Goal: Task Accomplishment & Management: Complete application form

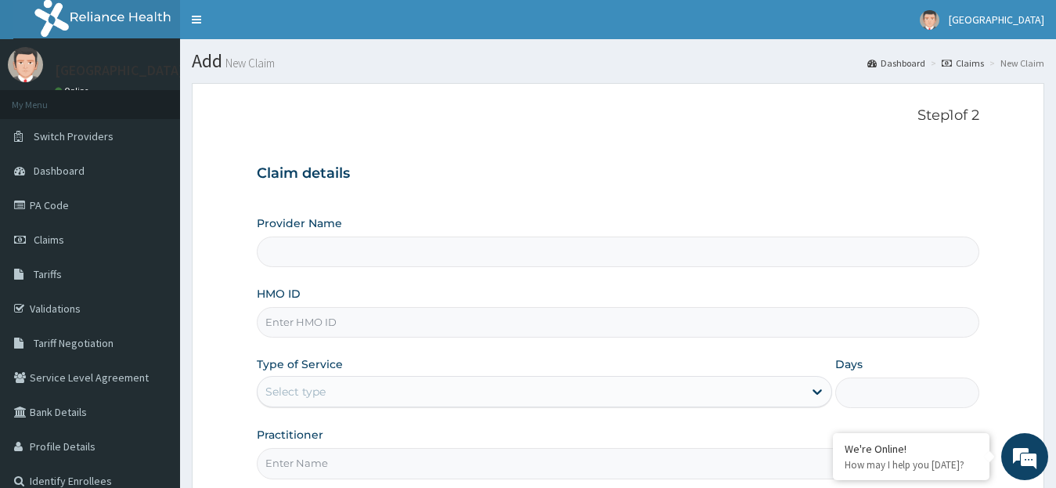
click at [281, 327] on input "HMO ID" at bounding box center [618, 322] width 723 height 31
type input "[GEOGRAPHIC_DATA]"
type input "GIM/10025/B"
click at [814, 394] on icon at bounding box center [817, 391] width 16 height 16
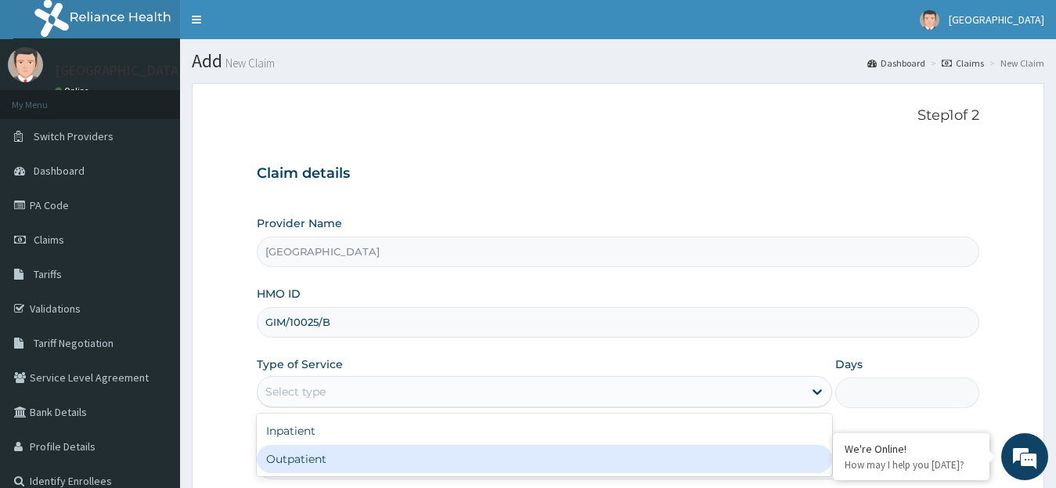
click at [704, 466] on div "Outpatient" at bounding box center [545, 459] width 576 height 28
type input "1"
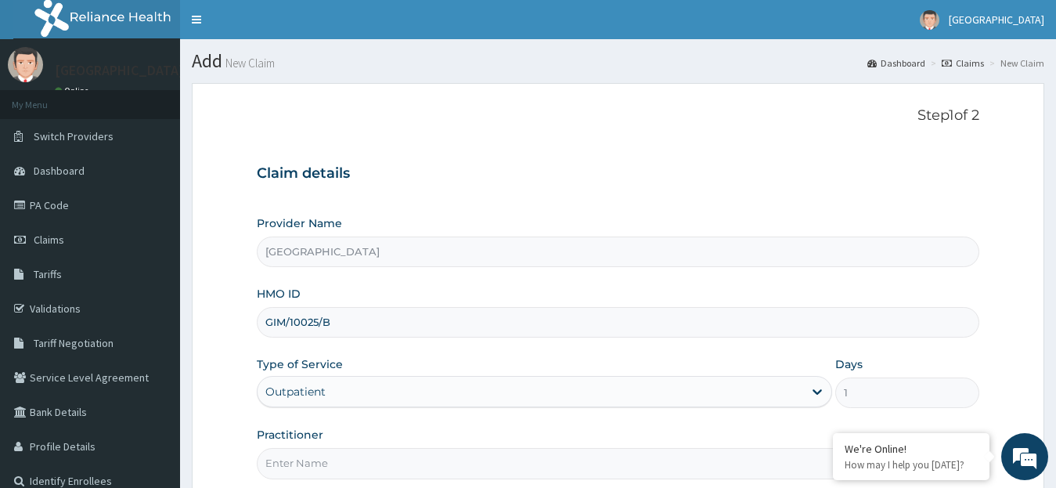
scroll to position [156, 0]
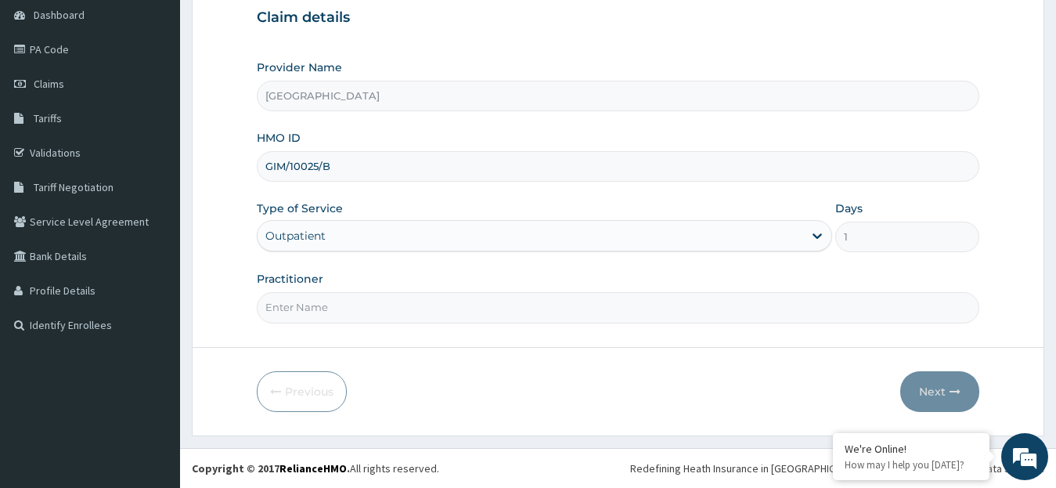
click at [459, 318] on input "Practitioner" at bounding box center [618, 307] width 723 height 31
type input "DR. [GEOGRAPHIC_DATA]"
click at [932, 390] on button "Next" at bounding box center [939, 391] width 79 height 41
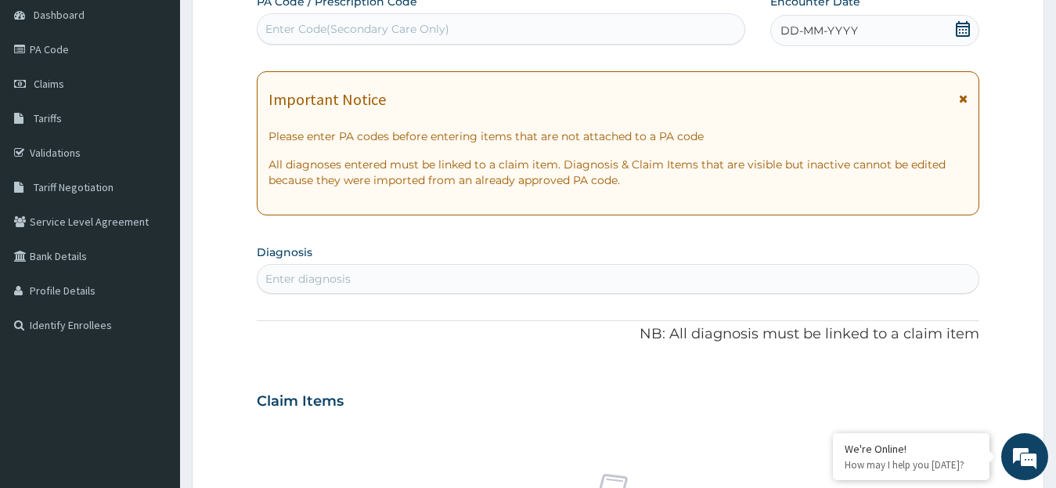
click at [962, 24] on icon at bounding box center [963, 29] width 14 height 16
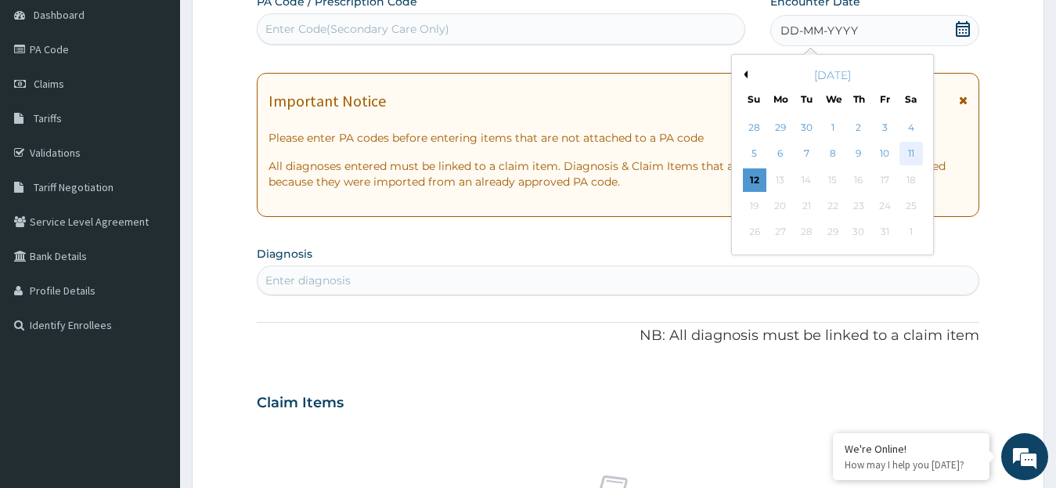
click at [905, 153] on div "11" at bounding box center [909, 153] width 23 height 23
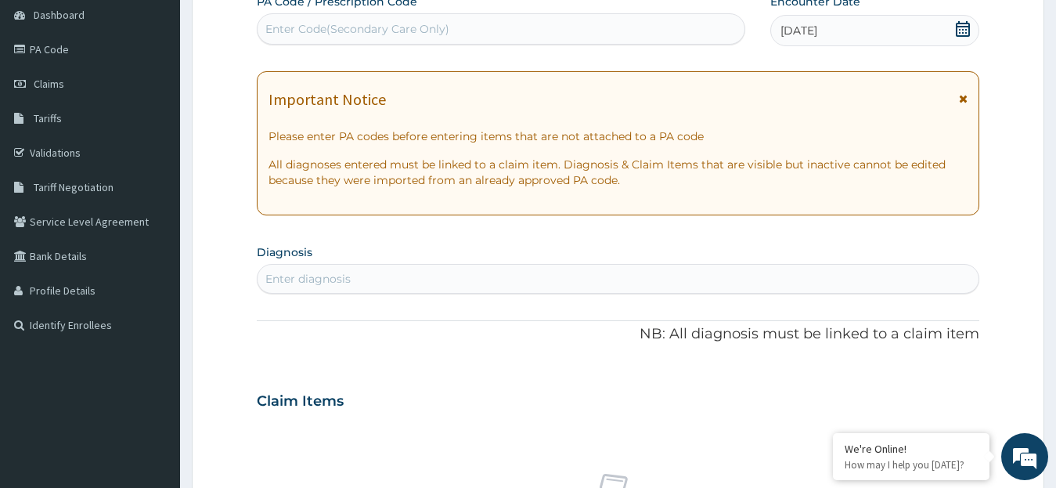
click at [275, 278] on div "Enter diagnosis" at bounding box center [307, 279] width 85 height 16
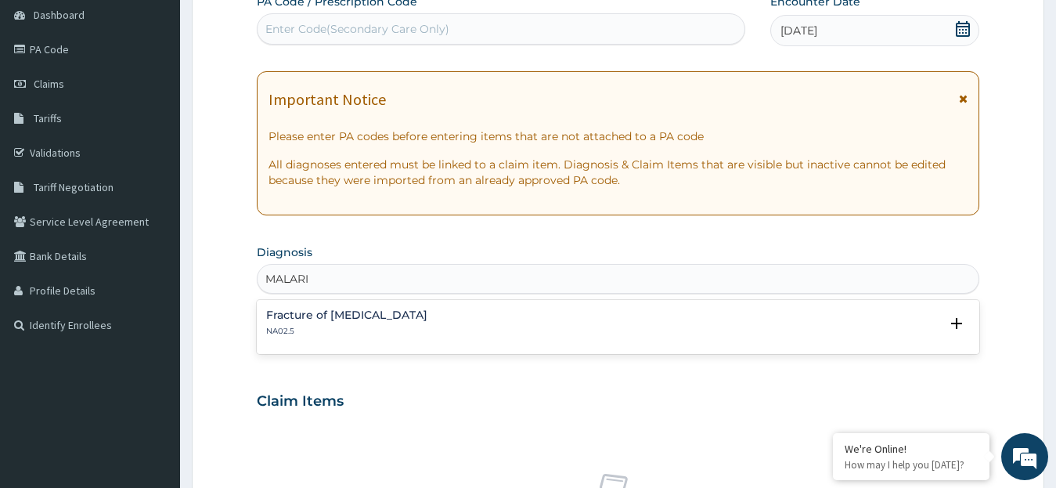
type input "MALARIA"
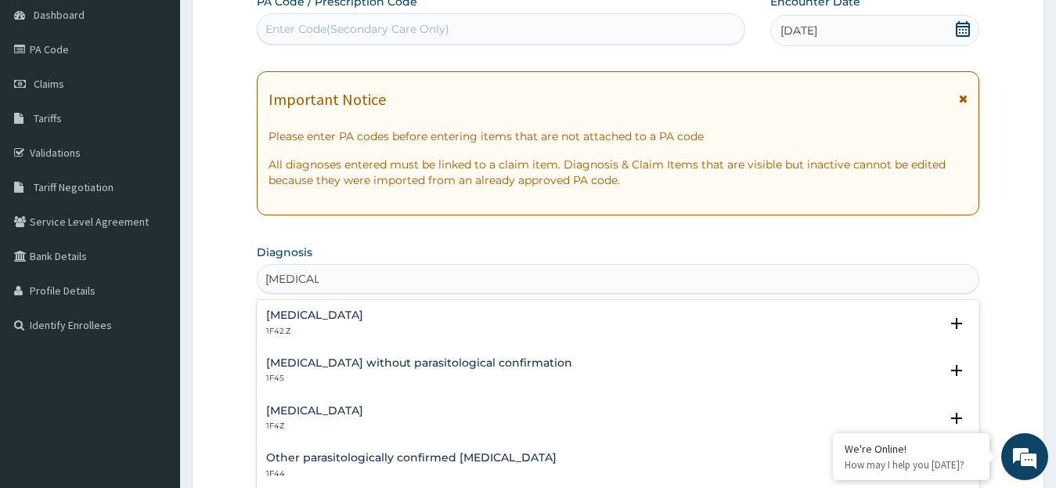
click at [354, 419] on div "Malaria, unspecified 1F4Z" at bounding box center [314, 418] width 97 height 27
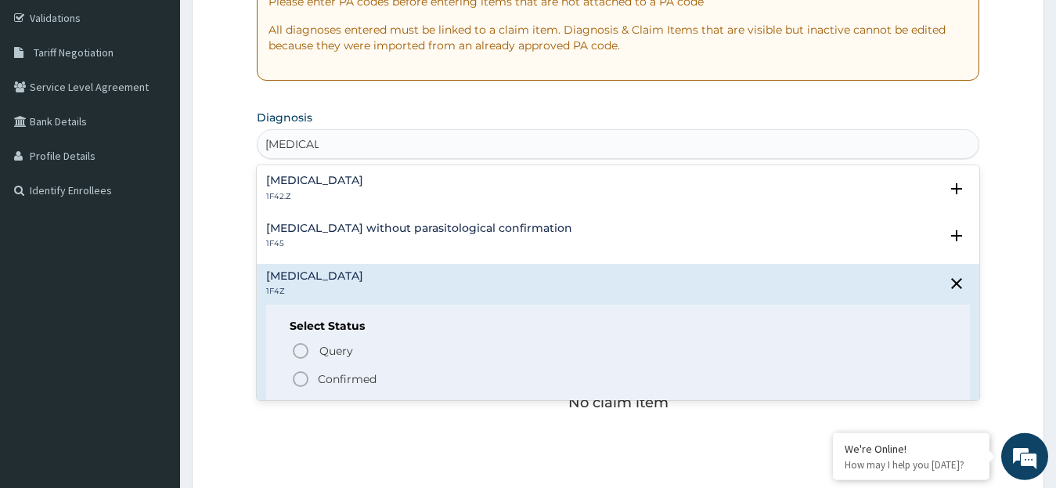
scroll to position [294, 0]
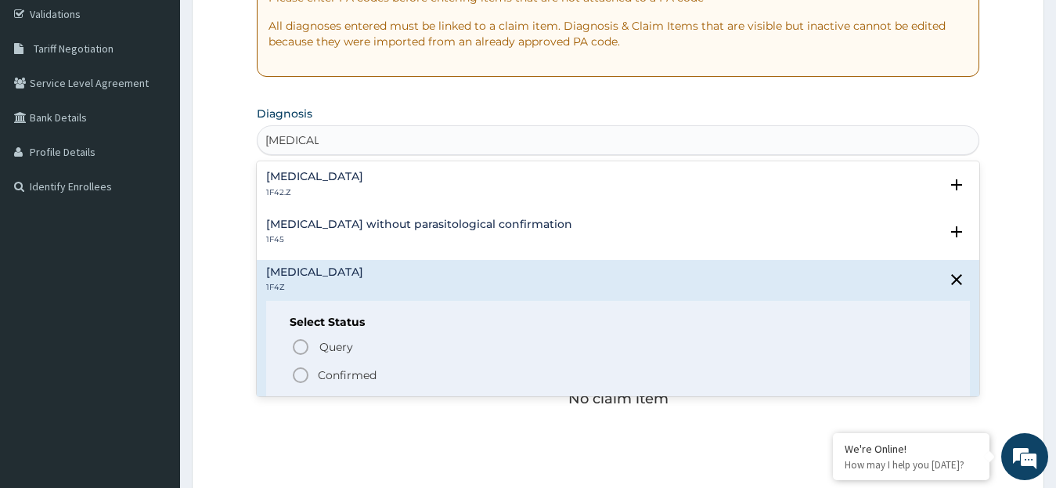
click at [301, 374] on icon "status option filled" at bounding box center [300, 374] width 19 height 19
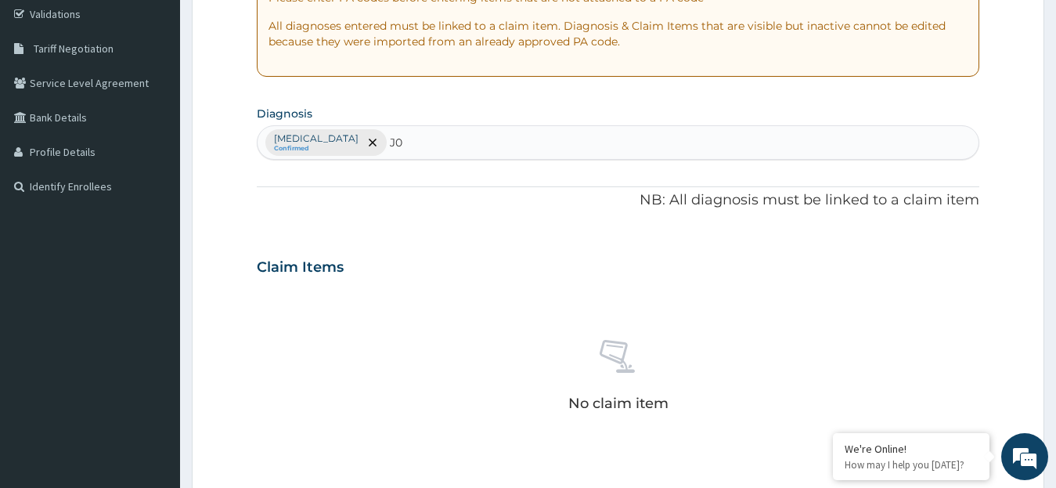
type input "J"
type input "U"
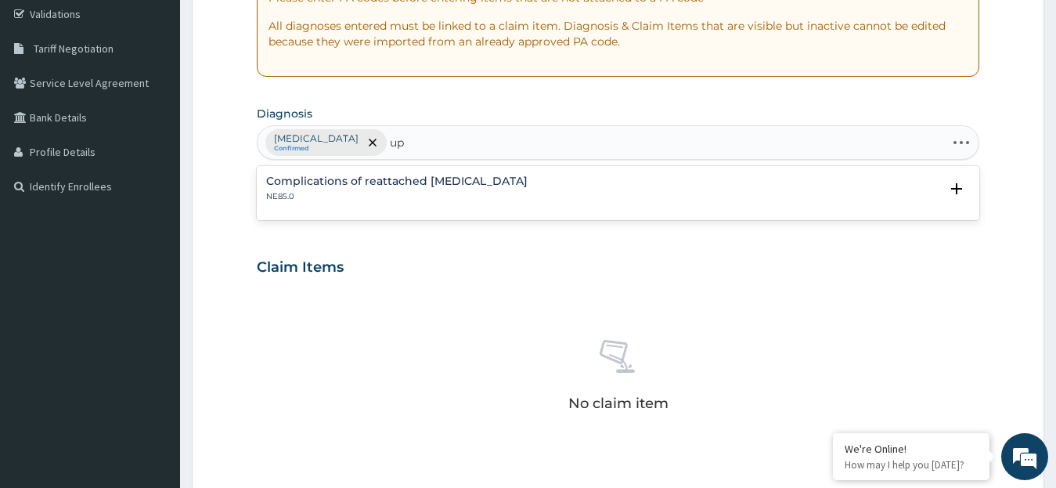
type input "u"
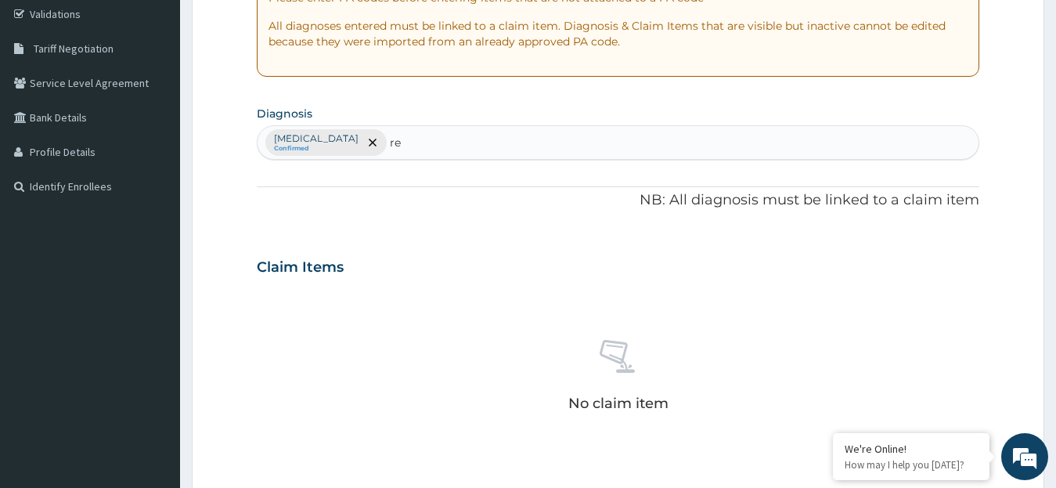
type input "r"
type input "cough"
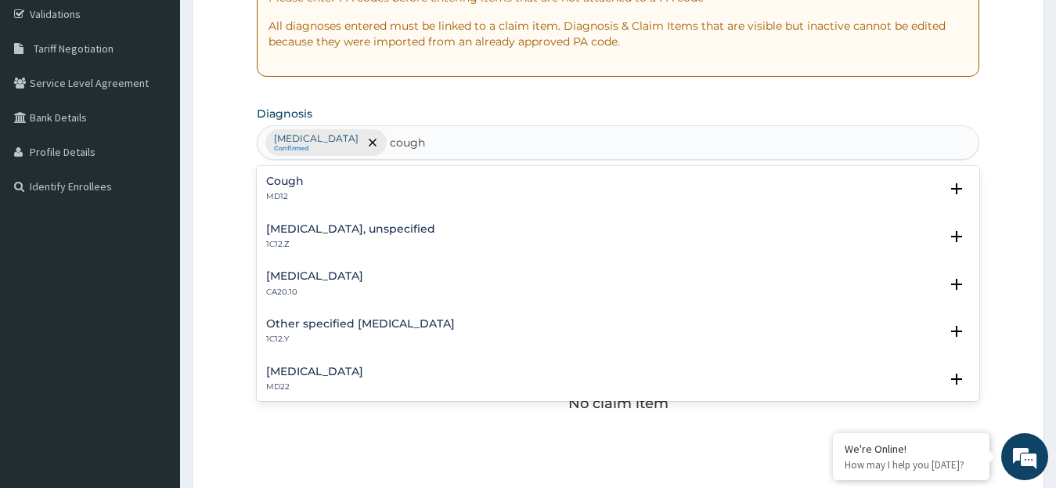
click at [297, 323] on h4 "Other specified whooping cough" at bounding box center [360, 324] width 189 height 12
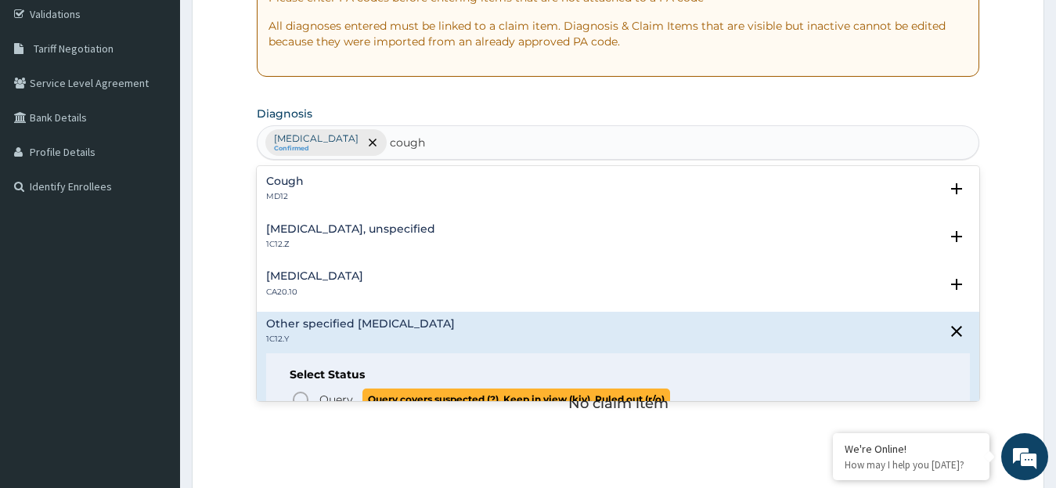
click at [305, 395] on icon "status option query" at bounding box center [300, 399] width 19 height 19
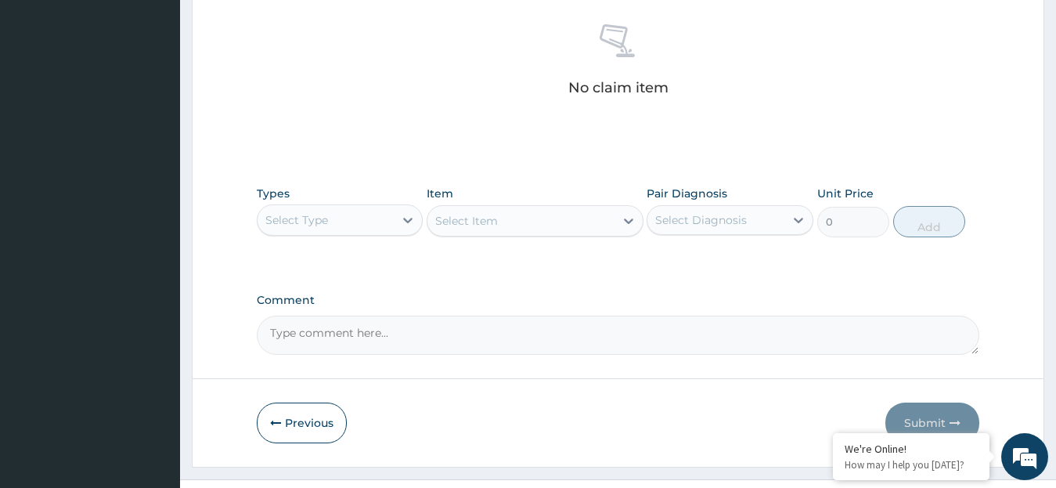
scroll to position [625, 0]
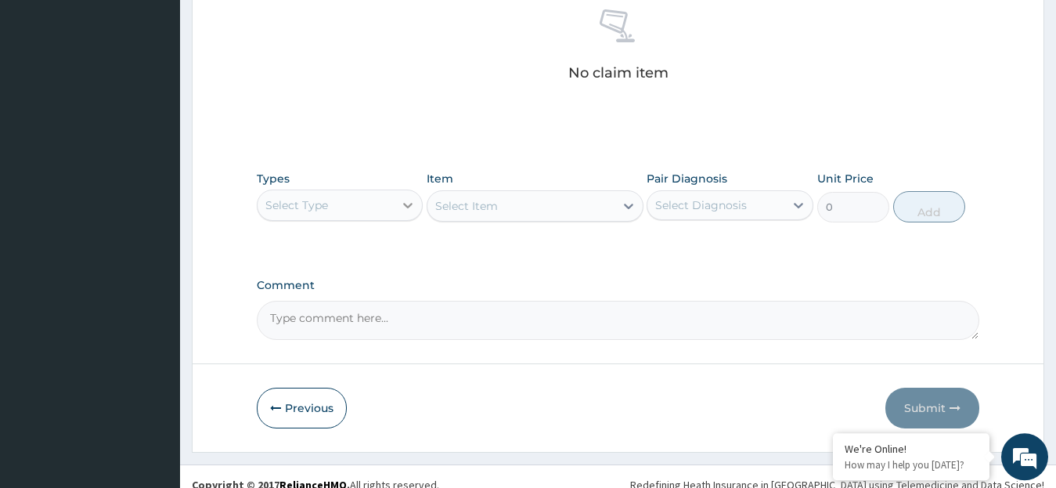
click at [401, 204] on icon at bounding box center [408, 205] width 16 height 16
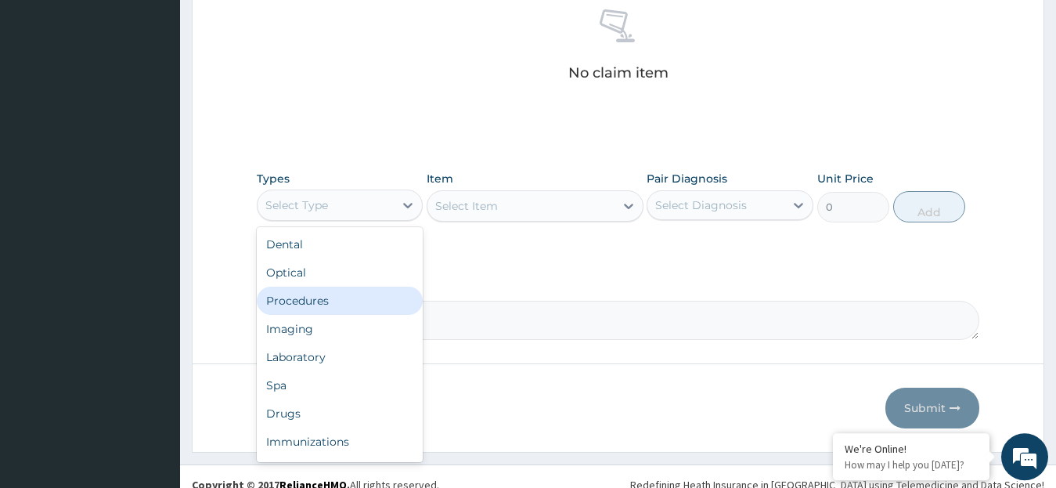
click at [355, 296] on div "Procedures" at bounding box center [340, 300] width 167 height 28
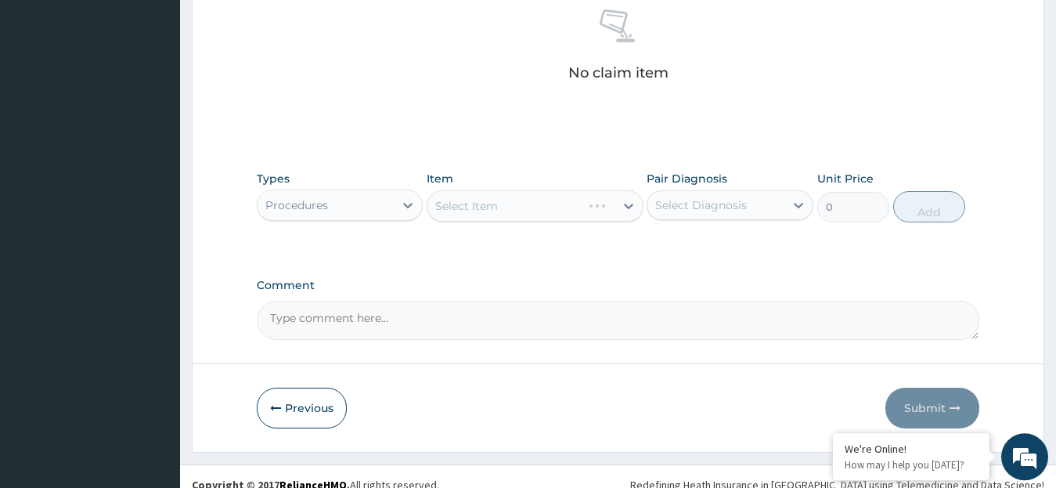
click at [625, 207] on div "Select Item" at bounding box center [535, 205] width 217 height 31
click at [628, 201] on icon at bounding box center [629, 206] width 16 height 16
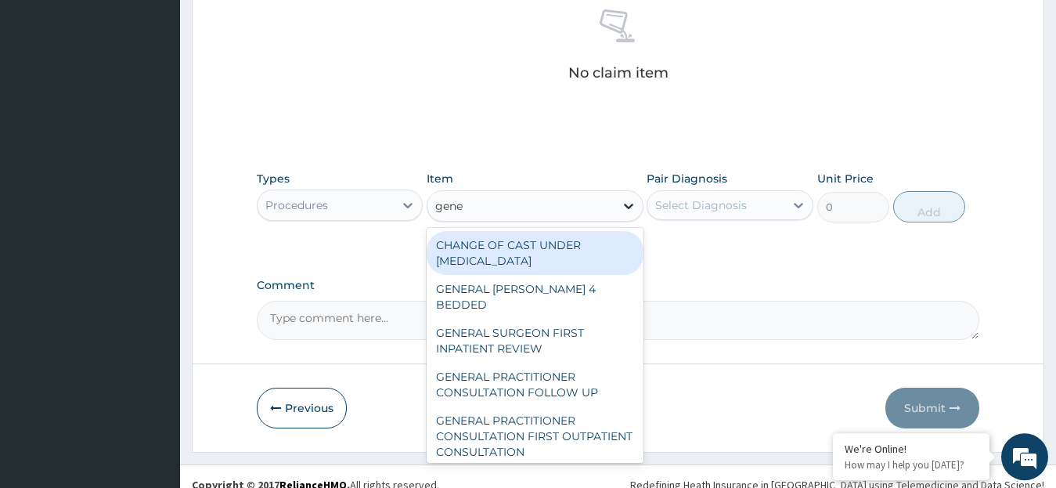
type input "gener"
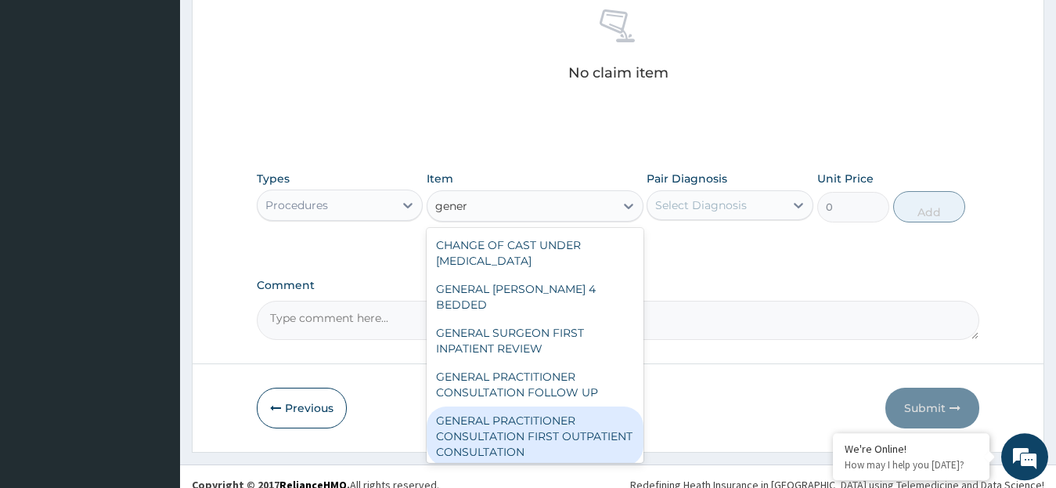
click at [552, 407] on div "GENERAL PRACTITIONER CONSULTATION FIRST OUTPATIENT CONSULTATION" at bounding box center [535, 435] width 217 height 59
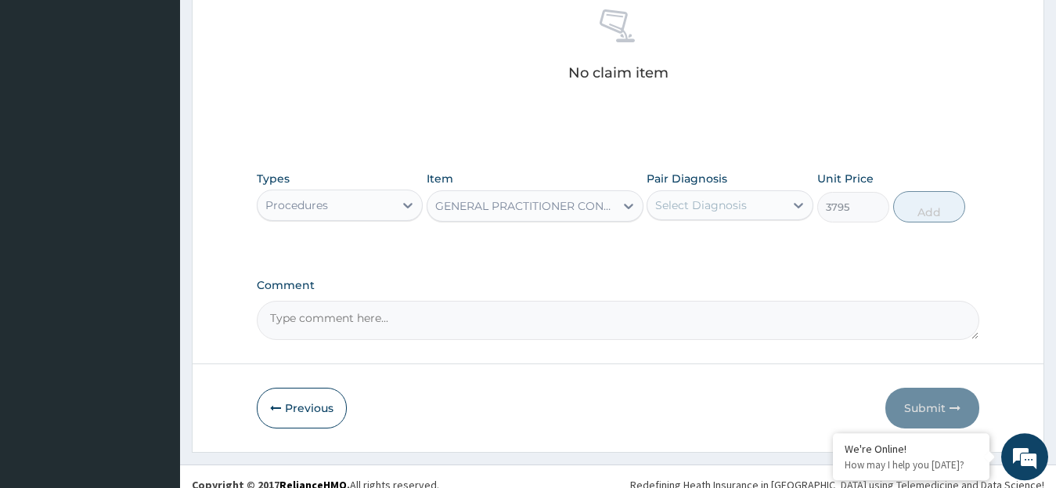
type input "3795"
click at [797, 203] on icon at bounding box center [798, 205] width 16 height 16
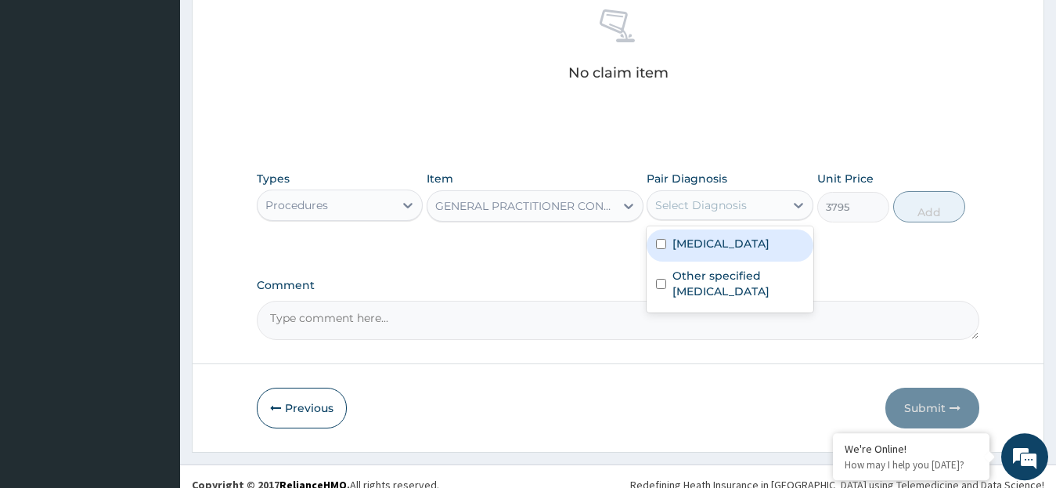
click at [738, 241] on label "Malaria, unspecified" at bounding box center [720, 244] width 97 height 16
checkbox input "true"
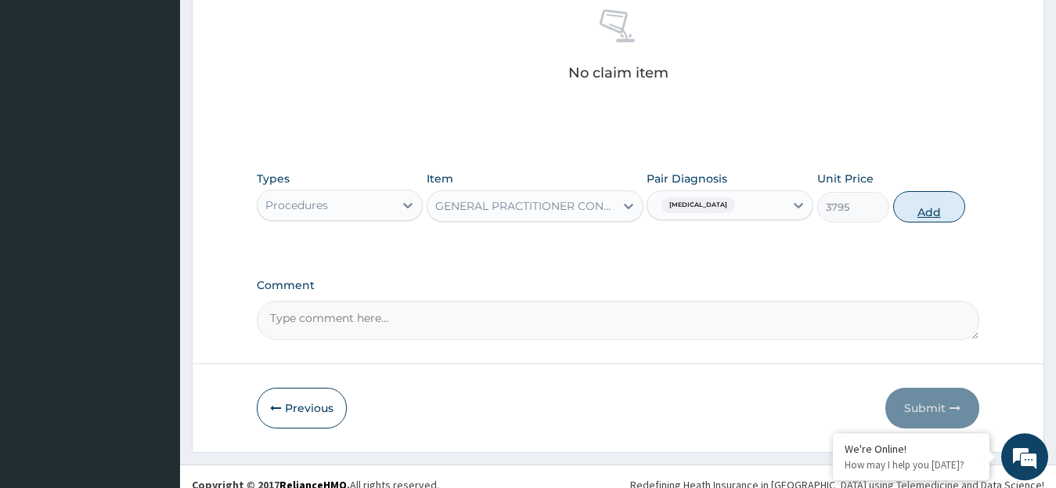
click at [914, 211] on button "Add" at bounding box center [929, 206] width 72 height 31
type input "0"
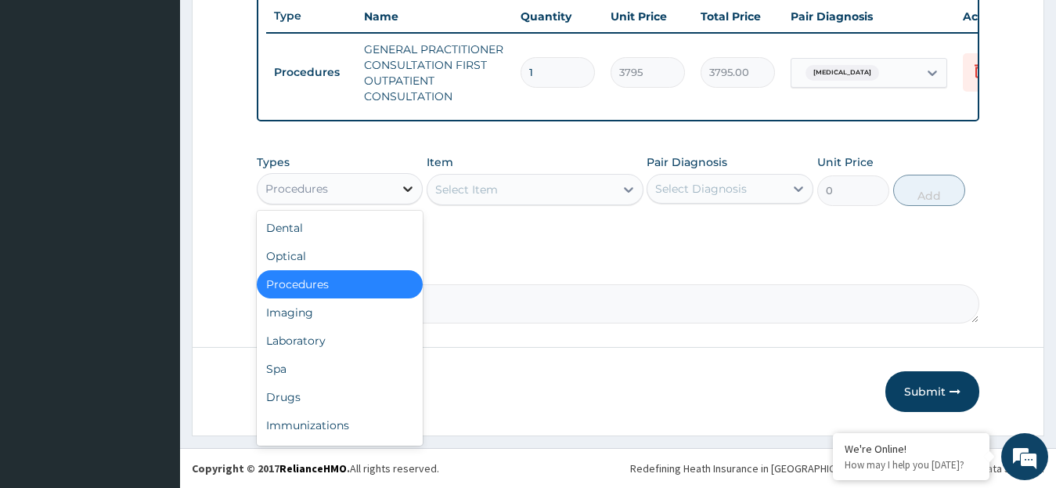
click at [408, 190] on icon at bounding box center [407, 188] width 9 height 5
click at [310, 339] on div "Laboratory" at bounding box center [340, 340] width 167 height 28
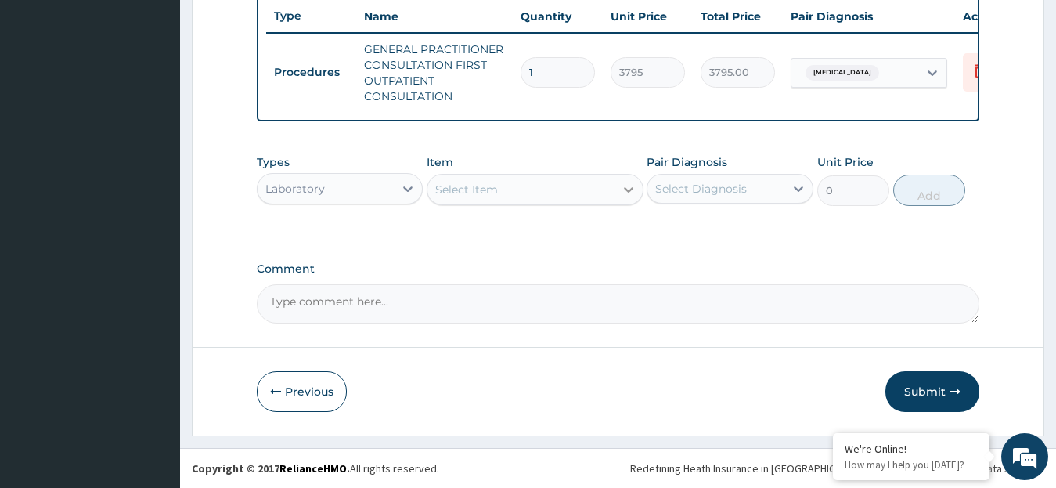
click at [628, 188] on icon at bounding box center [629, 190] width 16 height 16
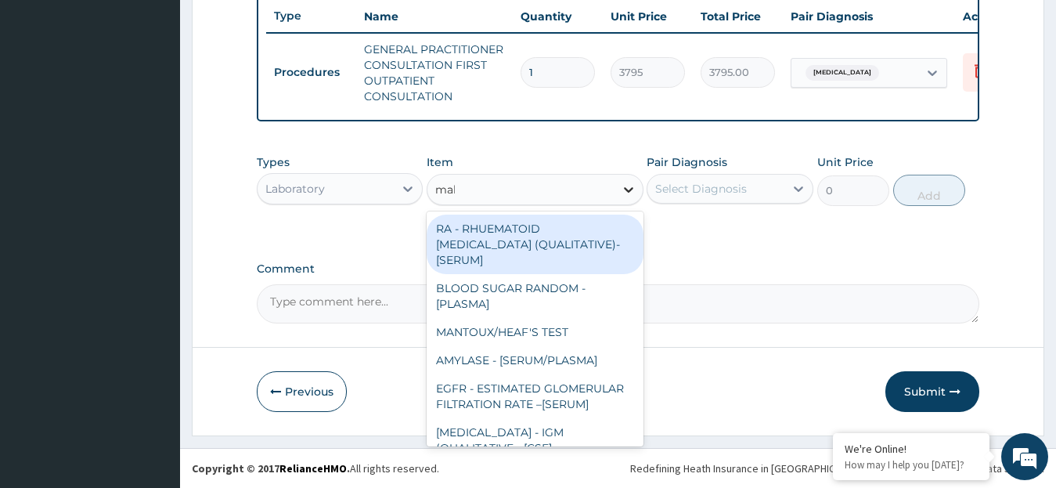
type input "mala"
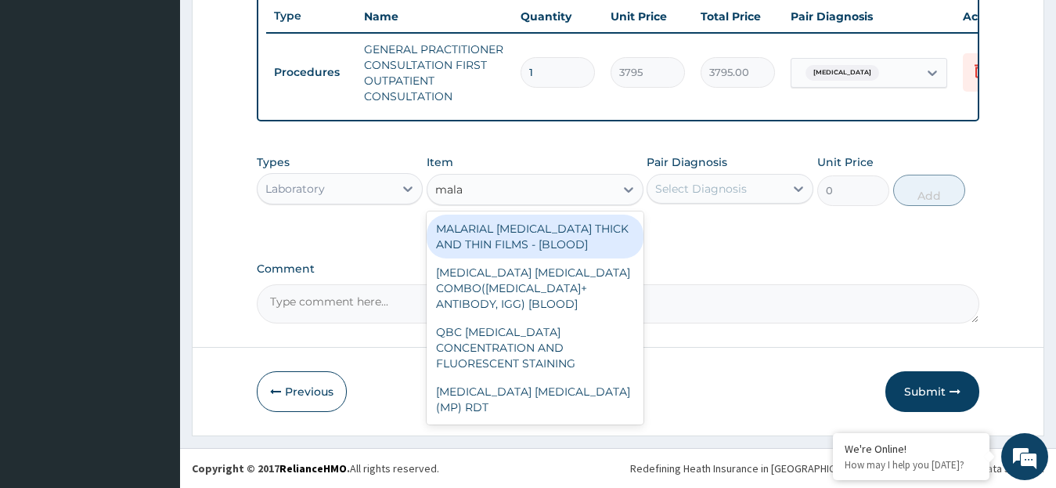
click at [525, 237] on div "MALARIAL PARASITE THICK AND THIN FILMS - [BLOOD]" at bounding box center [535, 236] width 217 height 44
type input "1725"
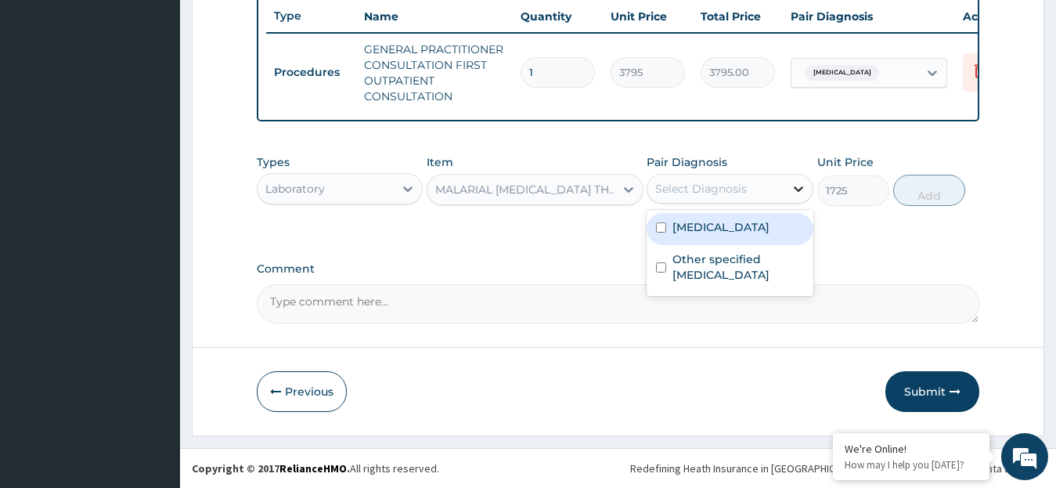
click at [794, 189] on icon at bounding box center [798, 189] width 16 height 16
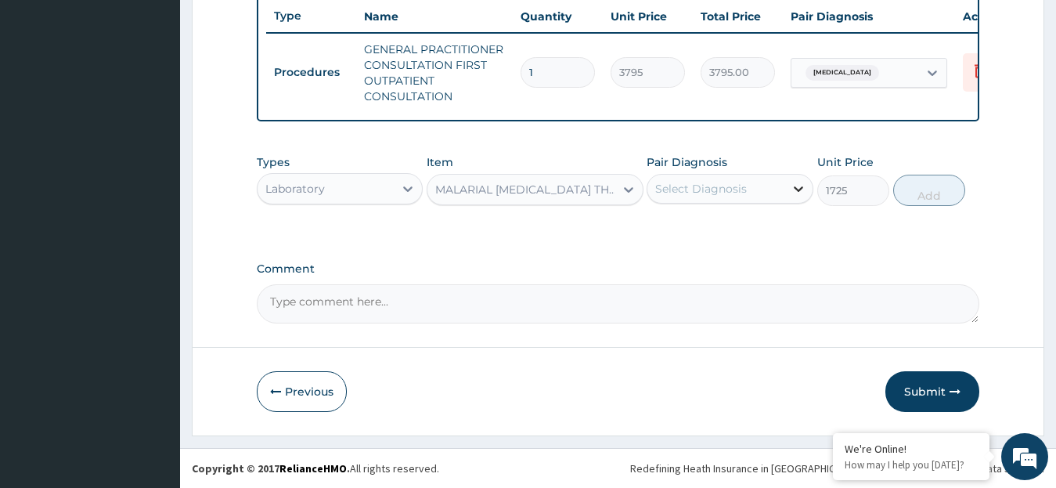
click at [794, 189] on icon at bounding box center [798, 189] width 16 height 16
click at [798, 189] on icon at bounding box center [798, 189] width 16 height 16
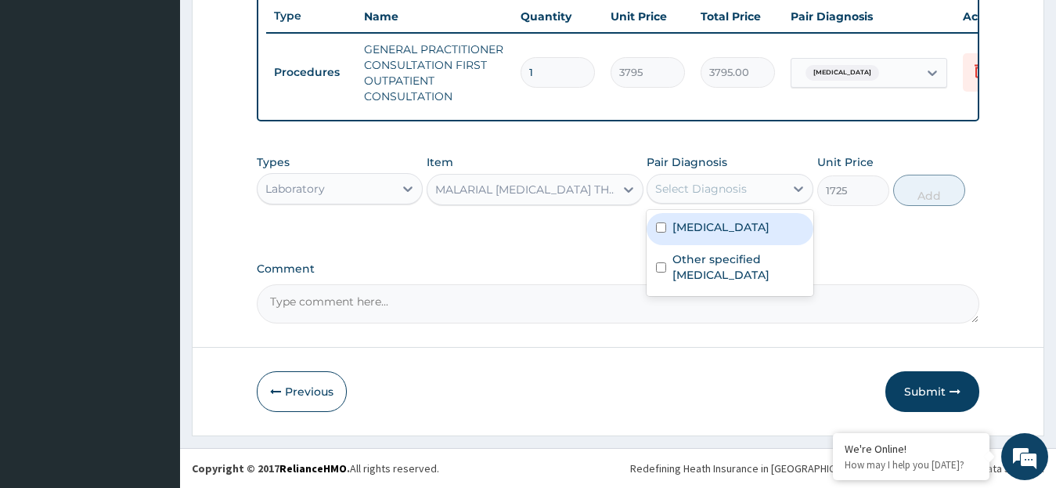
click at [745, 229] on label "Malaria, unspecified" at bounding box center [720, 227] width 97 height 16
checkbox input "true"
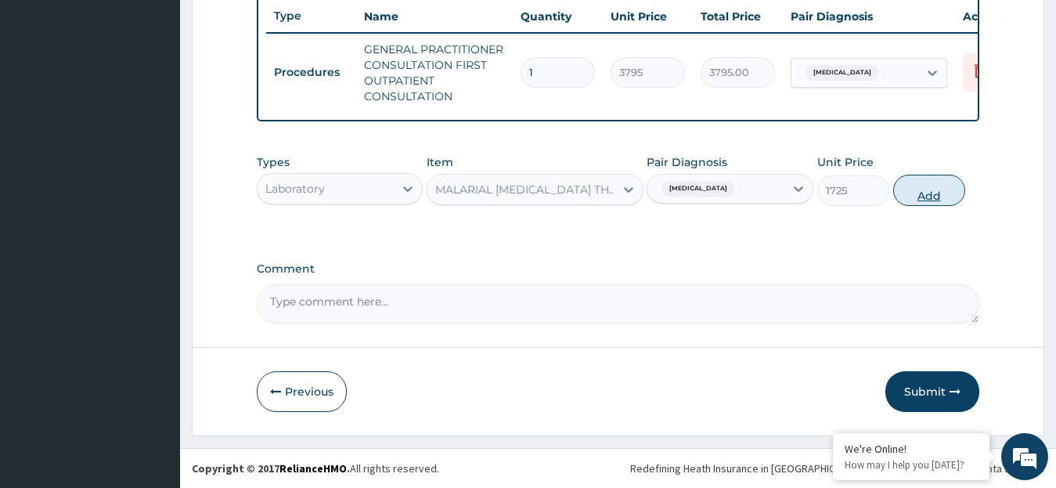
click at [932, 196] on button "Add" at bounding box center [929, 190] width 72 height 31
type input "0"
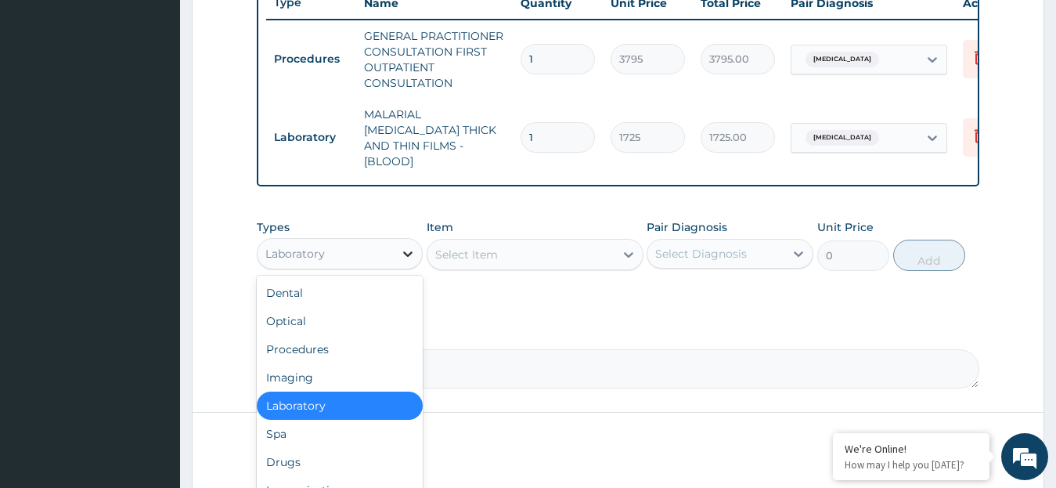
click at [406, 251] on icon at bounding box center [407, 253] width 9 height 5
click at [285, 452] on div "Drugs" at bounding box center [340, 462] width 167 height 28
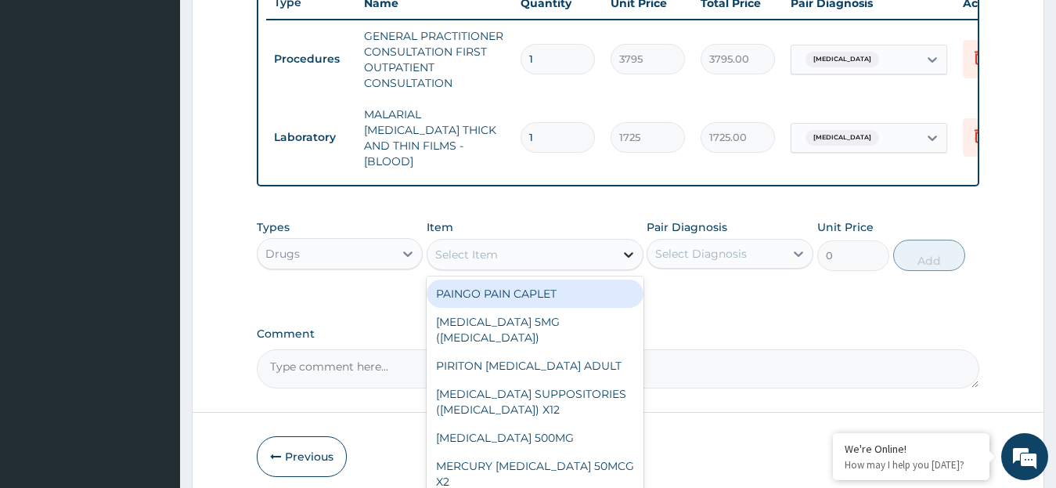
click at [629, 254] on icon at bounding box center [628, 254] width 9 height 5
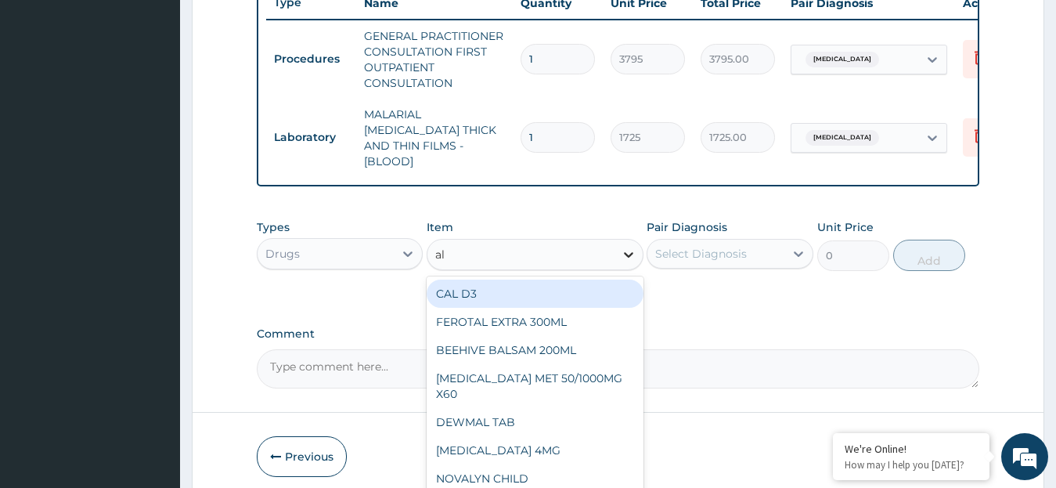
type input "ala"
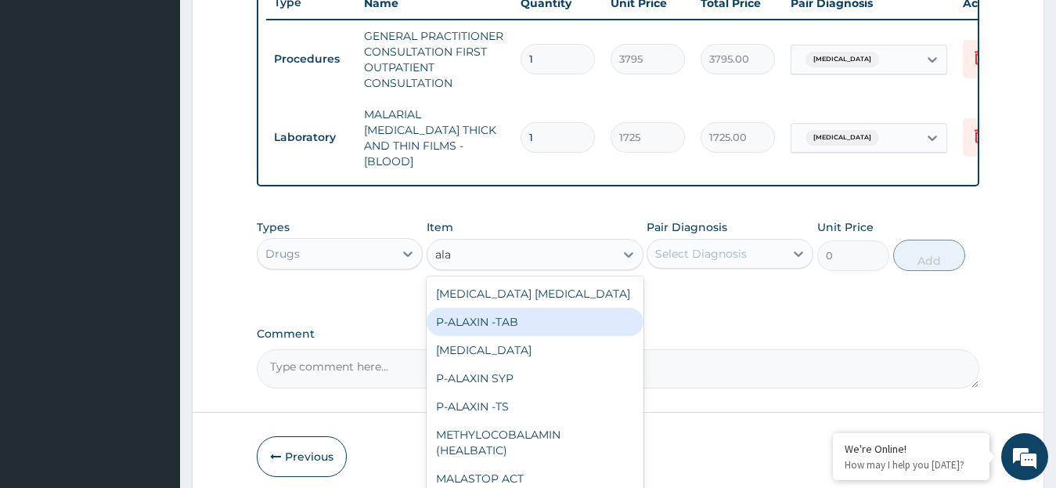
click at [578, 322] on div "P-ALAXIN -TAB" at bounding box center [535, 322] width 217 height 28
type input "113.85"
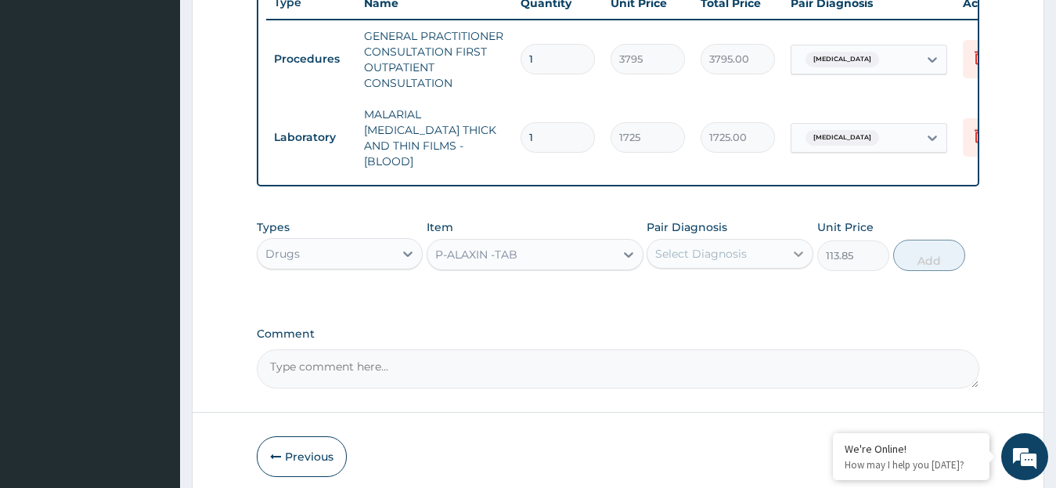
click at [794, 251] on icon at bounding box center [798, 253] width 9 height 5
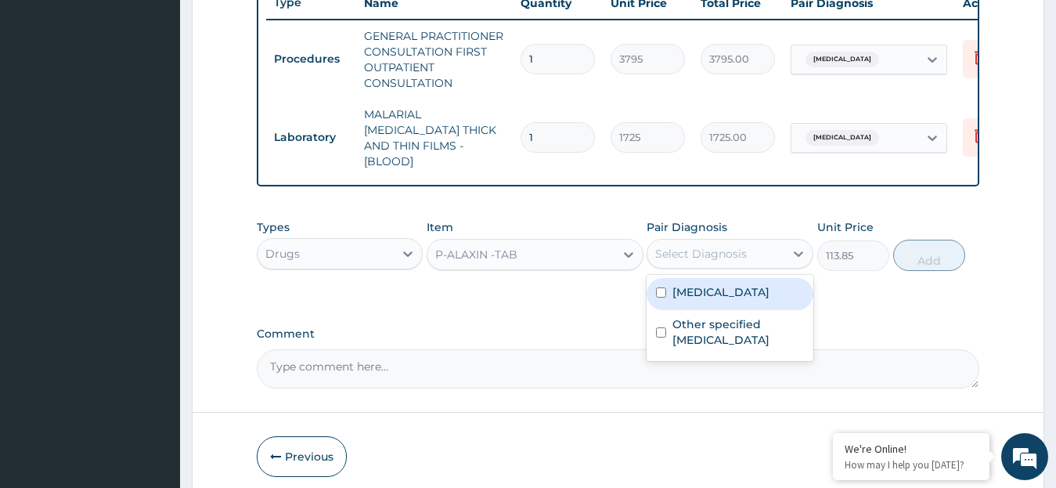
click at [735, 297] on label "Malaria, unspecified" at bounding box center [720, 292] width 97 height 16
checkbox input "true"
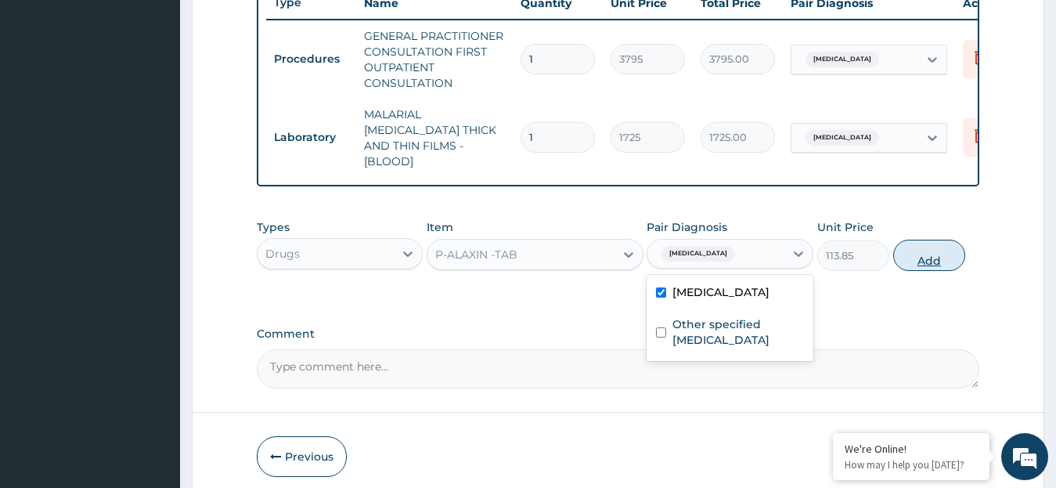
click at [925, 254] on button "Add" at bounding box center [929, 254] width 72 height 31
type input "0"
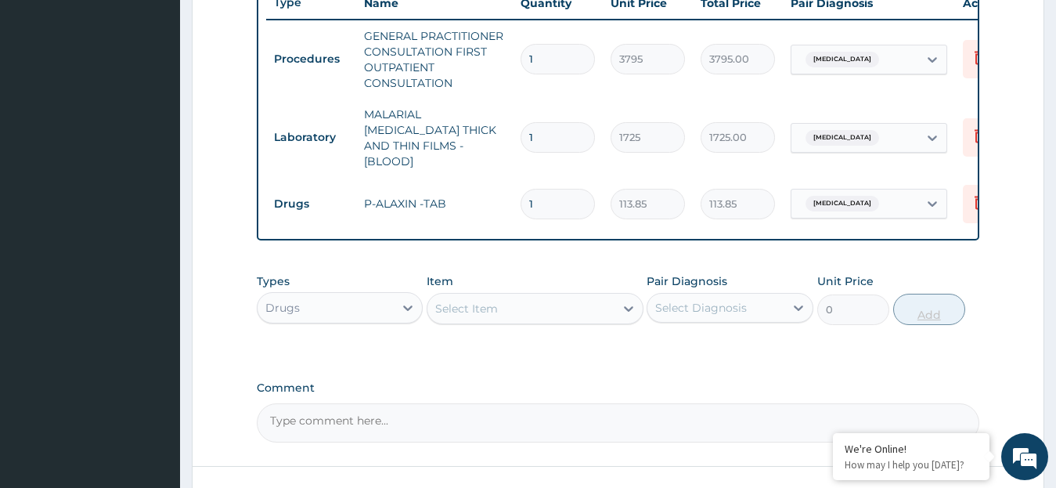
type input "0.00"
type input "6"
type input "683.10"
type input "6"
click at [633, 304] on icon at bounding box center [629, 309] width 16 height 16
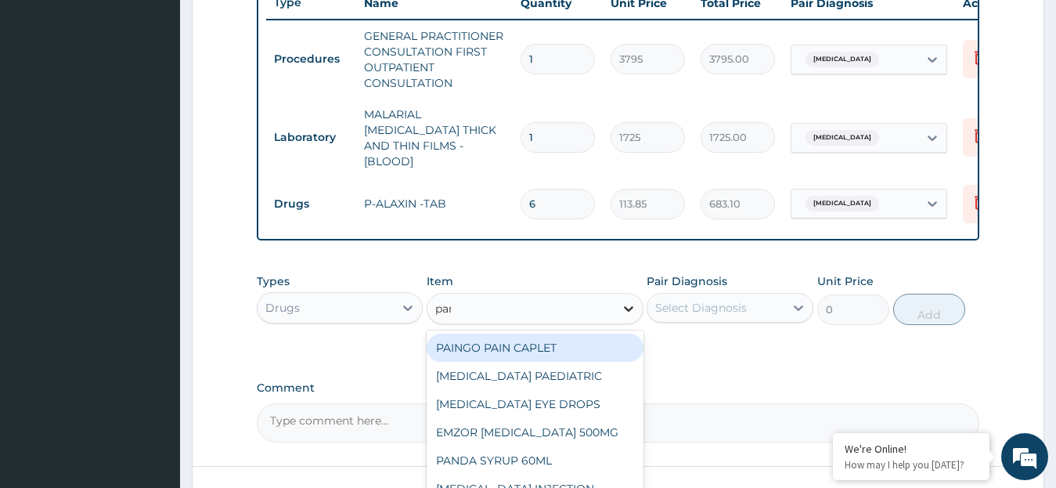
type input "para"
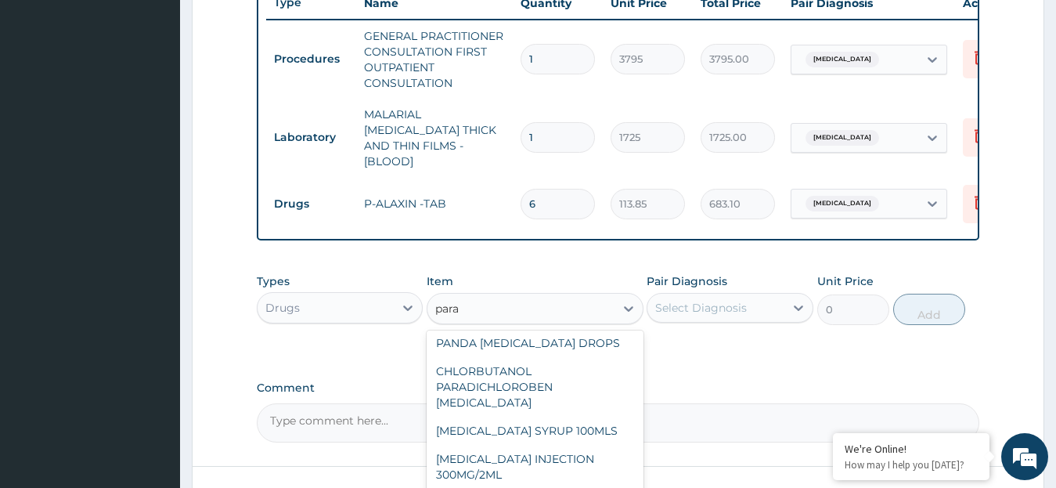
scroll to position [59, 0]
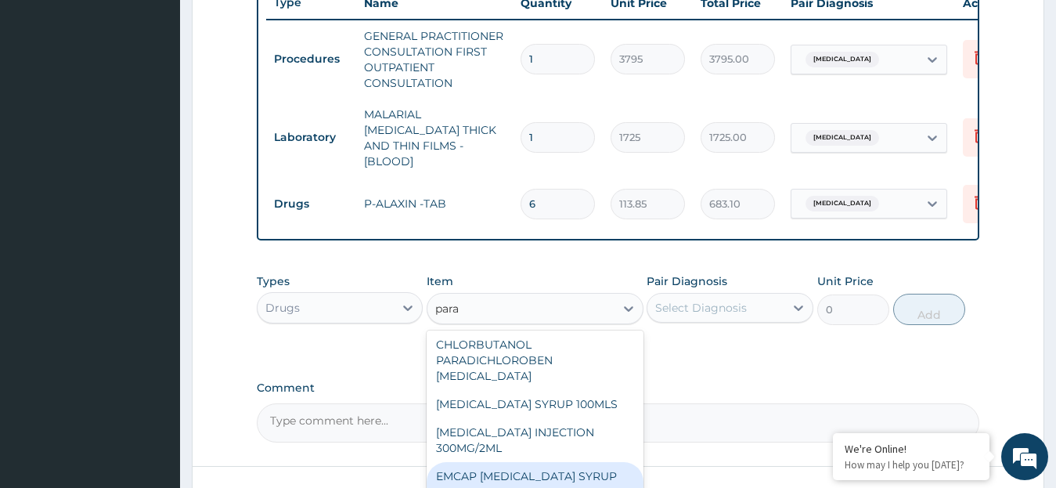
click at [591, 467] on div "EMCAP [MEDICAL_DATA] SYRUP 100MLS" at bounding box center [535, 484] width 217 height 44
type input "632.5"
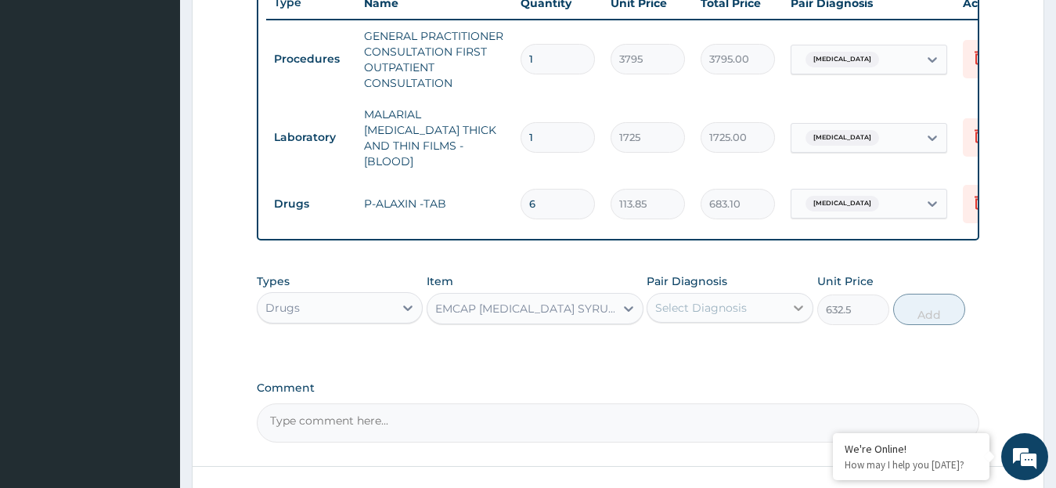
click at [800, 306] on icon at bounding box center [798, 307] width 9 height 5
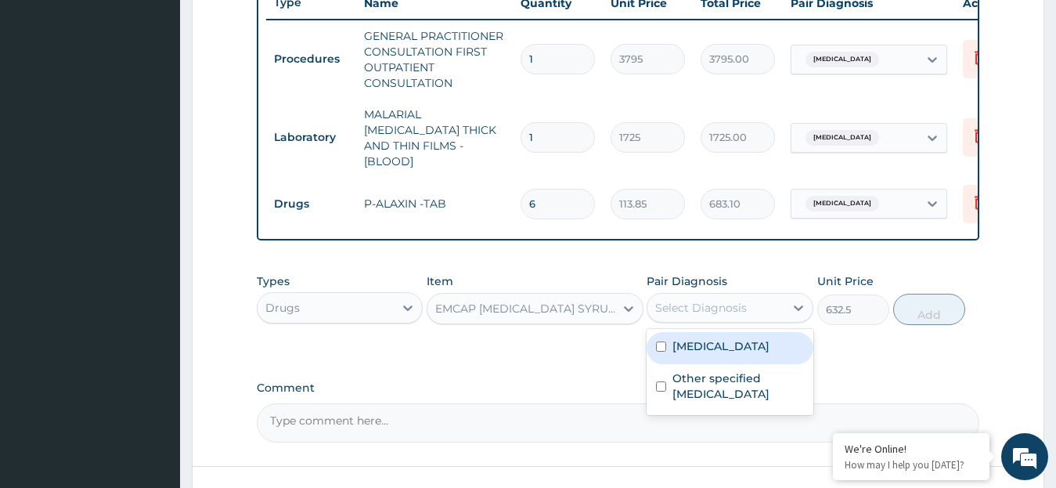
click at [755, 338] on label "Malaria, unspecified" at bounding box center [720, 346] width 97 height 16
checkbox input "true"
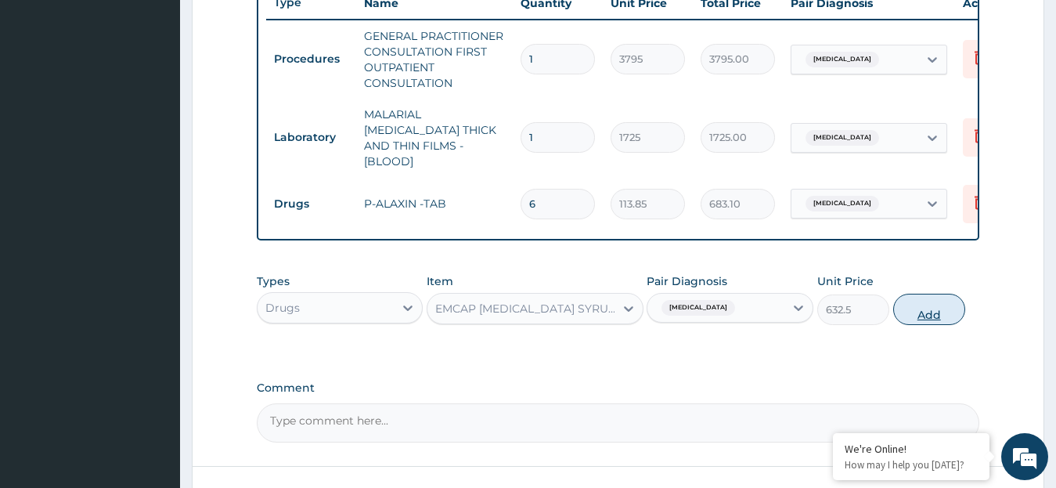
click at [913, 319] on button "Add" at bounding box center [929, 308] width 72 height 31
type input "0"
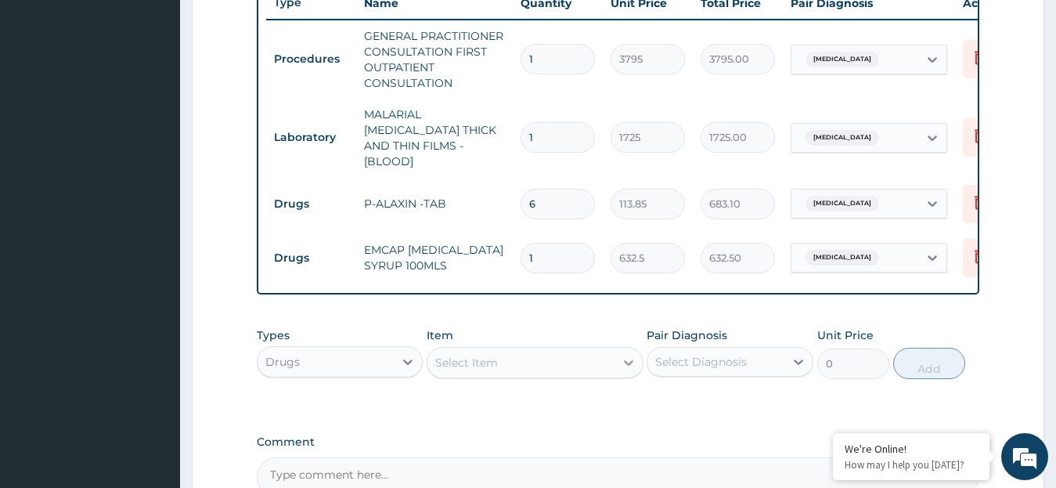
click at [625, 355] on icon at bounding box center [629, 363] width 16 height 16
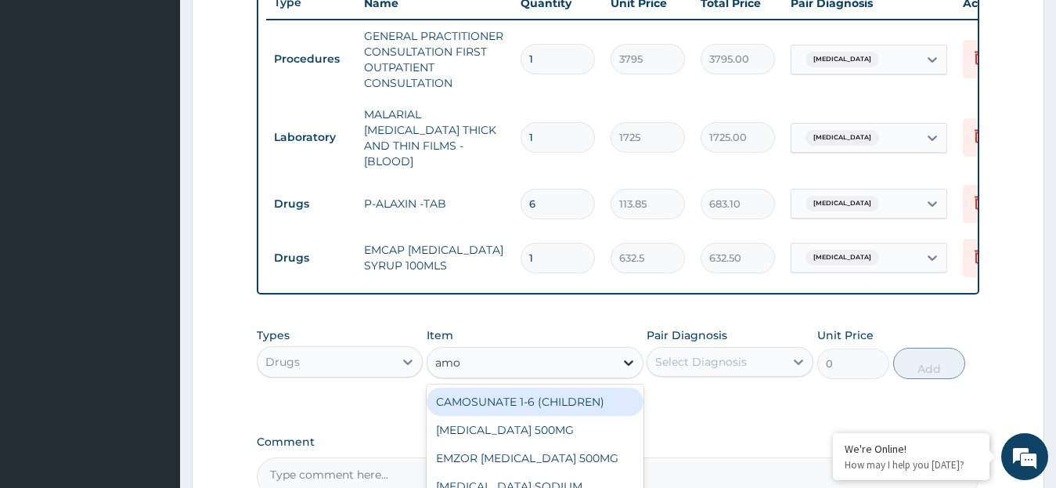
type input "amox"
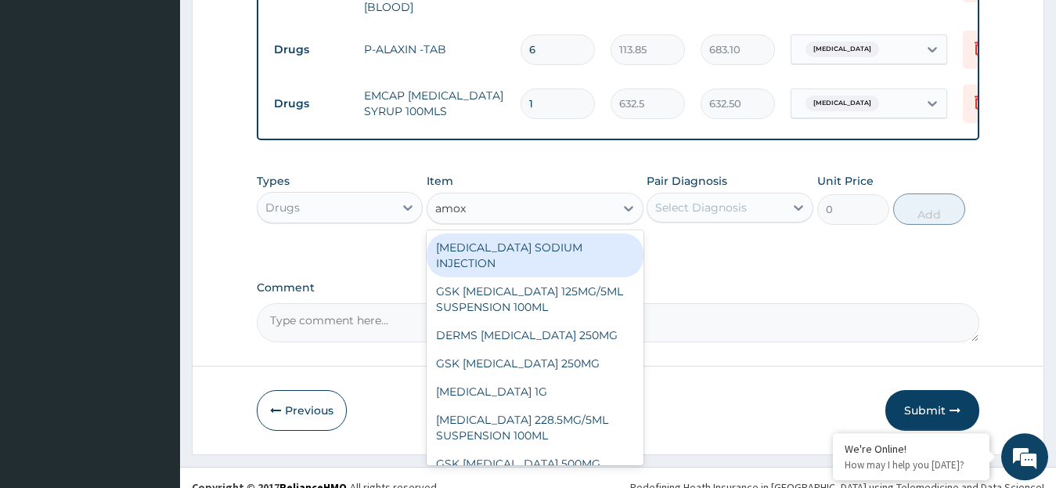
scroll to position [775, 0]
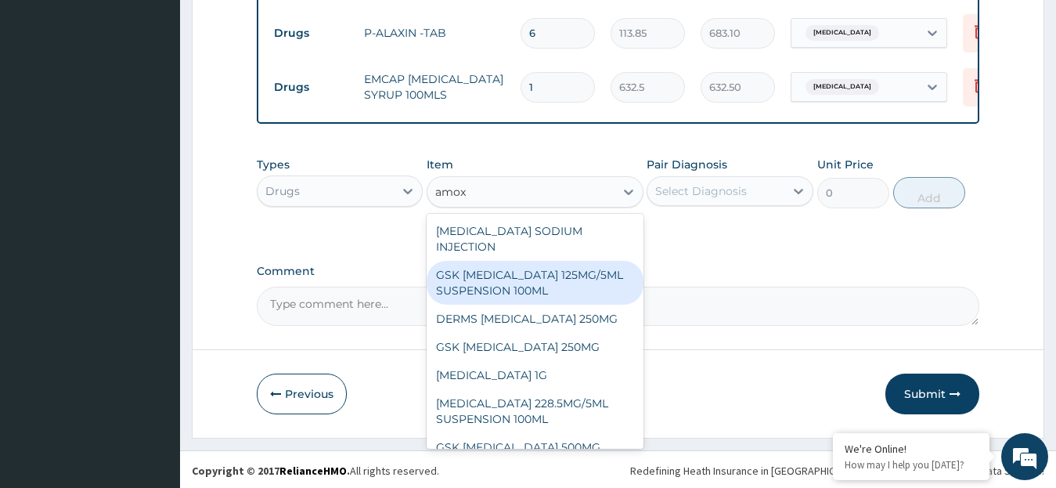
click at [483, 284] on div "GSK [MEDICAL_DATA] 125MG/5ML SUSPENSION 100ML" at bounding box center [535, 283] width 217 height 44
type input "9487.5"
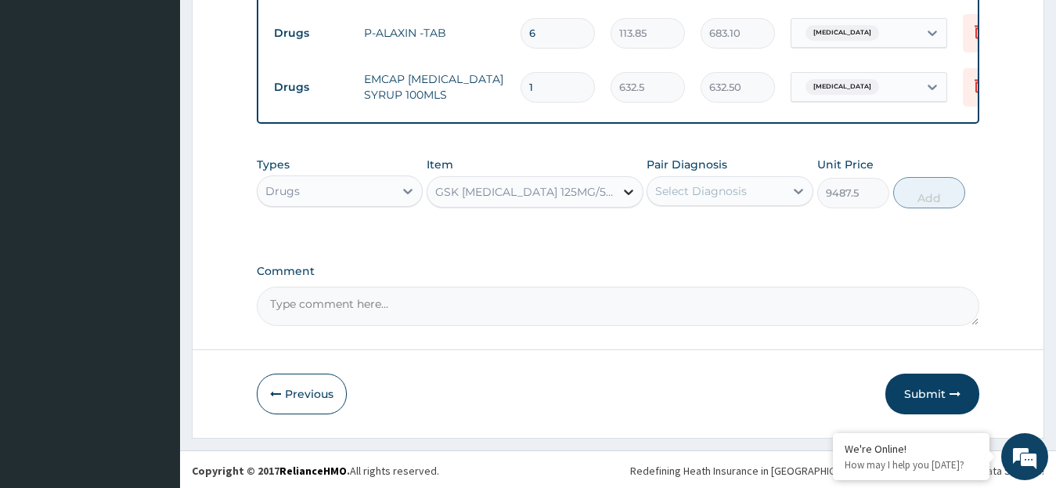
click at [627, 186] on icon at bounding box center [629, 192] width 16 height 16
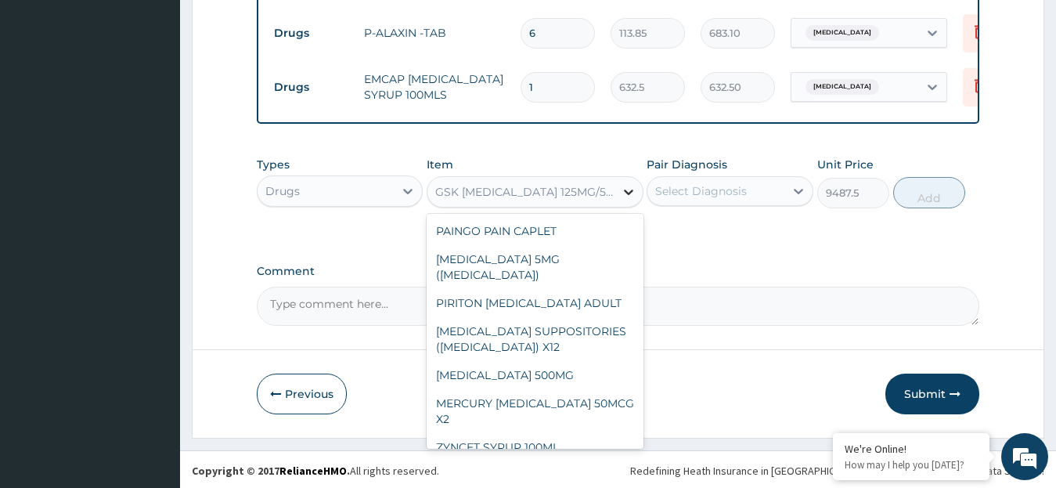
scroll to position [3577, 0]
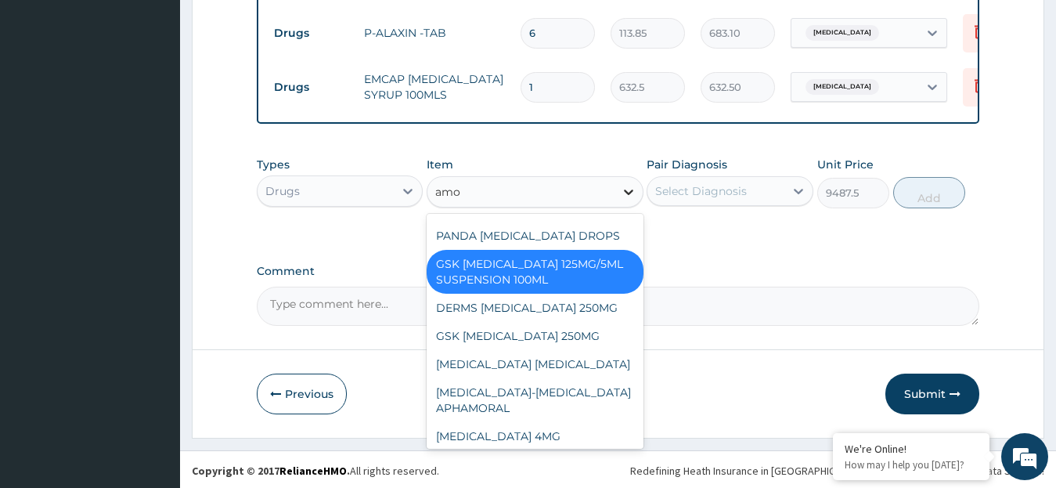
type input "amox"
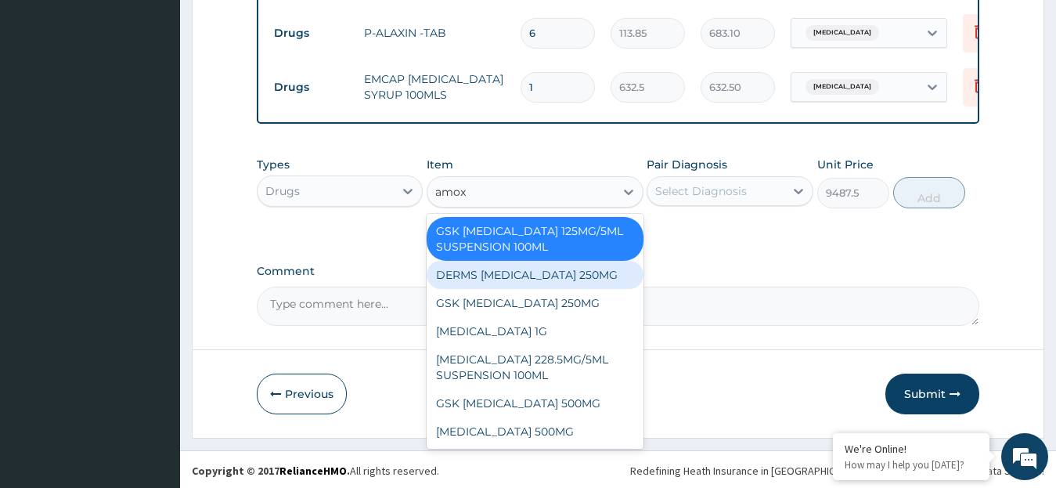
scroll to position [0, 0]
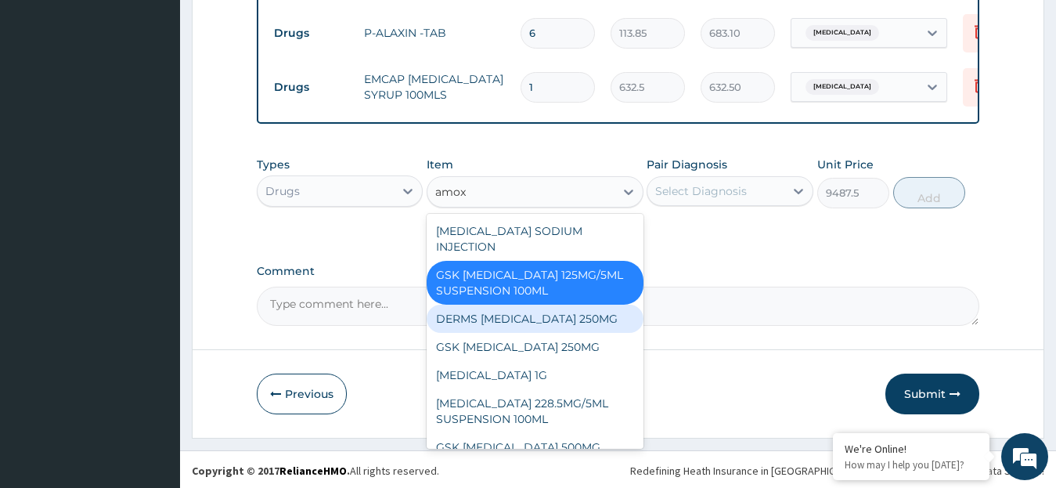
click at [567, 283] on div "GSK [MEDICAL_DATA] 125MG/5ML SUSPENSION 100ML" at bounding box center [535, 283] width 217 height 44
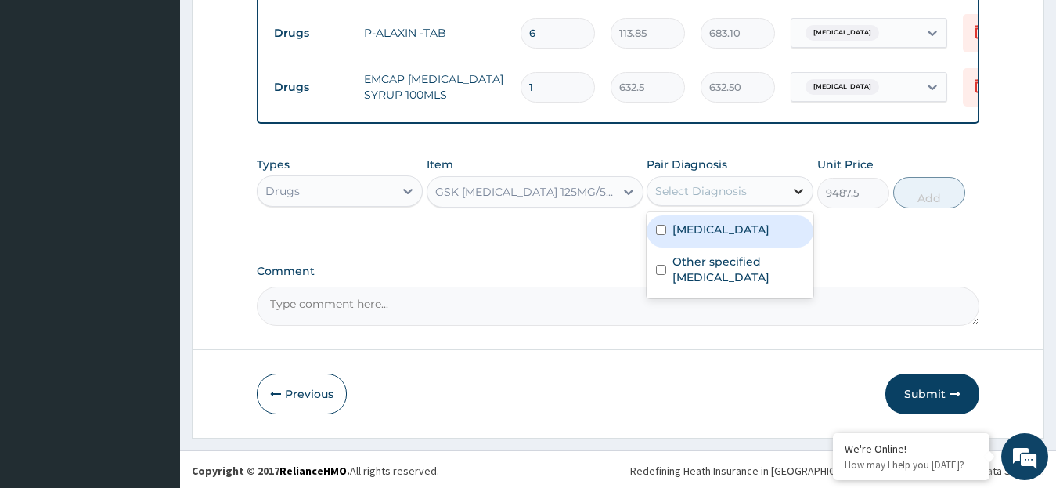
click at [801, 183] on icon at bounding box center [798, 191] width 16 height 16
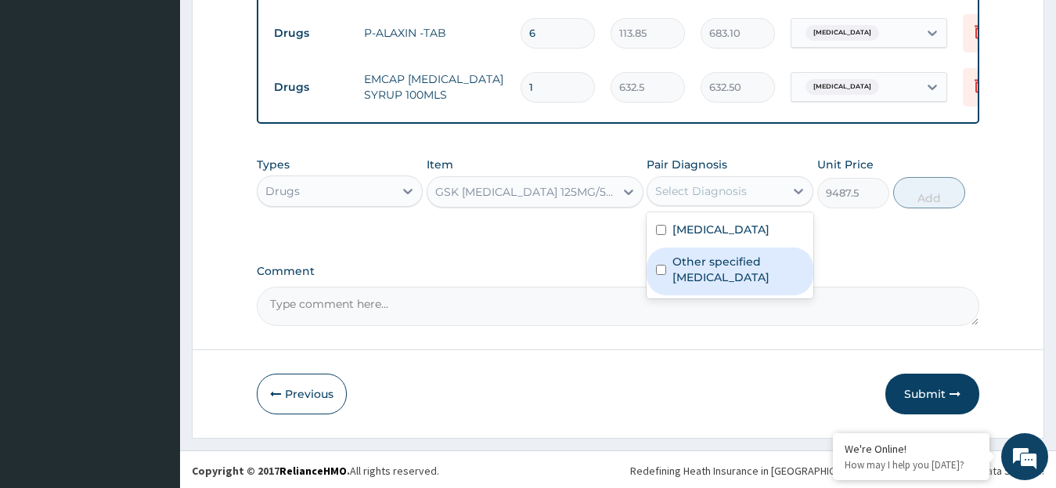
click at [661, 268] on input "checkbox" at bounding box center [661, 270] width 10 height 10
checkbox input "true"
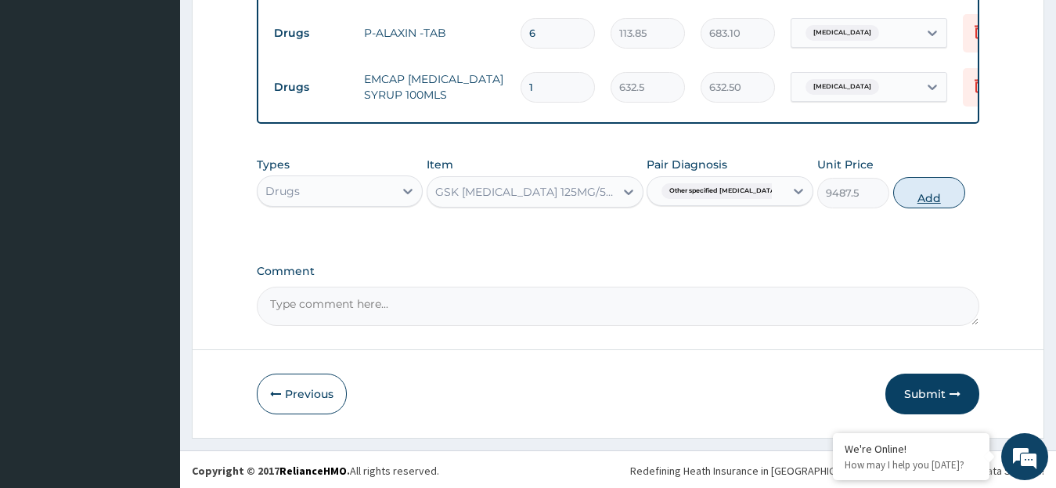
click at [920, 203] on button "Add" at bounding box center [929, 192] width 72 height 31
type input "0"
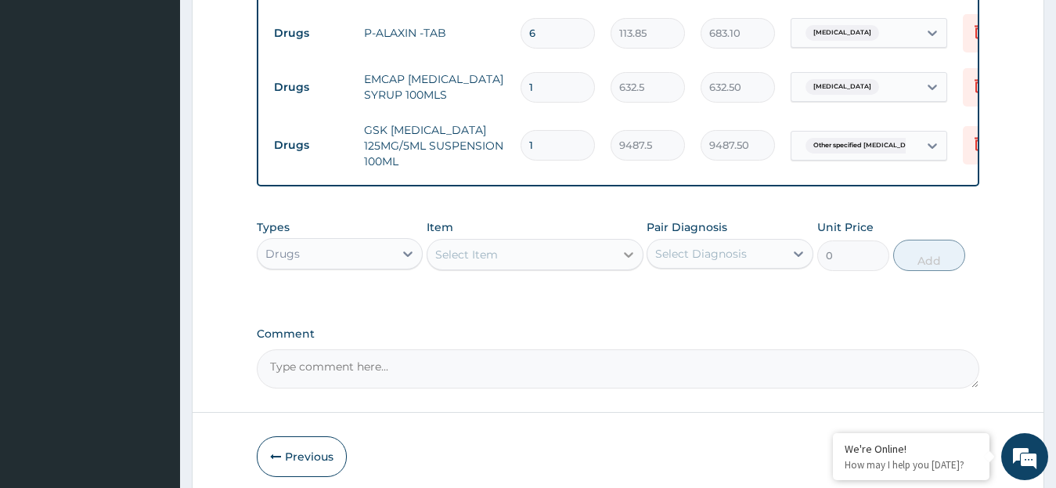
click at [632, 247] on icon at bounding box center [629, 255] width 16 height 16
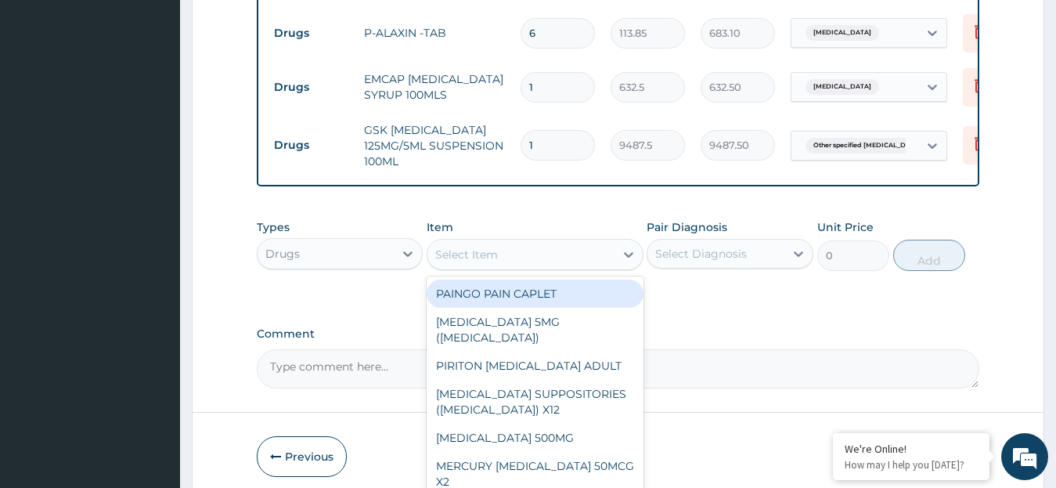
scroll to position [829, 0]
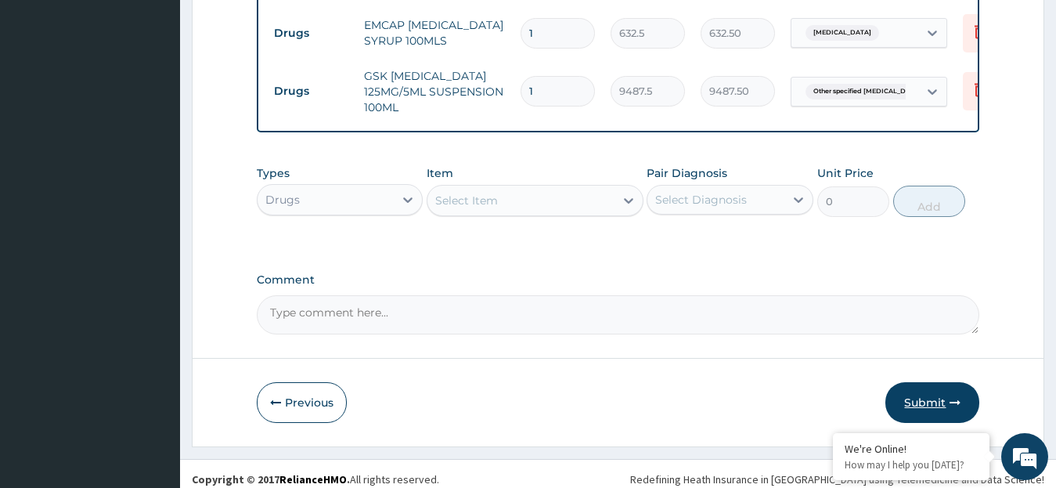
click at [937, 398] on button "Submit" at bounding box center [932, 402] width 94 height 41
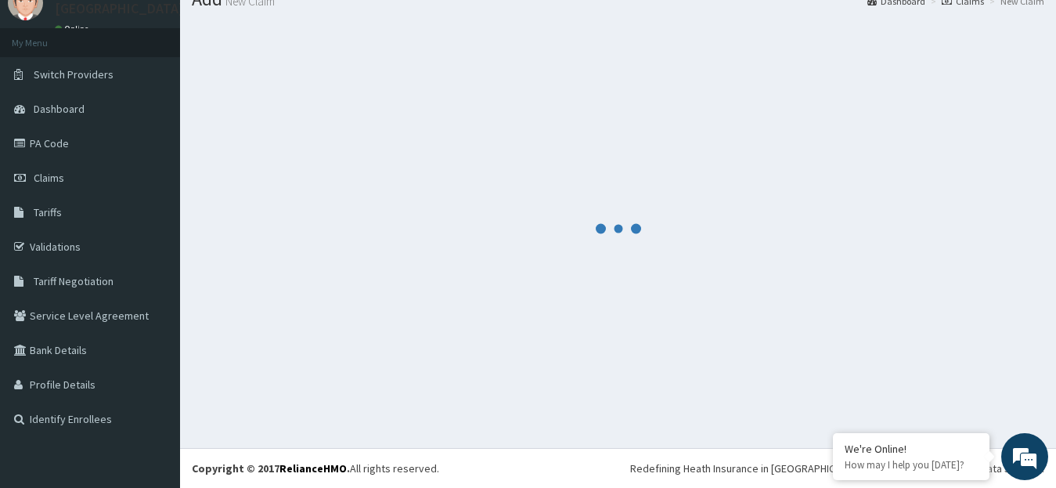
scroll to position [62, 0]
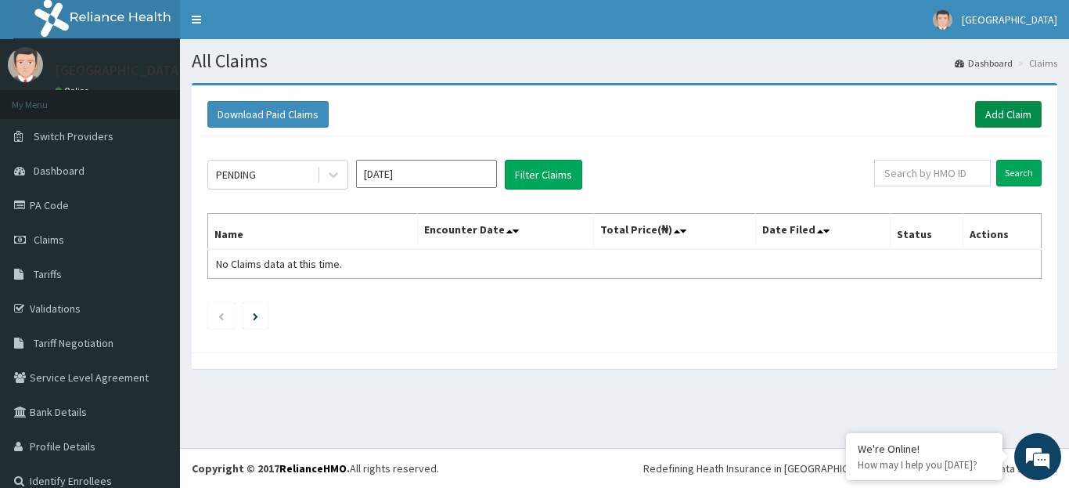
click at [981, 118] on link "Add Claim" at bounding box center [1008, 114] width 67 height 27
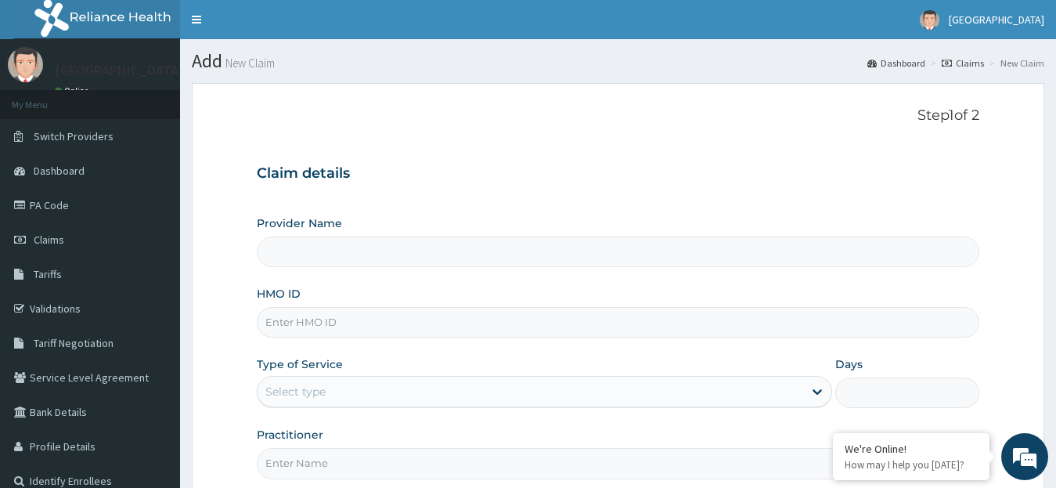
type input "[GEOGRAPHIC_DATA]"
click at [349, 326] on input "HMO ID" at bounding box center [618, 322] width 723 height 31
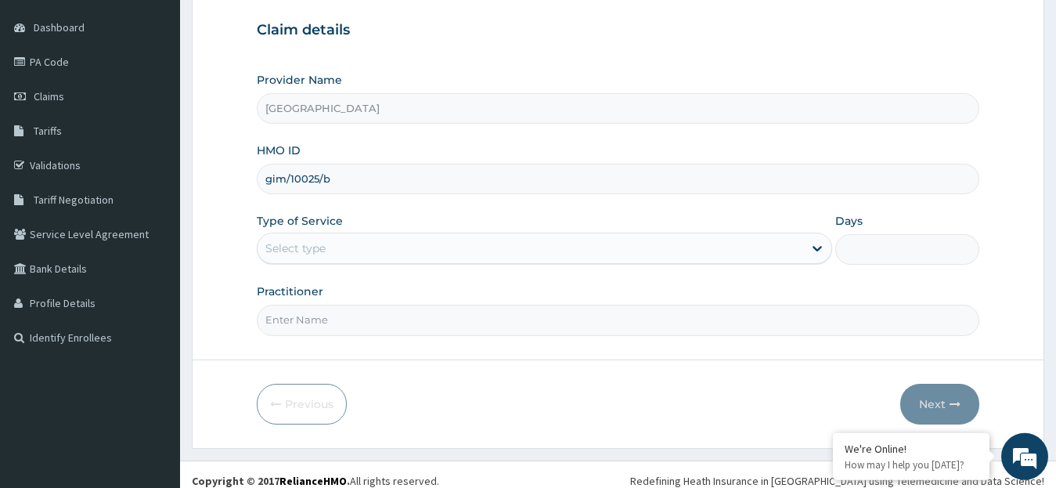
scroll to position [156, 0]
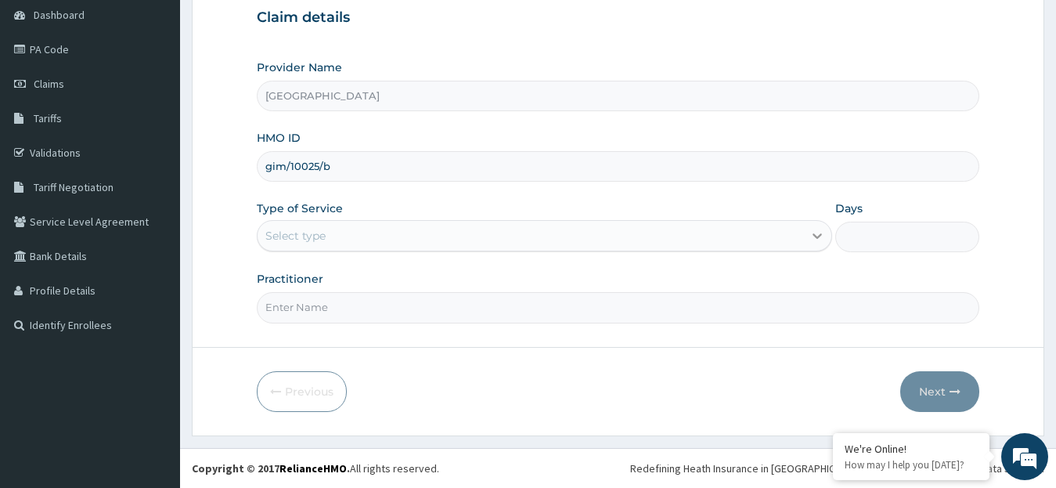
type input "gim/10025/b"
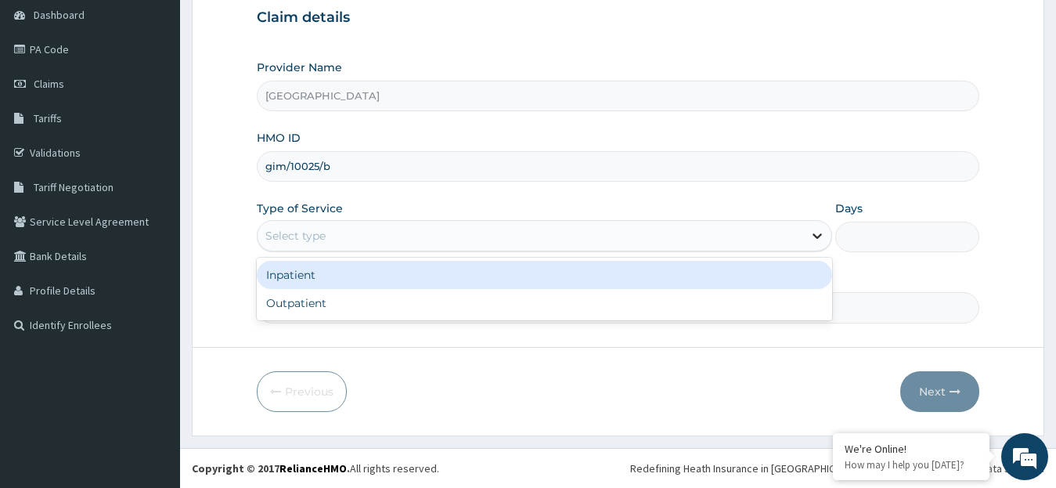
click at [818, 239] on icon at bounding box center [817, 236] width 16 height 16
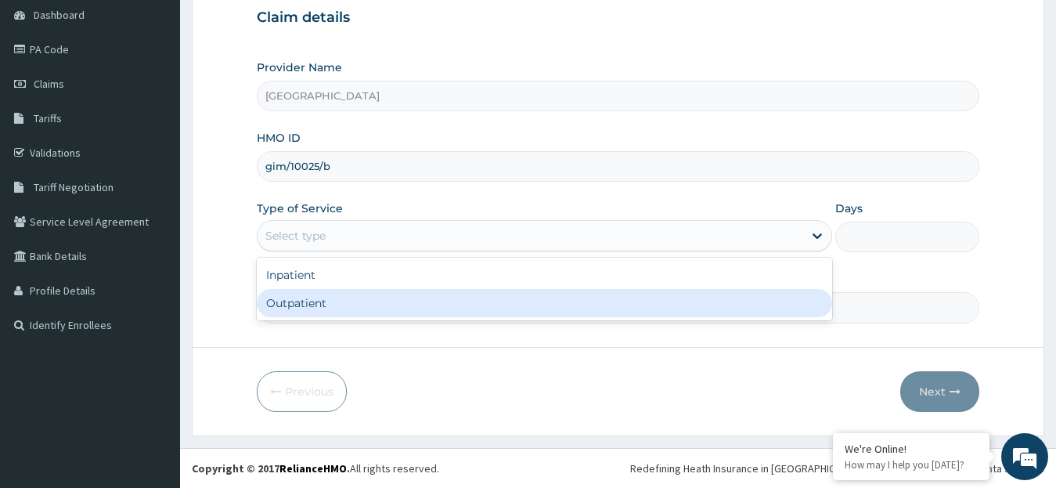
click at [747, 306] on div "Outpatient" at bounding box center [545, 303] width 576 height 28
type input "1"
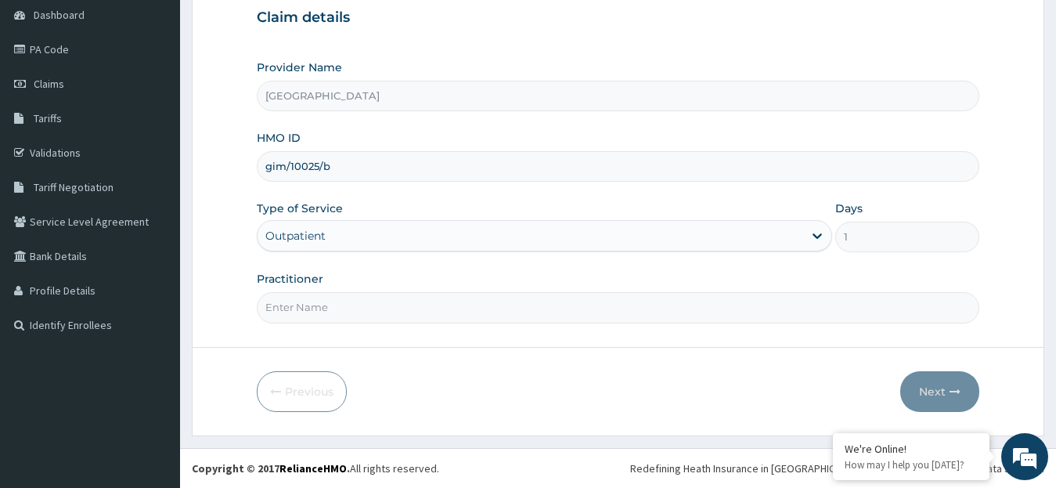
click at [617, 316] on input "Practitioner" at bounding box center [618, 307] width 723 height 31
type input "DR. OLOJA"
click at [934, 391] on button "Next" at bounding box center [939, 391] width 79 height 41
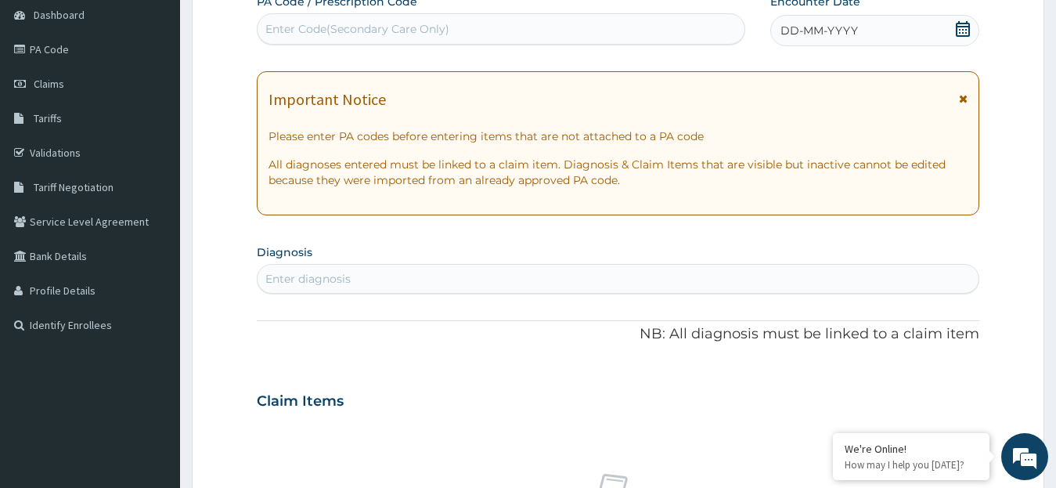
click at [967, 29] on icon at bounding box center [963, 29] width 16 height 16
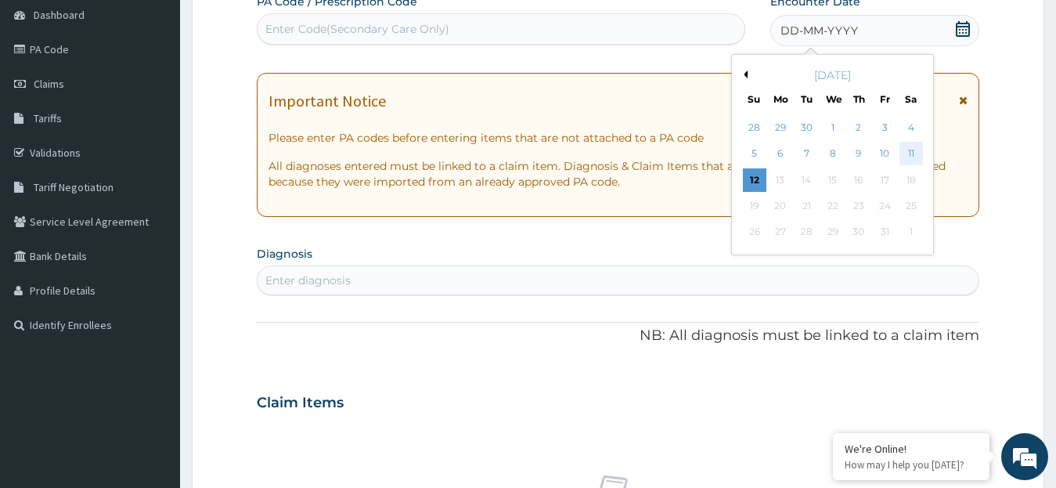
click at [908, 154] on div "11" at bounding box center [909, 153] width 23 height 23
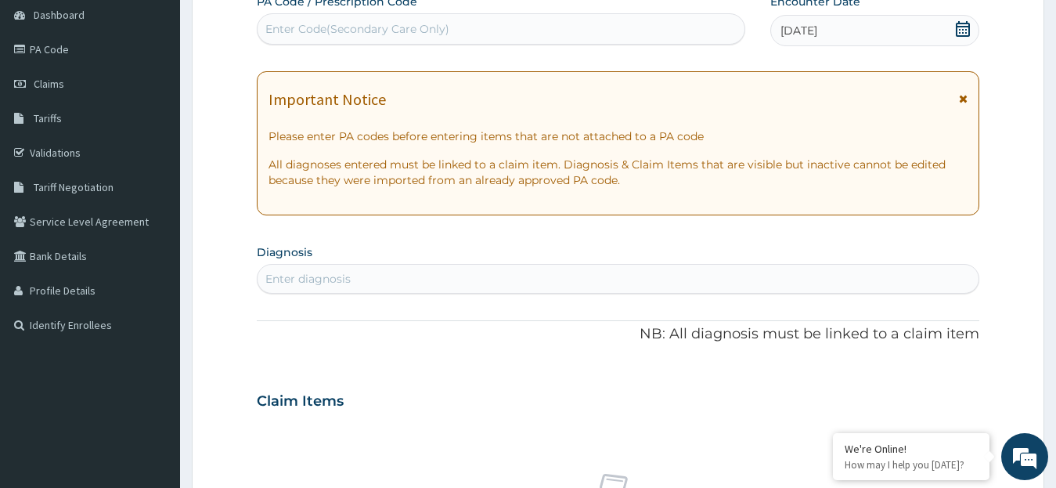
click at [349, 282] on div "Enter diagnosis" at bounding box center [307, 279] width 85 height 16
type input "sepsis"
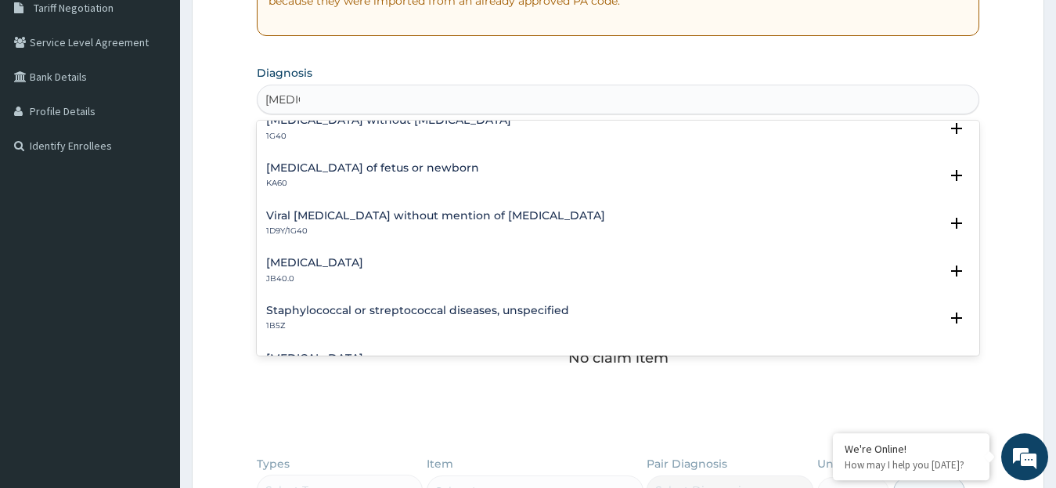
scroll to position [0, 0]
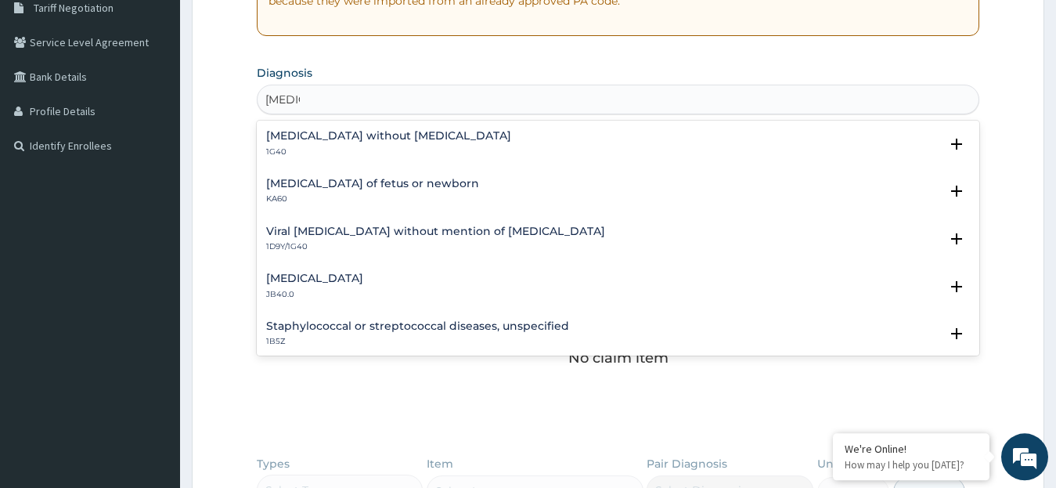
click at [501, 227] on h4 "Viral sepsis without mention of septic shock" at bounding box center [435, 231] width 339 height 12
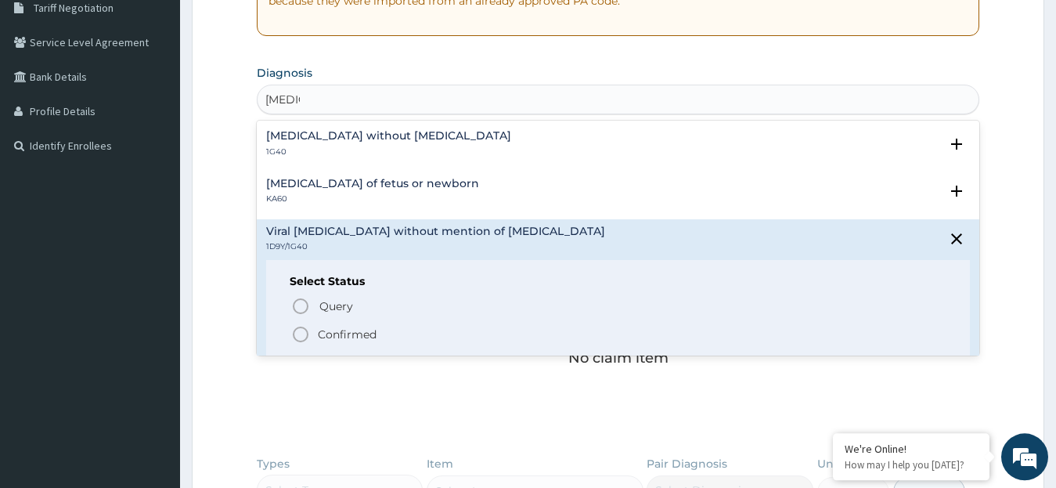
click at [304, 329] on icon "status option filled" at bounding box center [300, 334] width 19 height 19
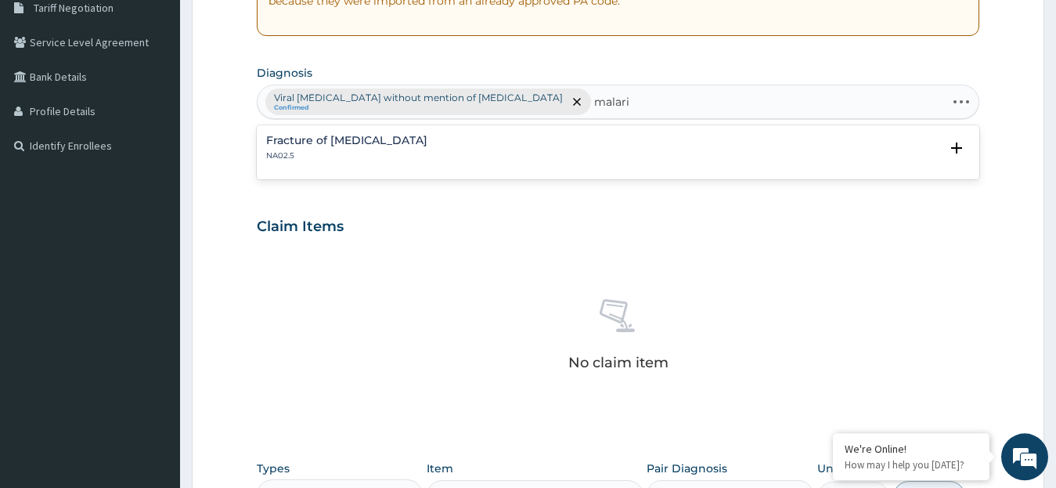
type input "malaria"
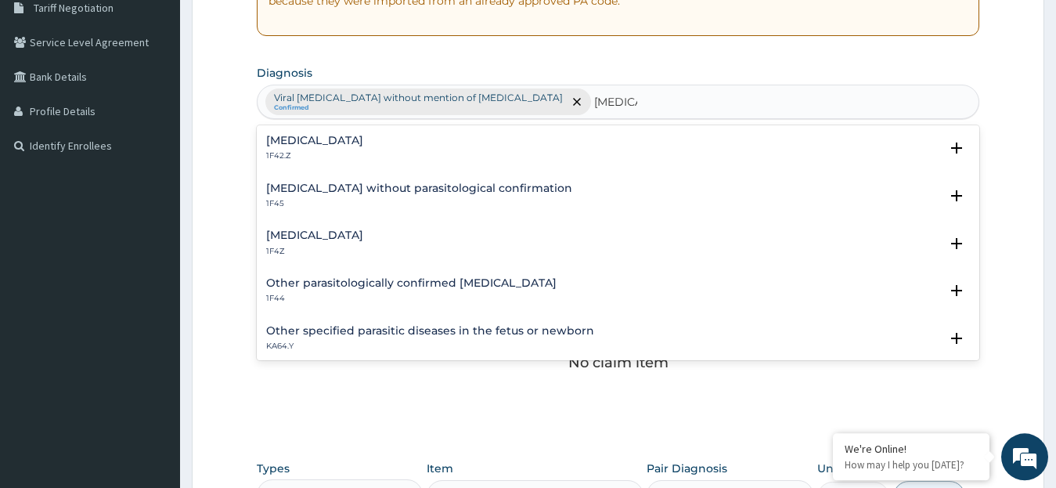
click at [438, 228] on div "Malaria, unspecified 1F4Z Select Status Query Query covers suspected (?), Keep …" at bounding box center [618, 247] width 723 height 48
click at [401, 241] on div "Malaria, unspecified 1F4Z" at bounding box center [618, 242] width 704 height 27
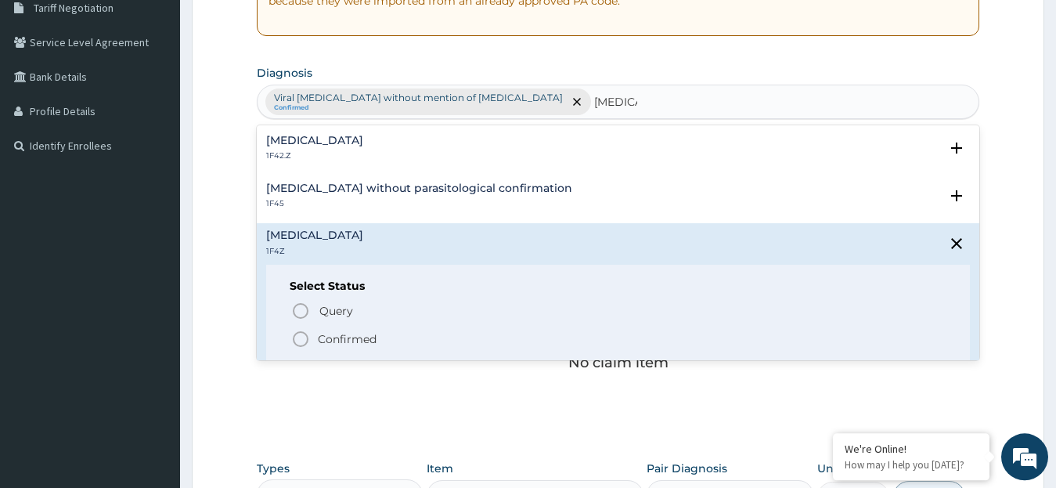
click at [302, 339] on icon "status option filled" at bounding box center [300, 338] width 19 height 19
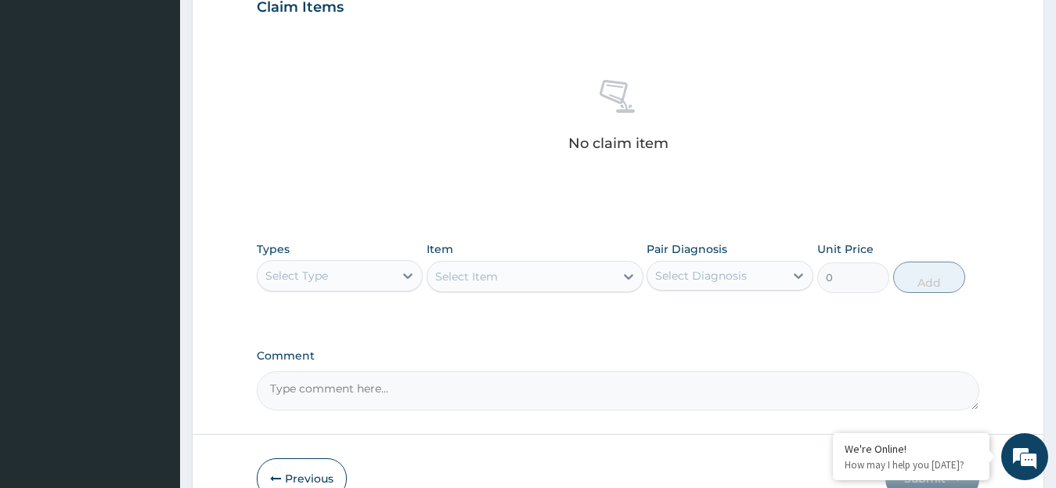
scroll to position [573, 0]
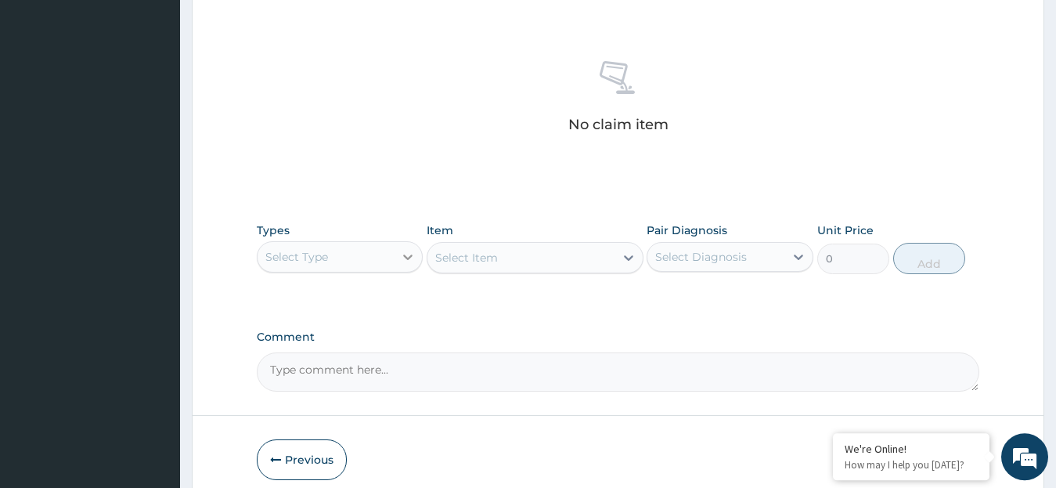
click at [408, 250] on icon at bounding box center [408, 257] width 16 height 16
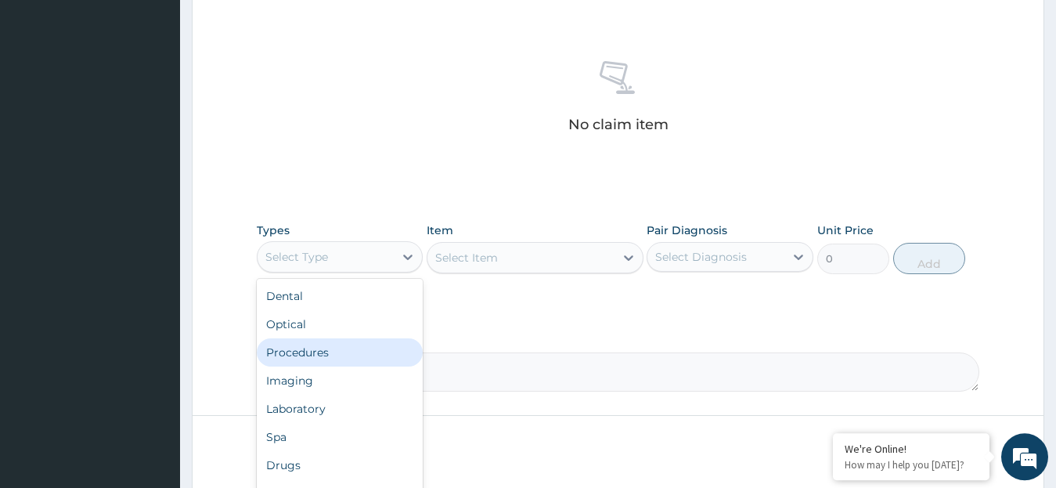
click at [365, 348] on div "Procedures" at bounding box center [340, 352] width 167 height 28
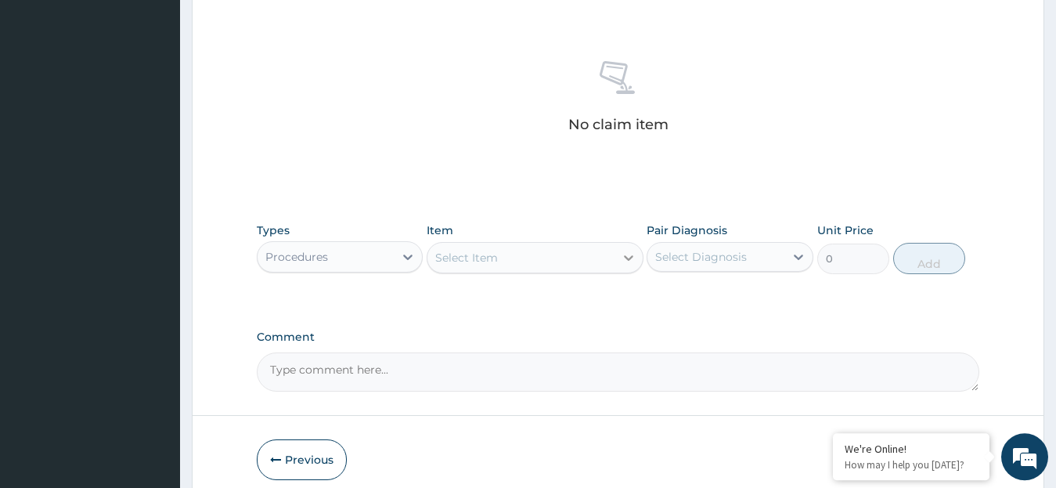
click at [625, 259] on icon at bounding box center [629, 258] width 16 height 16
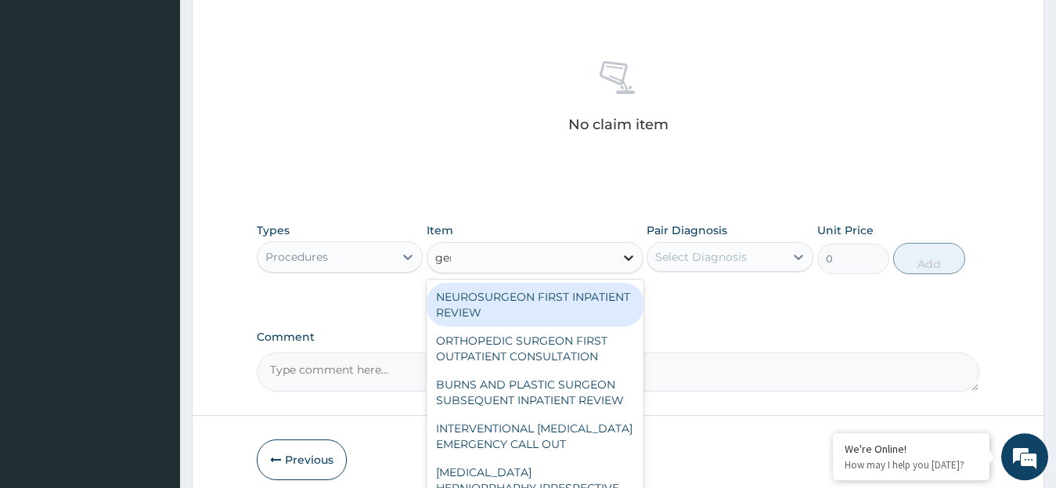
type input "gene"
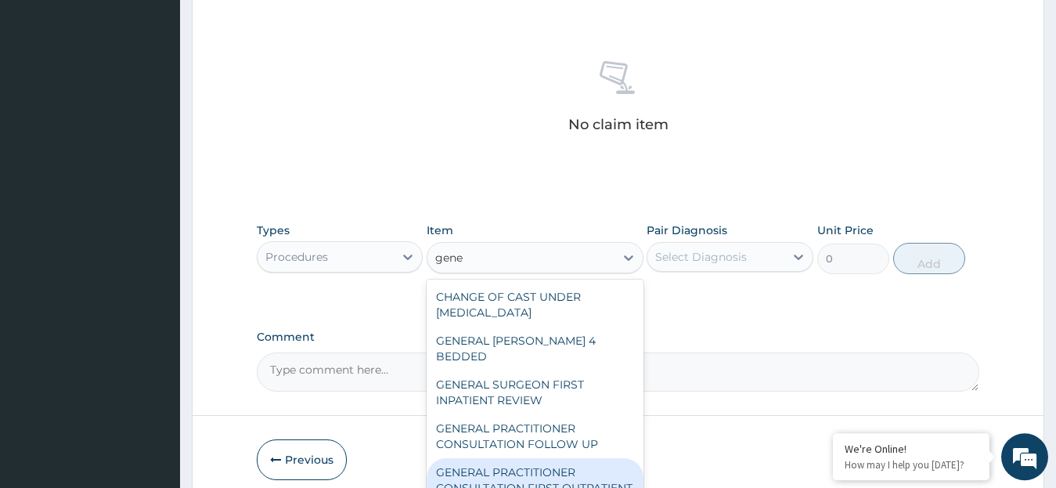
click at [535, 463] on div "GENERAL PRACTITIONER CONSULTATION FIRST OUTPATIENT CONSULTATION" at bounding box center [535, 487] width 217 height 59
type input "3795"
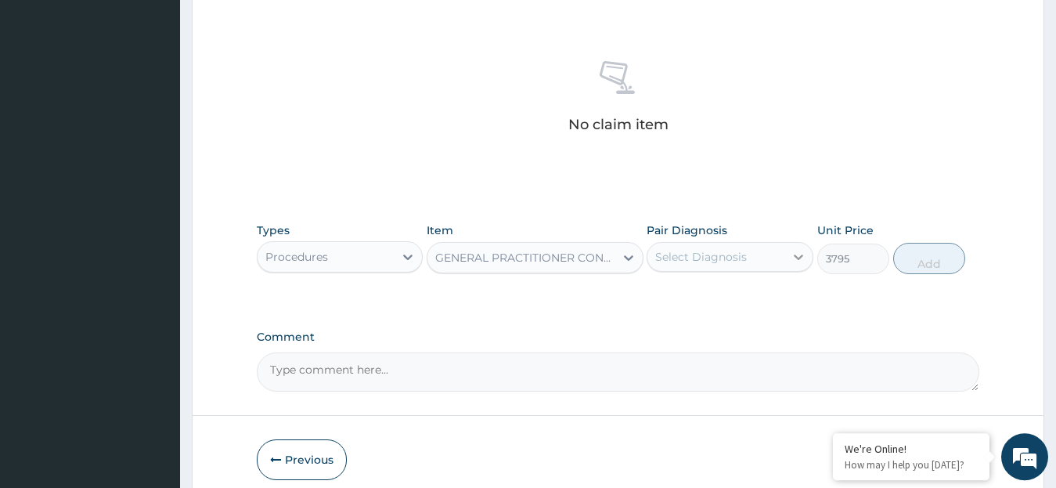
click at [798, 254] on icon at bounding box center [798, 257] width 16 height 16
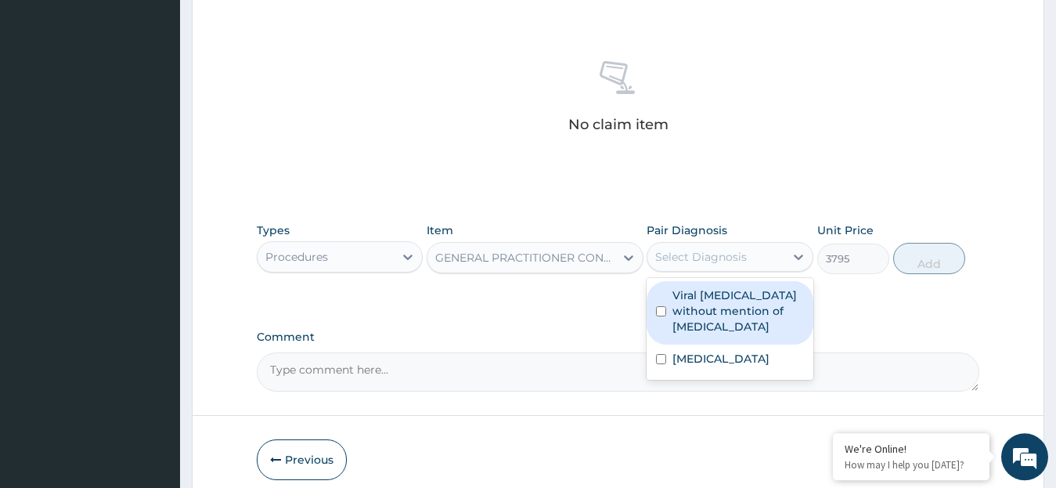
click at [706, 311] on label "Viral sepsis without mention of septic shock" at bounding box center [737, 310] width 131 height 47
checkbox input "true"
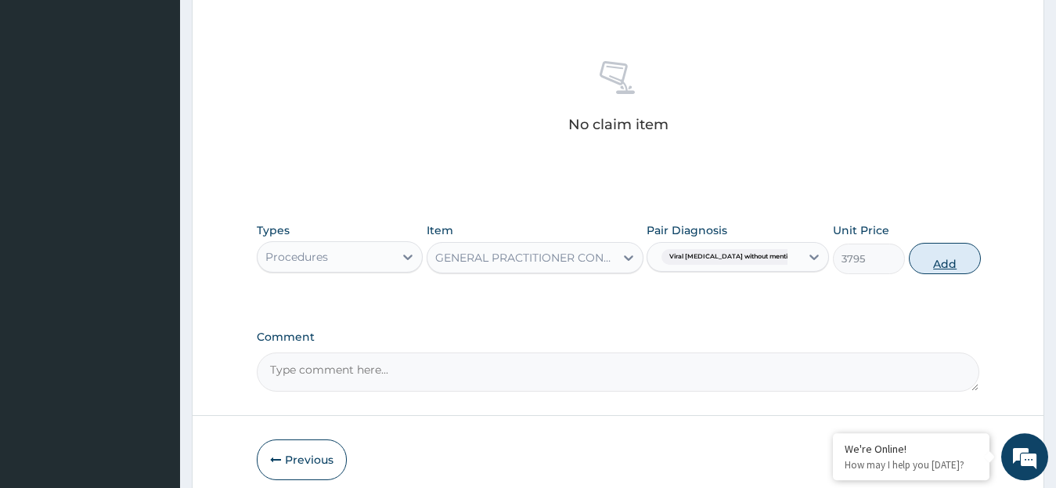
click at [909, 261] on button "Add" at bounding box center [945, 258] width 72 height 31
type input "0"
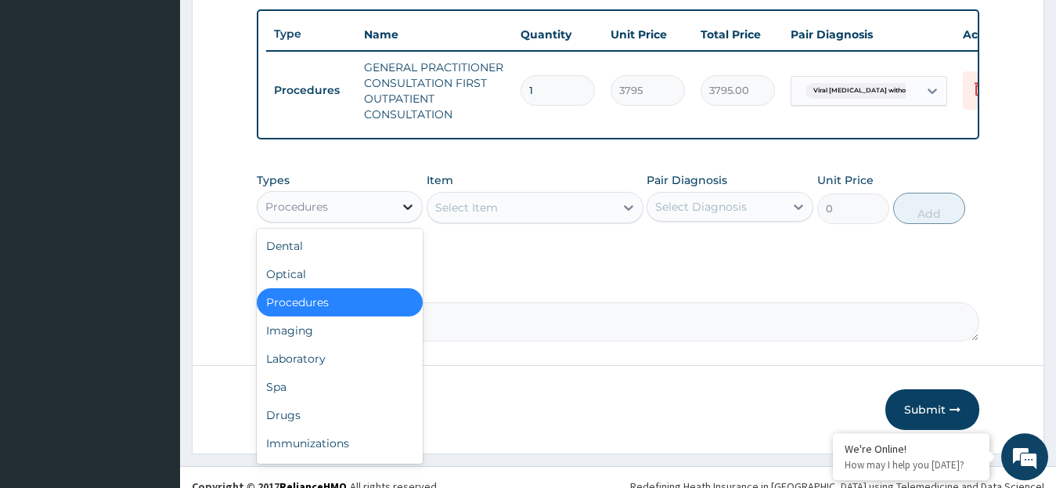
click at [411, 214] on icon at bounding box center [408, 207] width 16 height 16
click at [351, 372] on div "Laboratory" at bounding box center [340, 358] width 167 height 28
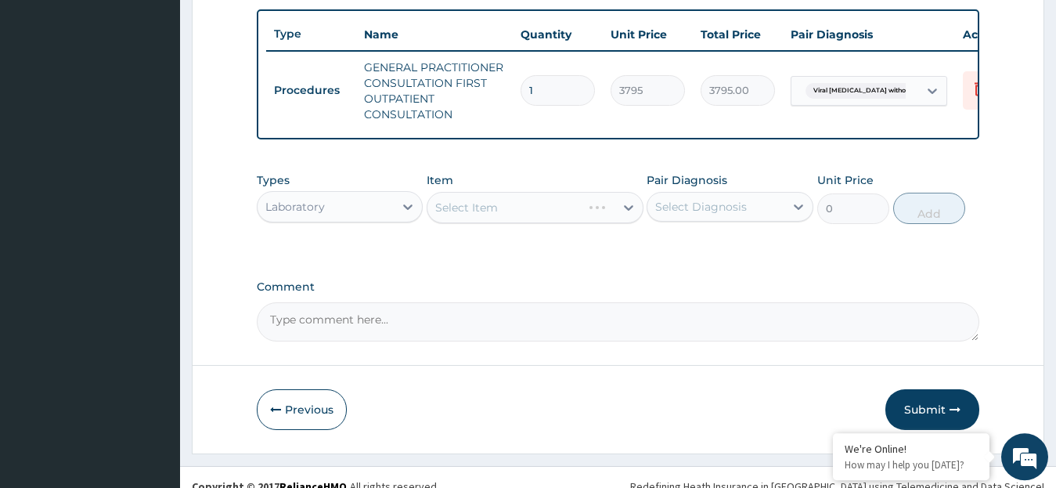
click at [624, 218] on div "Select Item" at bounding box center [535, 207] width 217 height 31
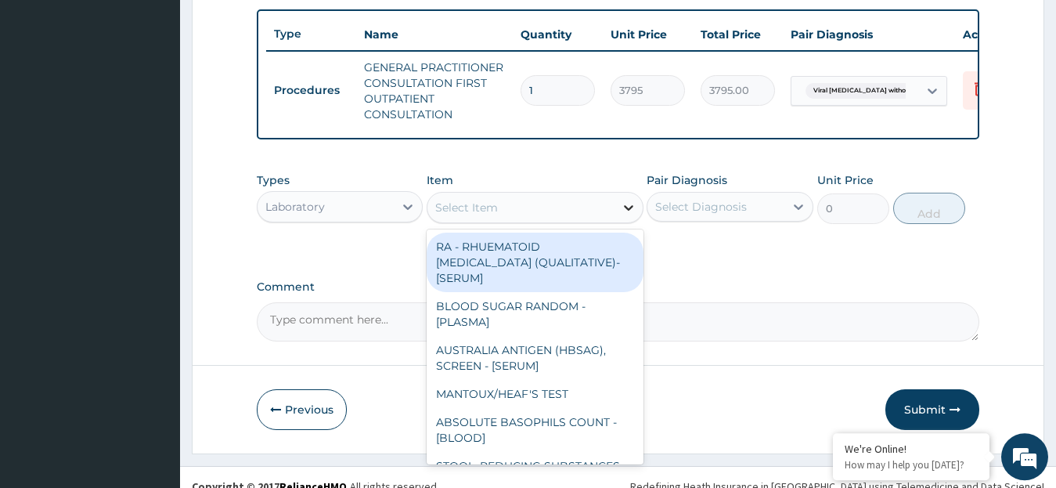
click at [628, 211] on icon at bounding box center [628, 207] width 9 height 5
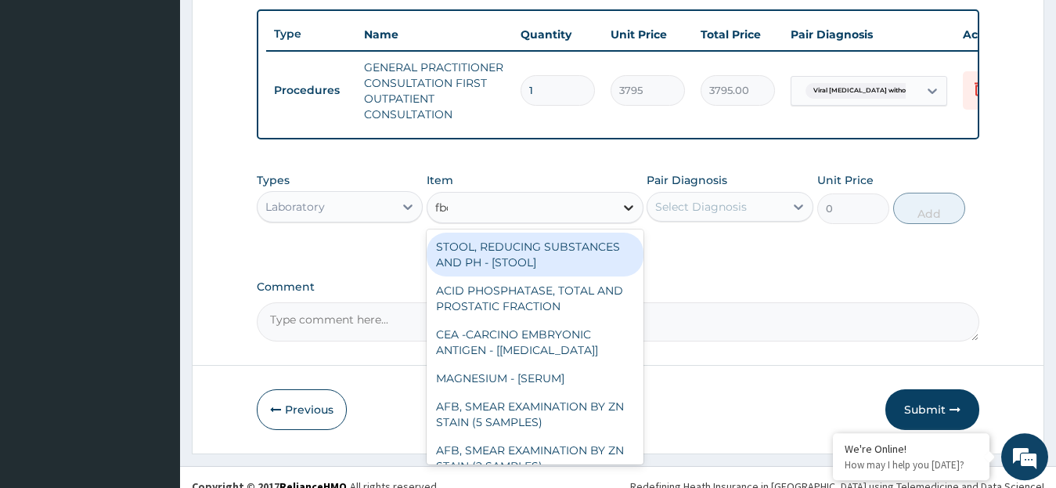
type input "fbc"
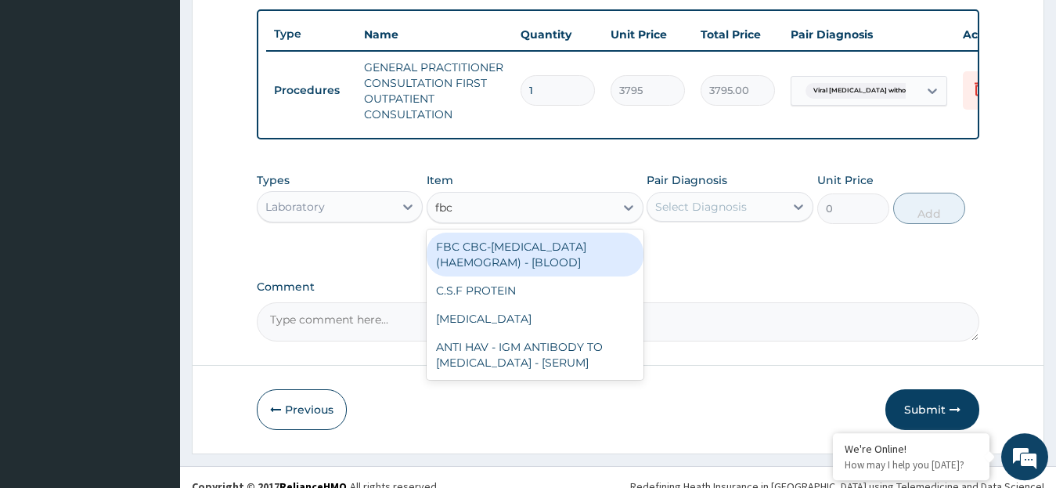
click at [600, 263] on div "FBC CBC-COMPLETE BLOOD COUNT (HAEMOGRAM) - [BLOOD]" at bounding box center [535, 254] width 217 height 44
type input "4600"
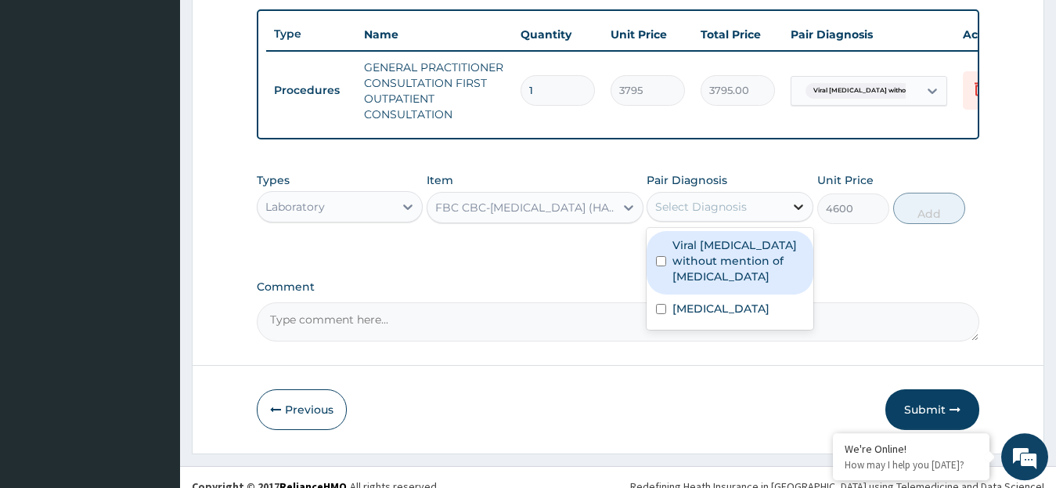
click at [797, 214] on icon at bounding box center [798, 207] width 16 height 16
click at [659, 266] on input "checkbox" at bounding box center [661, 261] width 10 height 10
checkbox input "true"
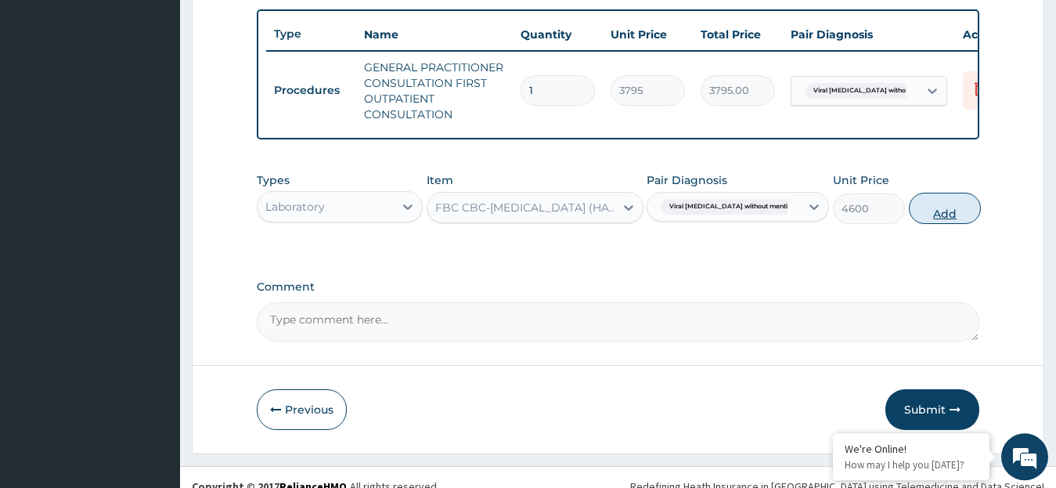
click at [923, 224] on button "Add" at bounding box center [945, 208] width 72 height 31
type input "0"
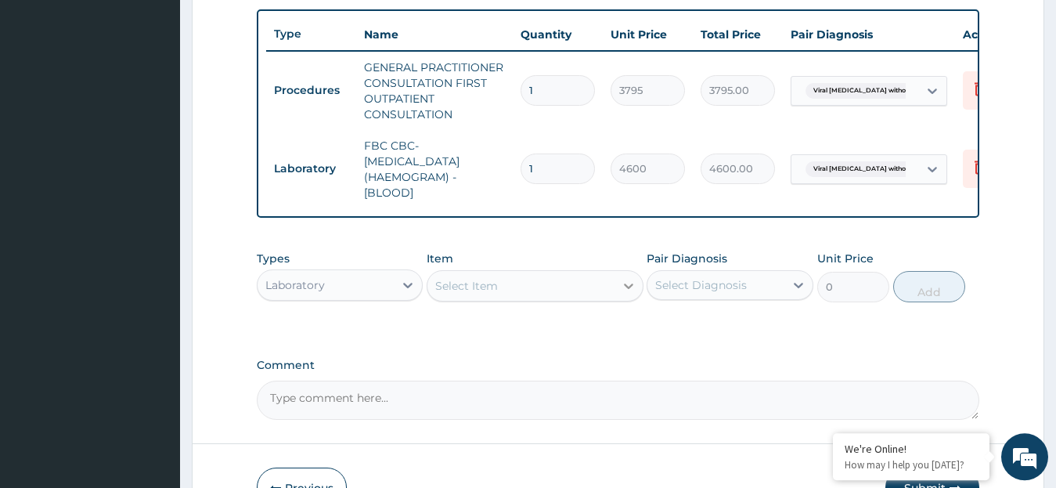
click at [630, 289] on icon at bounding box center [628, 285] width 9 height 5
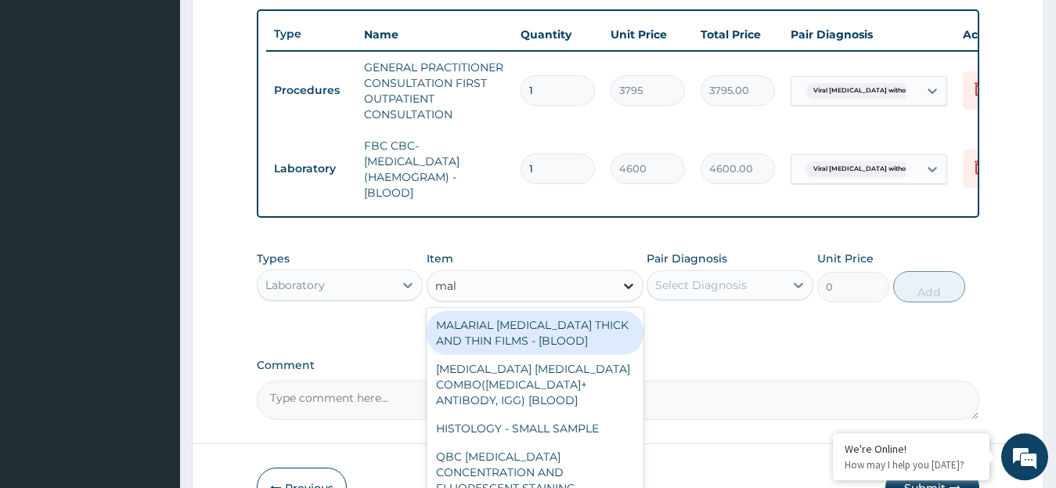
type input "mala"
click at [589, 351] on div "MALARIAL PARASITE THICK AND THIN FILMS - [BLOOD]" at bounding box center [535, 333] width 217 height 44
type input "1725"
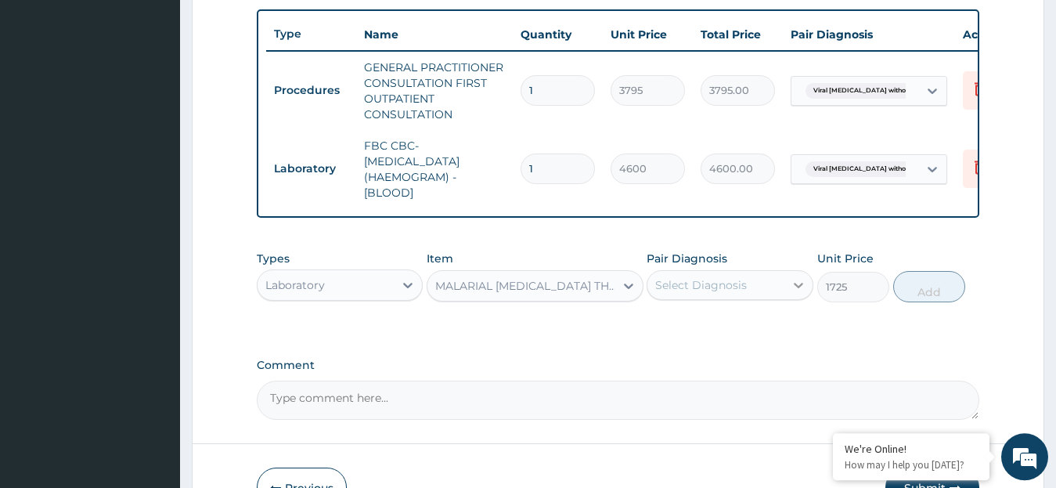
click at [802, 293] on icon at bounding box center [798, 285] width 16 height 16
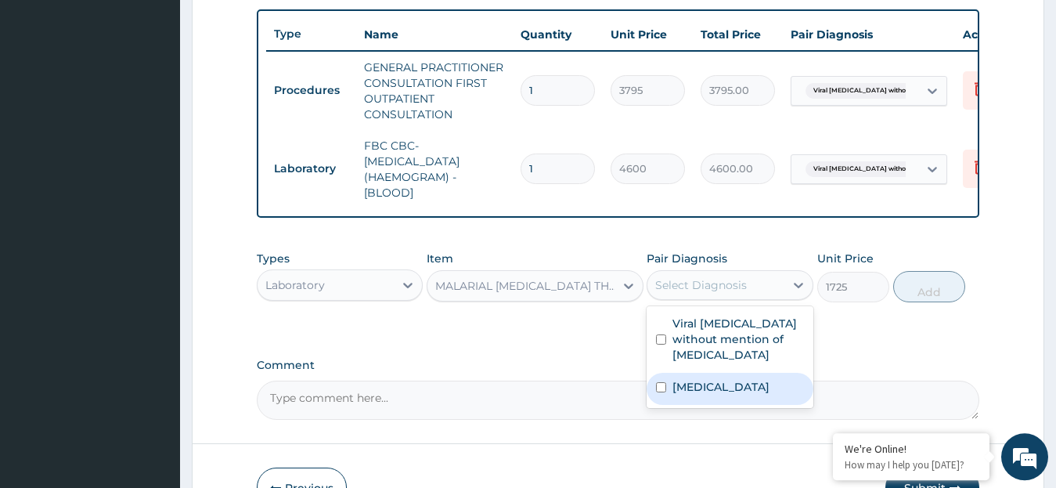
click at [679, 394] on label "Malaria, unspecified" at bounding box center [720, 387] width 97 height 16
checkbox input "true"
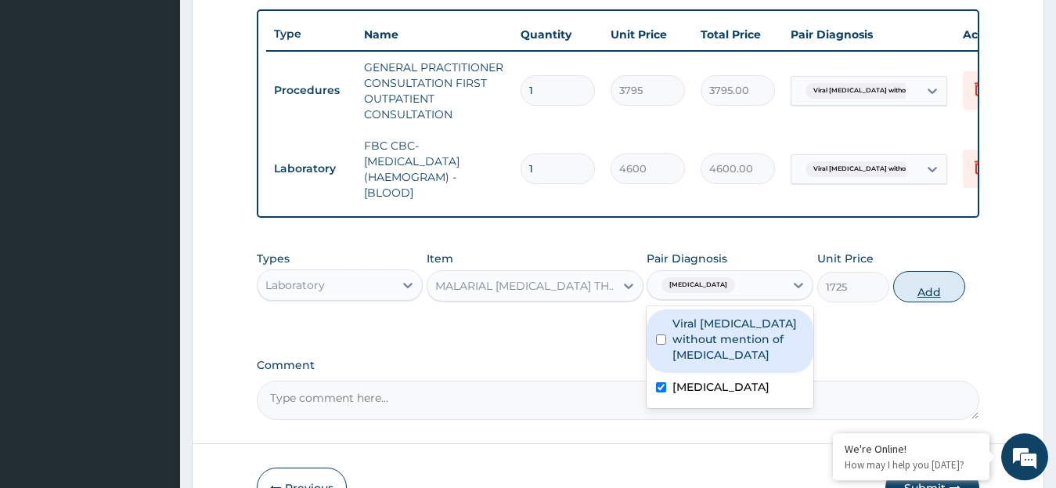
click at [916, 299] on button "Add" at bounding box center [929, 286] width 72 height 31
type input "0"
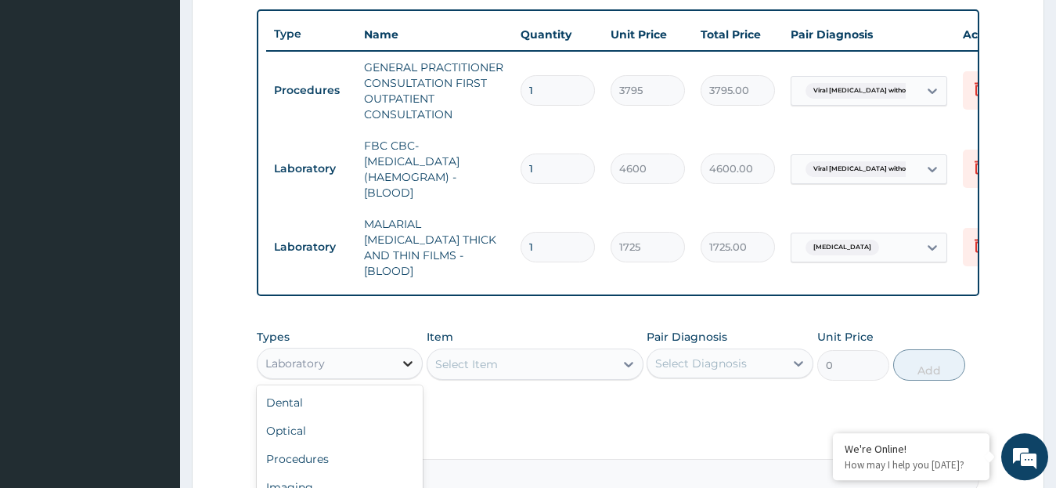
click at [408, 364] on icon at bounding box center [408, 363] width 16 height 16
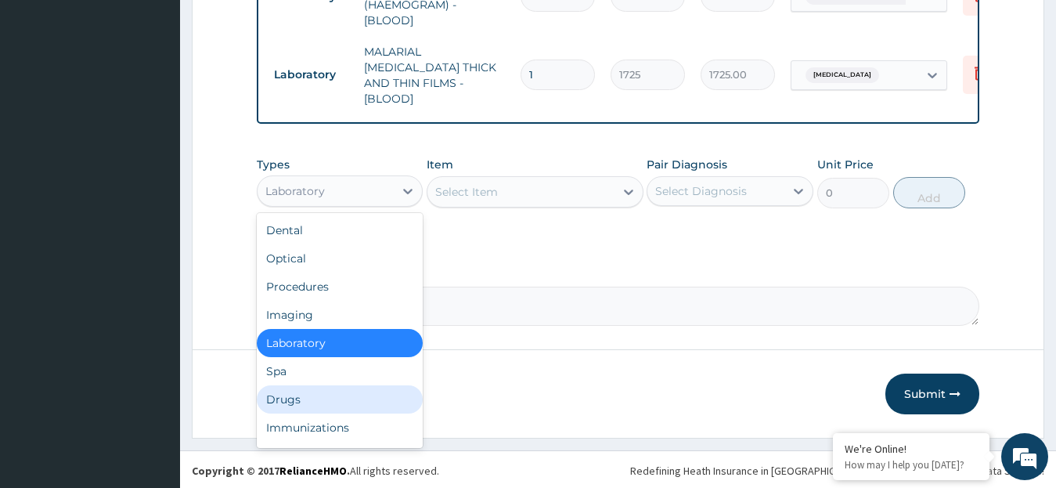
click at [290, 401] on div "Drugs" at bounding box center [340, 399] width 167 height 28
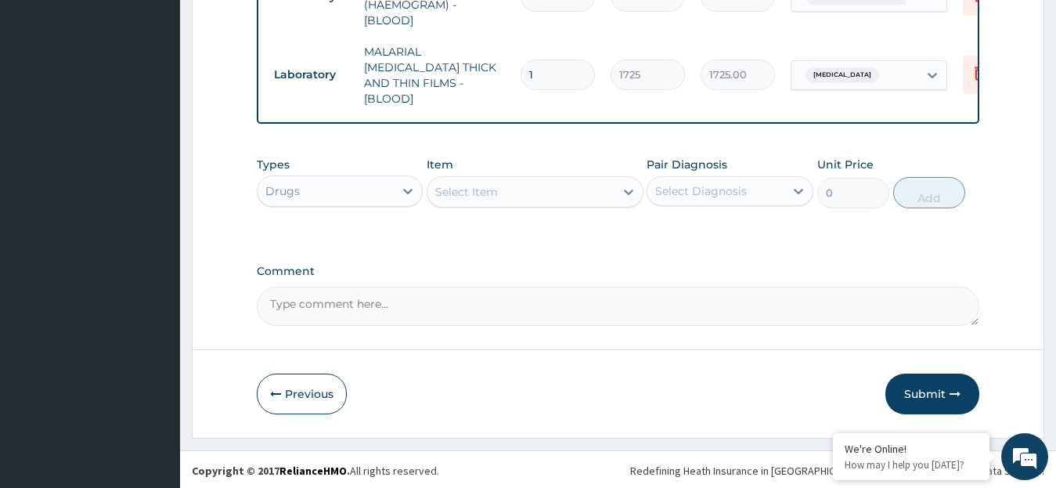
click at [628, 191] on icon at bounding box center [628, 191] width 9 height 5
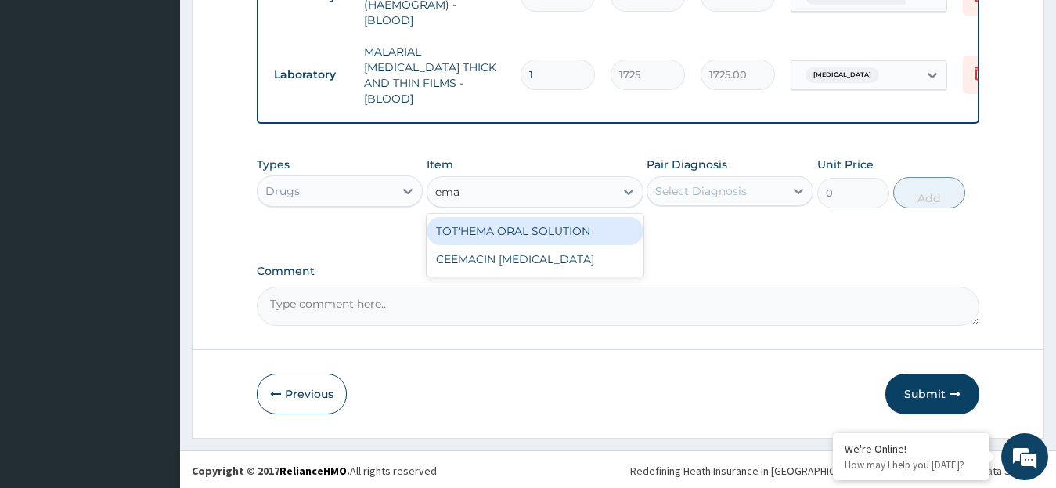
type input "em"
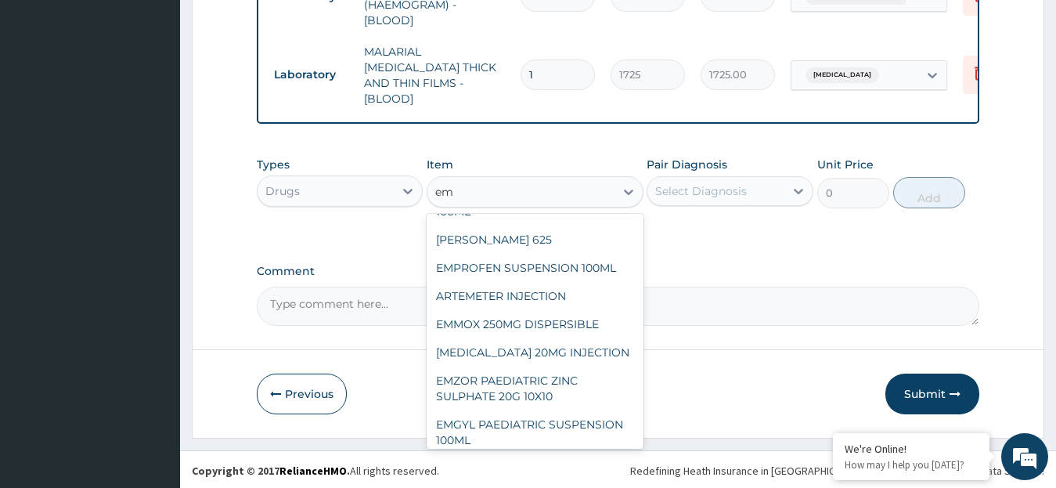
scroll to position [254, 0]
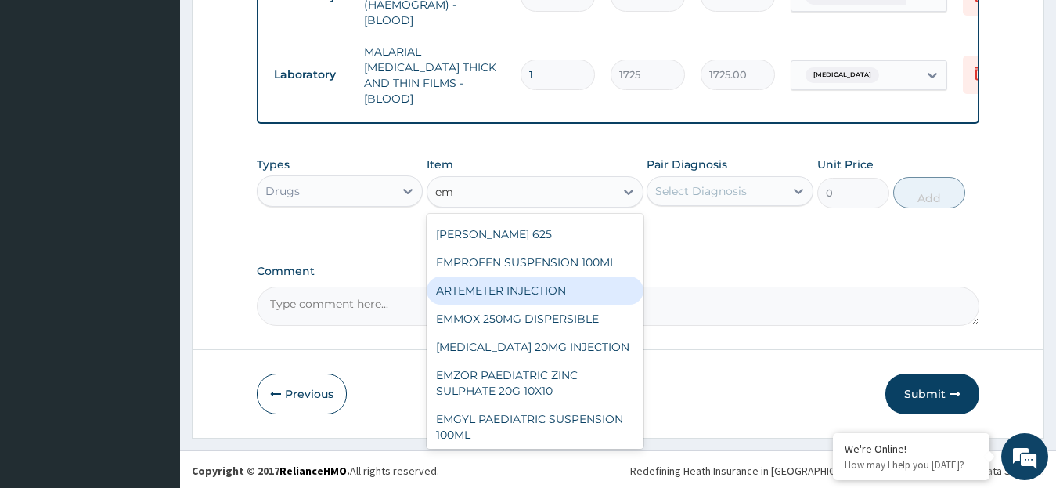
click at [561, 294] on div "ARTEMETER INJECTION" at bounding box center [535, 290] width 217 height 28
type input "1012"
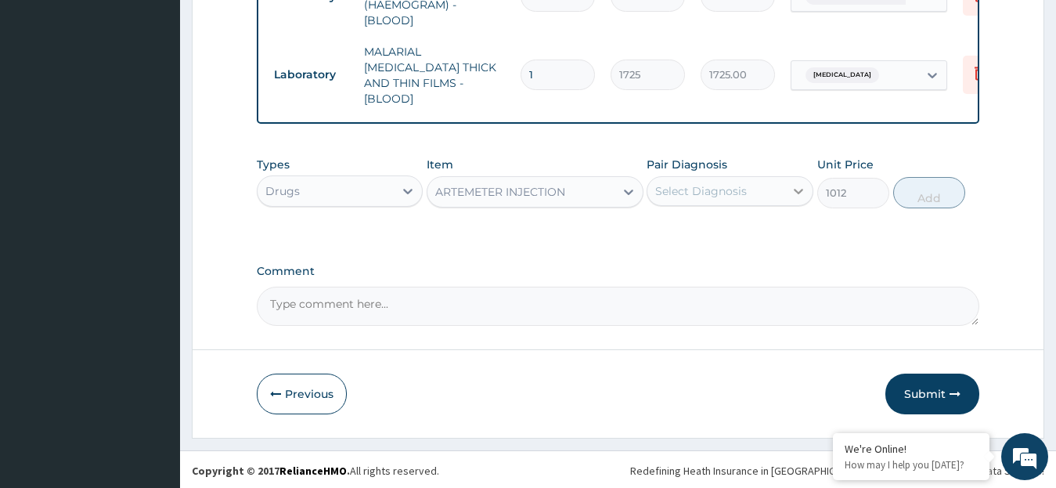
click at [801, 189] on icon at bounding box center [798, 191] width 9 height 5
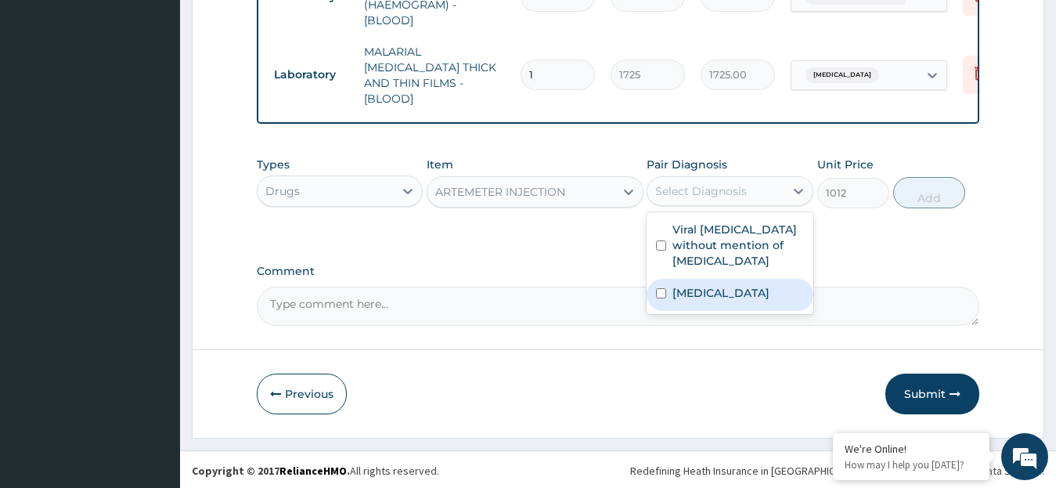
click at [693, 290] on label "Malaria, unspecified" at bounding box center [720, 293] width 97 height 16
checkbox input "true"
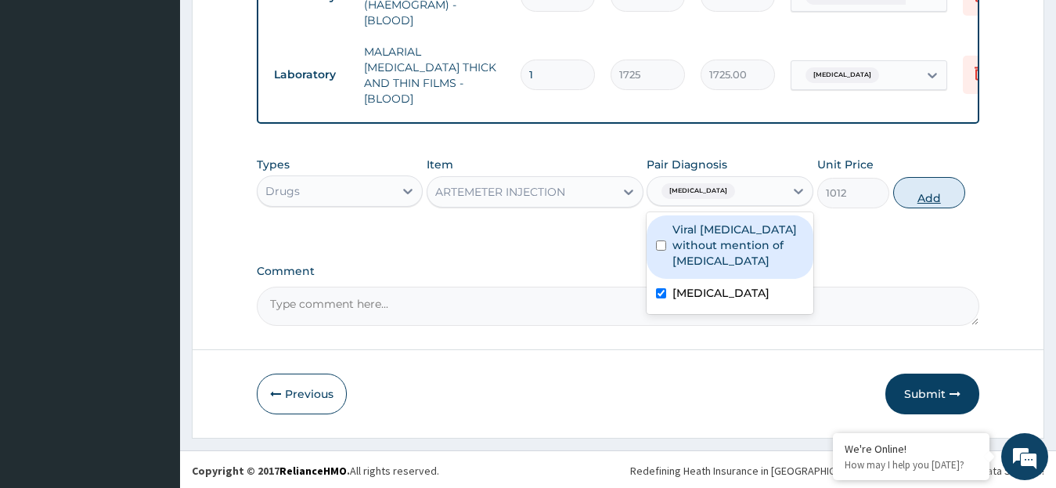
click at [919, 185] on button "Add" at bounding box center [929, 192] width 72 height 31
type input "0"
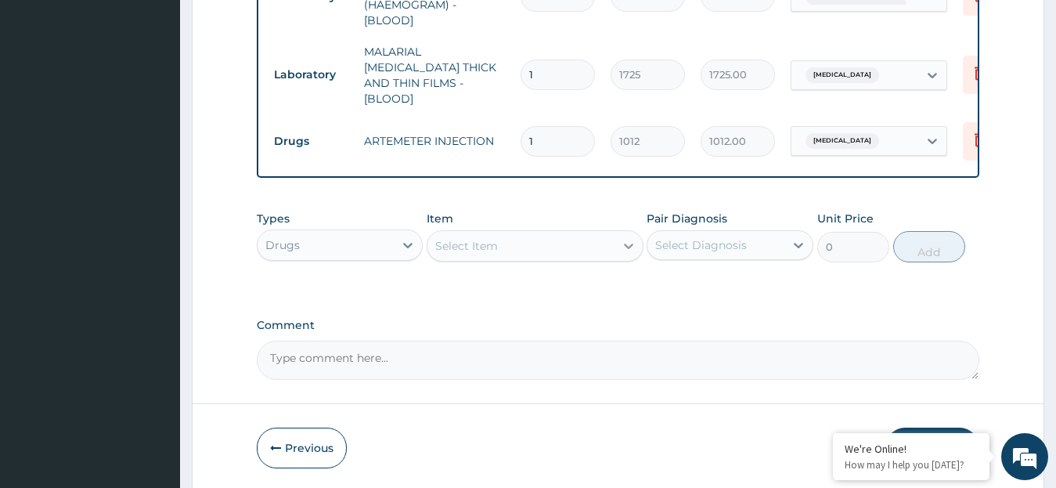
click at [628, 243] on icon at bounding box center [629, 246] width 16 height 16
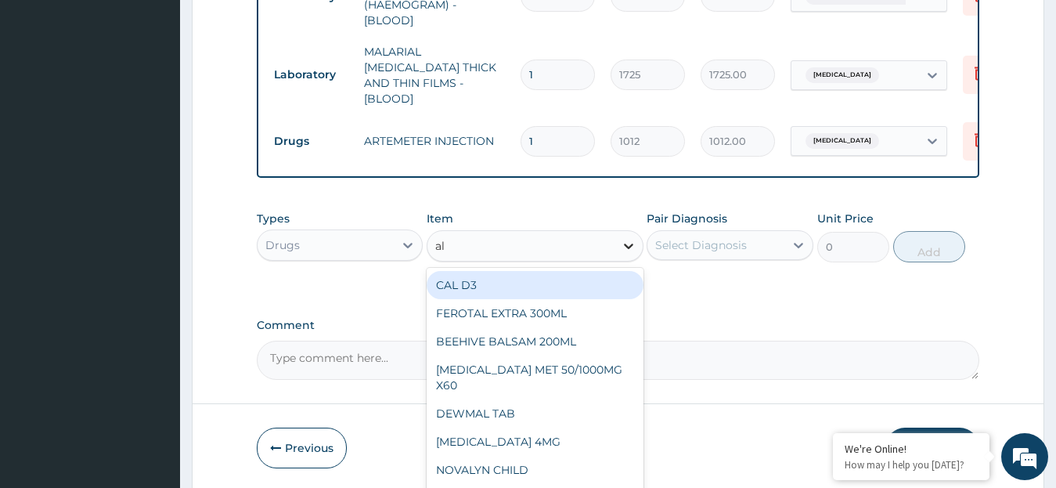
type input "ala"
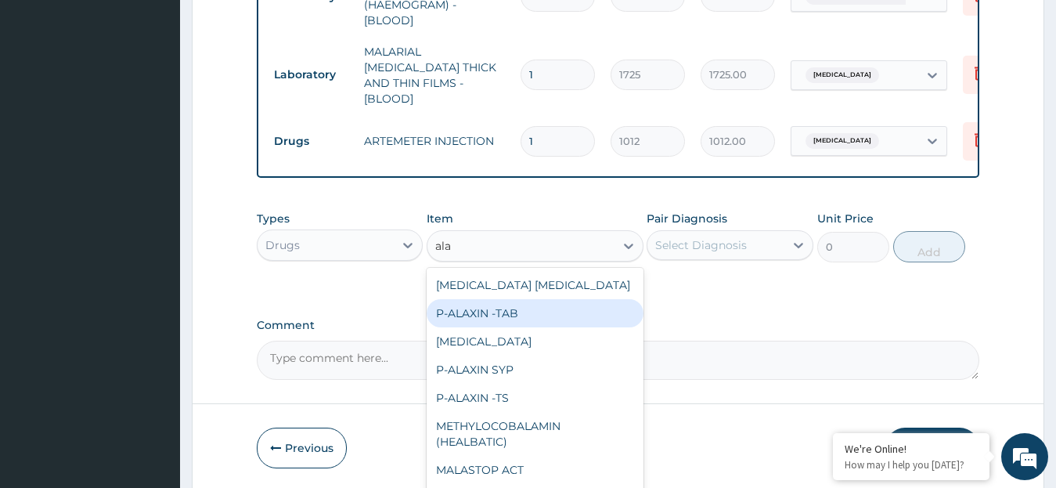
click at [563, 300] on div "P-ALAXIN -TAB" at bounding box center [535, 313] width 217 height 28
type input "113.85"
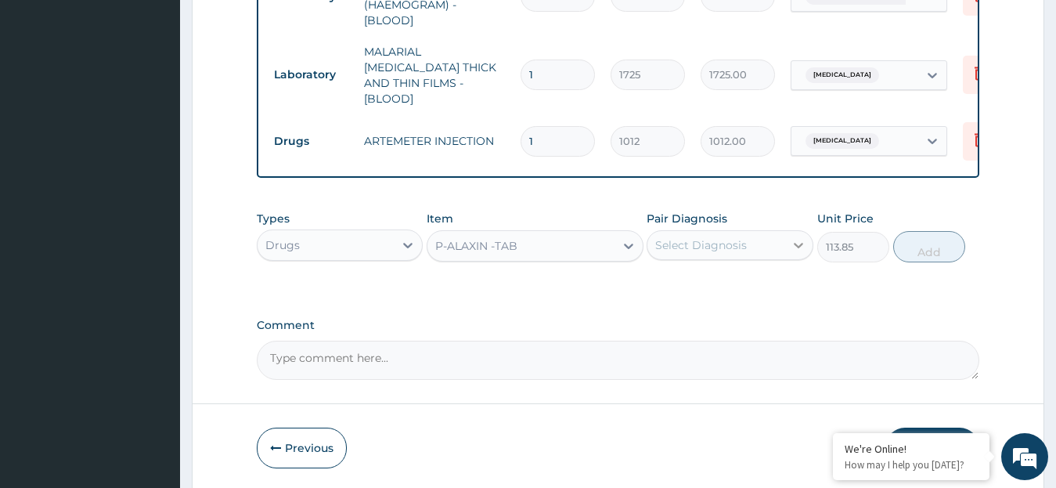
click at [795, 243] on icon at bounding box center [798, 245] width 9 height 5
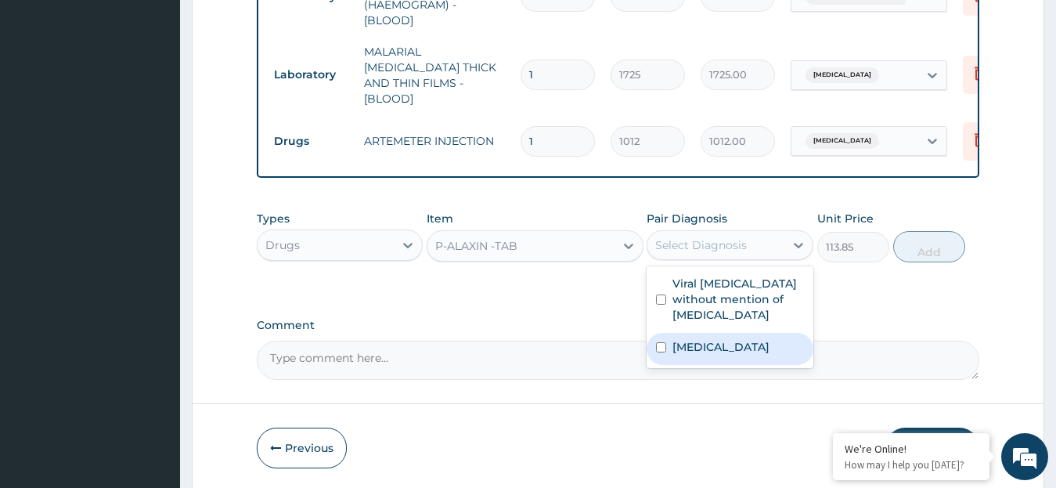
click at [720, 347] on label "Malaria, unspecified" at bounding box center [720, 347] width 97 height 16
checkbox input "true"
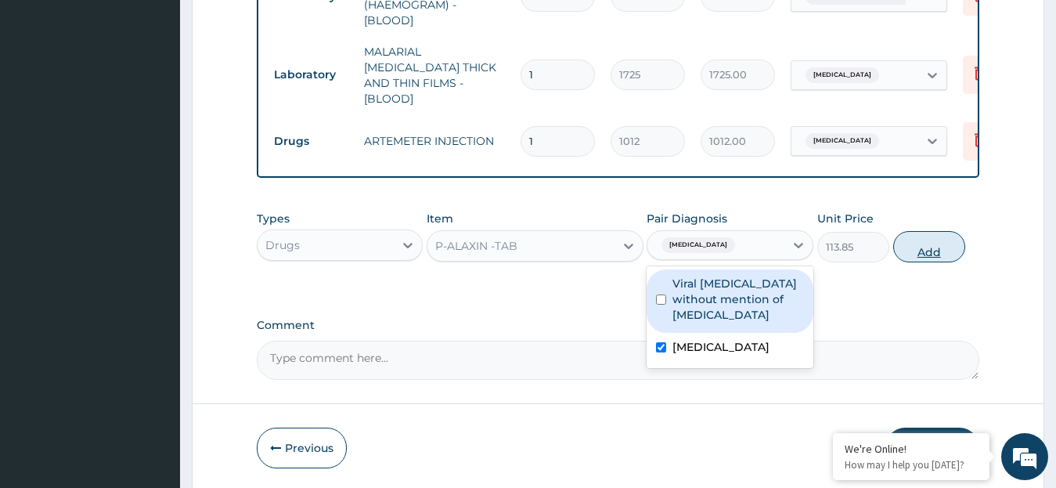
click at [915, 248] on button "Add" at bounding box center [929, 246] width 72 height 31
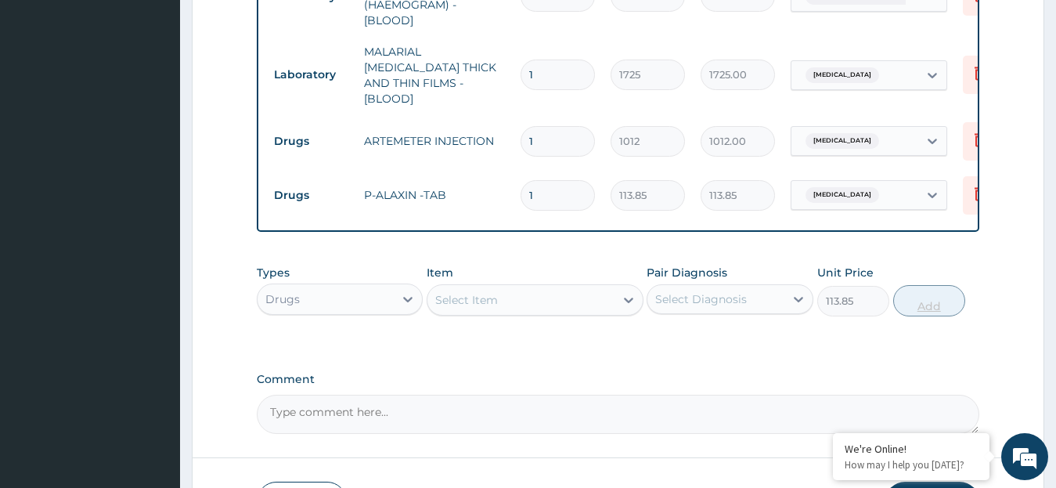
type input "0"
type input "0.00"
type input "6"
type input "683.10"
type input "6"
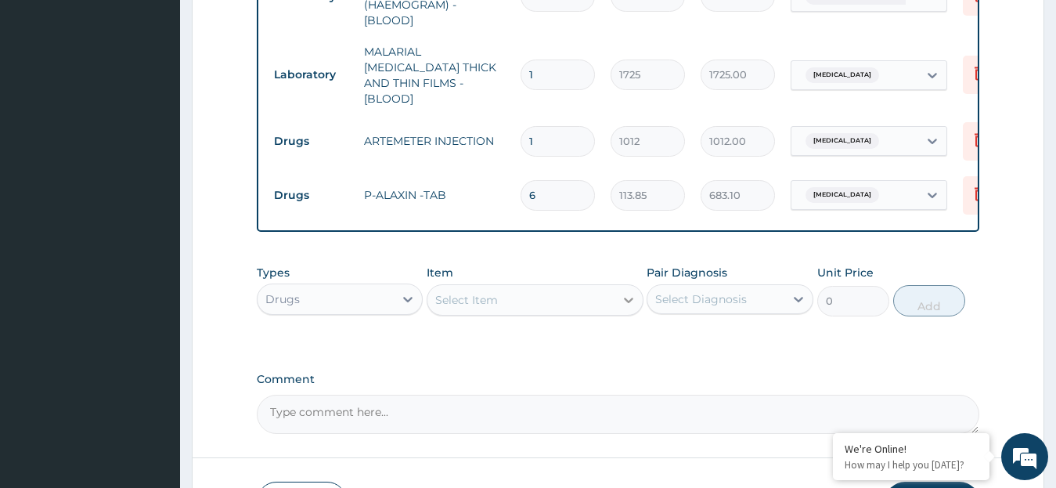
click at [629, 297] on icon at bounding box center [629, 300] width 16 height 16
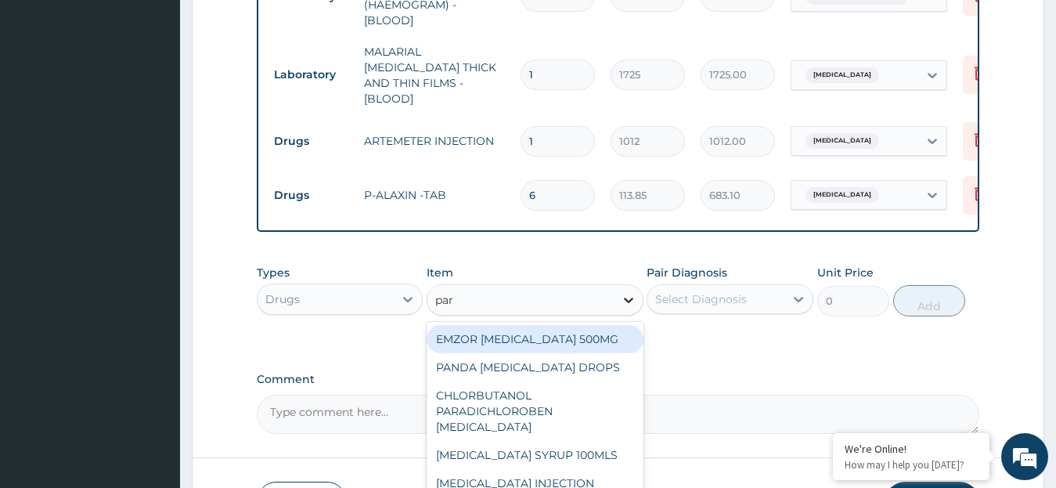
type input "para"
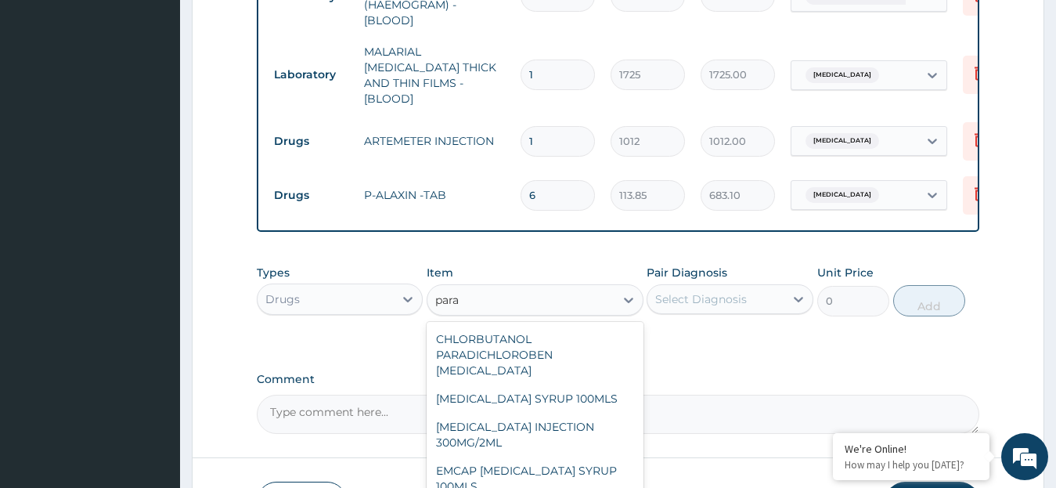
scroll to position [59, 0]
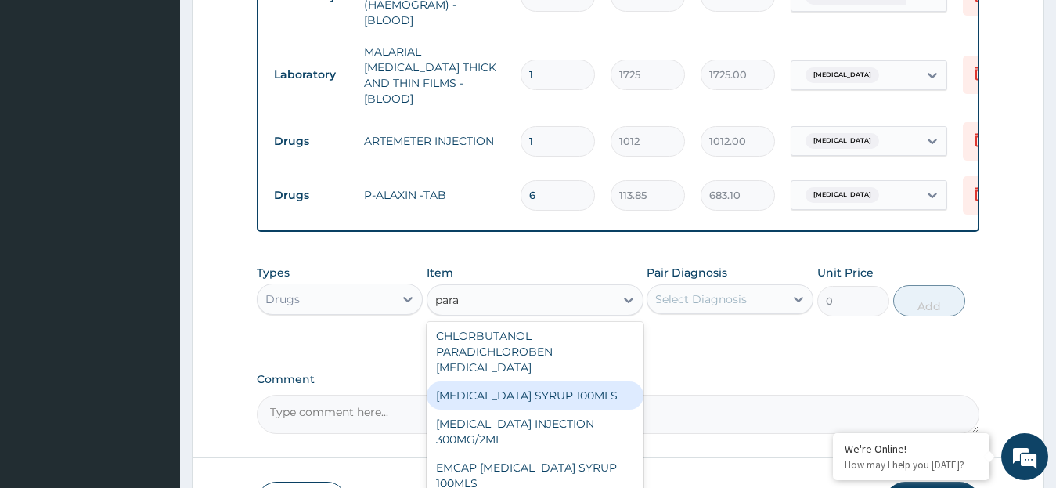
click at [598, 397] on div "[MEDICAL_DATA] SYRUP 100MLS" at bounding box center [535, 395] width 217 height 28
type input "759"
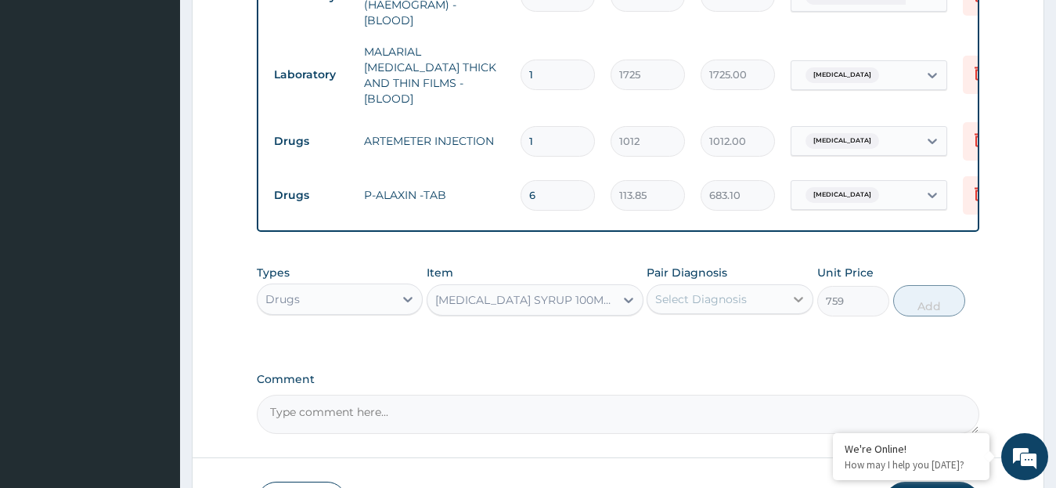
click at [798, 298] on icon at bounding box center [798, 299] width 9 height 5
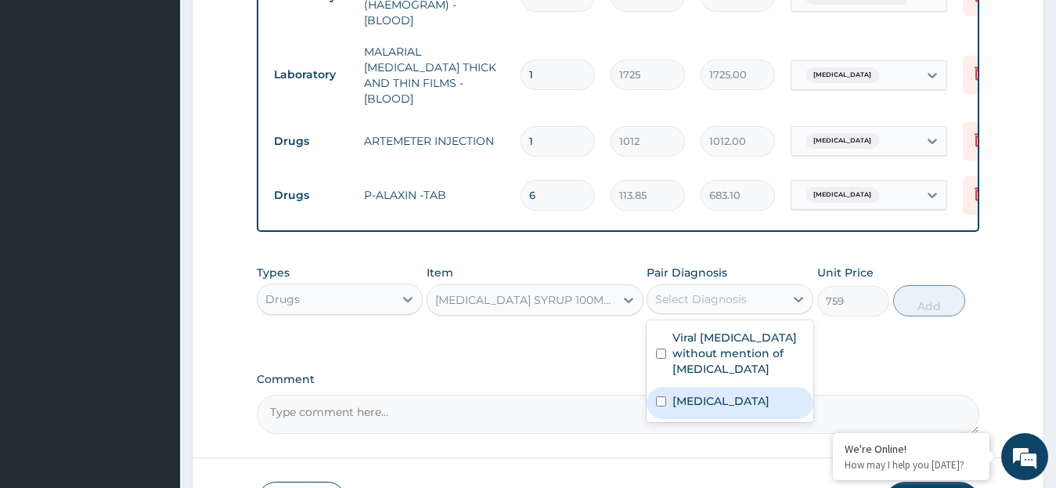
click at [743, 396] on label "Malaria, unspecified" at bounding box center [720, 401] width 97 height 16
checkbox input "true"
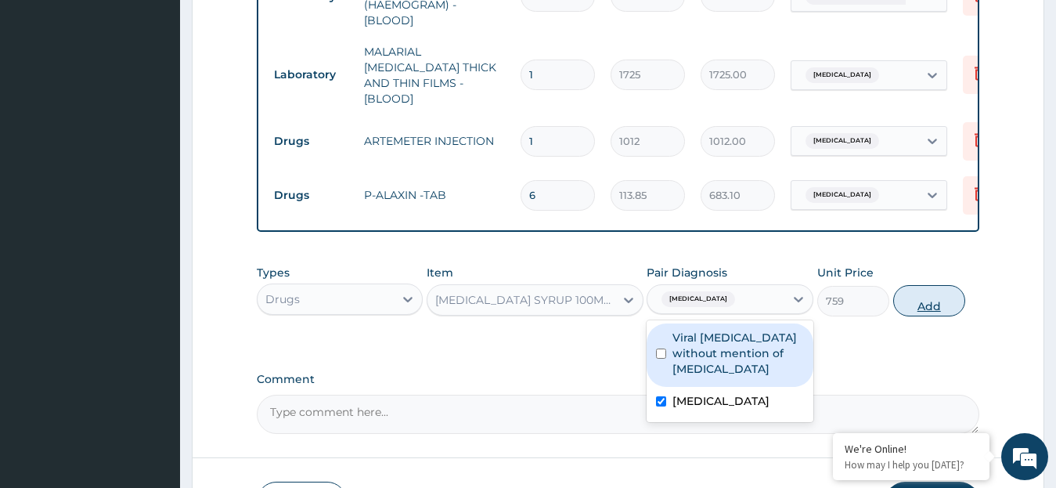
click at [921, 297] on button "Add" at bounding box center [929, 300] width 72 height 31
type input "0"
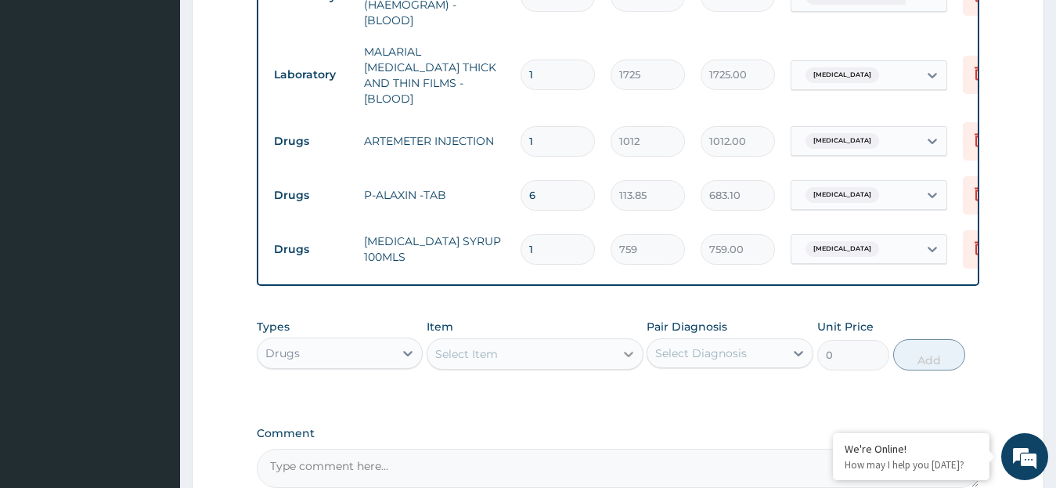
click at [629, 351] on icon at bounding box center [629, 354] width 16 height 16
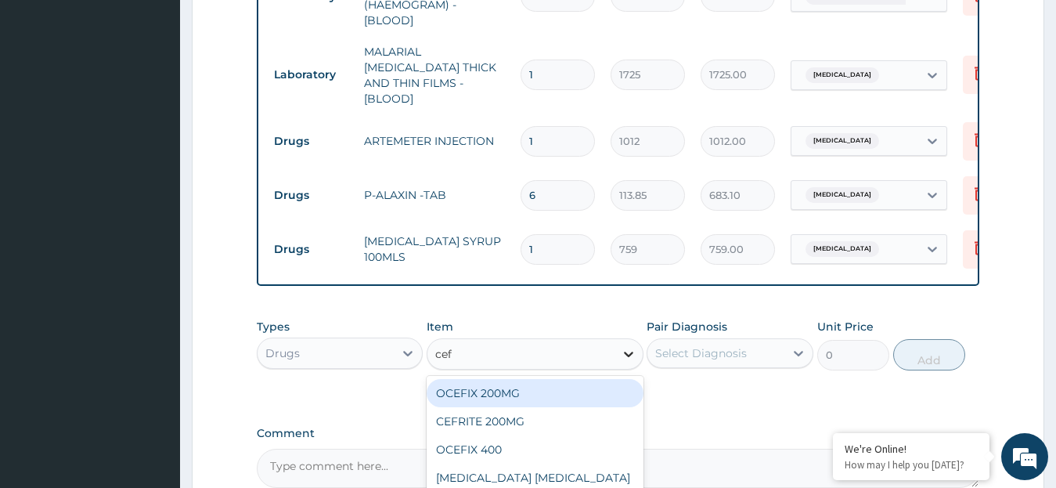
type input "cefu"
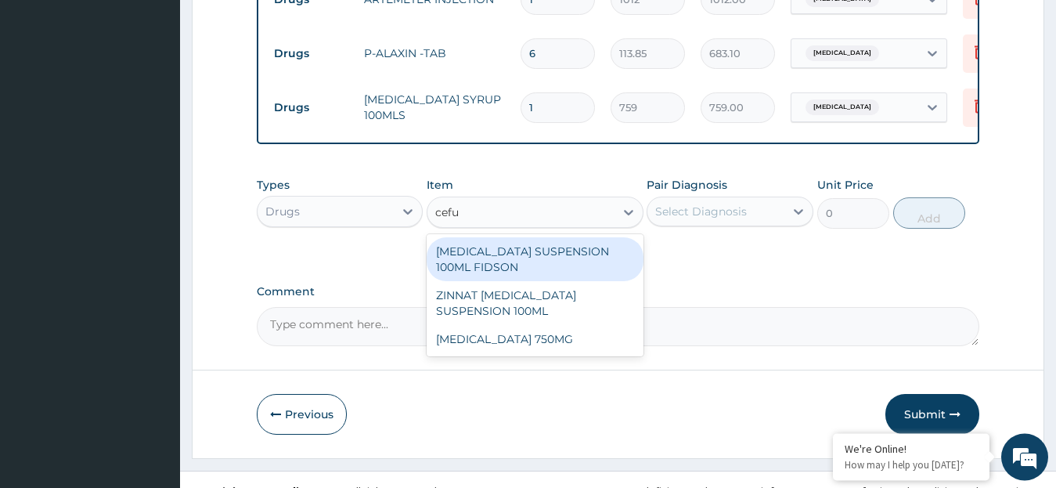
scroll to position [907, 0]
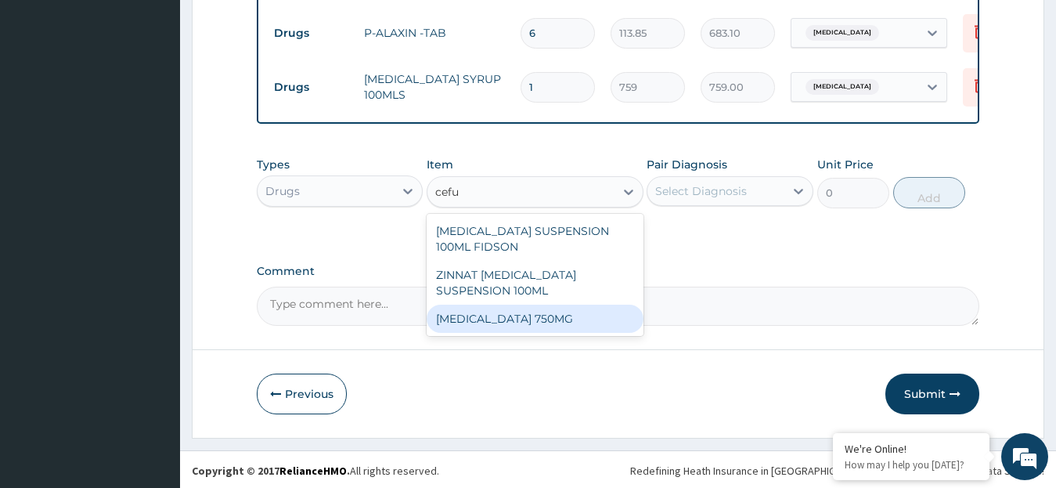
click at [607, 315] on div "[MEDICAL_DATA] 750MG" at bounding box center [535, 318] width 217 height 28
type input "1897.5"
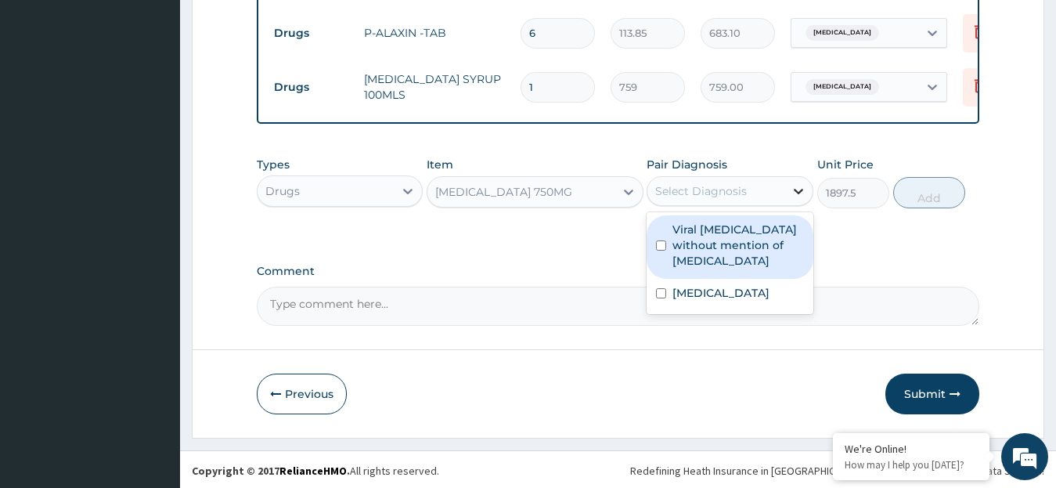
click at [791, 191] on icon at bounding box center [798, 191] width 16 height 16
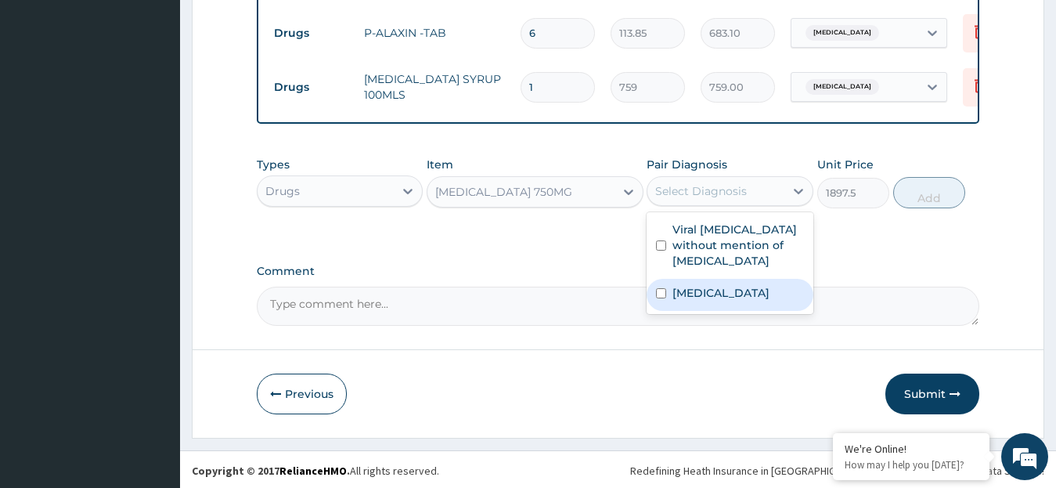
click at [682, 294] on label "Malaria, unspecified" at bounding box center [720, 293] width 97 height 16
checkbox input "true"
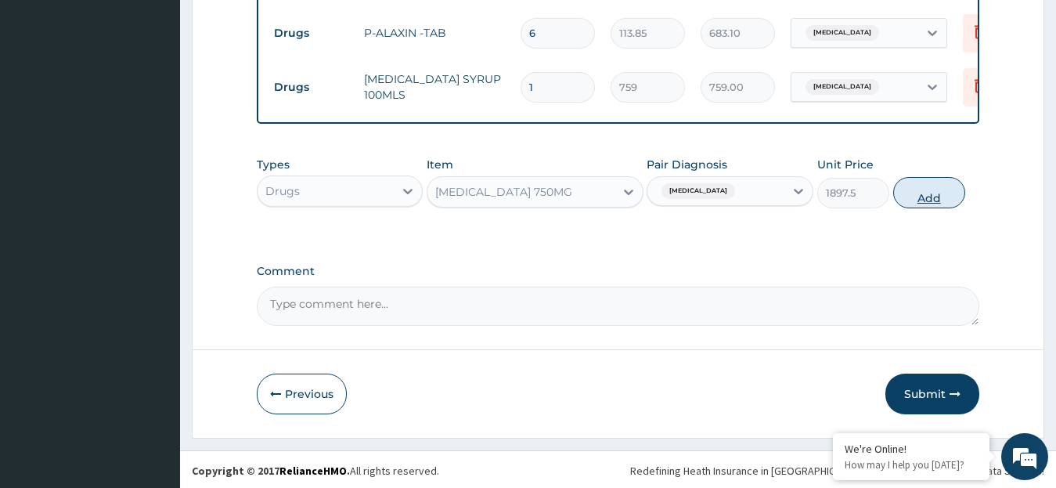
click at [936, 192] on button "Add" at bounding box center [929, 192] width 72 height 31
type input "0"
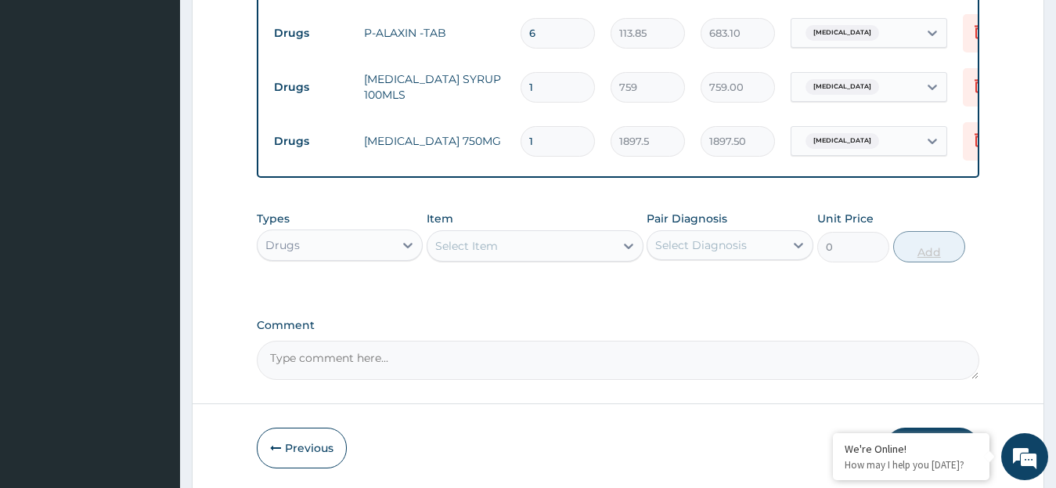
type input "14"
type input "26565.00"
type input "1"
type input "1897.50"
type input "0.00"
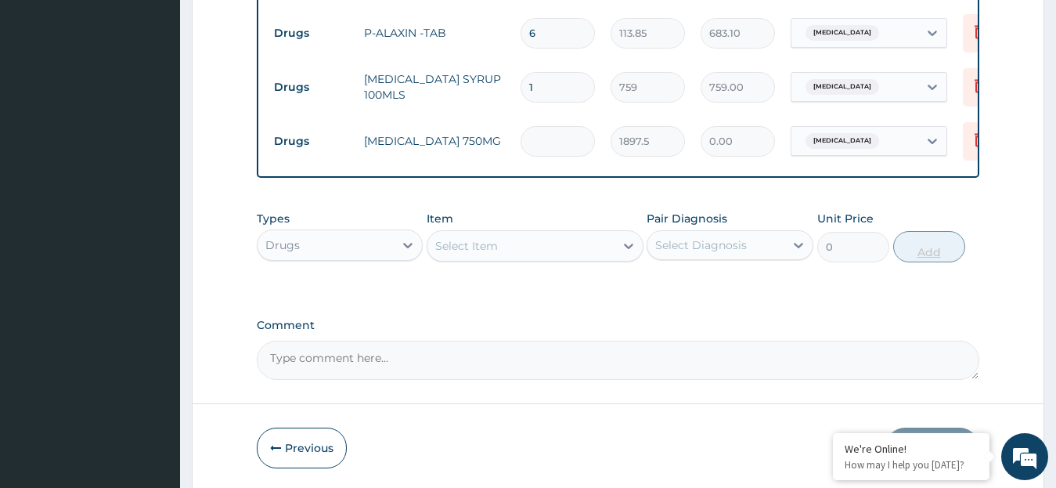
type input "4"
type input "7590.00"
type input "4"
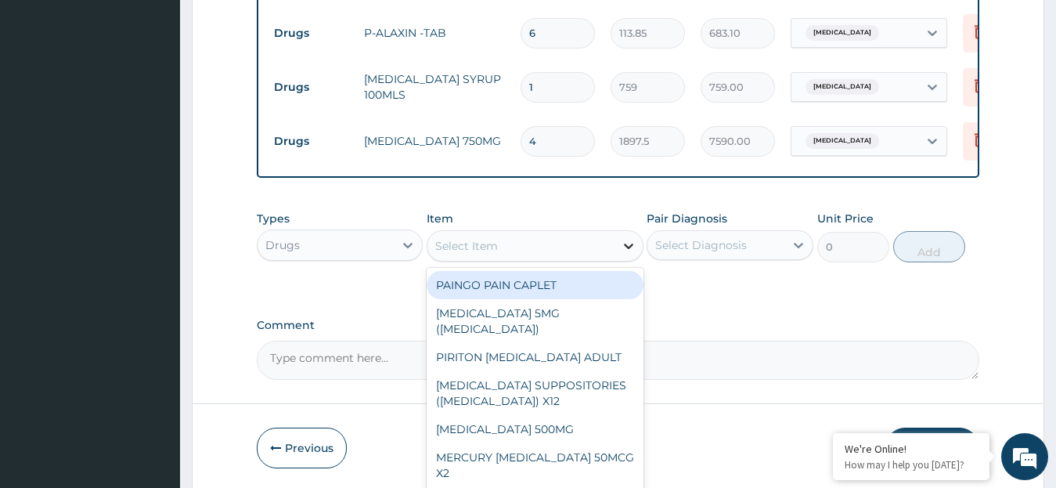
click at [631, 241] on icon at bounding box center [629, 246] width 16 height 16
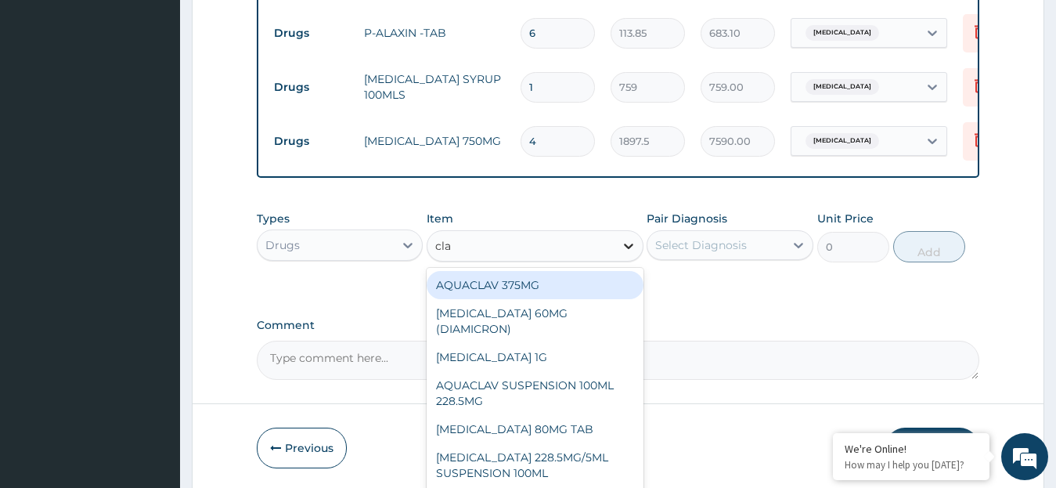
type input "clav"
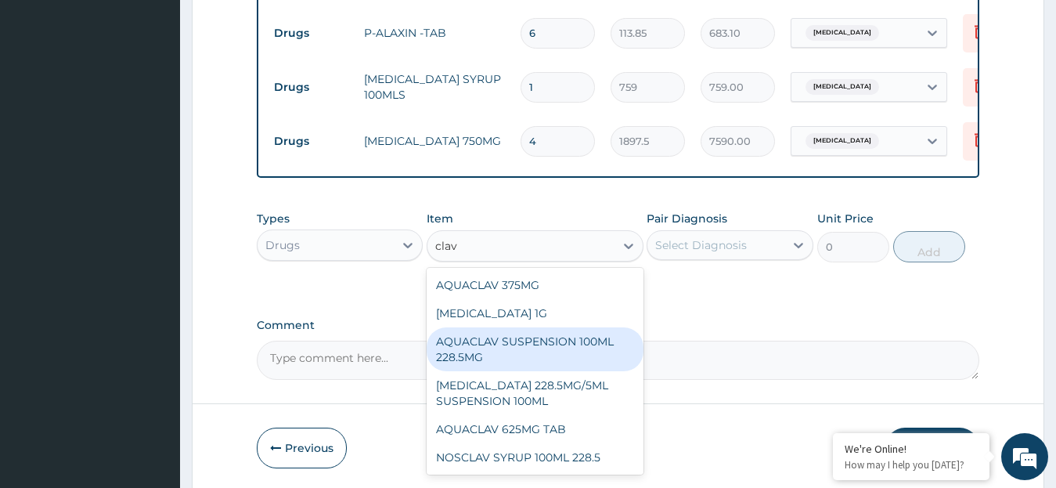
click at [517, 337] on div "AQUACLAV SUSPENSION 100ML 228.5MG" at bounding box center [535, 349] width 217 height 44
type input "2530"
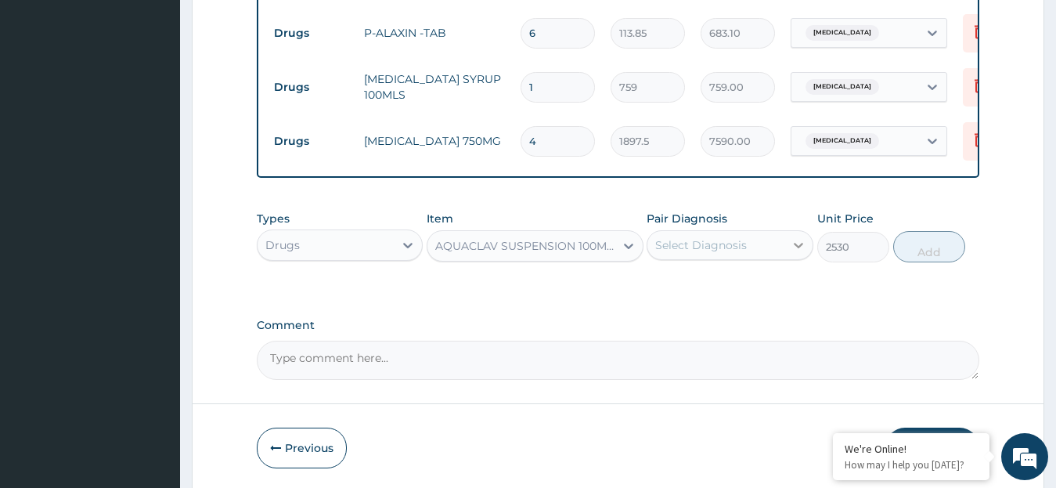
click at [802, 238] on icon at bounding box center [798, 245] width 16 height 16
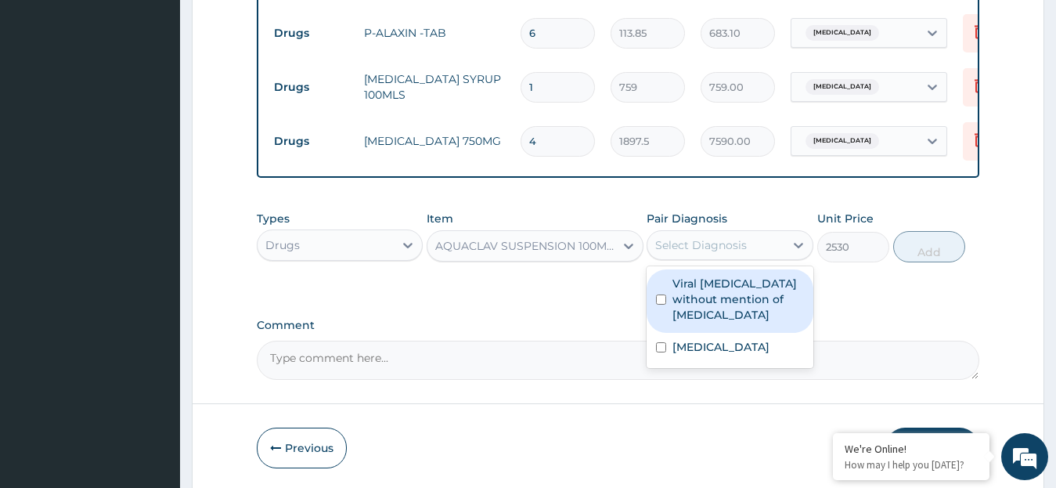
click at [660, 291] on div "Viral sepsis without mention of septic shock" at bounding box center [729, 300] width 167 height 63
checkbox input "true"
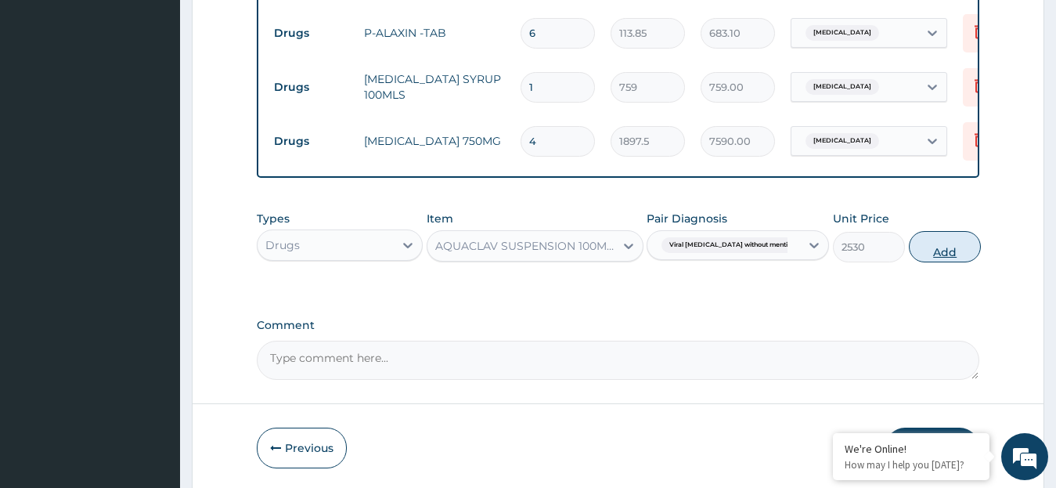
click at [924, 253] on button "Add" at bounding box center [945, 246] width 72 height 31
type input "0"
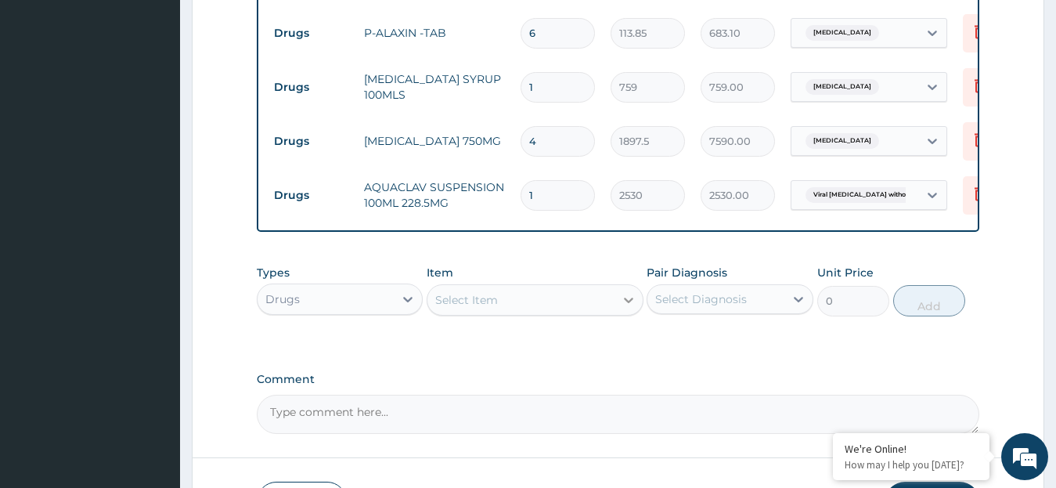
click at [628, 297] on icon at bounding box center [629, 300] width 16 height 16
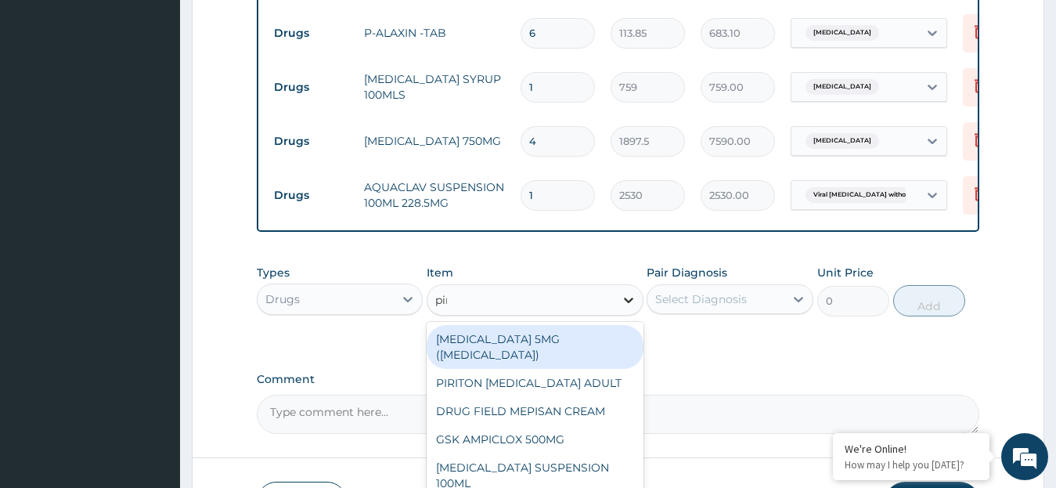
type input "piri"
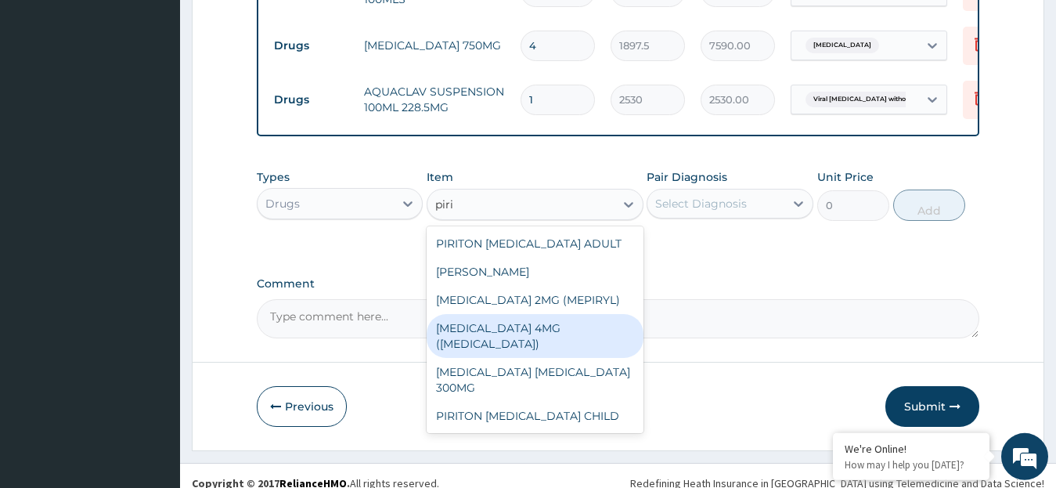
scroll to position [1015, 0]
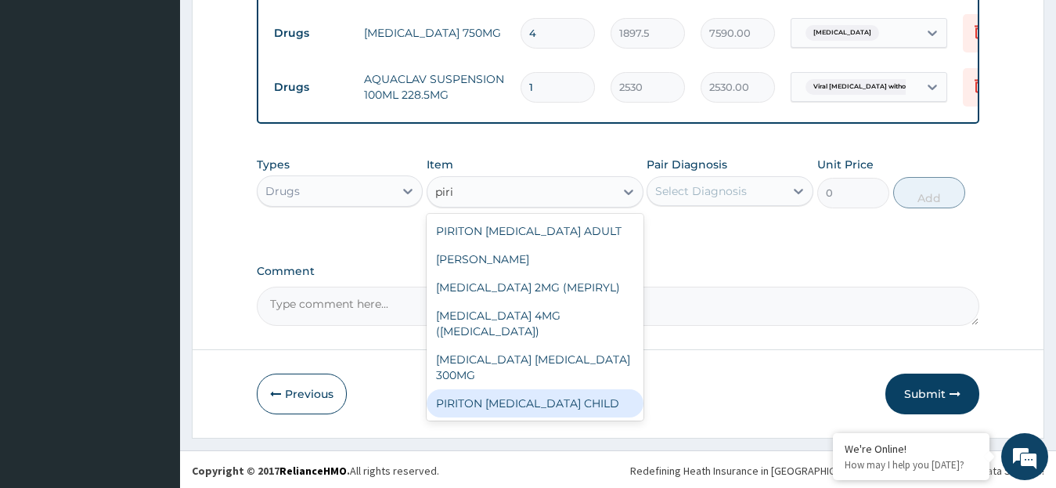
click at [502, 389] on div "PIRITON [MEDICAL_DATA] CHILD" at bounding box center [535, 403] width 217 height 28
type input "1265"
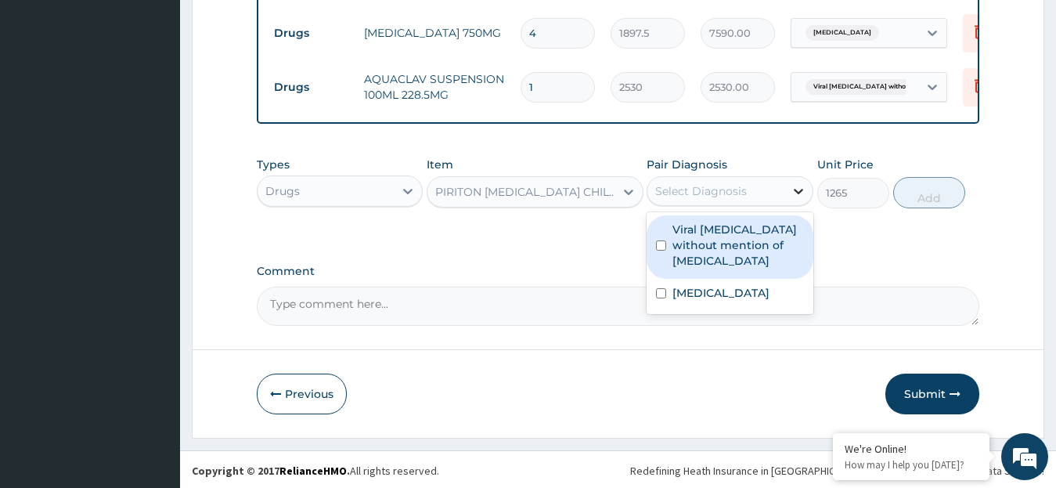
click at [796, 187] on icon at bounding box center [798, 191] width 16 height 16
click at [676, 250] on label "Viral sepsis without mention of septic shock" at bounding box center [737, 244] width 131 height 47
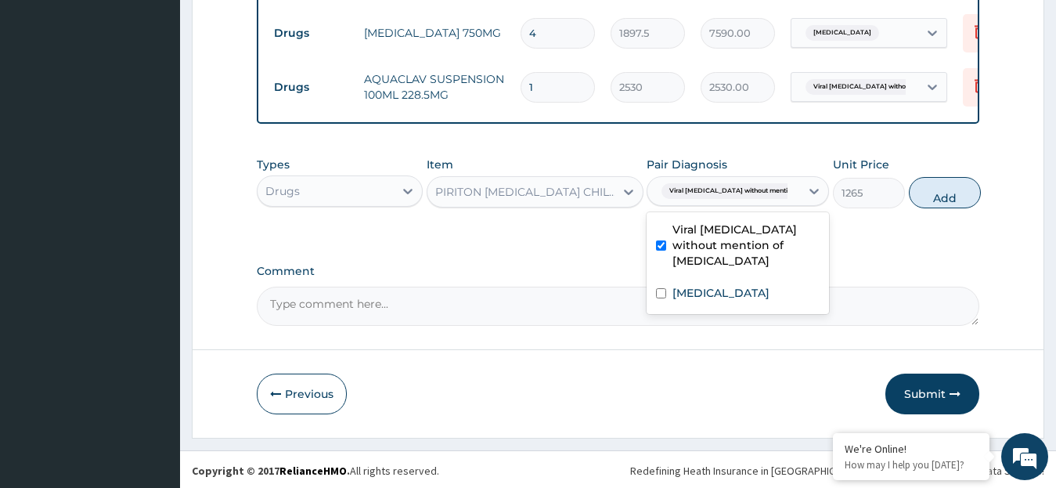
checkbox input "true"
click at [920, 200] on button "Add" at bounding box center [945, 192] width 72 height 31
type input "0"
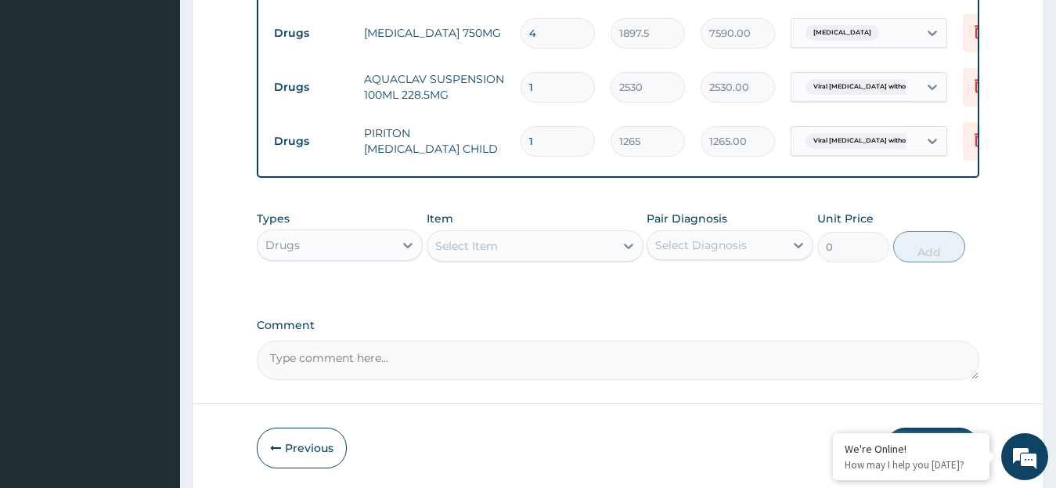
scroll to position [1069, 0]
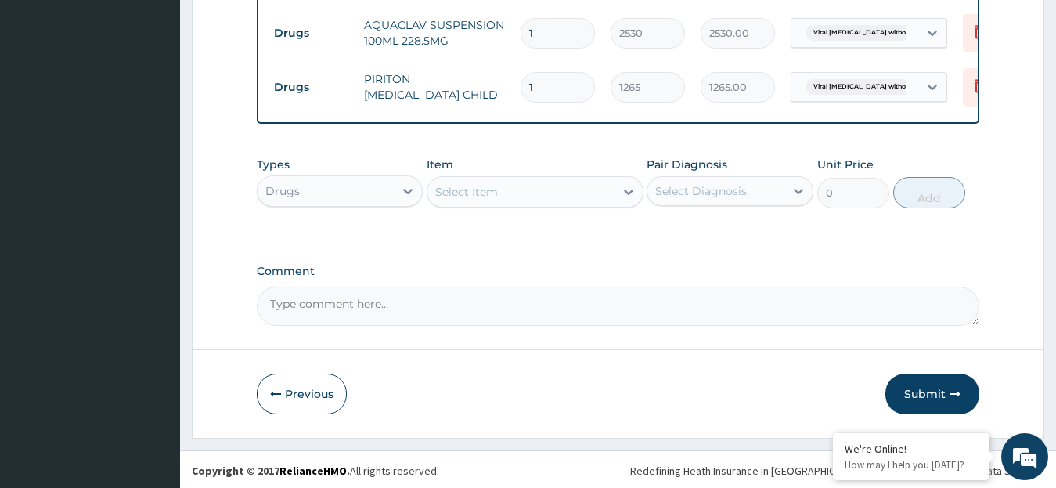
click at [928, 392] on button "Submit" at bounding box center [932, 393] width 94 height 41
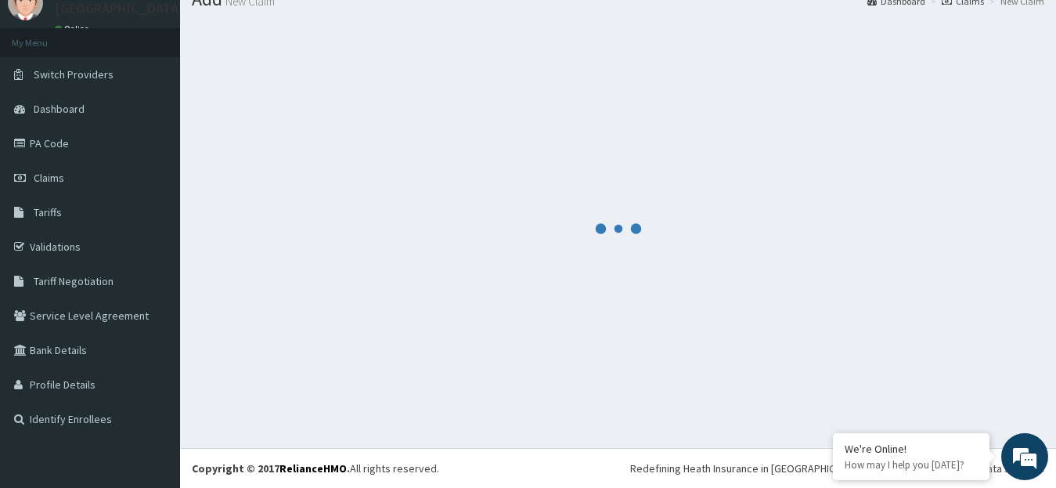
scroll to position [62, 0]
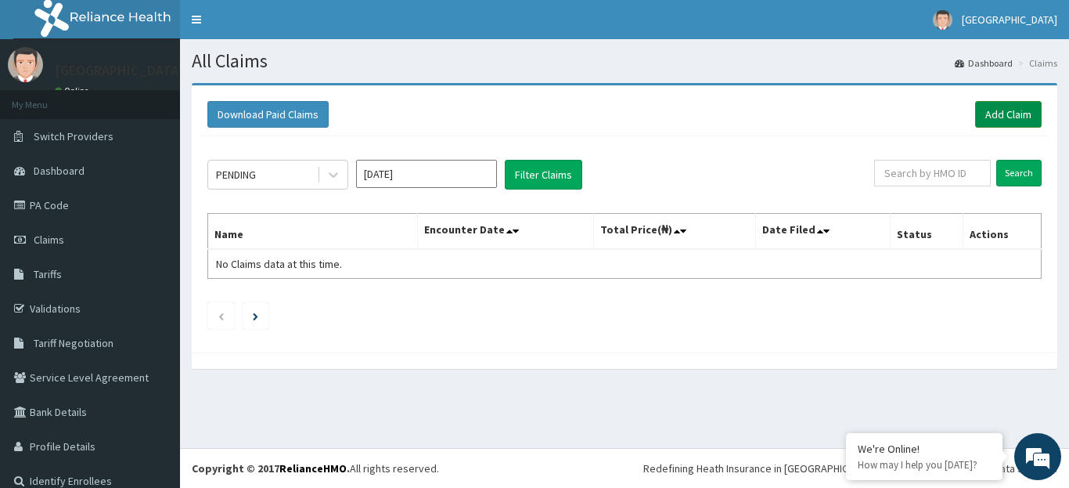
click at [991, 117] on link "Add Claim" at bounding box center [1008, 114] width 67 height 27
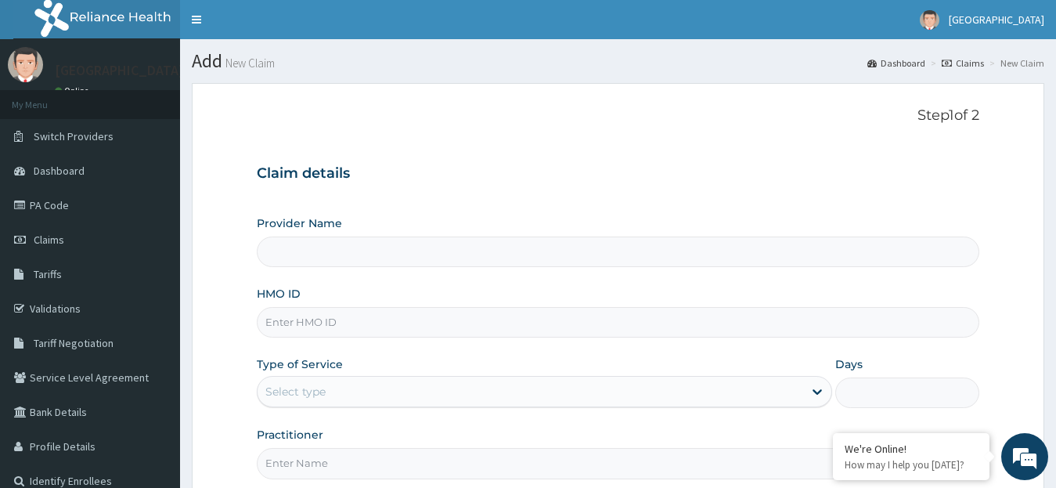
type input "[GEOGRAPHIC_DATA]"
click at [319, 322] on input "HMO ID" at bounding box center [618, 322] width 723 height 31
type input "fmc/11454/a"
click at [823, 394] on icon at bounding box center [817, 391] width 16 height 16
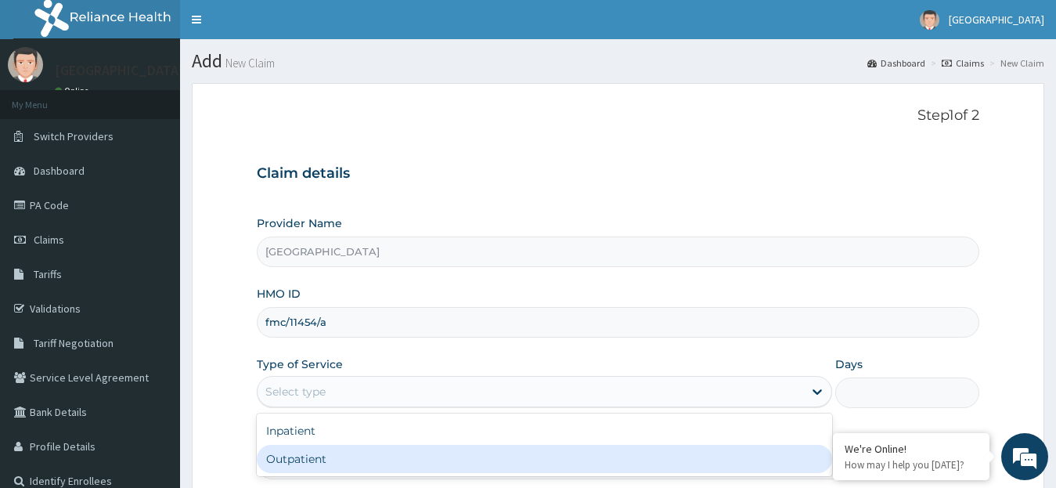
click at [776, 461] on div "Outpatient" at bounding box center [545, 459] width 576 height 28
type input "1"
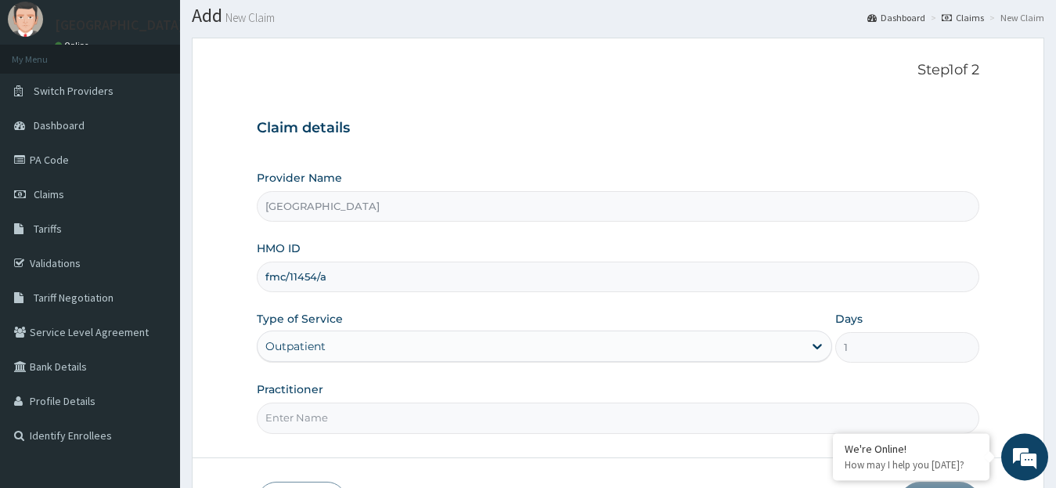
scroll to position [156, 0]
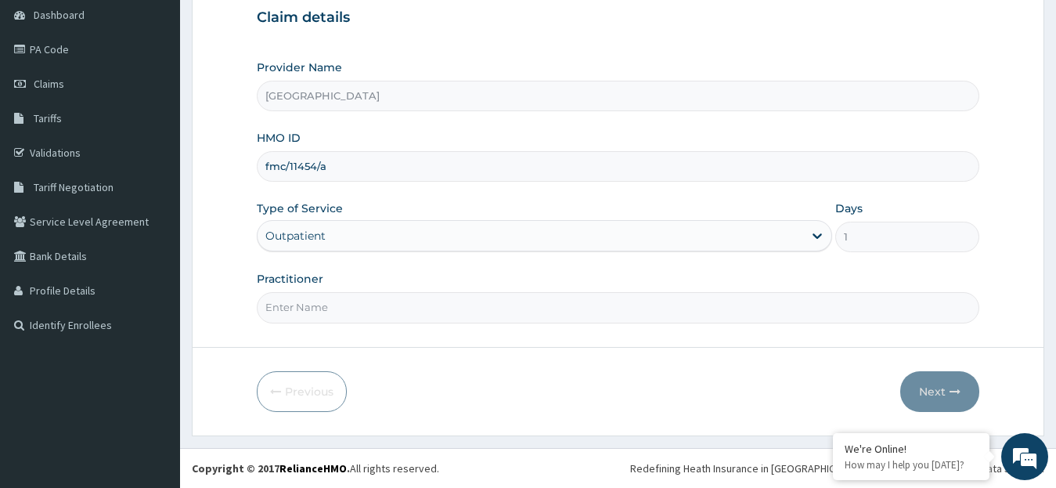
click at [480, 305] on input "Practitioner" at bounding box center [618, 307] width 723 height 31
type input "DR.OLOJA"
click at [929, 388] on button "Next" at bounding box center [939, 391] width 79 height 41
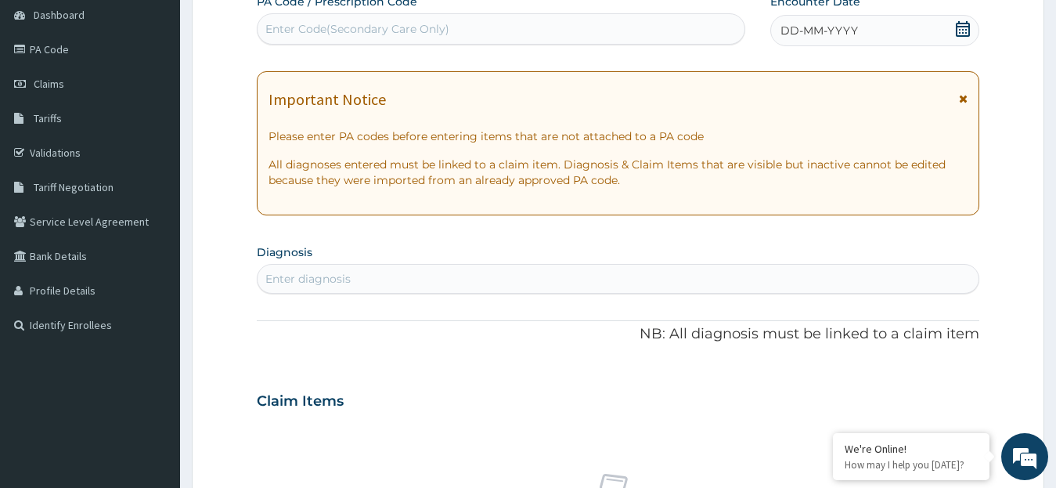
click at [966, 31] on icon at bounding box center [963, 29] width 16 height 16
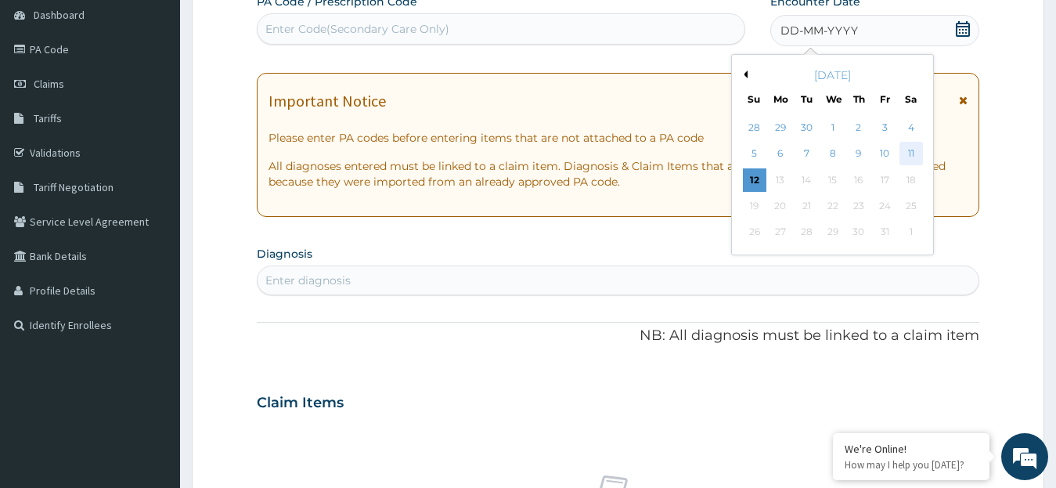
click at [909, 151] on div "11" at bounding box center [909, 153] width 23 height 23
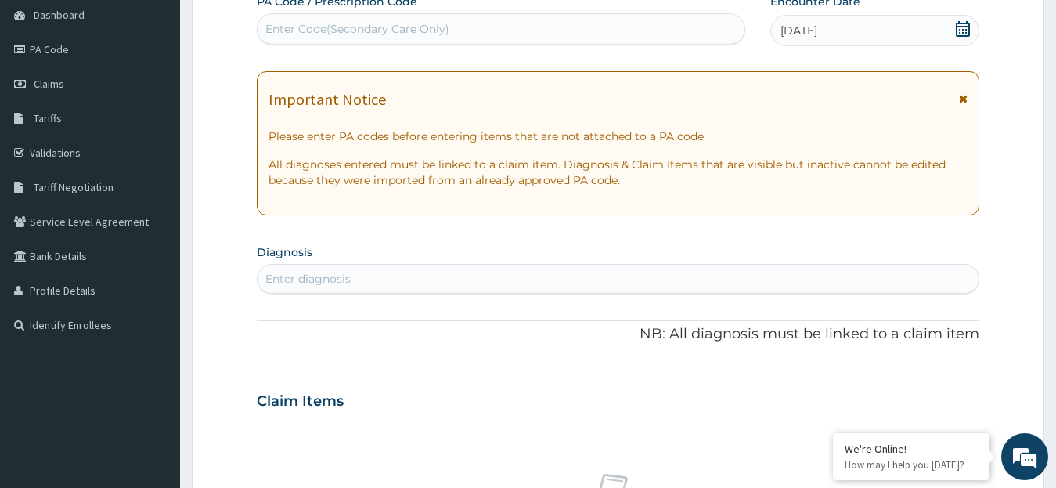
click at [374, 283] on div "Enter diagnosis" at bounding box center [618, 278] width 722 height 25
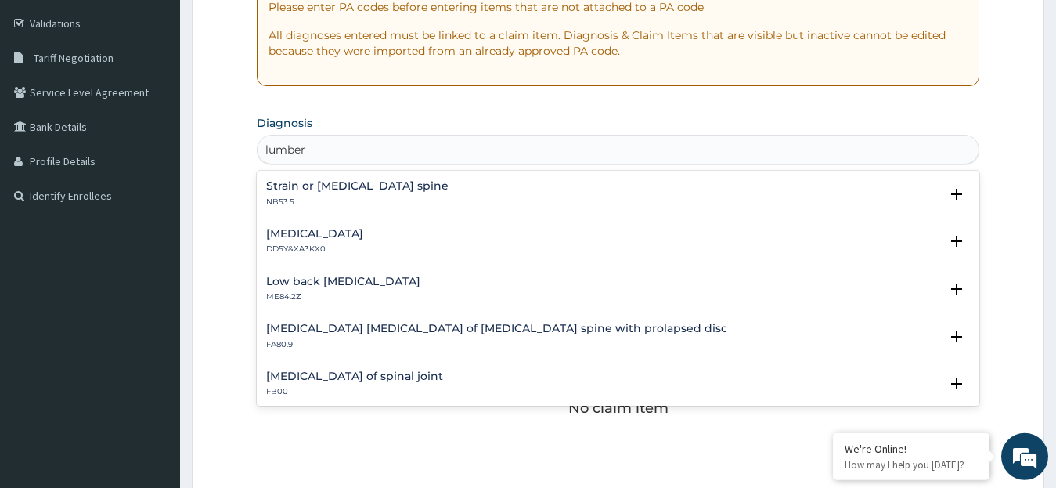
scroll to position [289, 0]
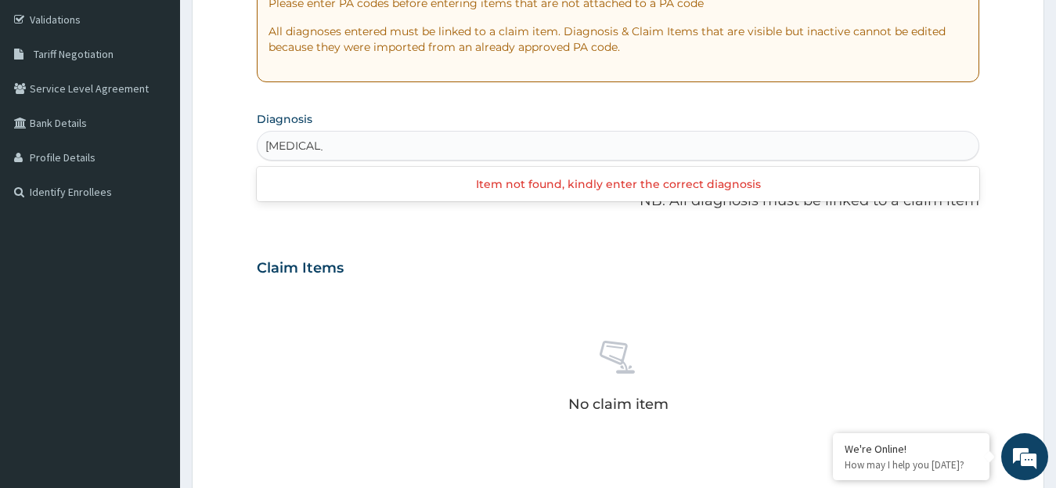
type input "lumbar s"
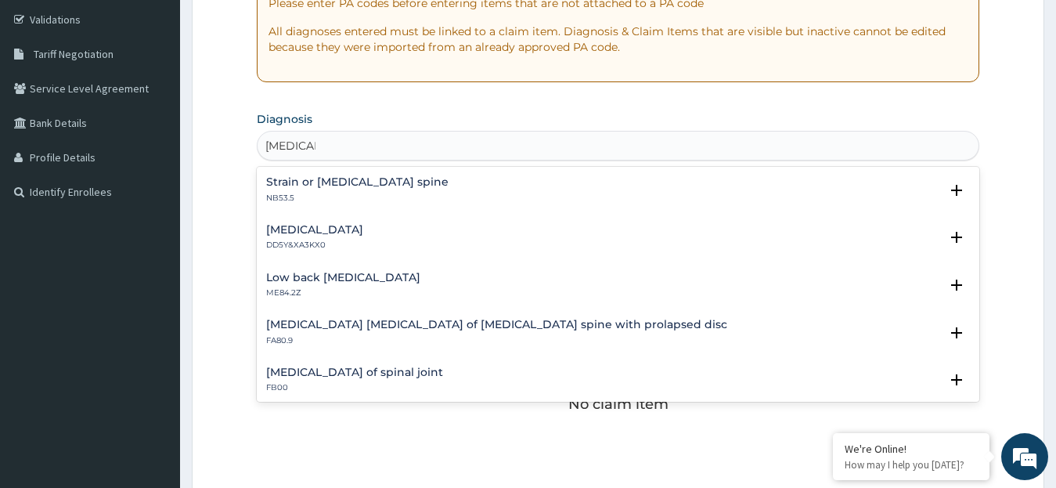
click at [350, 282] on h4 "Low back pain, unspecified" at bounding box center [343, 278] width 154 height 12
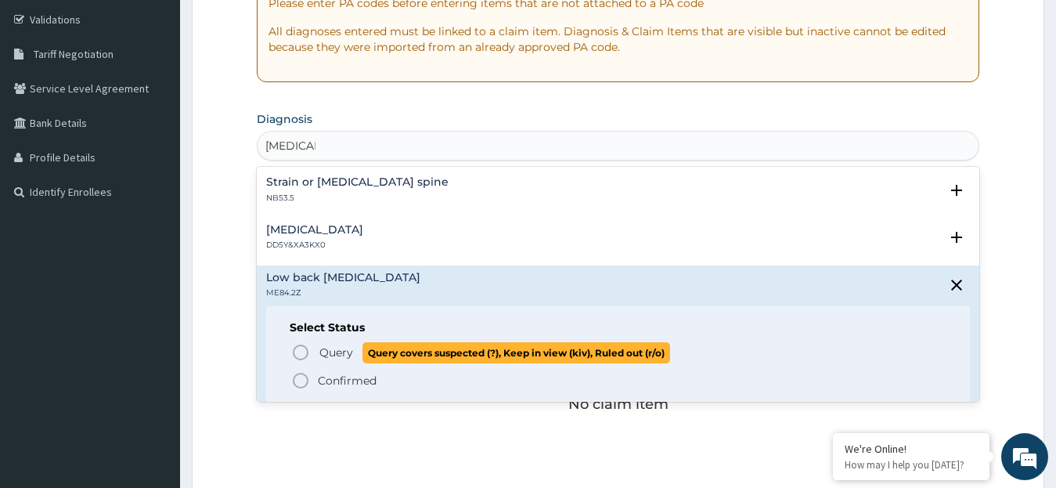
click at [297, 355] on icon "status option query" at bounding box center [300, 352] width 19 height 19
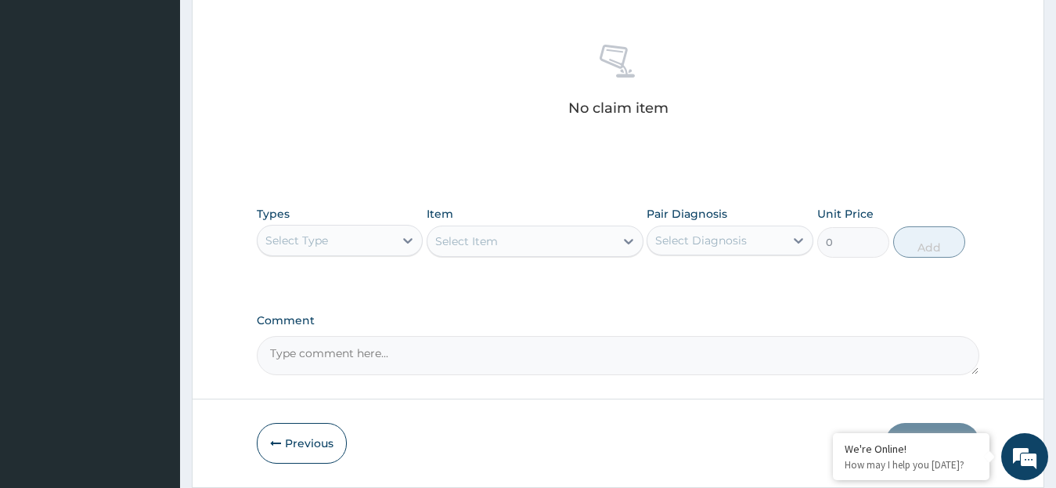
scroll to position [593, 0]
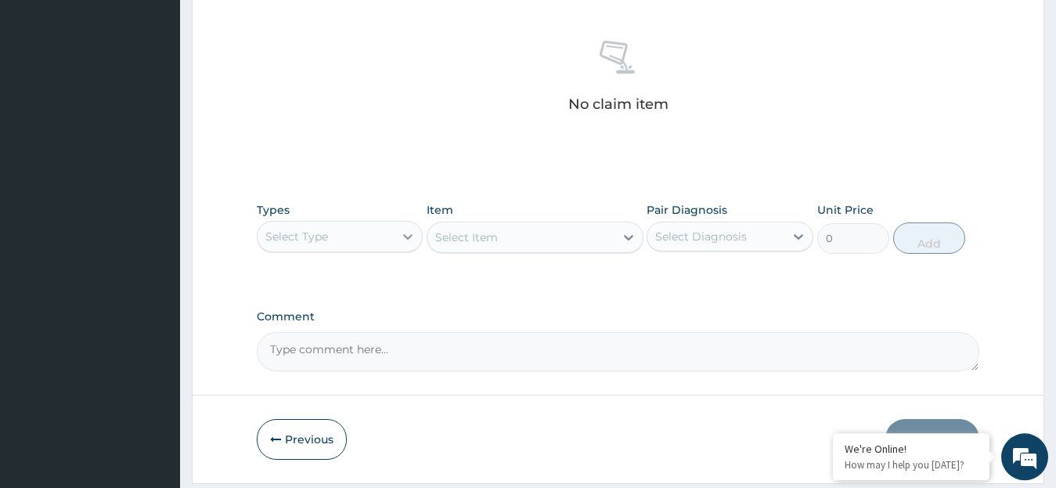
click at [410, 237] on icon at bounding box center [408, 237] width 16 height 16
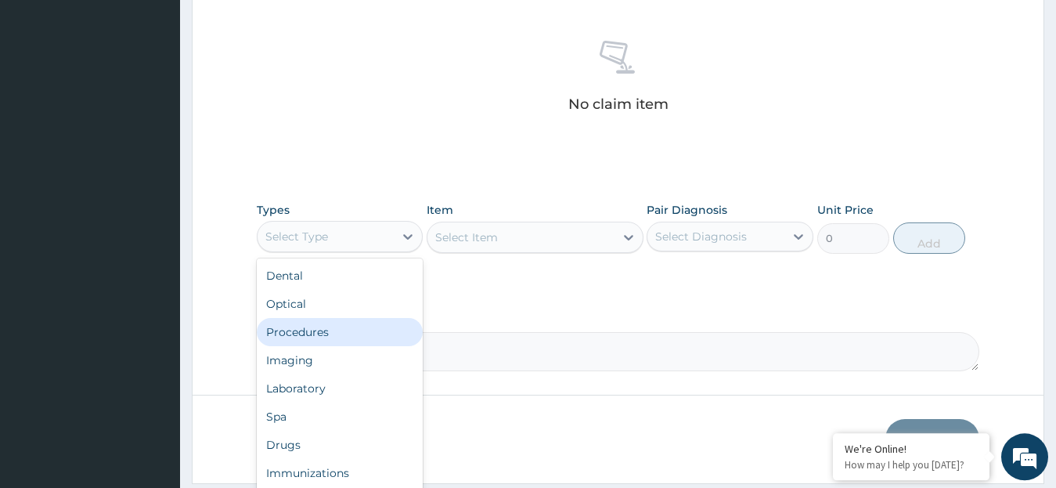
click at [326, 326] on div "Procedures" at bounding box center [340, 332] width 167 height 28
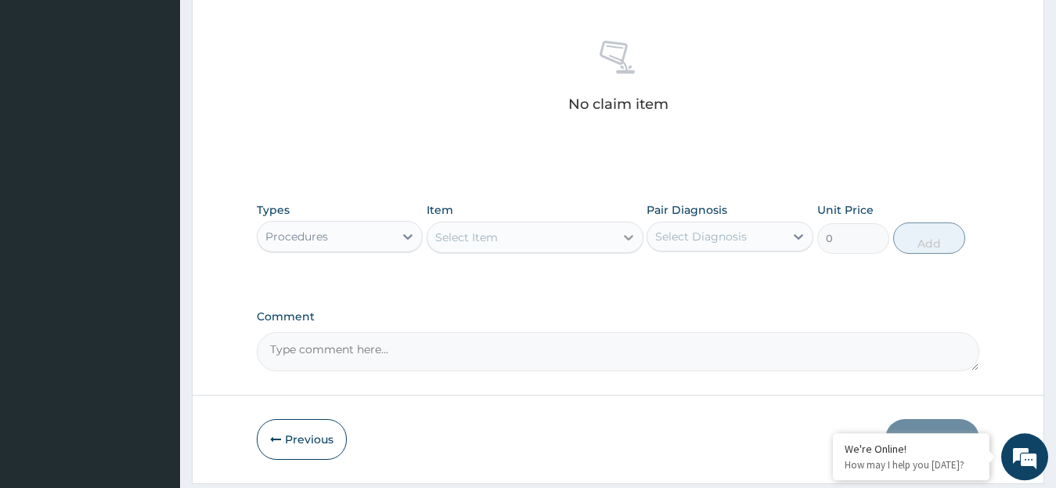
click at [628, 238] on icon at bounding box center [628, 237] width 9 height 5
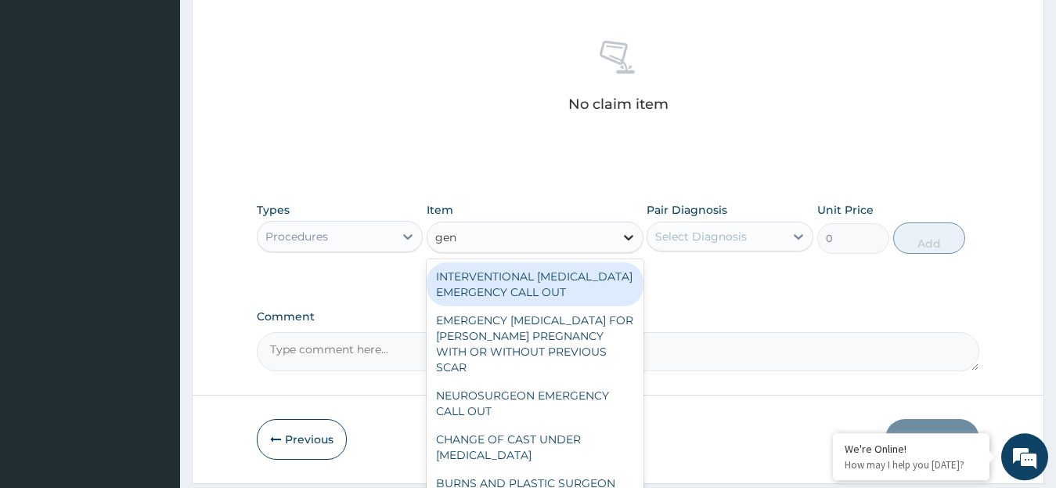
type input "gene"
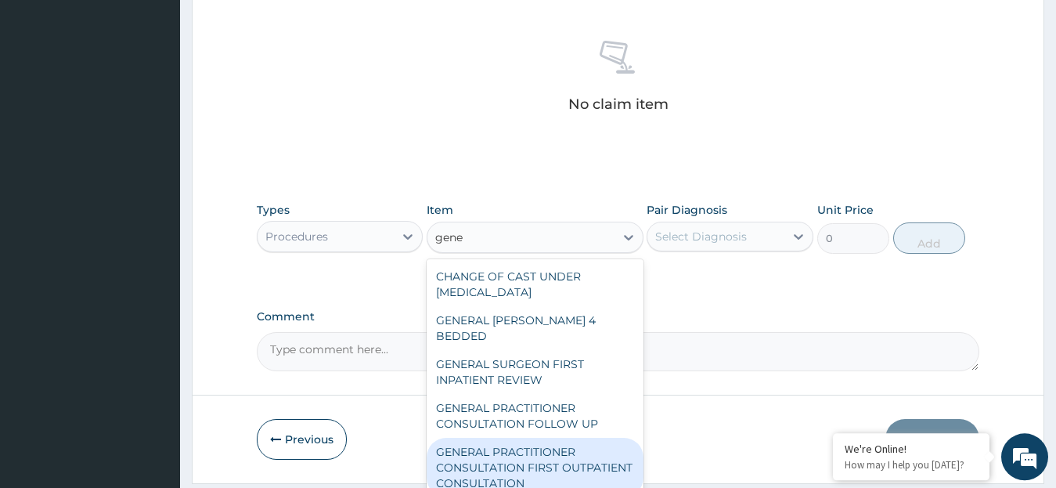
click at [573, 442] on div "GENERAL PRACTITIONER CONSULTATION FIRST OUTPATIENT CONSULTATION" at bounding box center [535, 466] width 217 height 59
type input "3795"
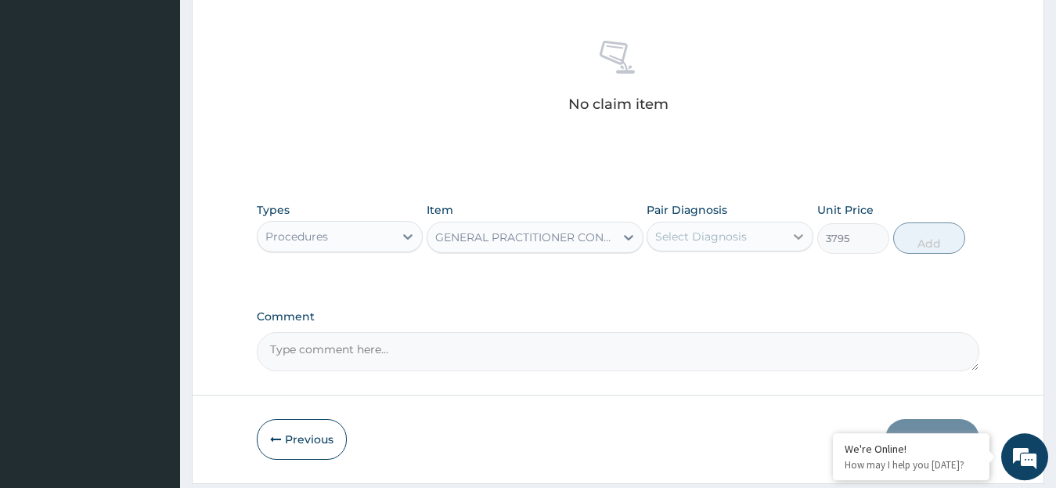
click at [799, 239] on icon at bounding box center [798, 236] width 9 height 5
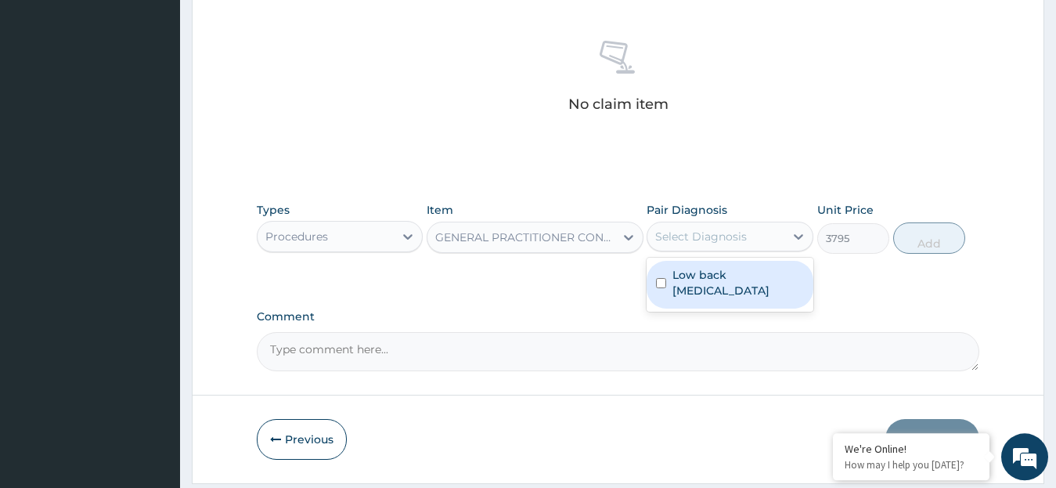
click at [657, 284] on input "checkbox" at bounding box center [661, 283] width 10 height 10
checkbox input "true"
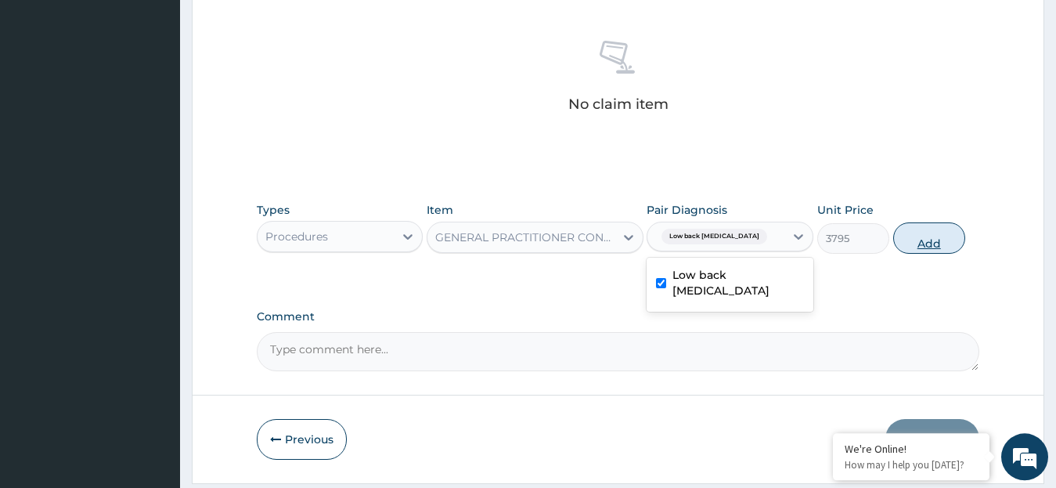
click at [931, 245] on button "Add" at bounding box center [929, 237] width 72 height 31
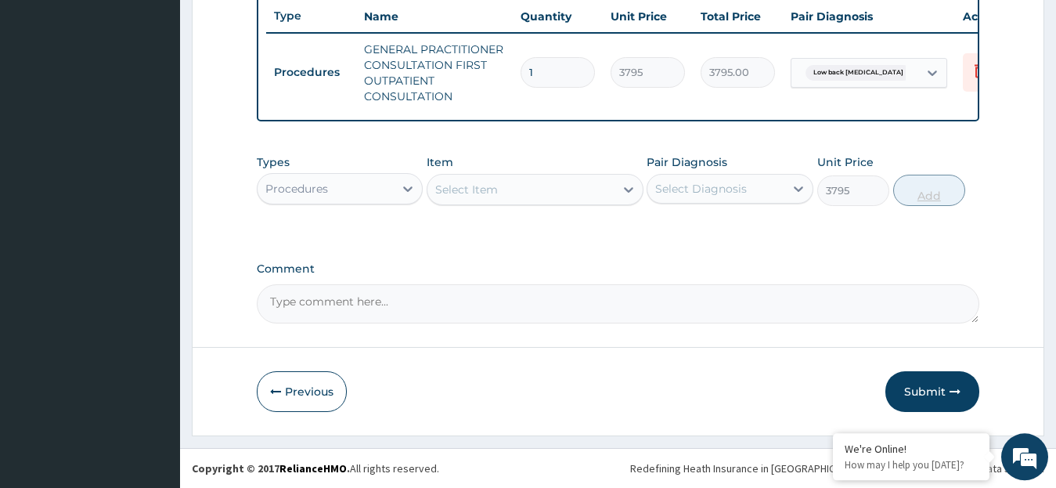
type input "0"
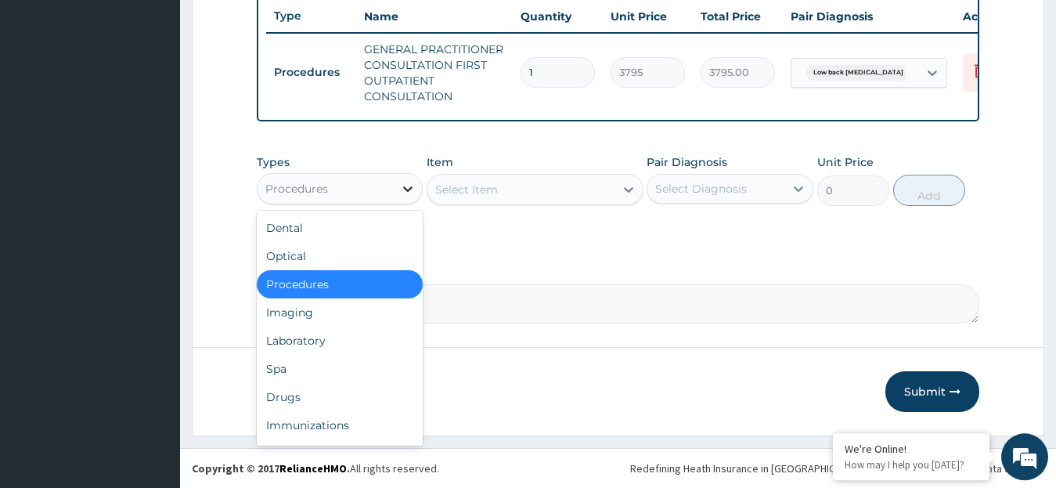
click at [408, 196] on icon at bounding box center [408, 189] width 16 height 16
click at [307, 401] on div "Drugs" at bounding box center [340, 397] width 167 height 28
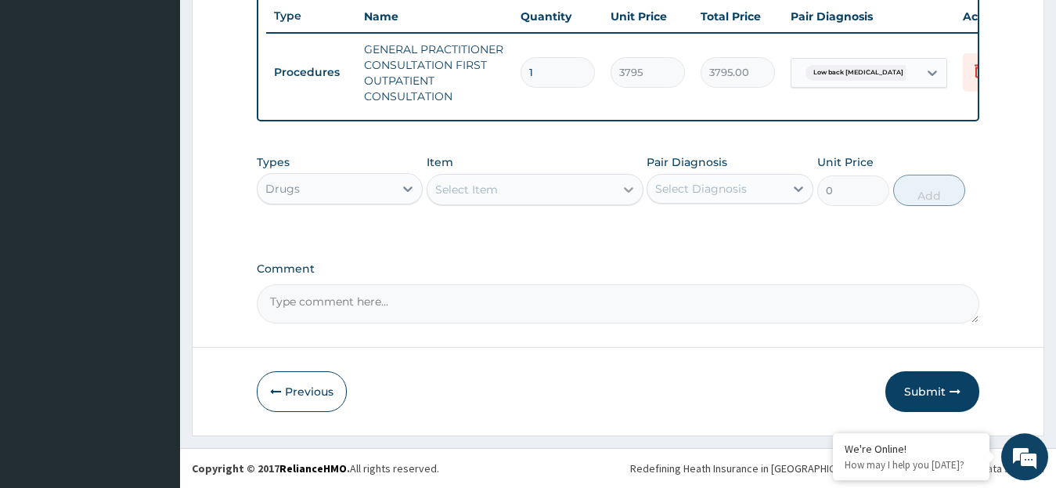
click at [627, 193] on icon at bounding box center [628, 189] width 9 height 5
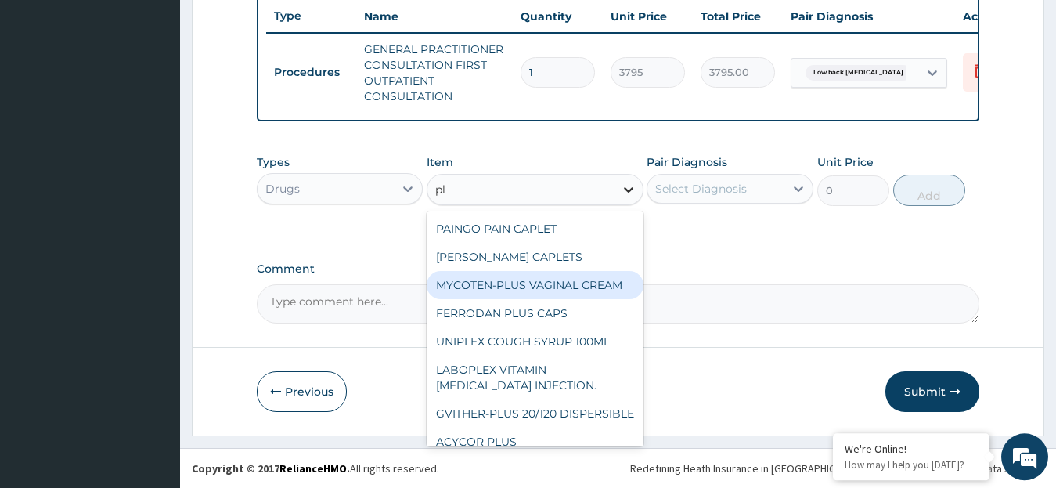
type input "p"
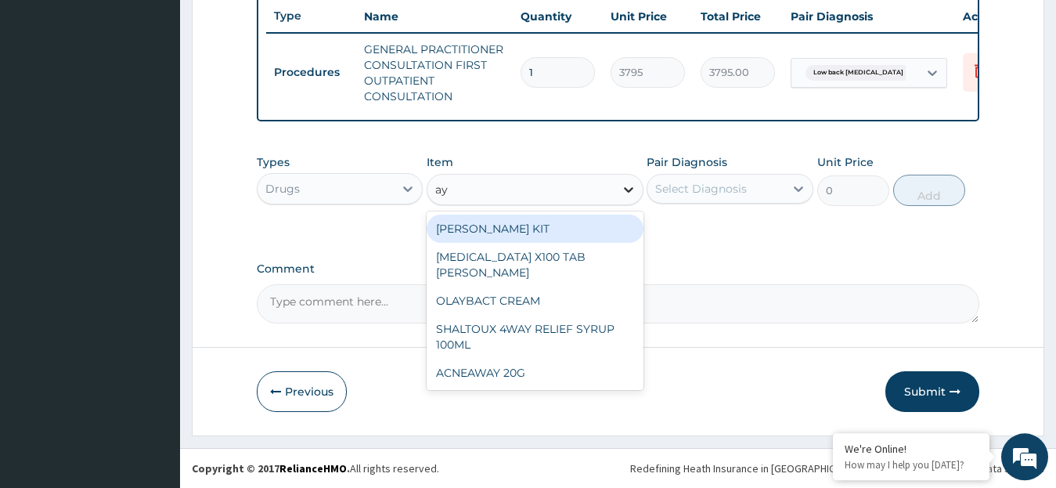
type input "a"
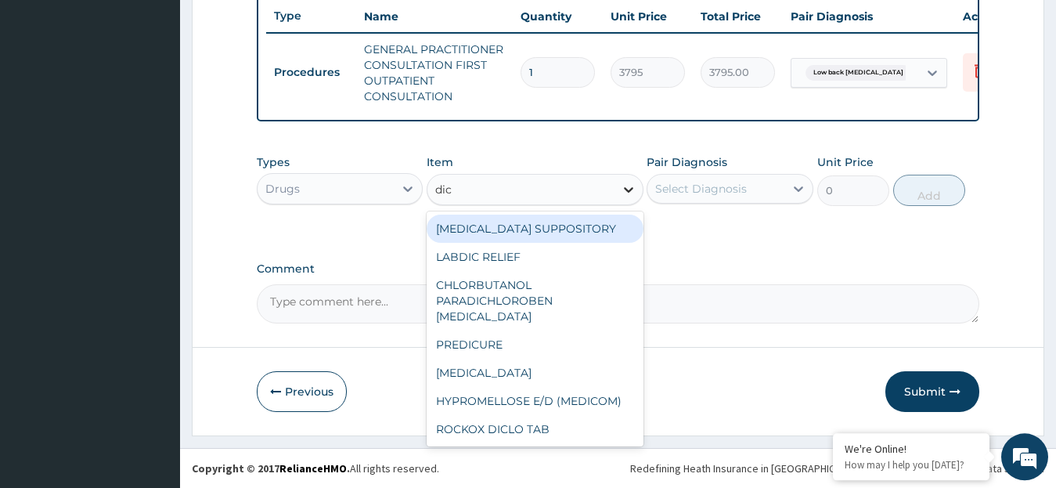
type input "dicl"
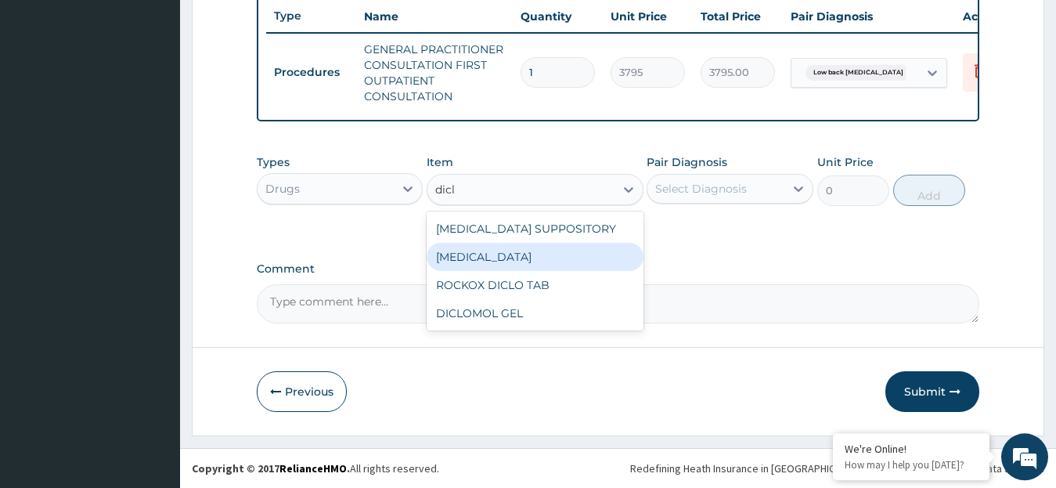
click at [564, 265] on div "[MEDICAL_DATA]" at bounding box center [535, 257] width 217 height 28
type input "632.5"
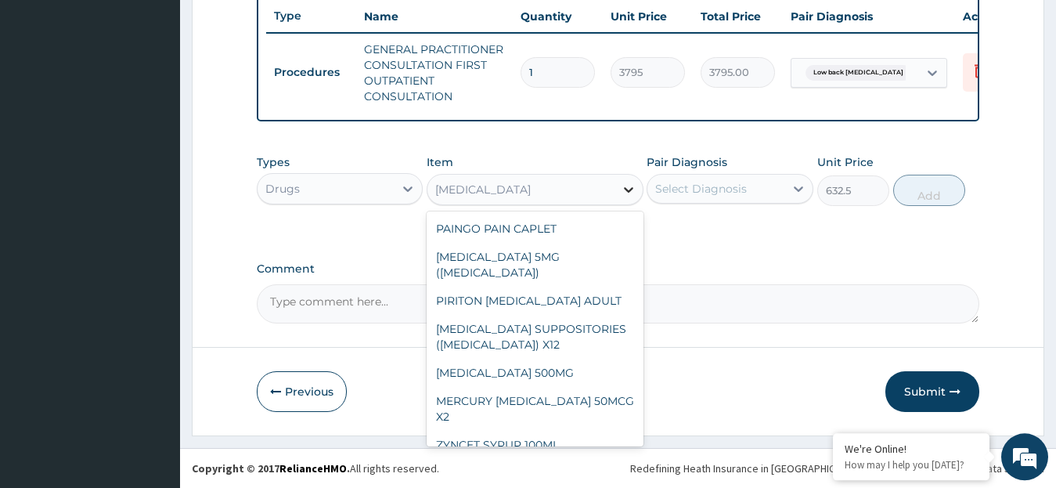
click at [625, 197] on icon at bounding box center [629, 190] width 16 height 16
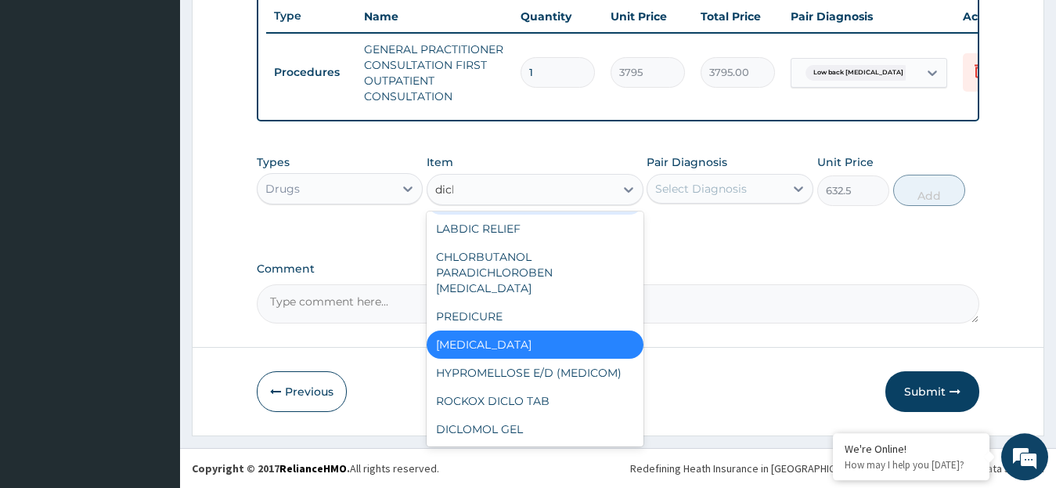
scroll to position [0, 0]
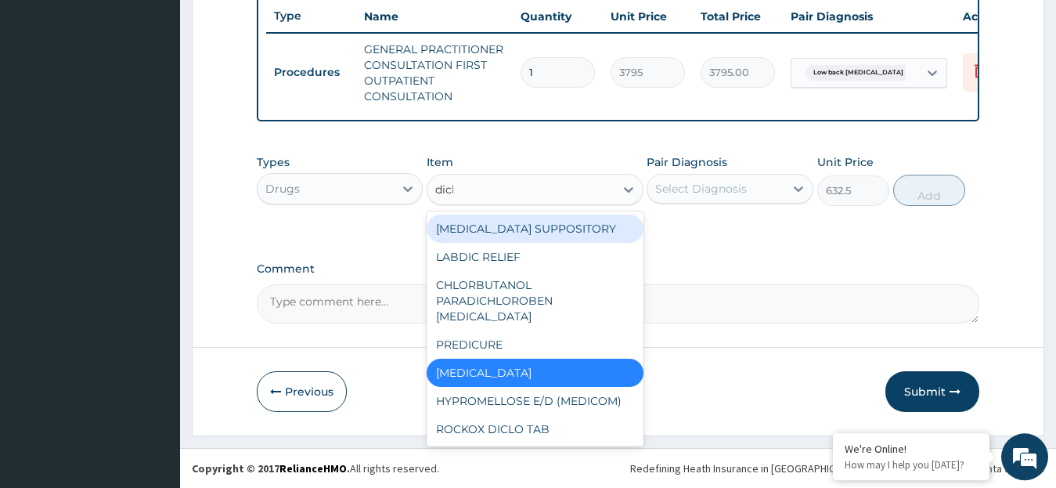
type input "diclo"
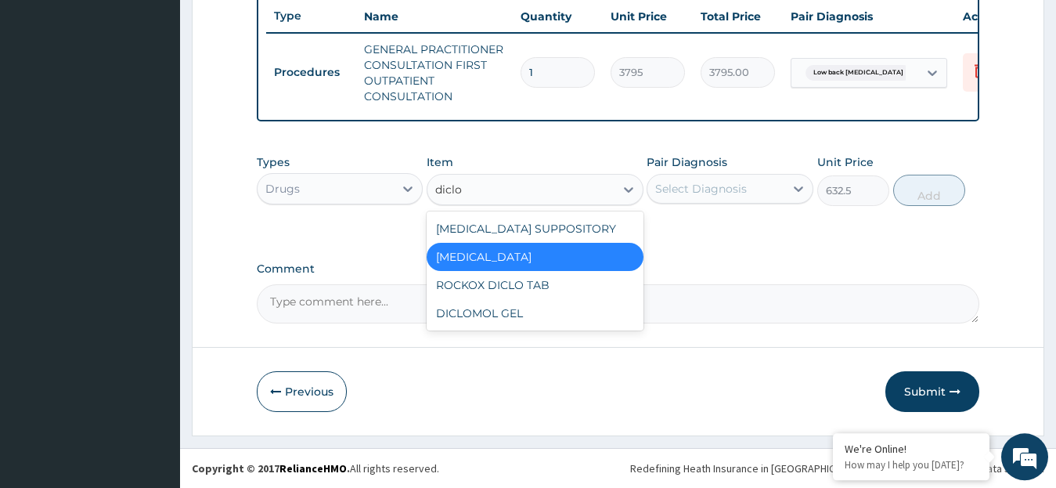
click at [567, 257] on div "[MEDICAL_DATA]" at bounding box center [535, 257] width 217 height 28
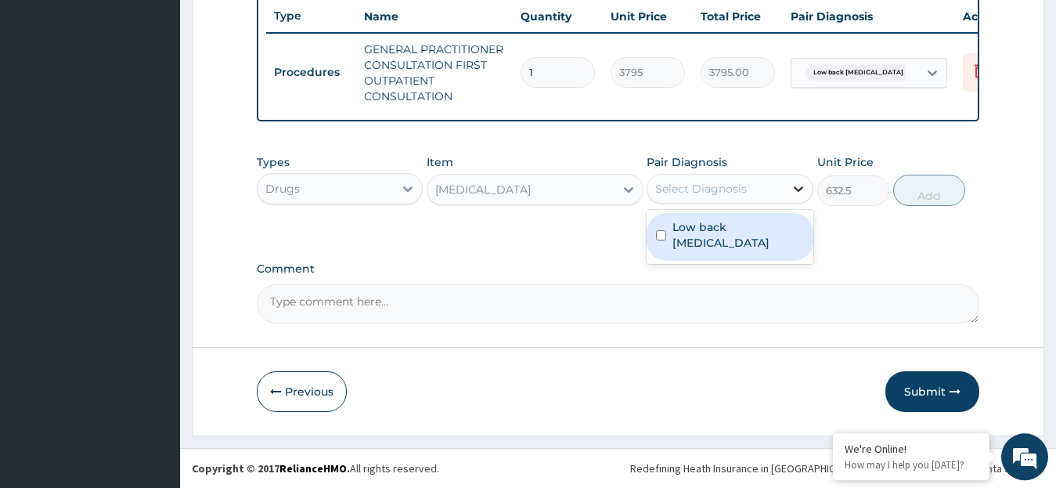
click at [798, 196] on icon at bounding box center [798, 189] width 16 height 16
click at [696, 236] on label "Low back [MEDICAL_DATA]" at bounding box center [737, 234] width 131 height 31
checkbox input "true"
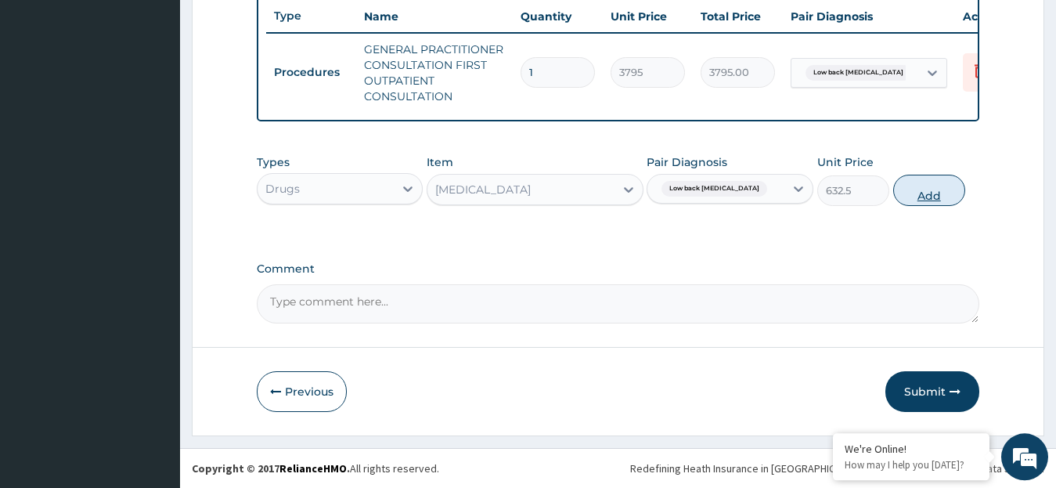
click at [944, 206] on button "Add" at bounding box center [929, 190] width 72 height 31
type input "0"
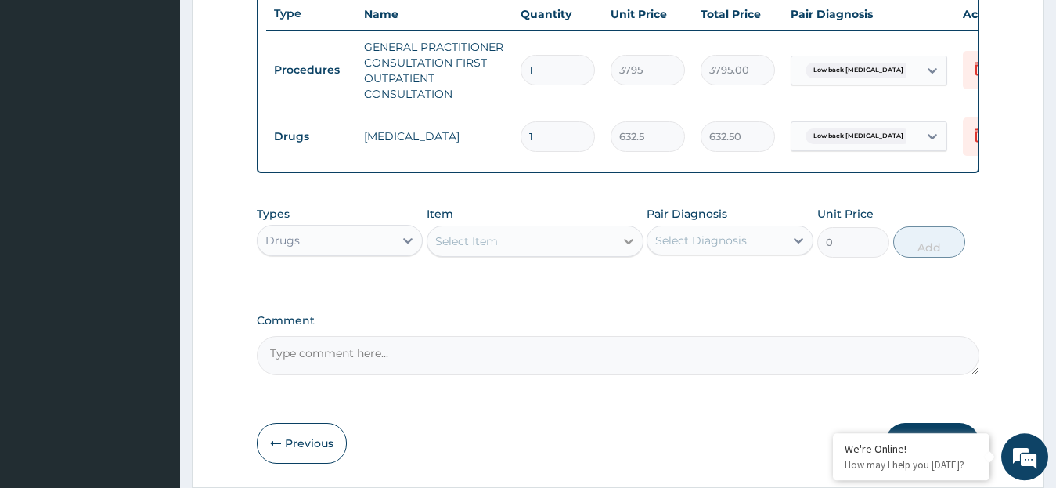
click at [626, 249] on icon at bounding box center [629, 241] width 16 height 16
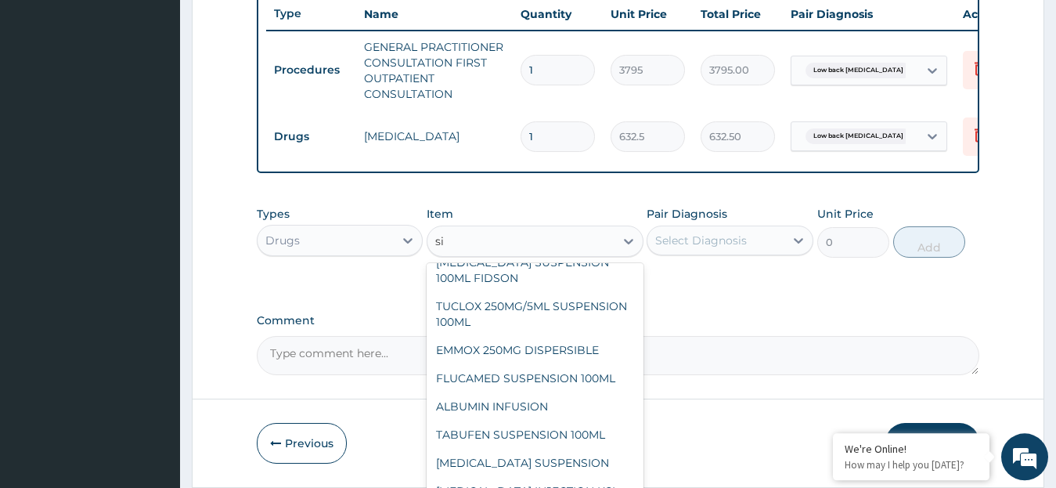
scroll to position [660, 0]
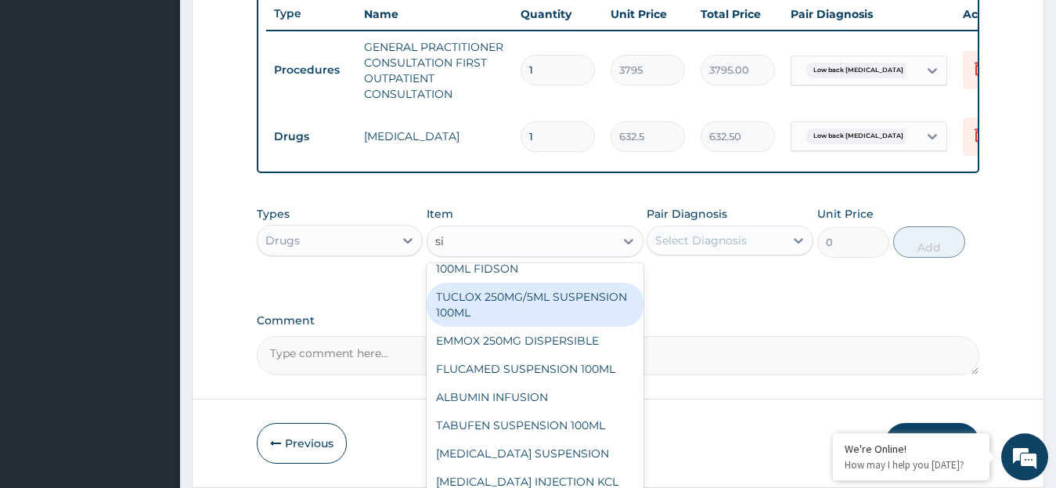
type input "si"
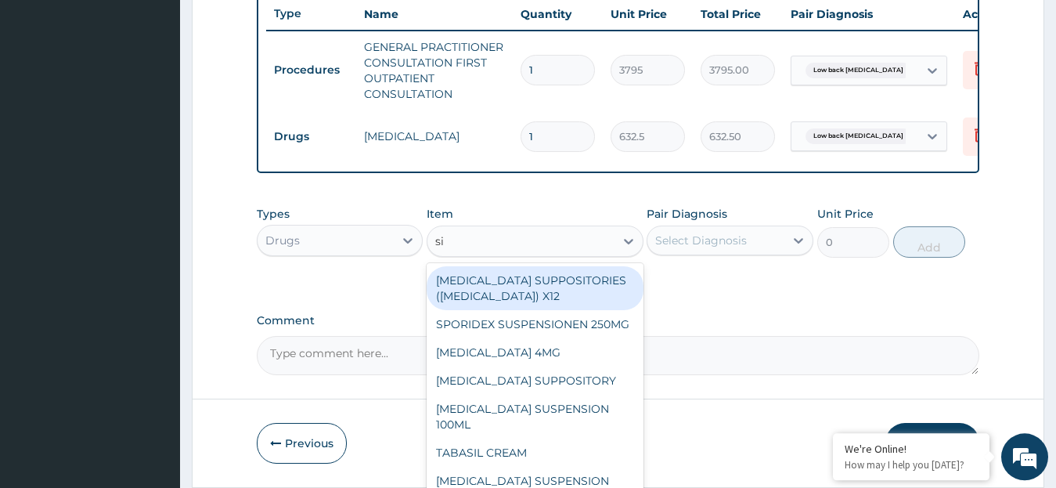
type input "sir"
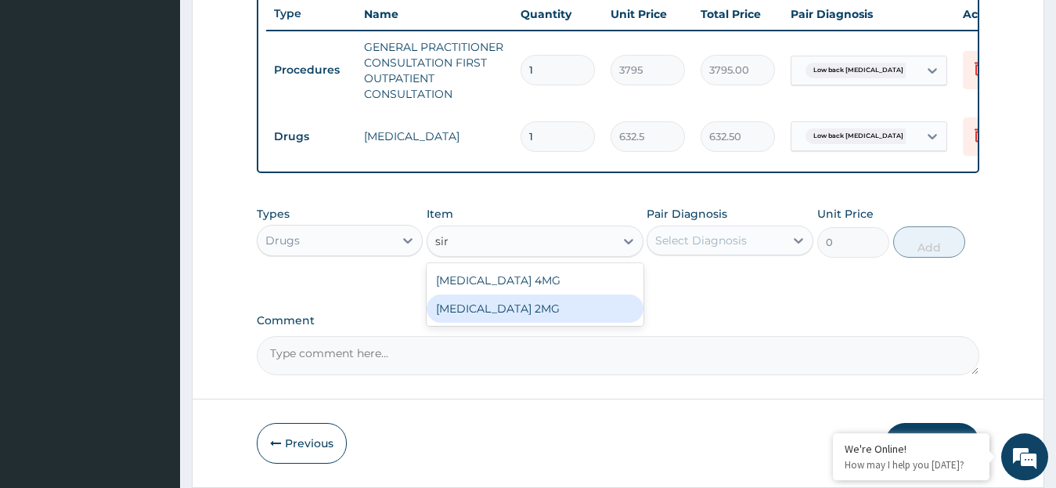
click at [481, 322] on div "[MEDICAL_DATA] 2MG" at bounding box center [535, 308] width 217 height 28
type input "189.75"
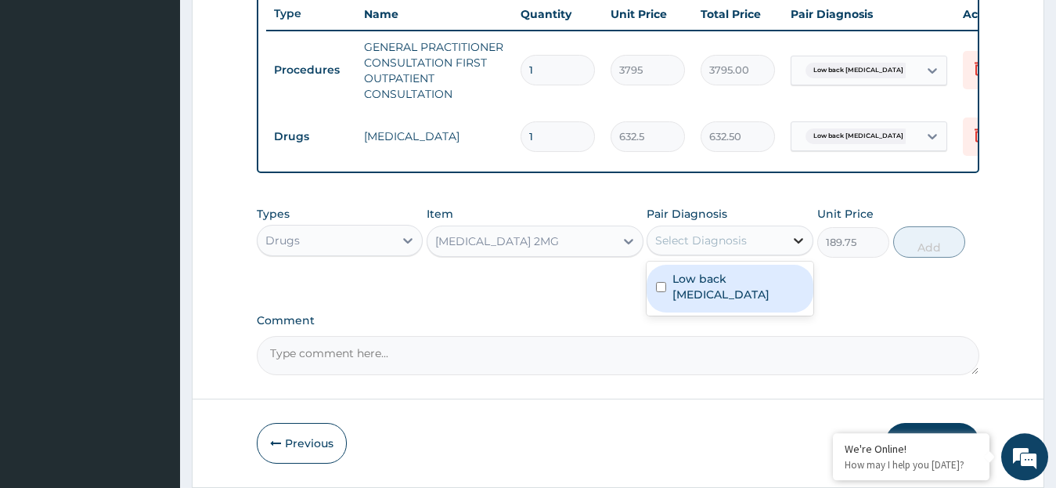
click at [796, 243] on icon at bounding box center [798, 240] width 9 height 5
click at [769, 294] on label "Low back pain, unspecified" at bounding box center [737, 286] width 131 height 31
checkbox input "true"
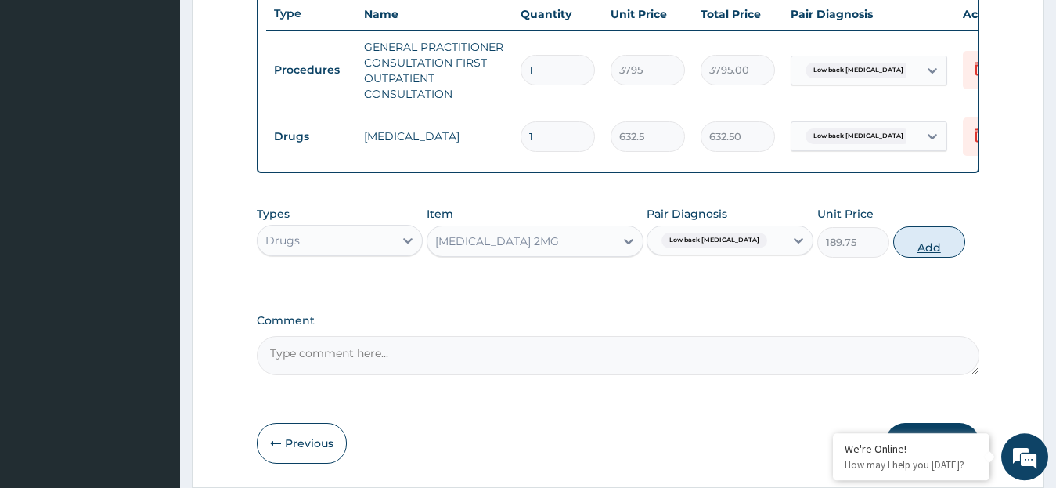
click at [938, 257] on button "Add" at bounding box center [929, 241] width 72 height 31
type input "0"
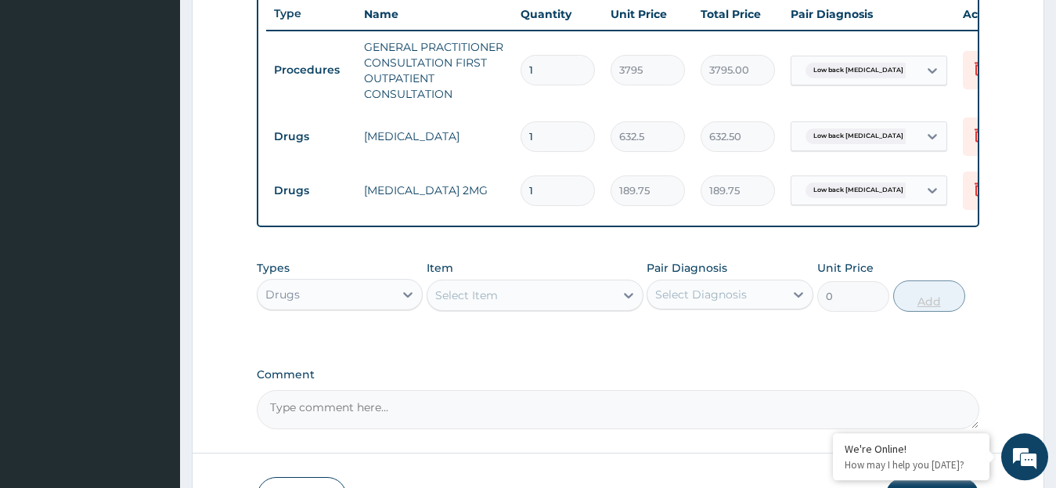
type input "0.00"
type input "6"
type input "1138.50"
type input "0.00"
type input "6"
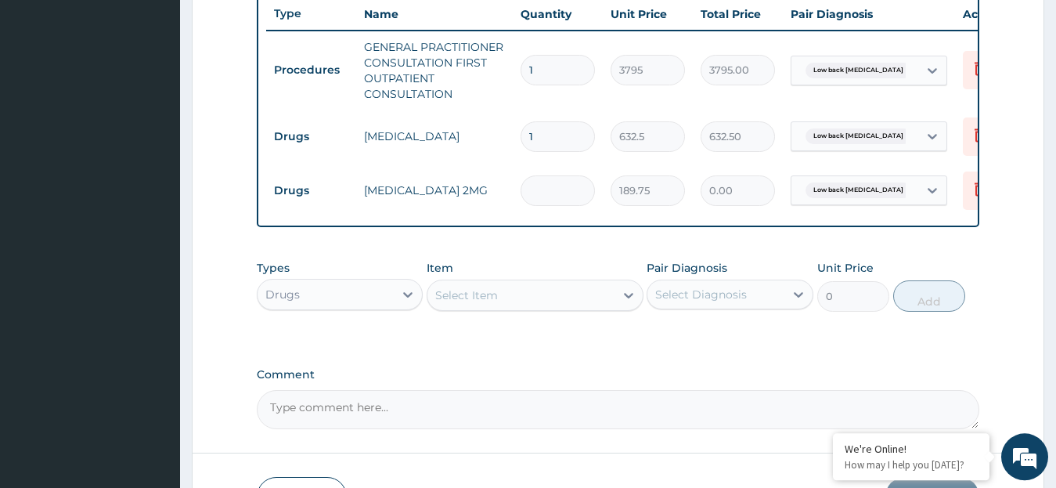
type input "1138.50"
type input "6"
click at [626, 298] on icon at bounding box center [628, 295] width 9 height 5
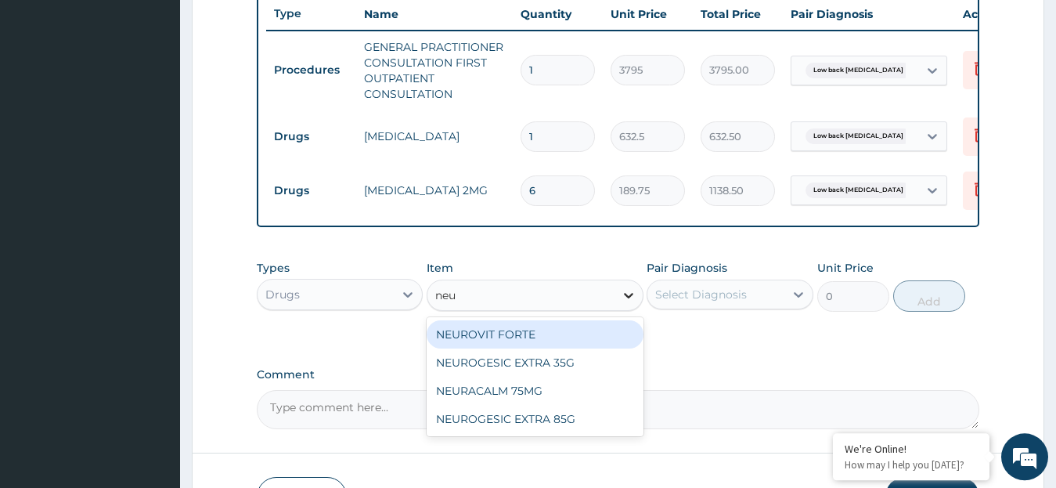
type input "neur"
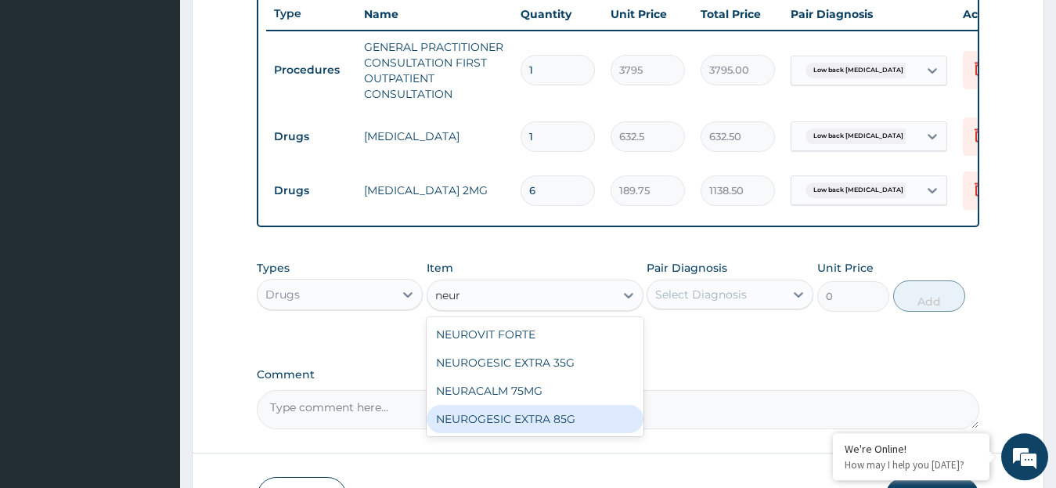
click at [601, 432] on div "NEUROGESIC EXTRA 85G" at bounding box center [535, 419] width 217 height 28
type input "2909.5"
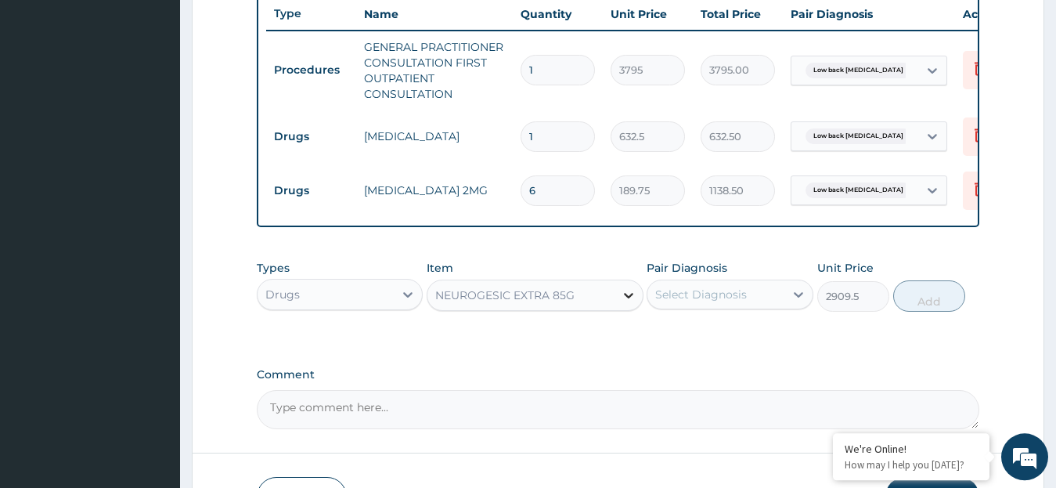
click at [623, 303] on icon at bounding box center [629, 295] width 16 height 16
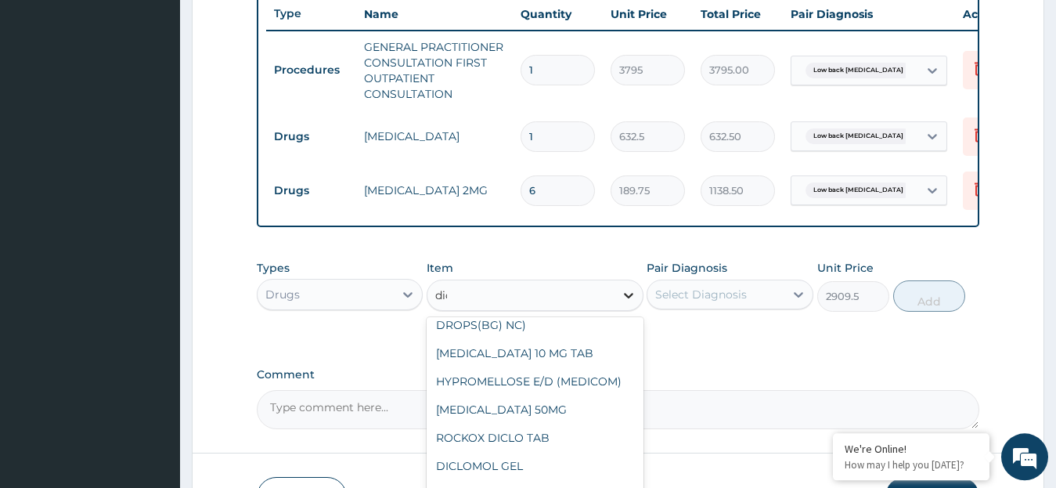
scroll to position [28, 0]
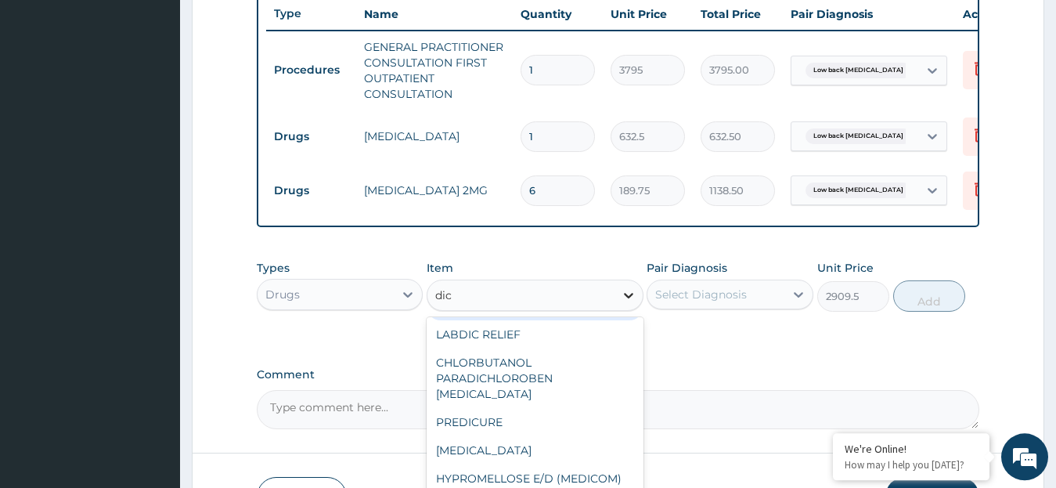
type input "dicl"
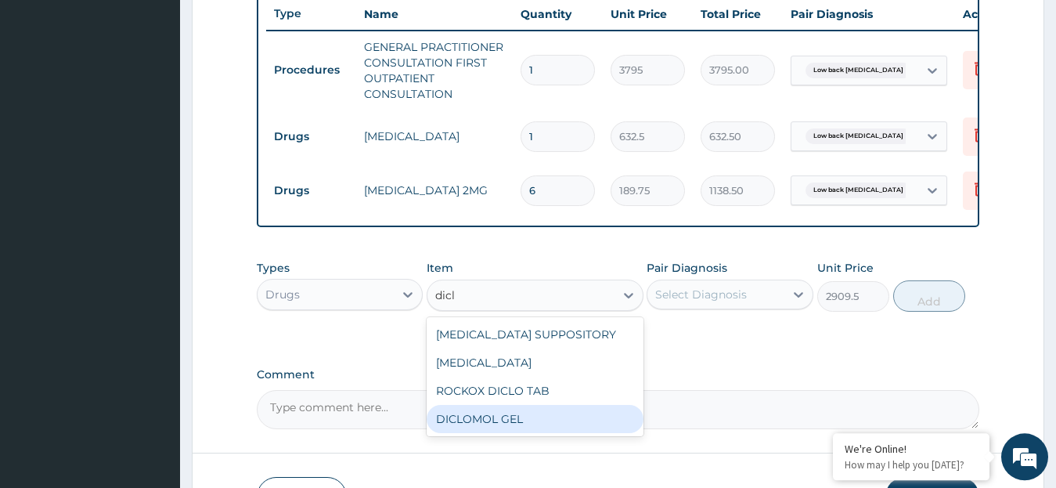
click at [589, 433] on div "DICLOMOL GEL" at bounding box center [535, 419] width 217 height 28
type input "885.5"
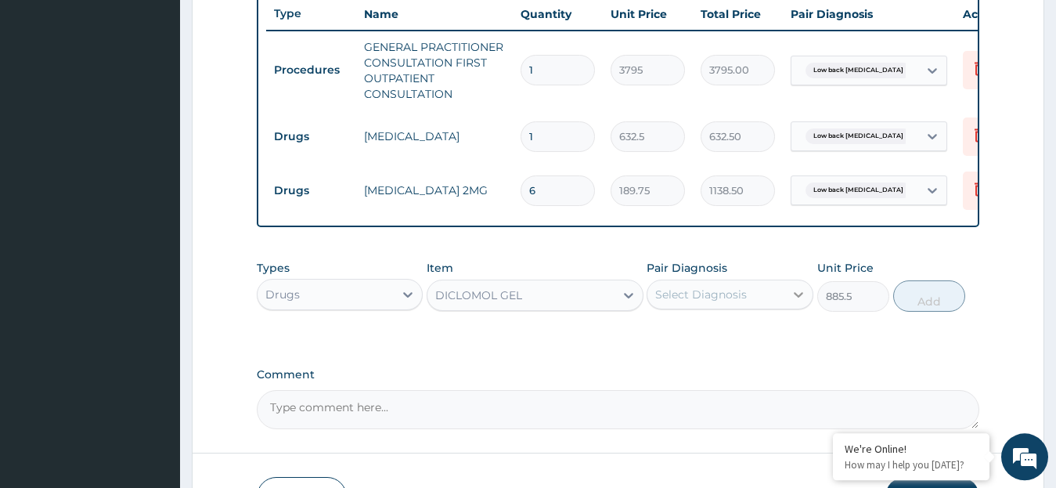
click at [798, 300] on div at bounding box center [798, 294] width 28 height 28
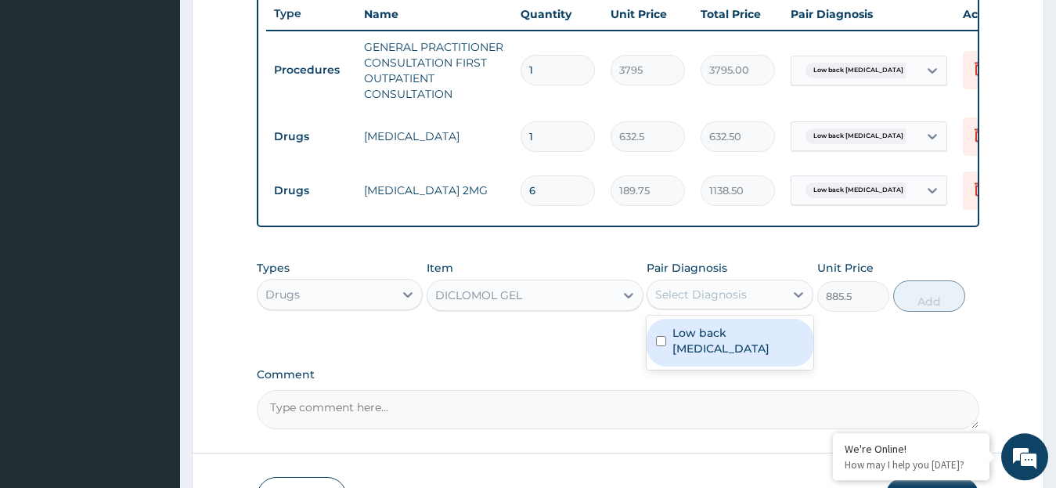
click at [733, 339] on label "Low back pain, unspecified" at bounding box center [737, 340] width 131 height 31
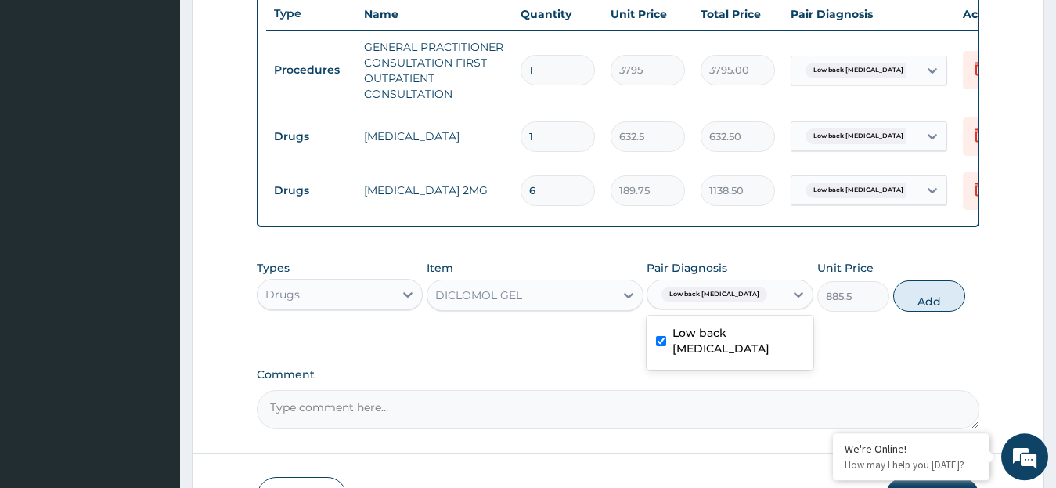
checkbox input "true"
click at [912, 311] on button "Add" at bounding box center [929, 295] width 72 height 31
type input "0"
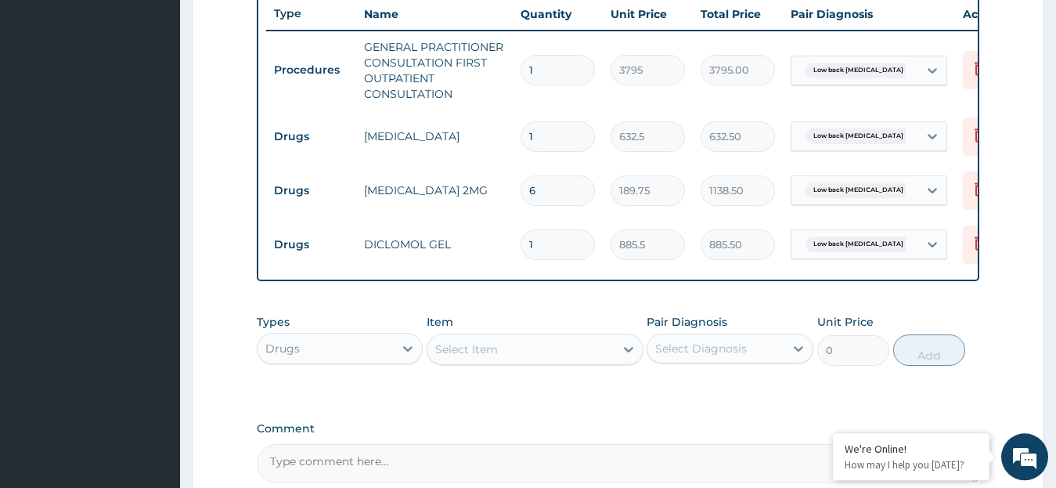
scroll to position [766, 0]
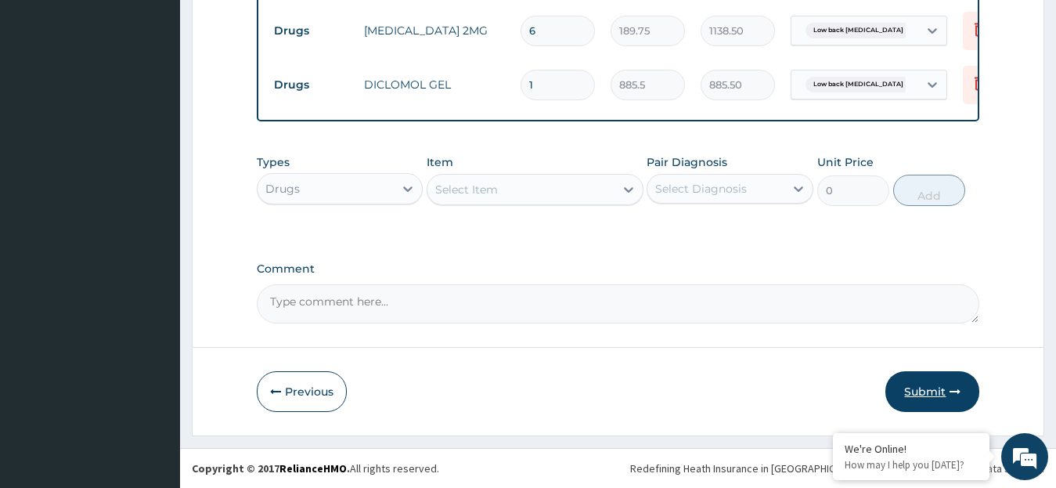
click at [911, 393] on button "Submit" at bounding box center [932, 391] width 94 height 41
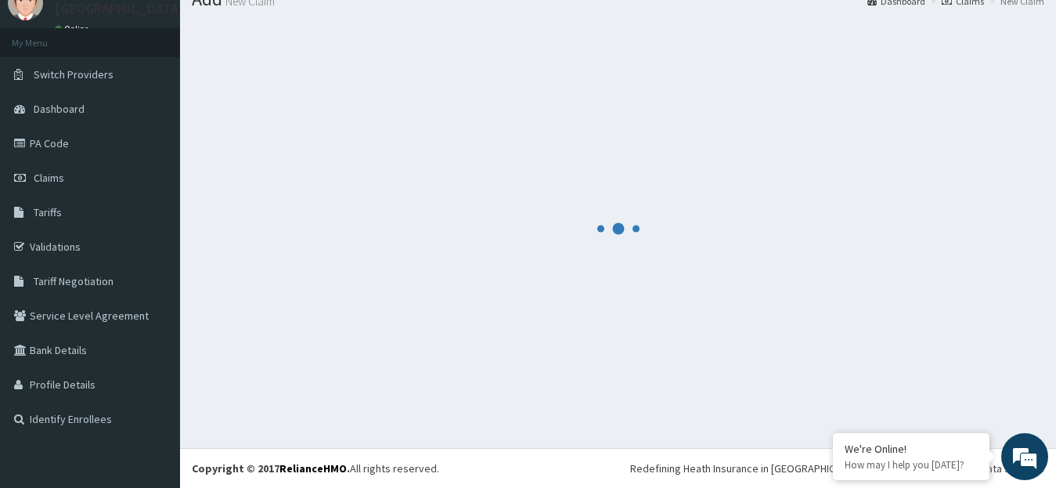
scroll to position [62, 0]
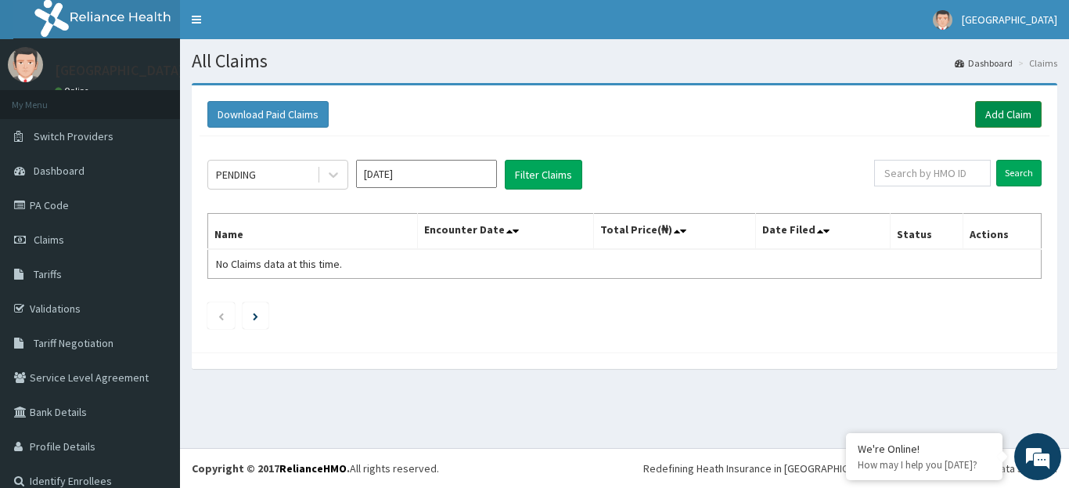
click at [997, 112] on link "Add Claim" at bounding box center [1008, 114] width 67 height 27
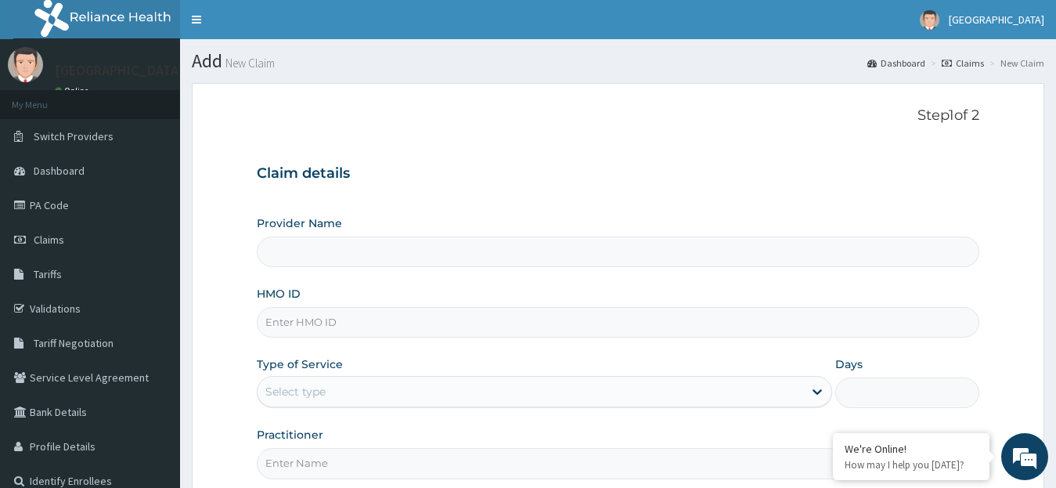
type input "[GEOGRAPHIC_DATA]"
click at [322, 328] on input "HMO ID" at bounding box center [618, 322] width 723 height 31
paste input "NBC/10648/B"
type input "NBC/10335/e"
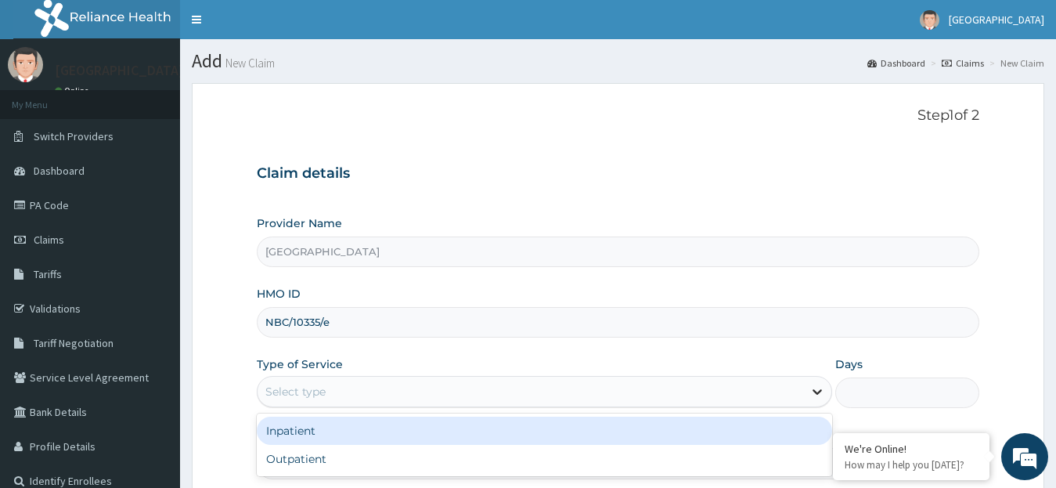
click at [821, 391] on icon at bounding box center [817, 391] width 16 height 16
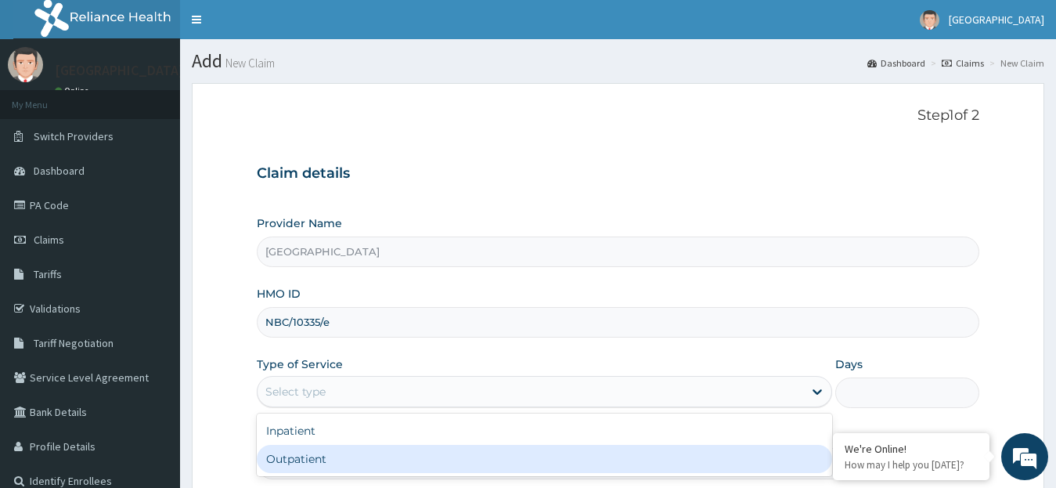
click at [754, 456] on div "Outpatient" at bounding box center [545, 459] width 576 height 28
type input "1"
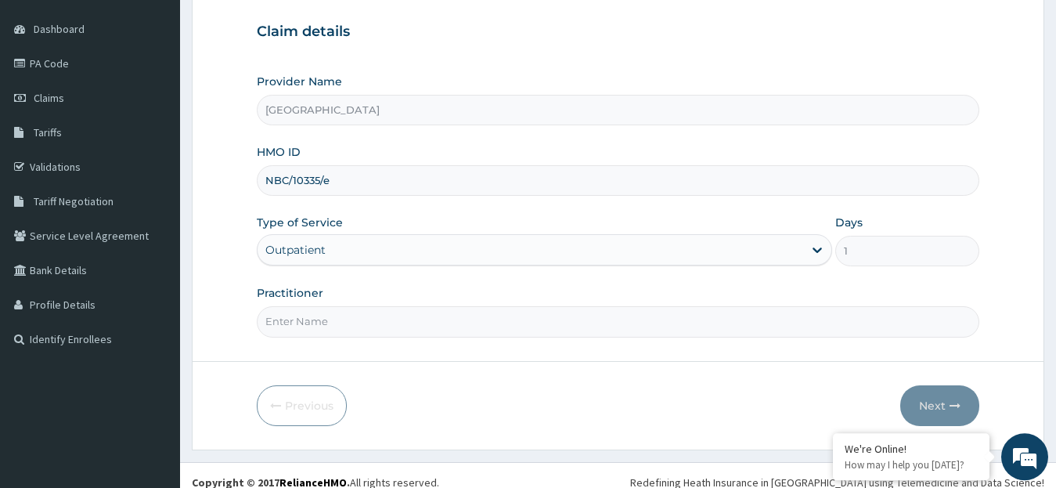
scroll to position [146, 0]
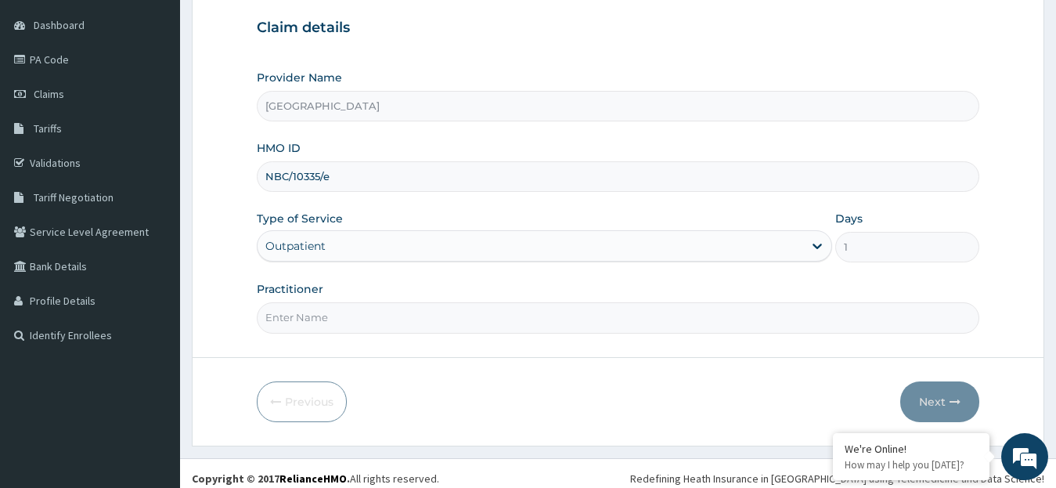
click at [309, 319] on input "Practitioner" at bounding box center [618, 317] width 723 height 31
type input "DR. [GEOGRAPHIC_DATA]"
click at [931, 401] on button "Next" at bounding box center [939, 401] width 79 height 41
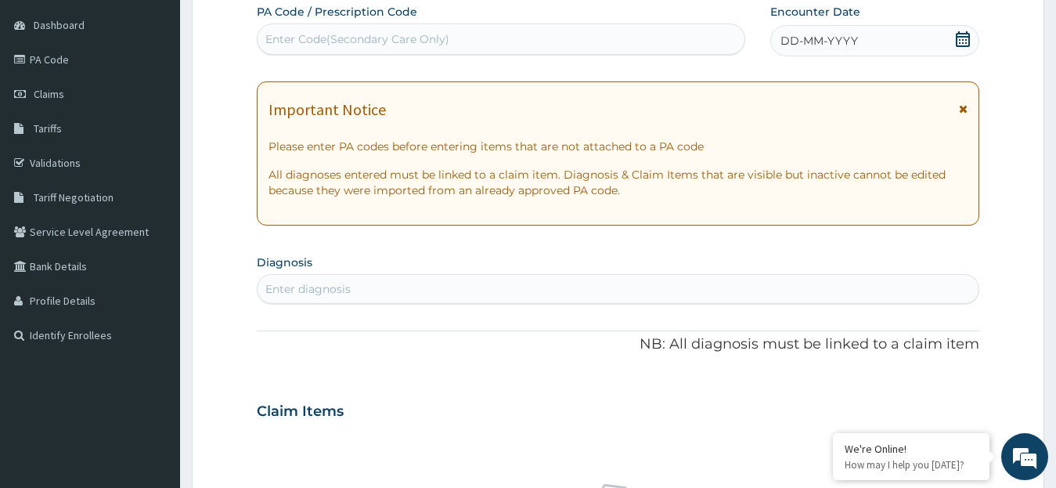
click at [965, 39] on icon at bounding box center [963, 39] width 16 height 16
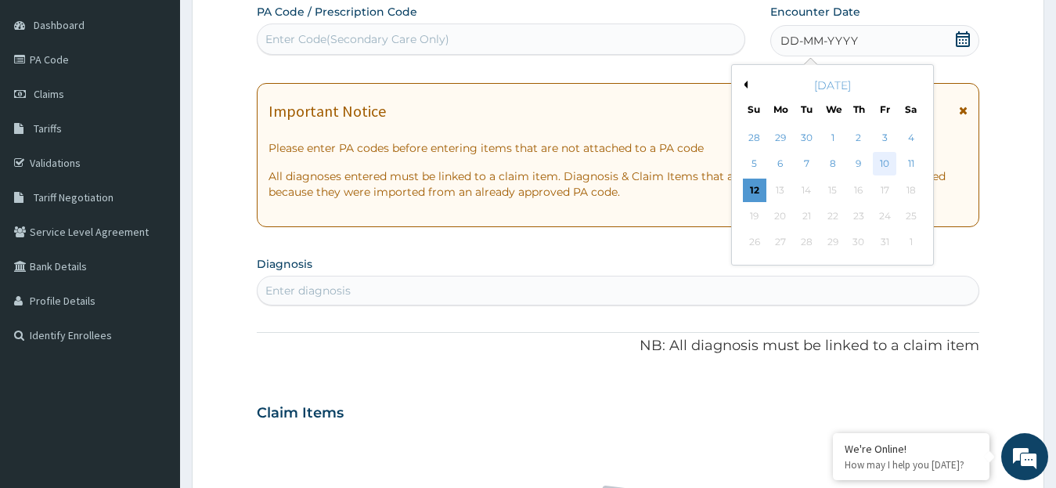
click at [881, 161] on div "10" at bounding box center [884, 164] width 23 height 23
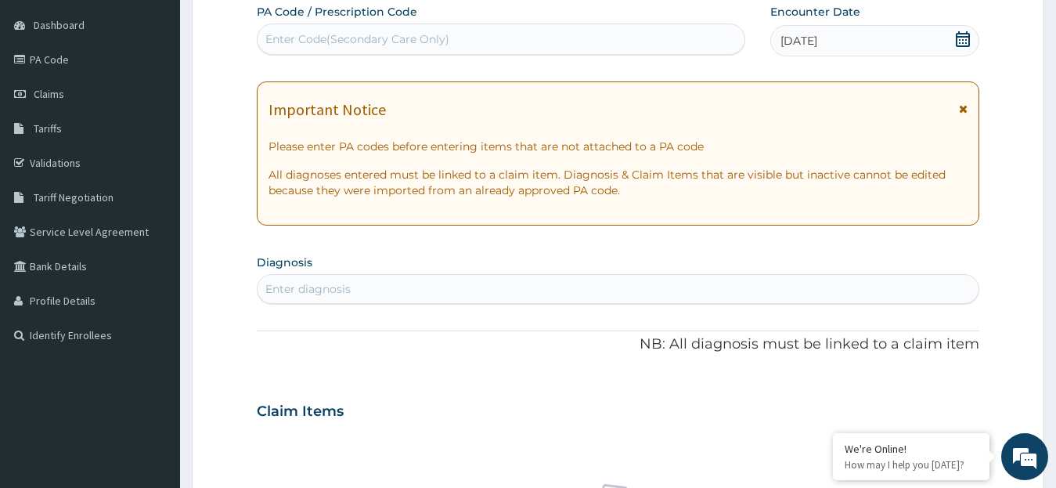
click at [268, 289] on div "Enter diagnosis" at bounding box center [307, 289] width 85 height 16
type input "hyper"
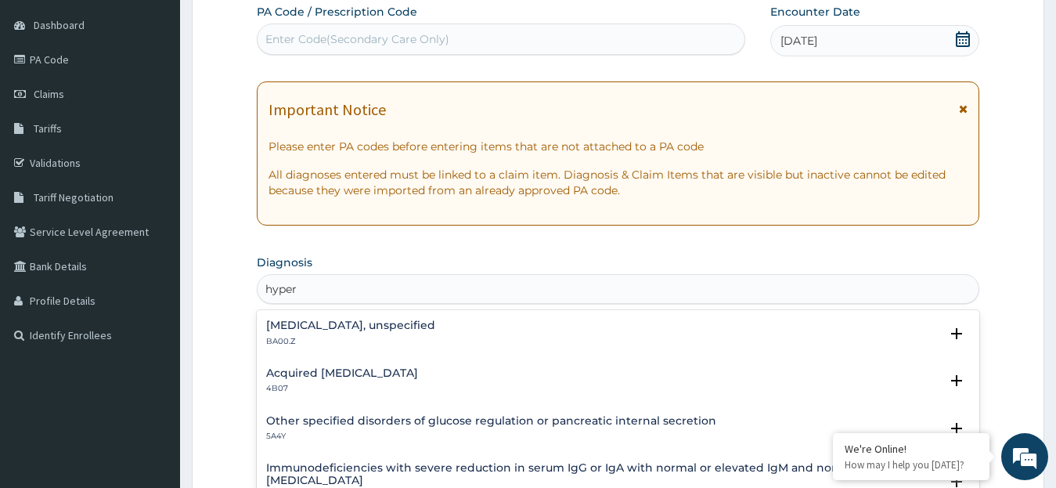
click at [319, 339] on p "BA00.Z" at bounding box center [350, 341] width 169 height 11
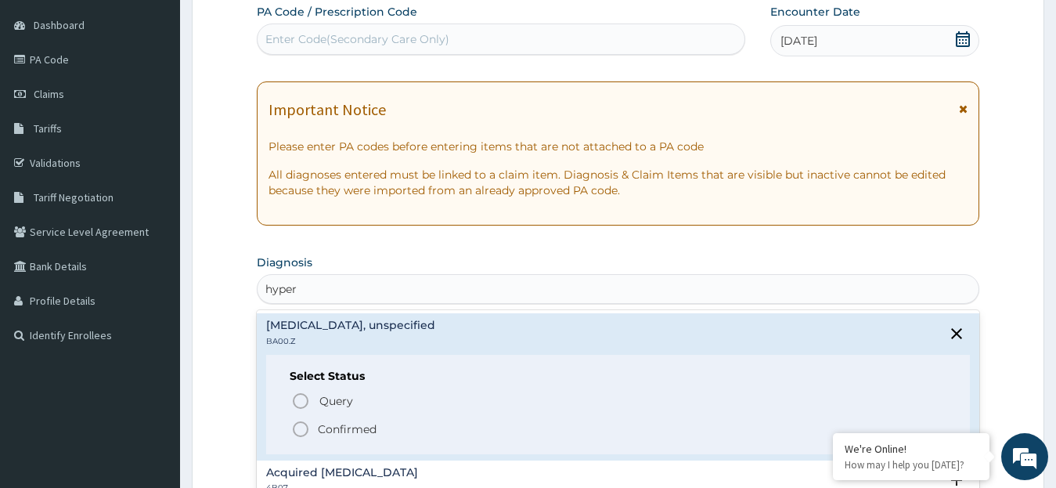
click at [301, 429] on icon "status option filled" at bounding box center [300, 428] width 19 height 19
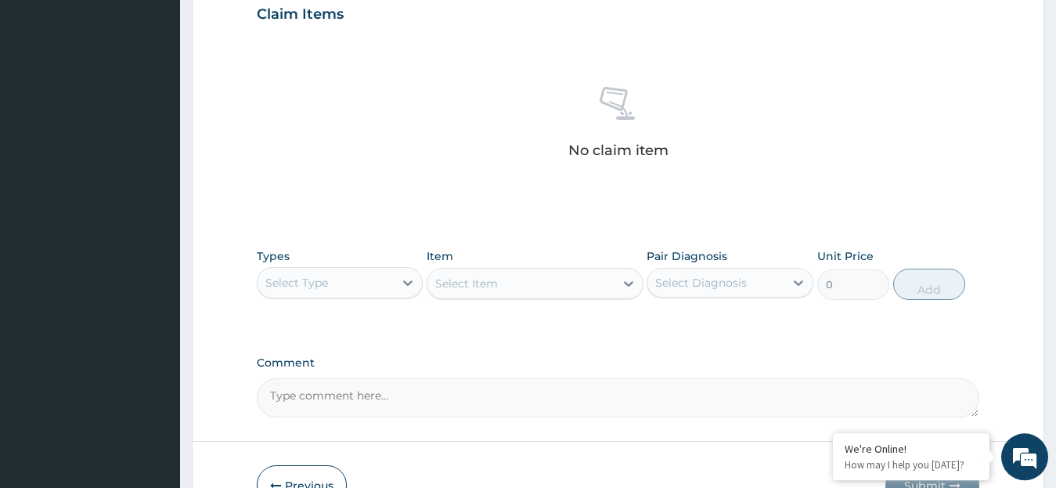
scroll to position [549, 0]
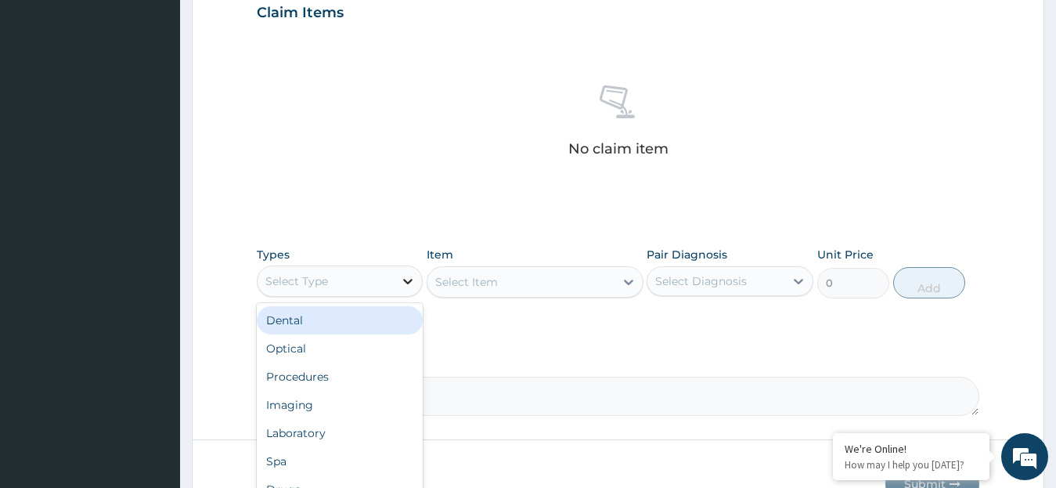
click at [408, 283] on icon at bounding box center [407, 281] width 9 height 5
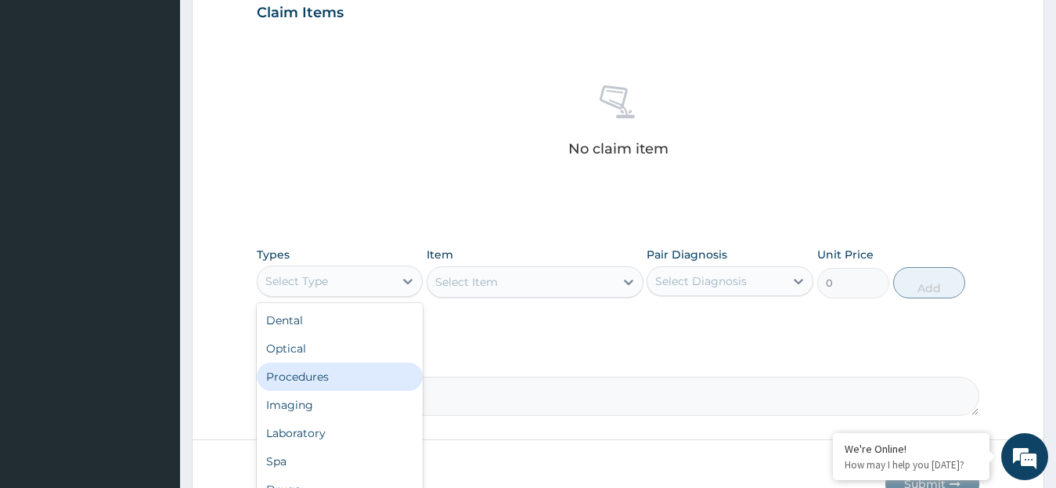
click at [356, 388] on div "Procedures" at bounding box center [340, 376] width 167 height 28
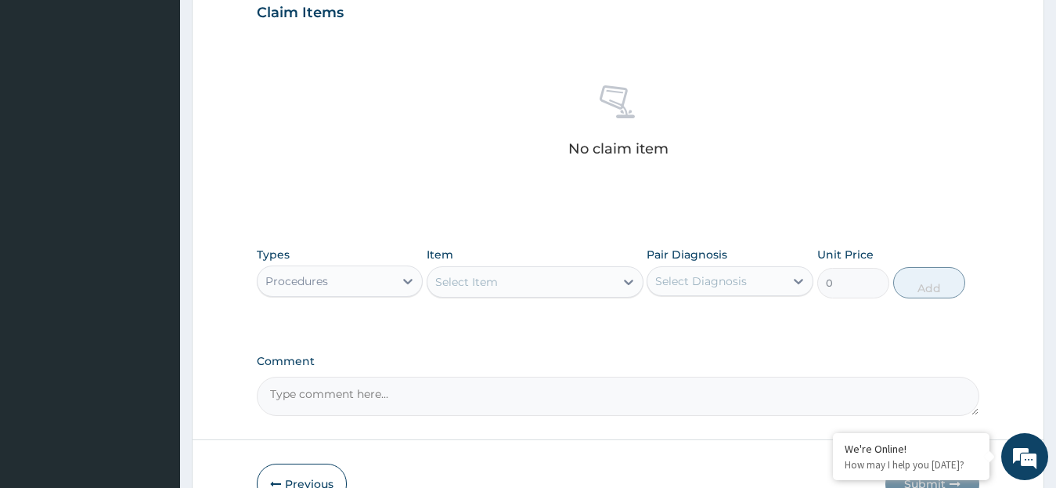
click at [628, 281] on icon at bounding box center [629, 282] width 16 height 16
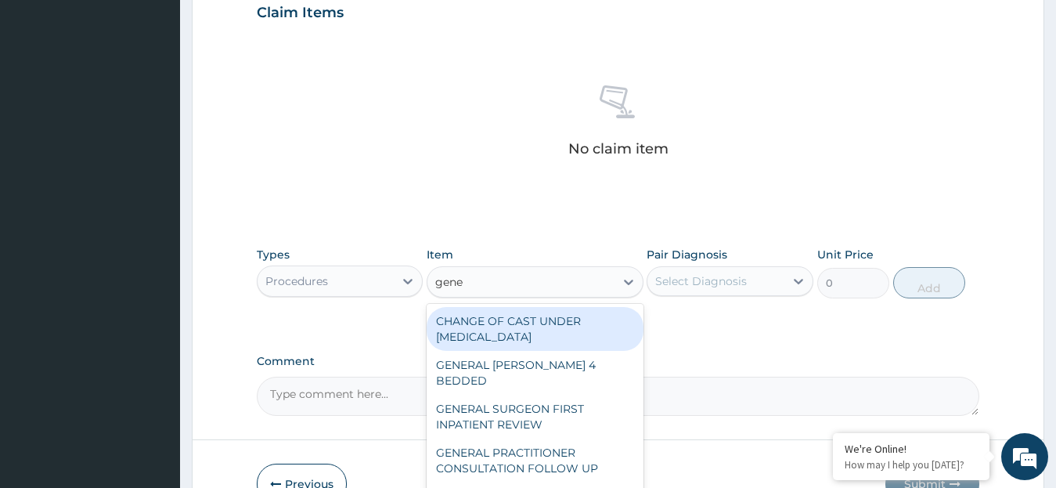
type input "gener"
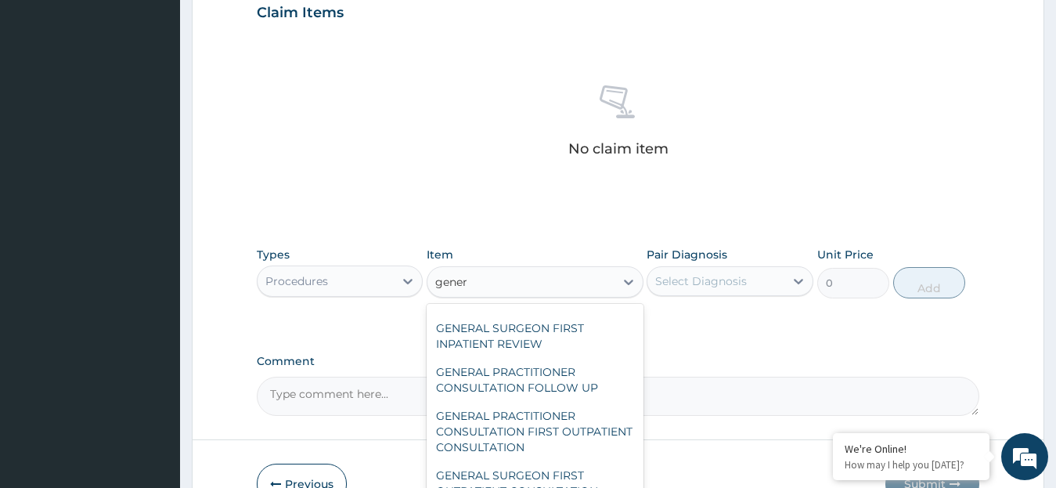
scroll to position [90, 0]
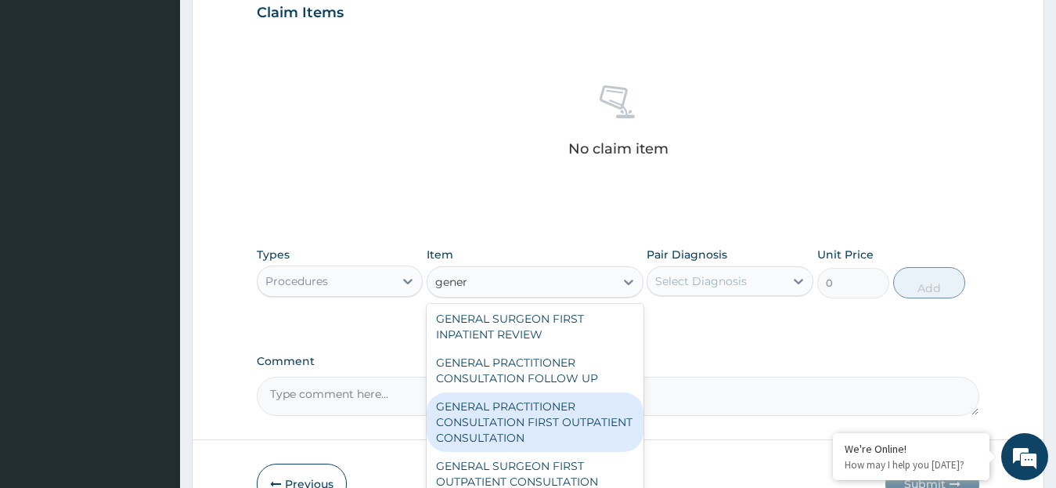
click at [579, 412] on div "GENERAL PRACTITIONER CONSULTATION FIRST OUTPATIENT CONSULTATION" at bounding box center [535, 421] width 217 height 59
type input "3795"
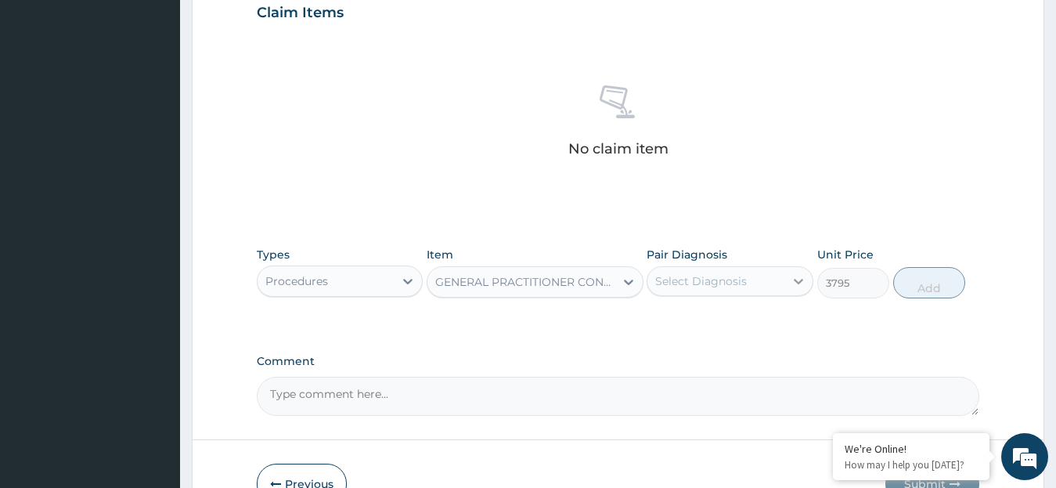
click at [797, 280] on icon at bounding box center [798, 281] width 16 height 16
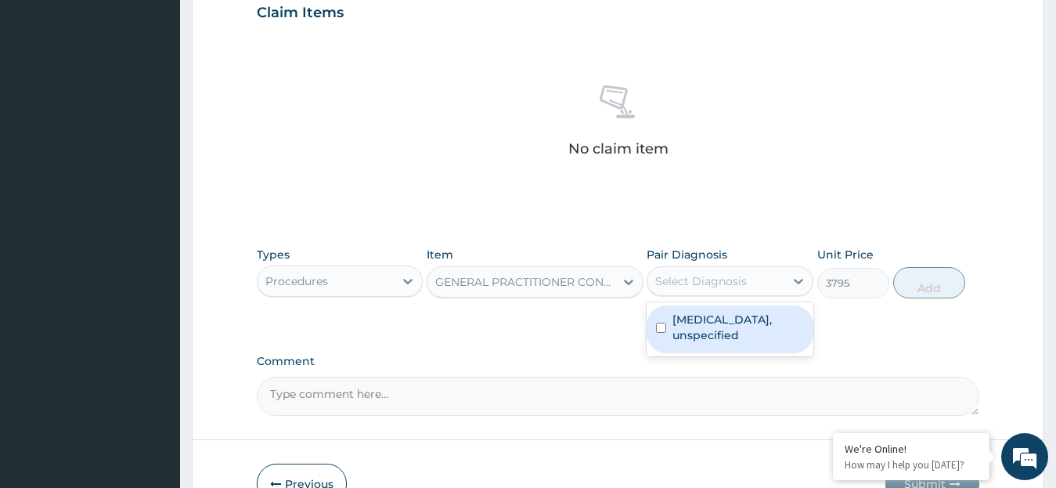
click at [779, 325] on label "Essential hypertension, unspecified" at bounding box center [737, 326] width 131 height 31
checkbox input "true"
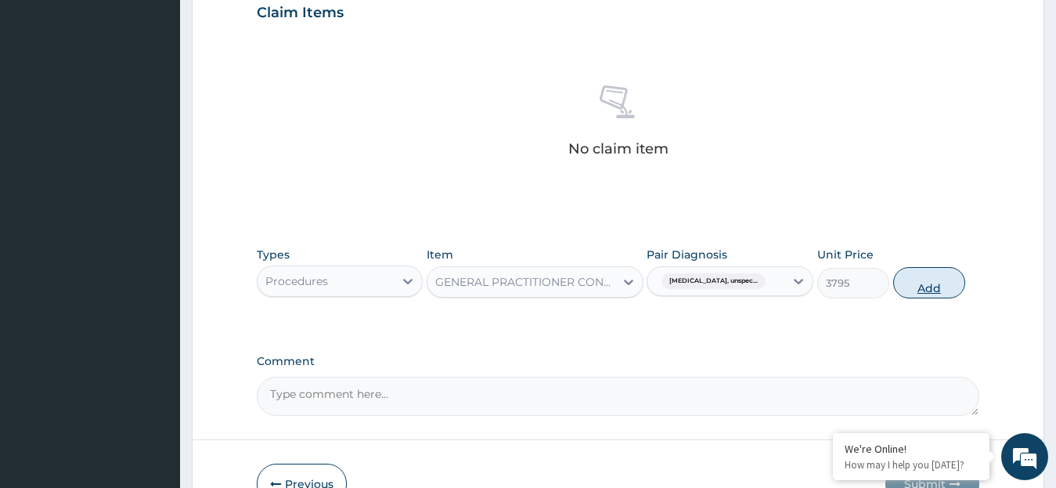
click at [931, 287] on button "Add" at bounding box center [929, 282] width 72 height 31
type input "0"
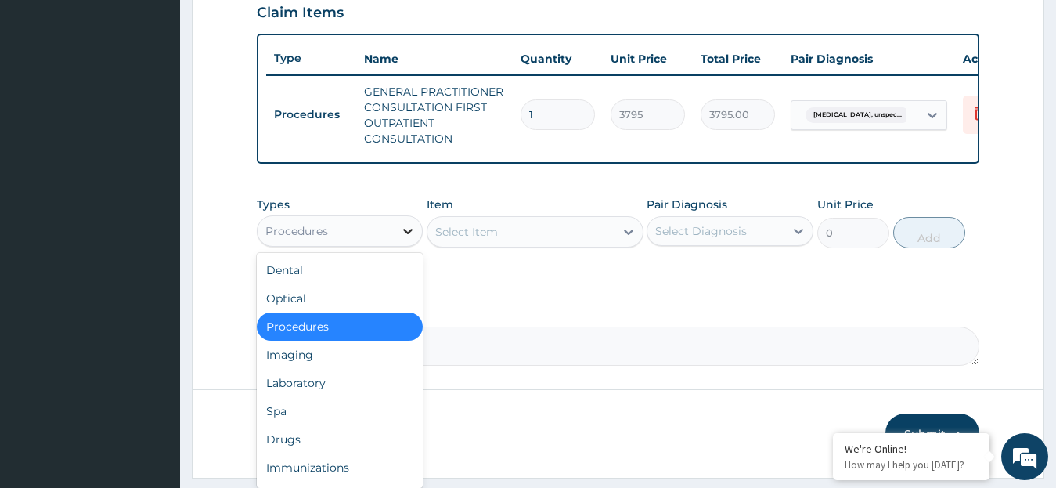
click at [405, 234] on icon at bounding box center [407, 231] width 9 height 5
click at [308, 449] on div "Drugs" at bounding box center [340, 439] width 167 height 28
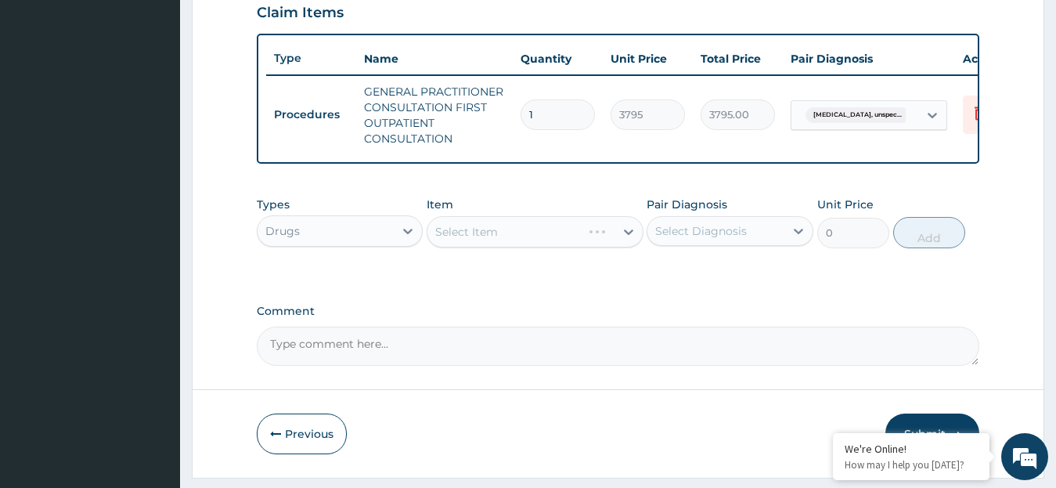
click at [629, 246] on div "Select Item" at bounding box center [535, 231] width 217 height 31
click at [626, 235] on icon at bounding box center [628, 231] width 9 height 5
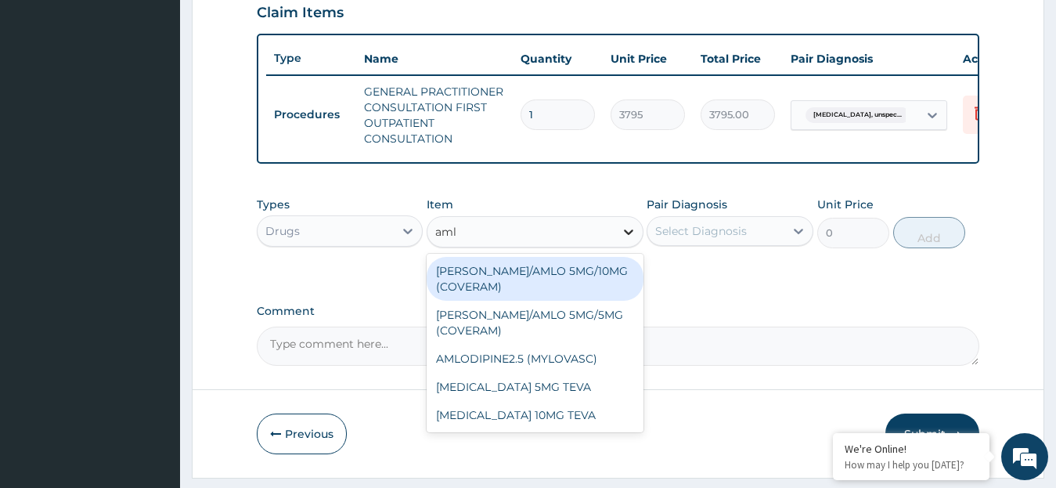
type input "amlo"
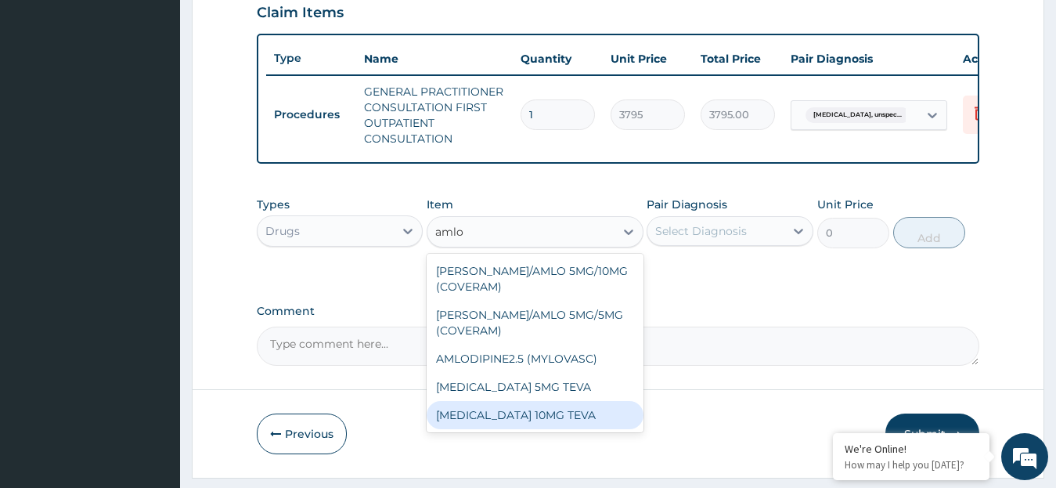
click at [622, 412] on div "AMLODIPINE 10MG TEVA" at bounding box center [535, 415] width 217 height 28
type input "107.525"
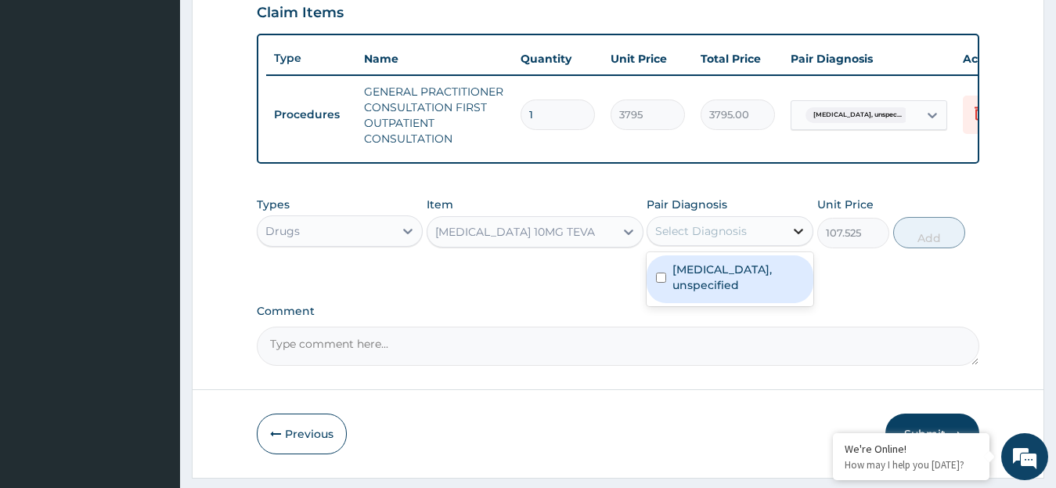
click at [797, 239] on icon at bounding box center [798, 231] width 16 height 16
click at [731, 288] on label "Essential hypertension, unspecified" at bounding box center [737, 276] width 131 height 31
checkbox input "true"
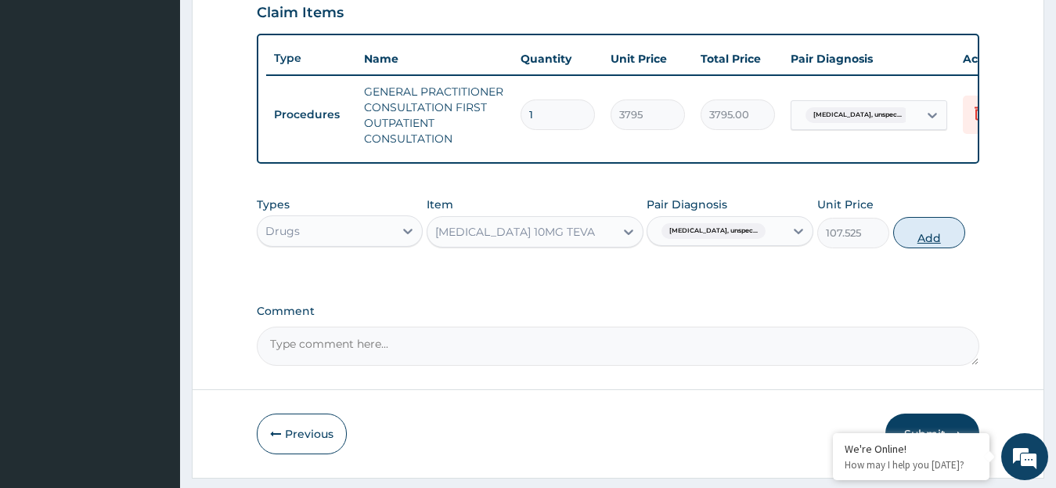
click at [924, 248] on button "Add" at bounding box center [929, 232] width 72 height 31
type input "0"
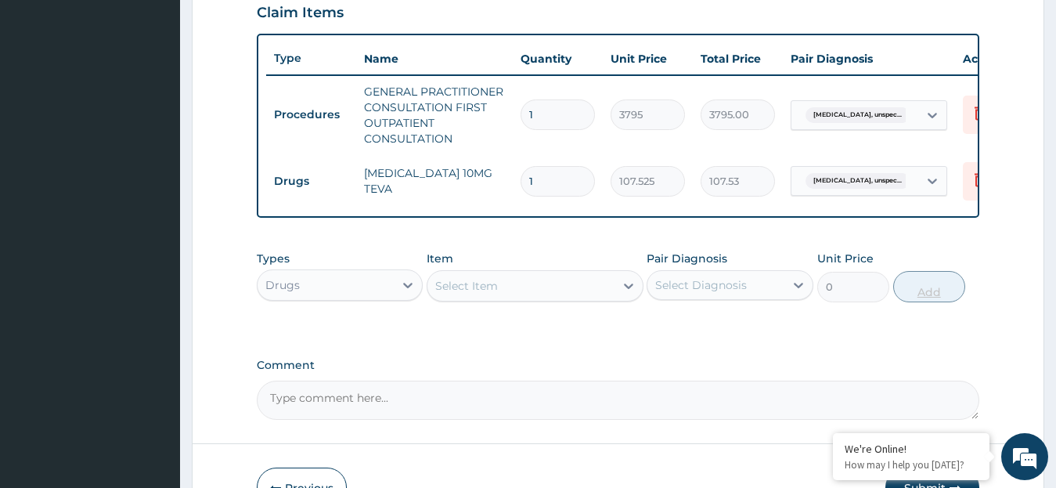
type input "0.00"
type input "3"
type input "322.58"
type input "30"
type input "3225.75"
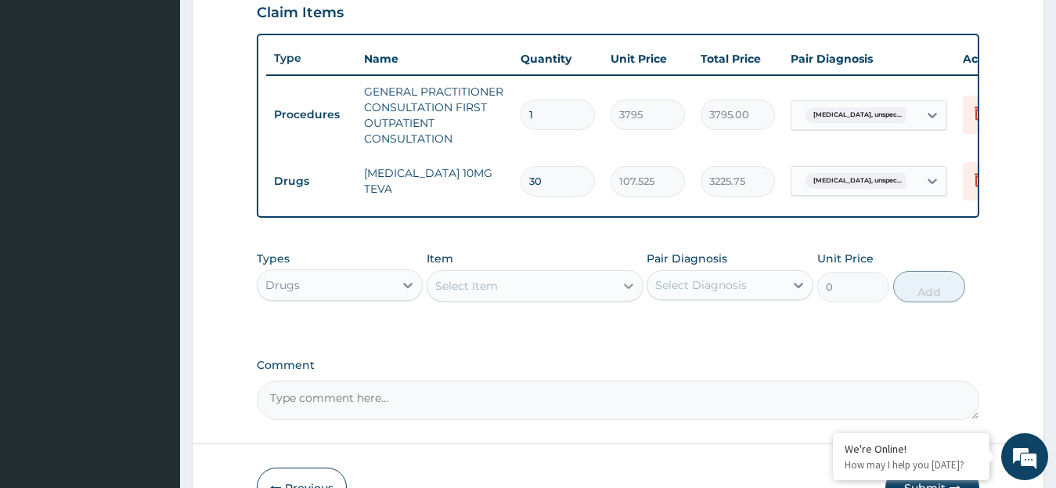
type input "30"
click at [625, 293] on icon at bounding box center [629, 286] width 16 height 16
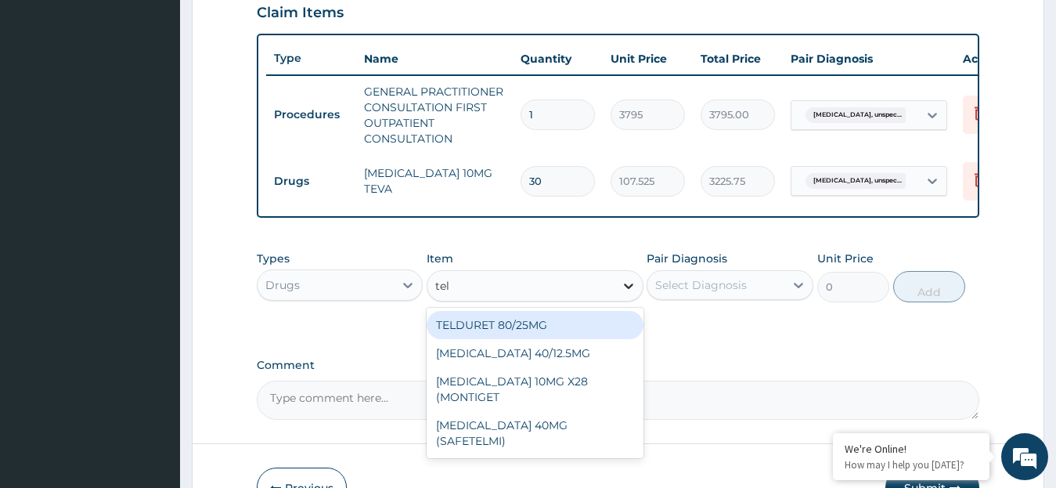
type input "telm"
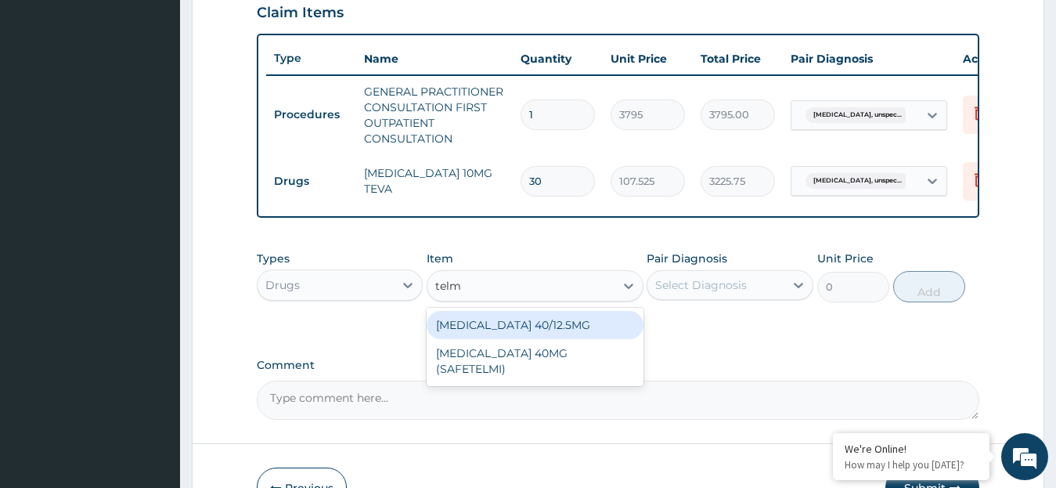
click at [581, 339] on div "TELMISARTAN HYDROCHLOROTHIAZIDE 40/12.5MG" at bounding box center [535, 325] width 217 height 28
type input "189.75"
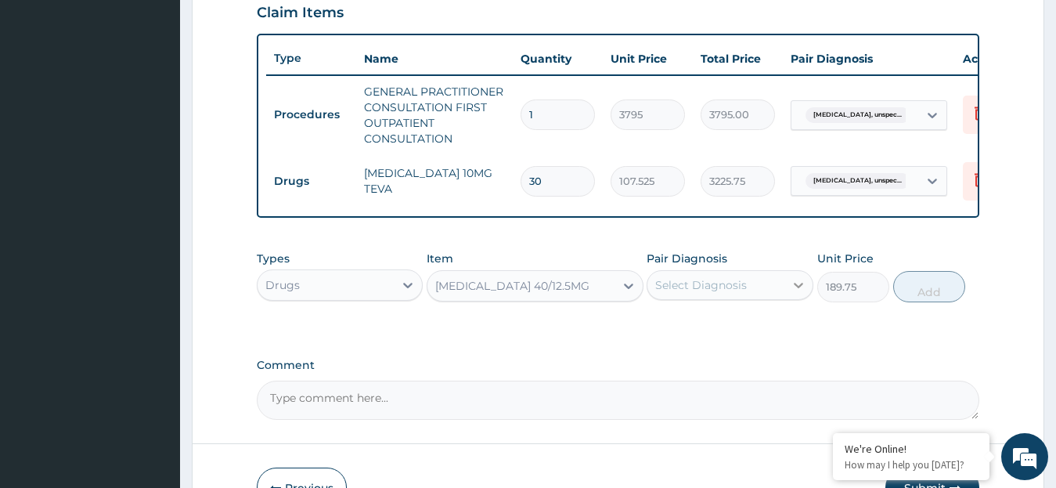
click at [798, 293] on icon at bounding box center [798, 285] width 16 height 16
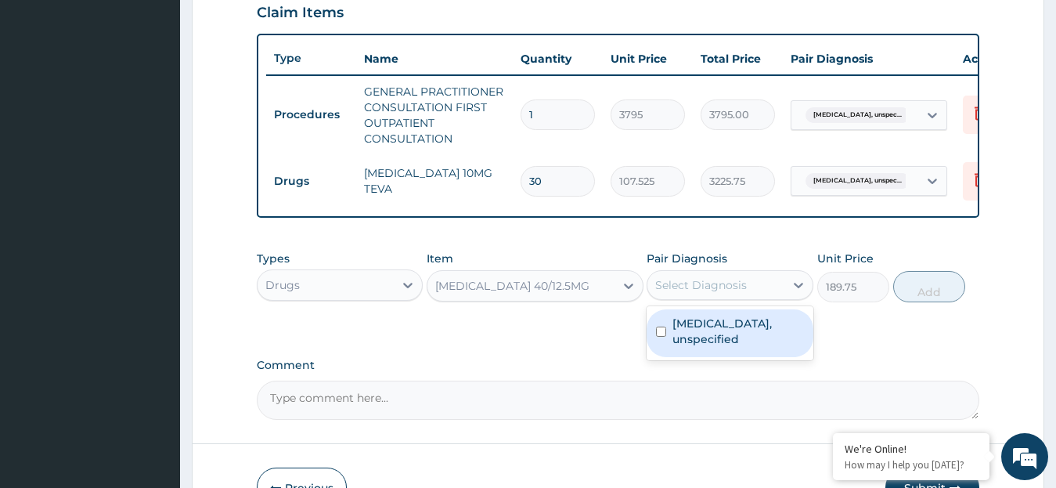
click at [679, 347] on label "Essential hypertension, unspecified" at bounding box center [737, 330] width 131 height 31
checkbox input "true"
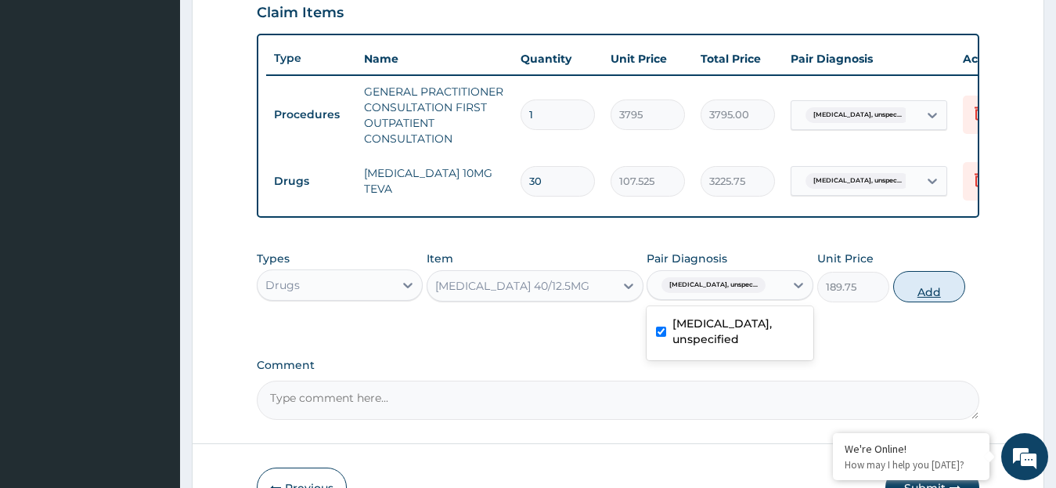
click at [922, 302] on button "Add" at bounding box center [929, 286] width 72 height 31
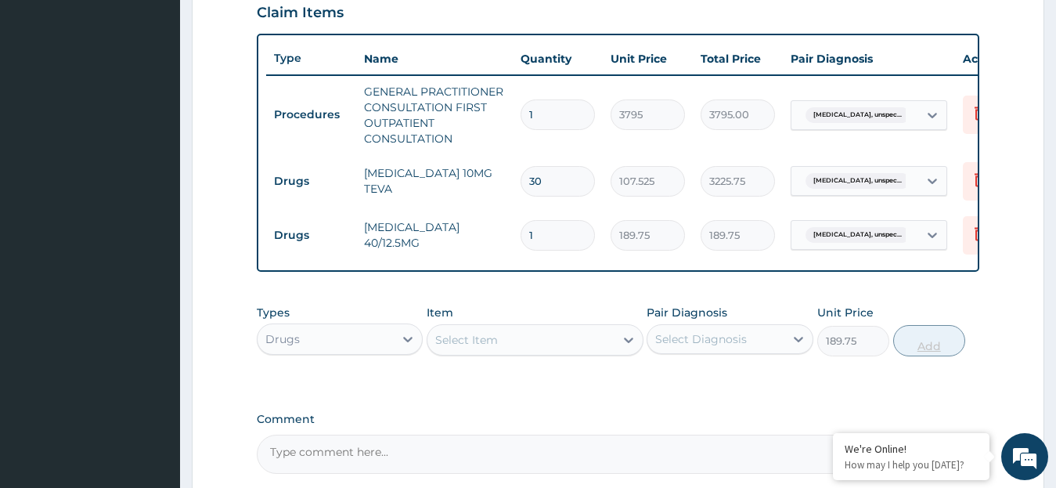
type input "0"
type input "0.00"
type input "3"
type input "569.25"
type input "30"
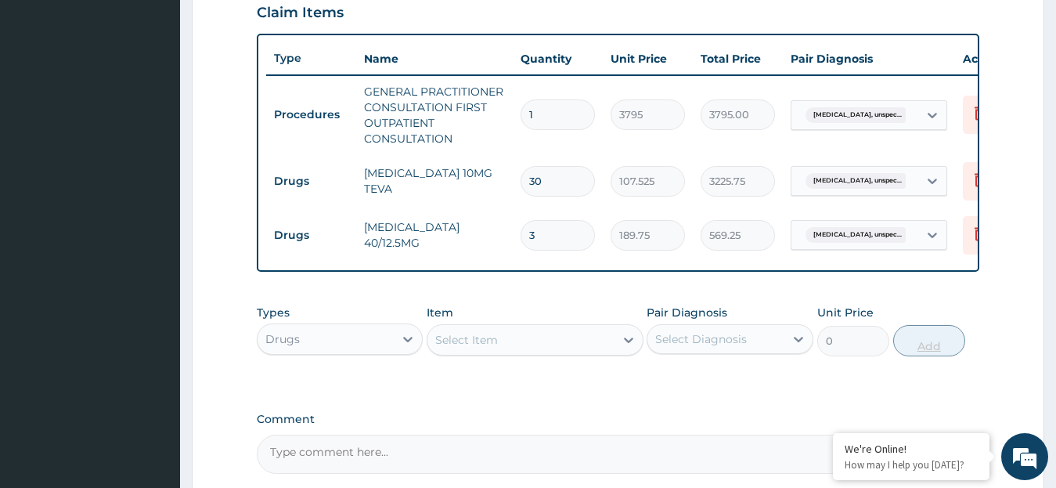
type input "5692.50"
type input "30"
click at [628, 347] on icon at bounding box center [629, 340] width 16 height 16
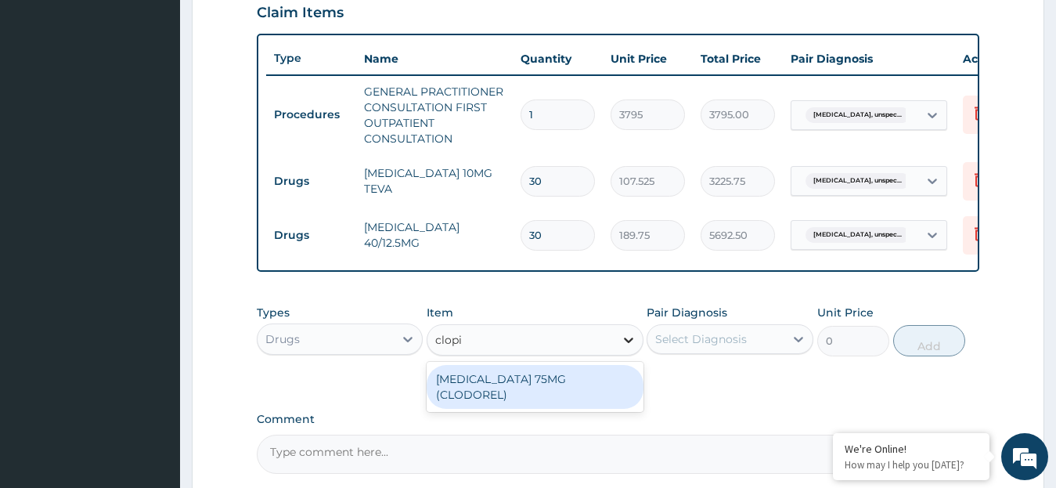
type input "clopid"
click at [564, 401] on div "[MEDICAL_DATA] 75MG (CLODOREL)" at bounding box center [535, 387] width 217 height 44
type input "75.9"
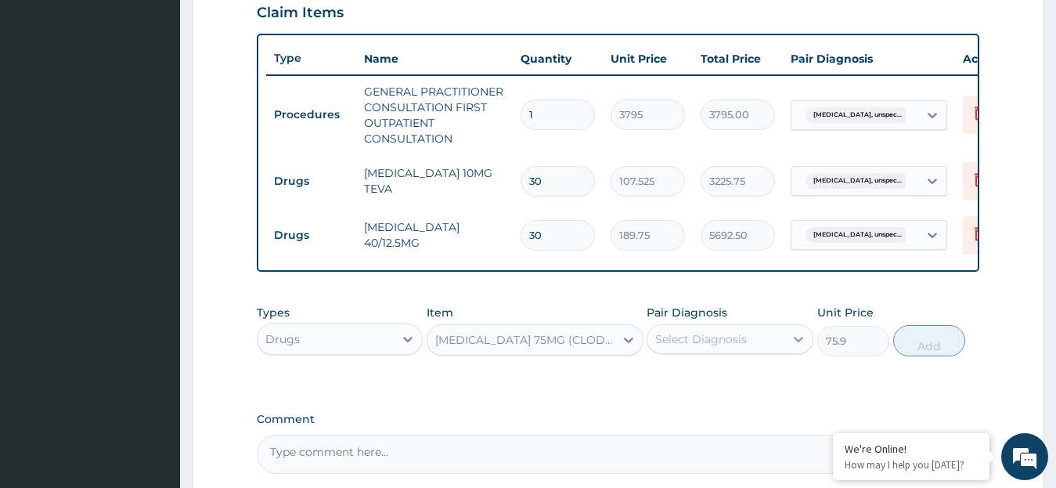
click at [797, 342] on icon at bounding box center [798, 339] width 9 height 5
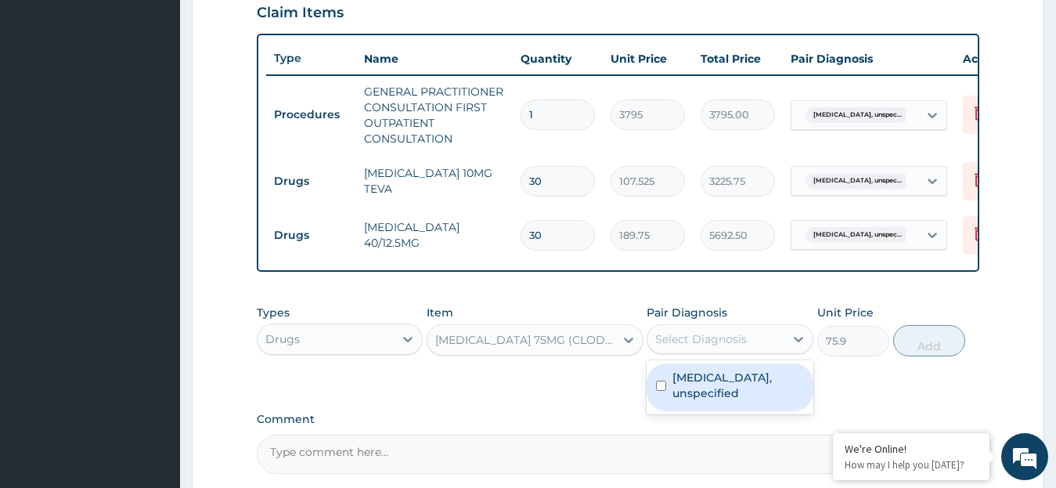
click at [736, 401] on label "Essential hypertension, unspecified" at bounding box center [737, 384] width 131 height 31
checkbox input "true"
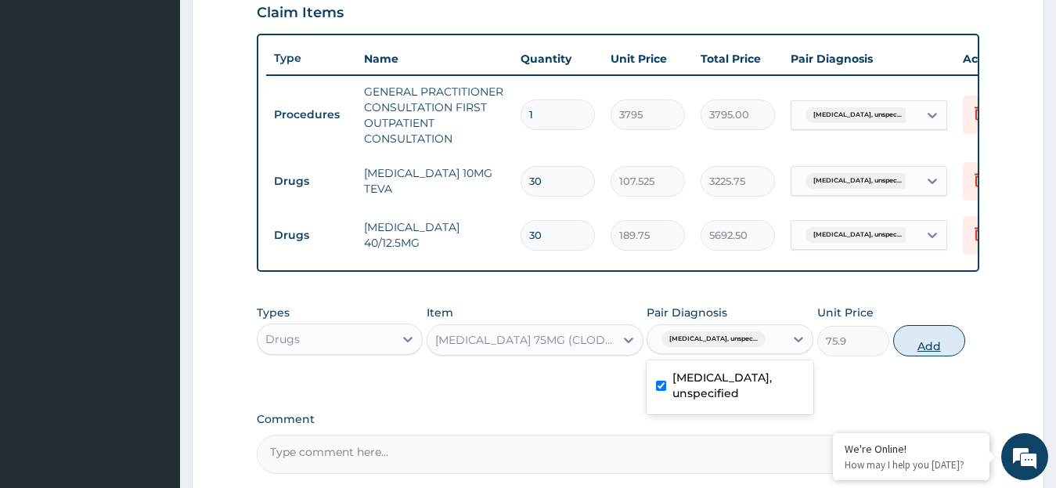
click at [929, 356] on button "Add" at bounding box center [929, 340] width 72 height 31
type input "0"
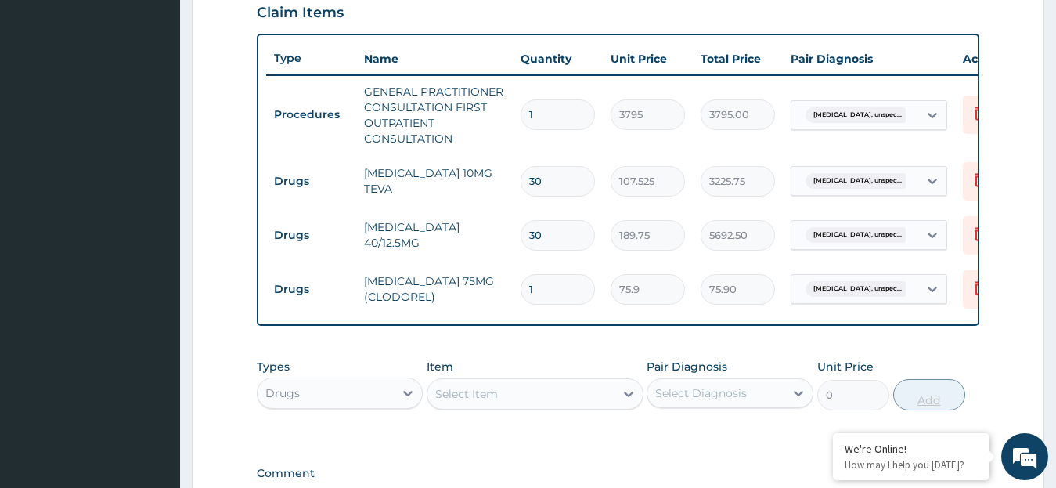
type input "0.00"
type input "3"
type input "227.70"
type input "30"
type input "2277.00"
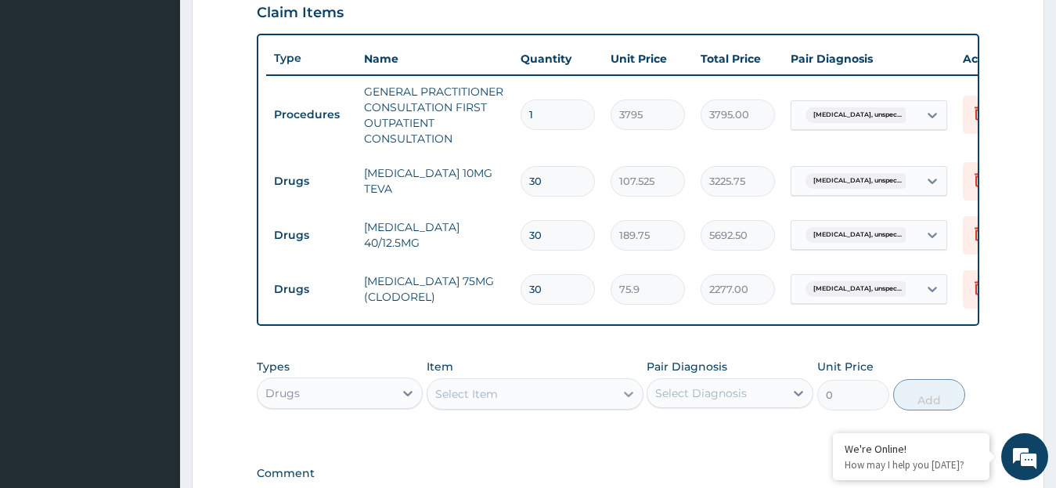
type input "30"
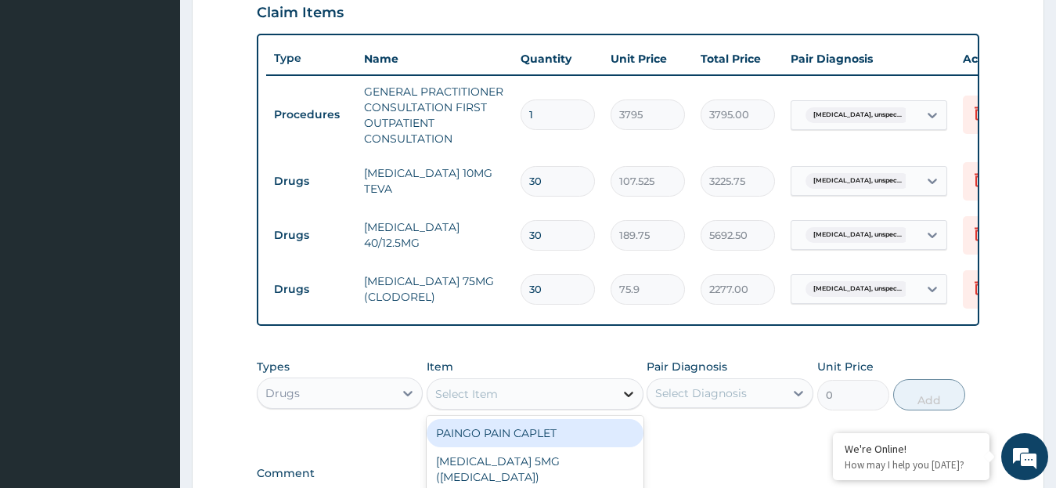
click at [632, 401] on icon at bounding box center [629, 394] width 16 height 16
type input "norm"
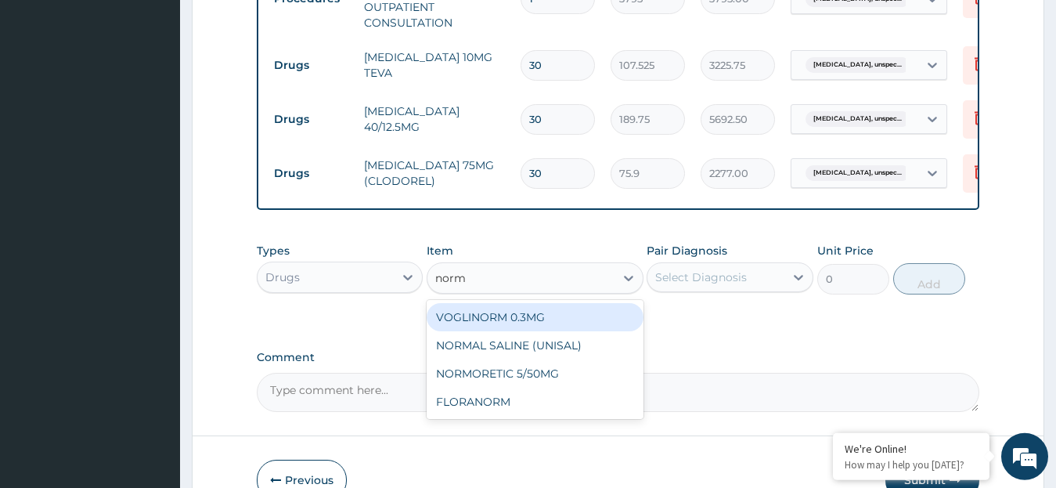
scroll to position [669, 0]
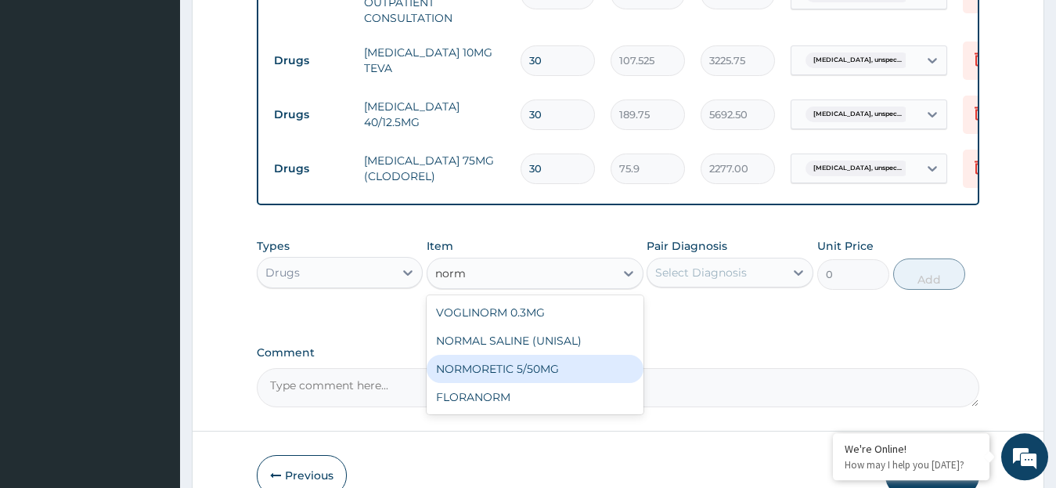
click at [589, 383] on div "NORMORETIC 5/50MG" at bounding box center [535, 369] width 217 height 28
type input "113.85"
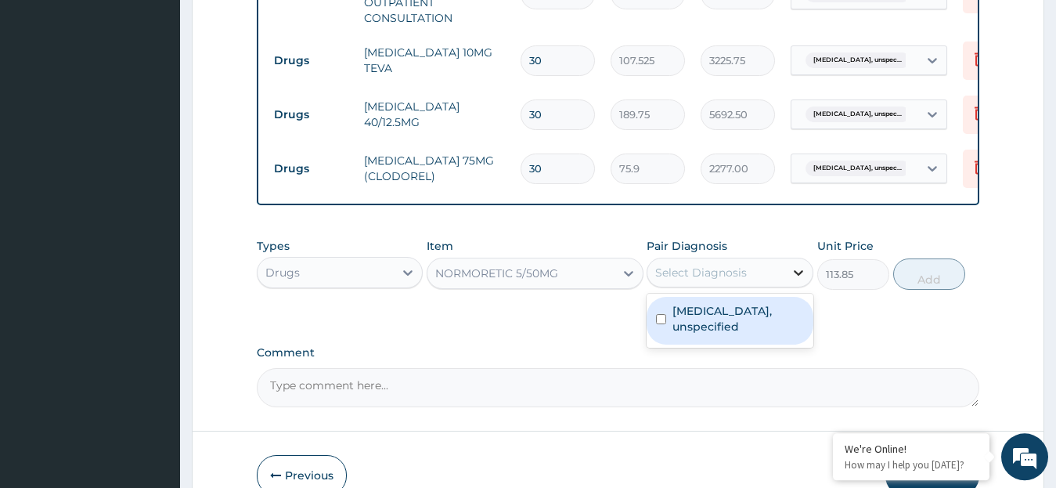
click at [796, 275] on icon at bounding box center [798, 272] width 9 height 5
click at [707, 334] on label "Essential hypertension, unspecified" at bounding box center [737, 318] width 131 height 31
checkbox input "true"
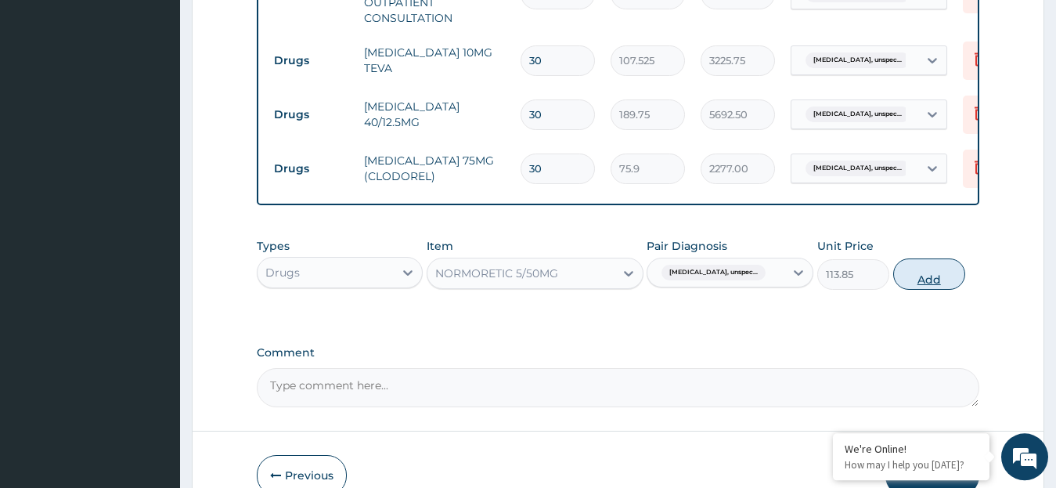
click at [926, 290] on button "Add" at bounding box center [929, 273] width 72 height 31
type input "0"
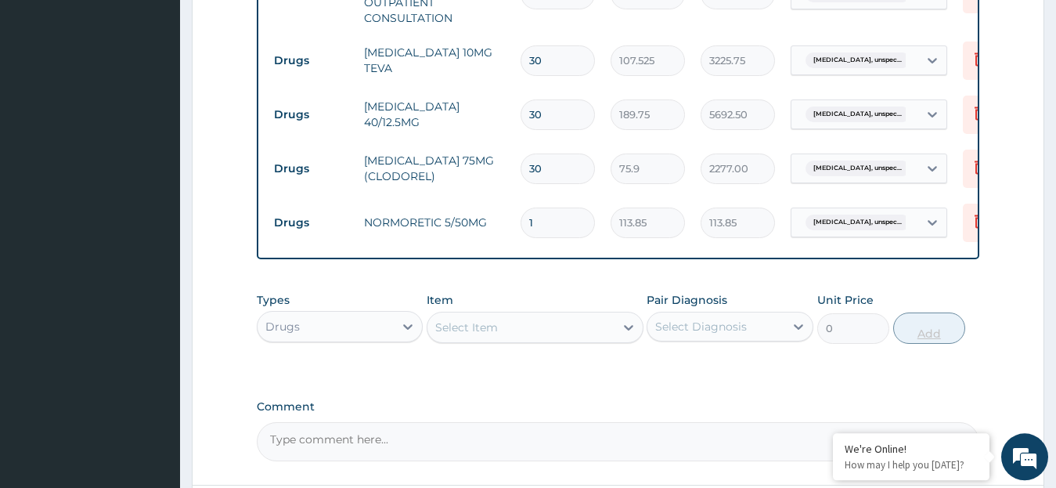
type input "0.00"
type input "3"
type input "341.55"
type input "30"
type input "3415.50"
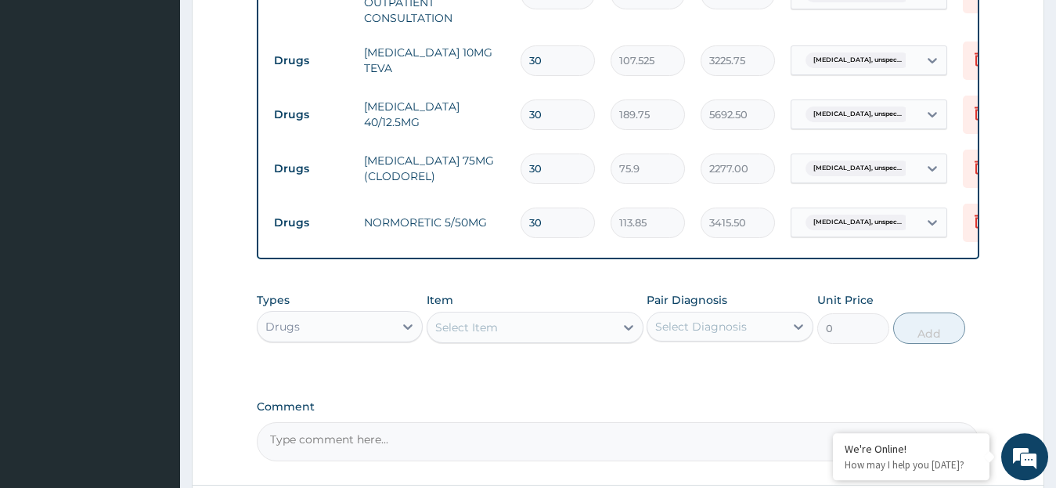
scroll to position [829, 0]
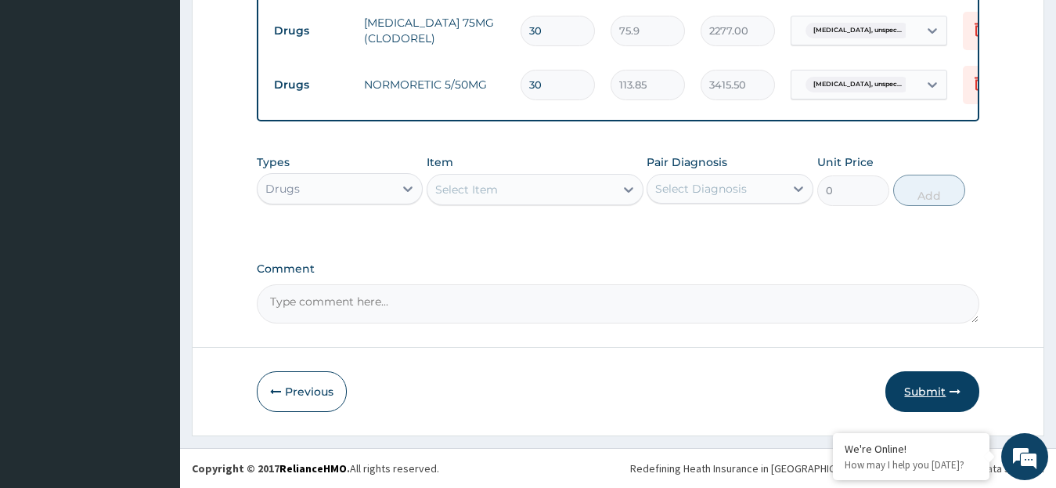
type input "30"
click at [934, 388] on button "Submit" at bounding box center [932, 391] width 94 height 41
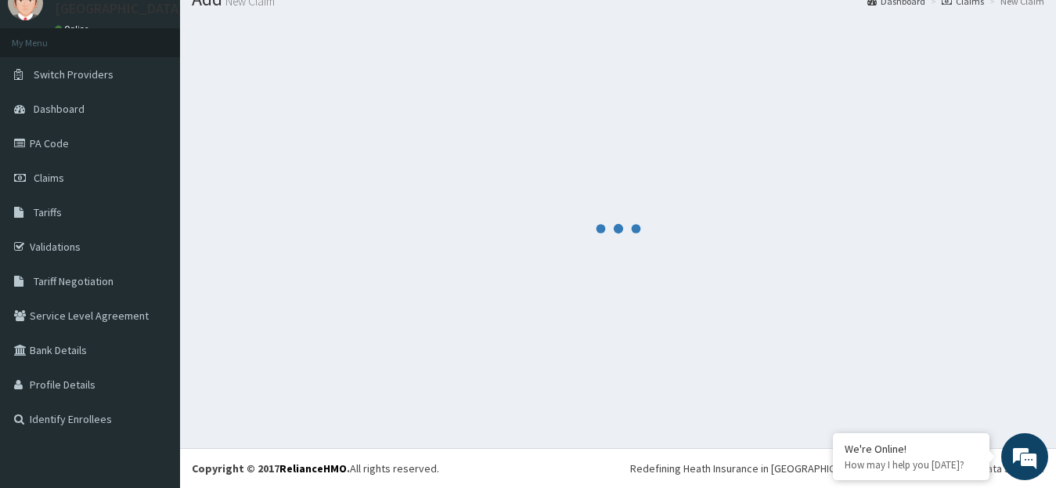
scroll to position [62, 0]
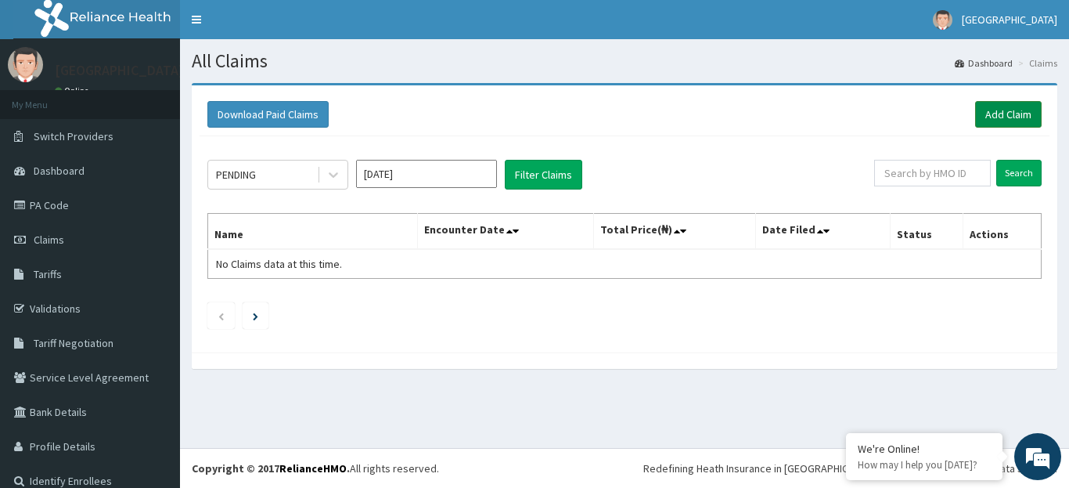
click at [993, 108] on link "Add Claim" at bounding box center [1008, 114] width 67 height 27
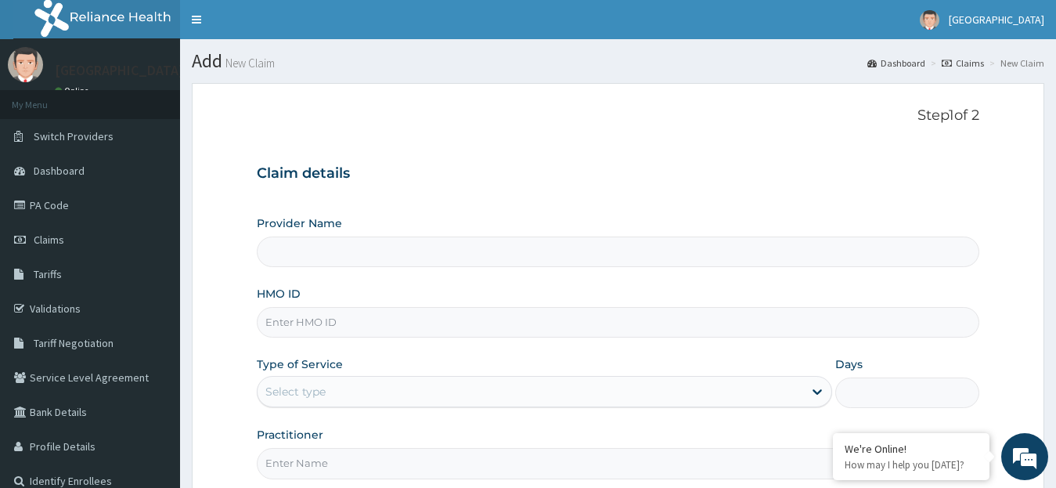
type input "[GEOGRAPHIC_DATA]"
click at [386, 333] on input "HMO ID" at bounding box center [618, 322] width 723 height 31
type input "fmc/10733/a"
click at [820, 387] on icon at bounding box center [817, 391] width 16 height 16
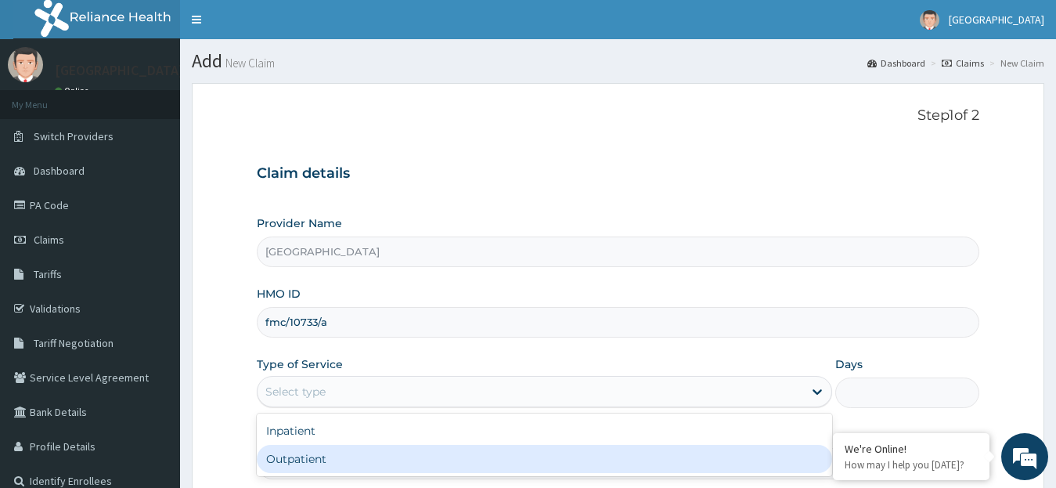
click at [703, 465] on div "Outpatient" at bounding box center [545, 459] width 576 height 28
type input "1"
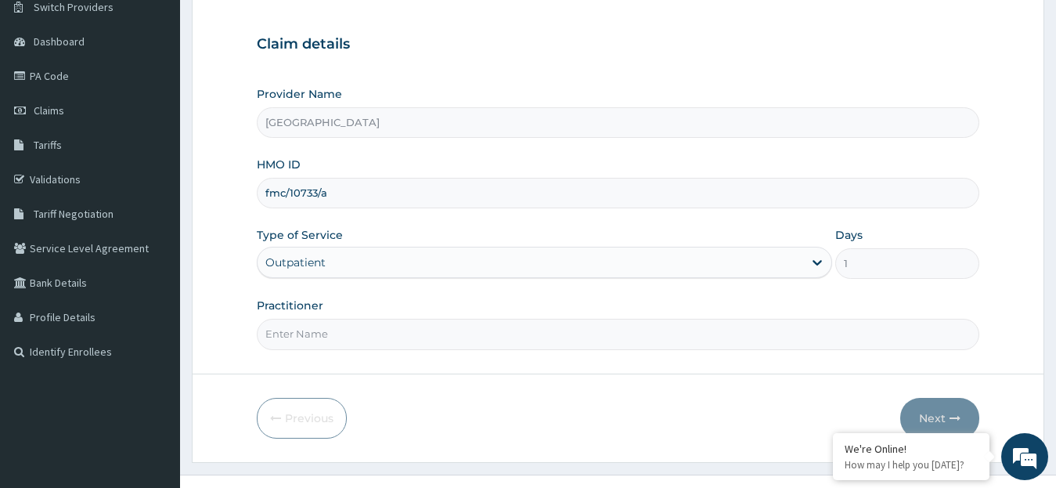
scroll to position [156, 0]
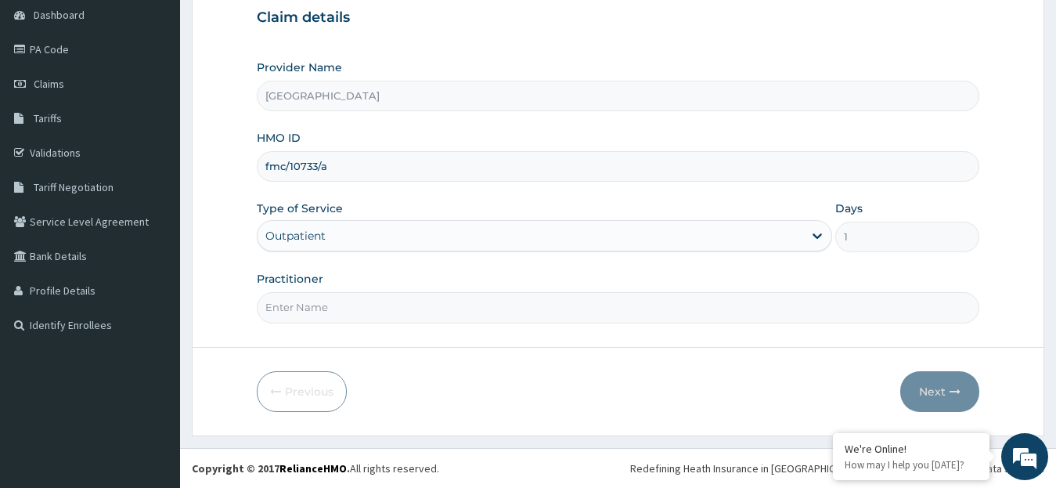
click at [898, 314] on input "Practitioner" at bounding box center [618, 307] width 723 height 31
type input "dr. [GEOGRAPHIC_DATA]"
click at [945, 392] on button "Next" at bounding box center [939, 391] width 79 height 41
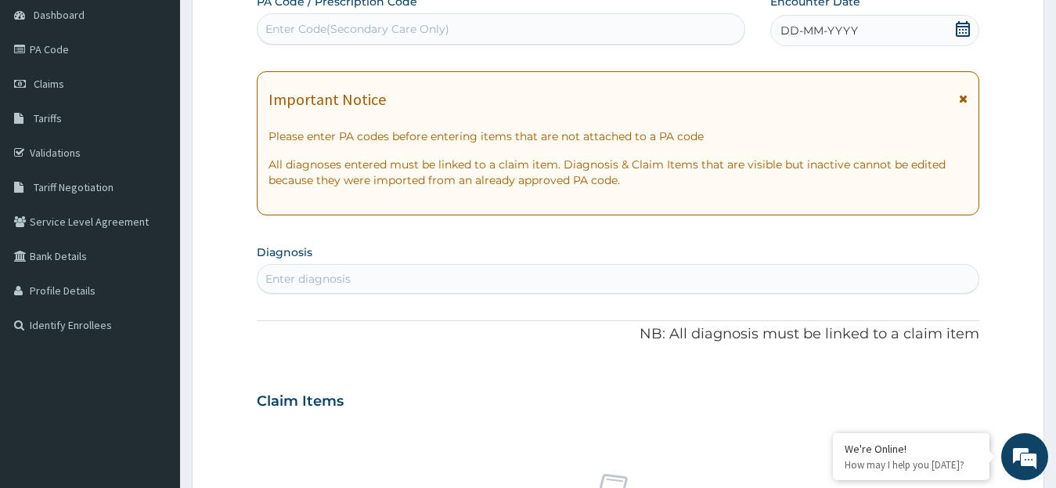
click at [965, 29] on icon at bounding box center [963, 29] width 14 height 16
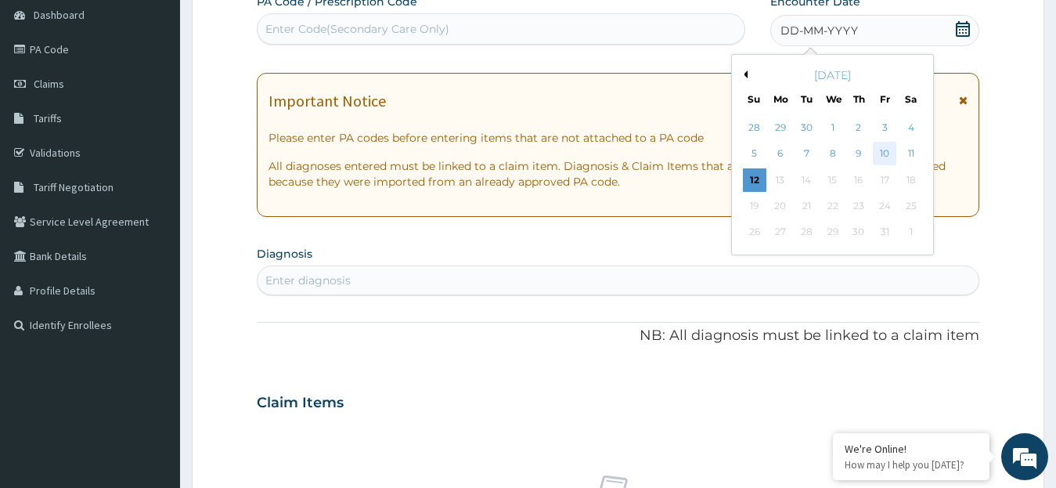
click at [884, 153] on div "10" at bounding box center [884, 153] width 23 height 23
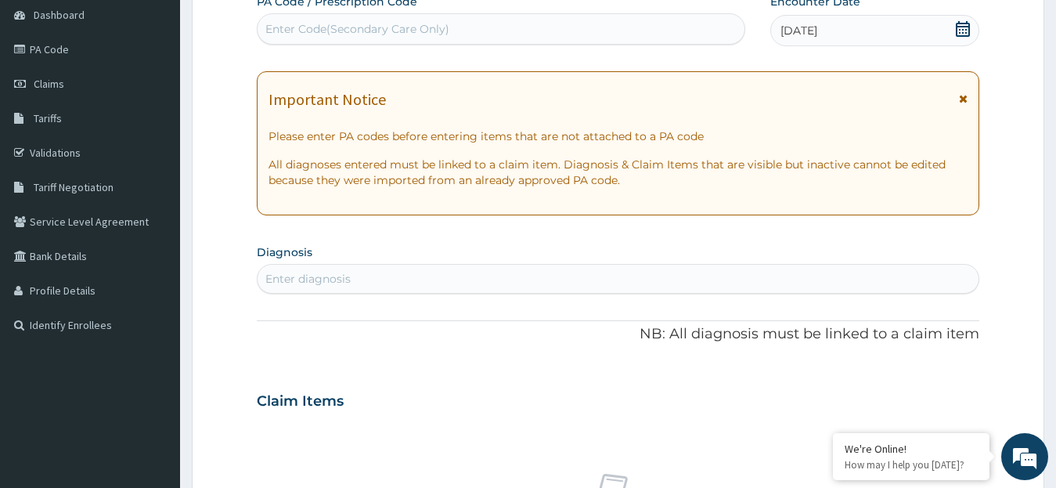
click at [276, 280] on div "Enter diagnosis" at bounding box center [307, 279] width 85 height 16
type input "h"
type input "b"
type input "peptic"
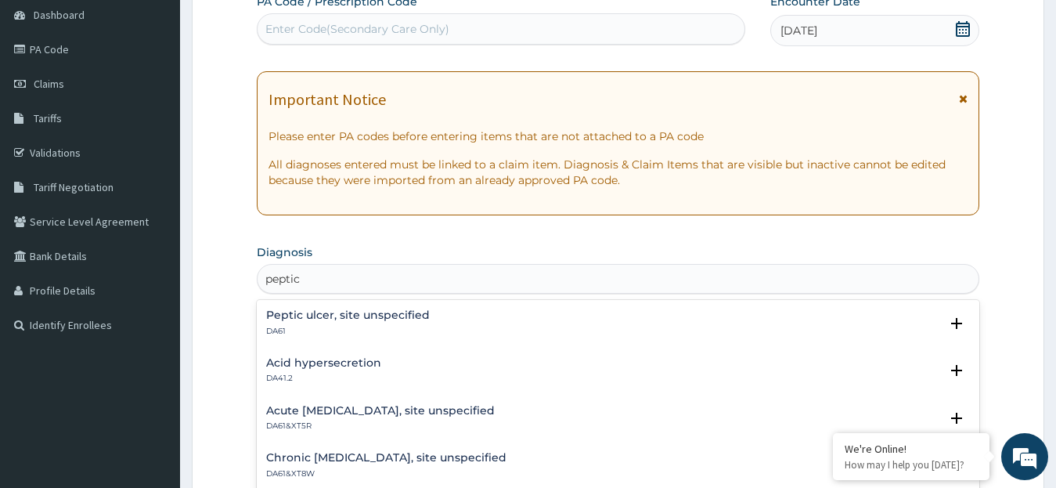
click at [278, 324] on div "Peptic ulcer, site unspecified DA61" at bounding box center [348, 322] width 164 height 27
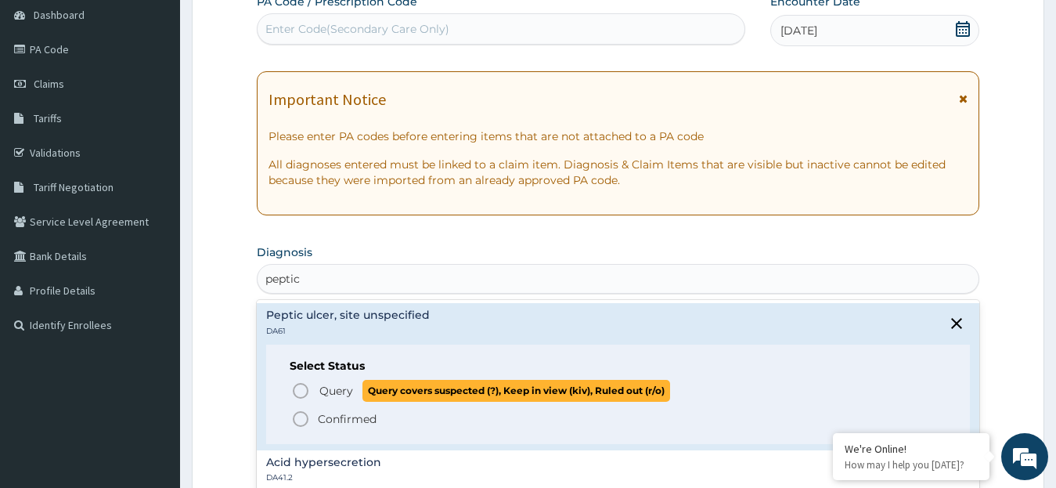
click at [299, 391] on icon "status option query" at bounding box center [300, 390] width 19 height 19
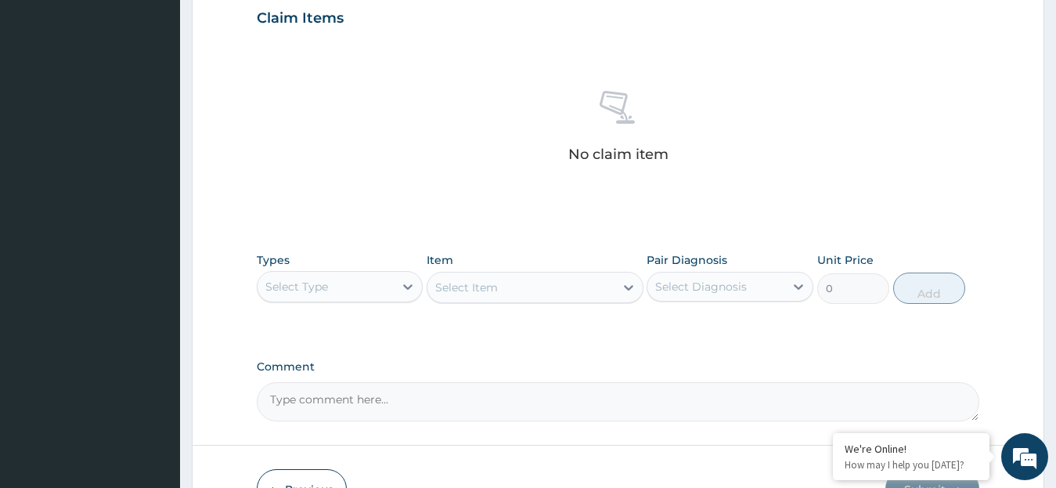
scroll to position [547, 0]
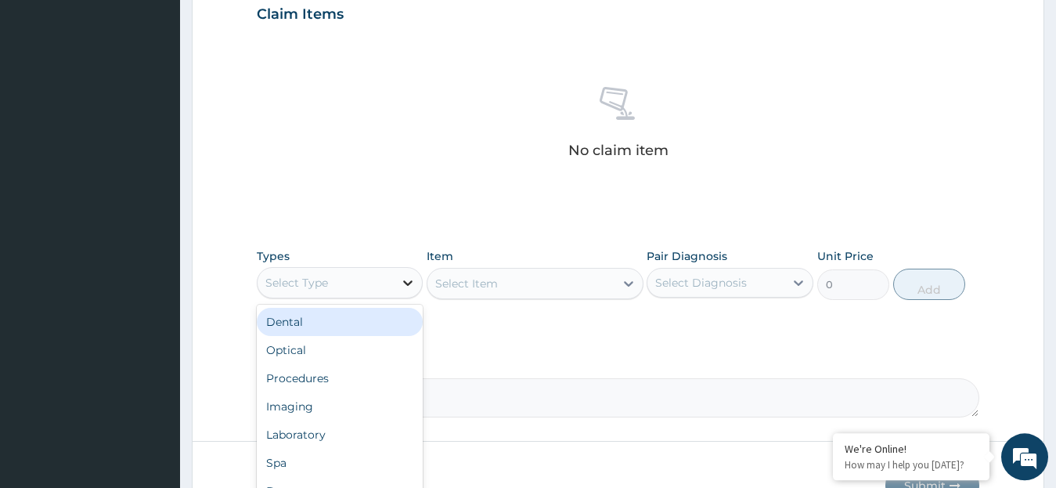
click at [409, 279] on icon at bounding box center [408, 283] width 16 height 16
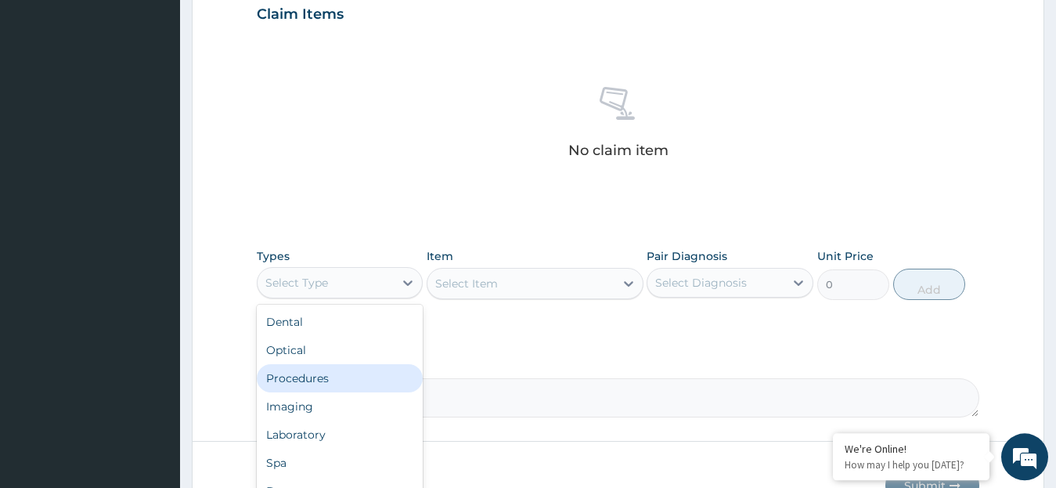
click at [374, 373] on div "Procedures" at bounding box center [340, 378] width 167 height 28
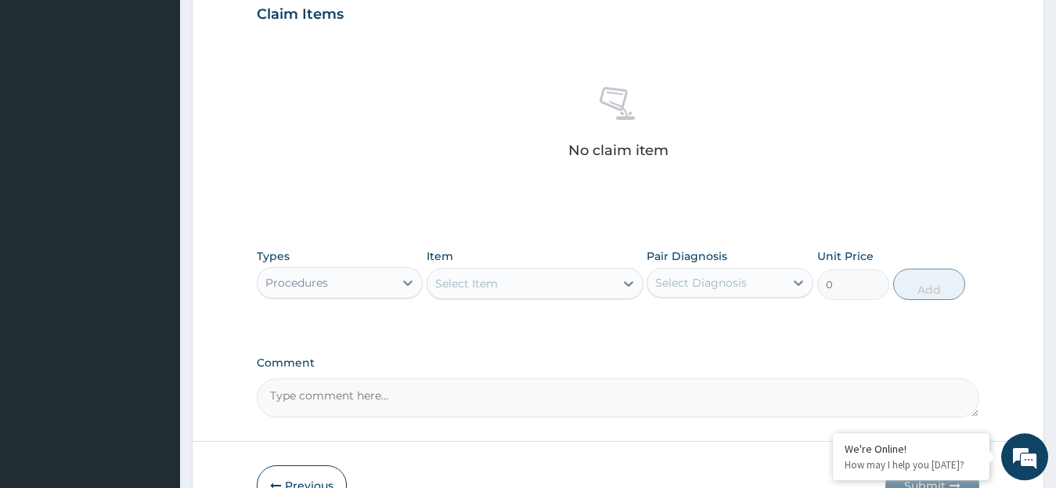
click at [628, 283] on icon at bounding box center [629, 283] width 16 height 16
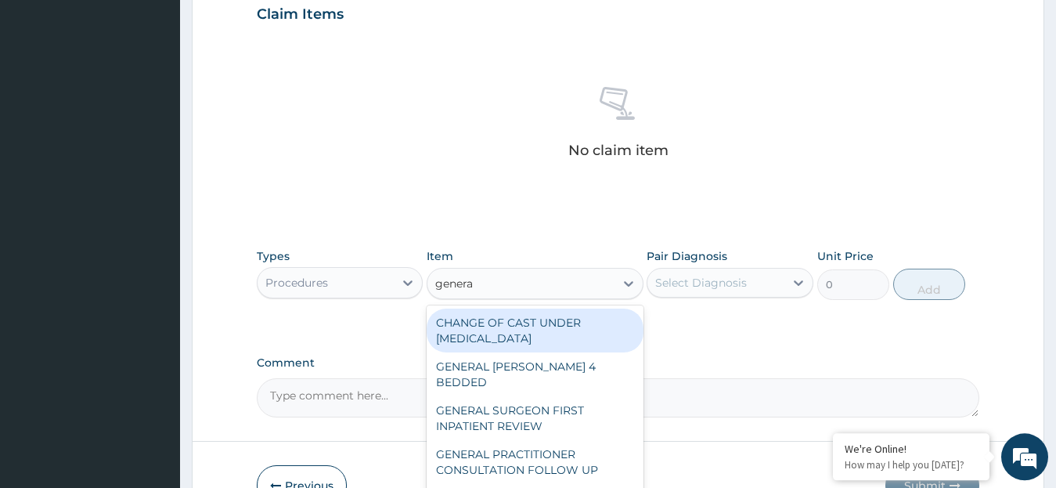
type input "general"
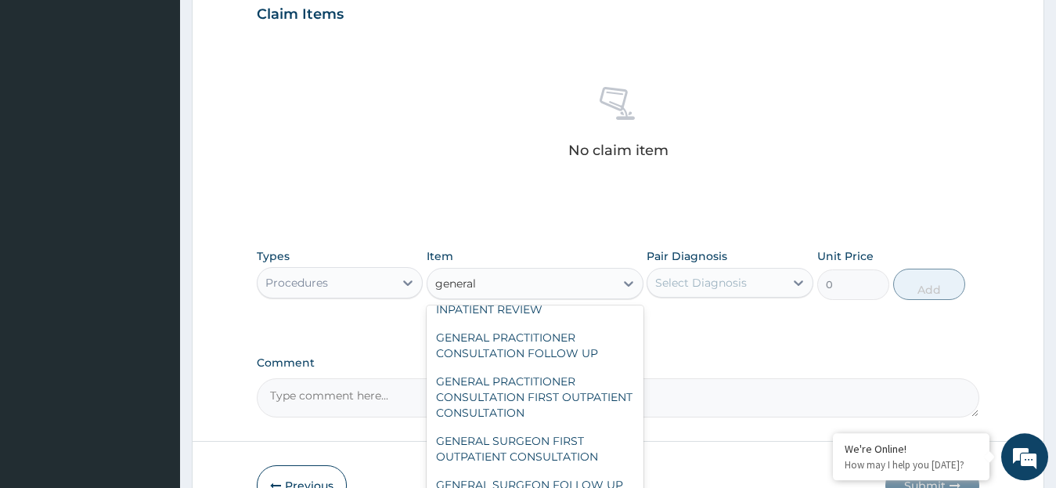
scroll to position [124, 0]
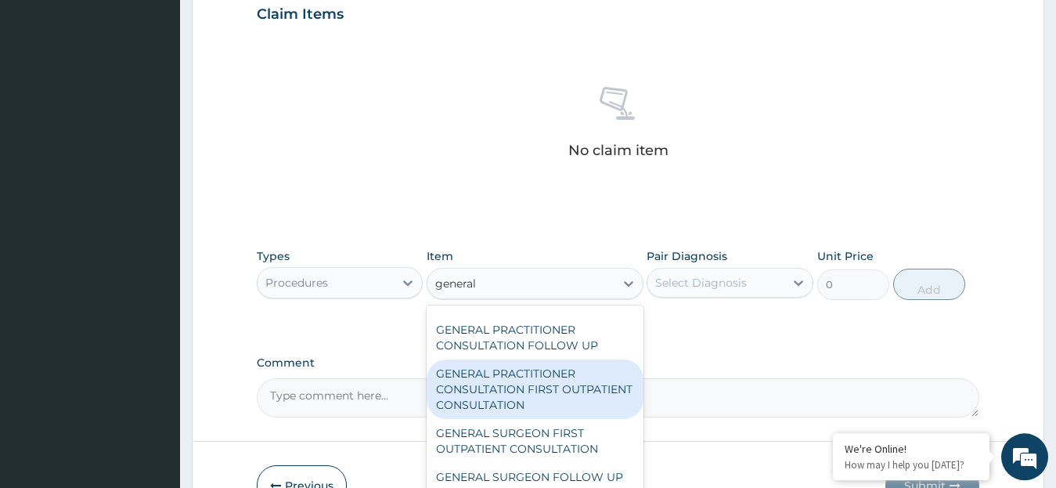
click at [582, 386] on div "GENERAL PRACTITIONER CONSULTATION FIRST OUTPATIENT CONSULTATION" at bounding box center [535, 388] width 217 height 59
type input "3795"
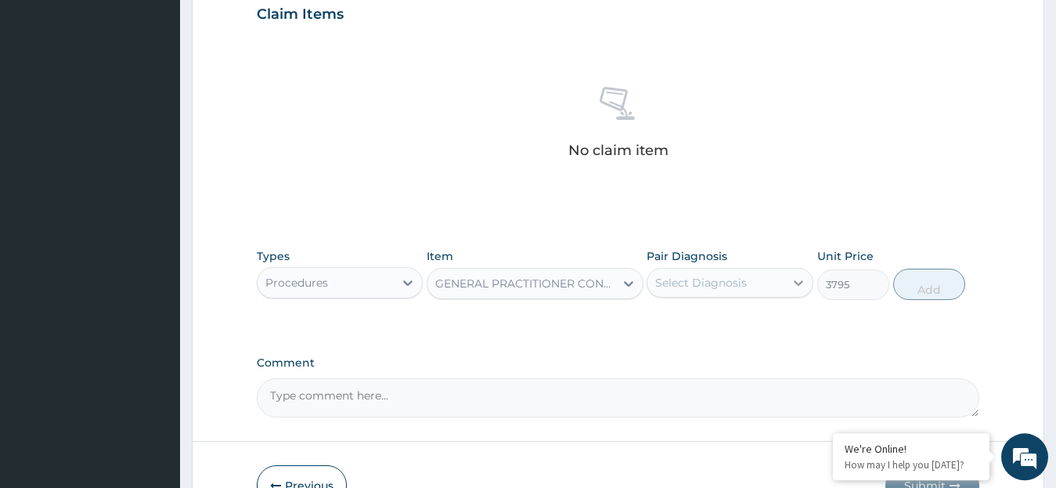
click at [797, 280] on icon at bounding box center [798, 283] width 16 height 16
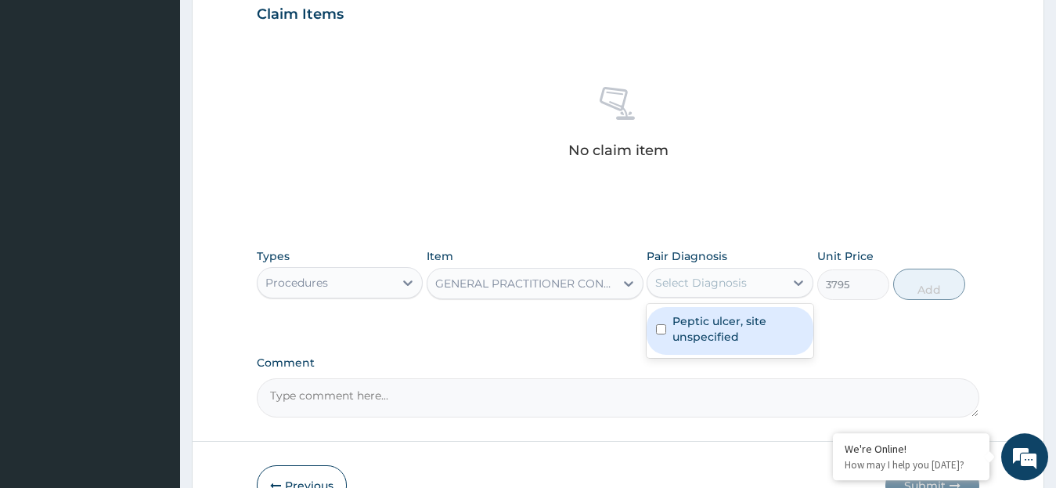
click at [736, 329] on label "Peptic ulcer, site unspecified" at bounding box center [737, 328] width 131 height 31
checkbox input "true"
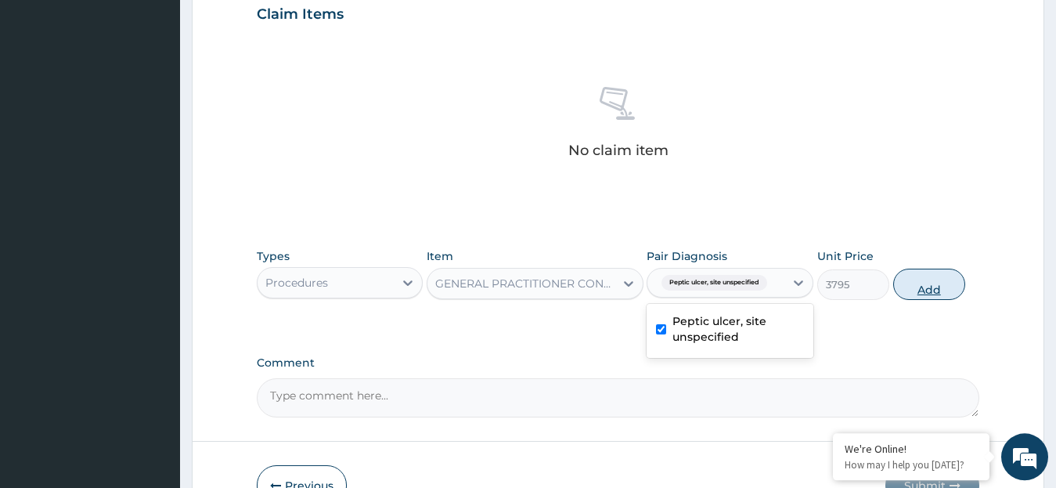
click at [921, 293] on button "Add" at bounding box center [929, 283] width 72 height 31
type input "0"
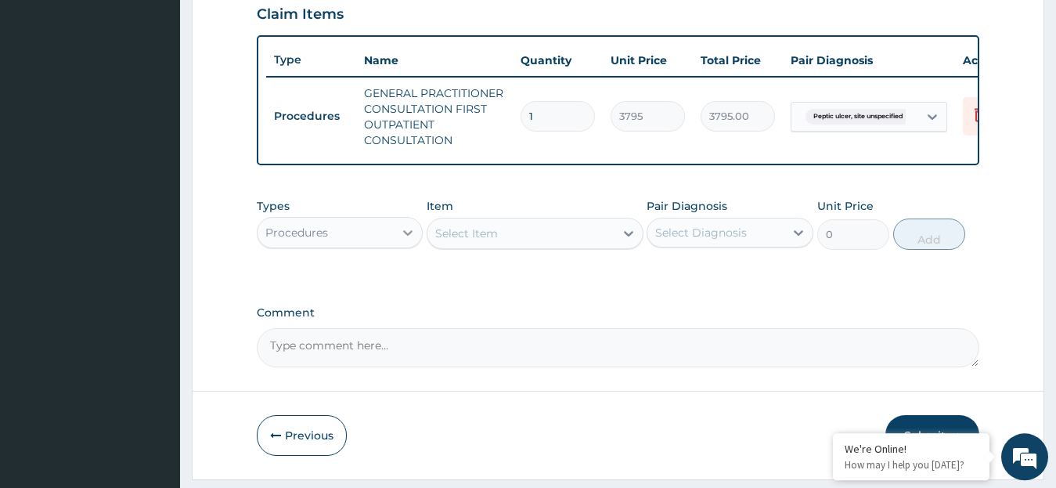
click at [406, 240] on icon at bounding box center [408, 233] width 16 height 16
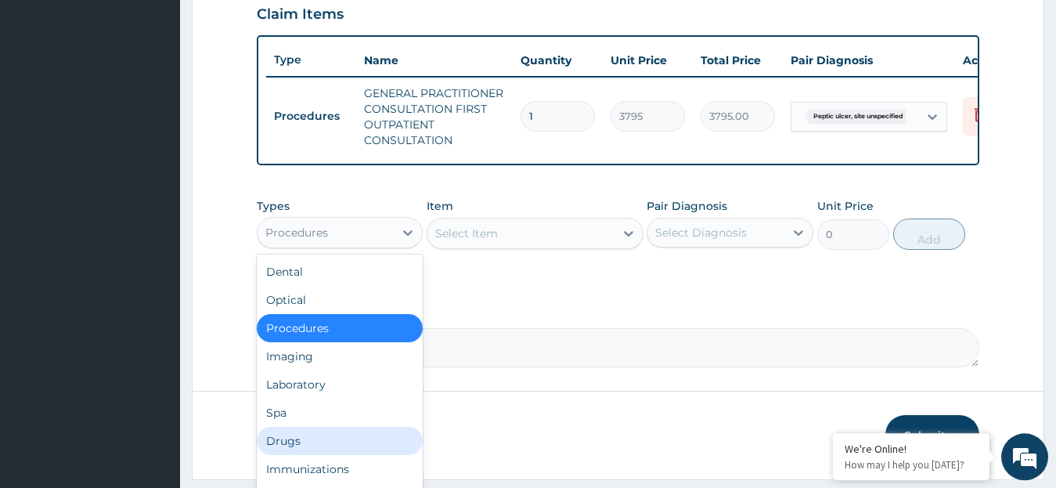
click at [317, 448] on div "Drugs" at bounding box center [340, 441] width 167 height 28
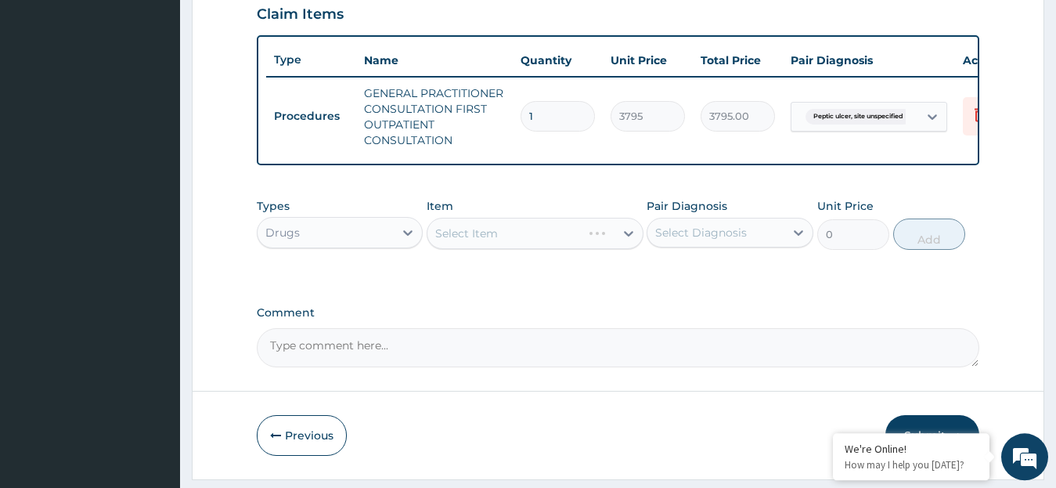
click at [628, 247] on div "Select Item" at bounding box center [535, 233] width 217 height 31
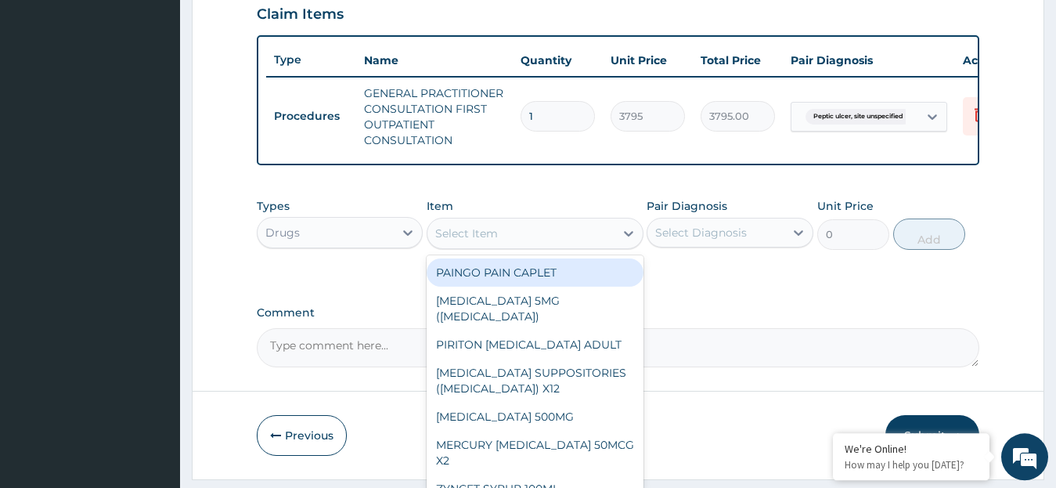
click at [628, 241] on icon at bounding box center [629, 233] width 16 height 16
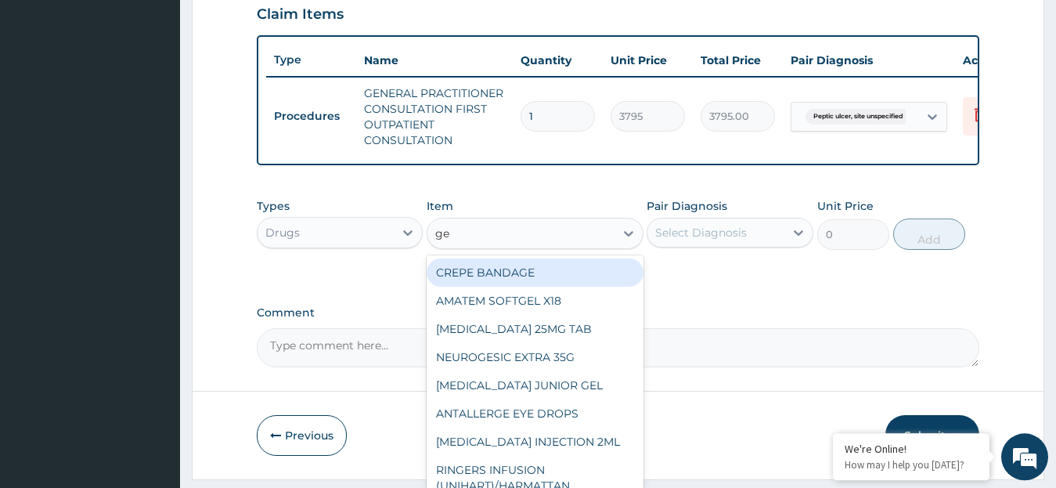
type input "ges"
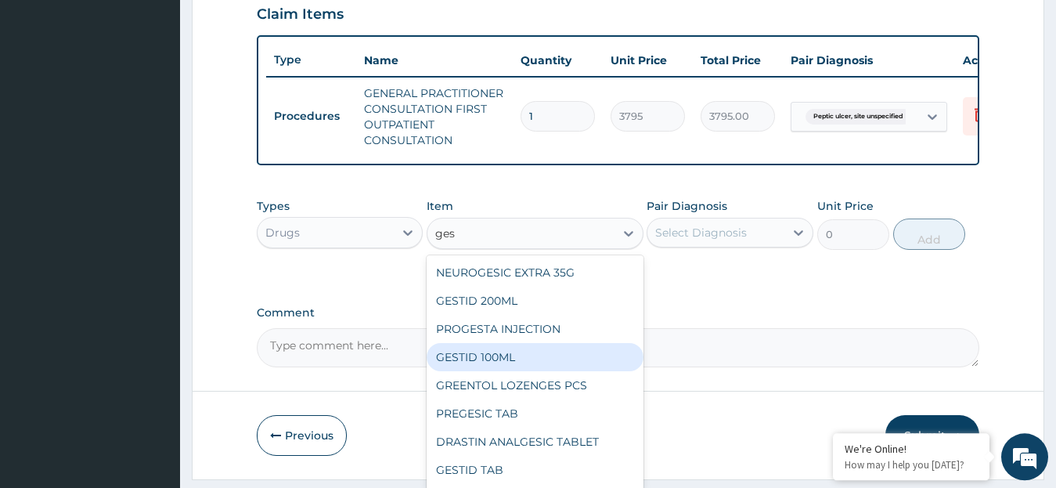
click at [549, 361] on div "GESTID 100ML" at bounding box center [535, 357] width 217 height 28
type input "885.5"
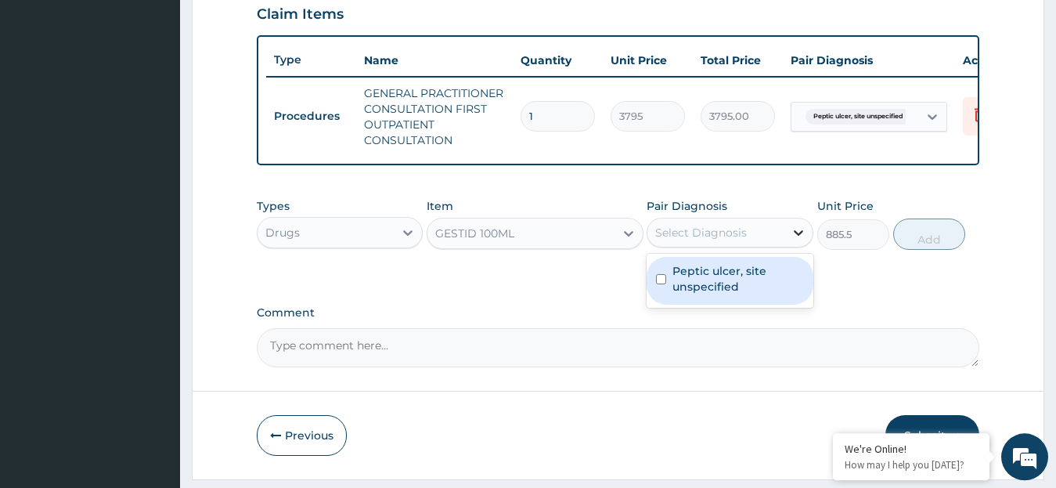
click at [797, 236] on icon at bounding box center [798, 232] width 9 height 5
click at [701, 289] on label "Peptic ulcer, site unspecified" at bounding box center [737, 278] width 131 height 31
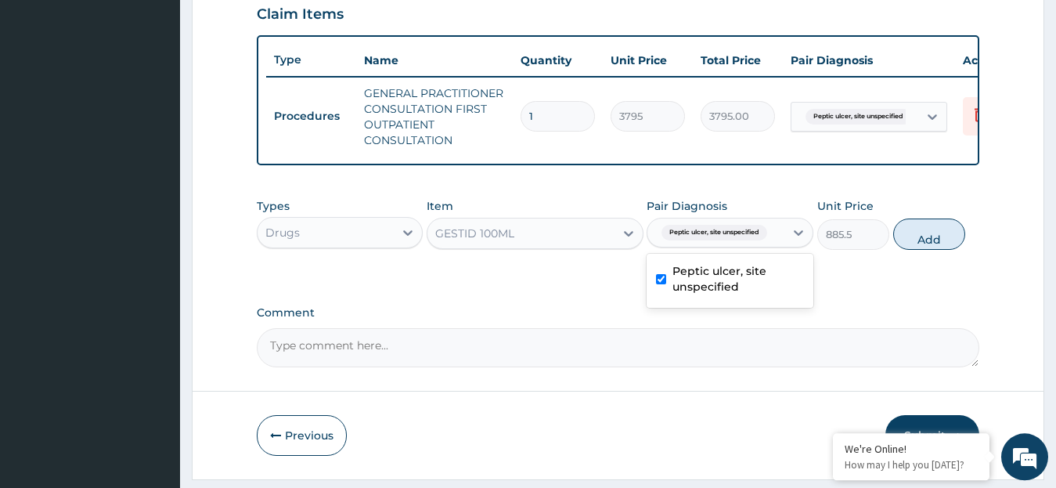
checkbox input "true"
click at [916, 249] on button "Add" at bounding box center [929, 233] width 72 height 31
type input "0"
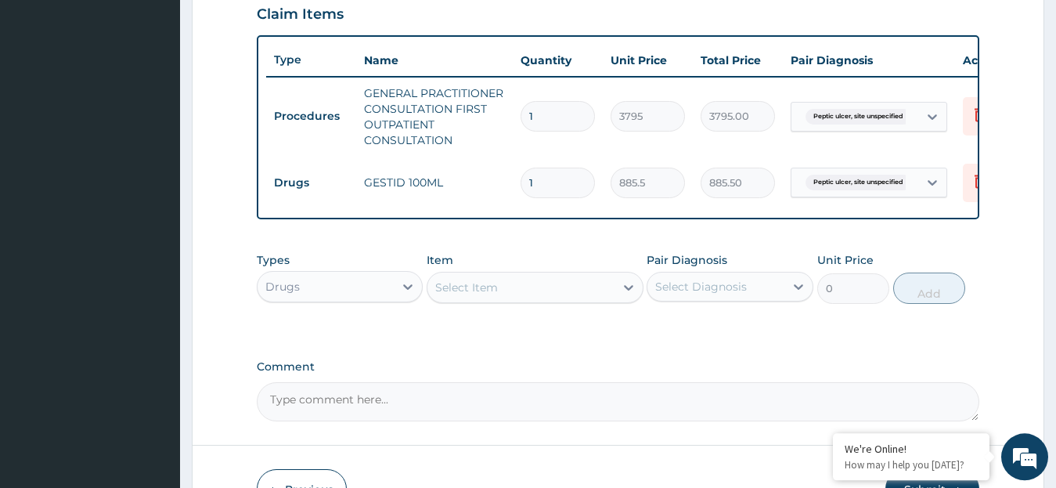
scroll to position [658, 0]
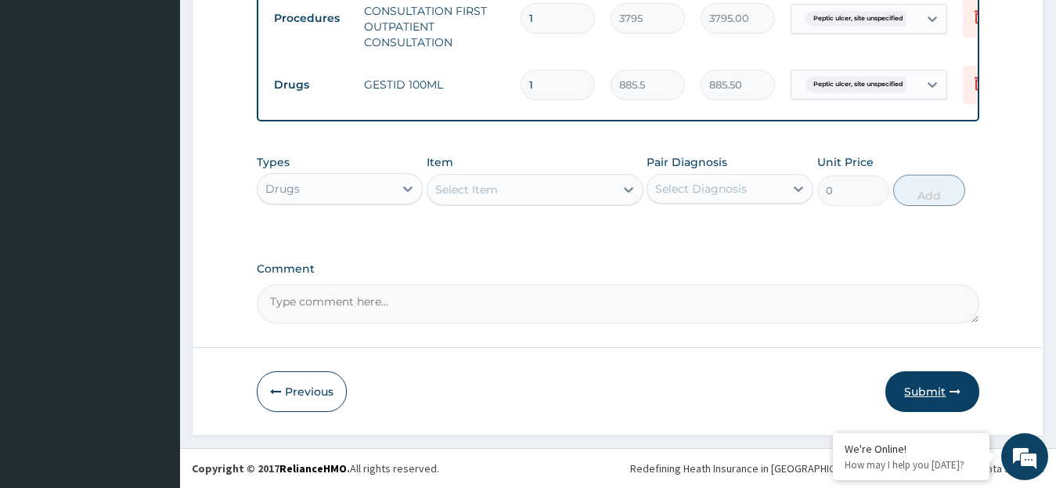
click at [919, 391] on button "Submit" at bounding box center [932, 391] width 94 height 41
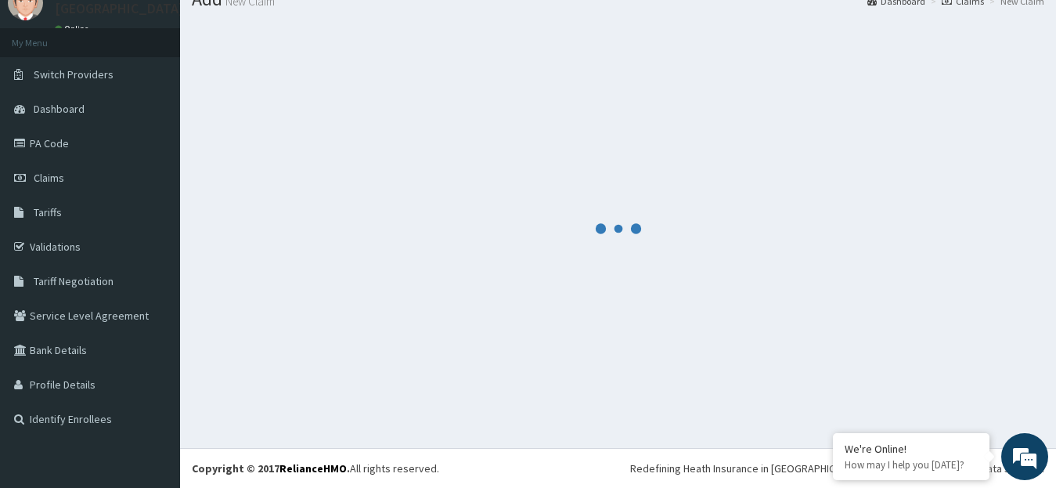
scroll to position [62, 0]
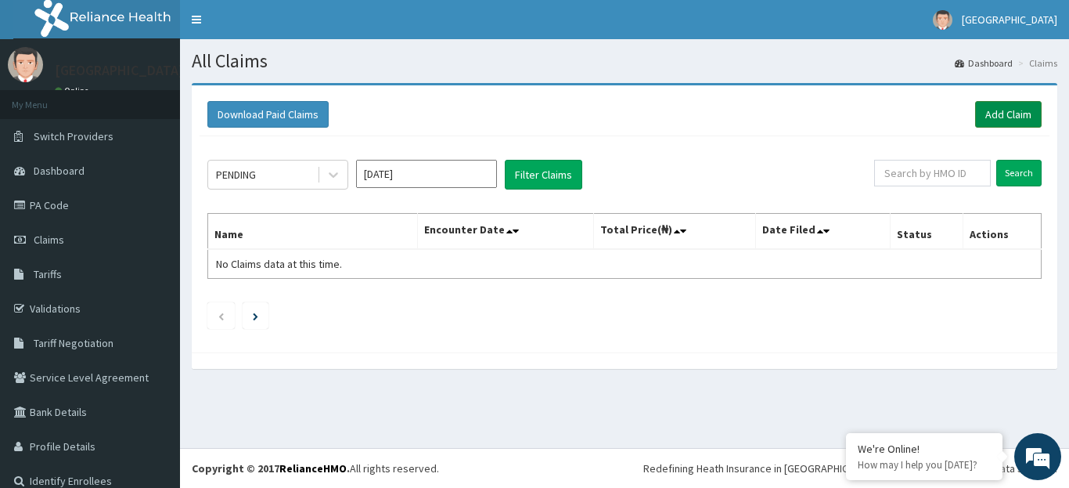
click at [985, 118] on link "Add Claim" at bounding box center [1008, 114] width 67 height 27
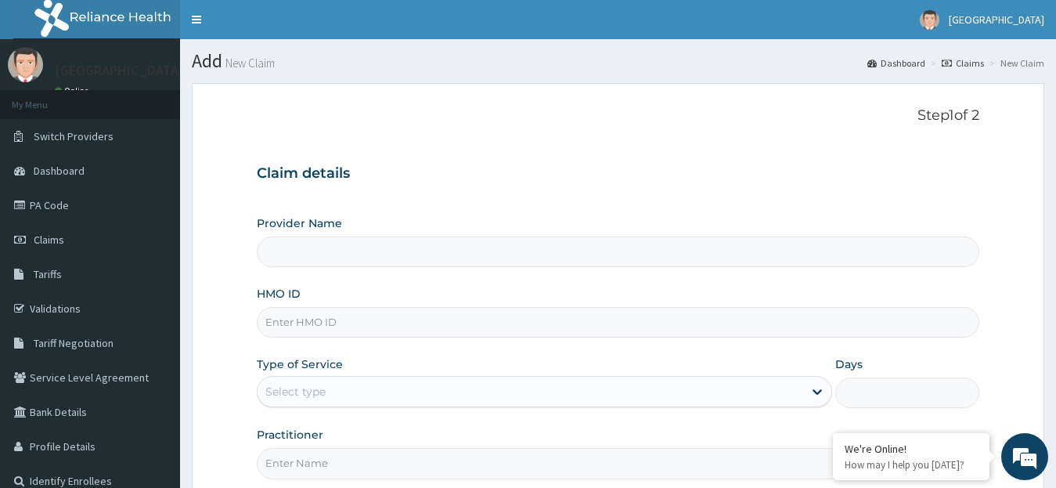
type input "[GEOGRAPHIC_DATA]"
click at [413, 320] on input "HMO ID" at bounding box center [618, 322] width 723 height 31
type input "PVI/10013/C"
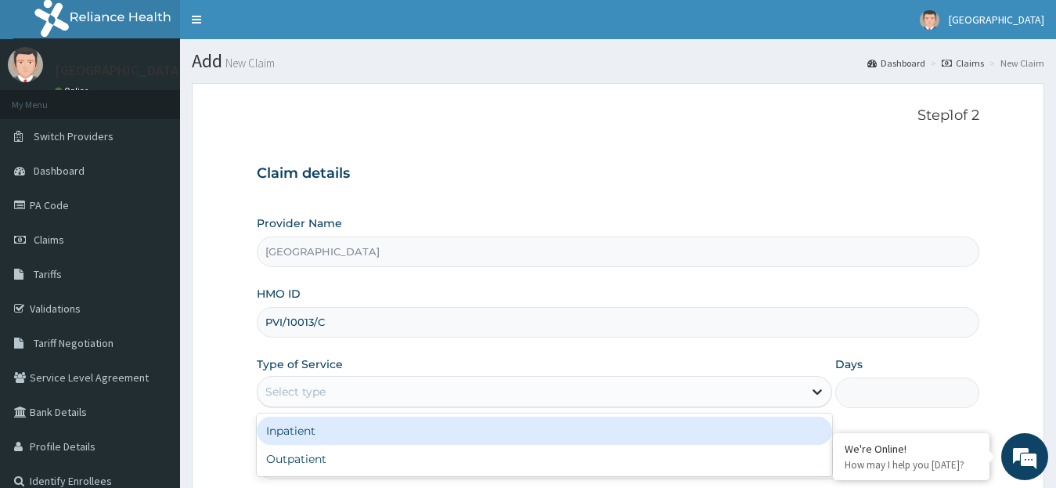
click at [809, 391] on div at bounding box center [817, 391] width 28 height 28
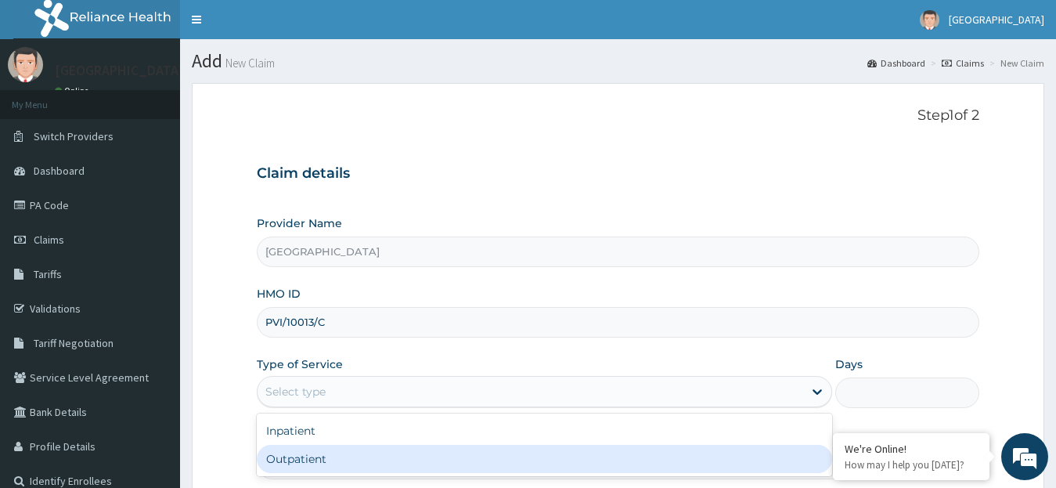
click at [762, 452] on div "Outpatient" at bounding box center [545, 459] width 576 height 28
type input "1"
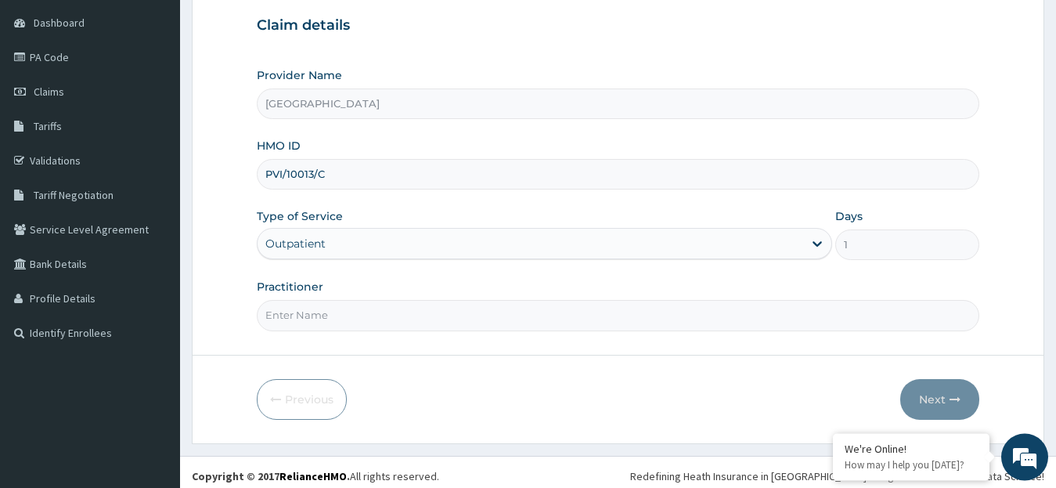
scroll to position [156, 0]
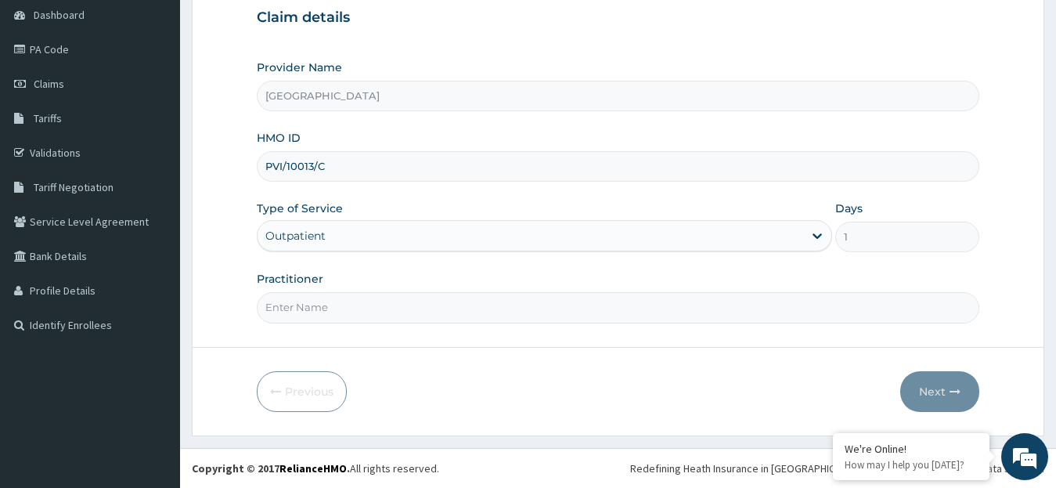
click at [436, 310] on input "Practitioner" at bounding box center [618, 307] width 723 height 31
type input "DR. [GEOGRAPHIC_DATA]"
click at [934, 387] on button "Next" at bounding box center [939, 391] width 79 height 41
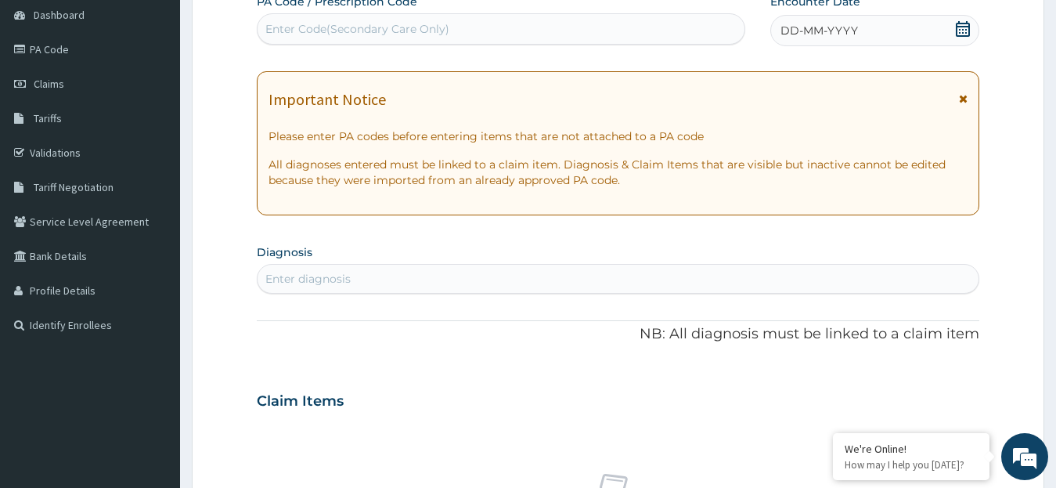
click at [959, 27] on icon at bounding box center [963, 29] width 14 height 16
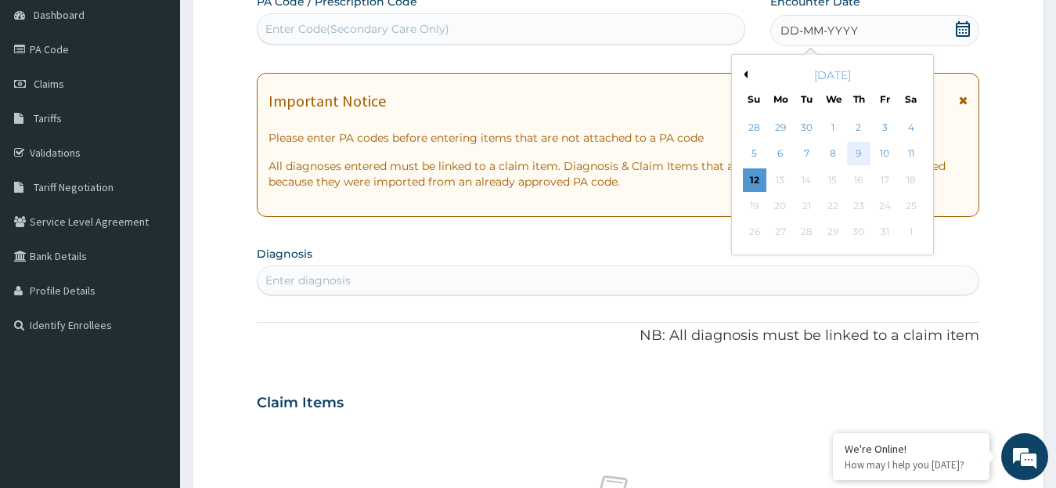
click at [859, 157] on div "9" at bounding box center [858, 153] width 23 height 23
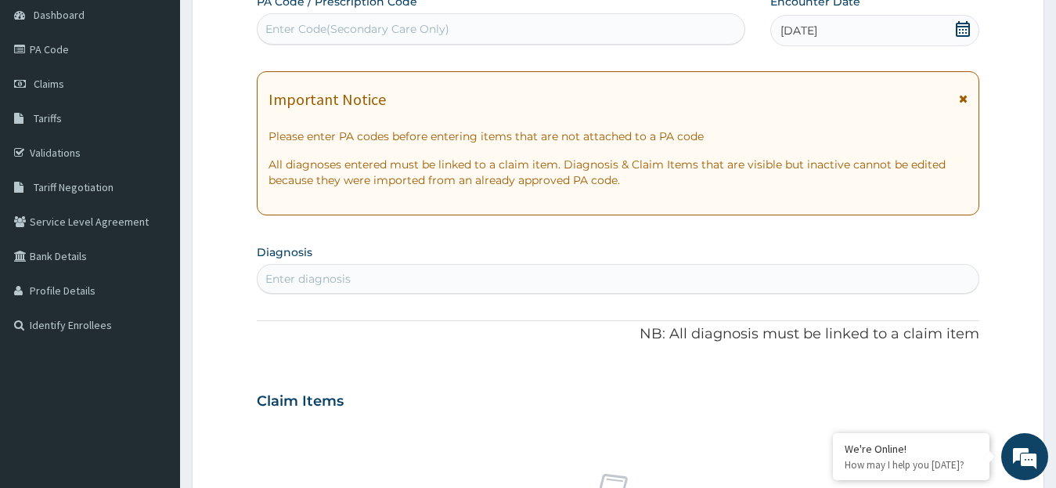
click at [364, 281] on div "Enter diagnosis" at bounding box center [618, 278] width 722 height 25
type input "LEG"
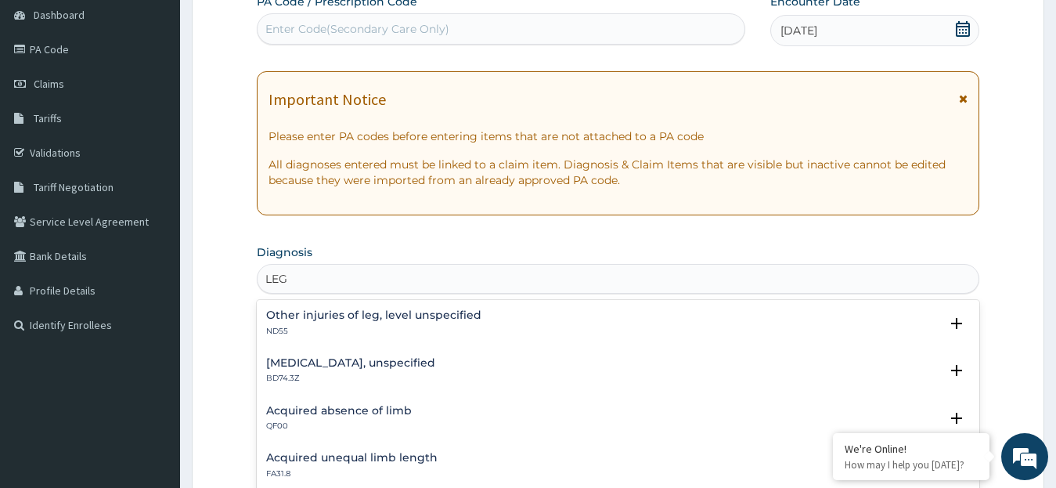
click at [359, 320] on h4 "Other injuries of leg, level unspecified" at bounding box center [373, 315] width 215 height 12
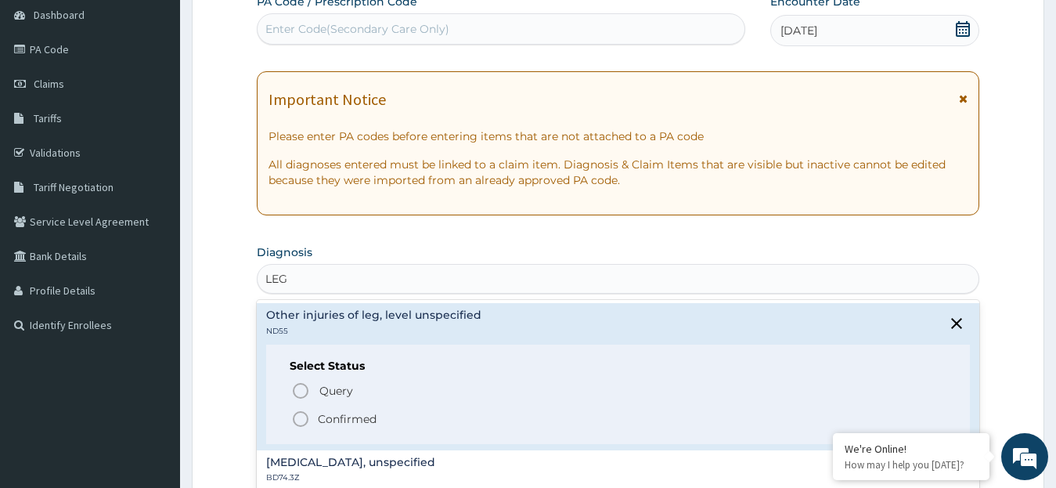
click at [299, 418] on icon "status option filled" at bounding box center [300, 418] width 19 height 19
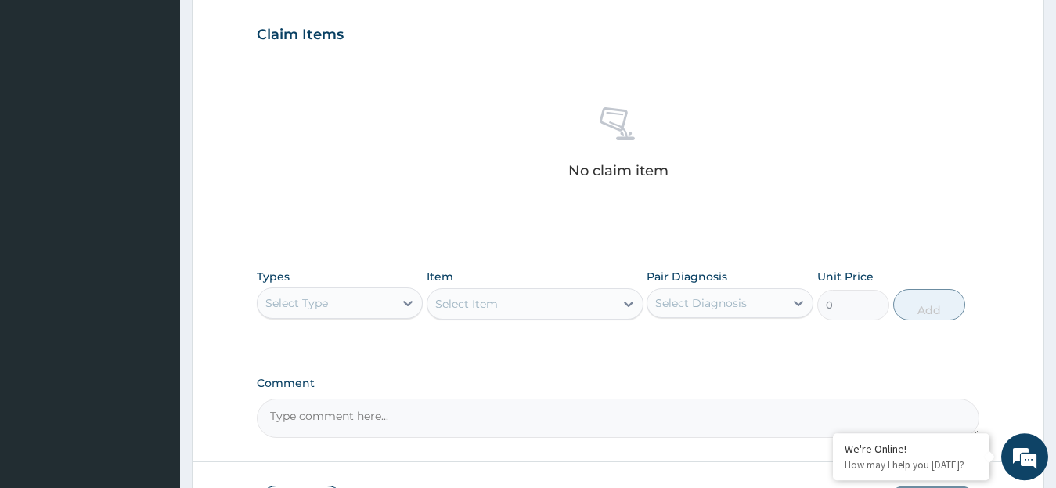
scroll to position [641, 0]
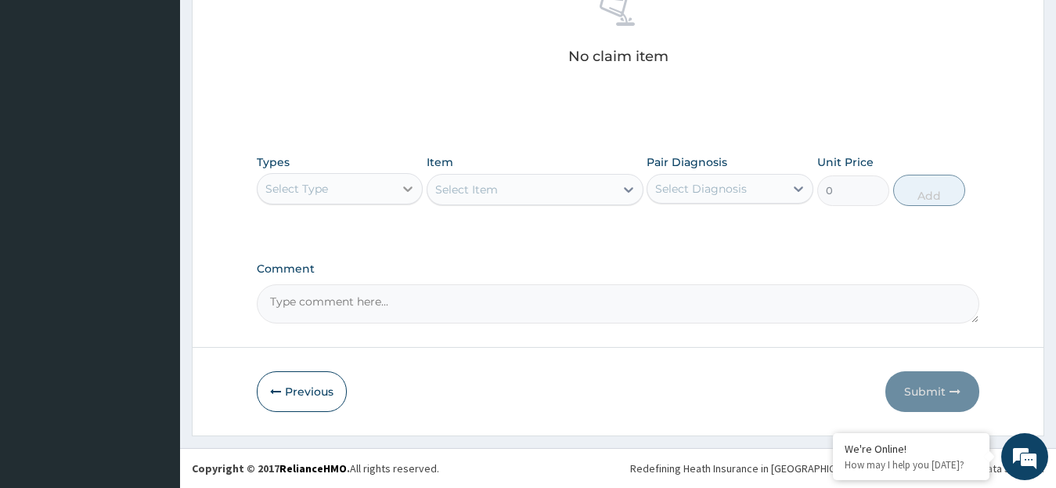
click at [411, 185] on icon at bounding box center [408, 189] width 16 height 16
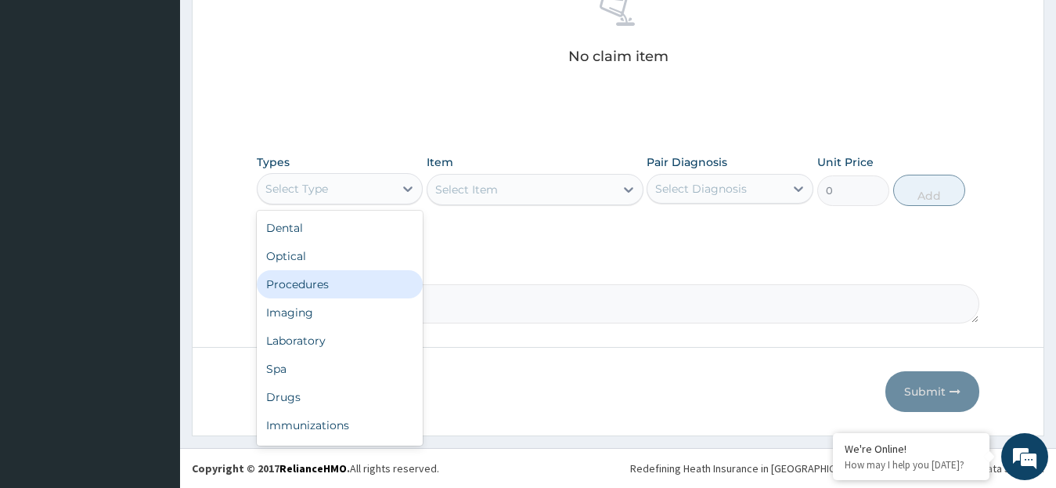
click at [349, 281] on div "Procedures" at bounding box center [340, 284] width 167 height 28
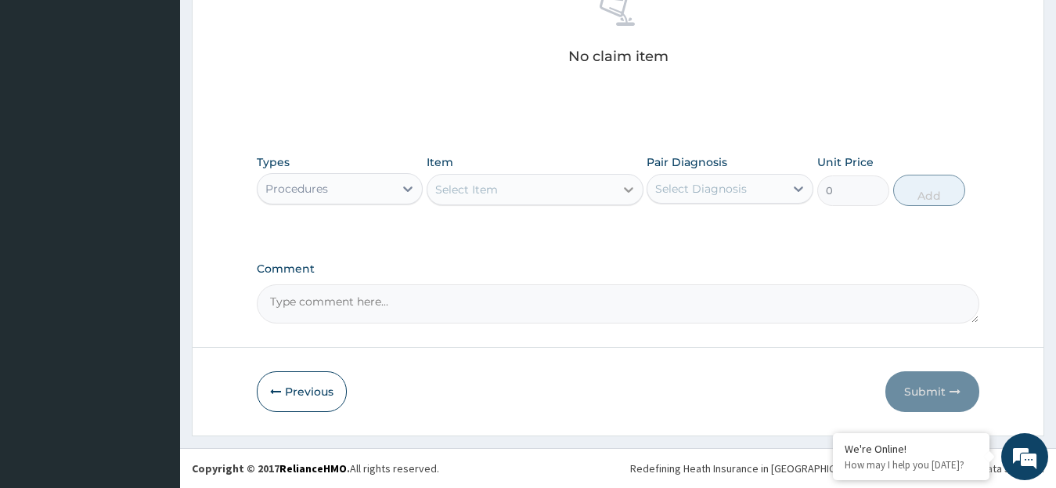
click at [632, 190] on icon at bounding box center [629, 190] width 16 height 16
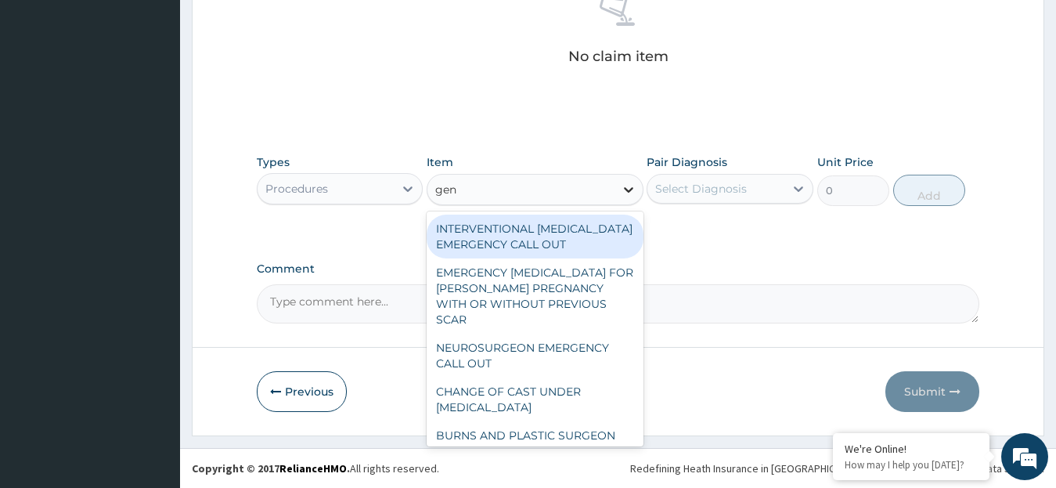
type input "gene"
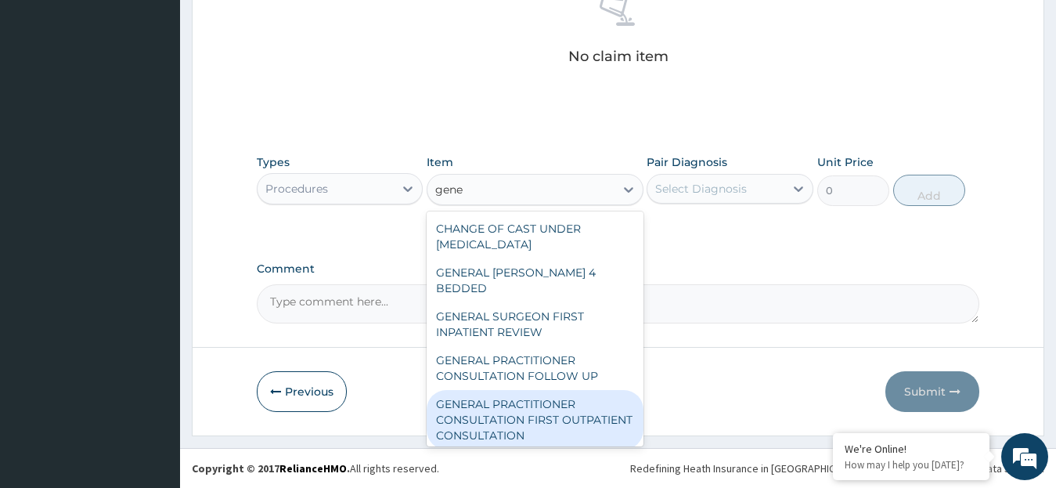
click at [552, 412] on div "GENERAL PRACTITIONER CONSULTATION FIRST OUTPATIENT CONSULTATION" at bounding box center [535, 419] width 217 height 59
type input "3795"
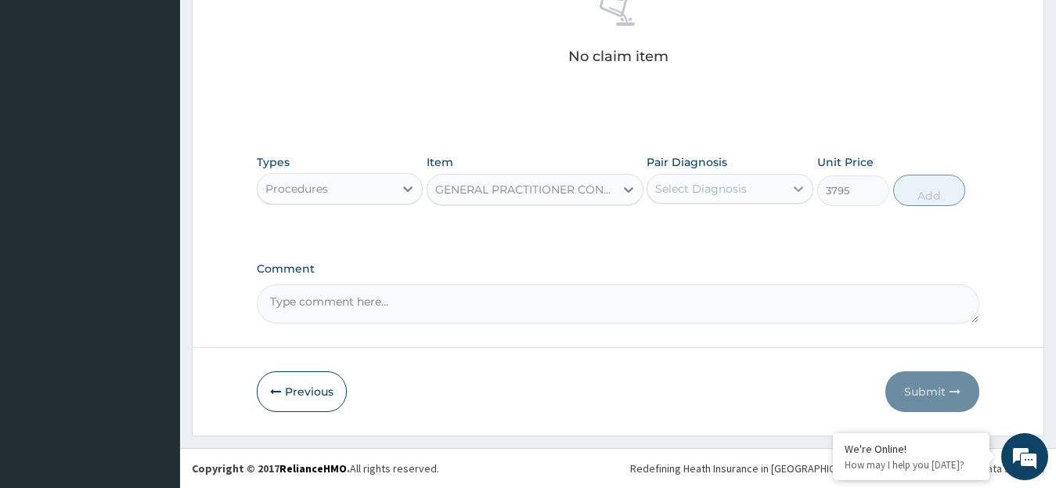
click at [800, 194] on icon at bounding box center [798, 189] width 16 height 16
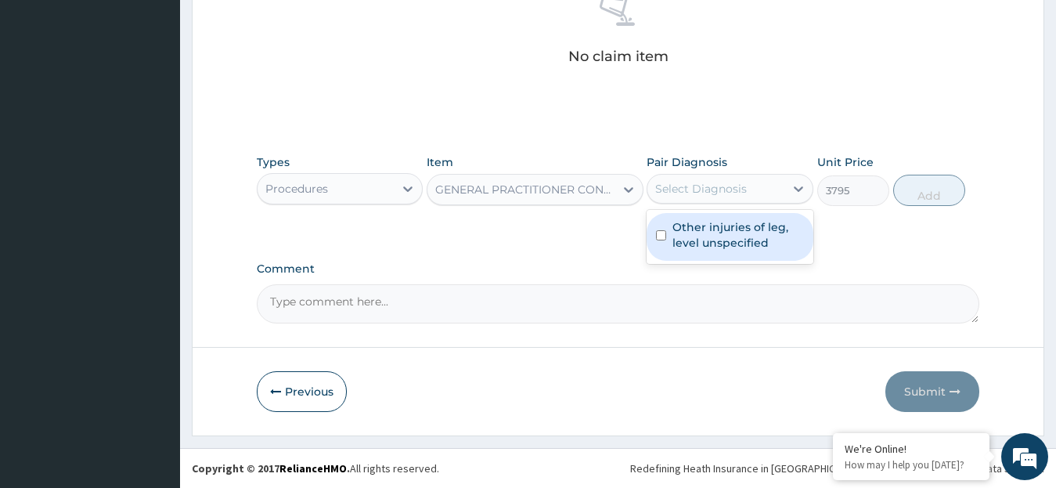
click at [730, 229] on label "Other injuries of leg, level unspecified" at bounding box center [737, 234] width 131 height 31
checkbox input "true"
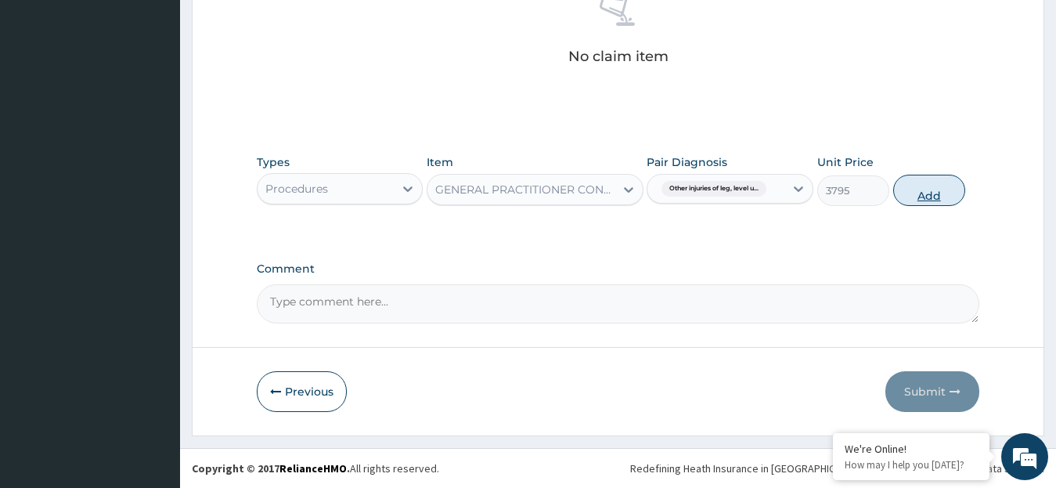
click at [917, 189] on button "Add" at bounding box center [929, 190] width 72 height 31
type input "0"
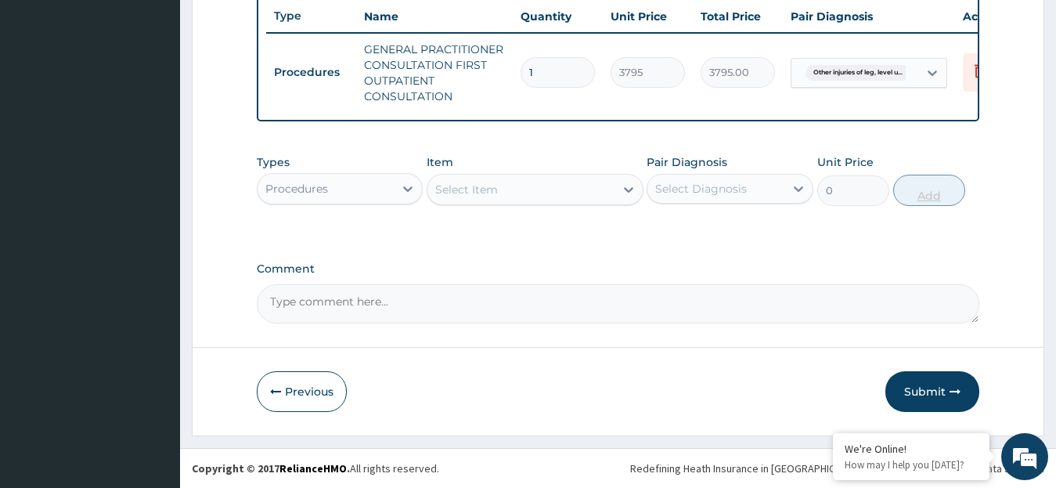
scroll to position [604, 0]
click at [409, 195] on icon at bounding box center [408, 189] width 16 height 16
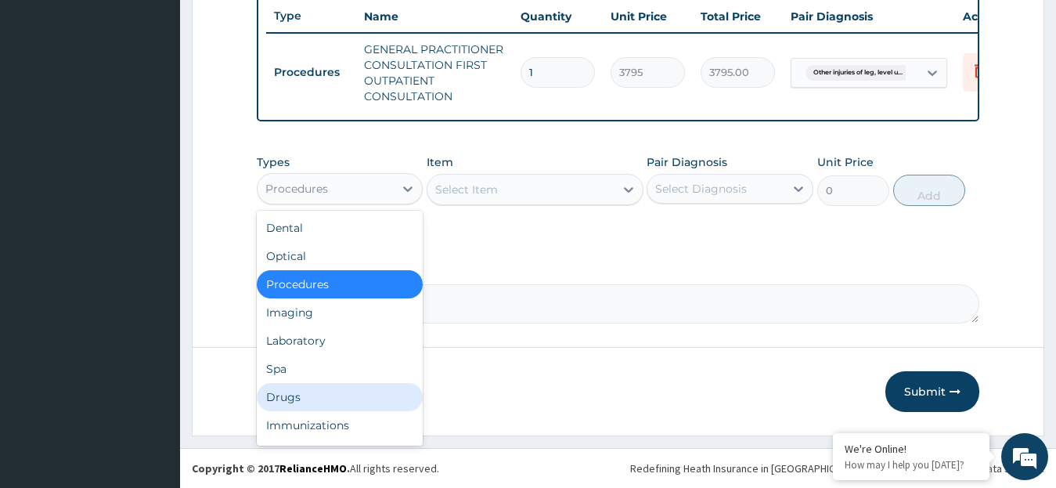
click at [340, 392] on div "Drugs" at bounding box center [340, 397] width 167 height 28
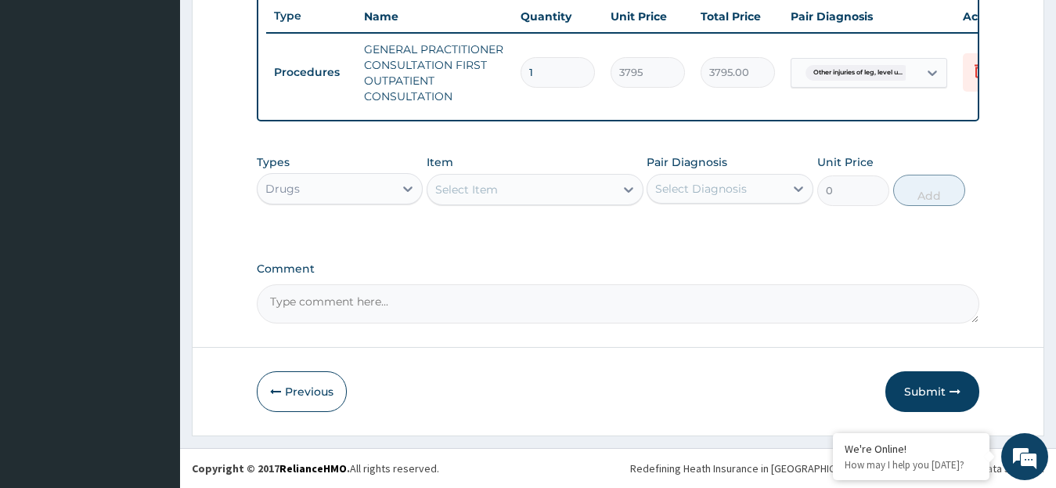
click at [626, 189] on icon at bounding box center [628, 189] width 9 height 5
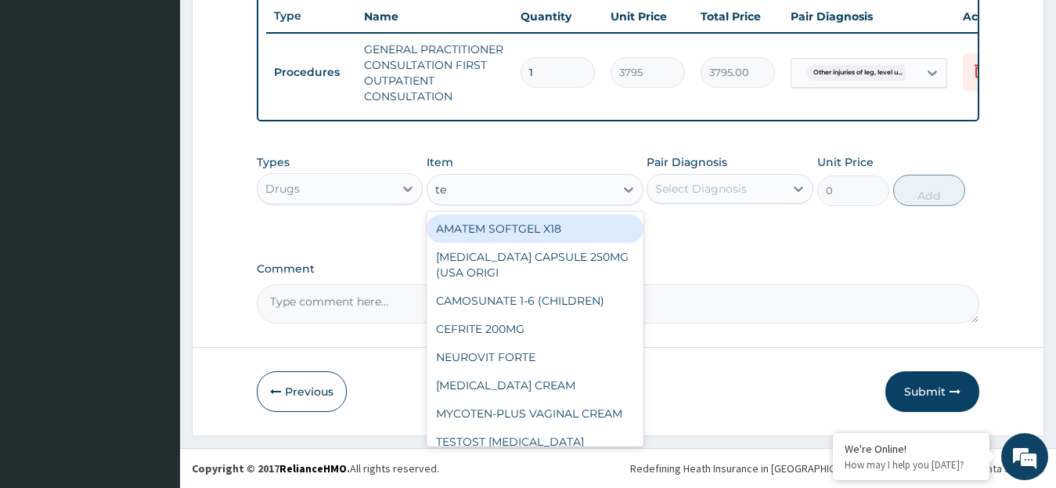
type input "tet"
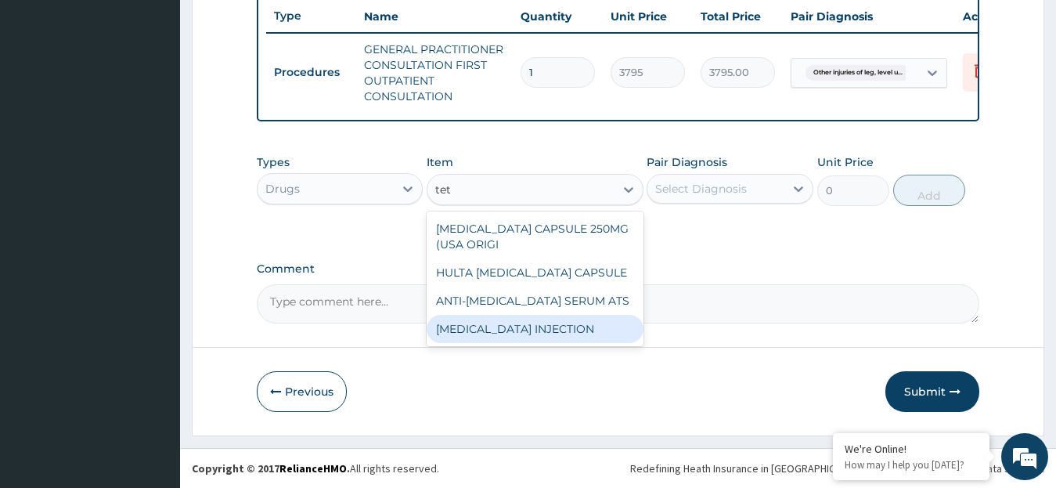
click at [618, 326] on div "[MEDICAL_DATA] INJECTION" at bounding box center [535, 329] width 217 height 28
type input "1265"
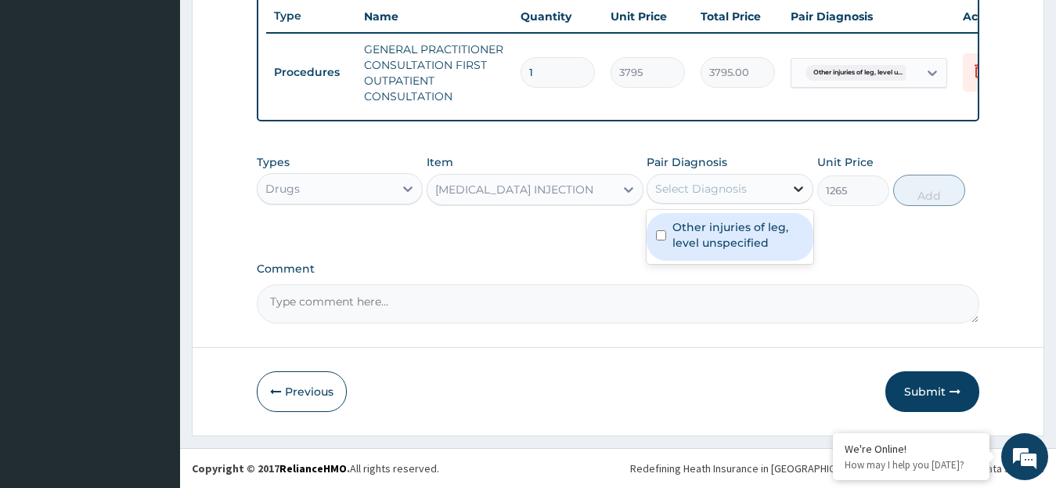
click at [794, 185] on icon at bounding box center [798, 189] width 16 height 16
click at [726, 230] on label "Other injuries of leg, level unspecified" at bounding box center [737, 234] width 131 height 31
checkbox input "true"
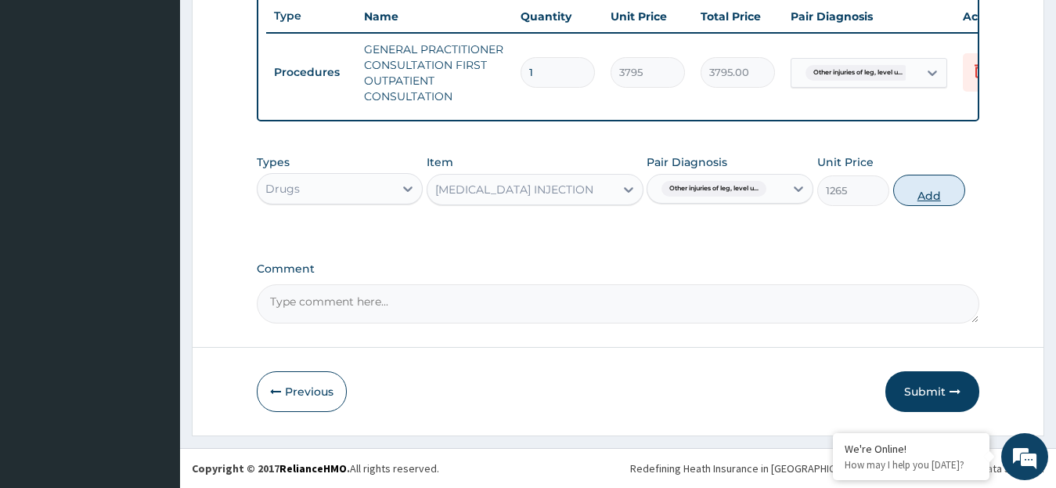
click at [922, 197] on button "Add" at bounding box center [929, 190] width 72 height 31
type input "0"
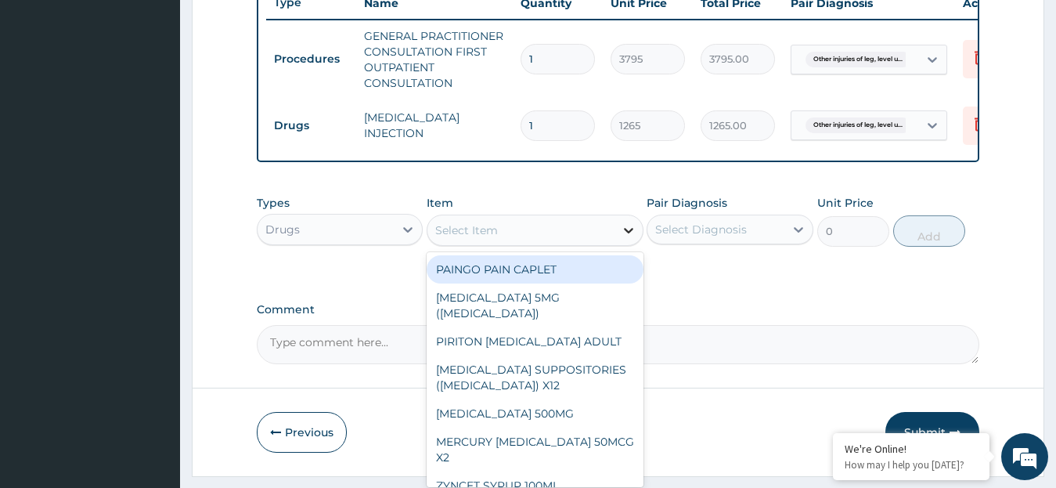
click at [629, 238] on icon at bounding box center [629, 230] width 16 height 16
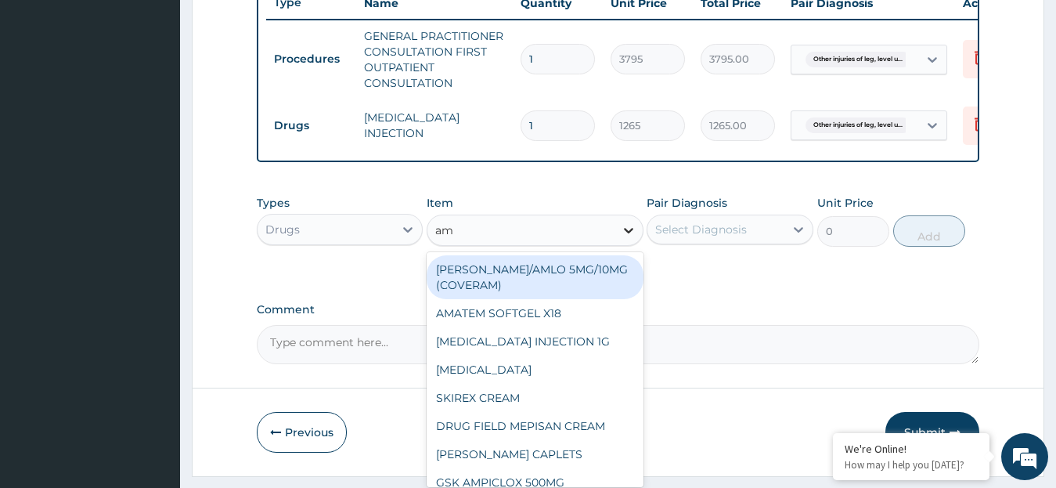
type input "amp"
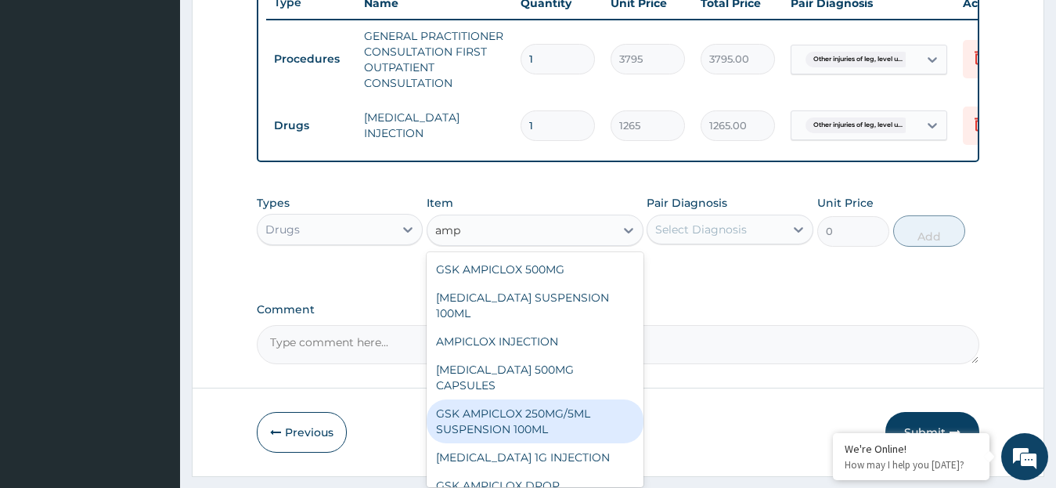
click at [604, 416] on div "GSK AMPICLOX 250MG/5ML SUSPENSION 100ML" at bounding box center [535, 421] width 217 height 44
type input "1834.25"
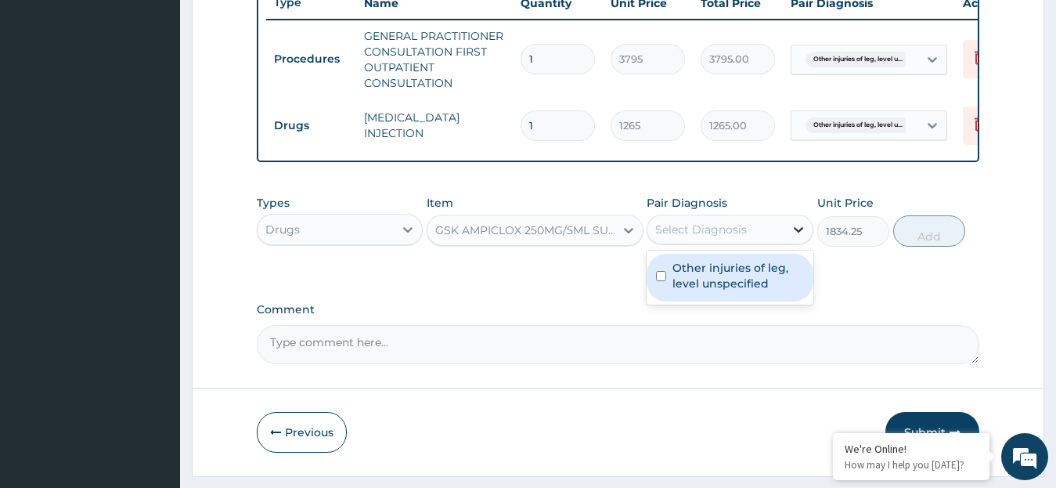
click at [798, 237] on icon at bounding box center [798, 229] width 16 height 16
click at [757, 283] on label "Other injuries of leg, level unspecified" at bounding box center [737, 275] width 131 height 31
checkbox input "true"
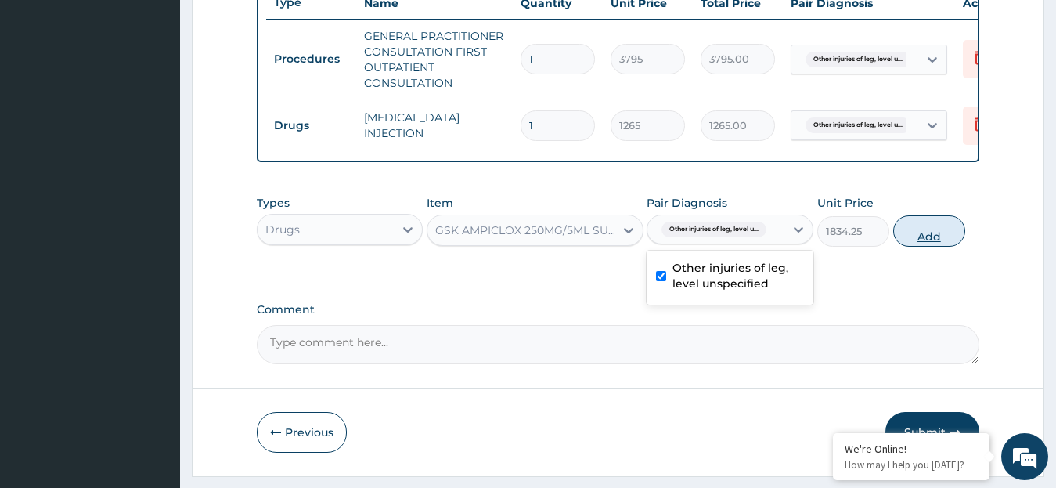
click at [926, 247] on button "Add" at bounding box center [929, 230] width 72 height 31
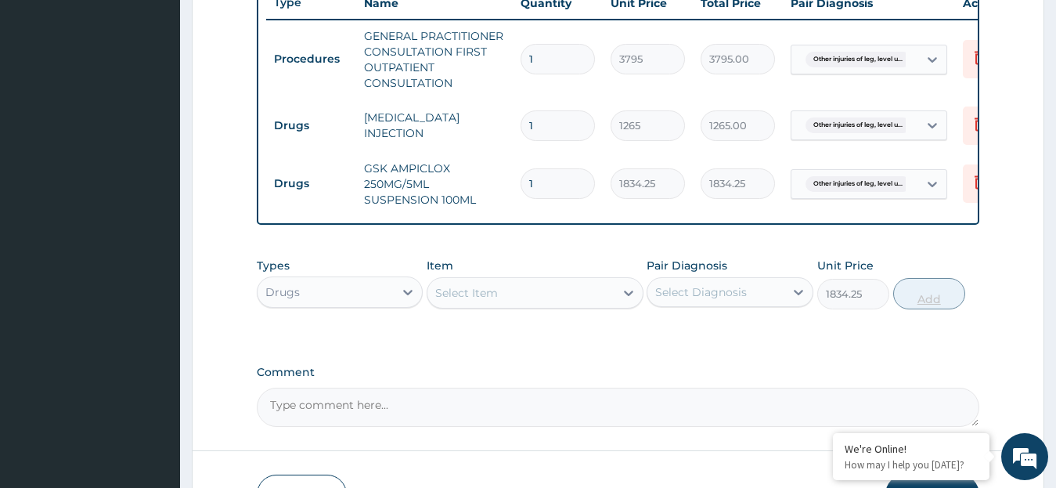
type input "0"
click at [630, 301] on icon at bounding box center [629, 293] width 16 height 16
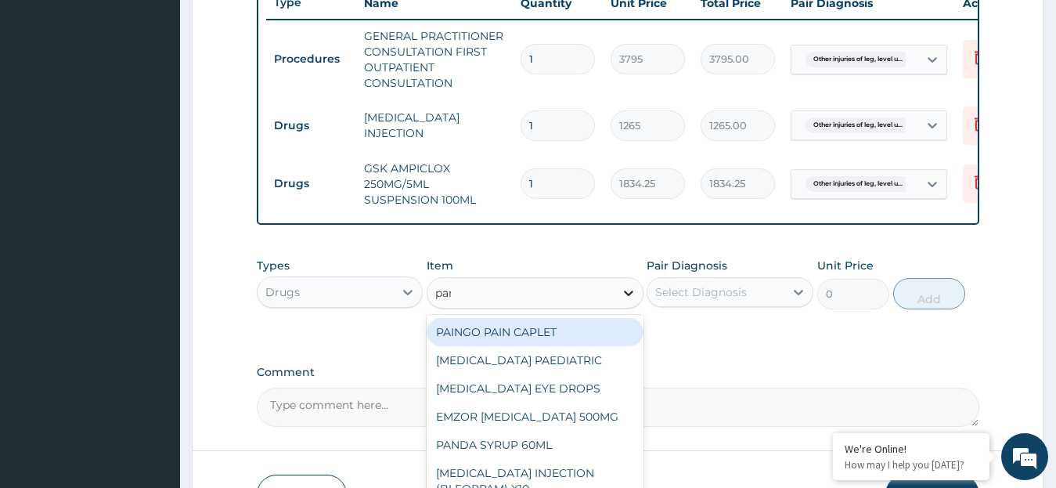
type input "para"
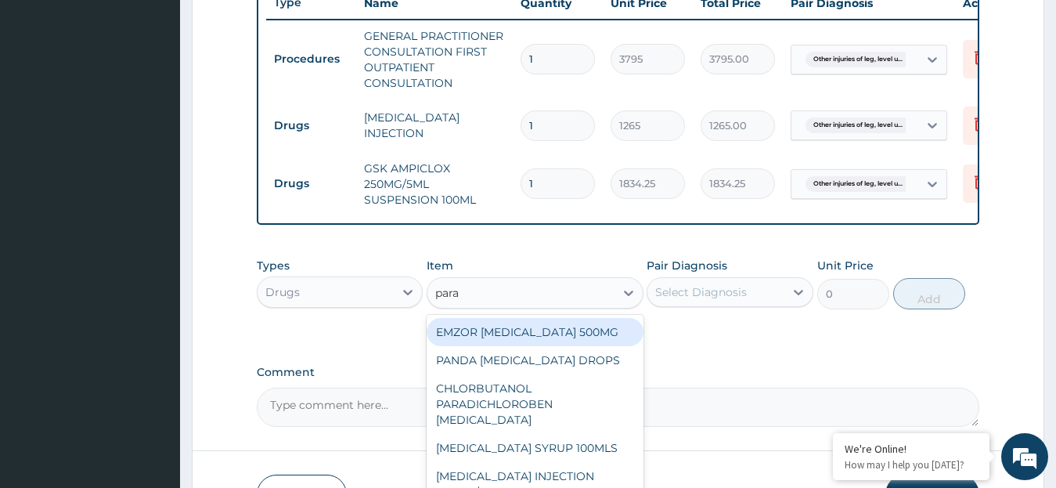
click at [560, 346] on div "EMZOR [MEDICAL_DATA] 500MG" at bounding box center [535, 332] width 217 height 28
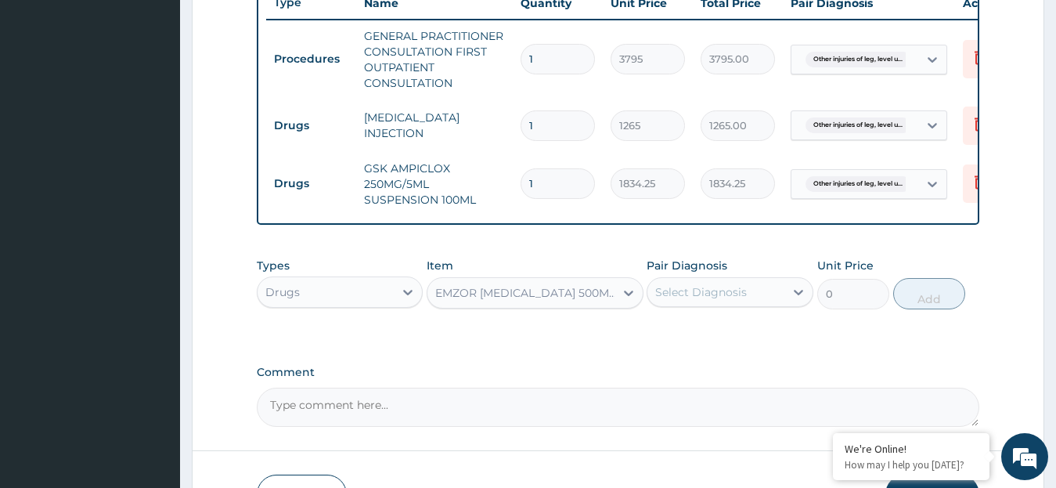
type input "25.3"
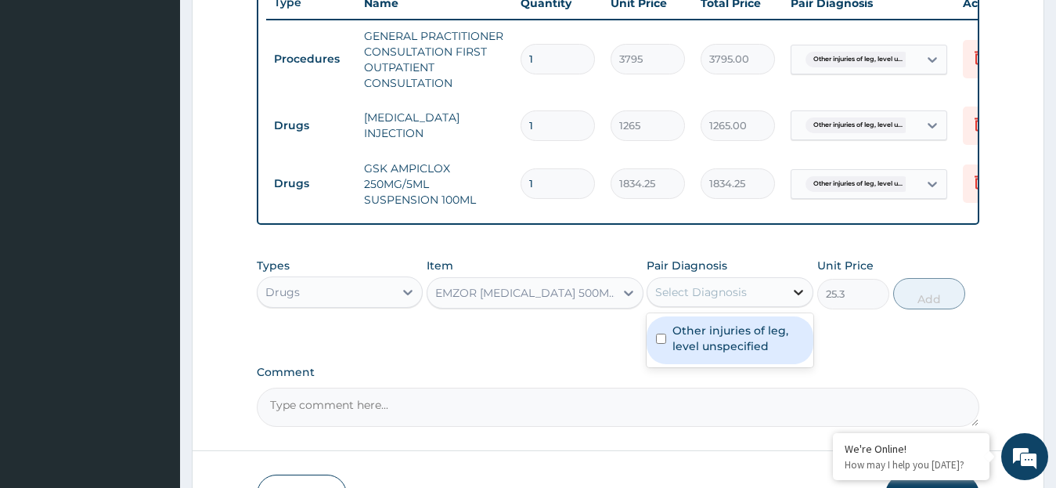
click at [800, 295] on icon at bounding box center [798, 292] width 9 height 5
click at [734, 350] on label "Other injuries of leg, level unspecified" at bounding box center [737, 337] width 131 height 31
checkbox input "true"
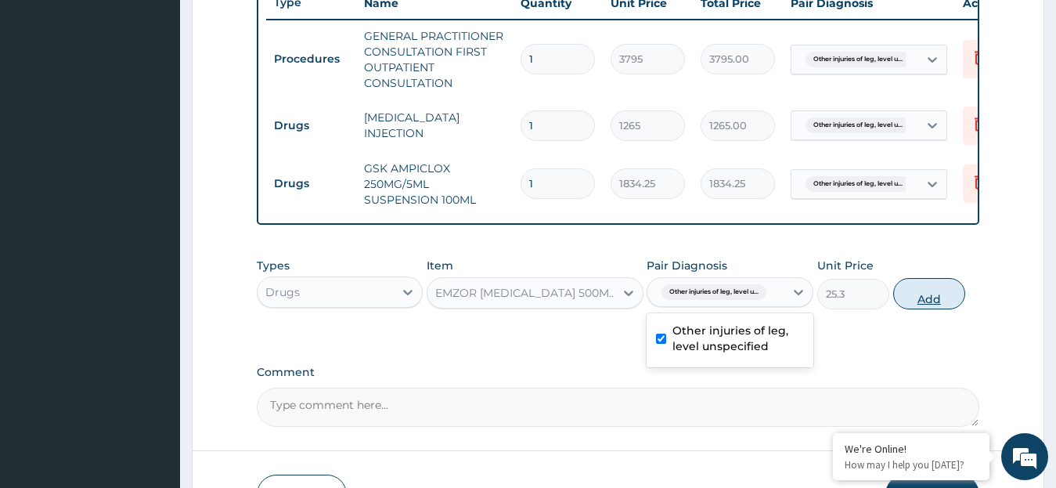
click at [914, 309] on button "Add" at bounding box center [929, 293] width 72 height 31
type input "0"
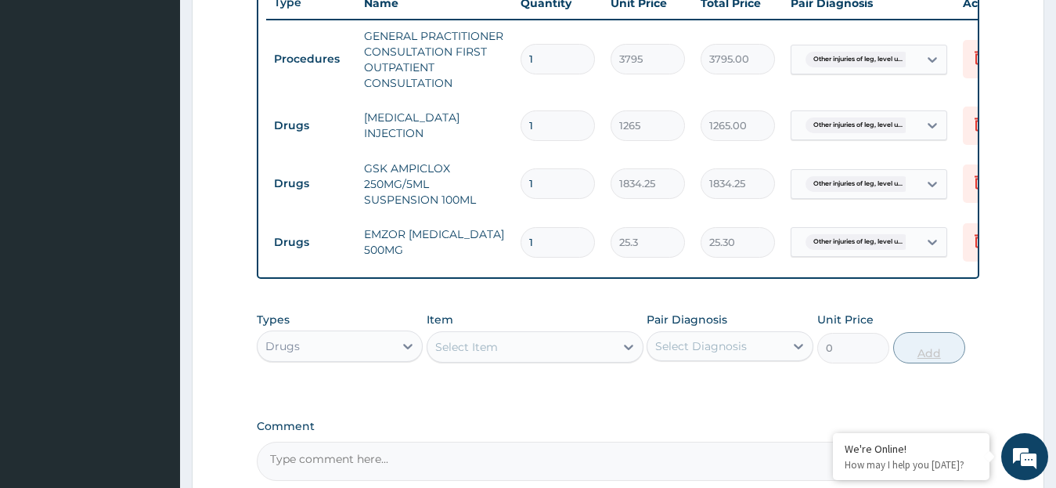
type input "0.00"
type input "9"
type input "227.70"
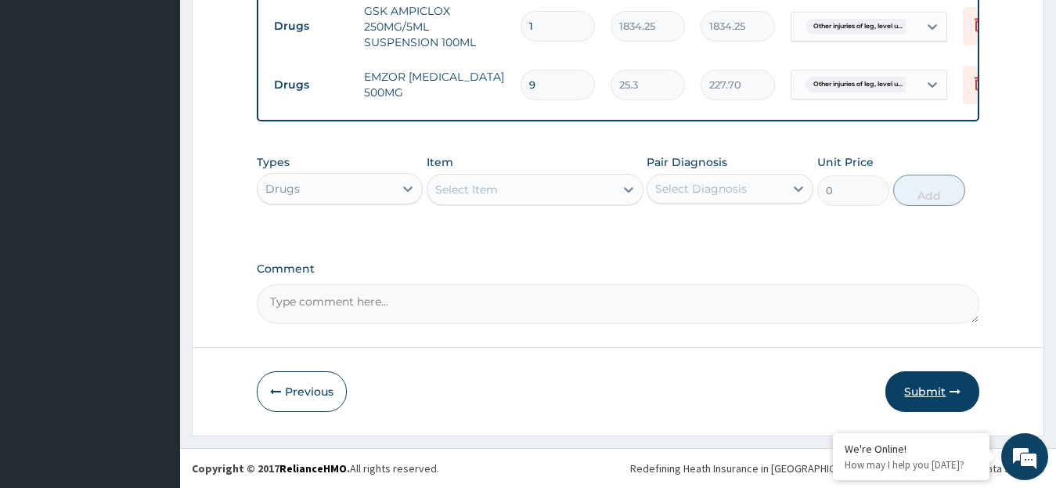
type input "9"
click at [916, 388] on button "Submit" at bounding box center [932, 391] width 94 height 41
click at [917, 389] on button "Submit" at bounding box center [932, 391] width 94 height 41
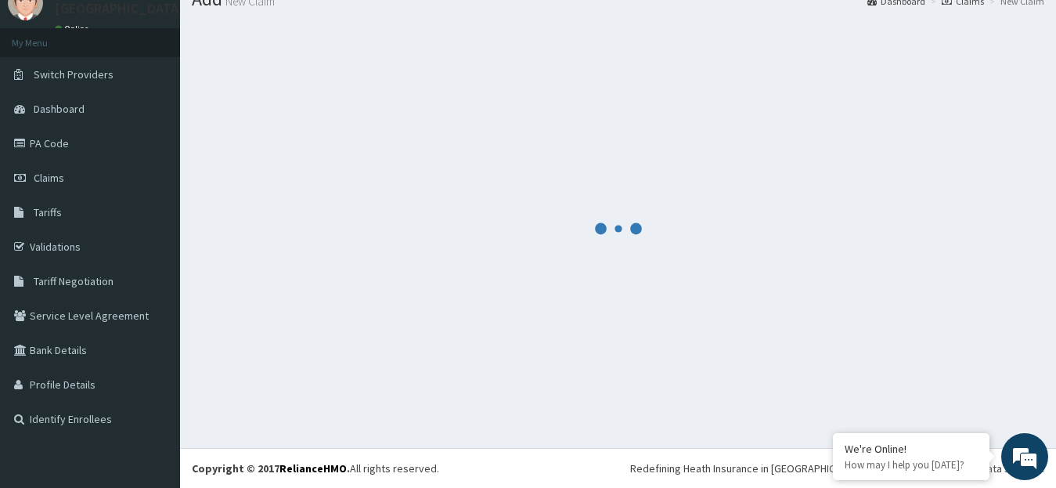
scroll to position [62, 0]
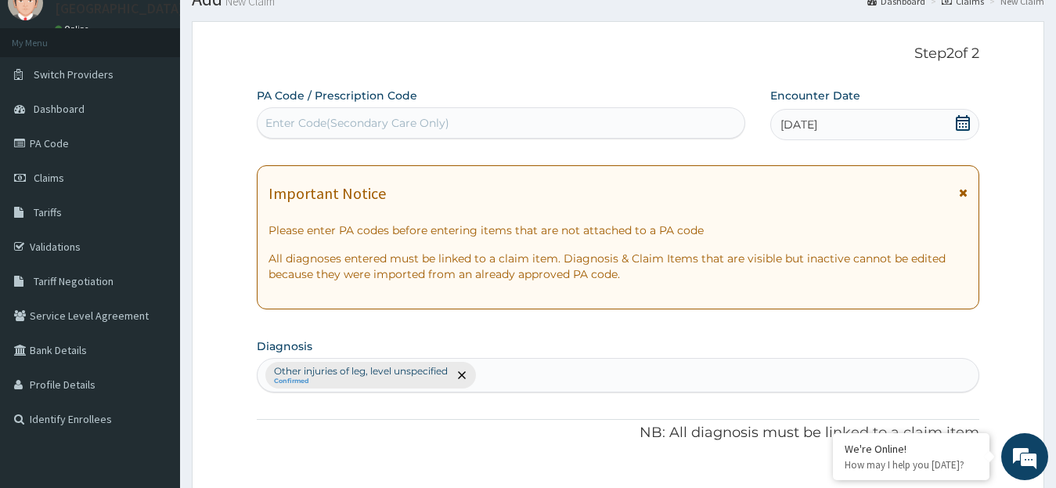
click at [963, 124] on icon at bounding box center [963, 123] width 14 height 16
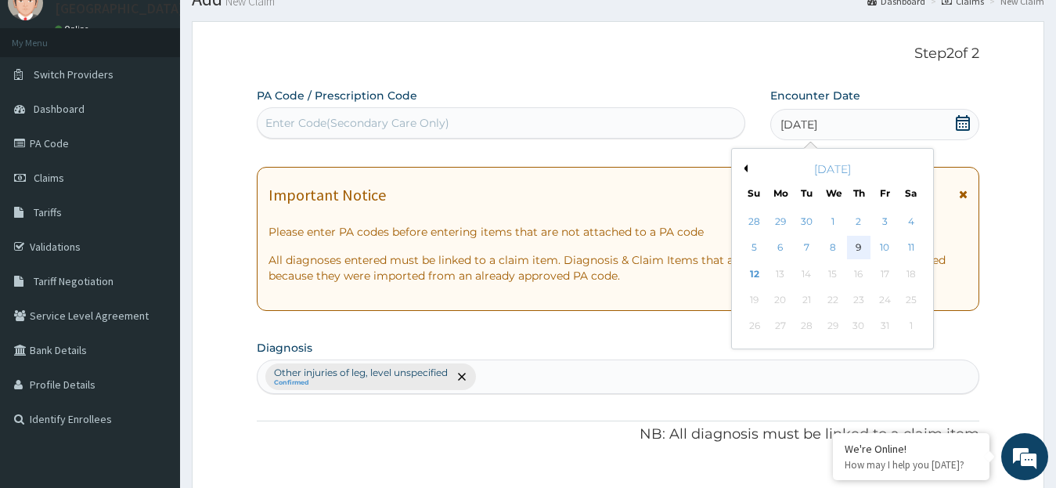
click at [856, 247] on div "9" at bounding box center [858, 247] width 23 height 23
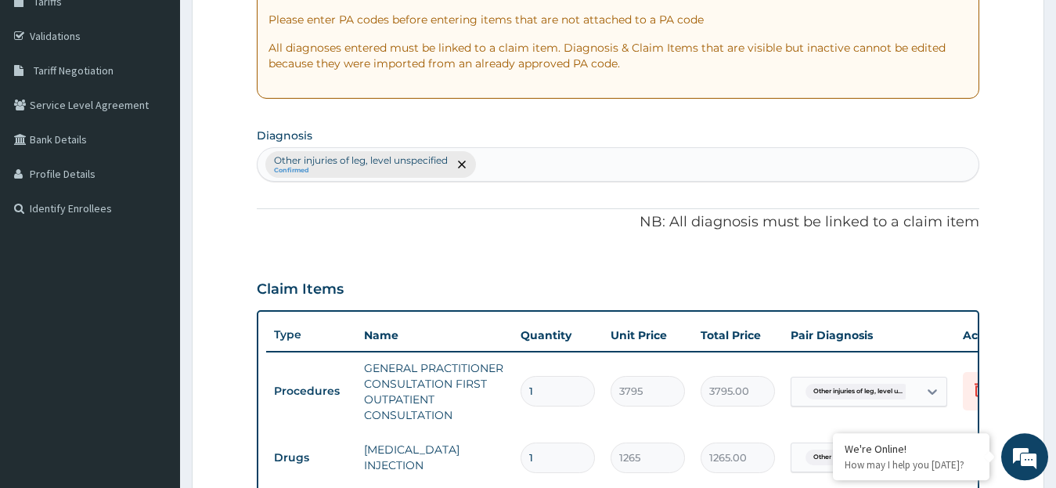
scroll to position [289, 0]
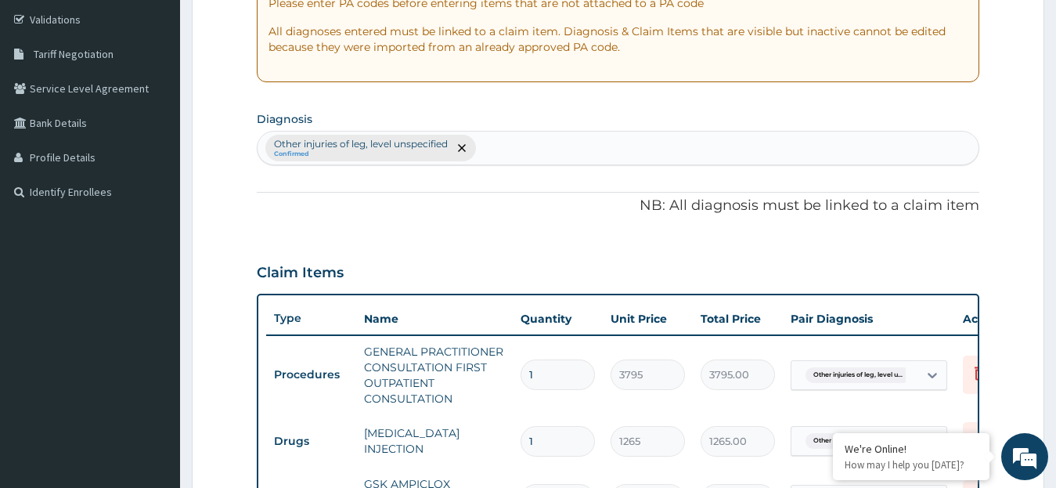
click at [500, 142] on div "Other injuries of leg, level unspecified Confirmed" at bounding box center [618, 147] width 722 height 33
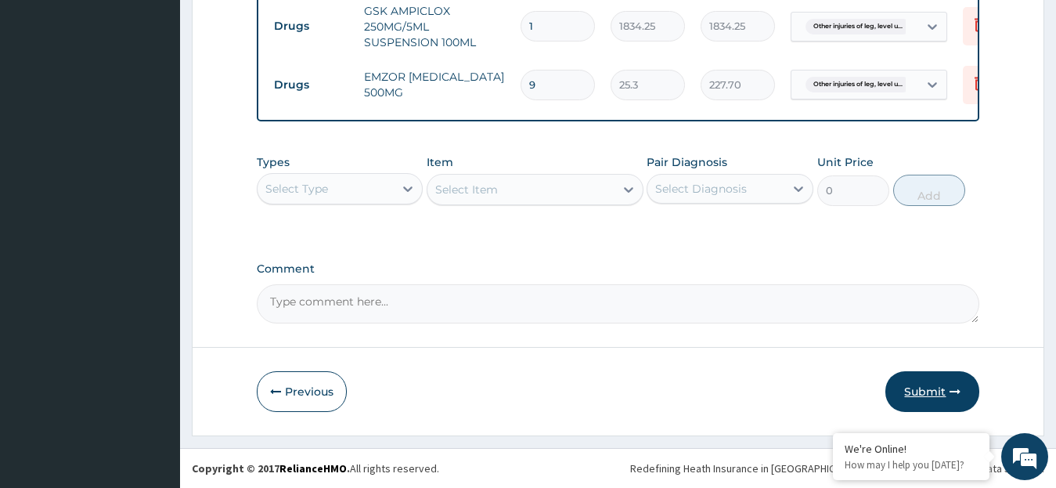
click at [918, 387] on button "Submit" at bounding box center [932, 391] width 94 height 41
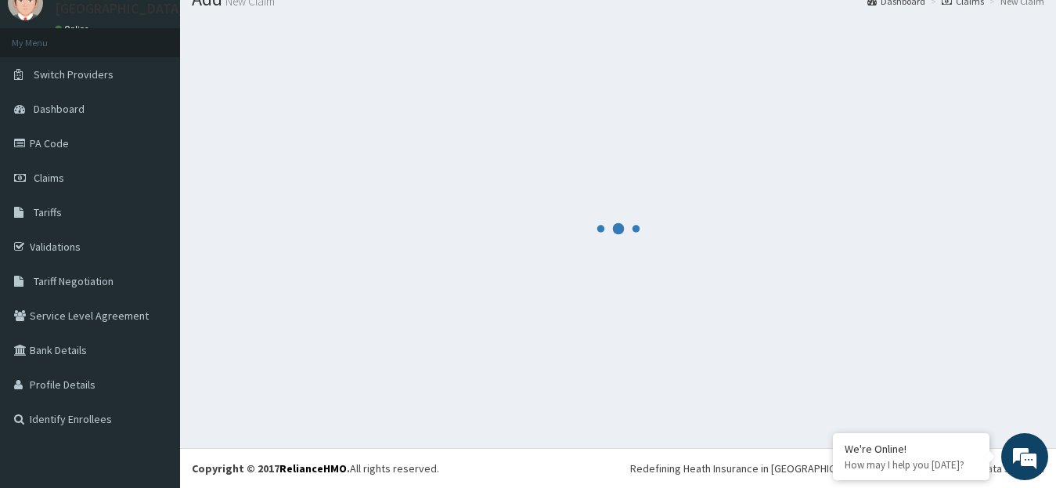
scroll to position [62, 0]
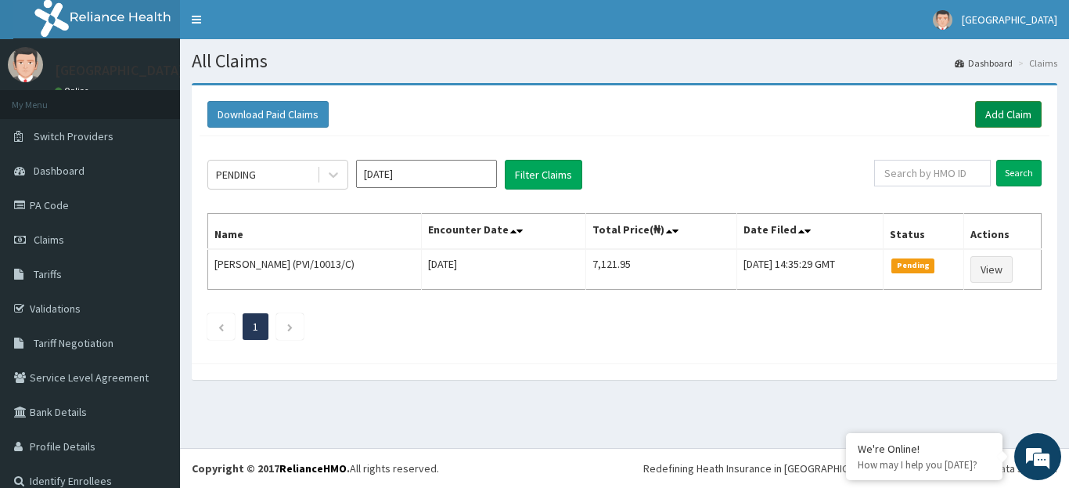
click at [989, 113] on link "Add Claim" at bounding box center [1008, 114] width 67 height 27
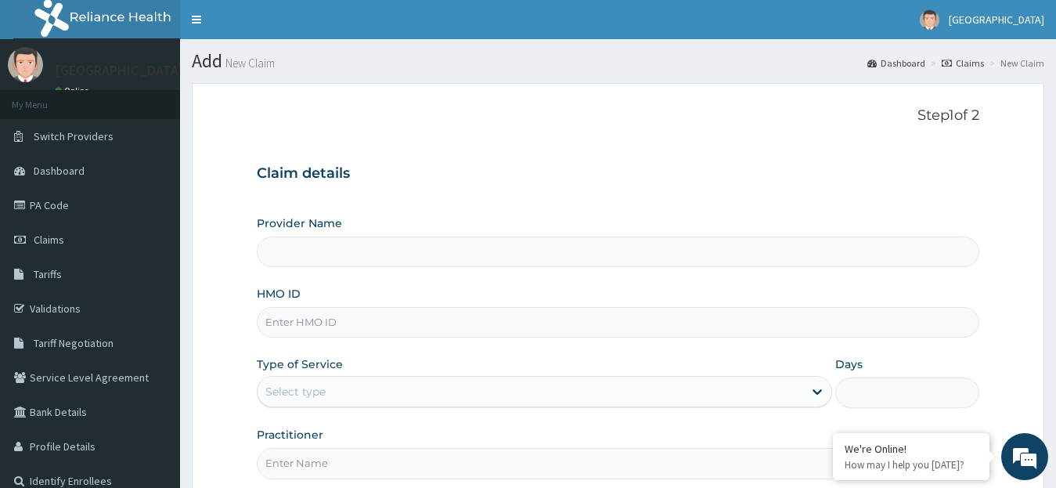
type input "[GEOGRAPHIC_DATA]"
click at [459, 335] on input "HMO ID" at bounding box center [618, 322] width 723 height 31
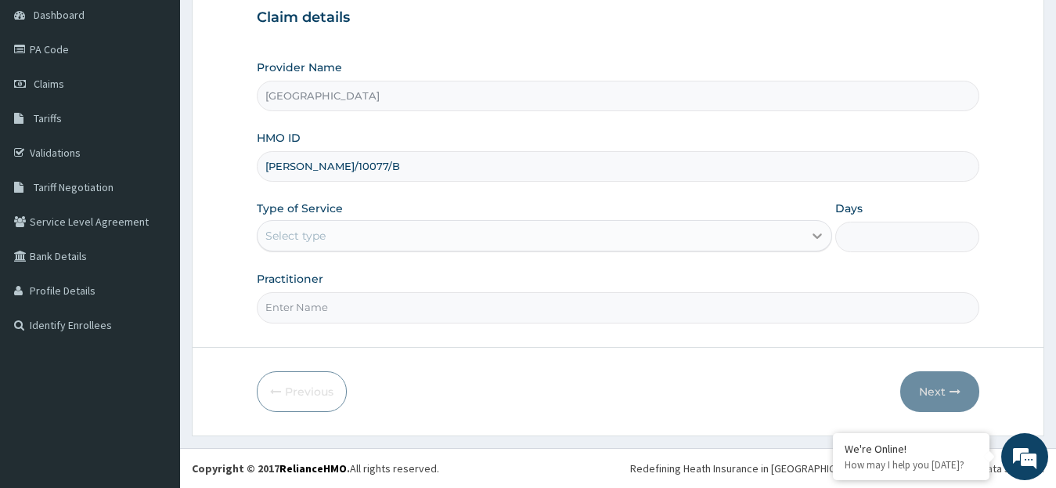
type input "[PERSON_NAME]/10077/B"
click at [815, 235] on icon at bounding box center [817, 236] width 9 height 5
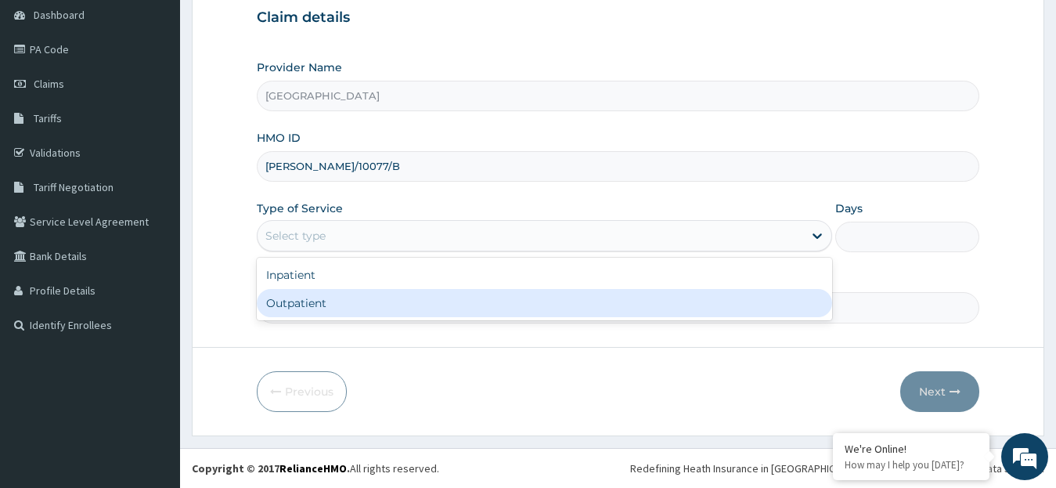
click at [712, 315] on div "Outpatient" at bounding box center [545, 303] width 576 height 28
type input "1"
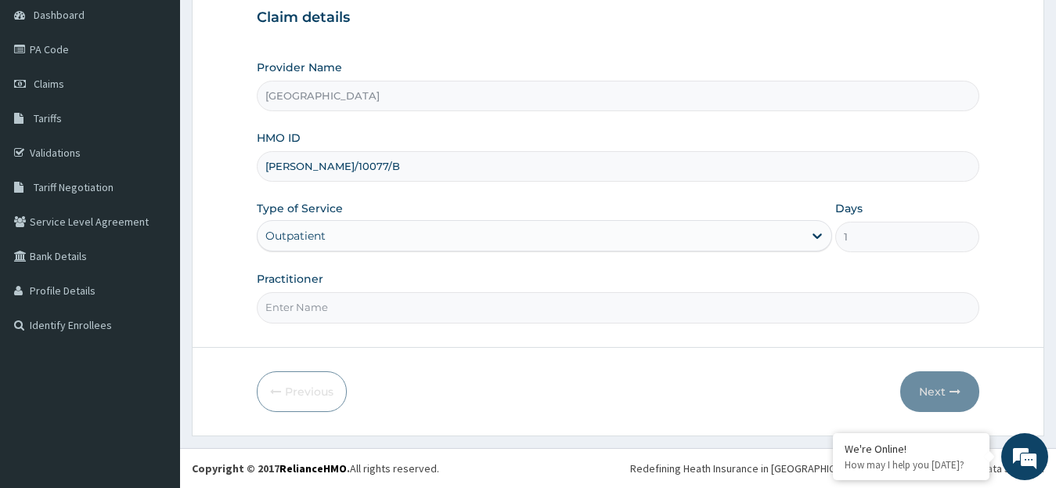
click at [772, 308] on input "Practitioner" at bounding box center [618, 307] width 723 height 31
type input "DR. [GEOGRAPHIC_DATA]"
click at [925, 389] on button "Next" at bounding box center [939, 391] width 79 height 41
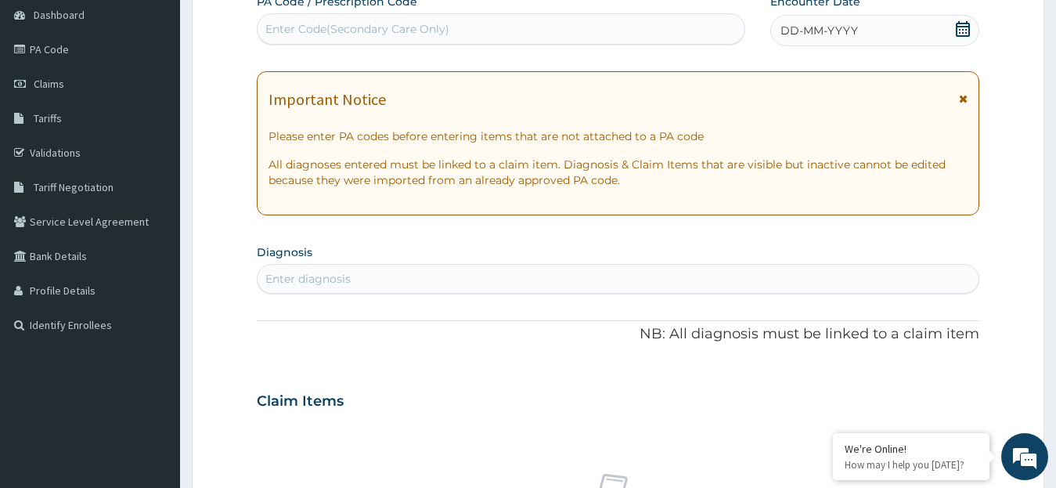
click at [957, 26] on icon at bounding box center [963, 29] width 14 height 16
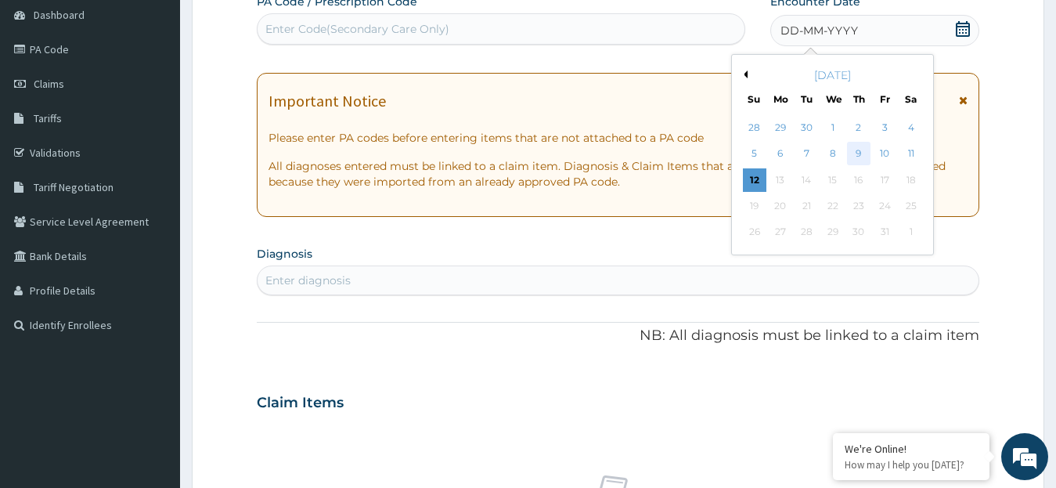
click at [859, 155] on div "9" at bounding box center [858, 153] width 23 height 23
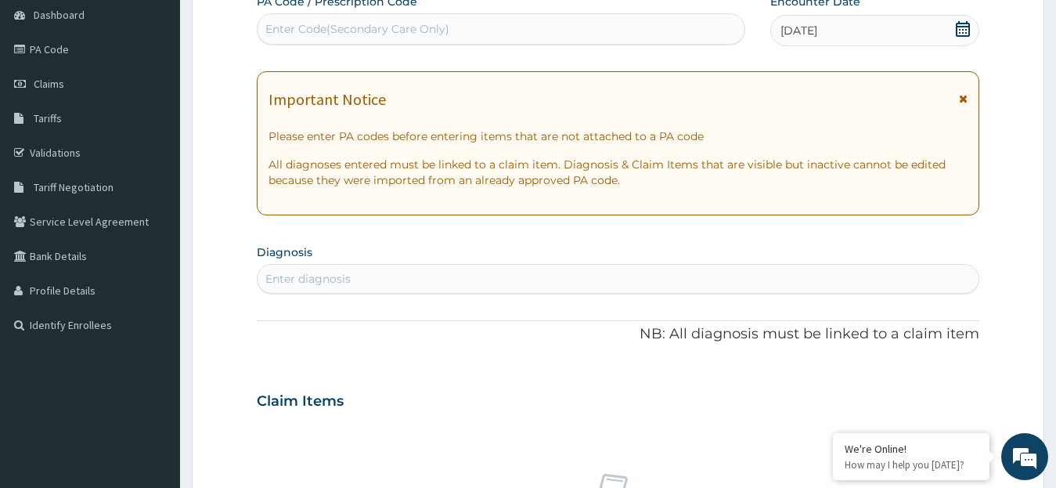
click at [469, 286] on div "Enter diagnosis" at bounding box center [618, 278] width 722 height 25
type input "l"
type input "b"
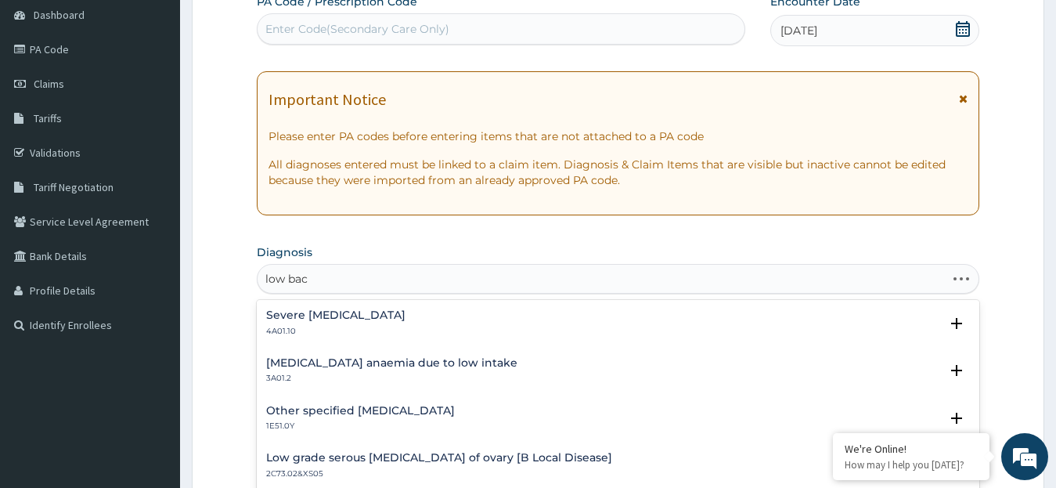
type input "low back"
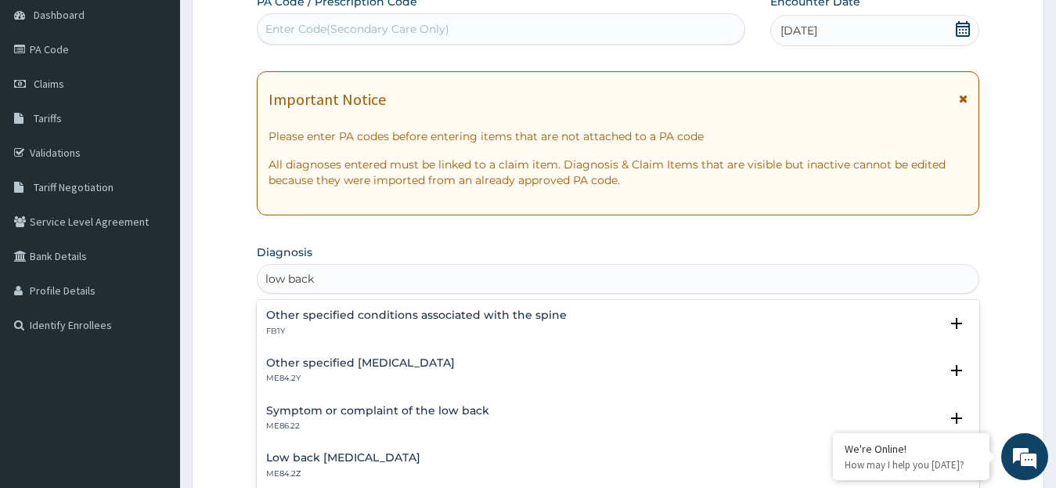
click at [410, 450] on div "Low back [MEDICAL_DATA] ME84.2Z Select Status Query Query covers suspected (?),…" at bounding box center [618, 469] width 723 height 48
click at [410, 459] on h4 "Low back [MEDICAL_DATA]" at bounding box center [343, 458] width 154 height 12
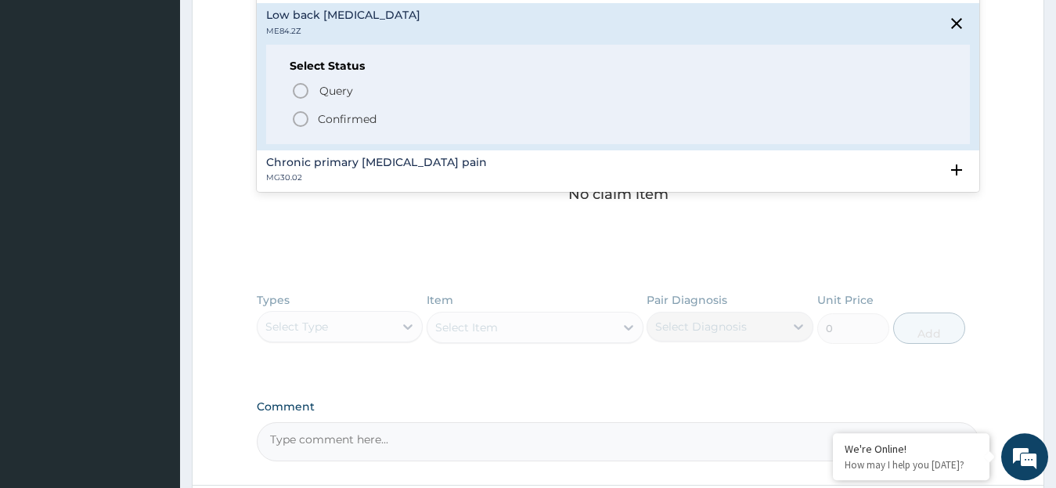
scroll to position [108, 0]
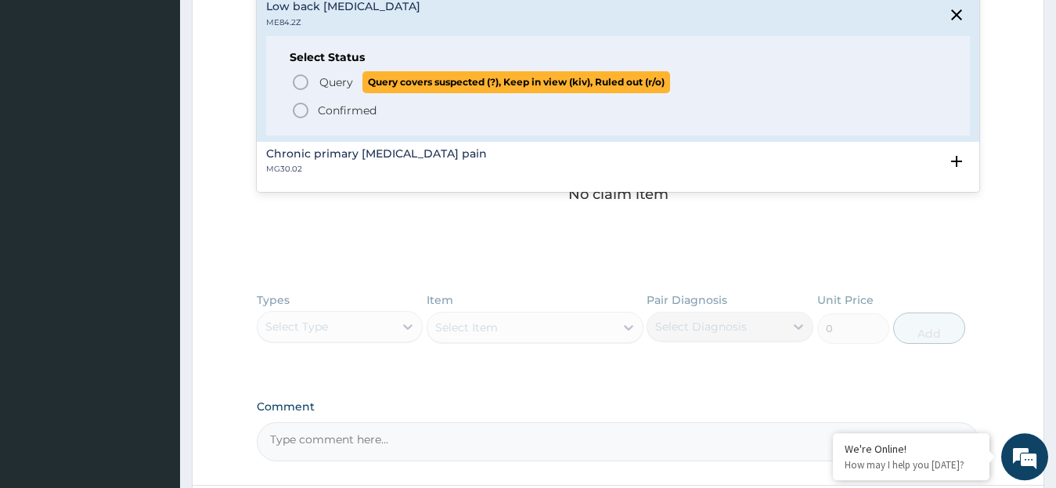
click at [295, 83] on icon "status option query" at bounding box center [300, 82] width 19 height 19
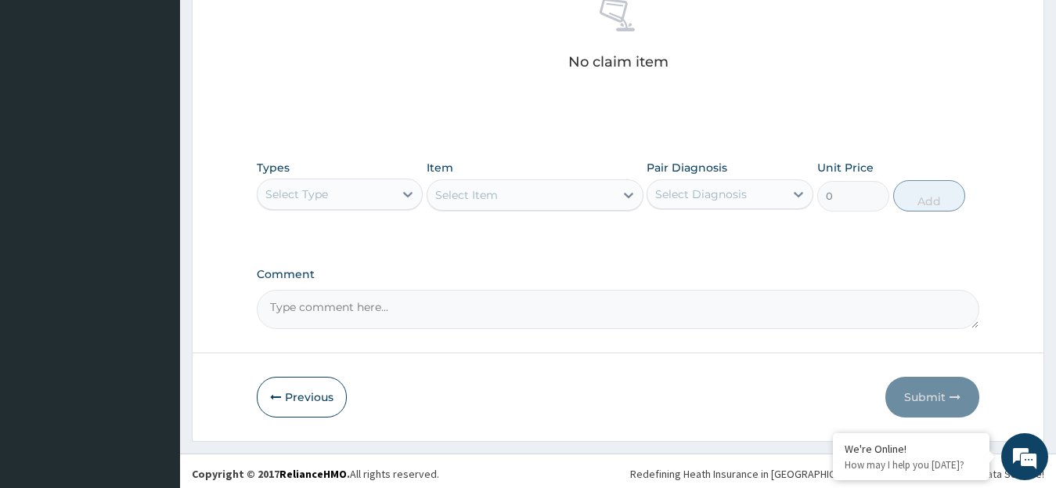
scroll to position [641, 0]
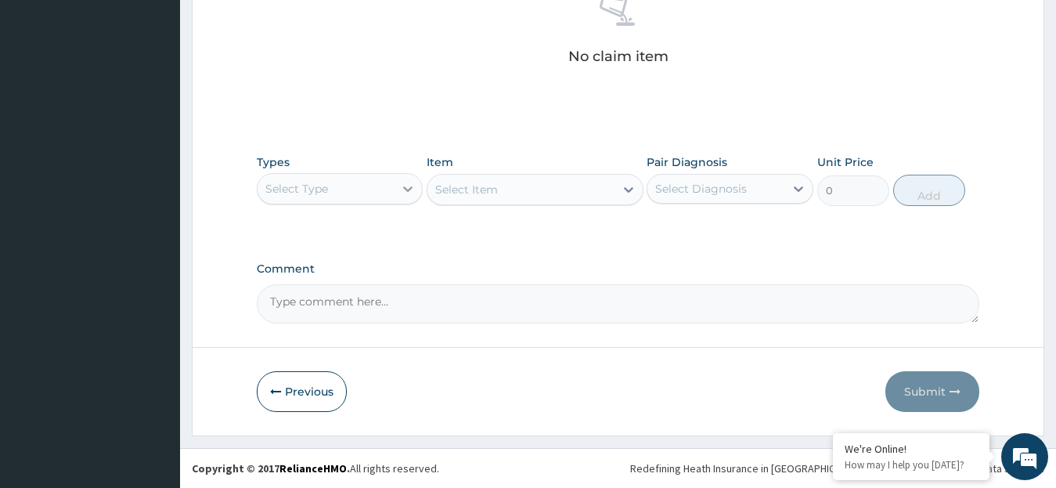
click at [407, 186] on icon at bounding box center [408, 189] width 16 height 16
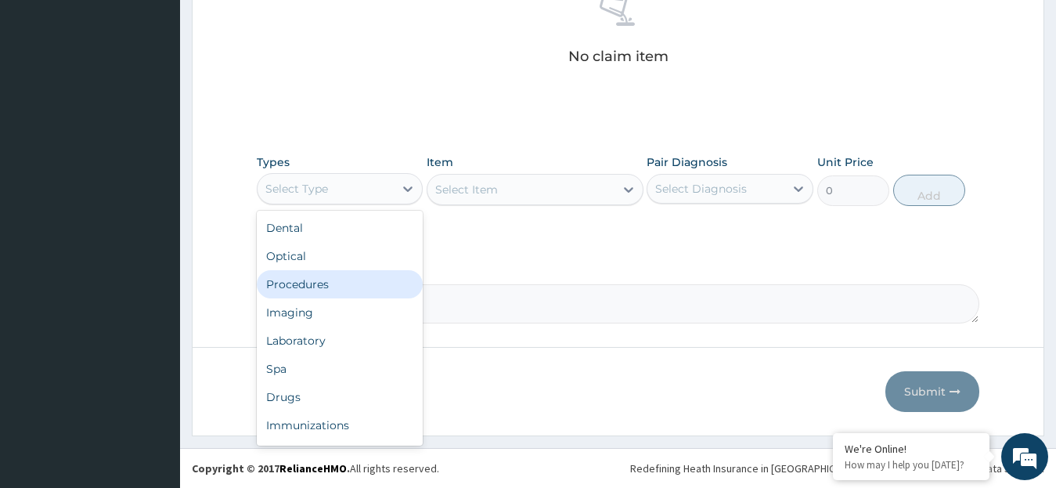
click at [342, 286] on div "Procedures" at bounding box center [340, 284] width 167 height 28
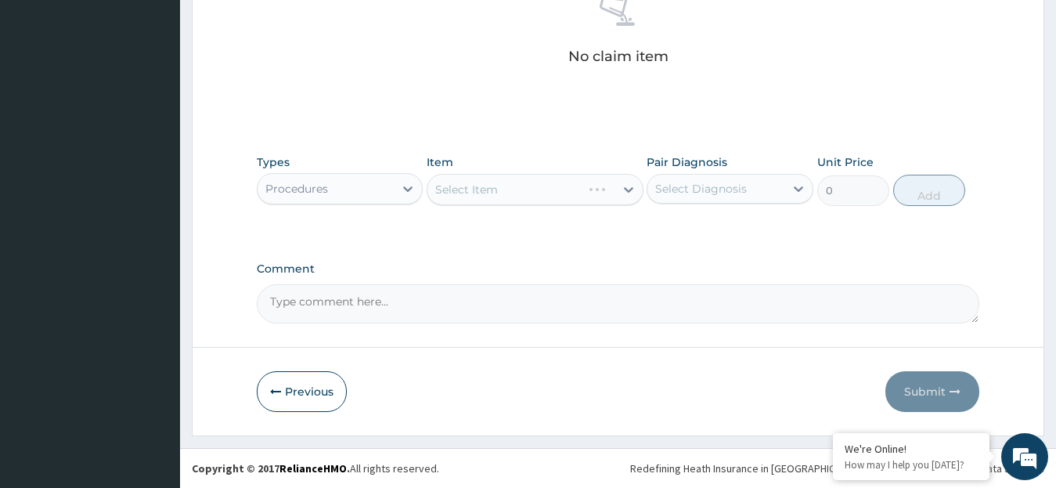
click at [625, 186] on div "Select Item" at bounding box center [535, 189] width 217 height 31
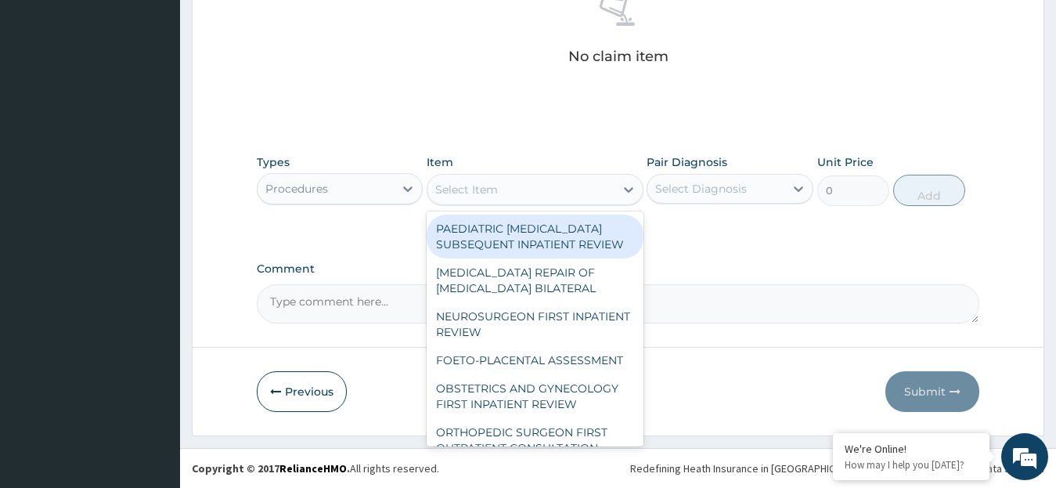
click at [625, 186] on icon at bounding box center [629, 190] width 16 height 16
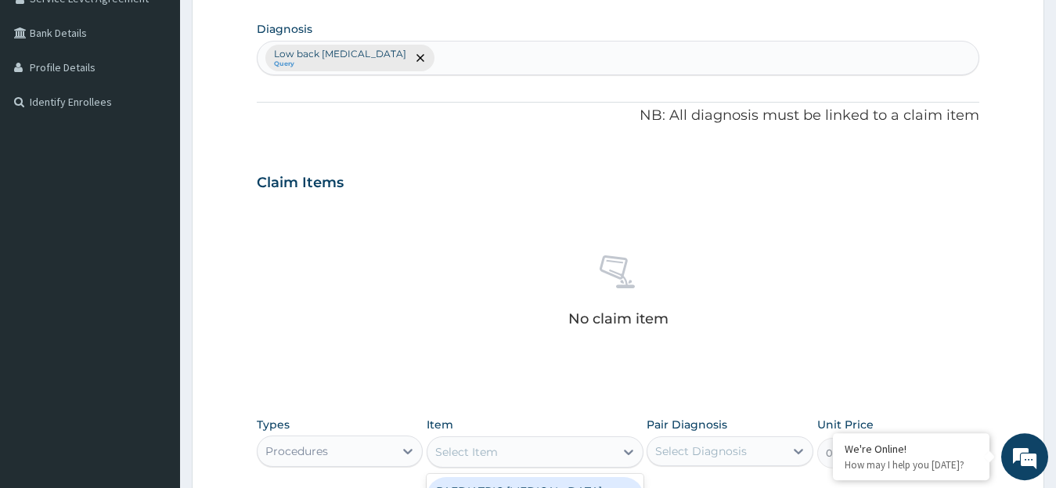
scroll to position [373, 0]
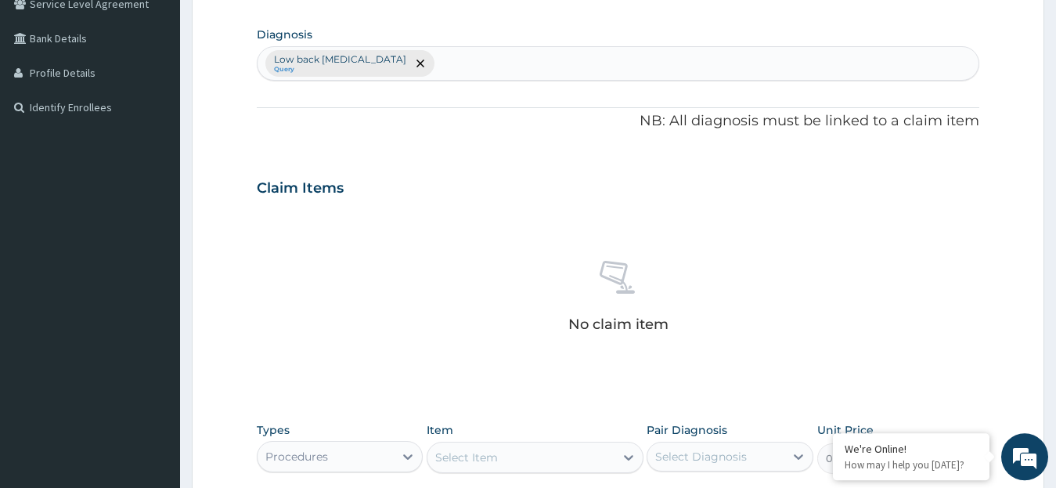
click at [450, 59] on div "Low back [MEDICAL_DATA] Query" at bounding box center [618, 63] width 722 height 33
type input "tin"
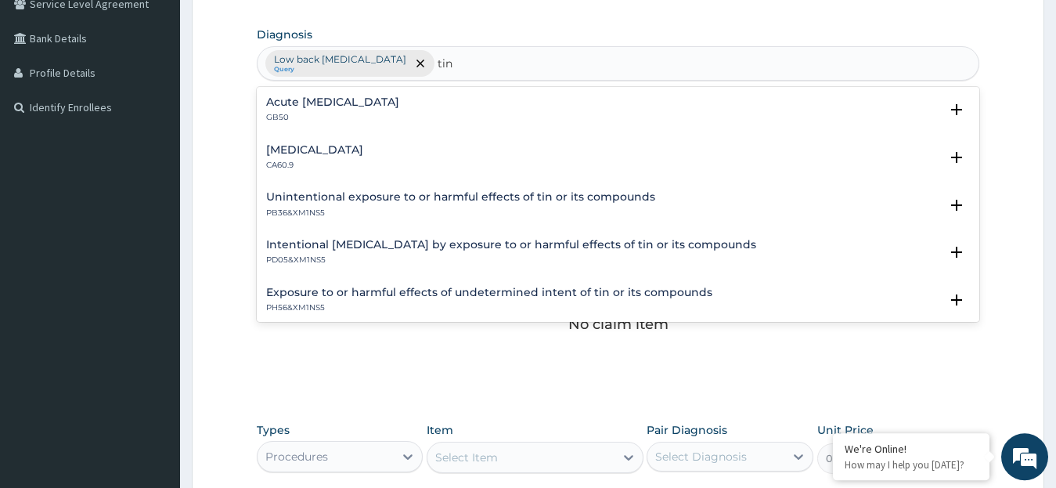
click at [399, 110] on div "Acute [MEDICAL_DATA] GB50" at bounding box center [332, 109] width 133 height 27
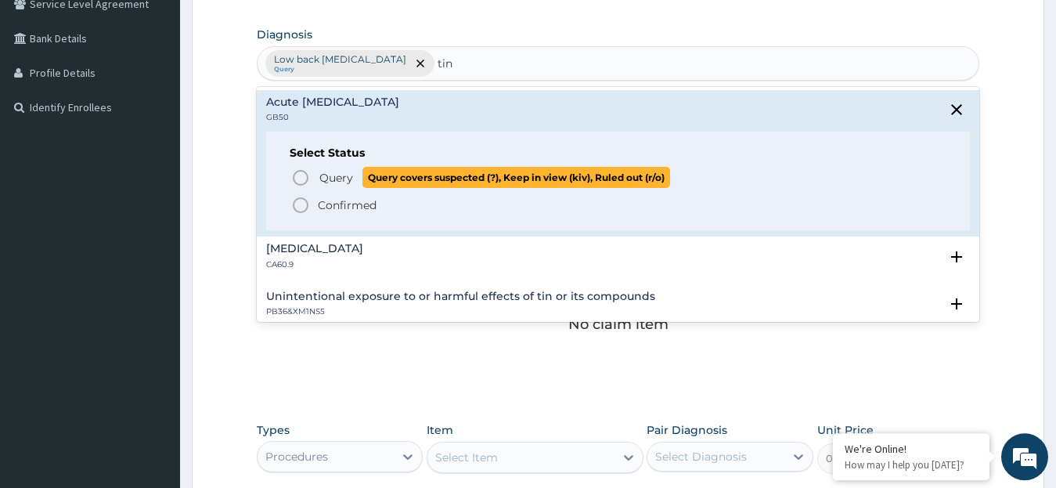
click at [303, 178] on icon "status option query" at bounding box center [300, 177] width 19 height 19
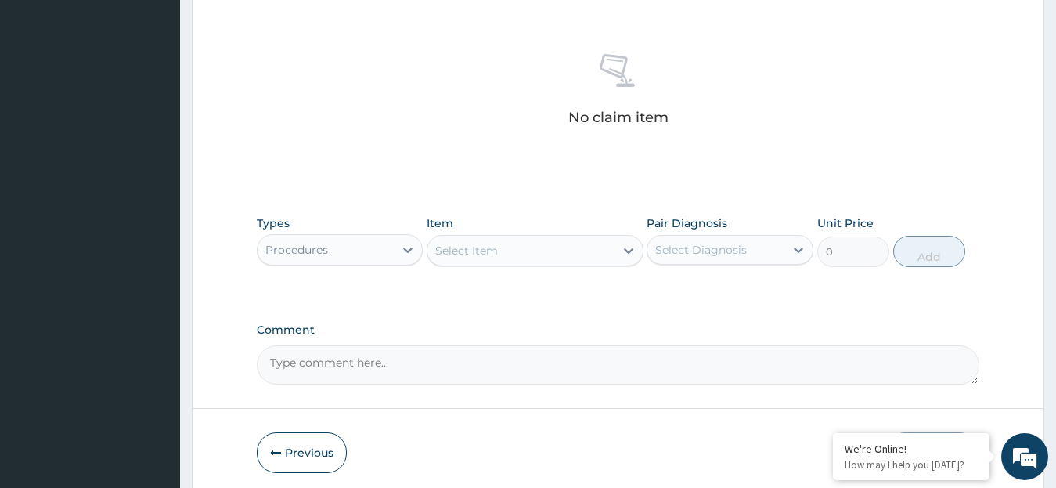
scroll to position [641, 0]
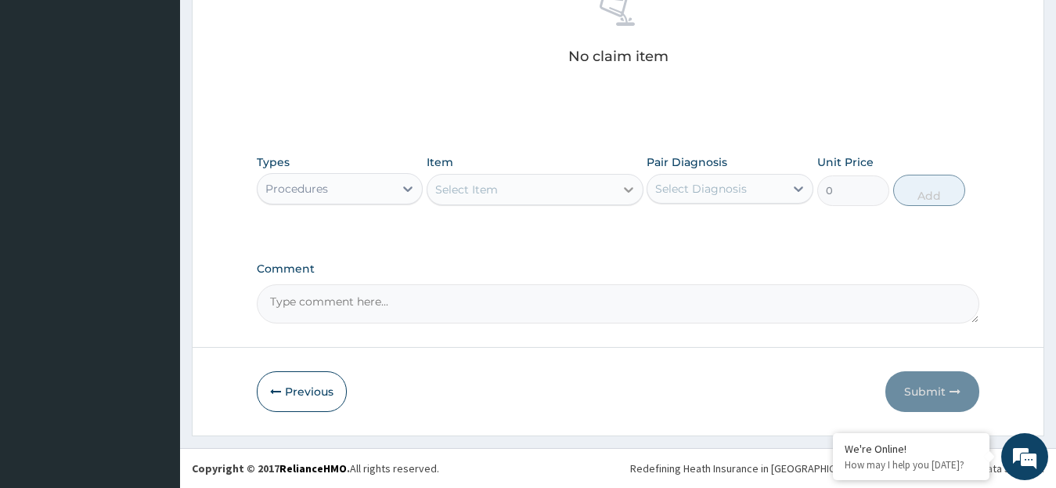
click at [628, 189] on icon at bounding box center [629, 190] width 16 height 16
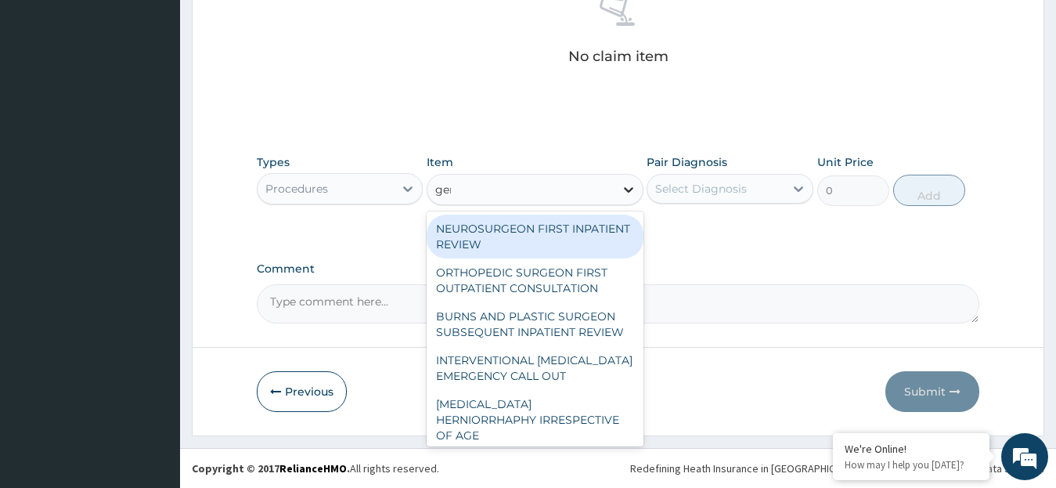
type input "gene"
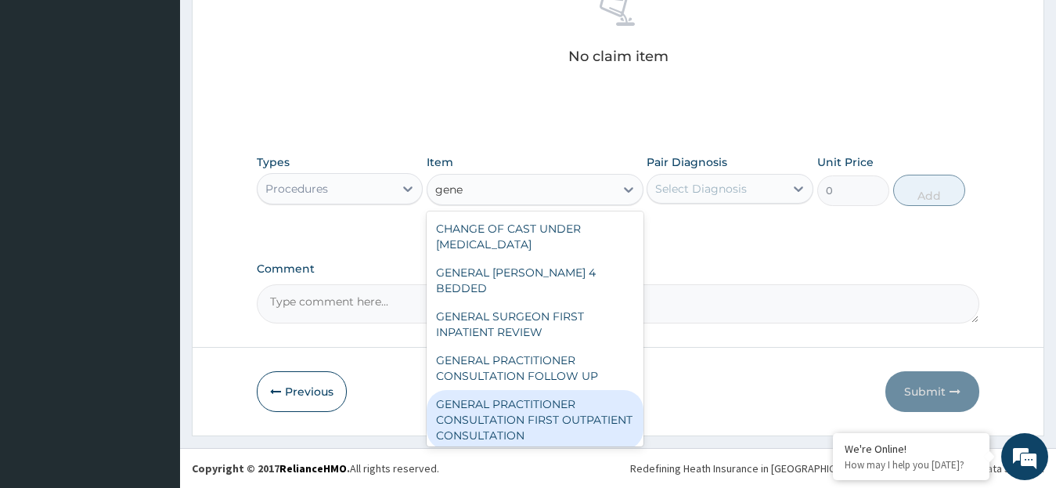
click at [544, 414] on div "GENERAL PRACTITIONER CONSULTATION FIRST OUTPATIENT CONSULTATION" at bounding box center [535, 419] width 217 height 59
type input "3795"
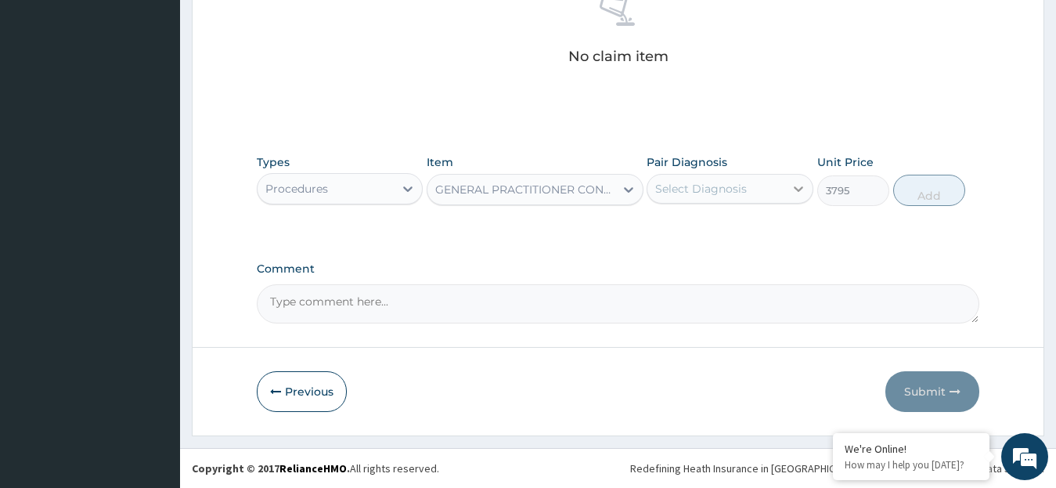
click at [795, 189] on icon at bounding box center [798, 189] width 16 height 16
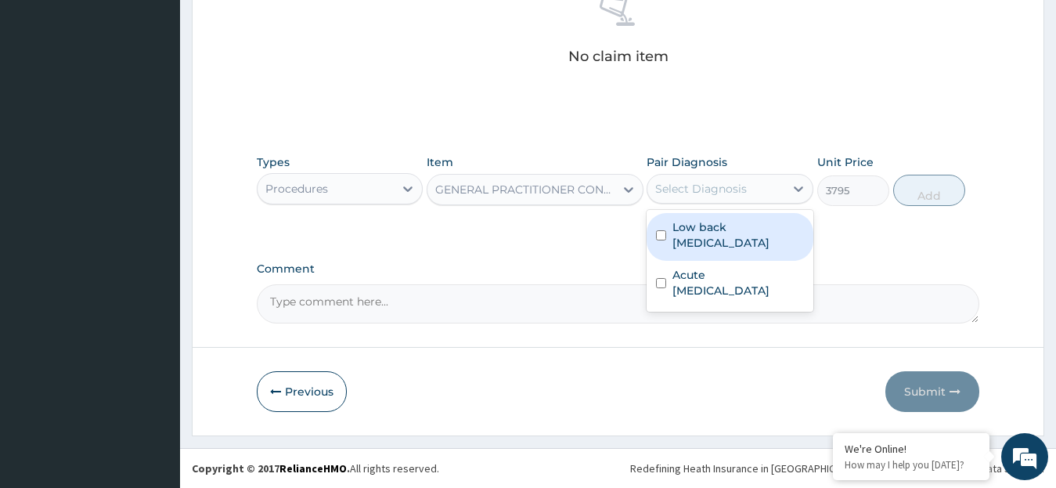
click at [723, 231] on label "Low back [MEDICAL_DATA]" at bounding box center [737, 234] width 131 height 31
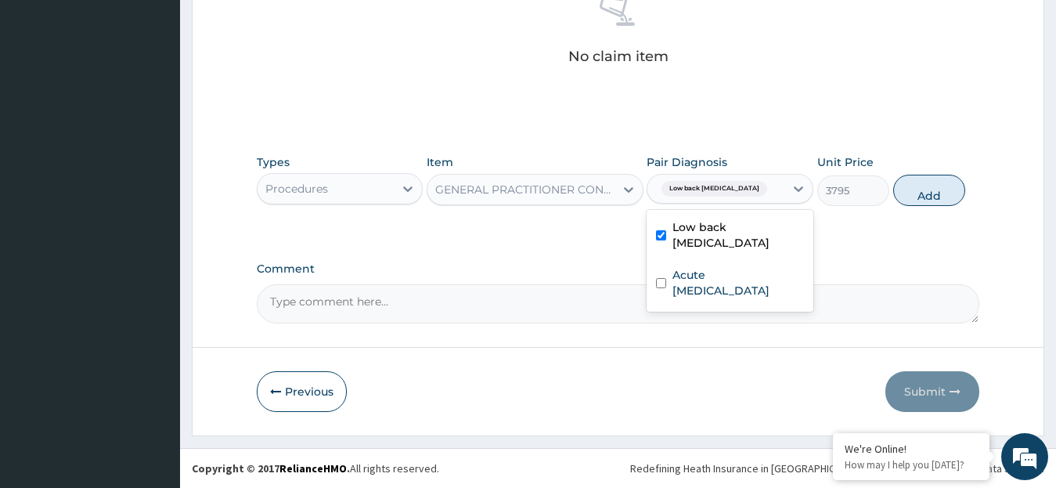
checkbox input "true"
click at [927, 198] on button "Add" at bounding box center [929, 190] width 72 height 31
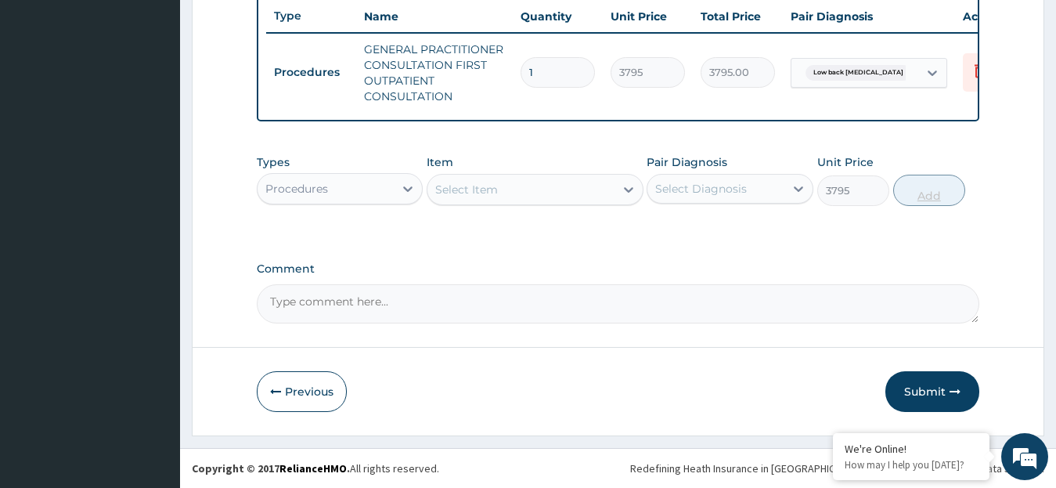
type input "0"
click at [408, 184] on icon at bounding box center [408, 189] width 16 height 16
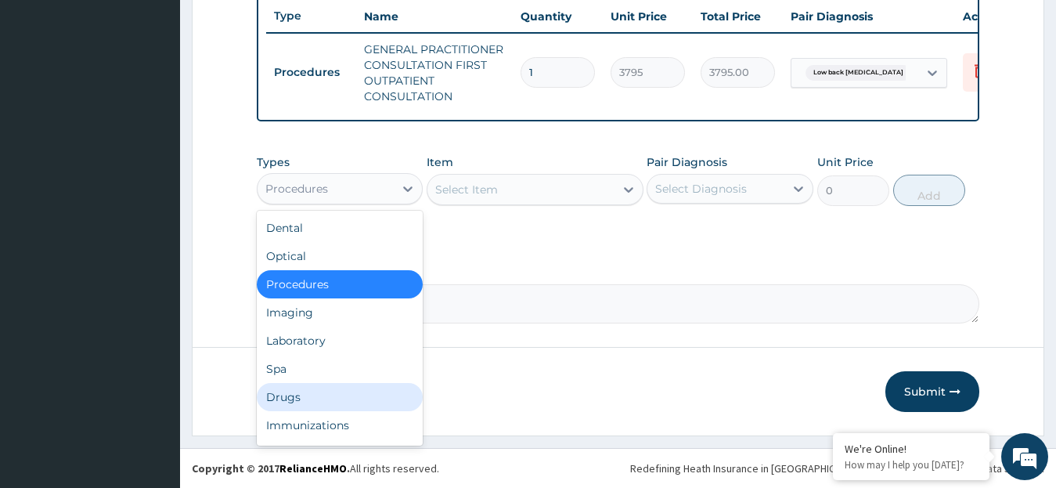
click at [329, 395] on div "Drugs" at bounding box center [340, 397] width 167 height 28
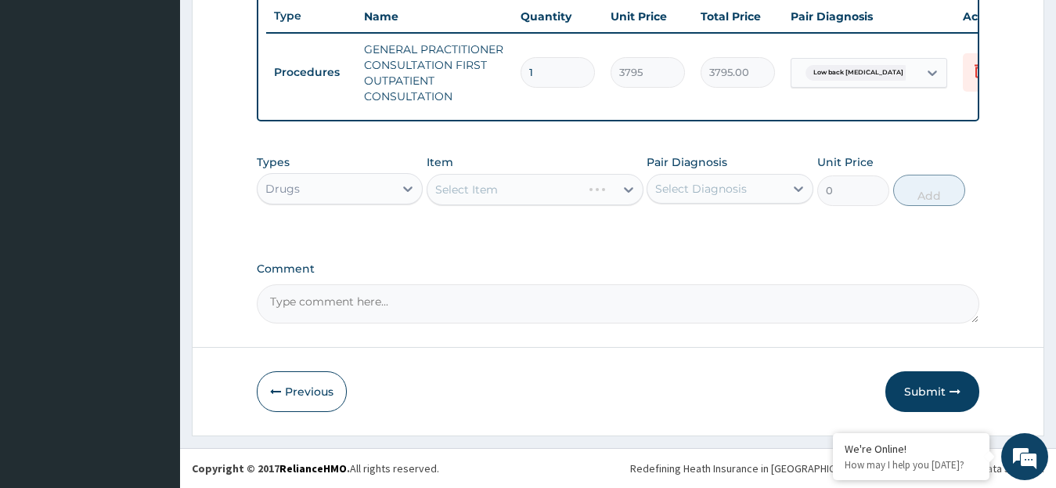
click at [629, 189] on div "Select Item" at bounding box center [535, 189] width 217 height 31
click at [629, 189] on icon at bounding box center [629, 190] width 16 height 16
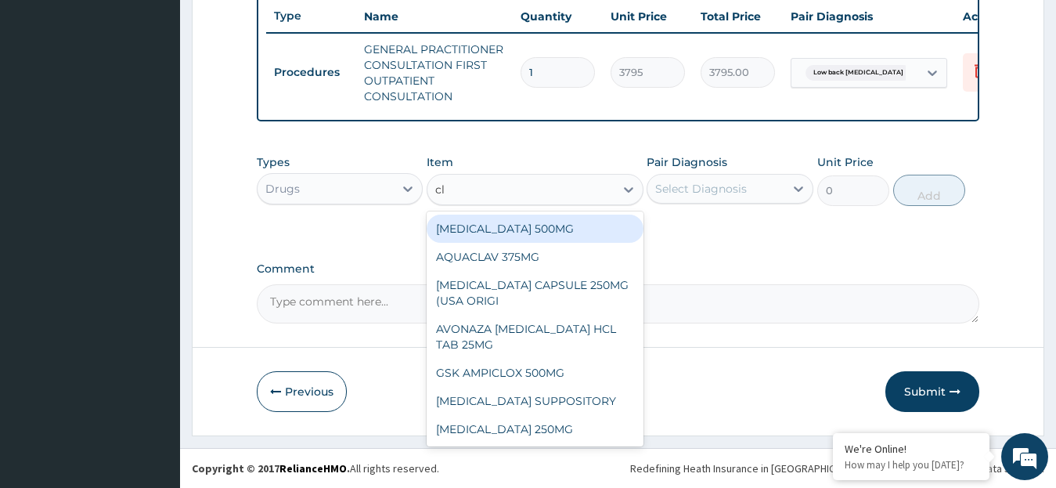
type input "clo"
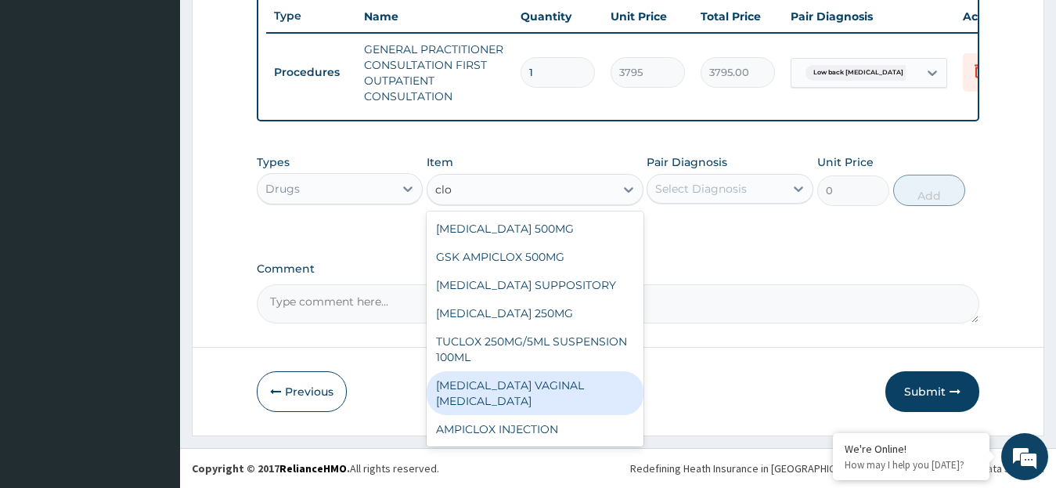
click at [574, 402] on div "[MEDICAL_DATA] VAGINAL [MEDICAL_DATA]" at bounding box center [535, 393] width 217 height 44
type input "632.5"
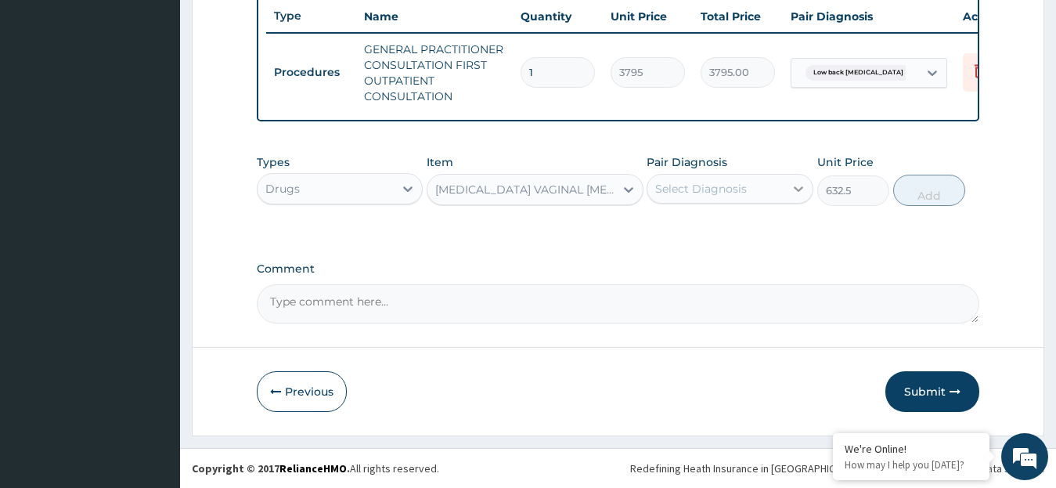
click at [795, 187] on icon at bounding box center [798, 188] width 9 height 5
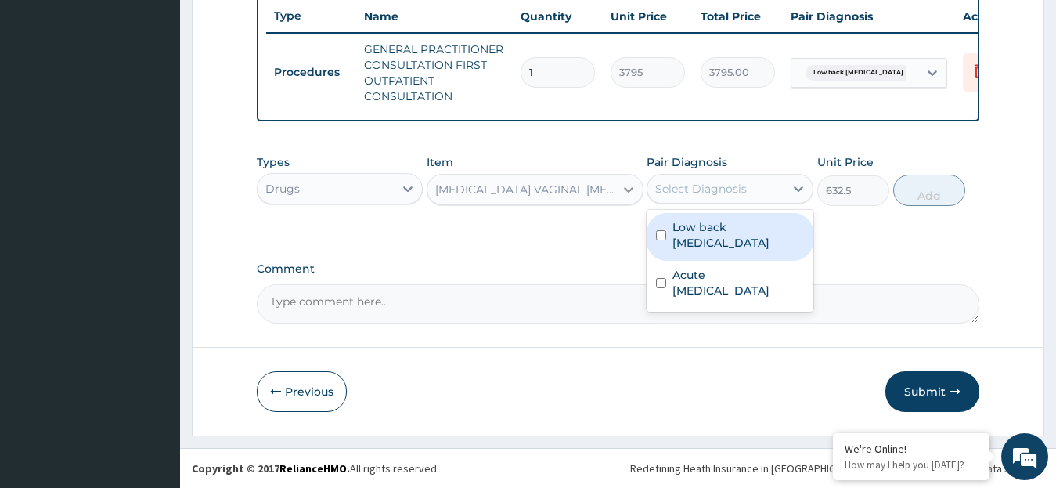
click at [625, 188] on icon at bounding box center [628, 189] width 9 height 5
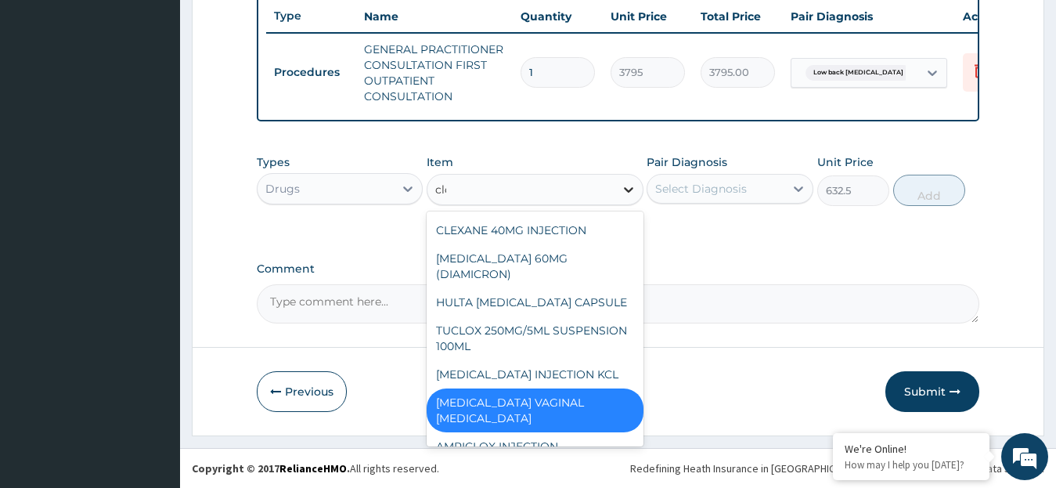
scroll to position [0, 0]
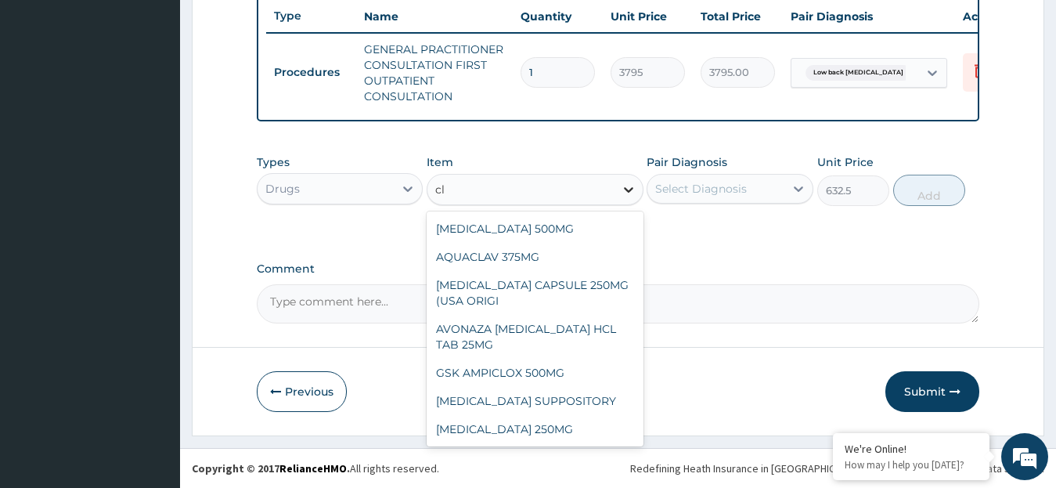
type input "c"
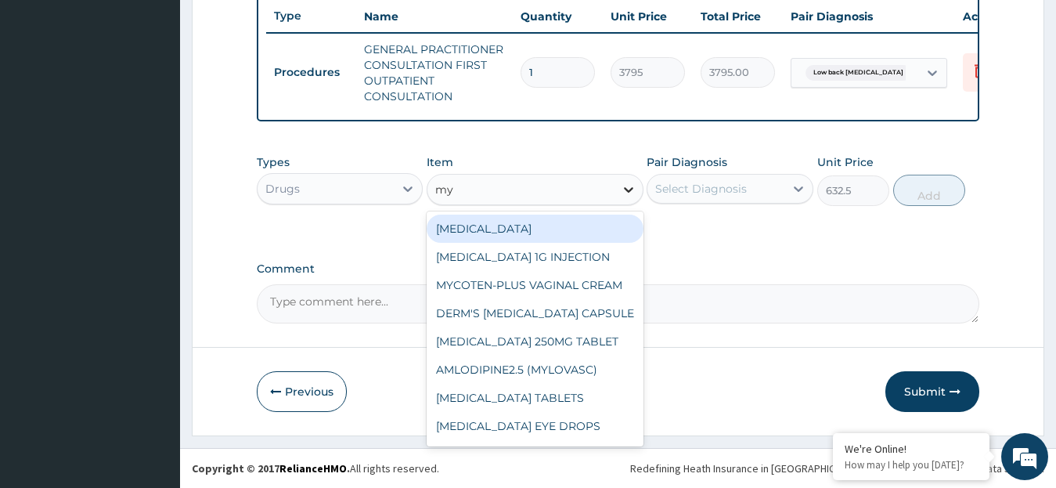
type input "myc"
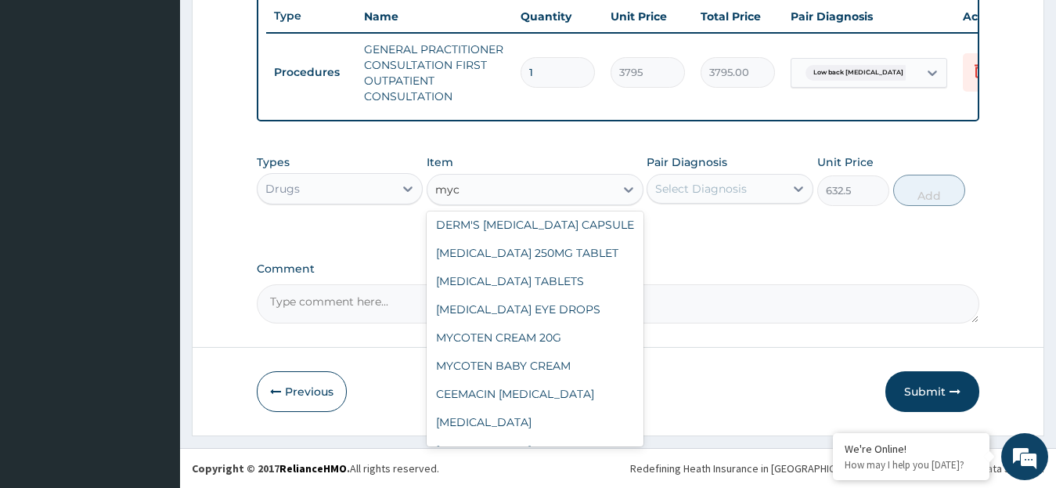
scroll to position [63, 0]
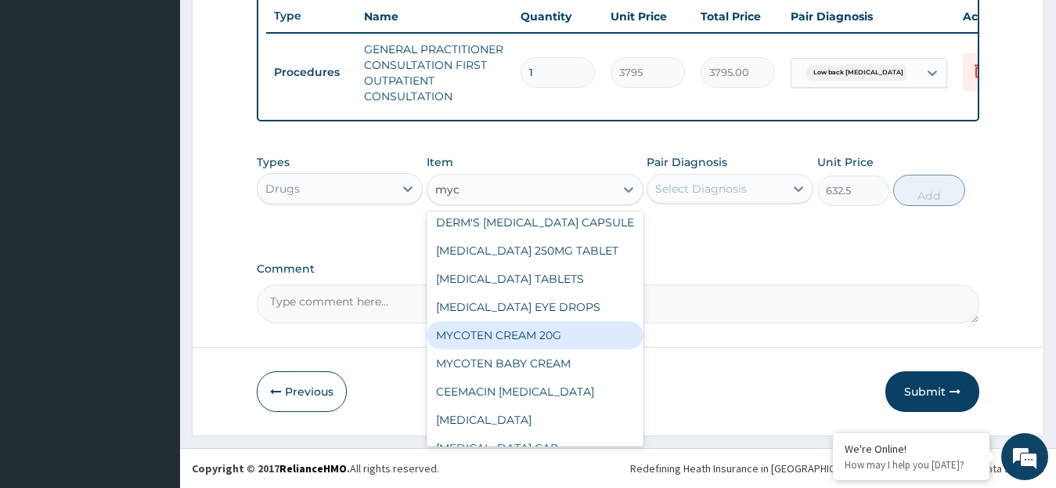
click at [588, 344] on div "MYCOTEN CREAM 20G" at bounding box center [535, 335] width 217 height 28
type input "1265"
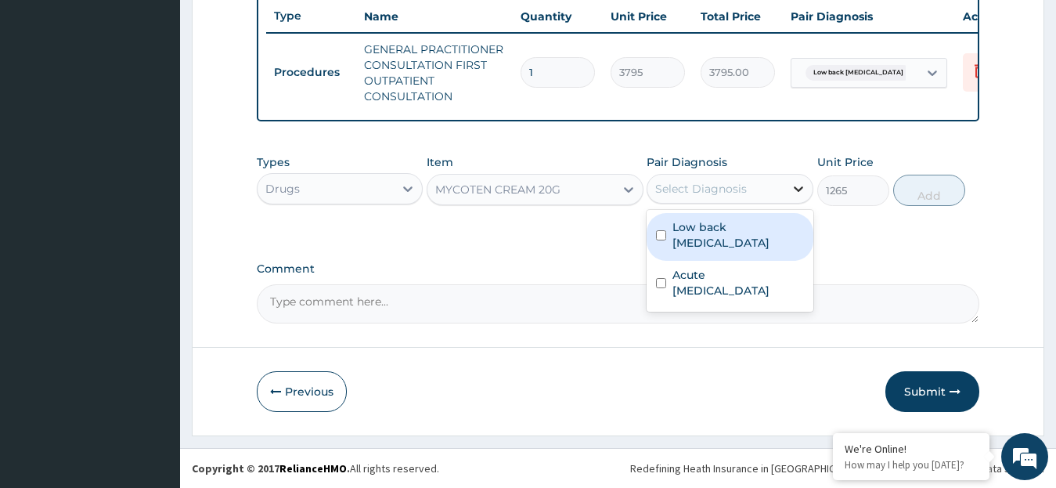
click at [790, 185] on div at bounding box center [798, 189] width 28 height 28
click at [728, 242] on label "Low back [MEDICAL_DATA]" at bounding box center [737, 234] width 131 height 31
checkbox input "true"
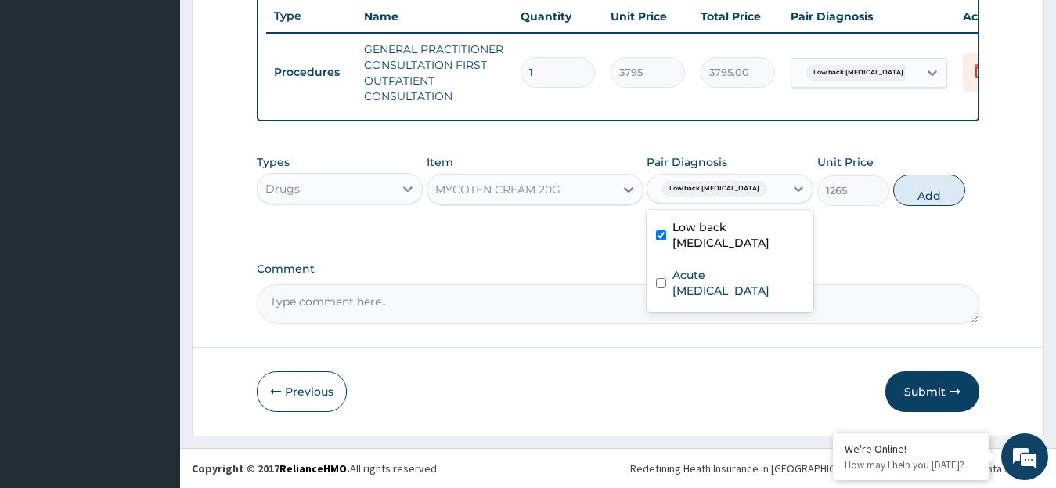
click at [921, 197] on button "Add" at bounding box center [929, 190] width 72 height 31
type input "0"
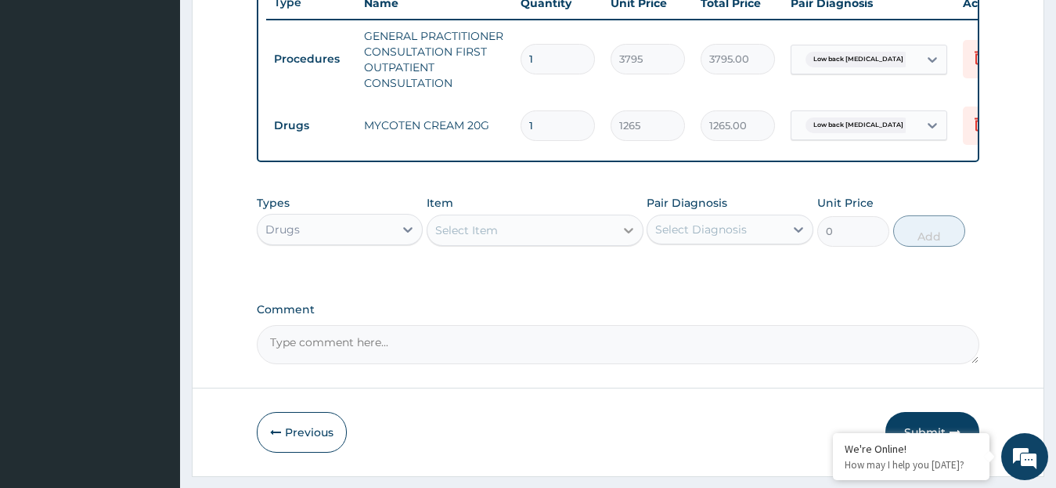
click at [628, 238] on icon at bounding box center [629, 230] width 16 height 16
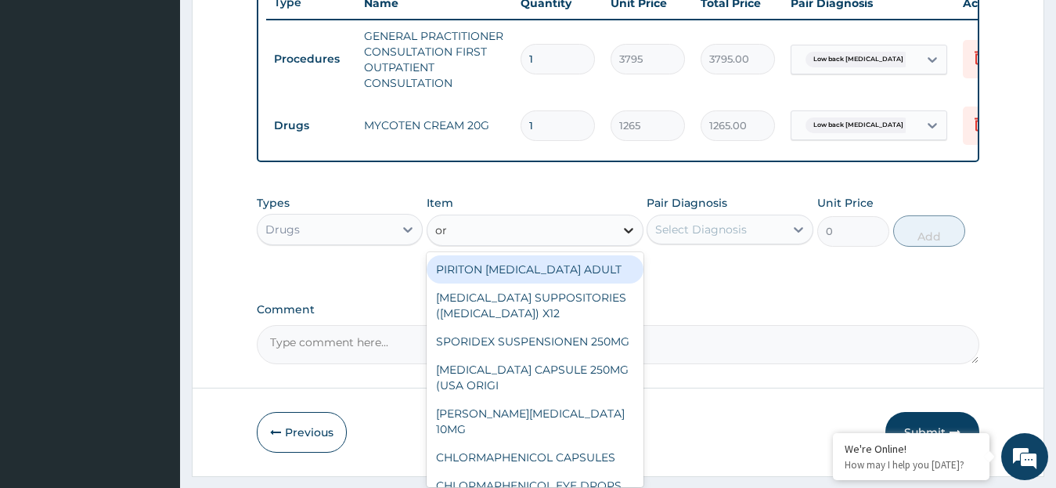
type input "orp"
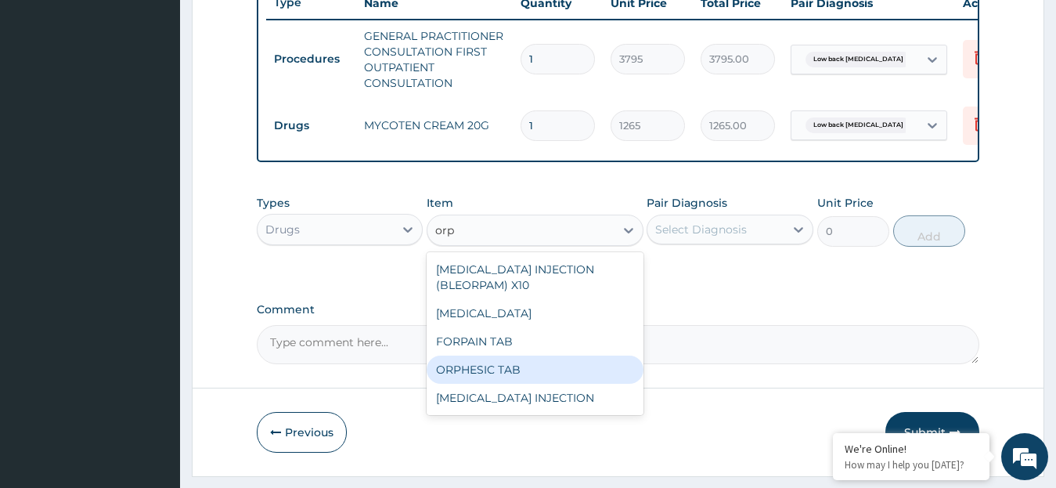
click at [559, 383] on div "ORPHESIC TAB" at bounding box center [535, 369] width 217 height 28
type input "113.85"
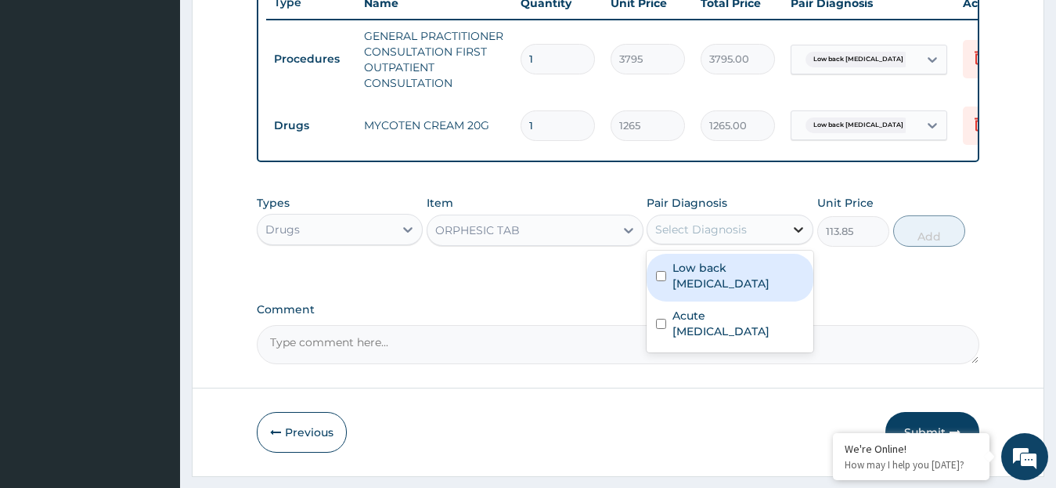
click at [797, 232] on icon at bounding box center [798, 229] width 9 height 5
click at [725, 279] on label "Low back [MEDICAL_DATA]" at bounding box center [737, 275] width 131 height 31
checkbox input "true"
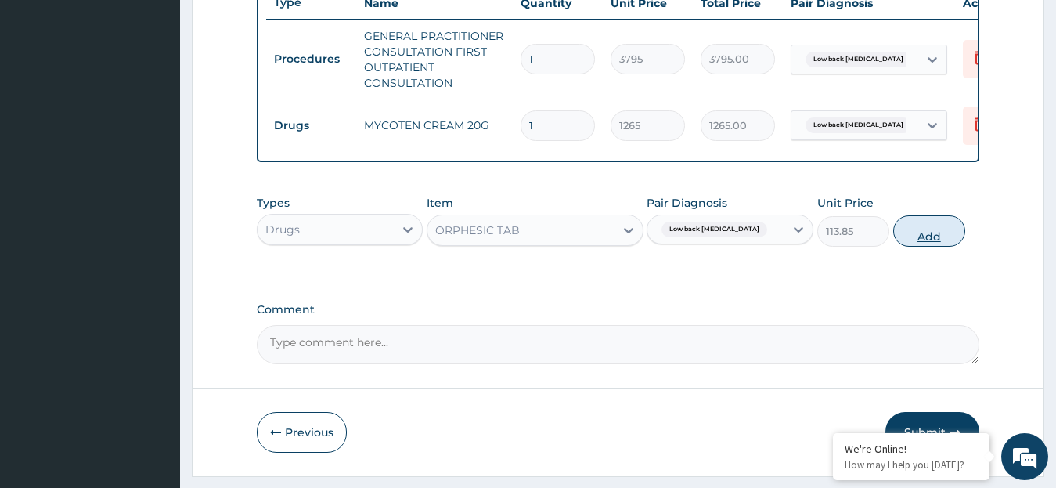
click at [927, 247] on button "Add" at bounding box center [929, 230] width 72 height 31
type input "0"
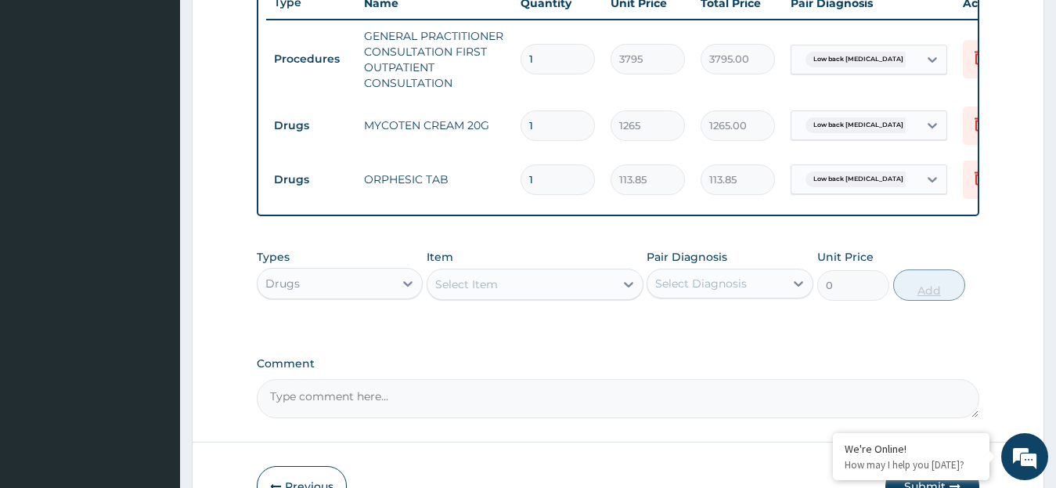
type input "0.00"
type input "4"
type input "455.40"
type input "4"
click at [624, 292] on icon at bounding box center [629, 284] width 16 height 16
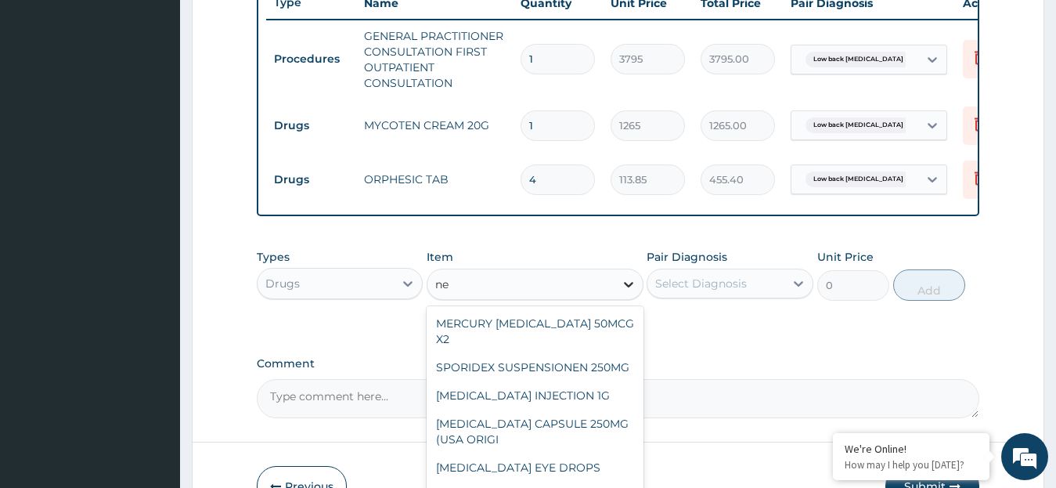
type input "neu"
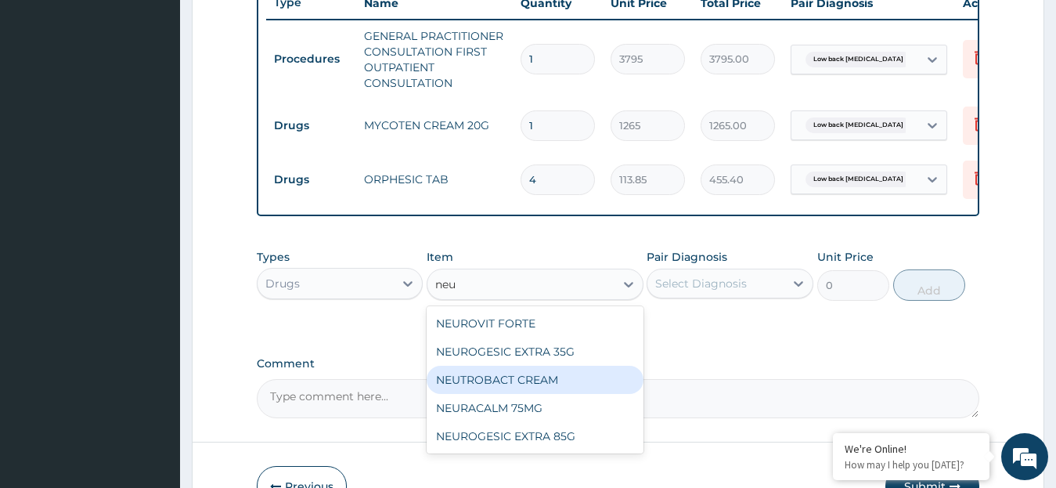
click at [576, 385] on div "NEUTROBACT CREAM" at bounding box center [535, 379] width 217 height 28
type input "1265"
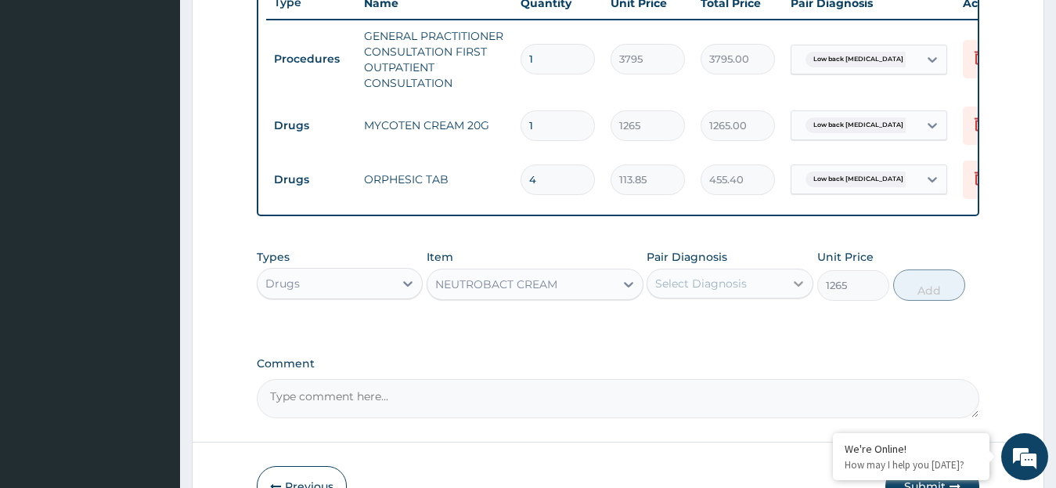
click at [797, 291] on icon at bounding box center [798, 283] width 16 height 16
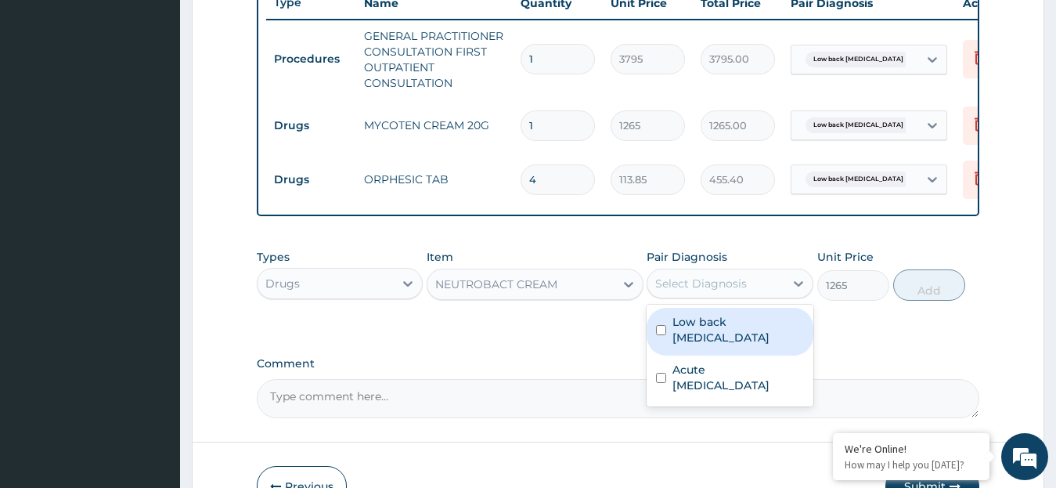
click at [752, 345] on label "Low back [MEDICAL_DATA]" at bounding box center [737, 329] width 131 height 31
checkbox input "true"
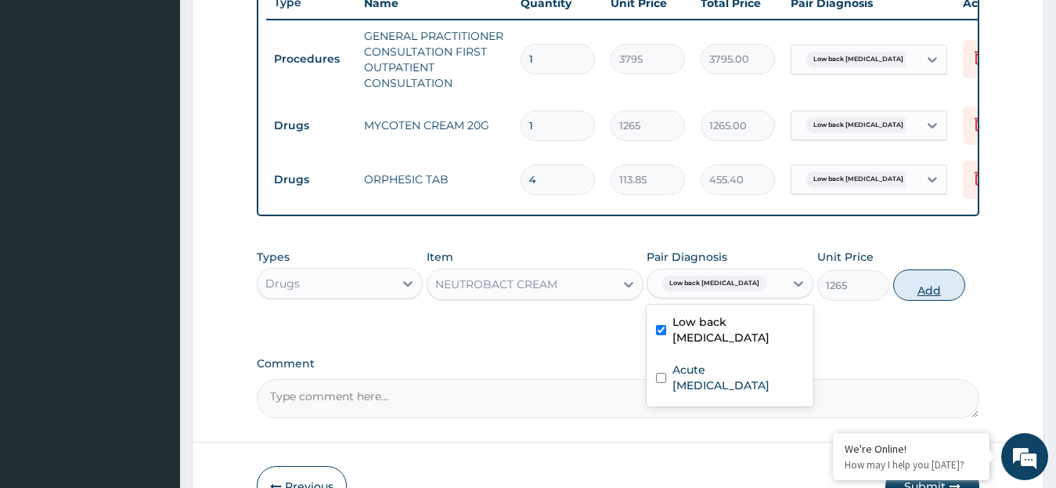
click at [916, 301] on button "Add" at bounding box center [929, 284] width 72 height 31
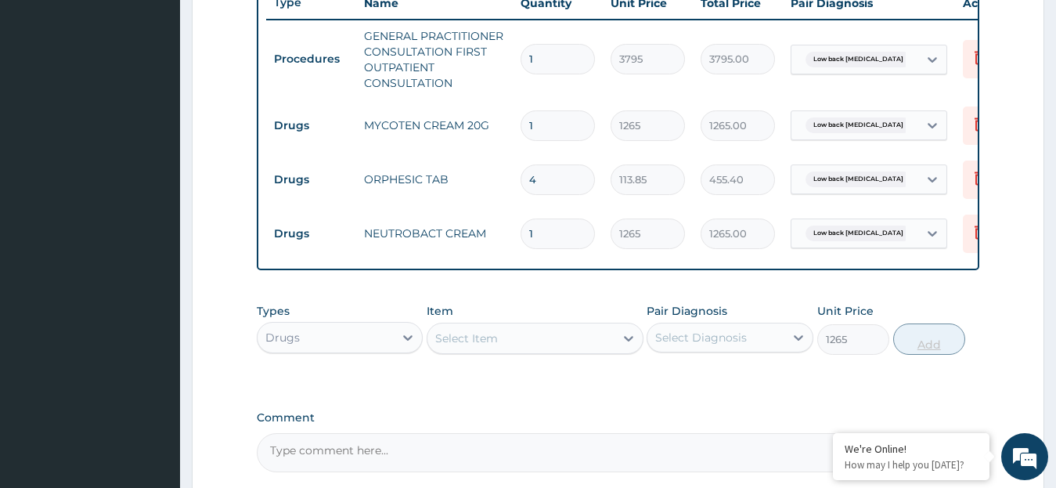
type input "0"
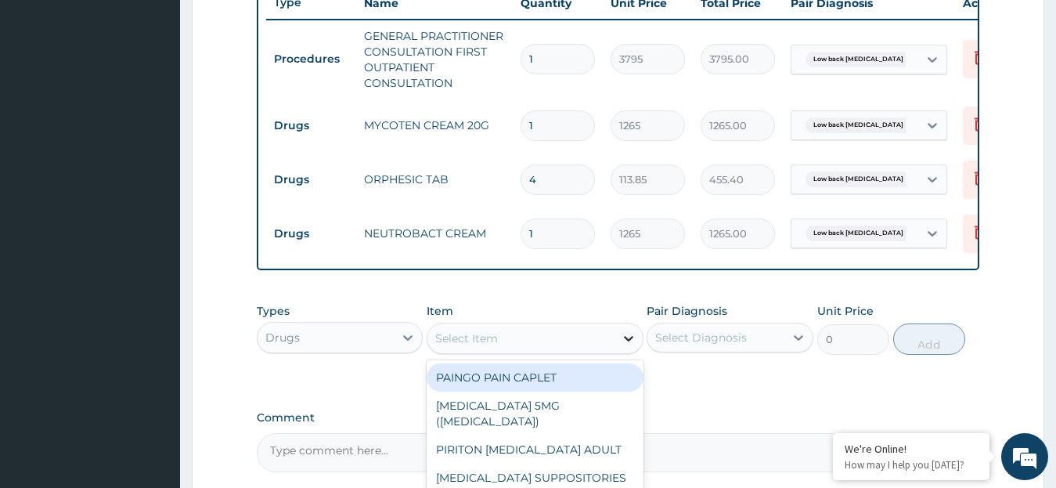
click at [625, 352] on div at bounding box center [628, 338] width 28 height 28
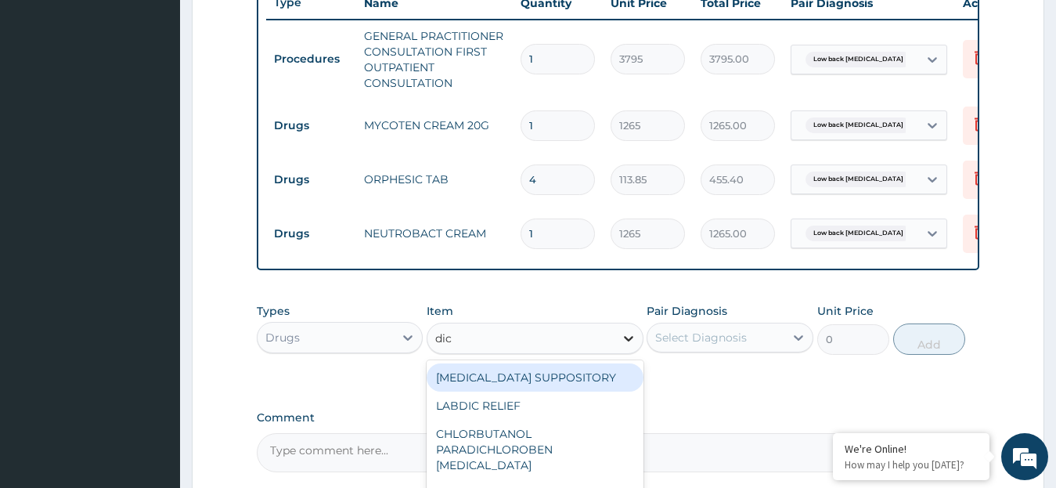
type input "dicl"
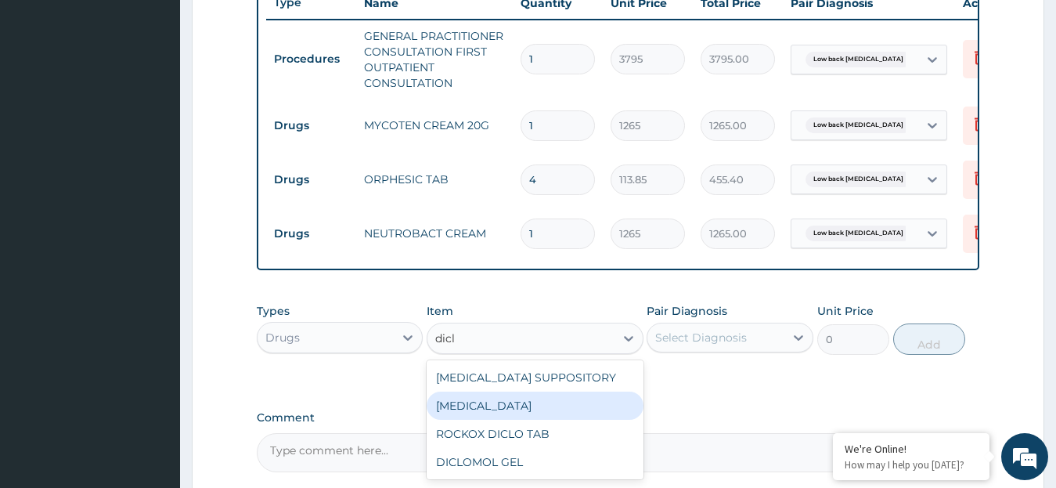
click at [538, 415] on div "DICLOFENAC" at bounding box center [535, 405] width 217 height 28
type input "632.5"
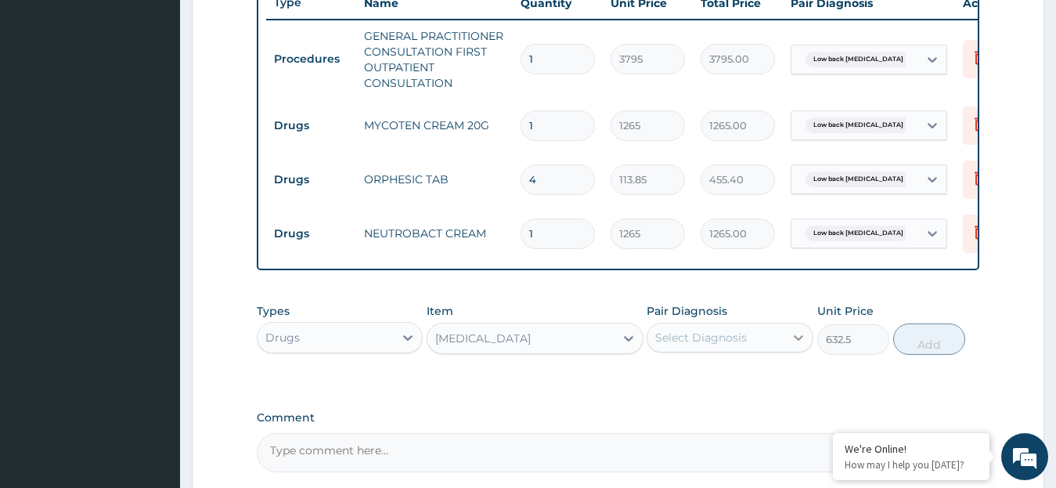
click at [797, 345] on icon at bounding box center [798, 337] width 16 height 16
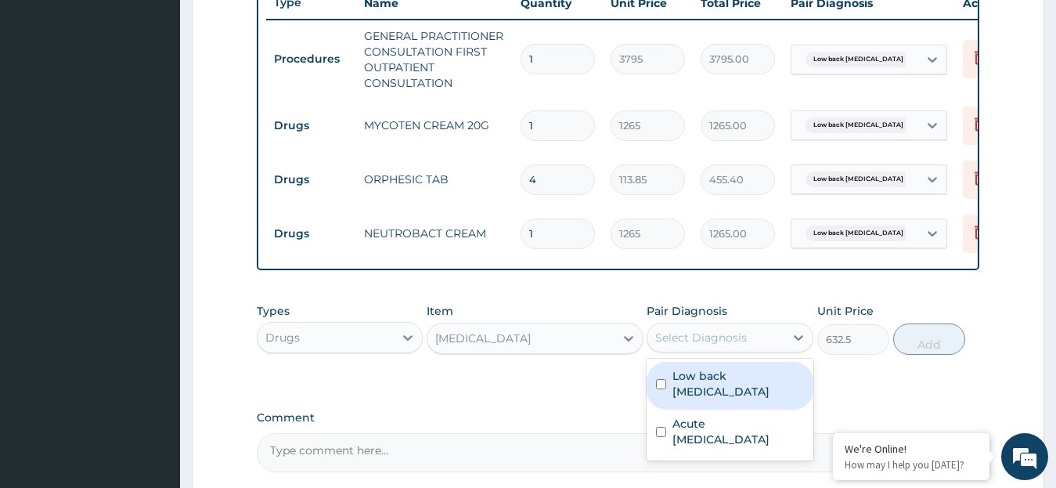
click at [742, 399] on label "Low back pain, unspecified" at bounding box center [737, 383] width 131 height 31
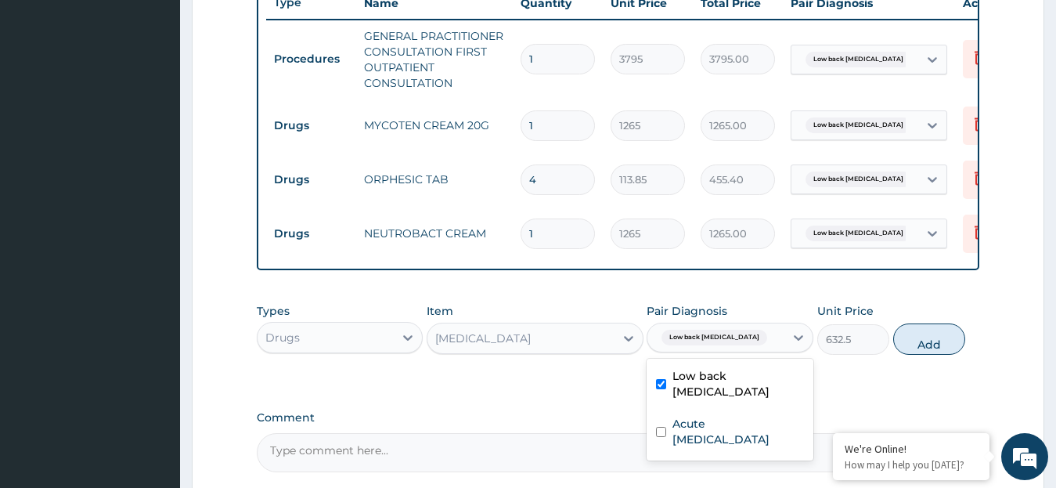
checkbox input "true"
click at [931, 351] on button "Add" at bounding box center [929, 338] width 72 height 31
type input "0"
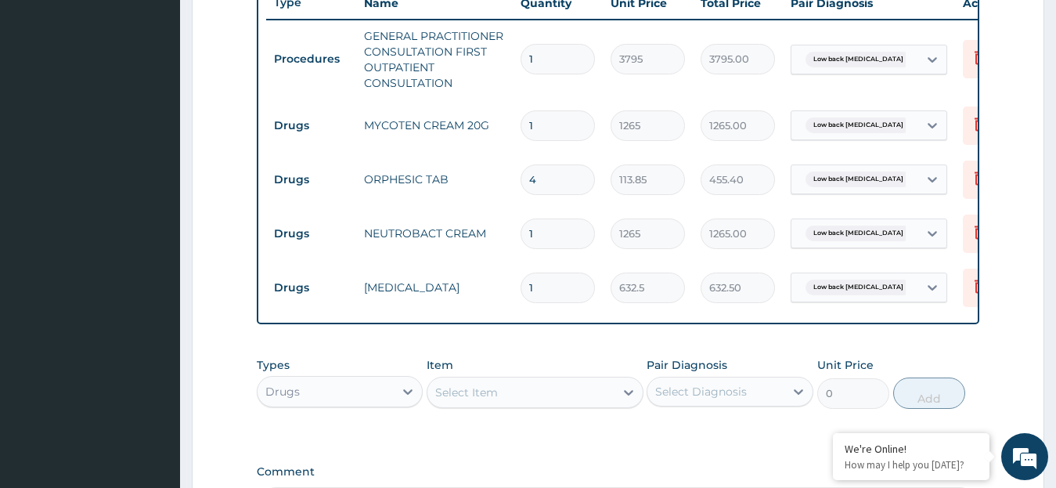
scroll to position [820, 0]
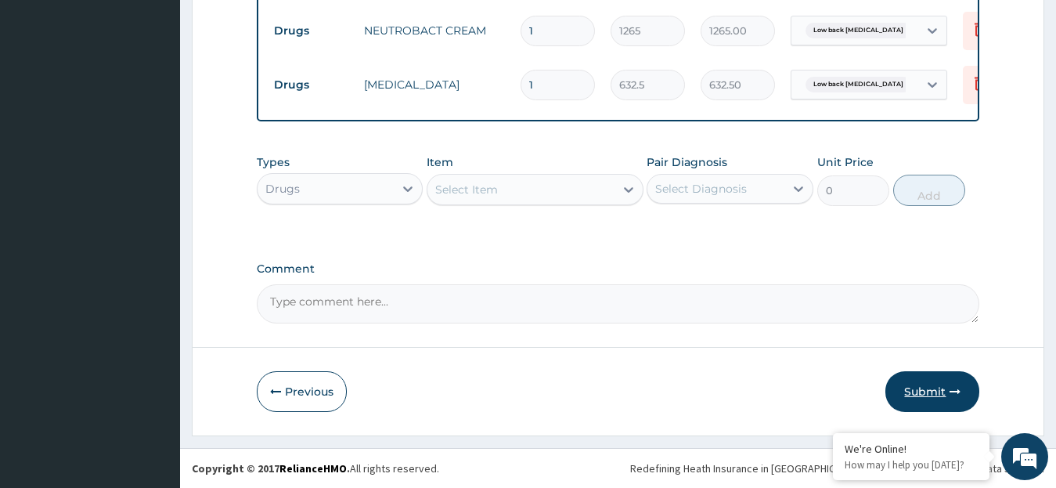
click at [920, 391] on button "Submit" at bounding box center [932, 391] width 94 height 41
click at [927, 391] on button "Submit" at bounding box center [932, 391] width 94 height 41
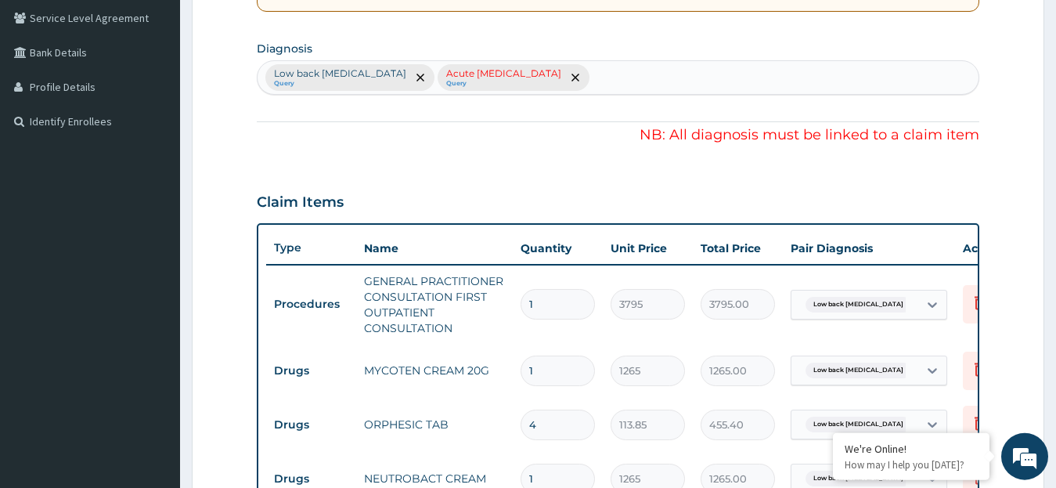
scroll to position [349, 0]
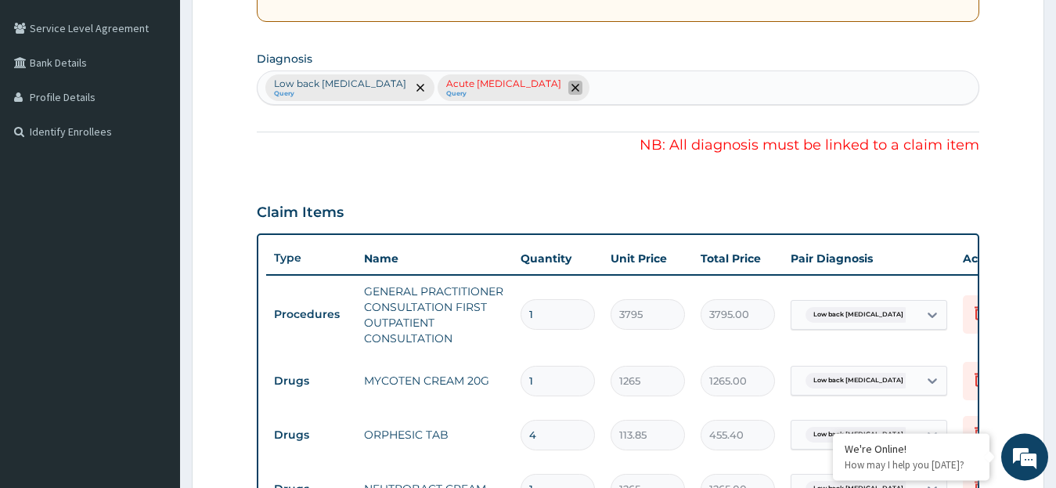
click at [579, 86] on icon "remove selection option" at bounding box center [575, 88] width 8 height 8
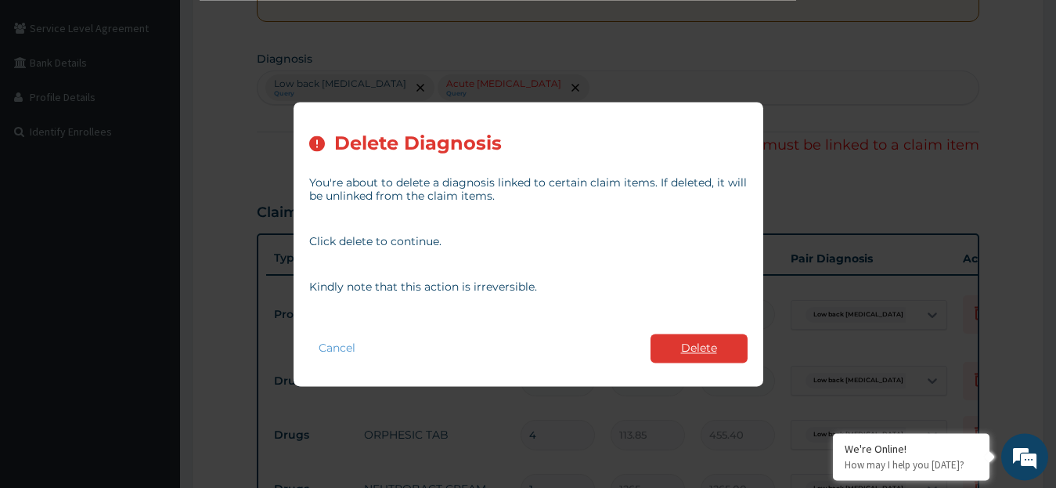
click at [686, 341] on button "Delete" at bounding box center [698, 347] width 97 height 29
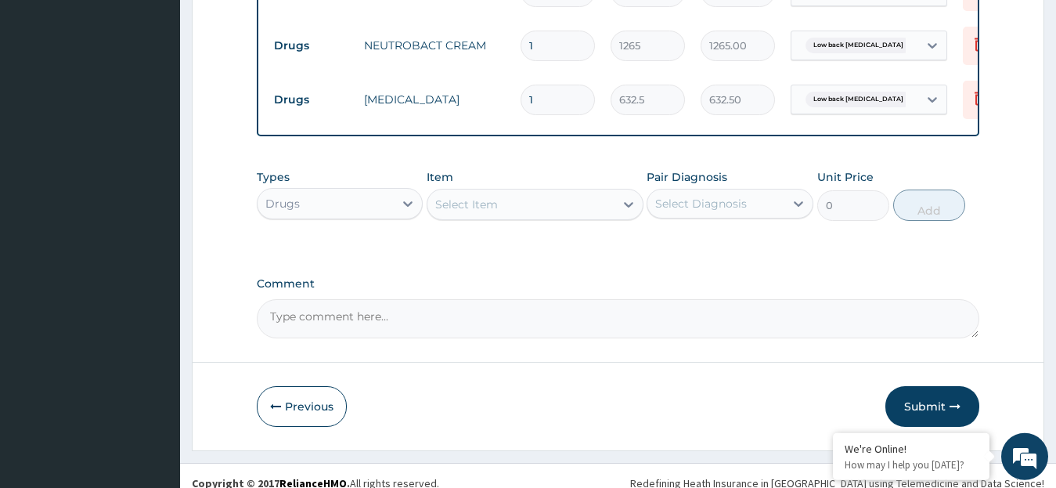
scroll to position [820, 0]
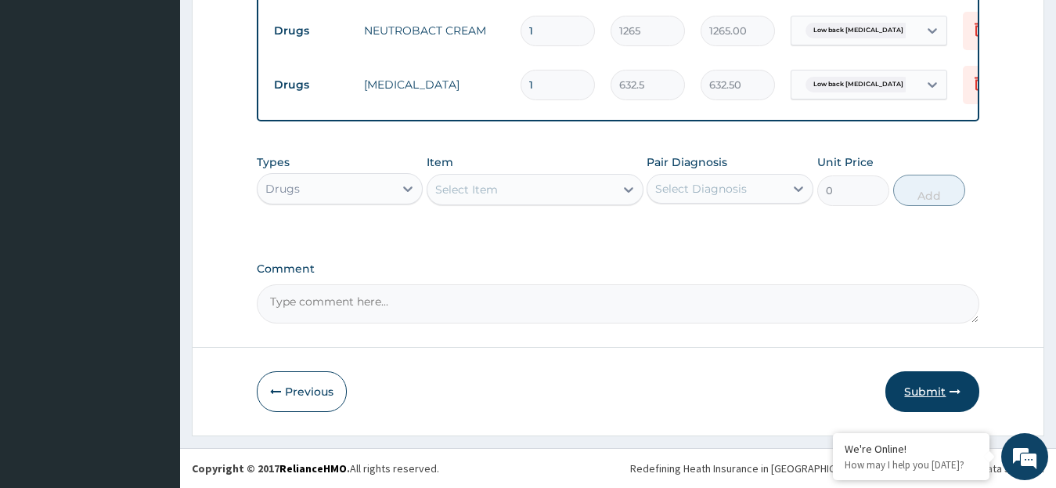
click at [929, 389] on button "Submit" at bounding box center [932, 391] width 94 height 41
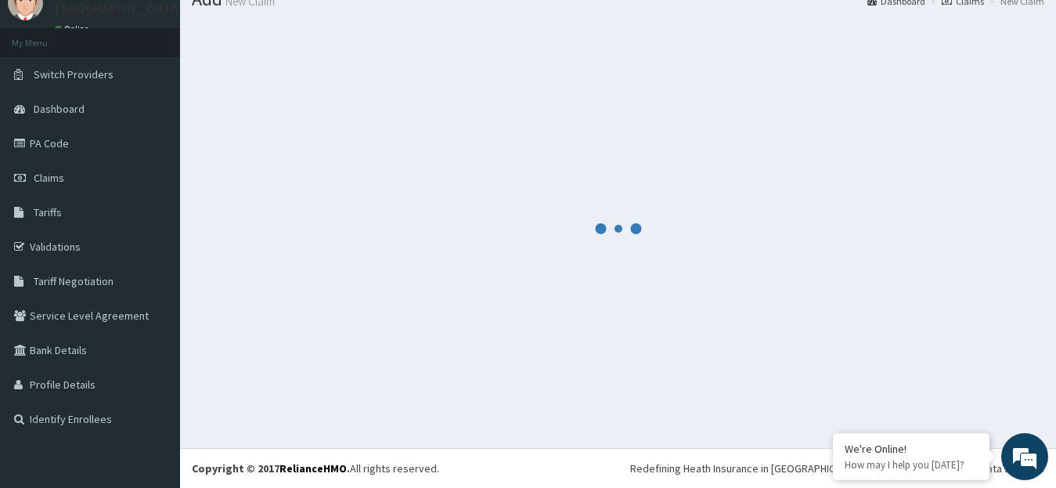
scroll to position [62, 0]
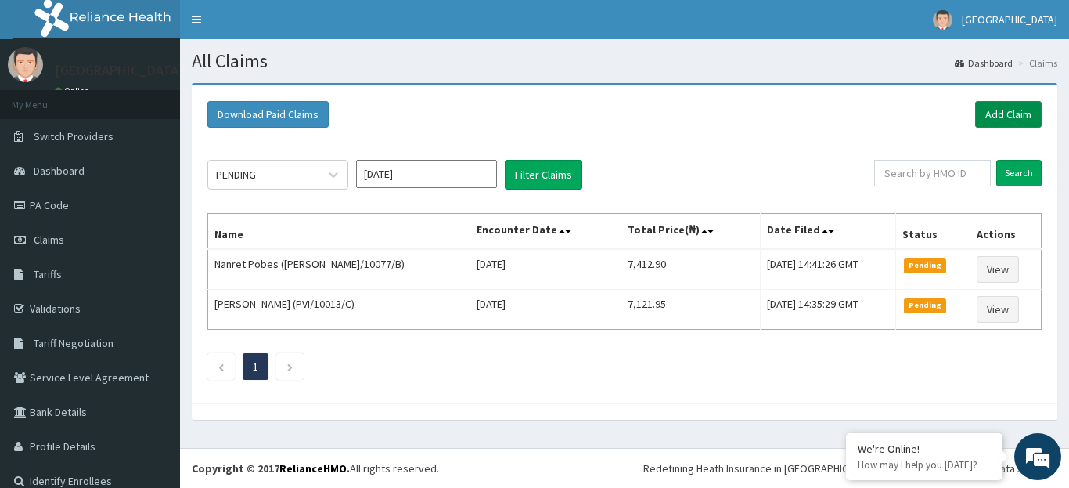
click at [992, 109] on link "Add Claim" at bounding box center [1008, 114] width 67 height 27
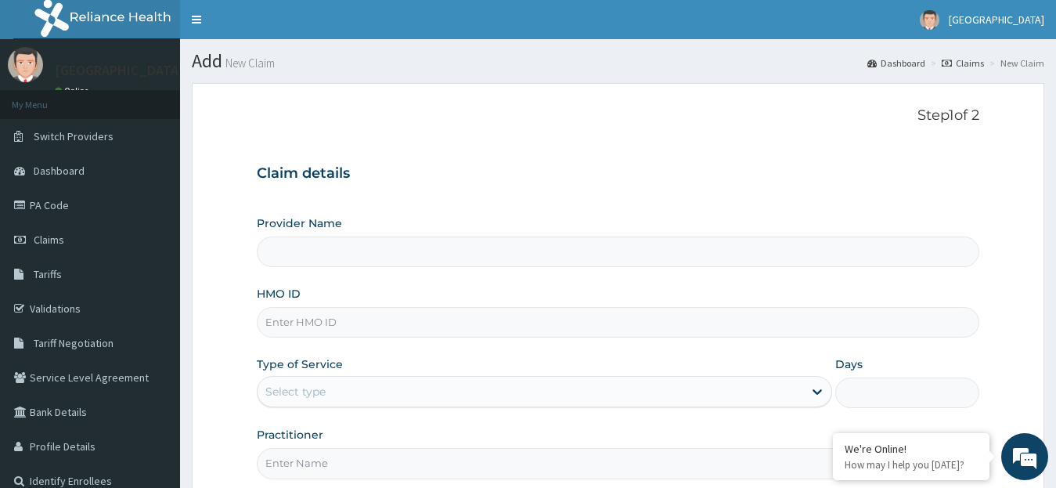
type input "[GEOGRAPHIC_DATA]"
click at [305, 318] on input "HMO ID" at bounding box center [618, 322] width 723 height 31
paste input "NBC/10648/B"
type input "NBC/10648/c"
click at [810, 394] on icon at bounding box center [817, 391] width 16 height 16
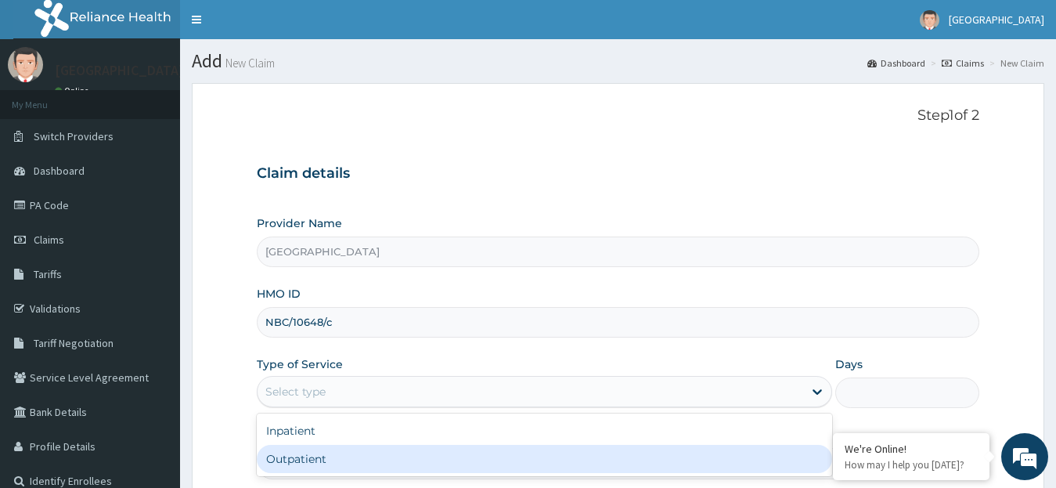
click at [772, 463] on div "Outpatient" at bounding box center [545, 459] width 576 height 28
type input "1"
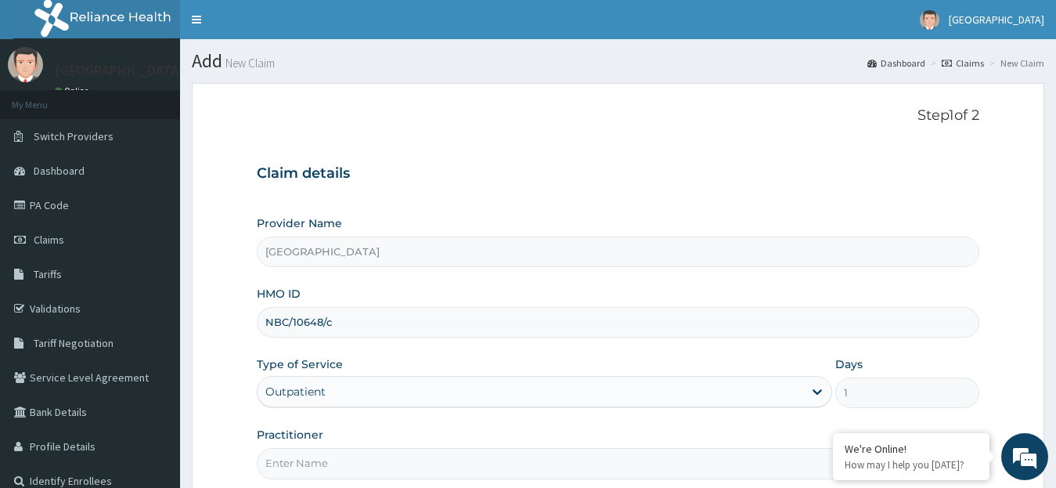
scroll to position [156, 0]
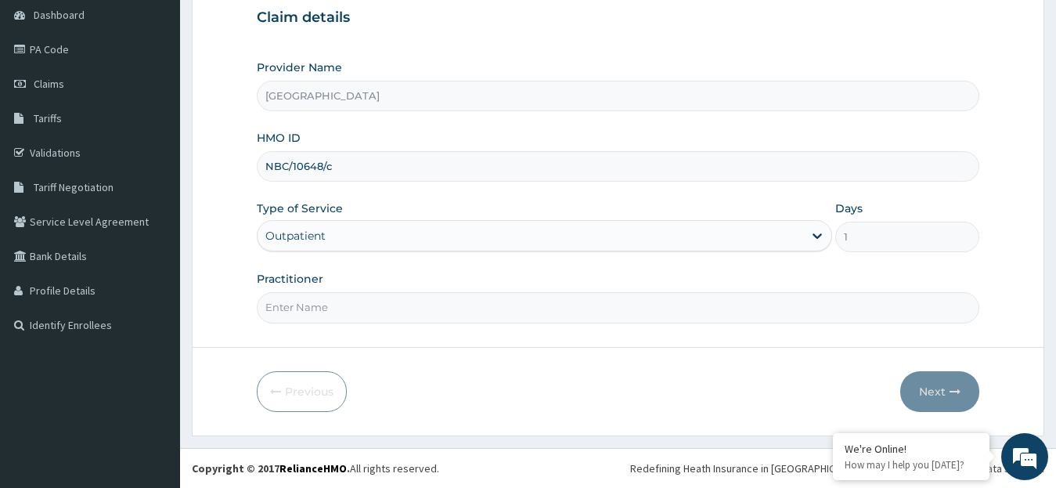
click at [405, 312] on input "Practitioner" at bounding box center [618, 307] width 723 height 31
type input "DR. [GEOGRAPHIC_DATA]"
click at [935, 387] on button "Next" at bounding box center [939, 391] width 79 height 41
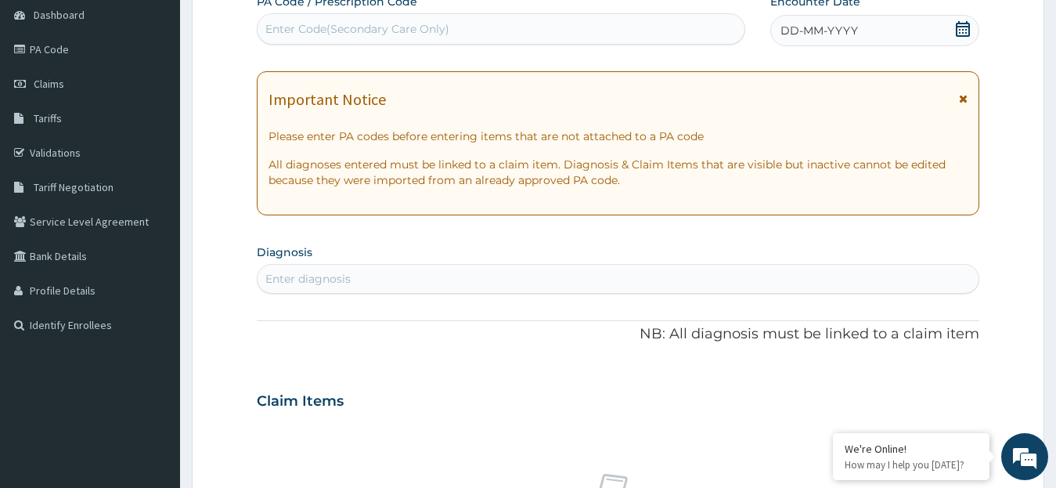
click at [964, 27] on icon at bounding box center [963, 29] width 14 height 16
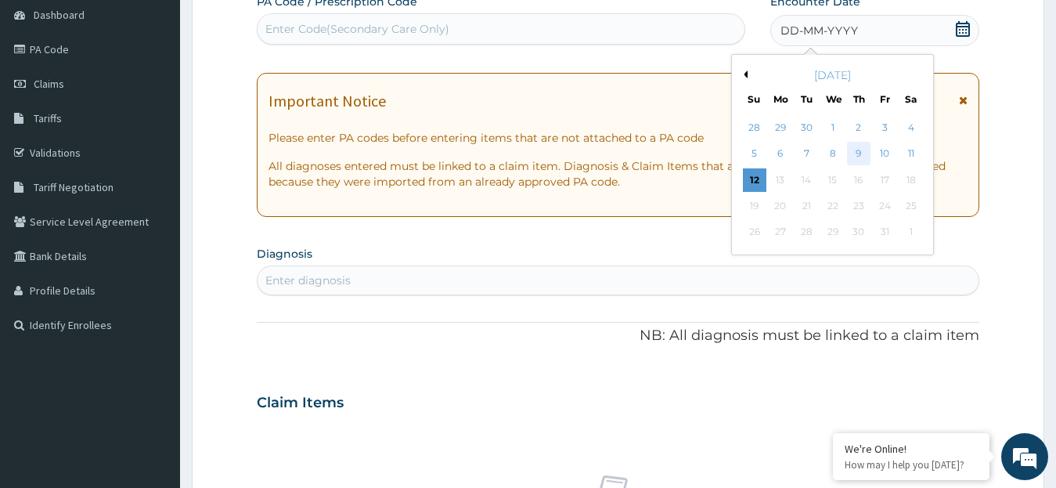
click at [855, 153] on div "9" at bounding box center [858, 153] width 23 height 23
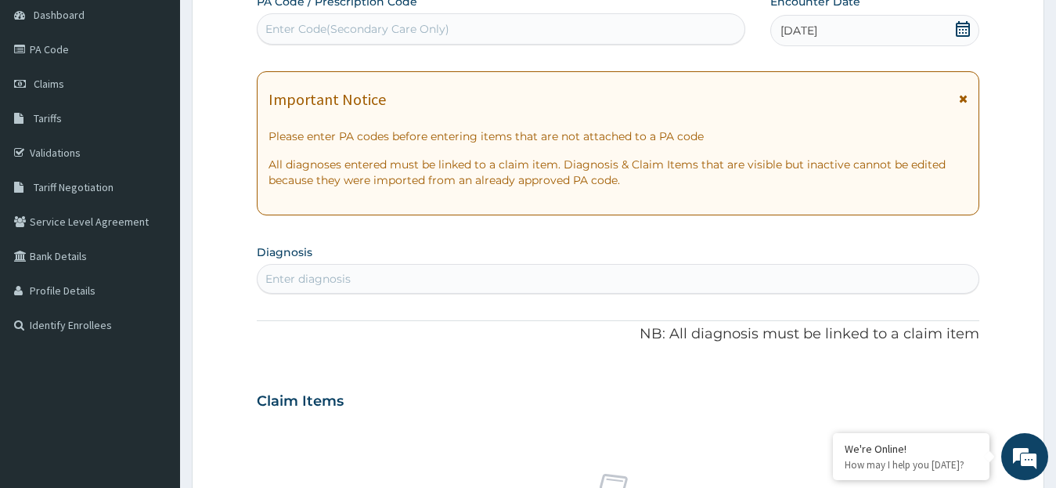
click at [514, 284] on div "Enter diagnosis" at bounding box center [618, 278] width 722 height 25
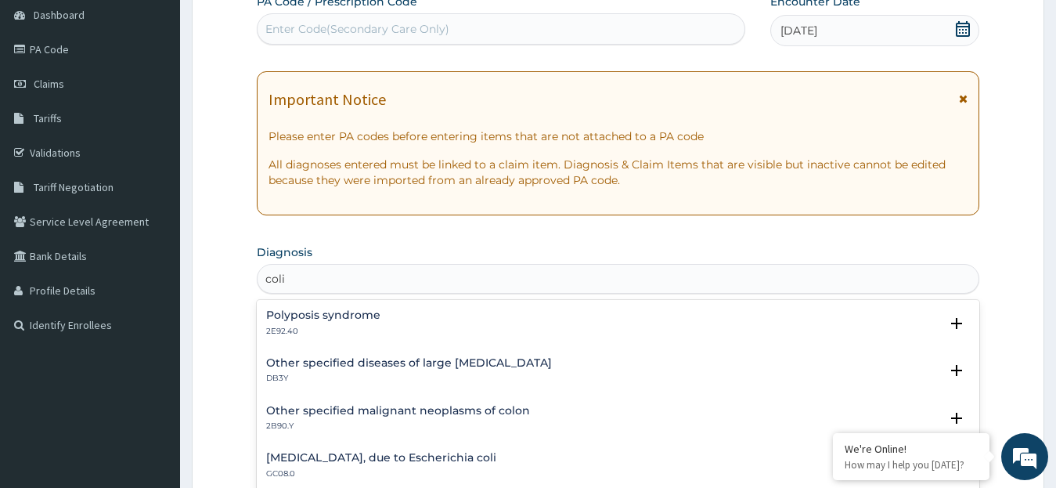
type input "[MEDICAL_DATA]"
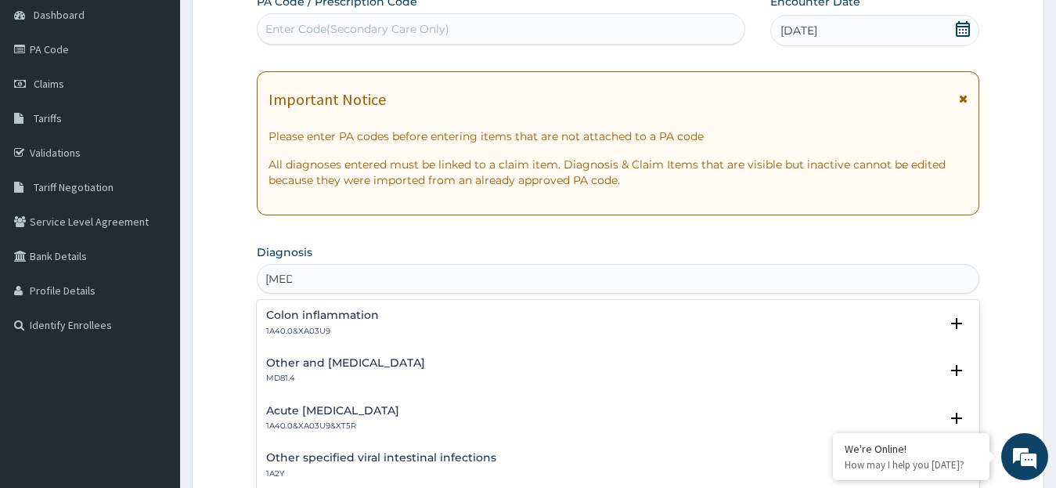
click at [530, 460] on div "Other specified viral intestinal infections 1A2Y" at bounding box center [618, 465] width 704 height 27
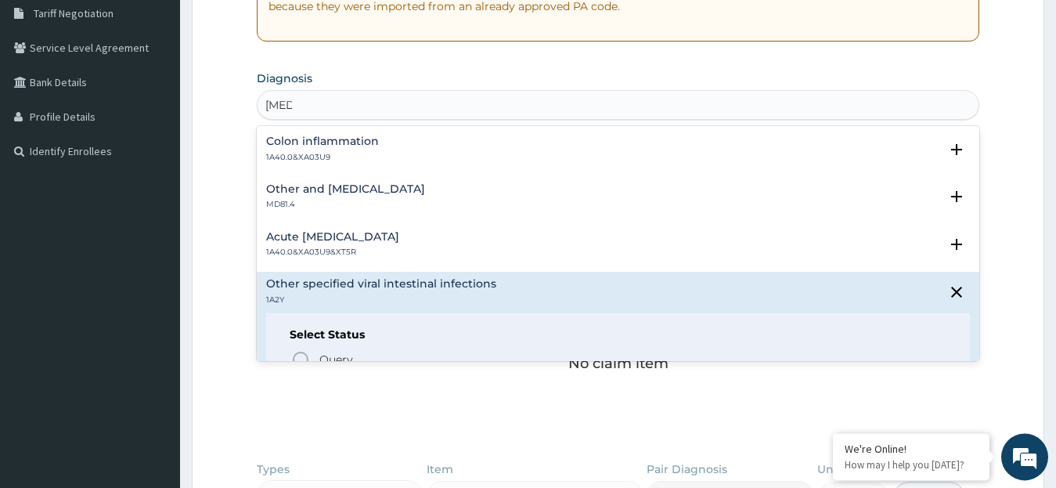
scroll to position [346, 0]
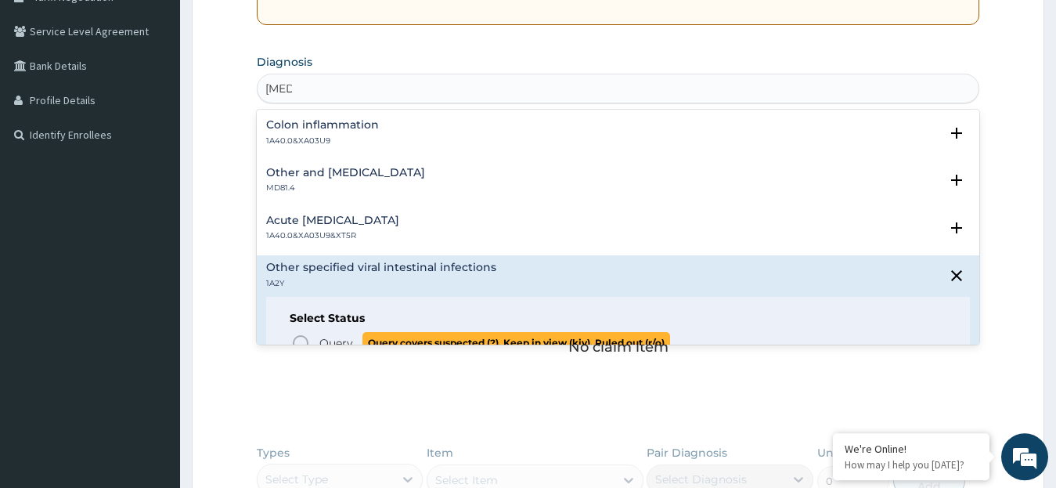
click at [299, 340] on icon "status option query" at bounding box center [300, 342] width 19 height 19
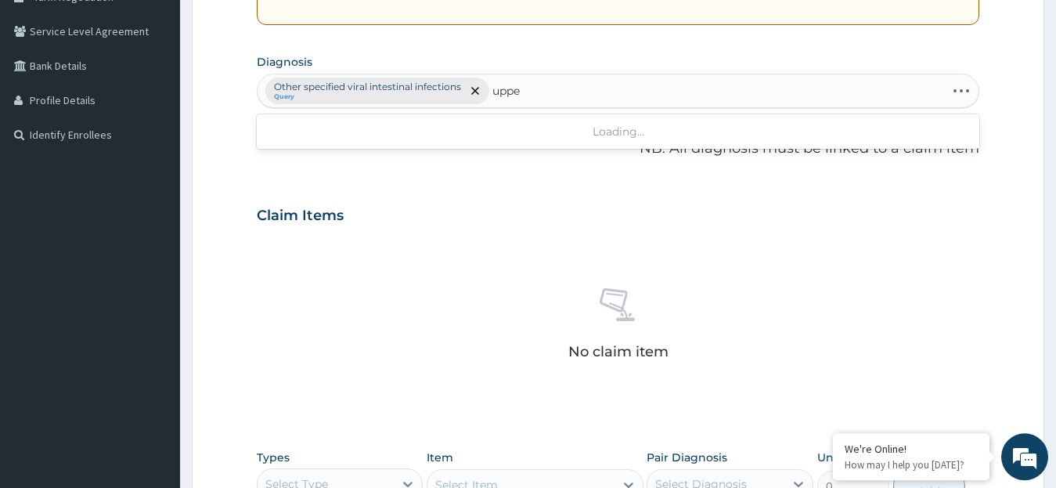
type input "upper"
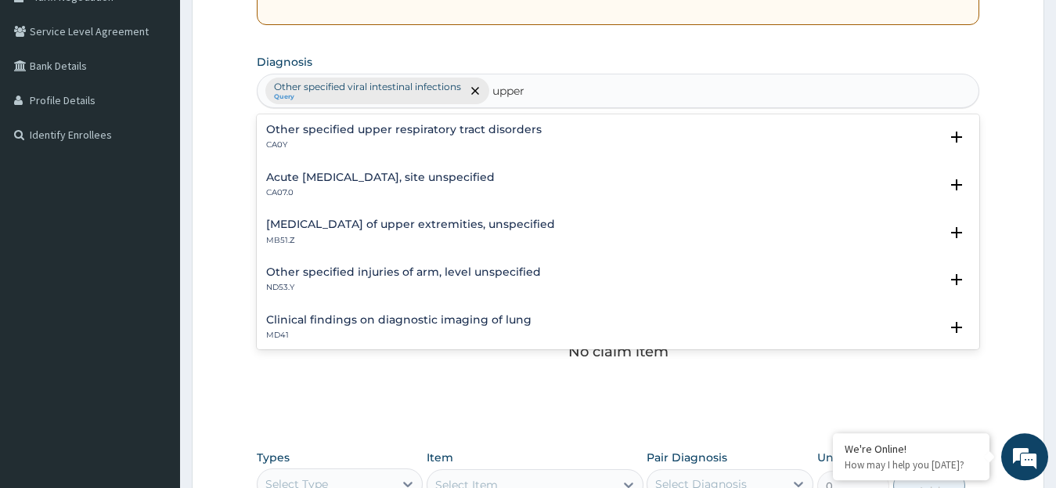
click at [344, 178] on h4 "Acute upper respiratory infection, site unspecified" at bounding box center [380, 177] width 229 height 12
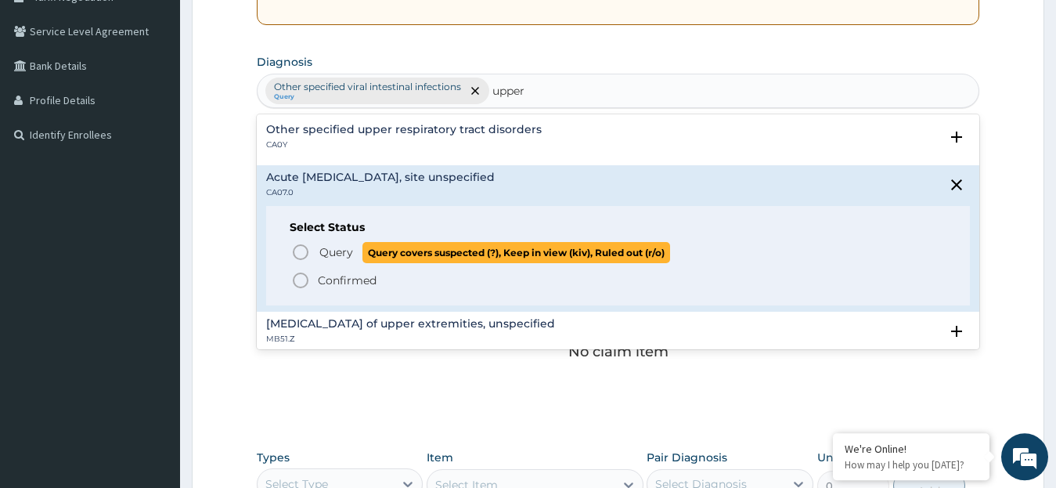
click at [299, 249] on icon "status option query" at bounding box center [300, 252] width 19 height 19
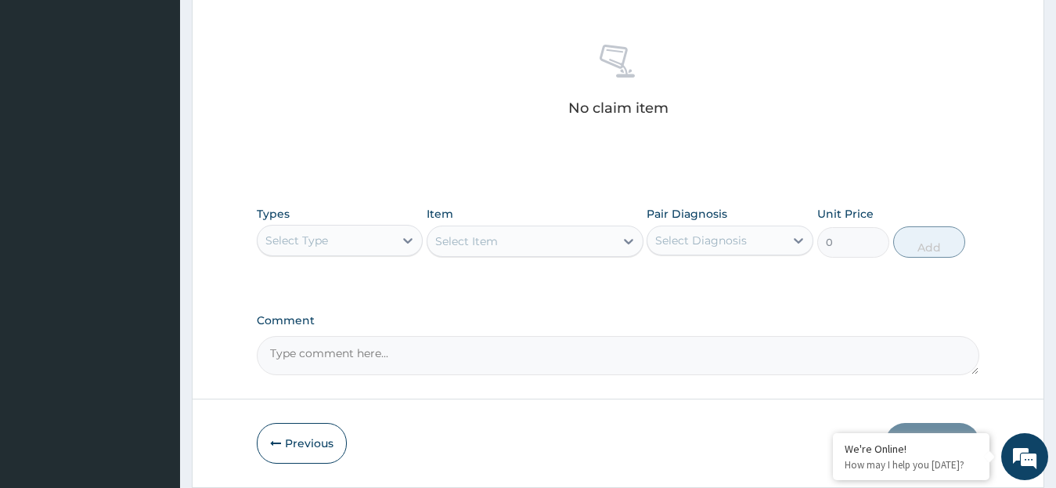
scroll to position [599, 0]
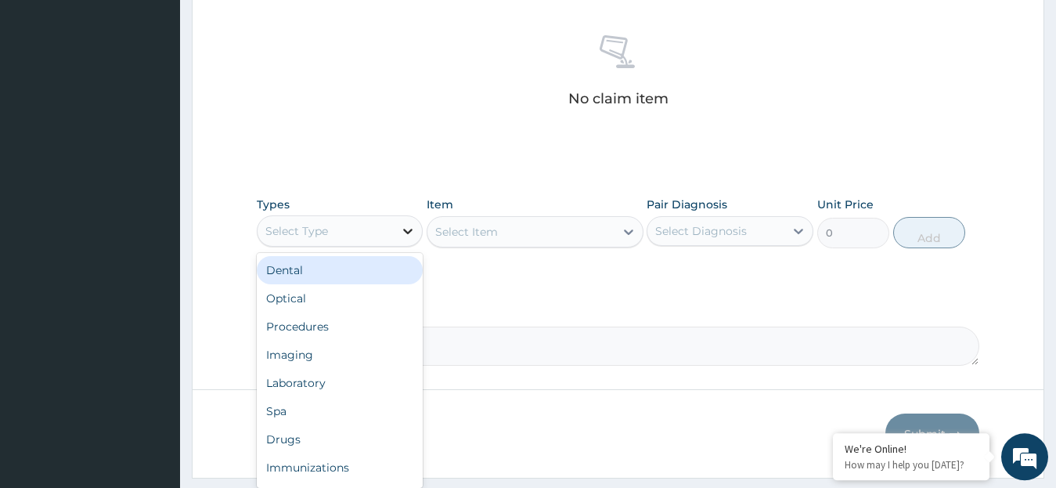
click at [408, 231] on icon at bounding box center [408, 231] width 16 height 16
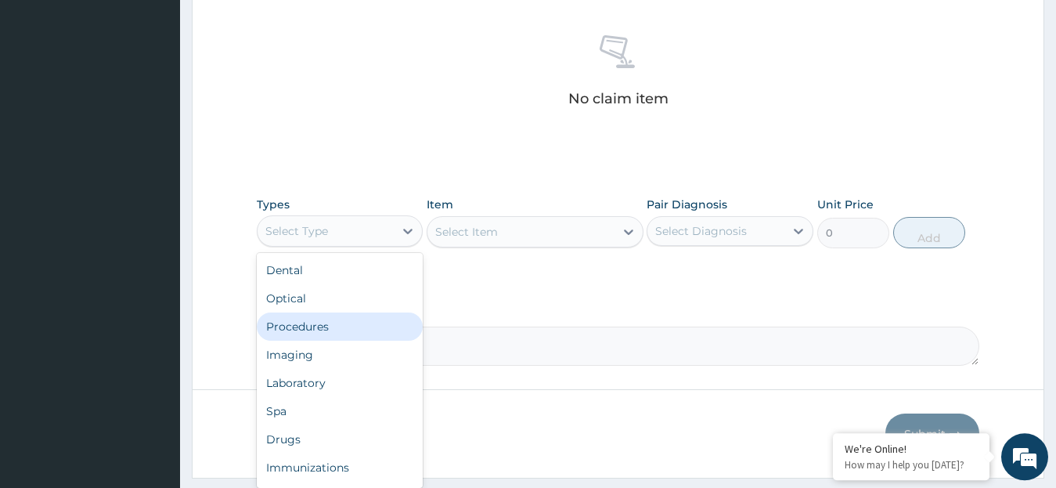
click at [337, 327] on div "Procedures" at bounding box center [340, 326] width 167 height 28
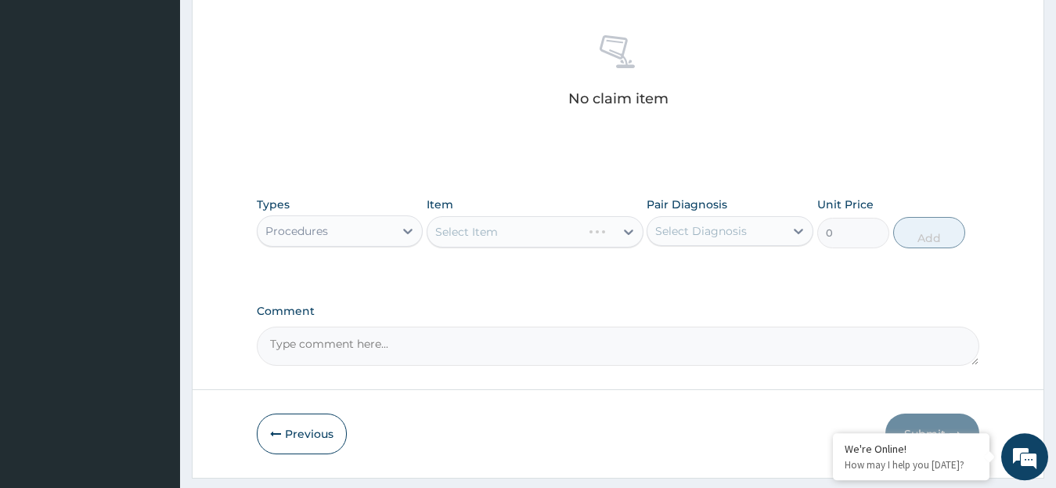
scroll to position [641, 0]
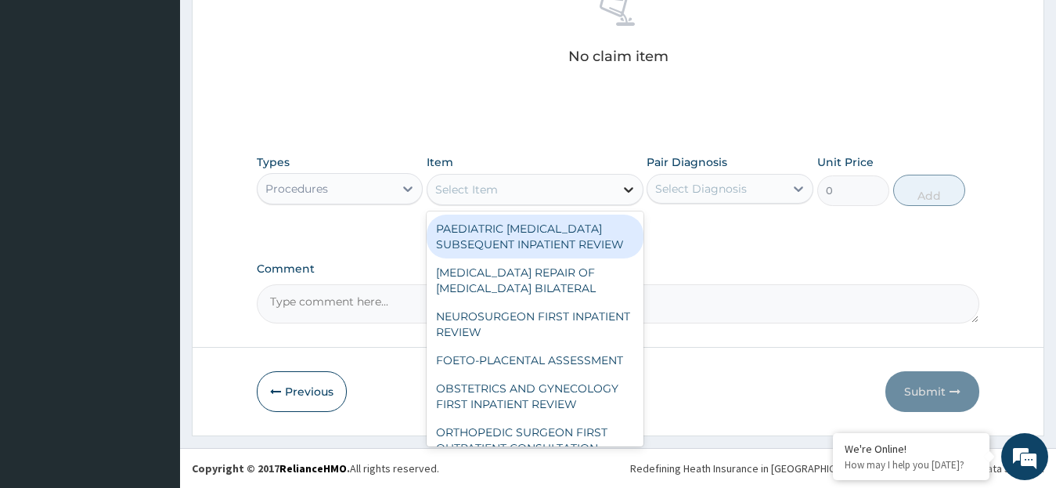
click at [628, 189] on icon at bounding box center [629, 190] width 16 height 16
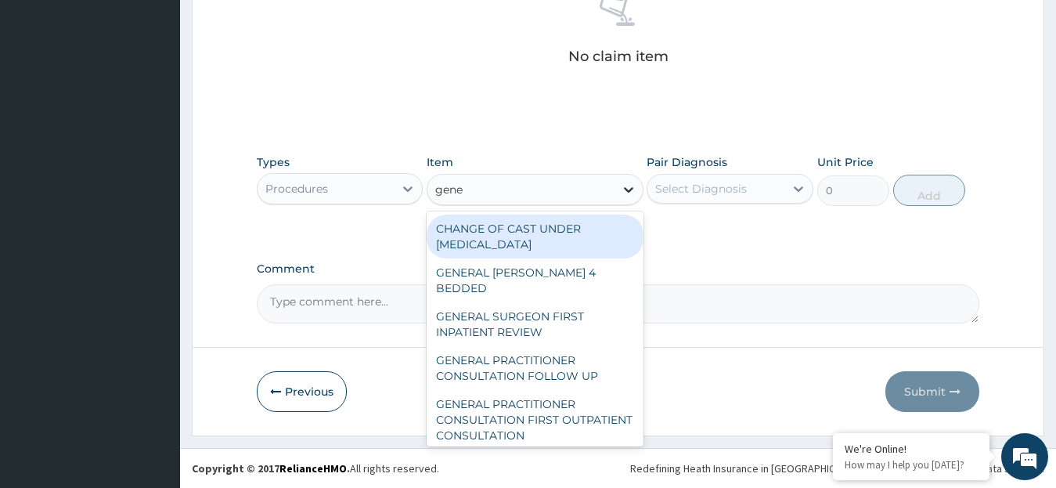
type input "gener"
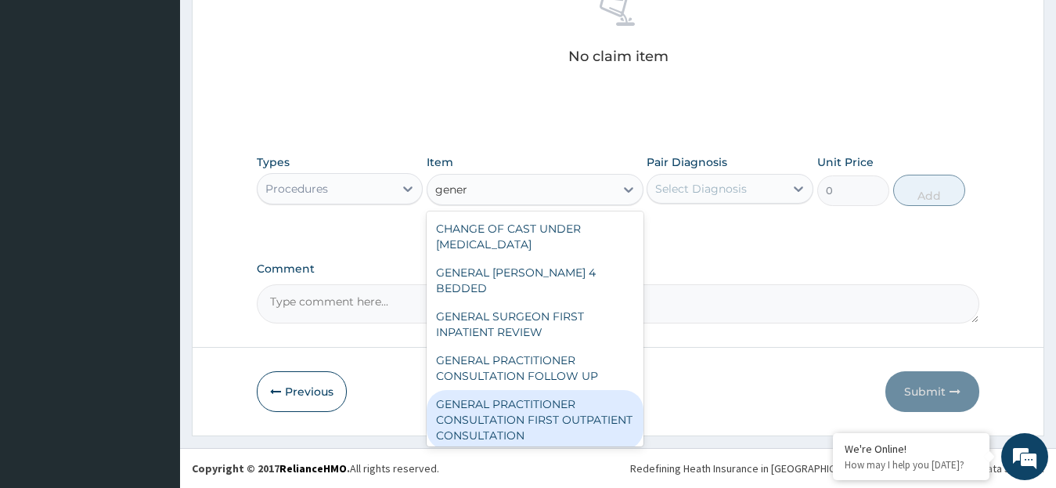
click at [528, 394] on div "GENERAL PRACTITIONER CONSULTATION FIRST OUTPATIENT CONSULTATION" at bounding box center [535, 419] width 217 height 59
type input "3795"
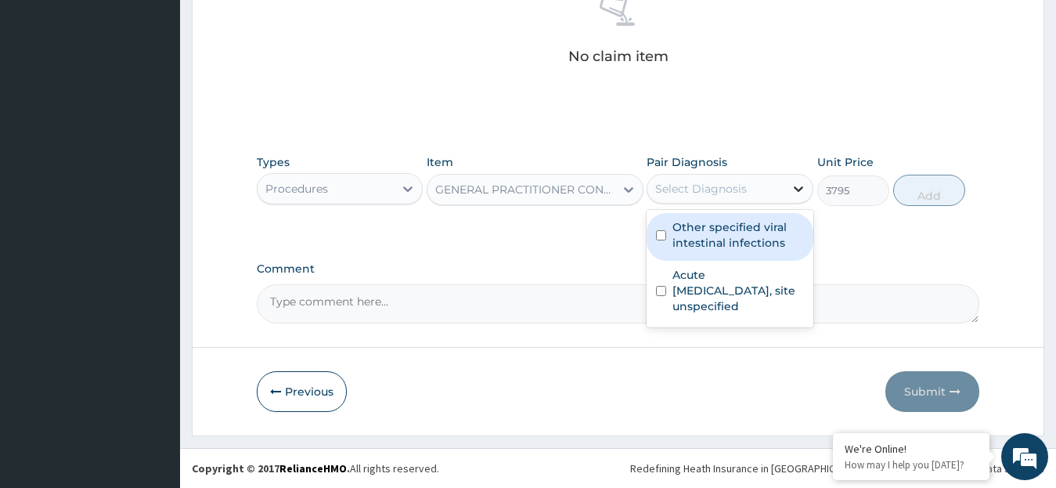
click at [797, 184] on icon at bounding box center [798, 189] width 16 height 16
click at [688, 225] on label "Other specified viral intestinal infections" at bounding box center [737, 234] width 131 height 31
checkbox input "true"
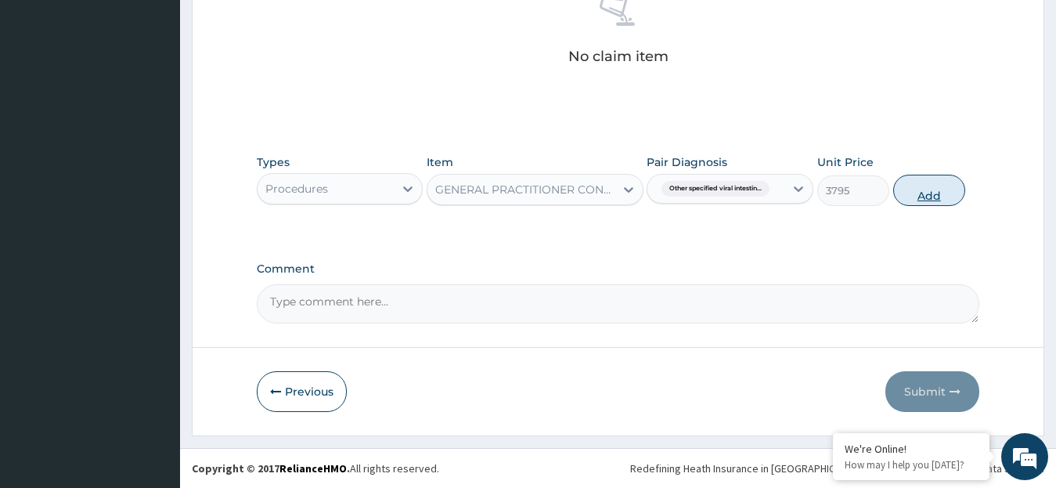
click at [905, 191] on button "Add" at bounding box center [929, 190] width 72 height 31
type input "0"
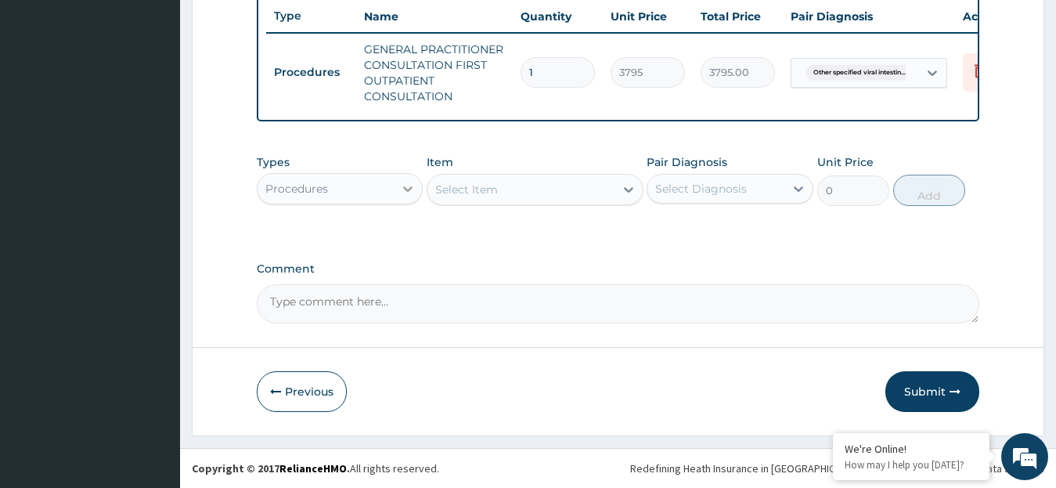
click at [409, 189] on icon at bounding box center [407, 188] width 9 height 5
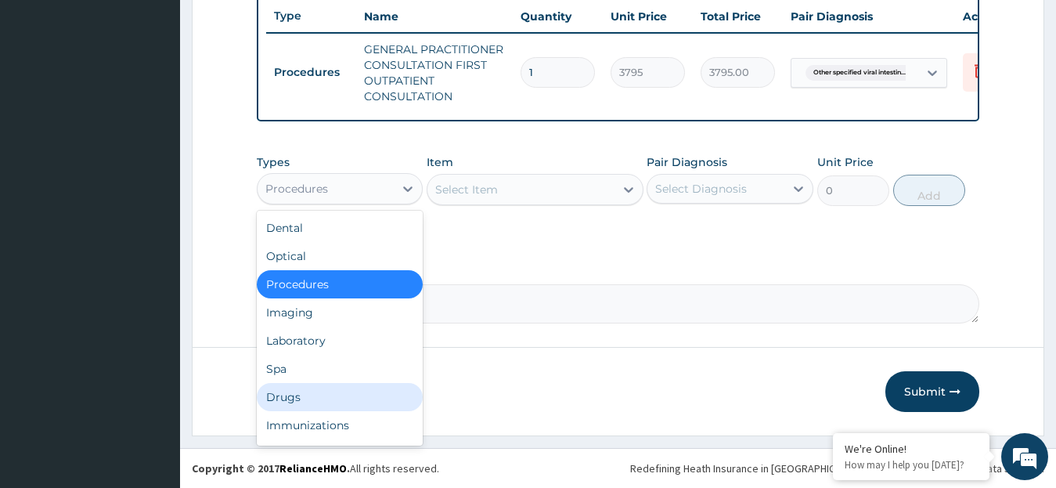
click at [310, 390] on div "Drugs" at bounding box center [340, 397] width 167 height 28
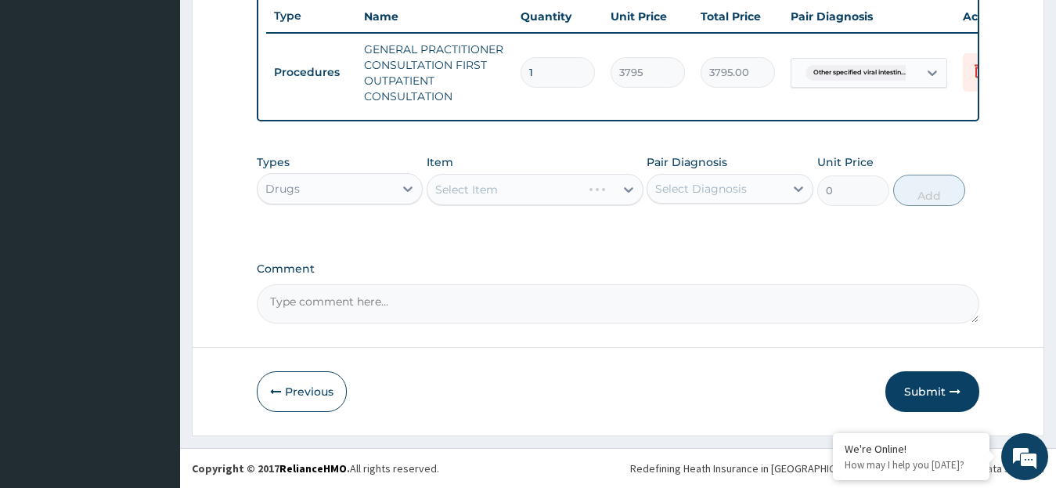
click at [624, 188] on div "Select Item" at bounding box center [535, 189] width 217 height 31
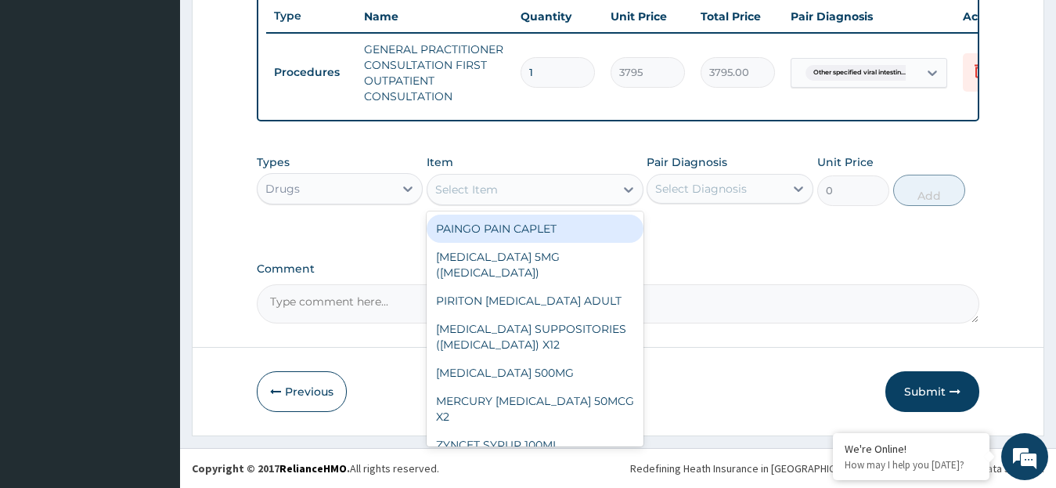
click at [624, 188] on icon at bounding box center [629, 190] width 16 height 16
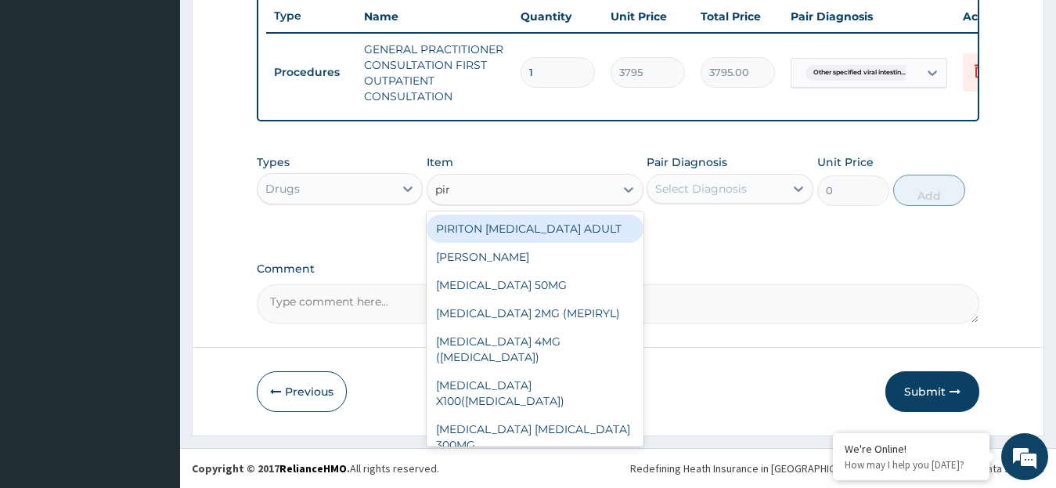
type input "piri"
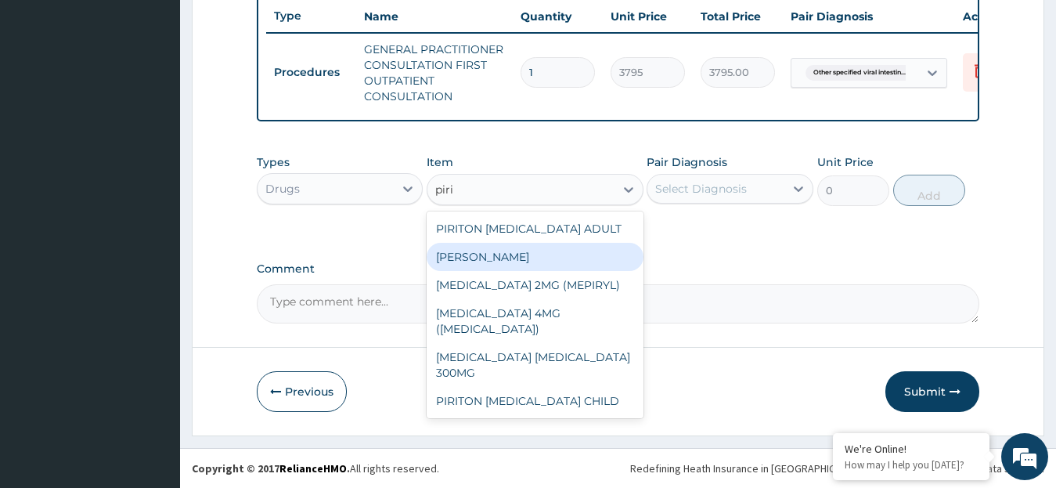
click at [579, 252] on div "[PERSON_NAME]" at bounding box center [535, 257] width 217 height 28
type input "25.3"
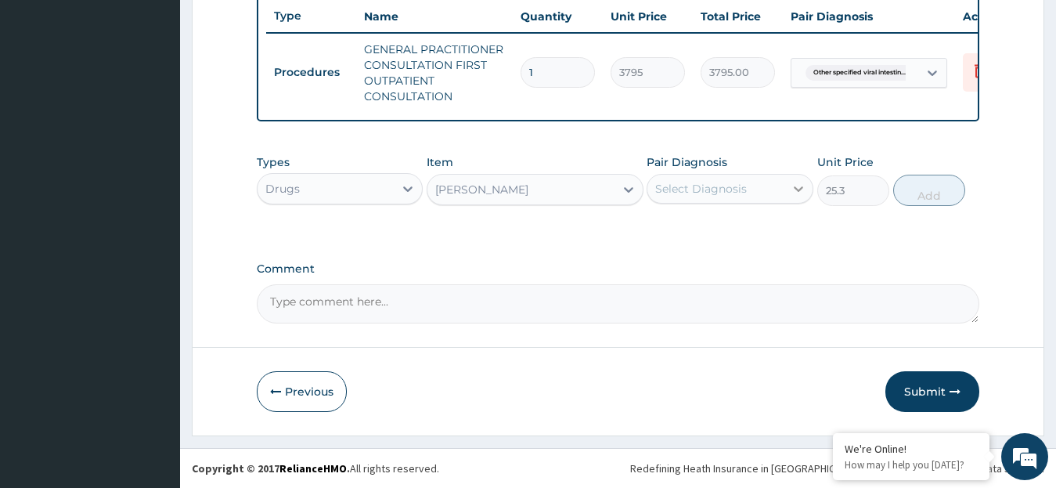
click at [795, 185] on icon at bounding box center [798, 189] width 16 height 16
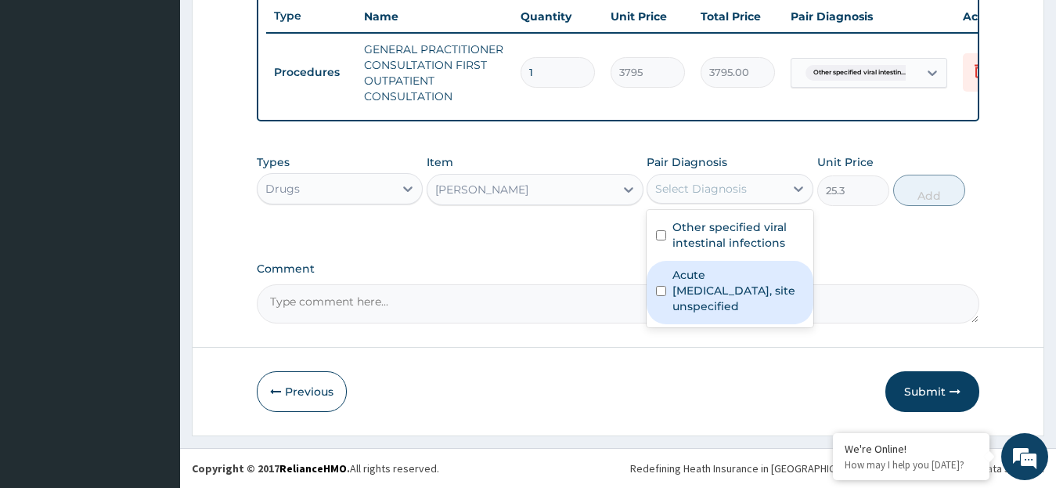
click at [677, 286] on label "Acute upper respiratory infection, site unspecified" at bounding box center [737, 290] width 131 height 47
checkbox input "true"
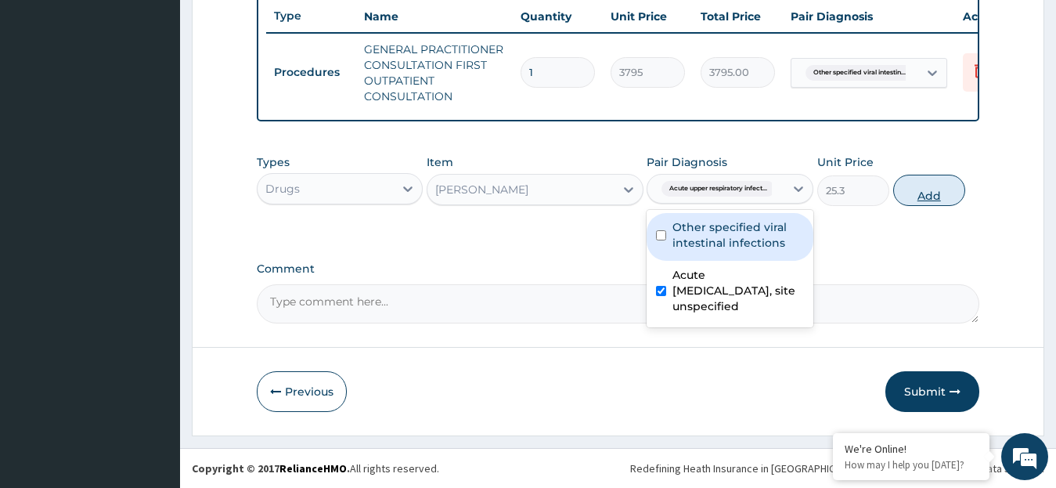
click at [923, 197] on button "Add" at bounding box center [929, 190] width 72 height 31
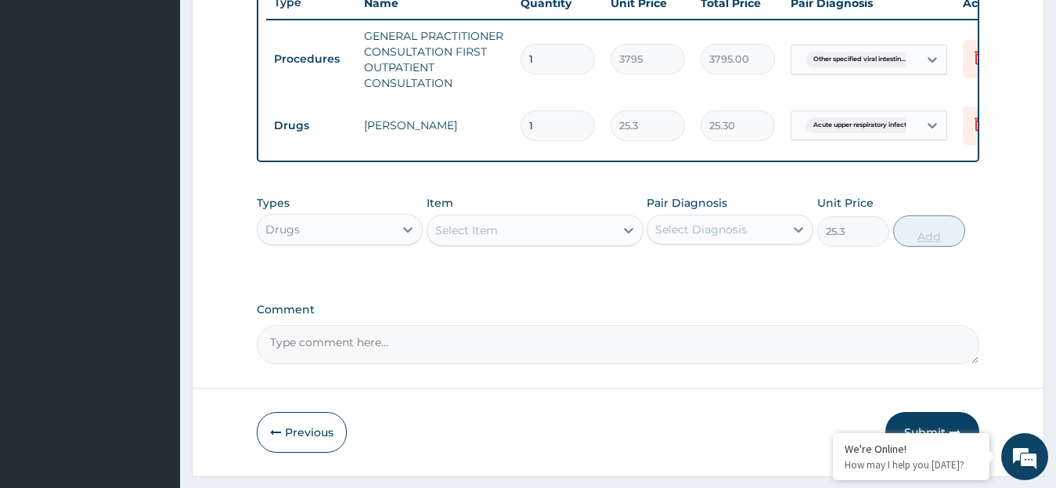
type input "0"
type input "0.00"
type input "2"
type input "50.60"
type input "20"
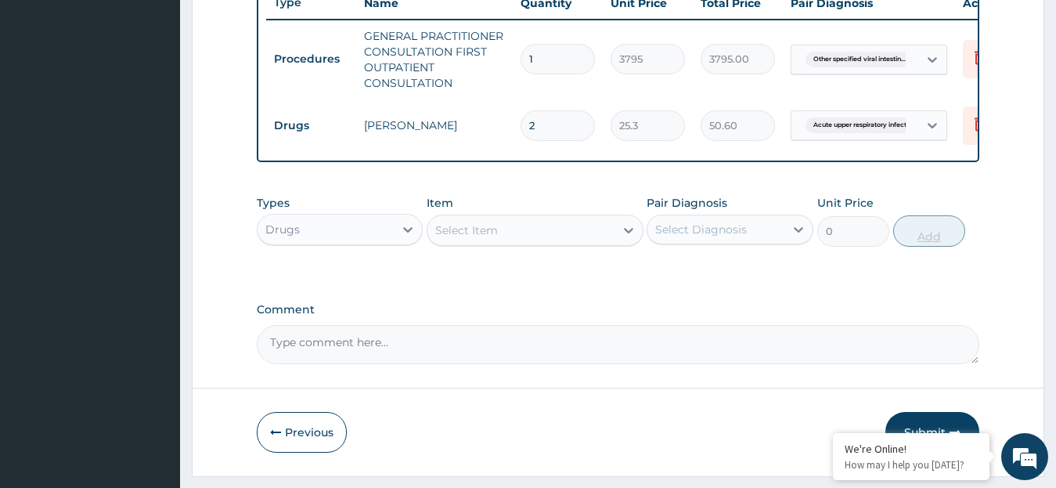
type input "506.00"
type input "20"
click at [629, 238] on icon at bounding box center [629, 230] width 16 height 16
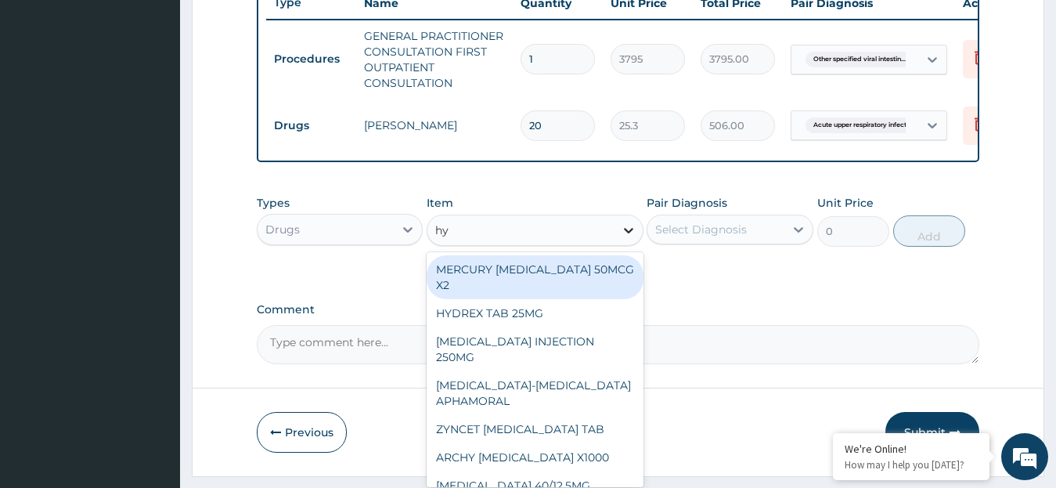
type input "h"
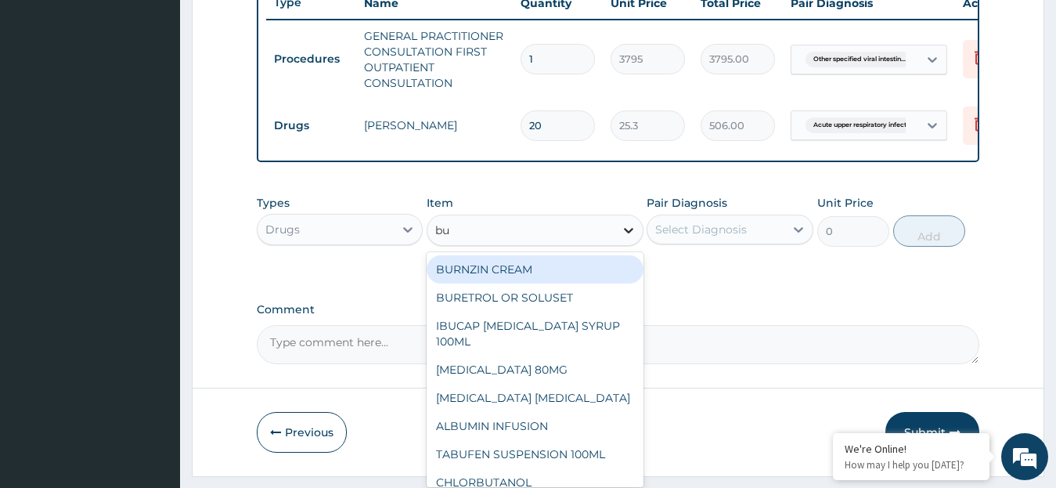
type input "bus"
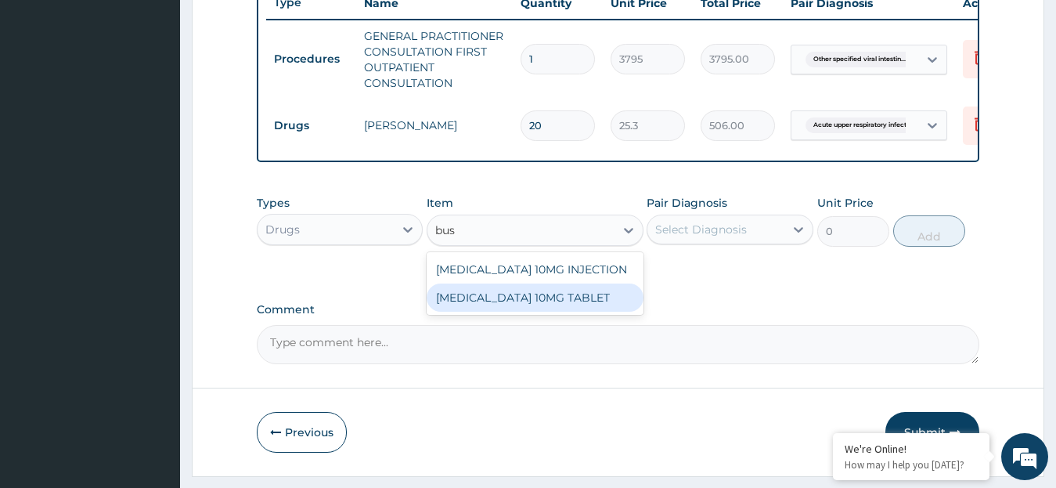
click at [615, 309] on div "[MEDICAL_DATA] 10MG TABLET" at bounding box center [535, 297] width 217 height 28
type input "44.275"
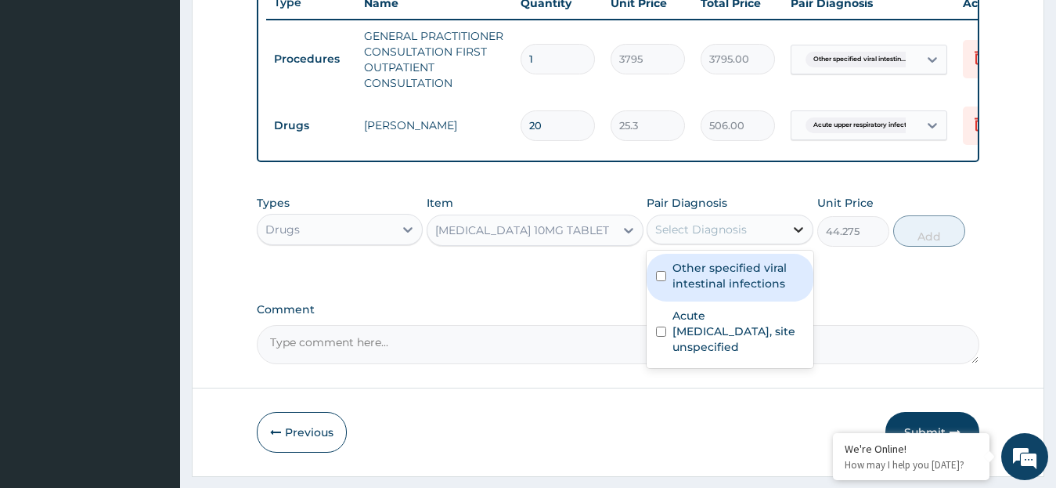
click at [795, 237] on icon at bounding box center [798, 229] width 16 height 16
click at [763, 291] on label "Other specified viral intestinal infections" at bounding box center [737, 275] width 131 height 31
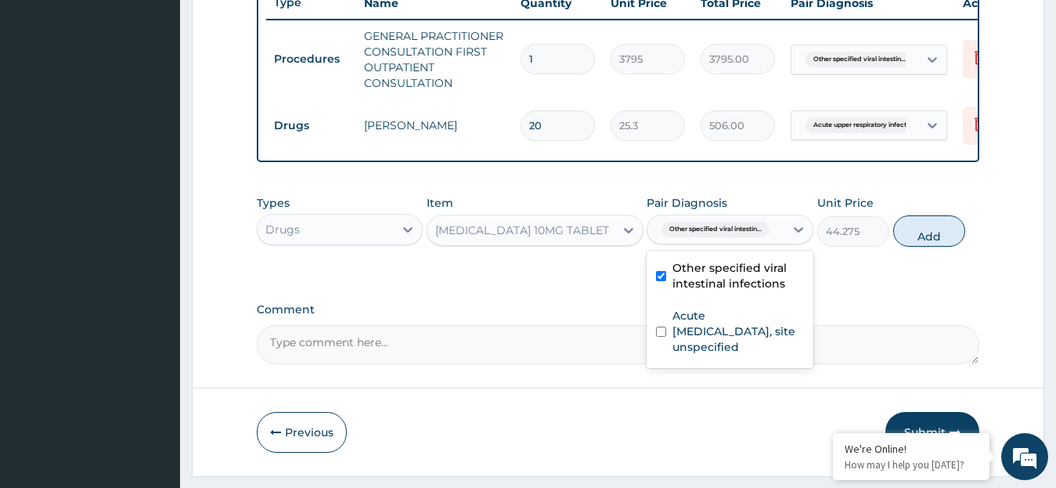
checkbox input "true"
click at [923, 244] on button "Add" at bounding box center [929, 230] width 72 height 31
type input "0"
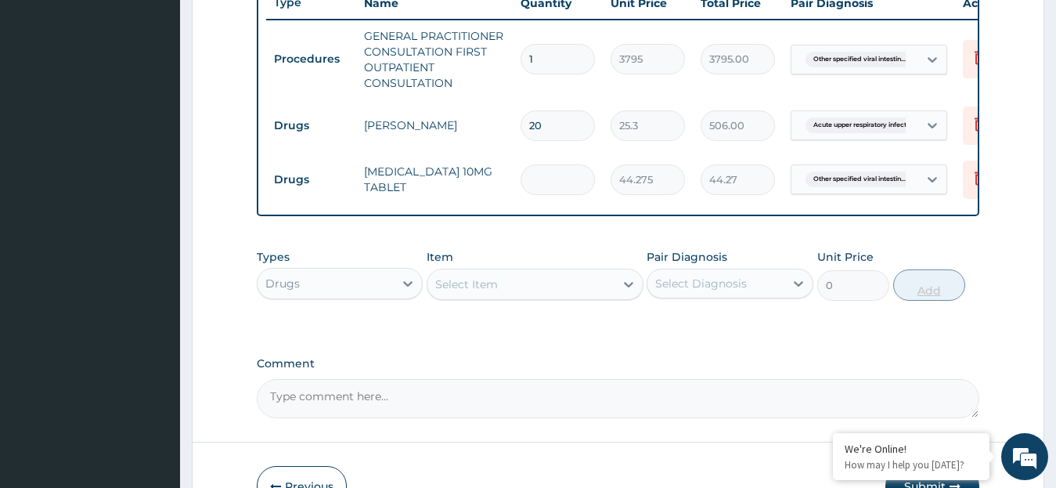
type input "0.00"
type input "2"
type input "88.55"
type input "20"
type input "885.50"
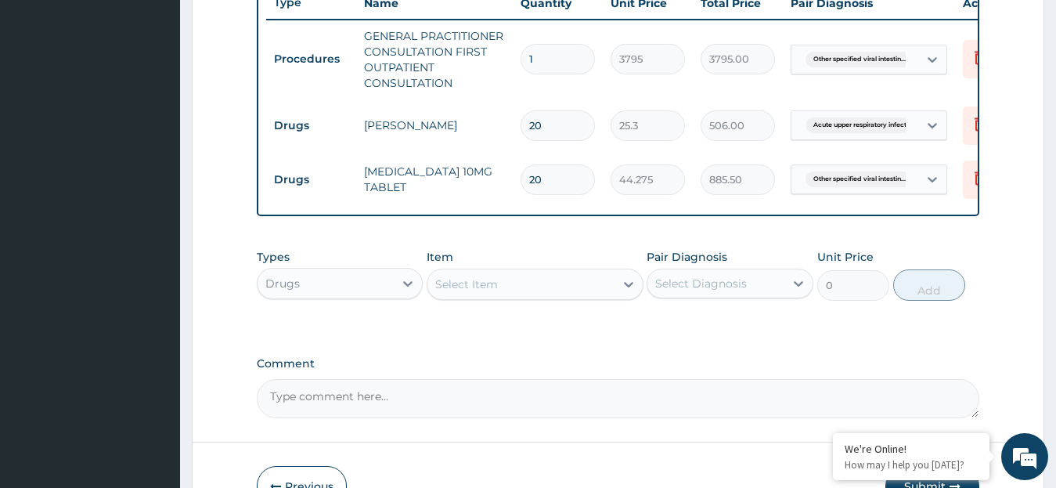
scroll to position [712, 0]
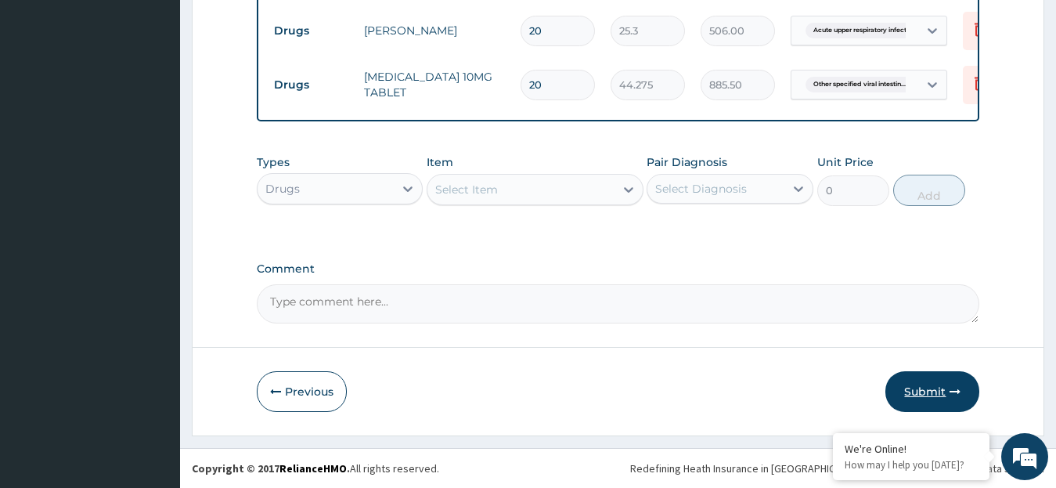
type input "20"
click at [920, 395] on button "Submit" at bounding box center [932, 391] width 94 height 41
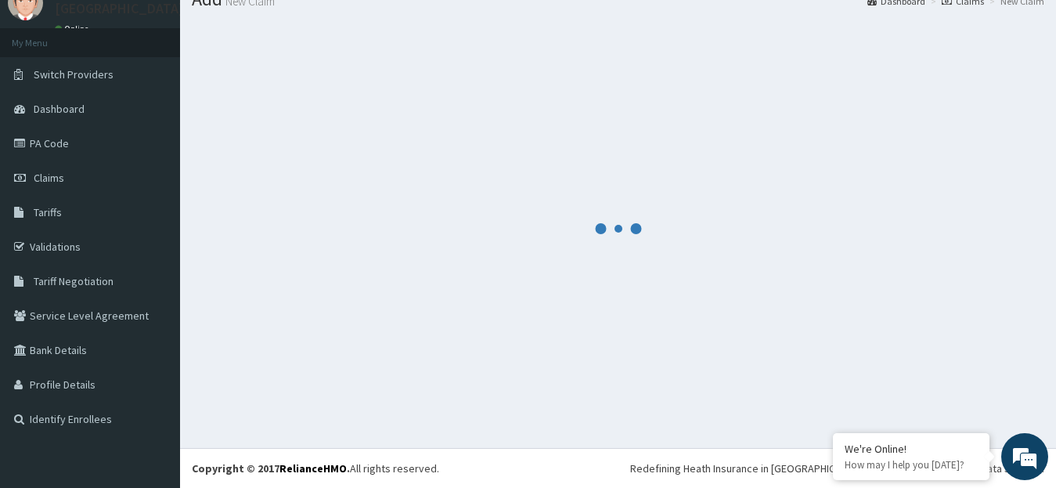
scroll to position [62, 0]
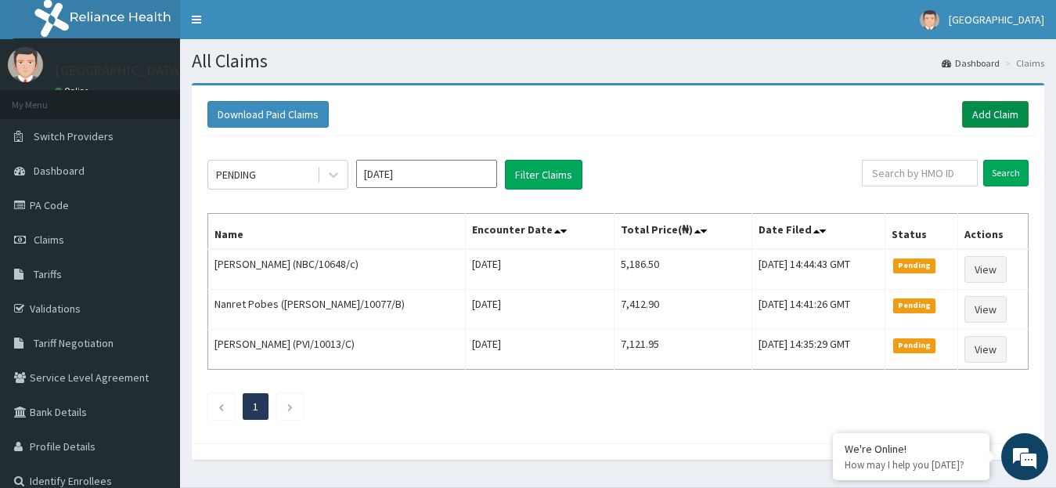
click at [996, 112] on link "Add Claim" at bounding box center [995, 114] width 67 height 27
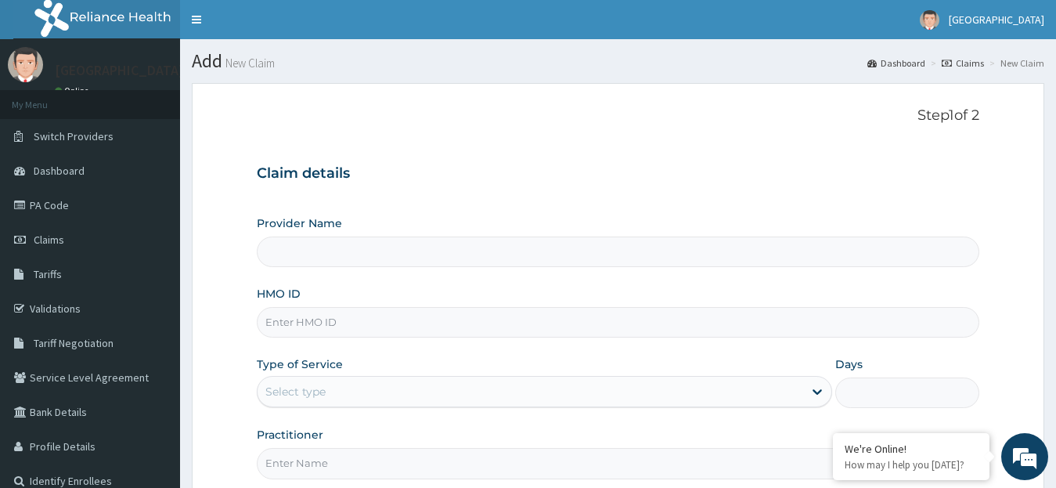
type input "[GEOGRAPHIC_DATA]"
click at [323, 324] on input "HMO ID" at bounding box center [618, 322] width 723 height 31
paste input "NBC/10648/B"
click at [322, 320] on input "NBC/10648/B" at bounding box center [618, 322] width 723 height 31
type input "NBC/10037/f"
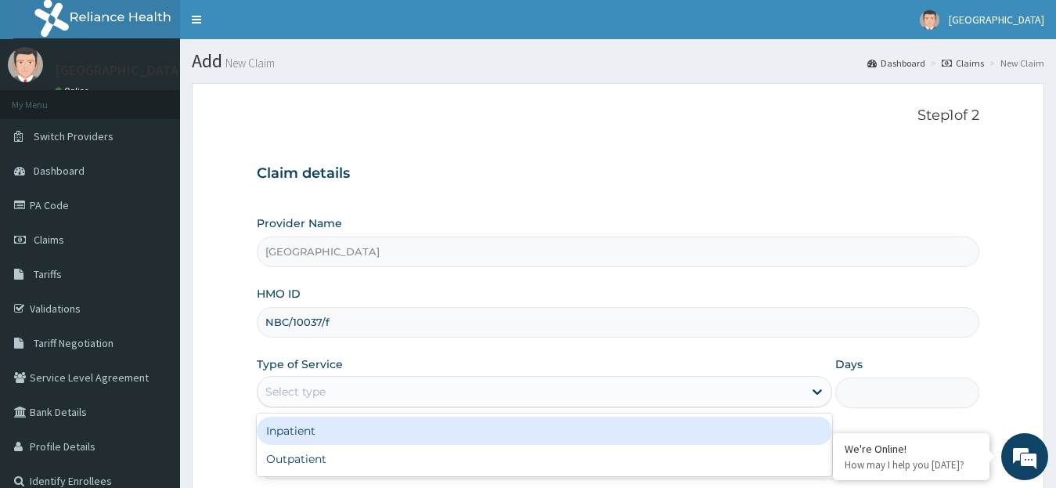
click at [537, 399] on div "Select type" at bounding box center [530, 391] width 546 height 25
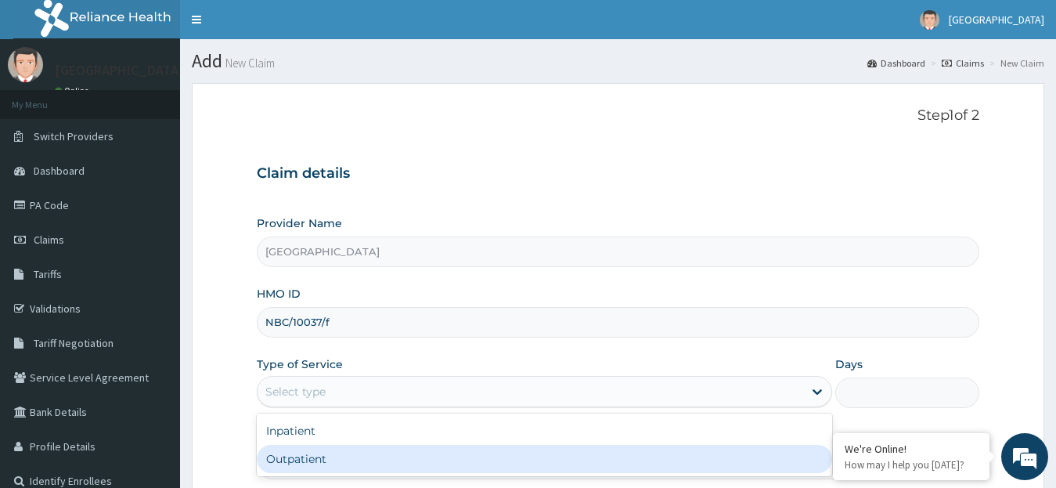
click at [538, 455] on div "Outpatient" at bounding box center [545, 459] width 576 height 28
type input "1"
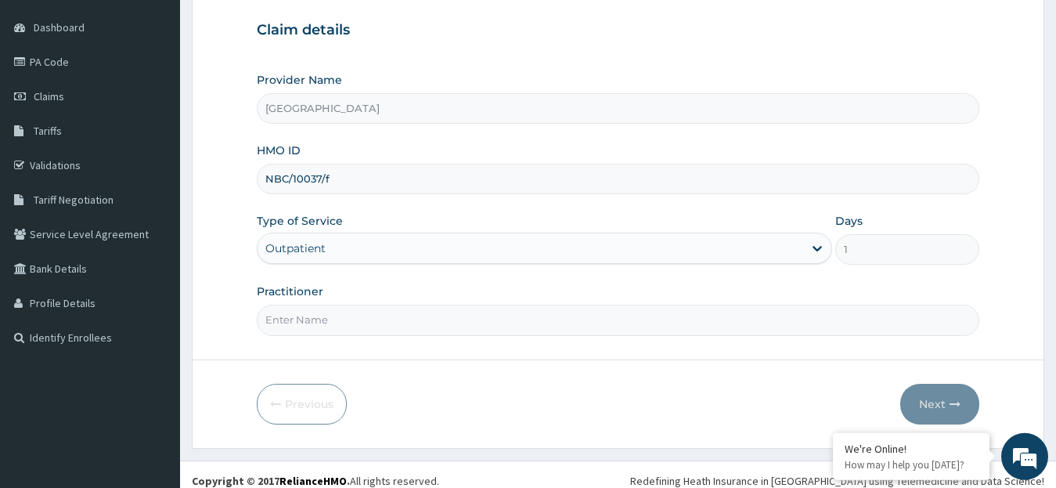
scroll to position [156, 0]
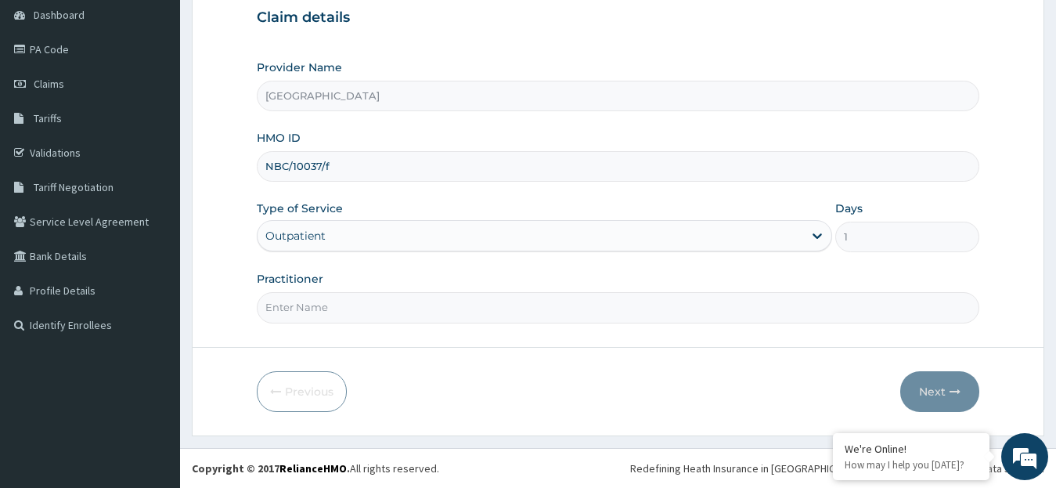
click at [414, 305] on input "Practitioner" at bounding box center [618, 307] width 723 height 31
type input "DR. [GEOGRAPHIC_DATA]"
click at [927, 388] on button "Next" at bounding box center [939, 391] width 79 height 41
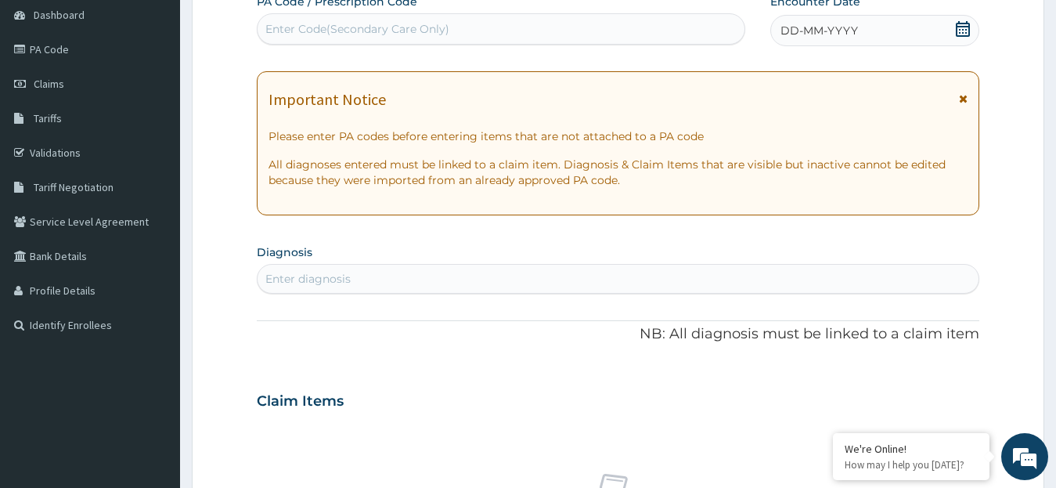
click at [963, 31] on icon at bounding box center [963, 29] width 14 height 16
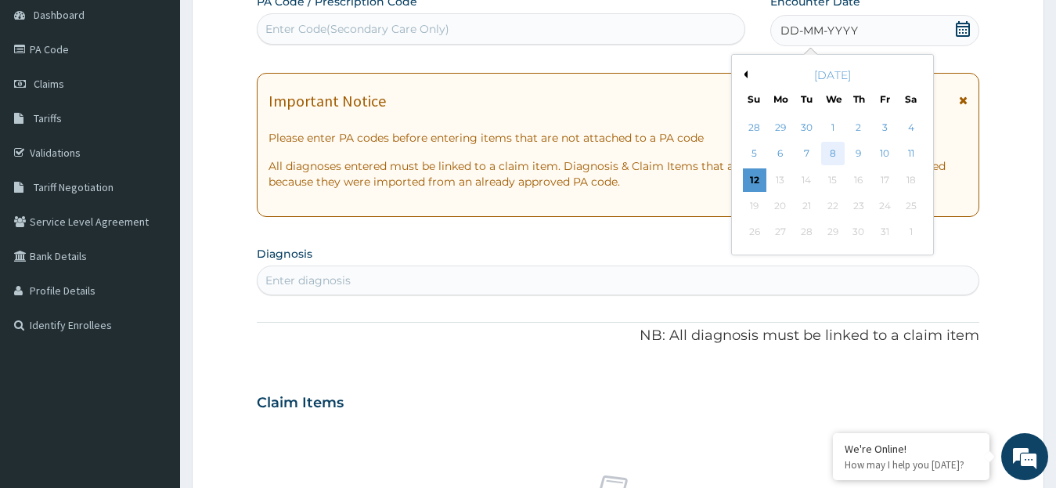
click at [834, 158] on div "8" at bounding box center [831, 153] width 23 height 23
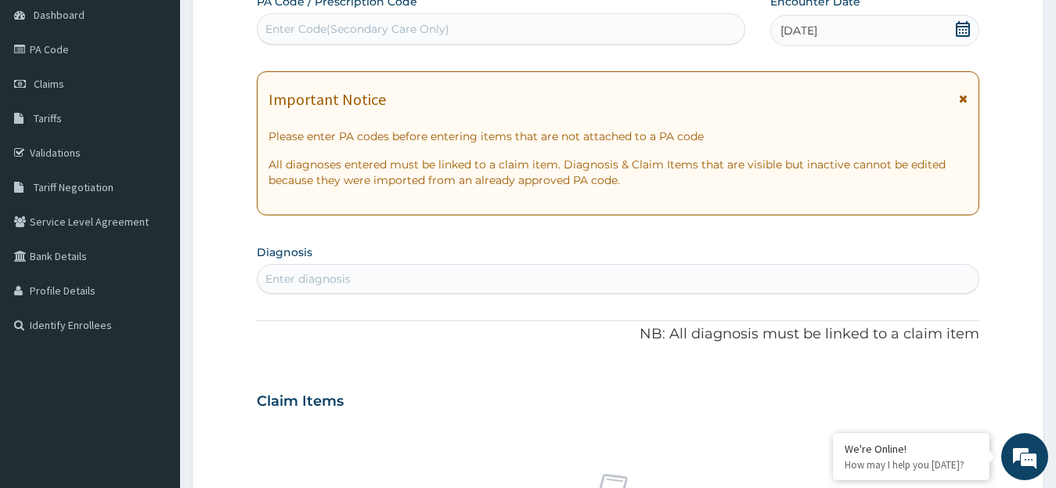
click at [309, 276] on div "Enter diagnosis" at bounding box center [307, 279] width 85 height 16
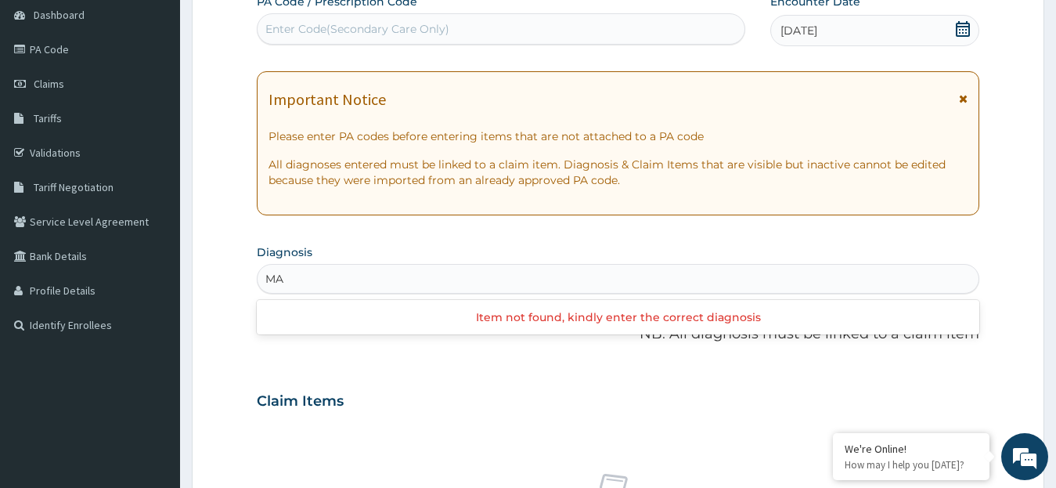
type input "M"
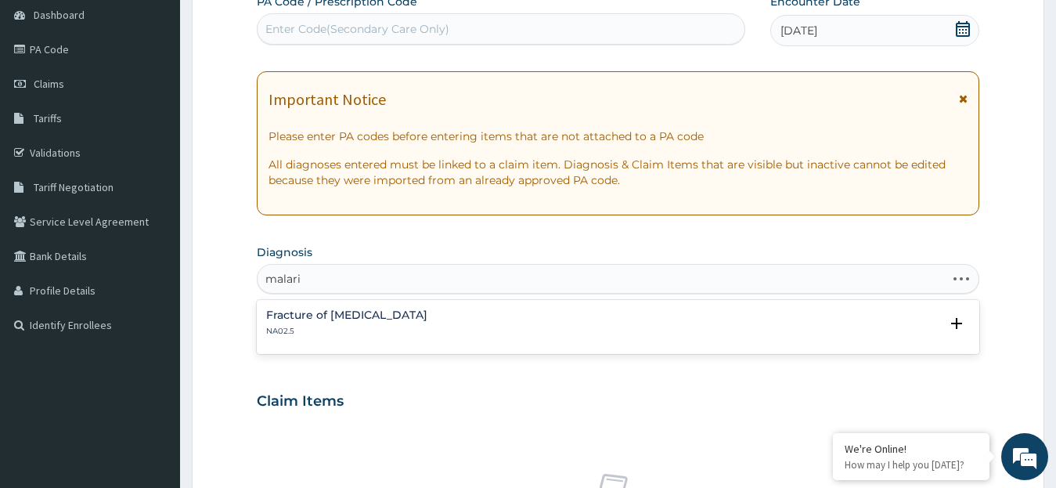
type input "[MEDICAL_DATA]"
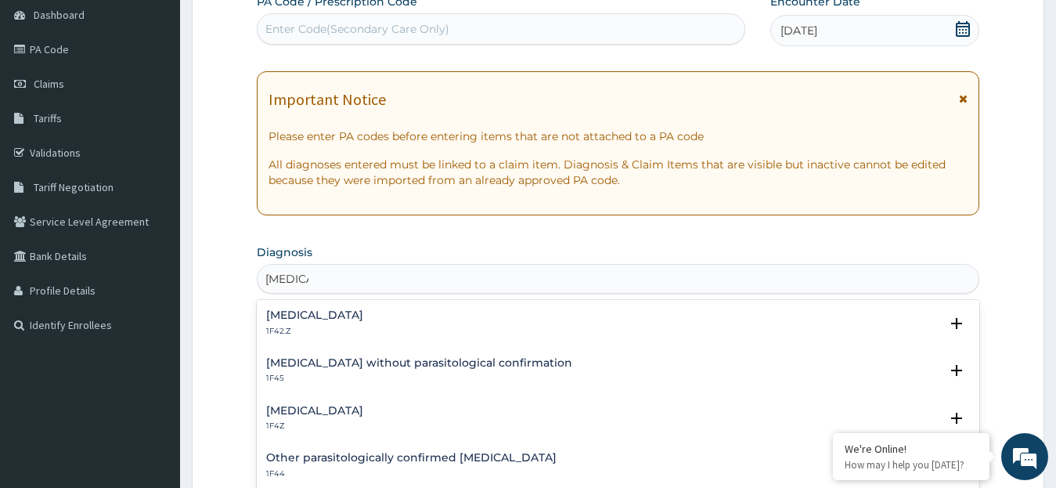
click at [337, 416] on h4 "[MEDICAL_DATA]" at bounding box center [314, 411] width 97 height 12
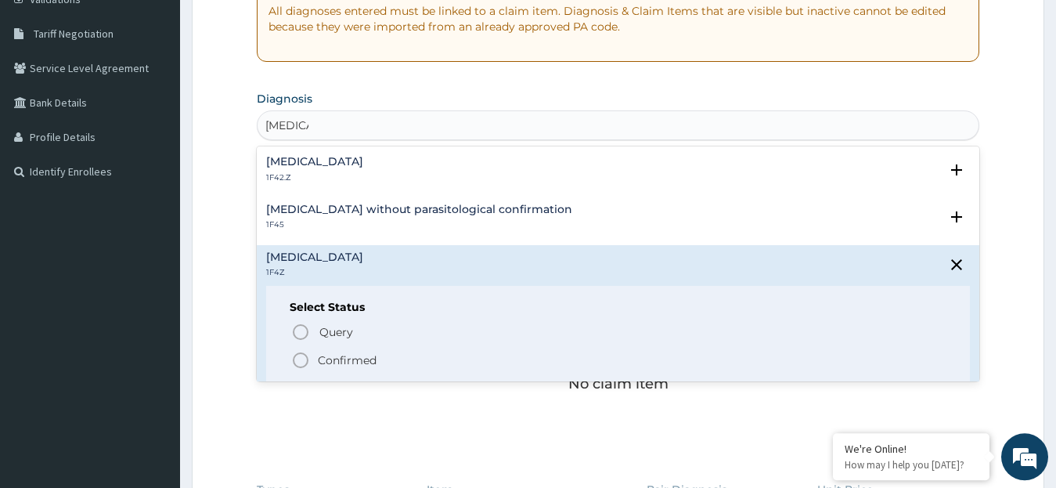
scroll to position [320, 0]
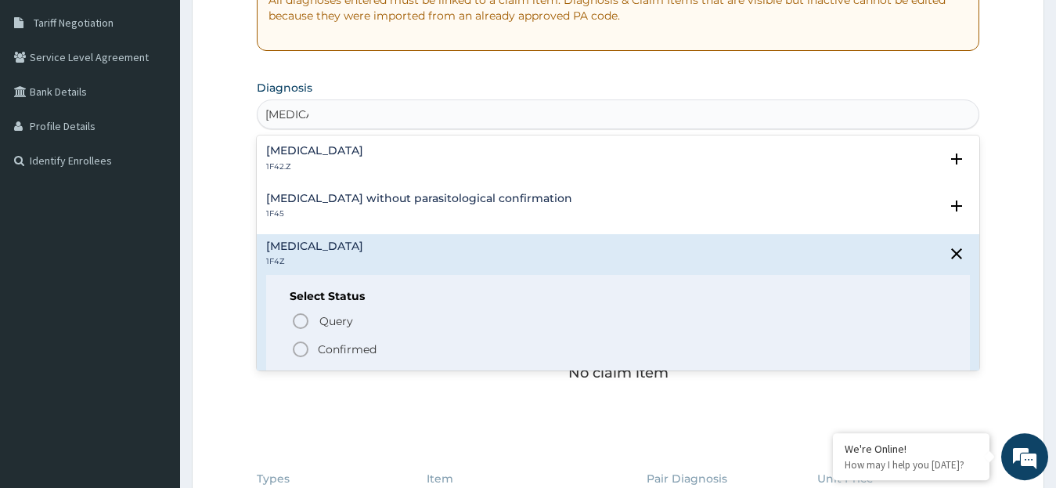
click at [303, 347] on icon "status option filled" at bounding box center [300, 349] width 19 height 19
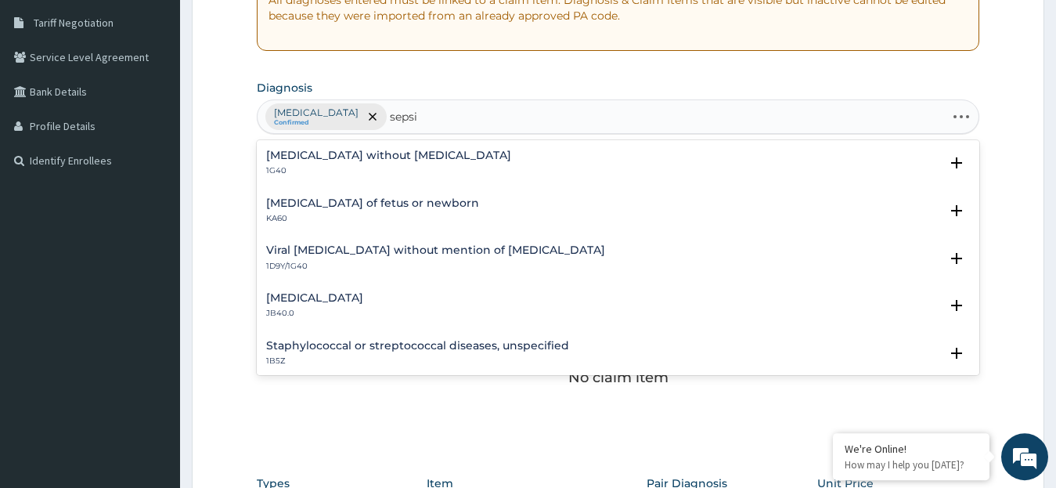
type input "[MEDICAL_DATA]"
click at [458, 153] on div "Sepsis without septic shock 1G40" at bounding box center [618, 162] width 704 height 27
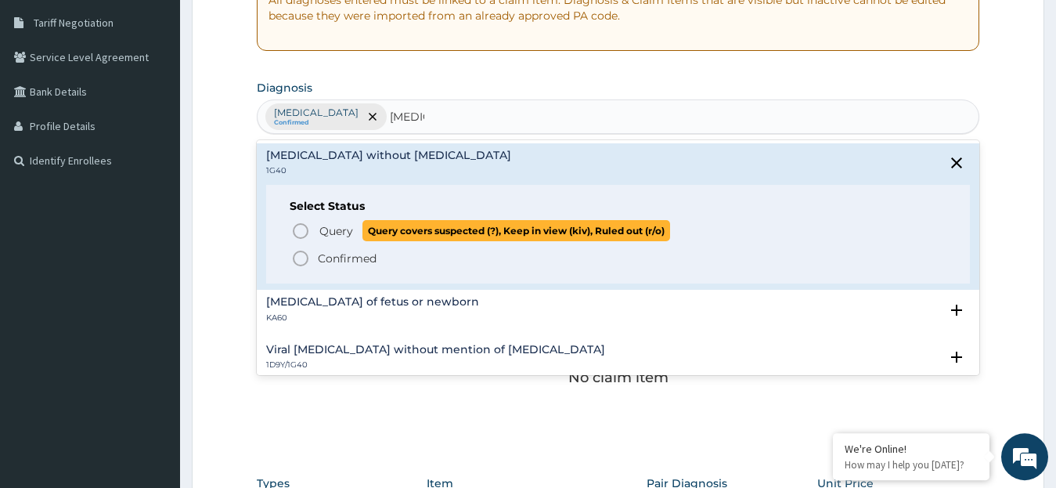
click at [302, 229] on icon "status option query" at bounding box center [300, 230] width 19 height 19
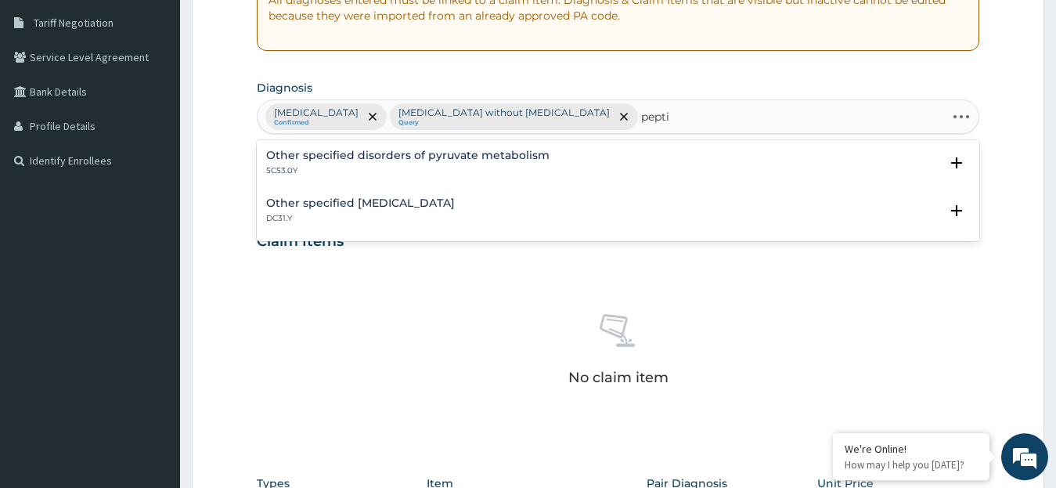
type input "peptic"
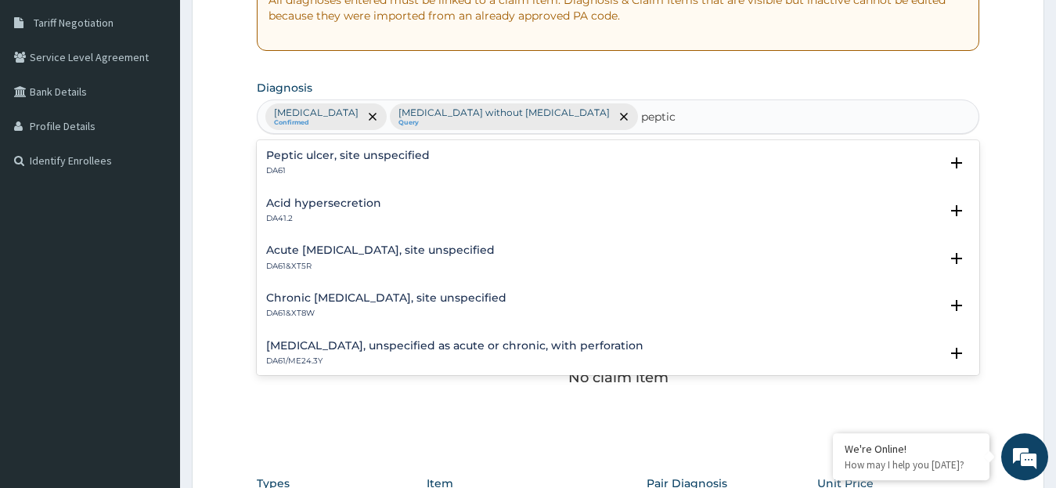
click at [275, 175] on p "DA61" at bounding box center [348, 170] width 164 height 11
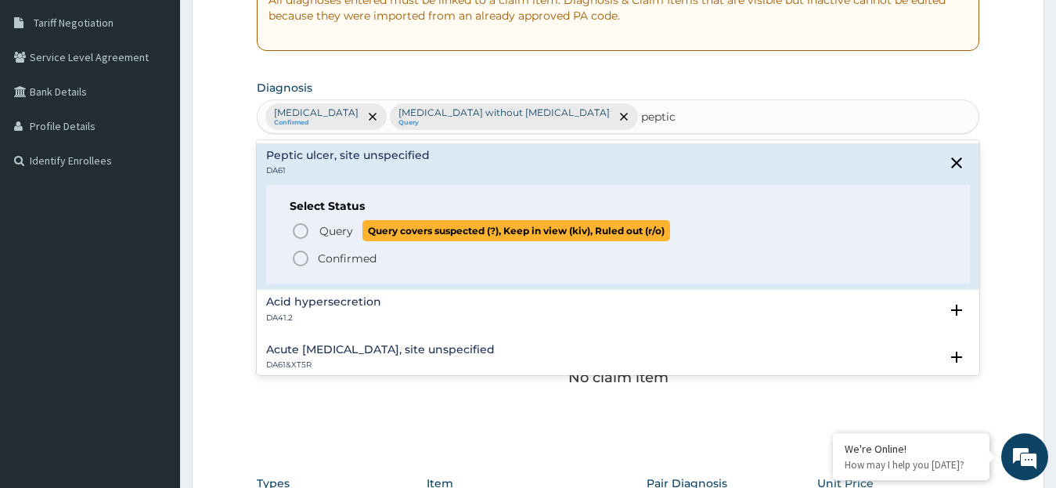
click at [305, 232] on icon "status option query" at bounding box center [300, 230] width 19 height 19
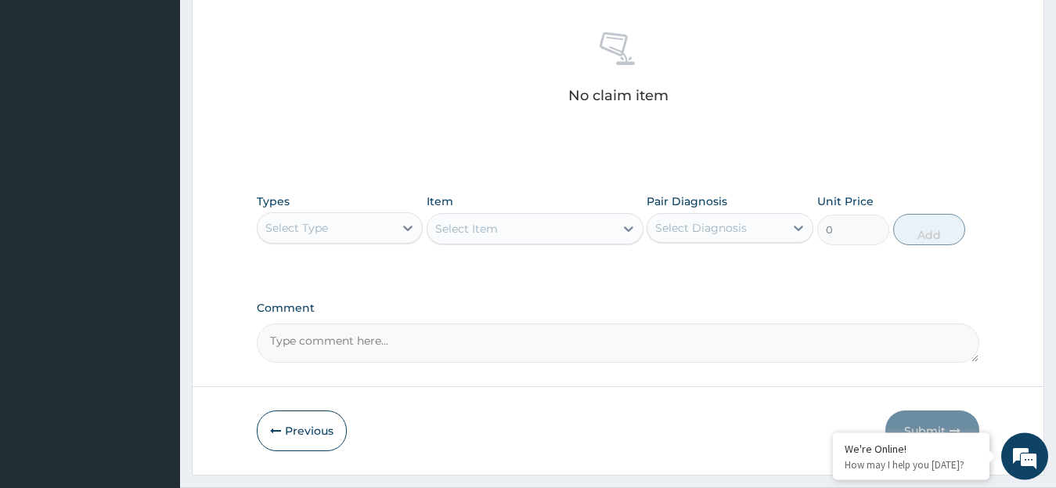
scroll to position [641, 0]
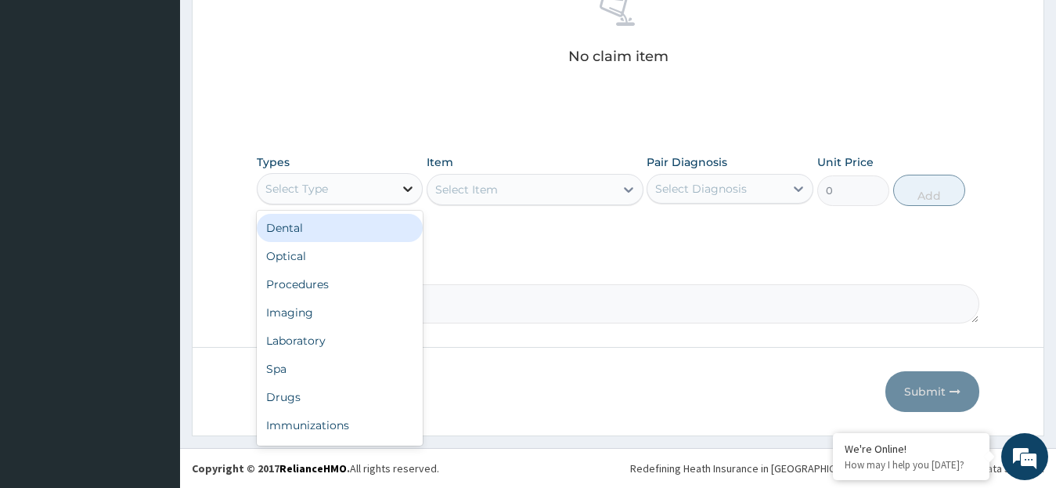
click at [408, 191] on icon at bounding box center [408, 189] width 16 height 16
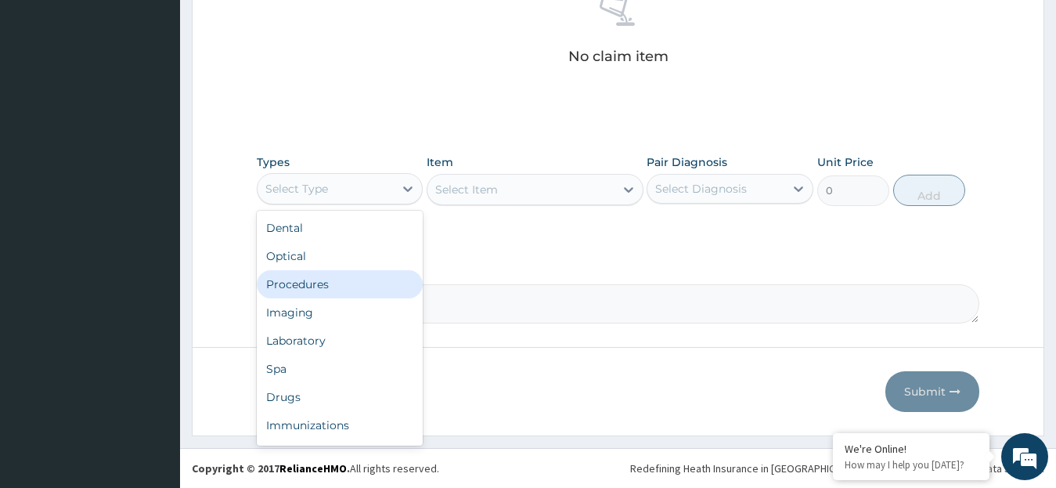
click at [356, 283] on div "Procedures" at bounding box center [340, 284] width 167 height 28
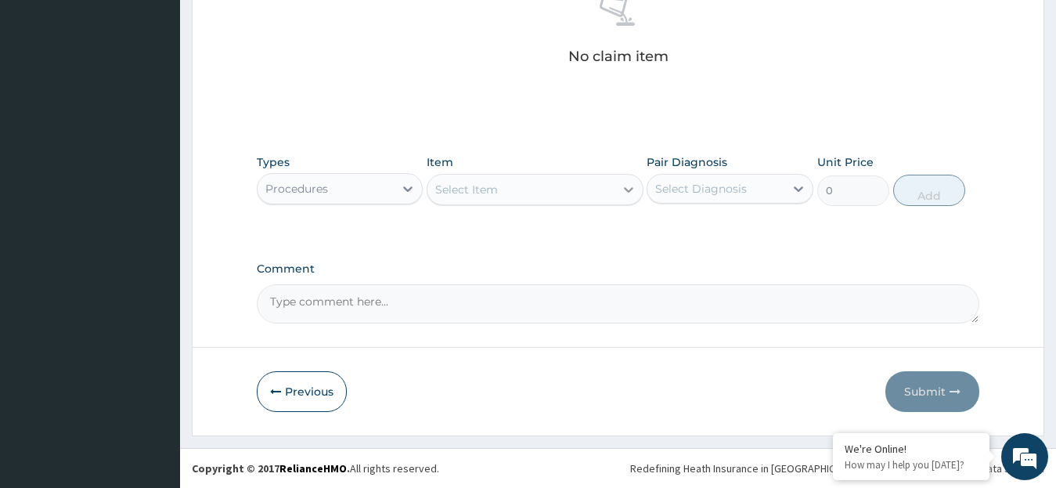
click at [627, 187] on icon at bounding box center [629, 190] width 16 height 16
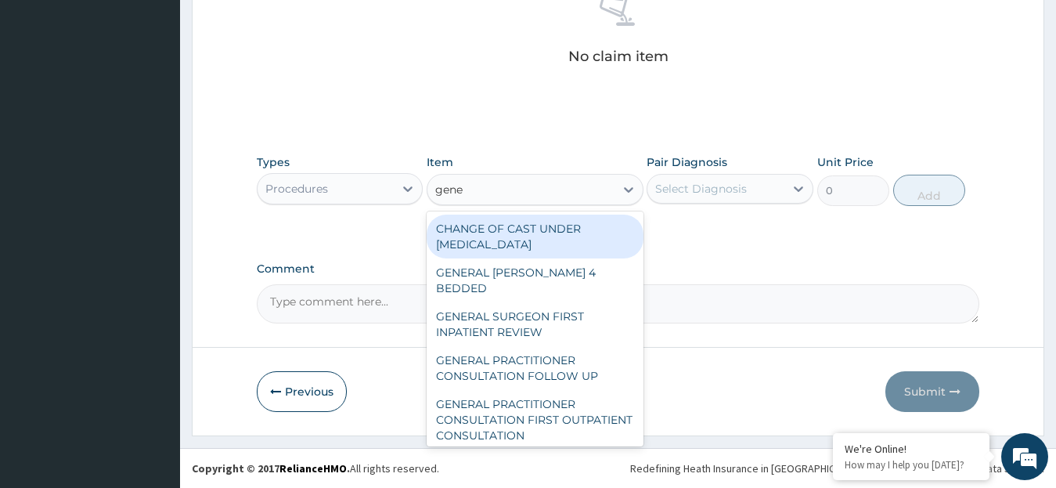
type input "gener"
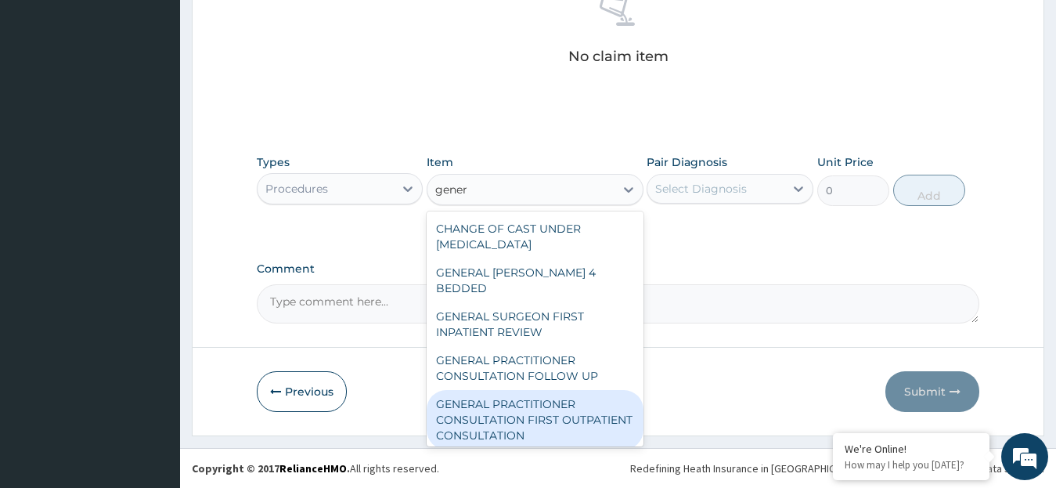
click at [565, 401] on div "GENERAL PRACTITIONER CONSULTATION FIRST OUTPATIENT CONSULTATION" at bounding box center [535, 419] width 217 height 59
type input "3795"
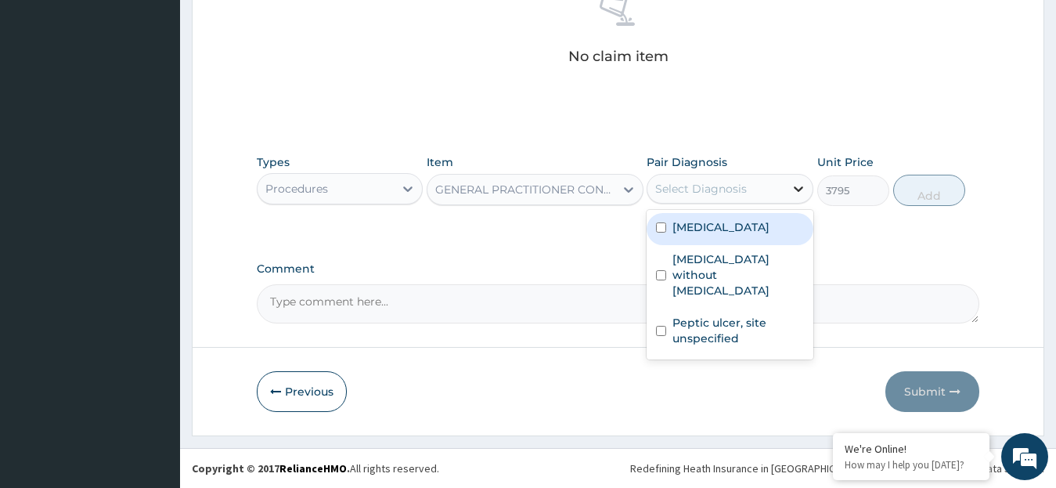
click at [796, 190] on icon at bounding box center [798, 189] width 16 height 16
click at [718, 224] on label "Malaria, unspecified" at bounding box center [720, 227] width 97 height 16
checkbox input "true"
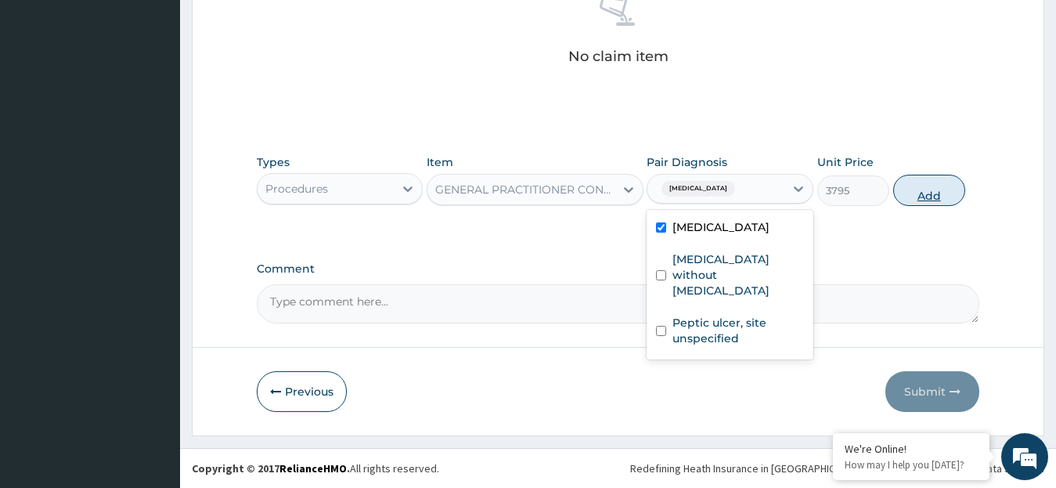
click at [926, 198] on button "Add" at bounding box center [929, 190] width 72 height 31
type input "0"
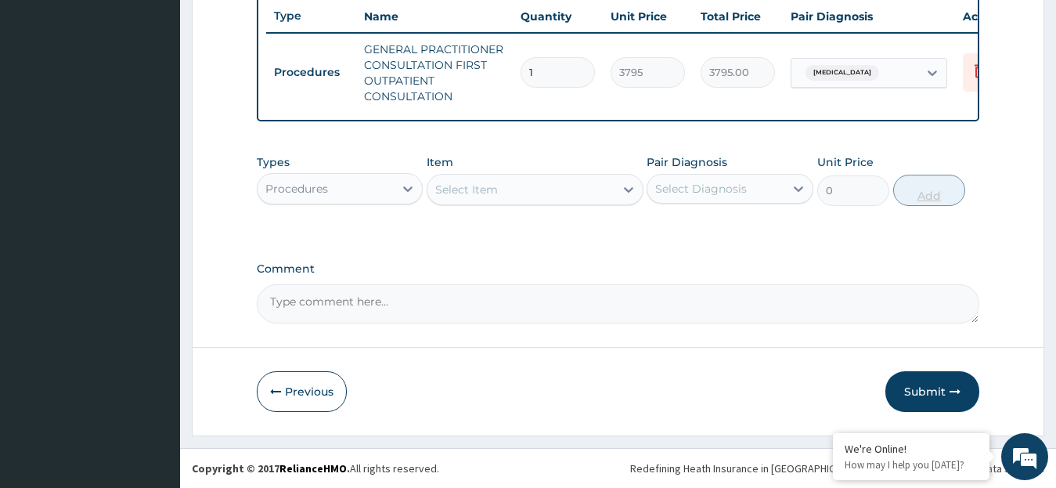
scroll to position [604, 0]
click at [407, 187] on icon at bounding box center [408, 189] width 16 height 16
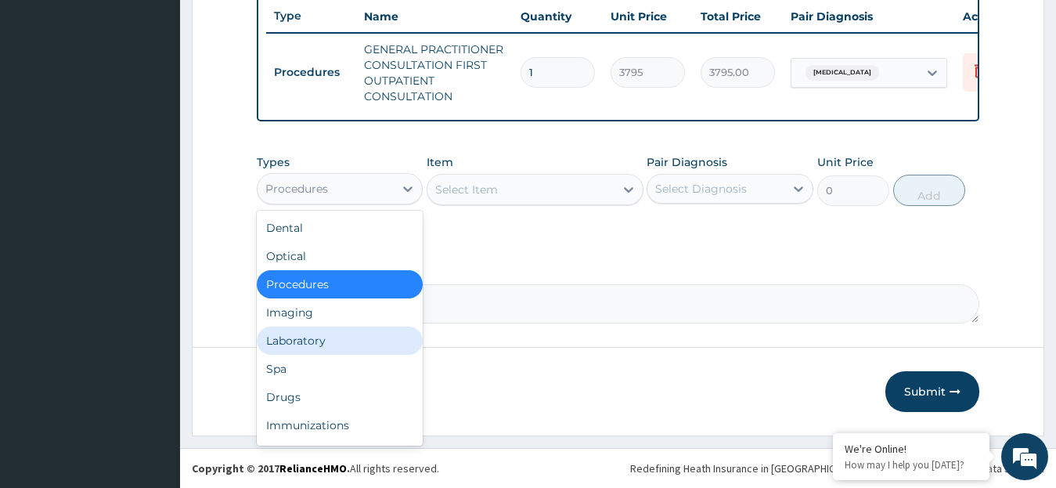
click at [308, 334] on div "Laboratory" at bounding box center [340, 340] width 167 height 28
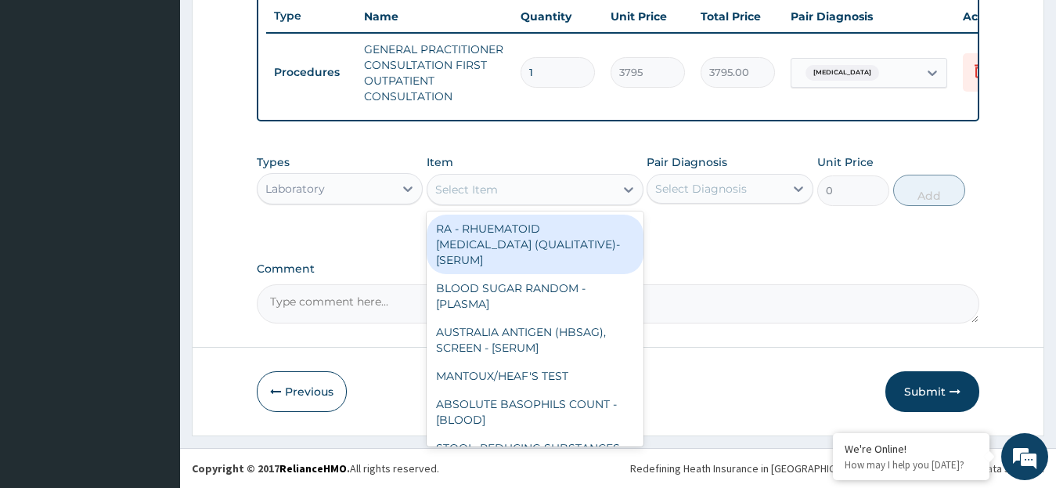
click at [624, 186] on icon at bounding box center [629, 190] width 16 height 16
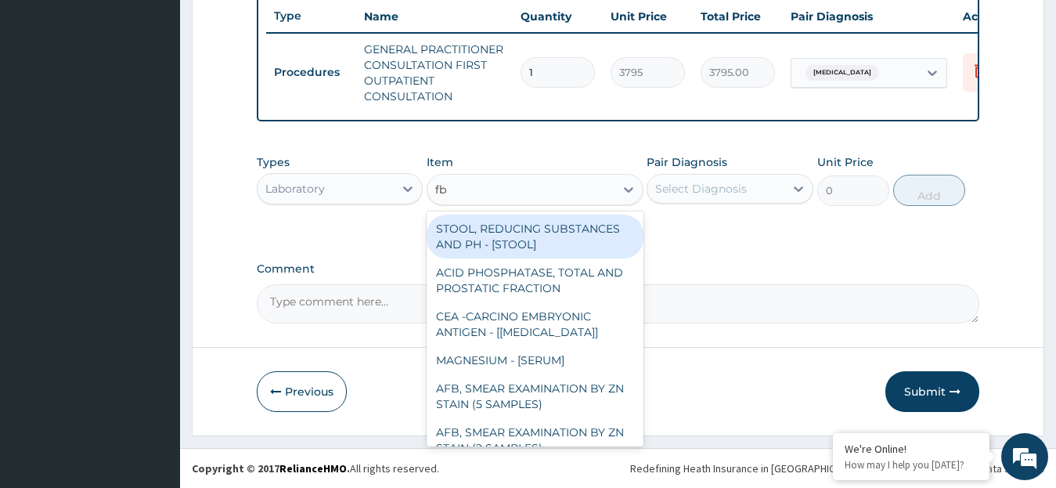
type input "fbc"
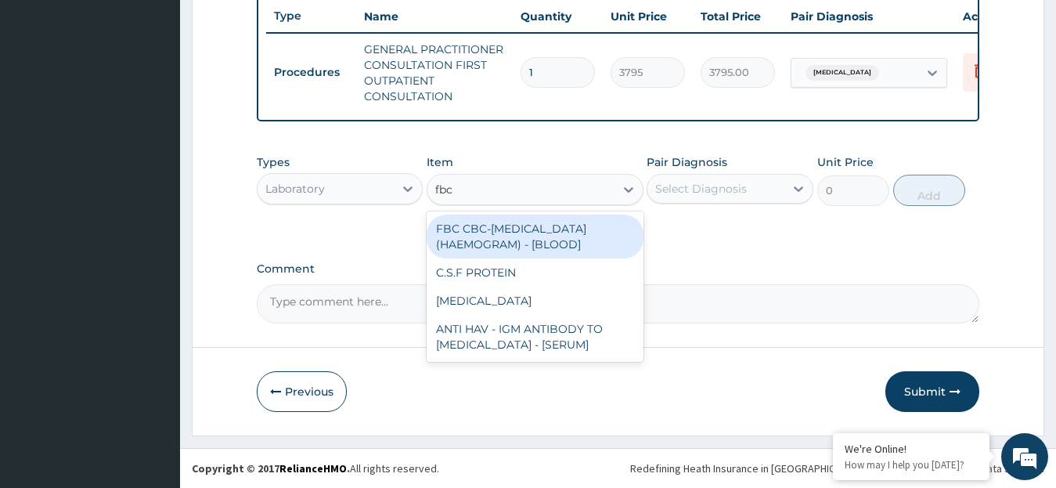
click at [591, 235] on div "FBC CBC-COMPLETE BLOOD COUNT (HAEMOGRAM) - [BLOOD]" at bounding box center [535, 236] width 217 height 44
type input "4600"
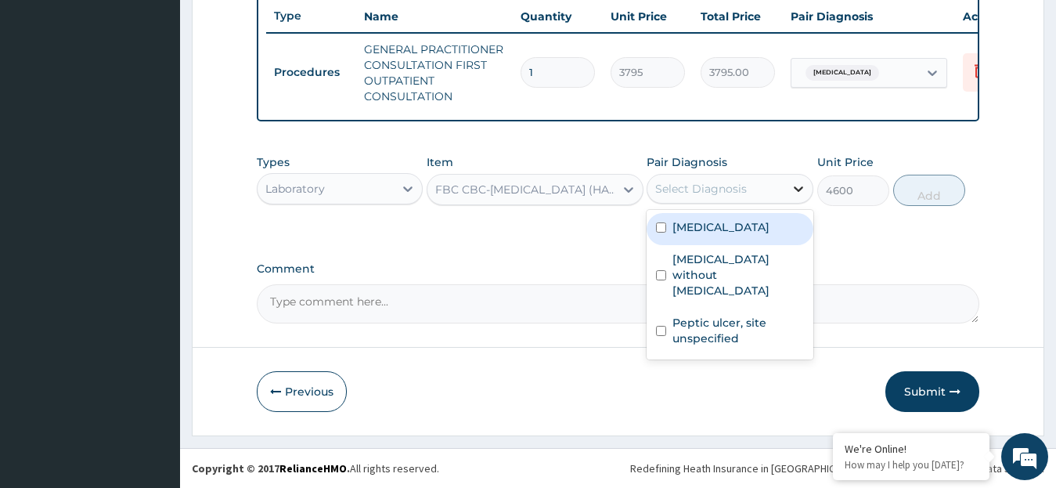
click at [790, 187] on icon at bounding box center [798, 189] width 16 height 16
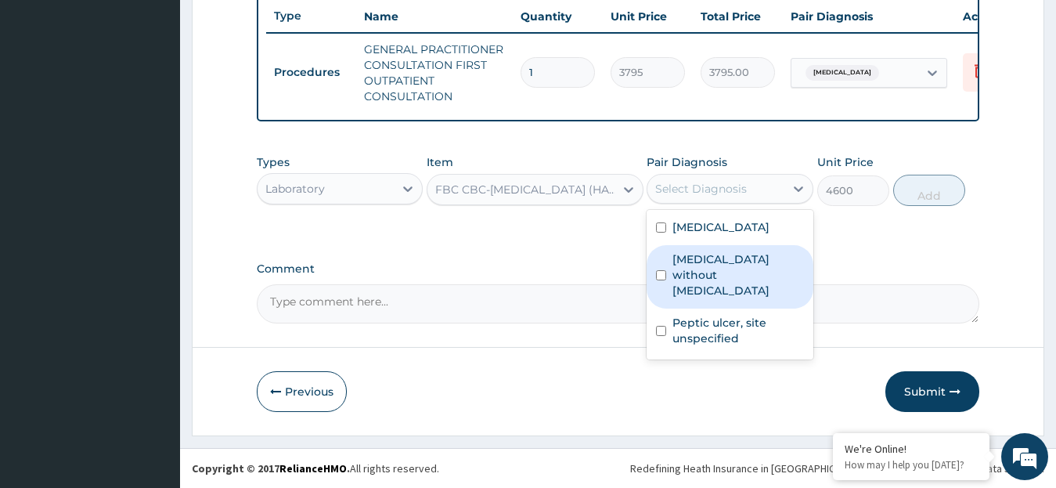
click at [664, 270] on input "checkbox" at bounding box center [661, 275] width 10 height 10
checkbox input "true"
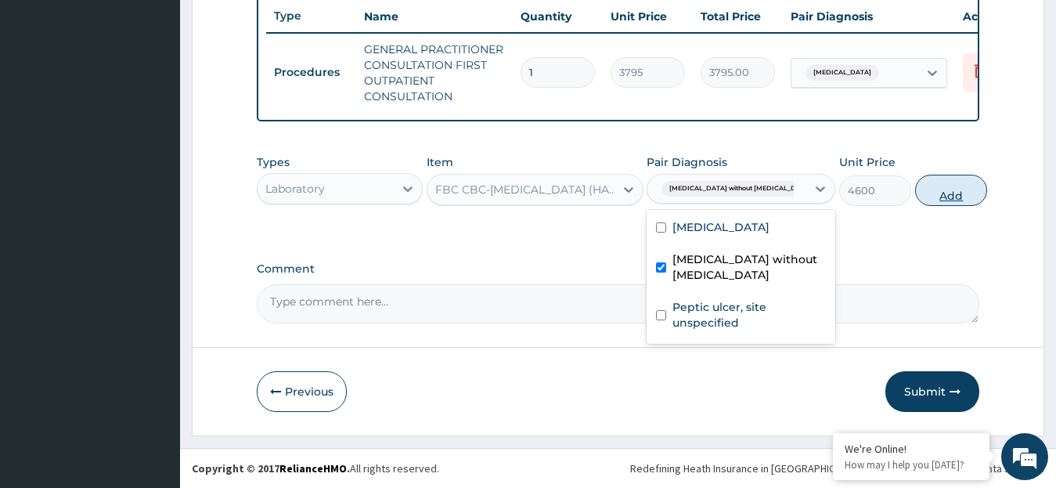
click at [915, 196] on button "Add" at bounding box center [951, 190] width 72 height 31
type input "0"
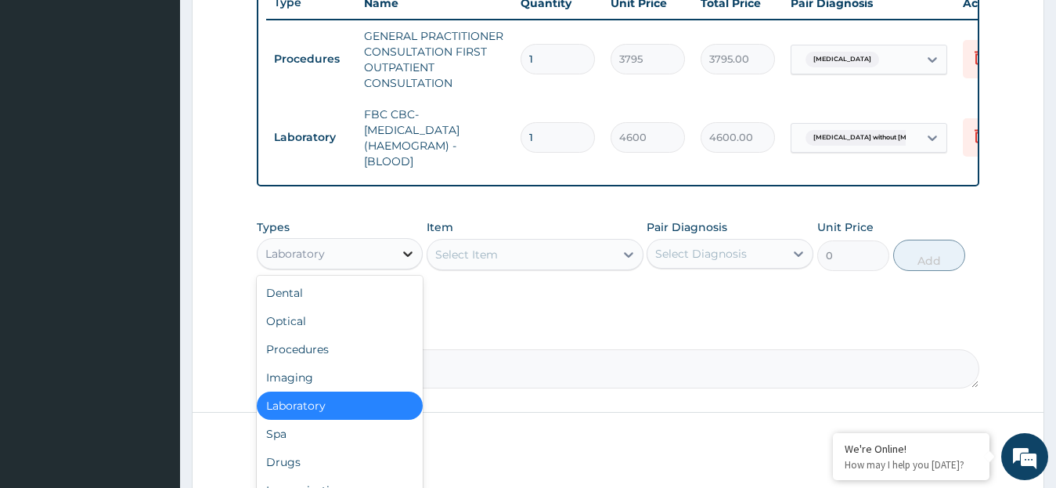
click at [409, 261] on icon at bounding box center [408, 254] width 16 height 16
click at [340, 475] on div "Drugs" at bounding box center [340, 462] width 167 height 28
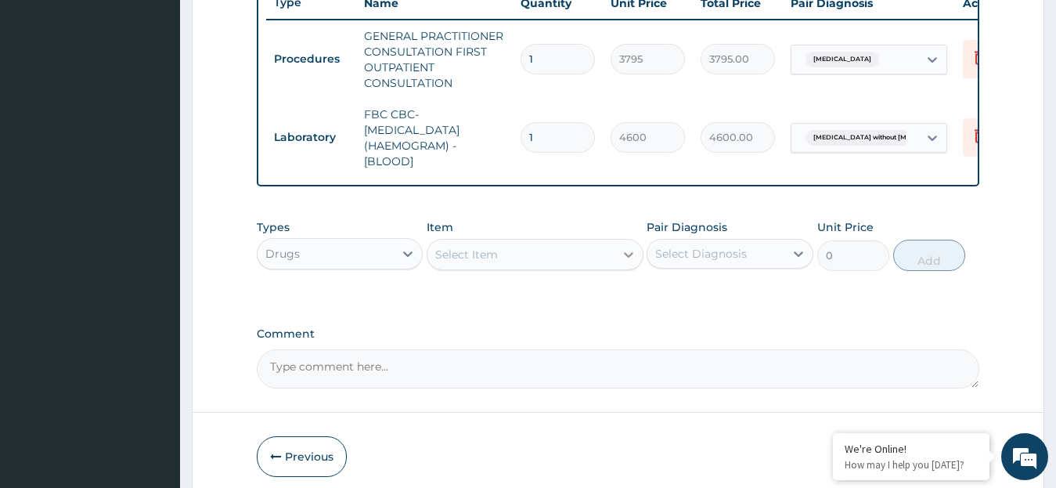
click at [625, 257] on icon at bounding box center [628, 254] width 9 height 5
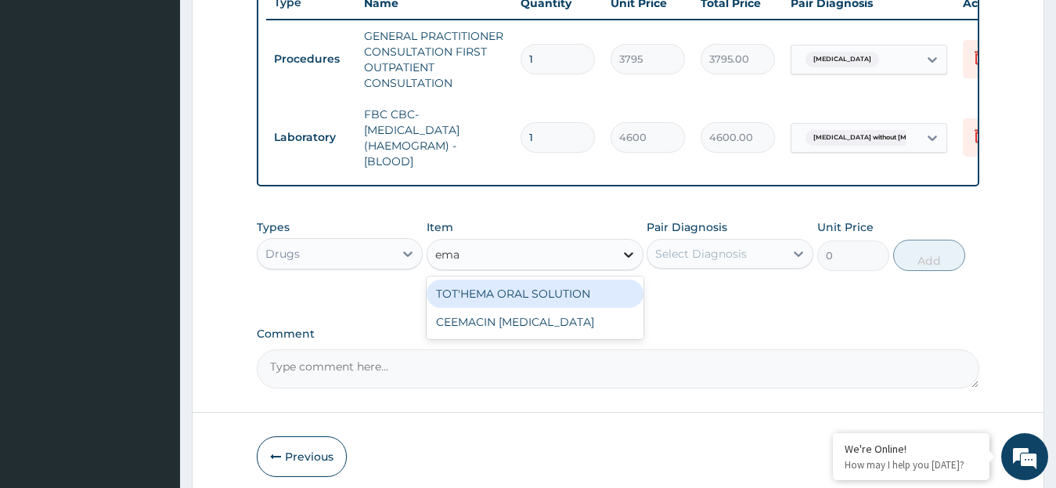
type input "em"
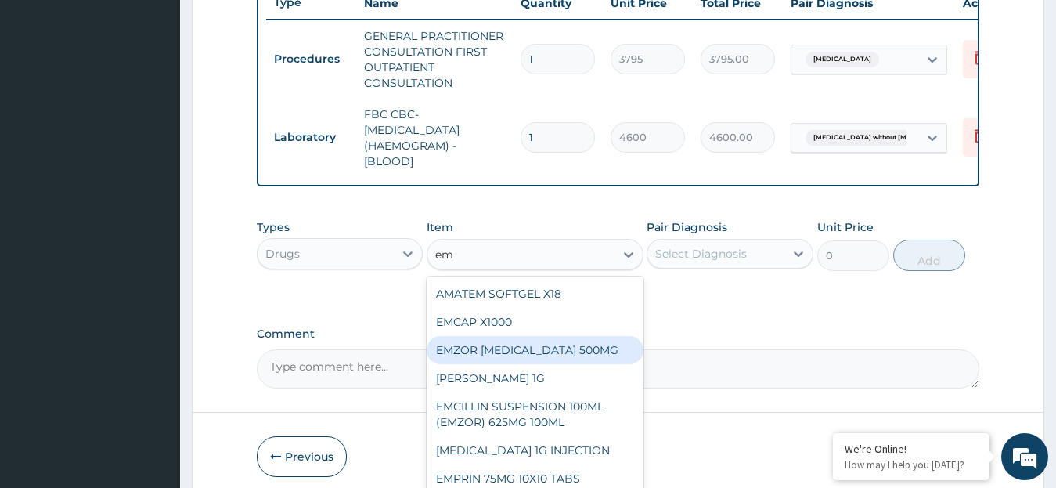
click at [613, 360] on div "EMZOR [MEDICAL_DATA] 500MG" at bounding box center [535, 350] width 217 height 28
type input "25.3"
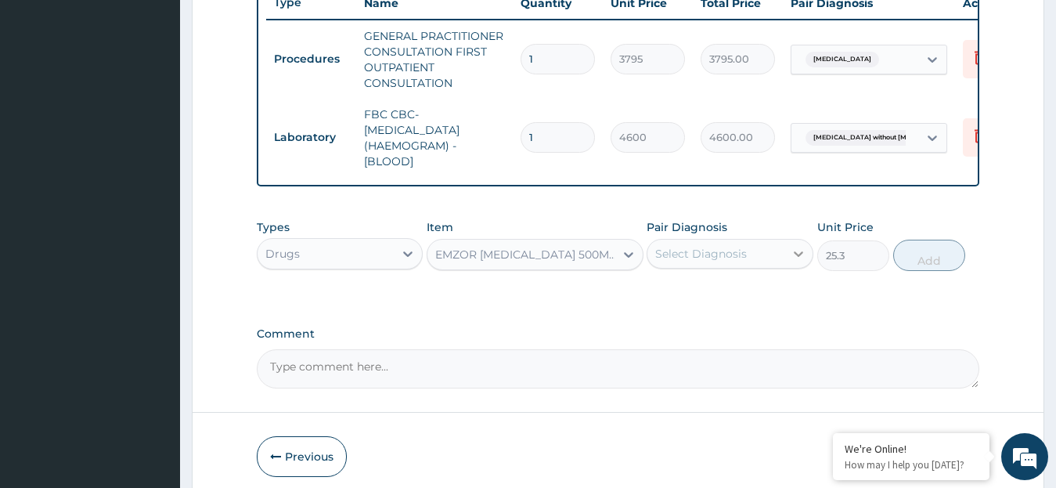
click at [794, 261] on icon at bounding box center [798, 254] width 16 height 16
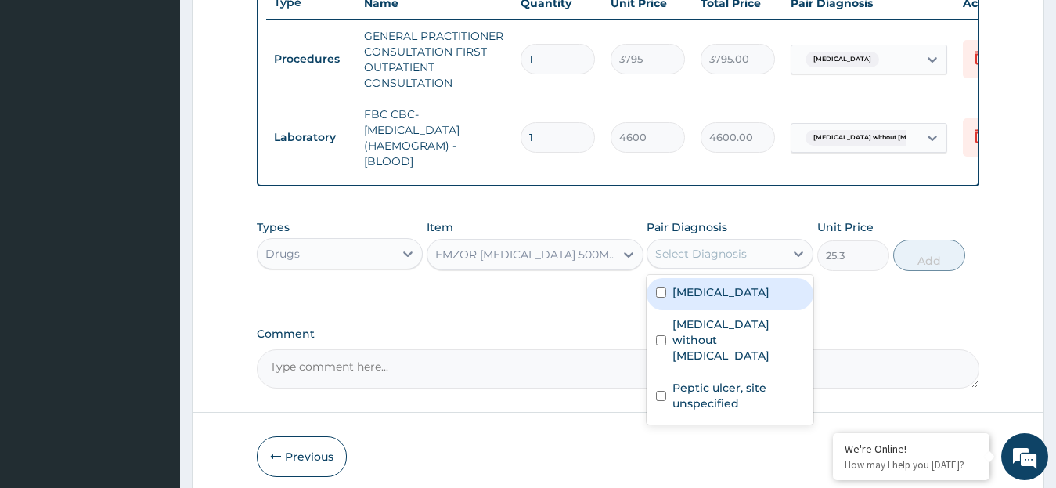
click at [752, 300] on label "Malaria, unspecified" at bounding box center [720, 292] width 97 height 16
checkbox input "true"
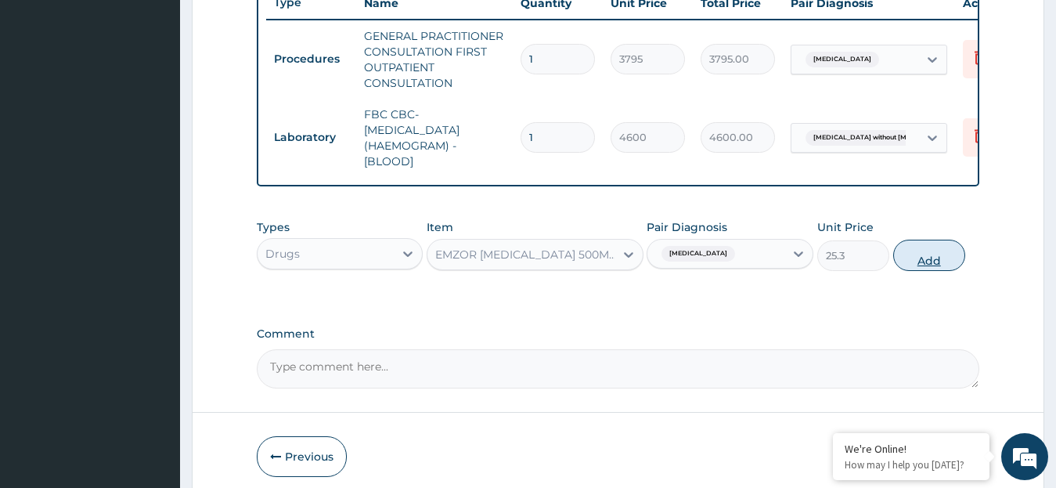
click at [921, 271] on button "Add" at bounding box center [929, 254] width 72 height 31
type input "0"
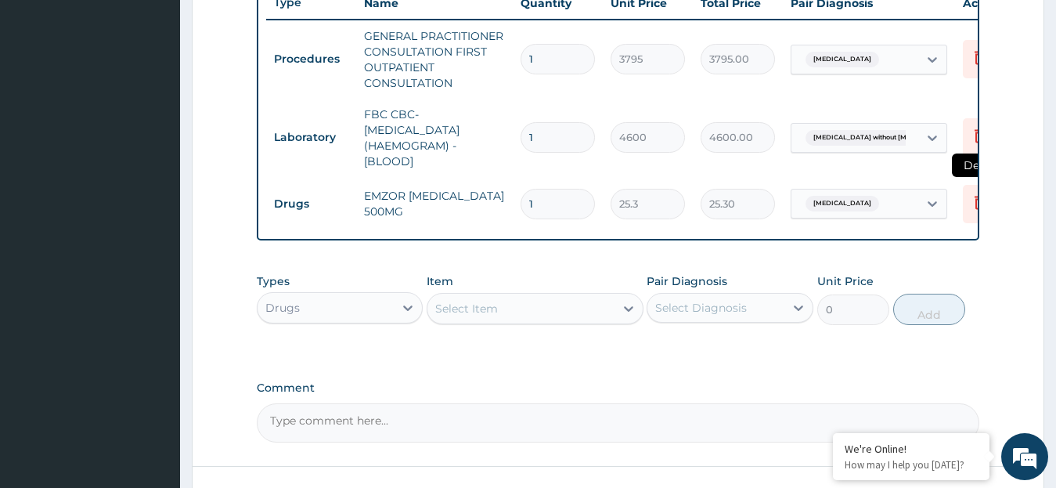
click at [974, 200] on icon at bounding box center [979, 202] width 19 height 19
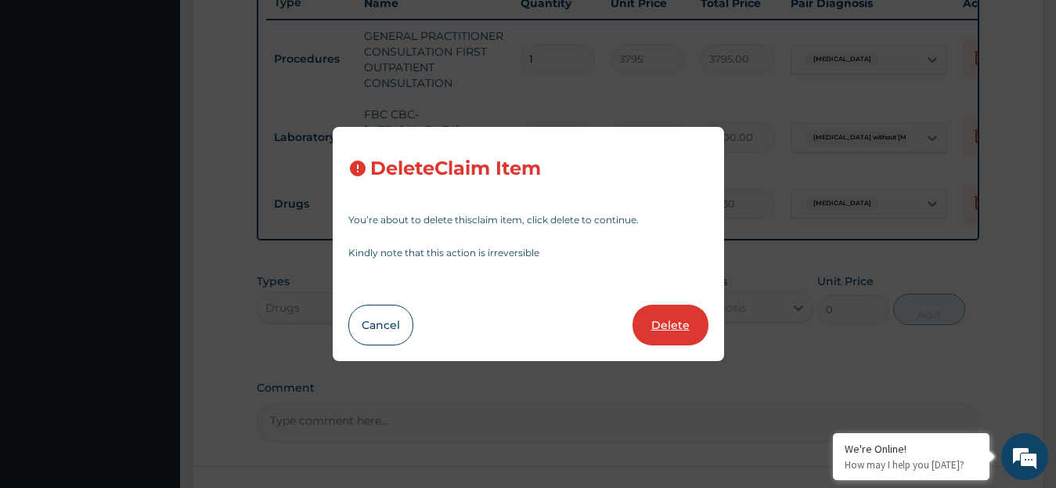
click at [692, 322] on button "Delete" at bounding box center [670, 324] width 76 height 41
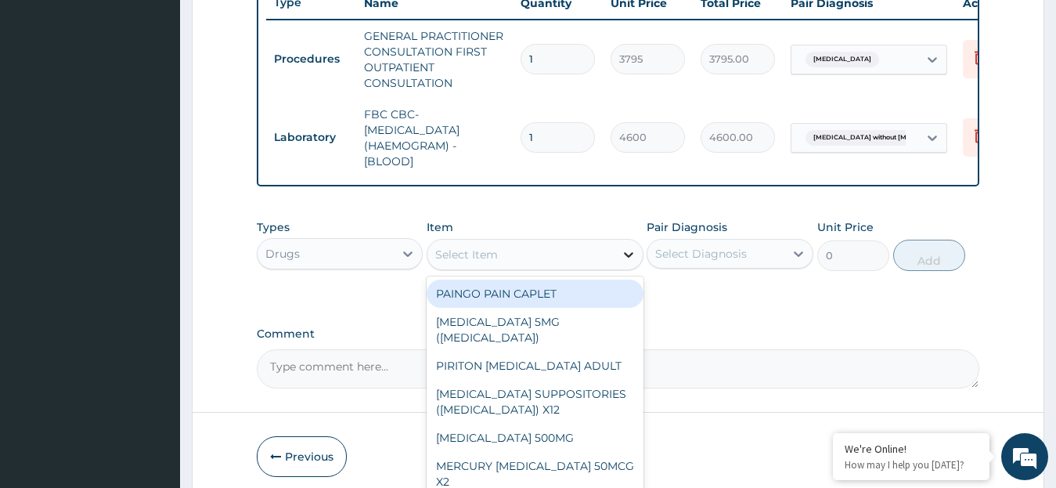
click at [625, 257] on icon at bounding box center [628, 254] width 9 height 5
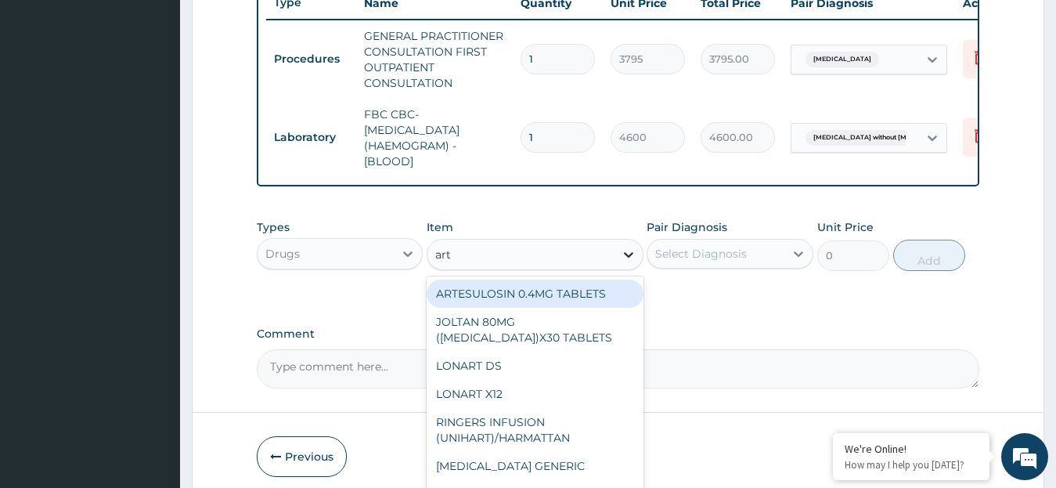
type input "arte"
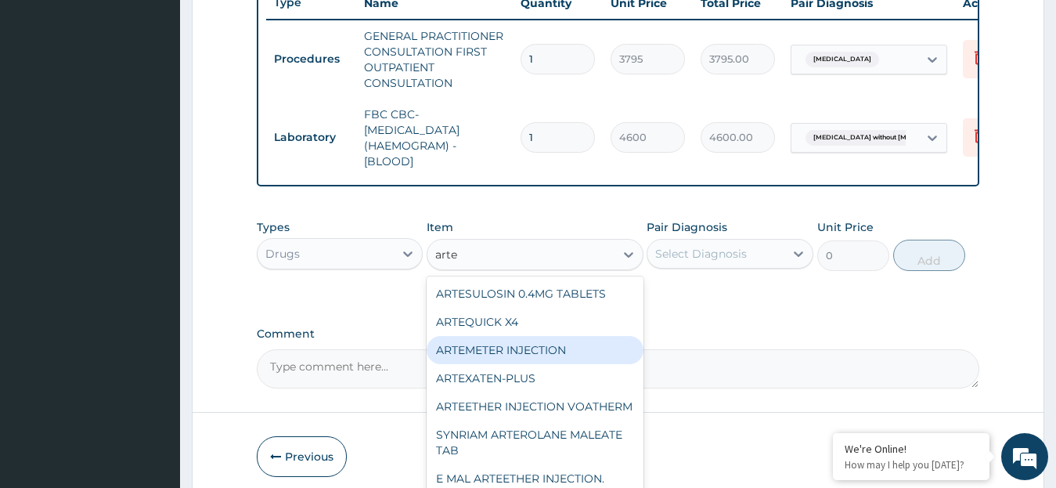
click at [590, 364] on div "ARTEMETER INJECTION" at bounding box center [535, 350] width 217 height 28
type input "1012"
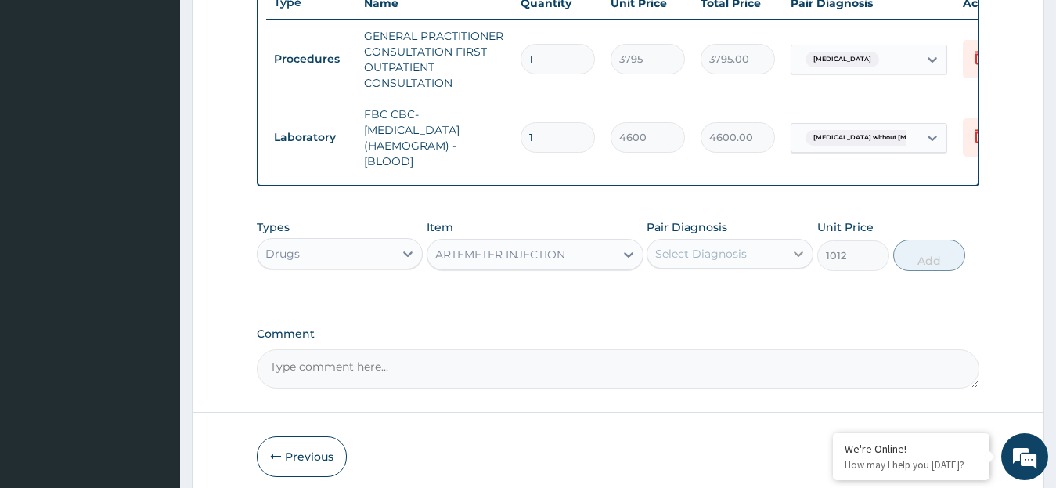
click at [801, 257] on icon at bounding box center [798, 253] width 9 height 5
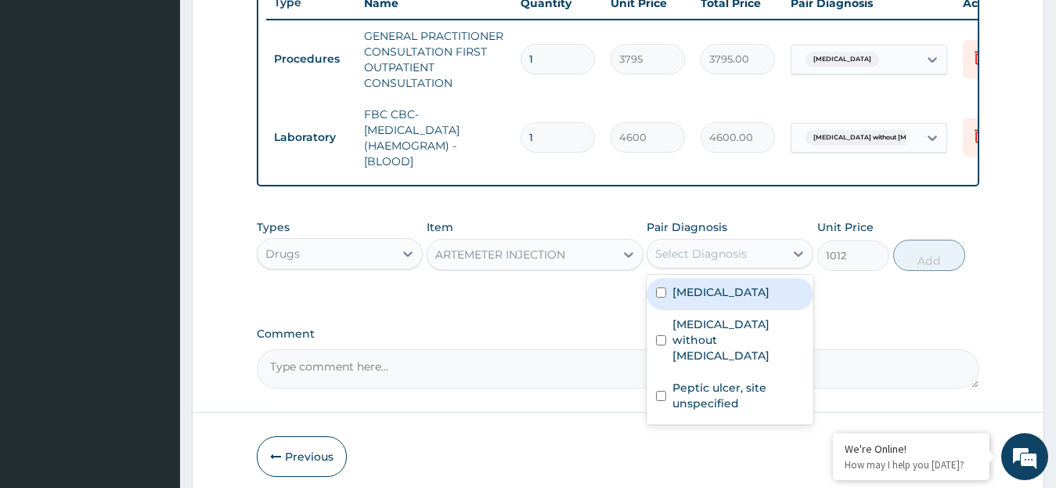
click at [671, 298] on div "Malaria, unspecified" at bounding box center [729, 294] width 167 height 32
checkbox input "true"
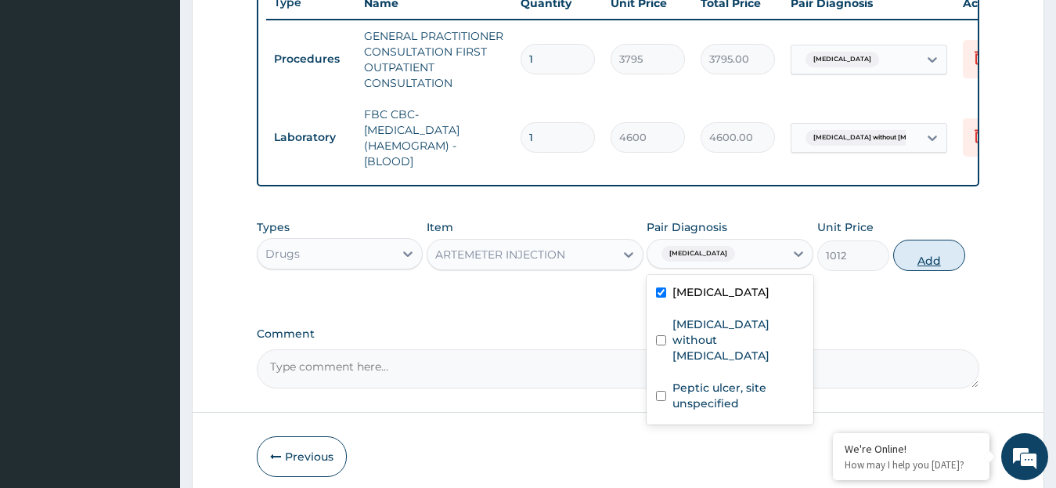
click at [931, 271] on button "Add" at bounding box center [929, 254] width 72 height 31
type input "0"
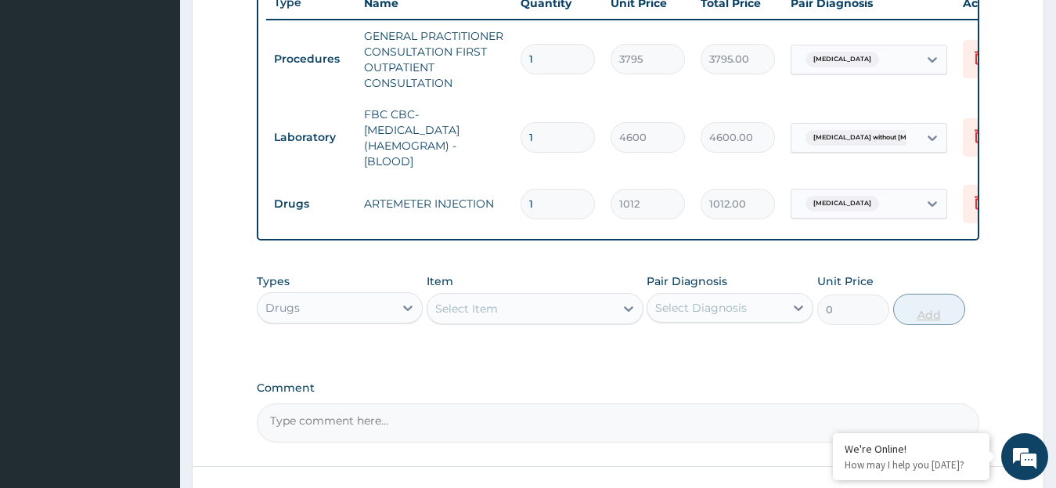
type input "0.00"
type input "3"
type input "3036.00"
type input "0.00"
type input "3"
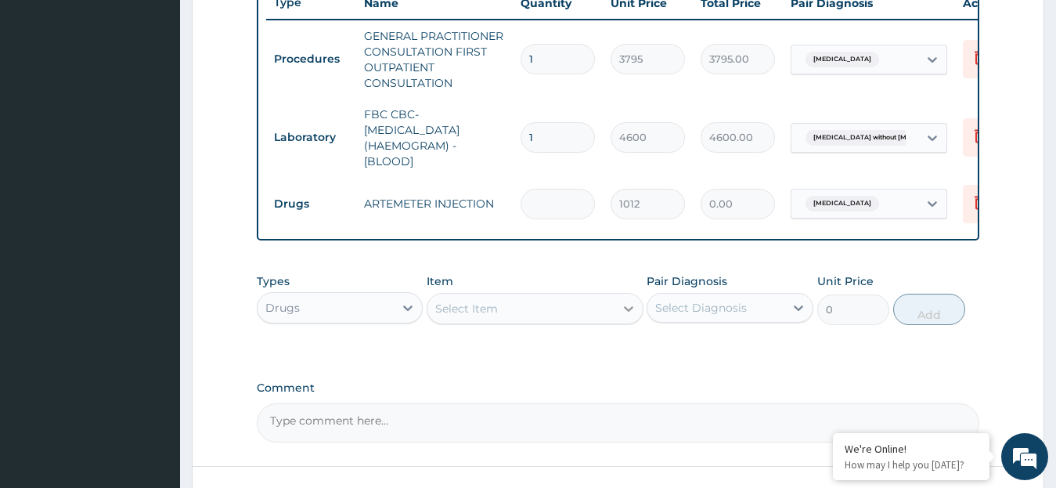
type input "3036.00"
type input "3"
click at [625, 316] on icon at bounding box center [629, 309] width 16 height 16
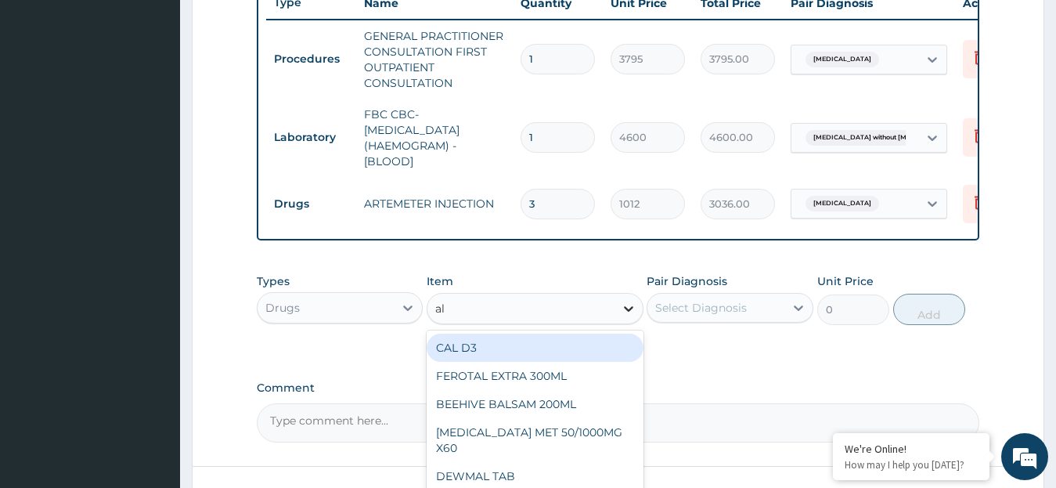
type input "ala"
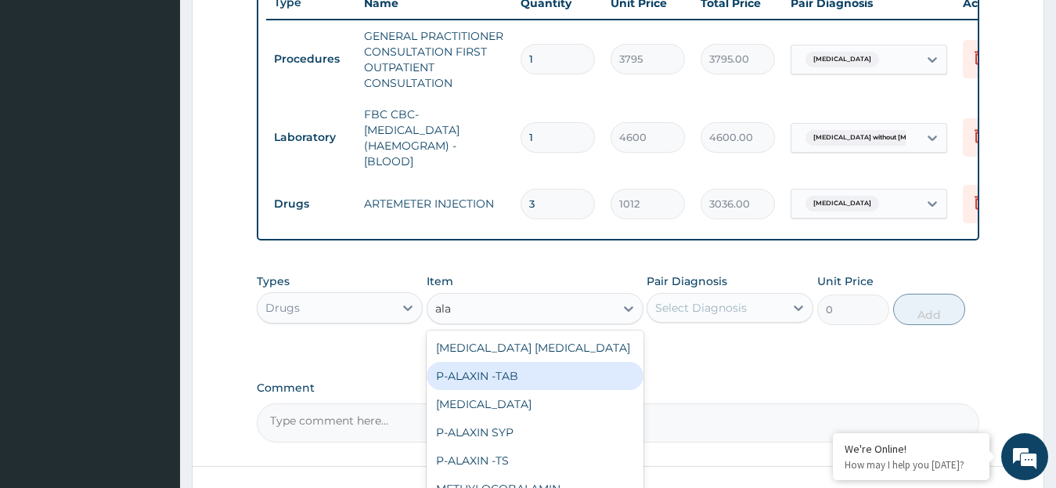
click at [607, 390] on div "P-ALAXIN -TAB" at bounding box center [535, 376] width 217 height 28
type input "113.85"
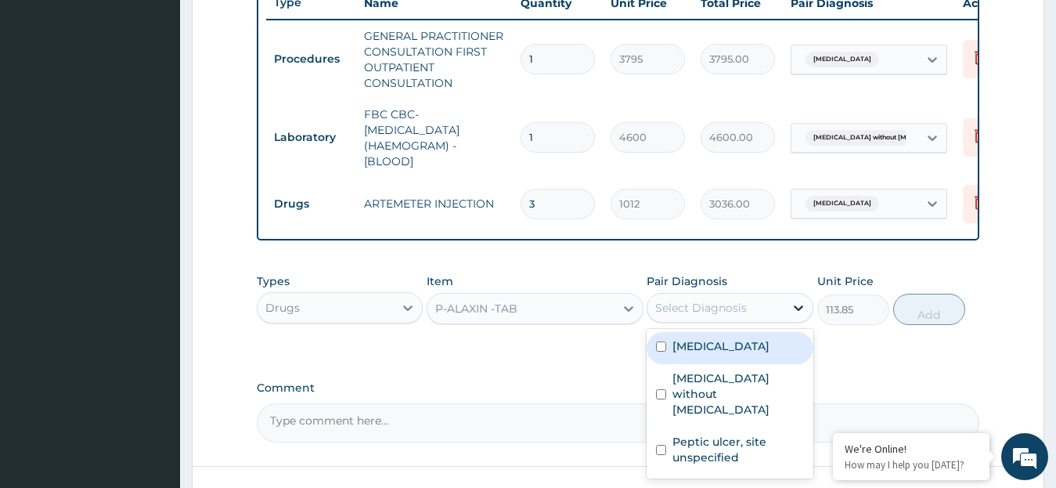
click at [796, 315] on icon at bounding box center [798, 308] width 16 height 16
click at [697, 354] on label "Malaria, unspecified" at bounding box center [720, 346] width 97 height 16
checkbox input "true"
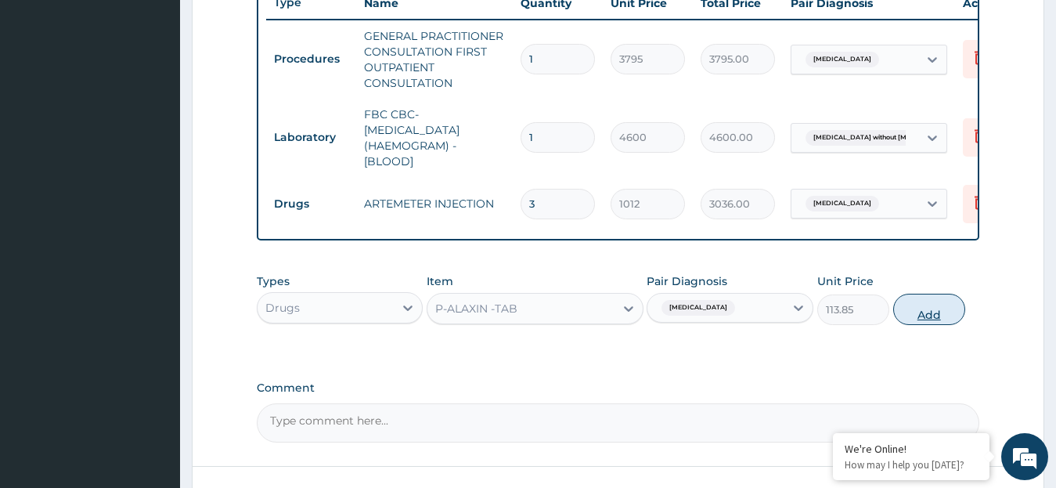
drag, startPoint x: 924, startPoint y: 347, endPoint x: 926, endPoint y: 329, distance: 18.8
click at [926, 329] on div "Types Drugs Item P-ALAXIN -TAB Pair Diagnosis Malaria, unspecified Unit Price 1…" at bounding box center [618, 310] width 723 height 91
click at [926, 325] on button "Add" at bounding box center [929, 308] width 72 height 31
type input "0"
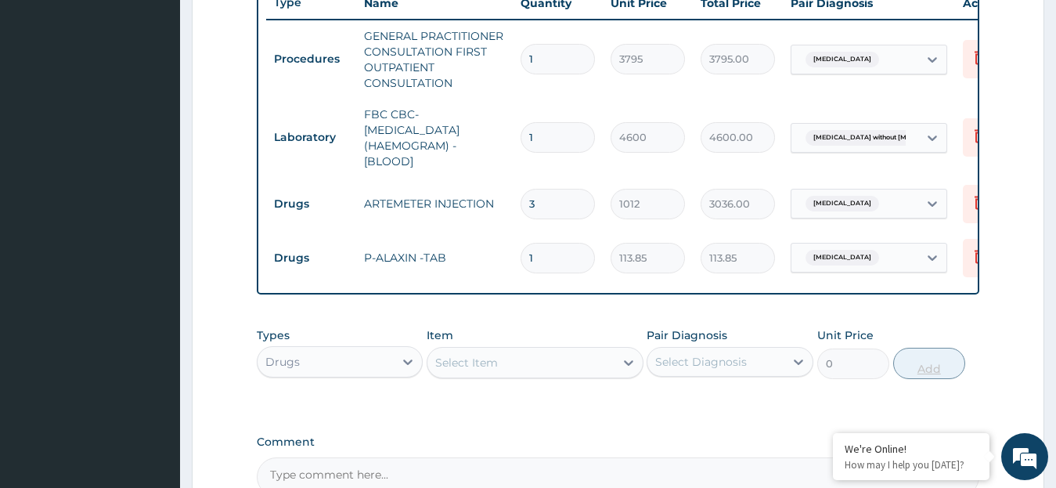
type input "0.00"
type input "6"
type input "683.10"
type input "6"
click at [624, 370] on icon at bounding box center [629, 363] width 16 height 16
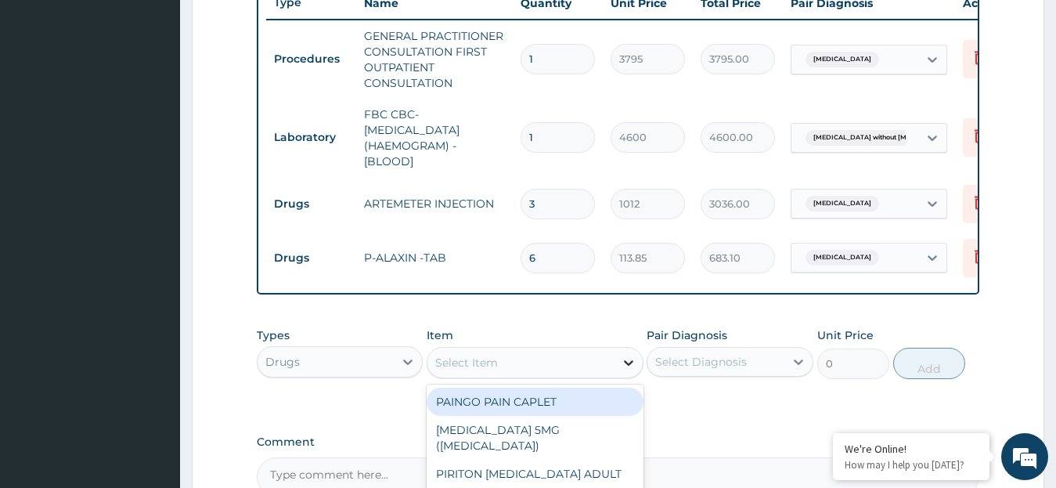
type input "h"
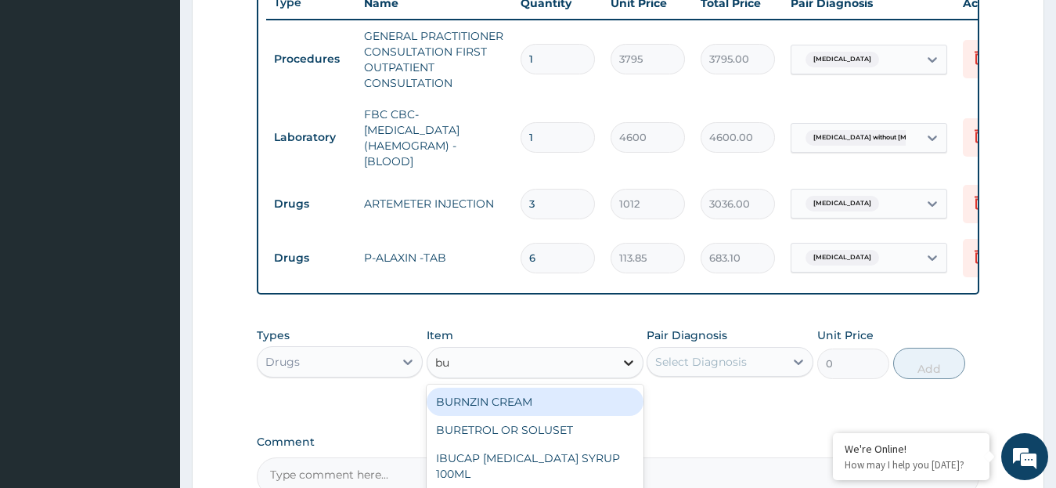
type input "bus"
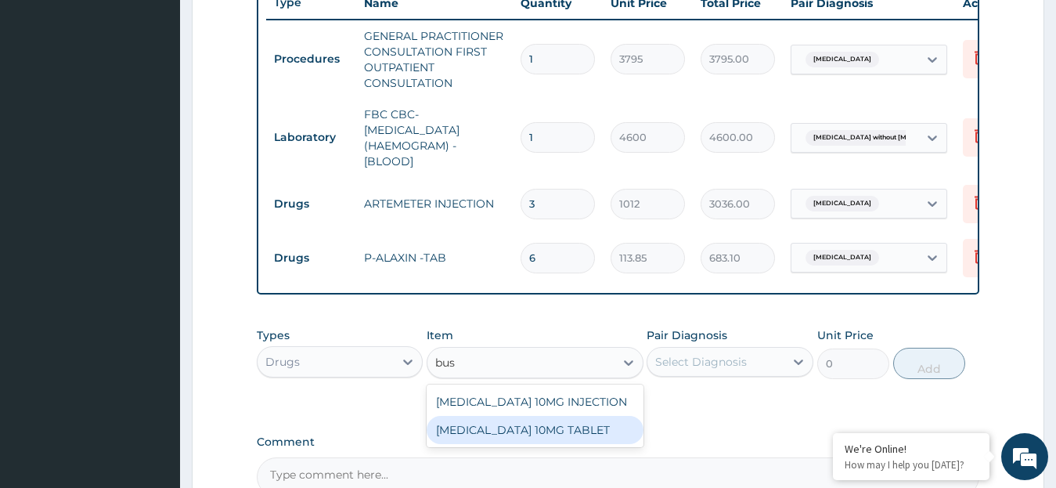
click at [592, 443] on div "BUSCOPAN 10MG TABLET" at bounding box center [535, 430] width 217 height 28
type input "44.275"
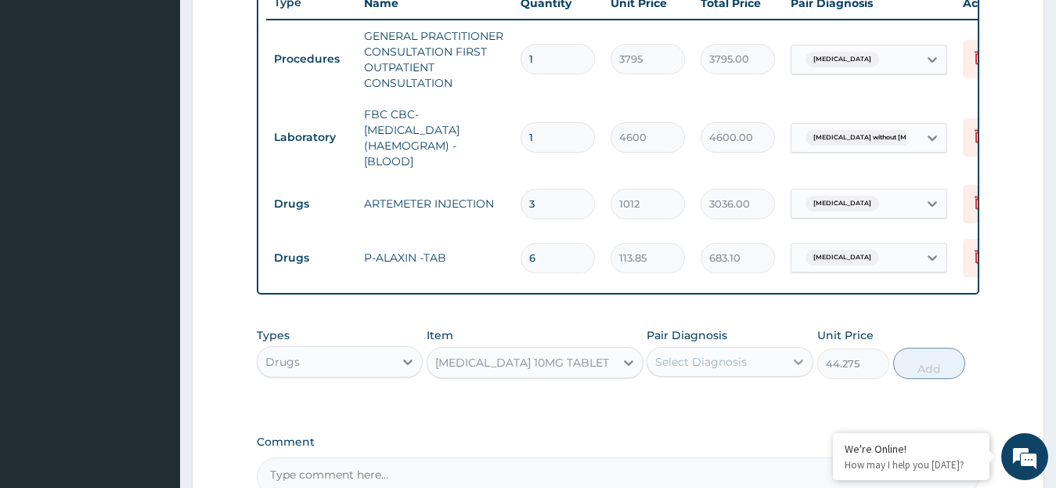
click at [797, 365] on icon at bounding box center [798, 361] width 9 height 5
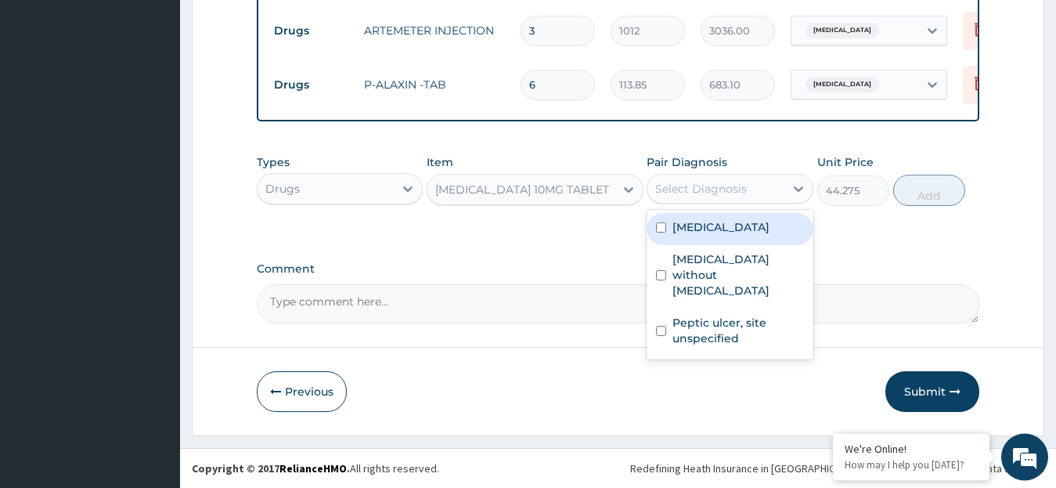
scroll to position [782, 0]
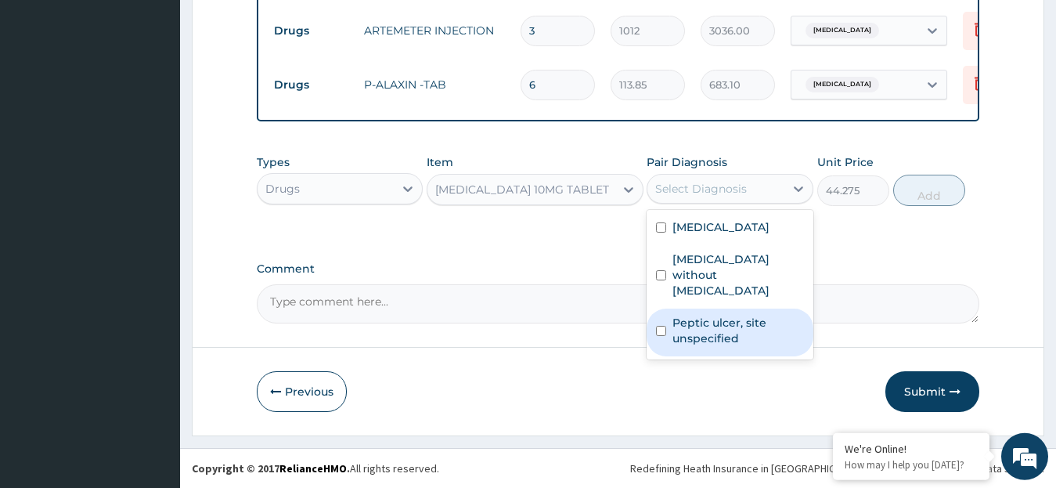
click at [668, 319] on div "Peptic ulcer, site unspecified" at bounding box center [729, 332] width 167 height 48
checkbox input "true"
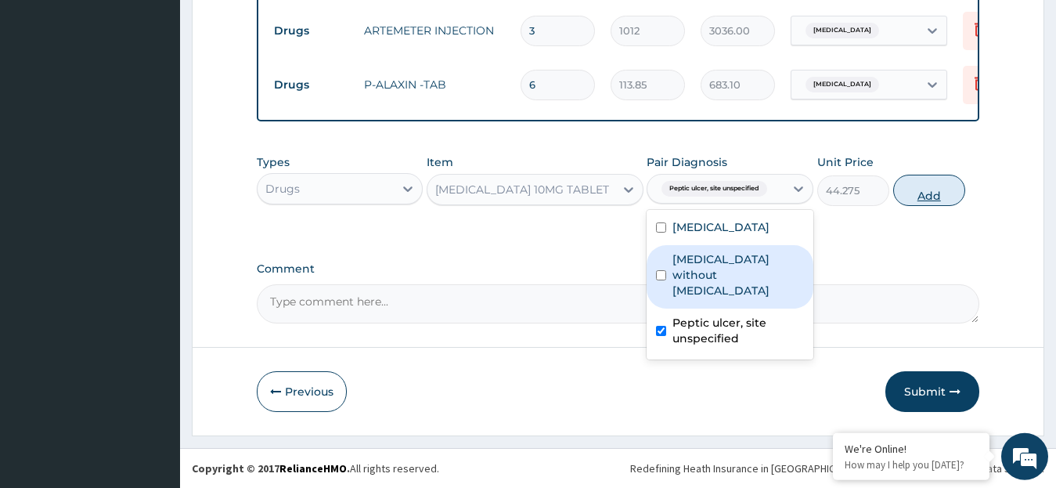
click at [911, 197] on button "Add" at bounding box center [929, 190] width 72 height 31
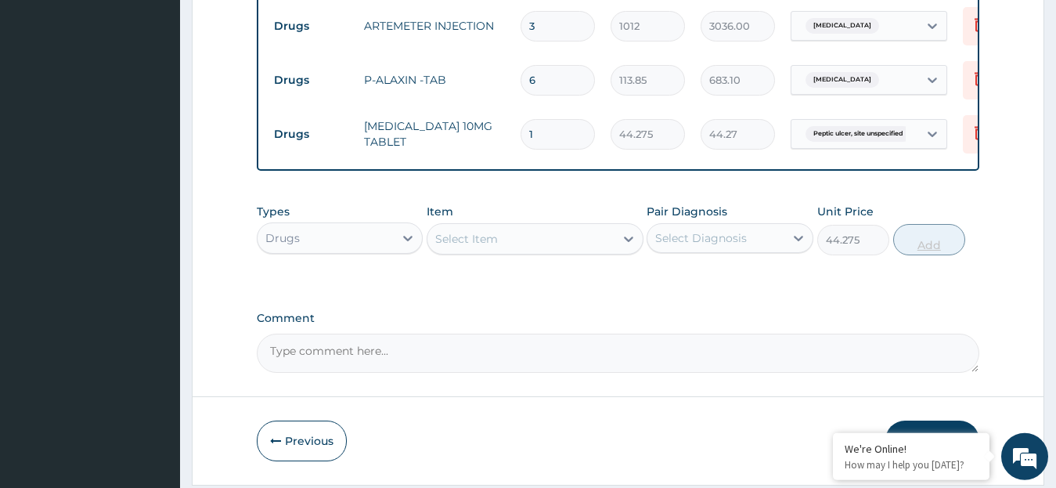
type input "0"
type input "10"
type input "442.75"
type input "10"
click at [630, 247] on icon at bounding box center [629, 239] width 16 height 16
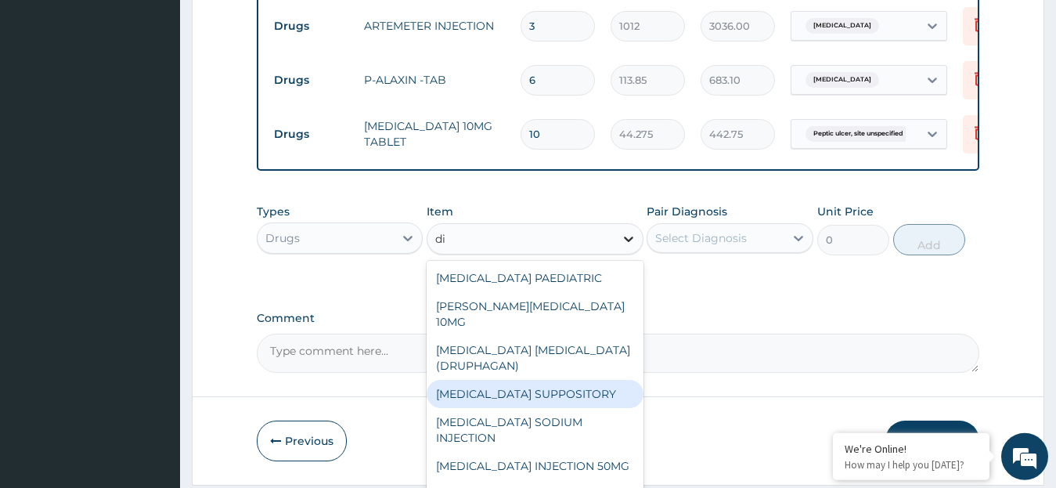
type input "d"
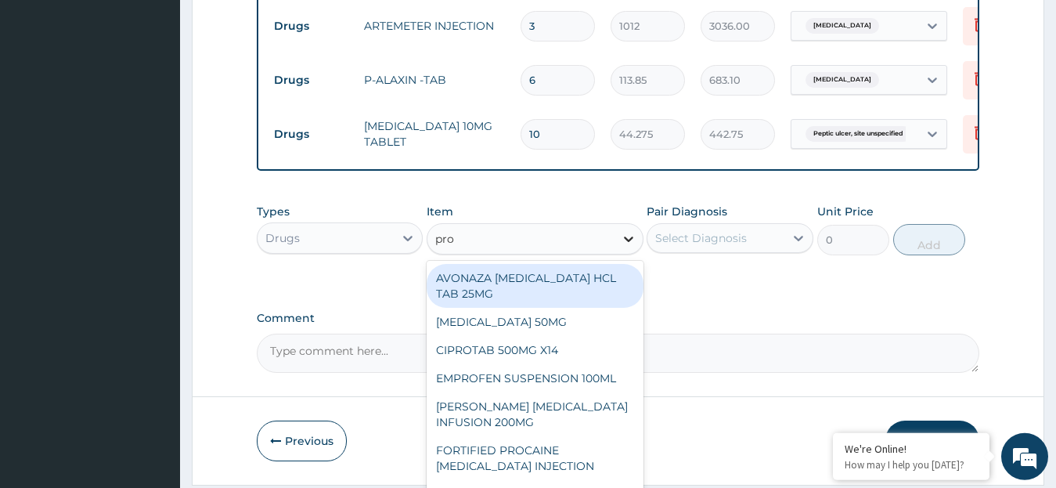
type input "prom"
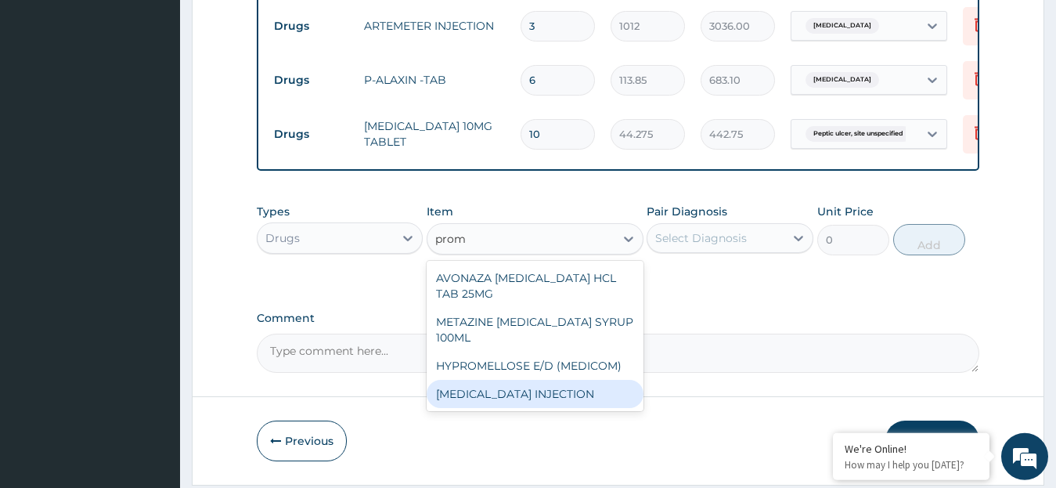
click at [589, 401] on div "PROMETHAZINE INJECTION" at bounding box center [535, 394] width 217 height 28
type input "379.5"
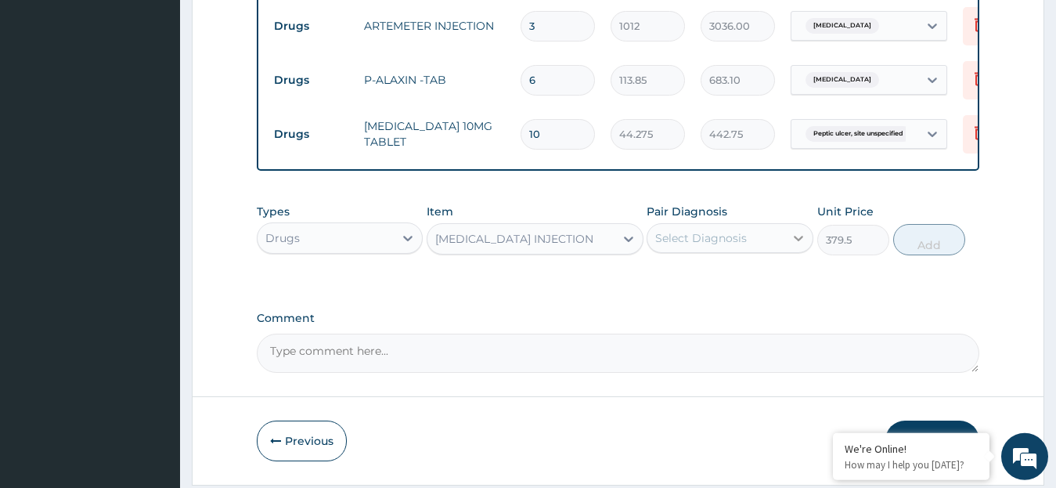
click at [790, 246] on icon at bounding box center [798, 238] width 16 height 16
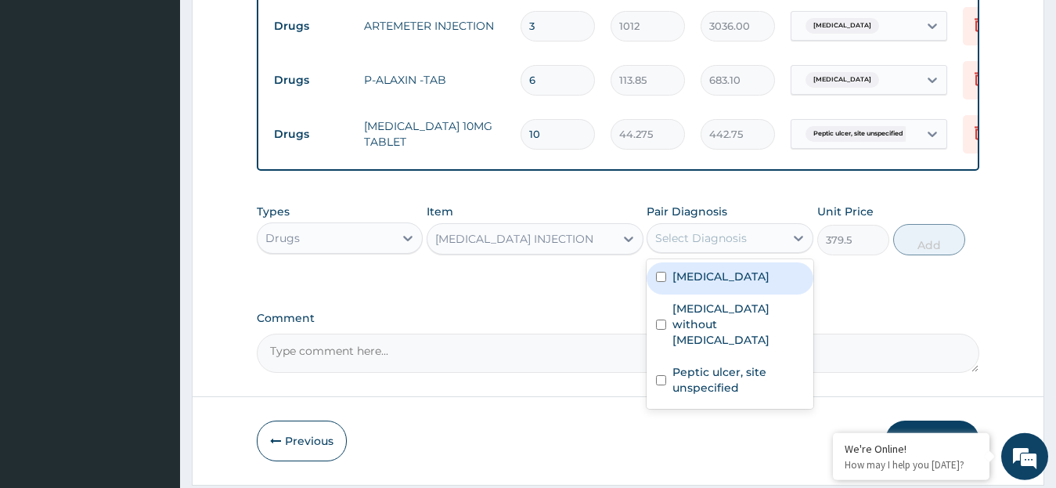
click at [663, 282] on input "checkbox" at bounding box center [661, 277] width 10 height 10
checkbox input "true"
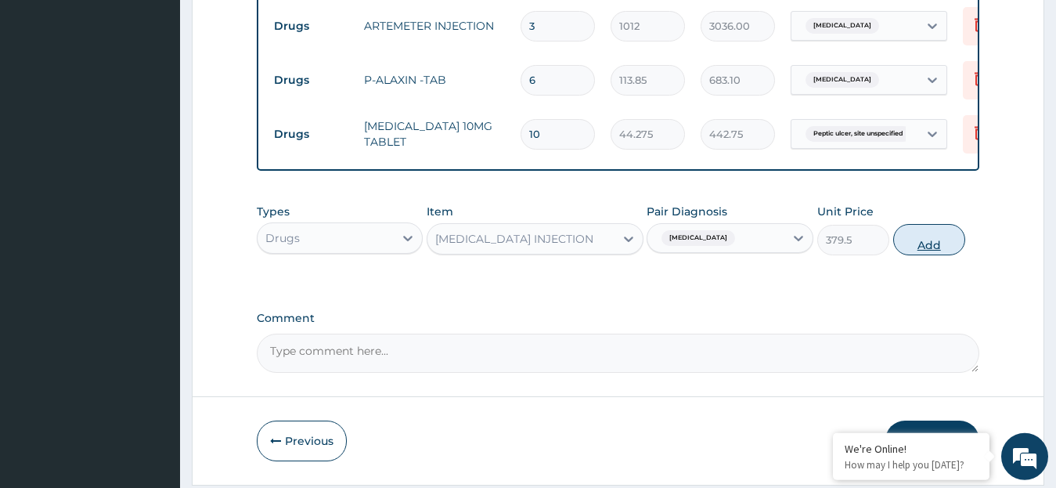
click at [915, 255] on button "Add" at bounding box center [929, 239] width 72 height 31
type input "0"
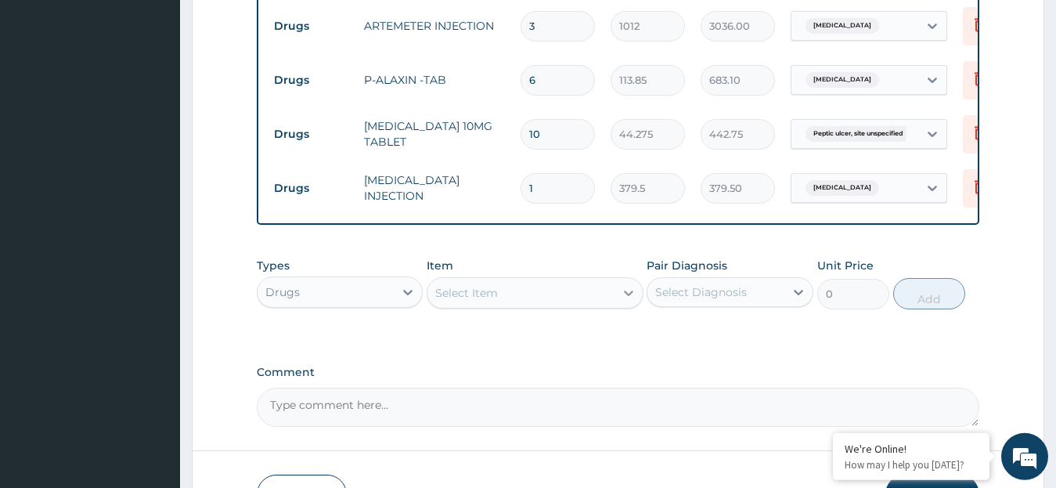
click at [631, 296] on icon at bounding box center [628, 292] width 9 height 5
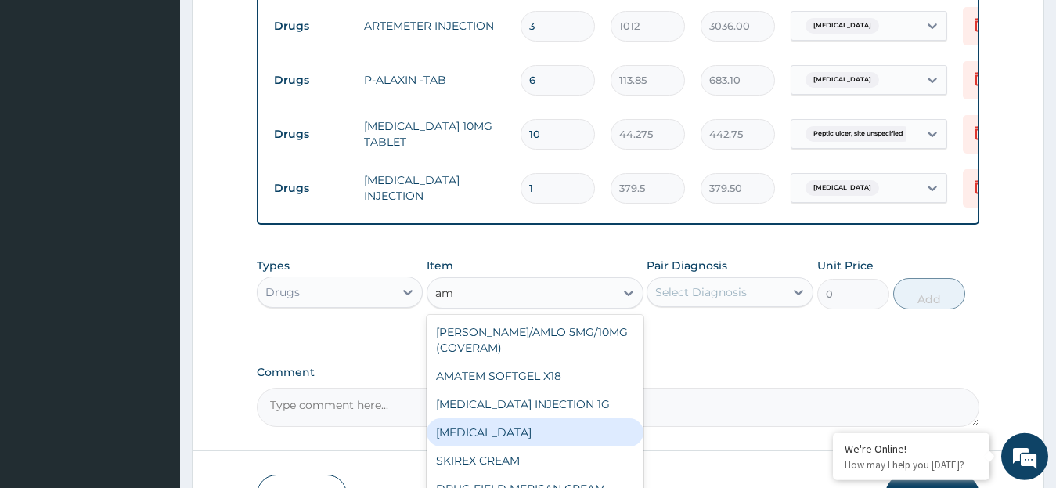
type input "a"
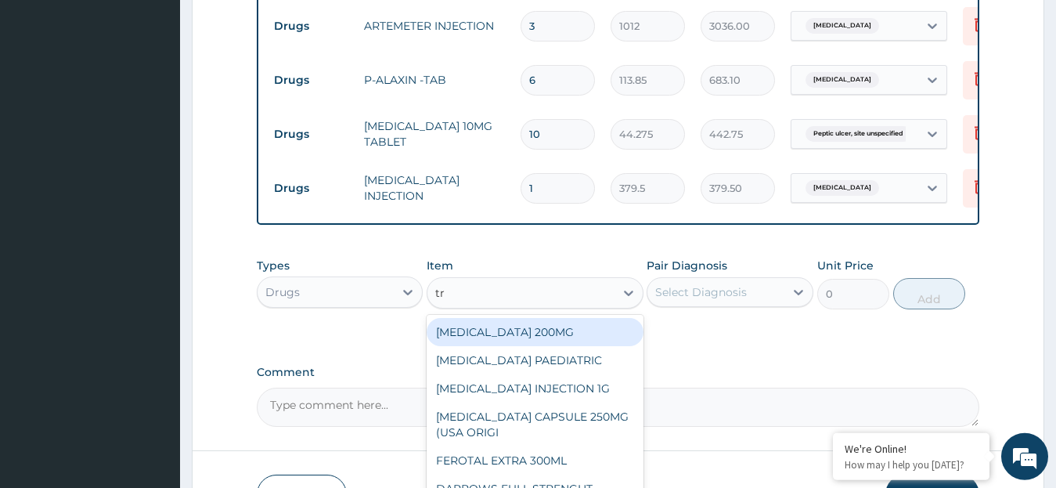
type input "try"
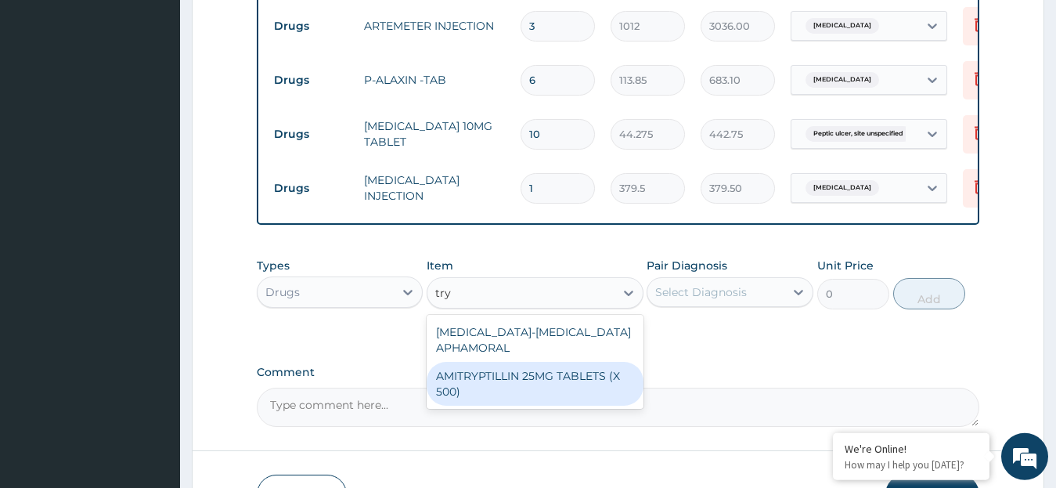
click at [582, 396] on div "AMITRYPTILLIN 25MG TABLETS (X 500)" at bounding box center [535, 384] width 217 height 44
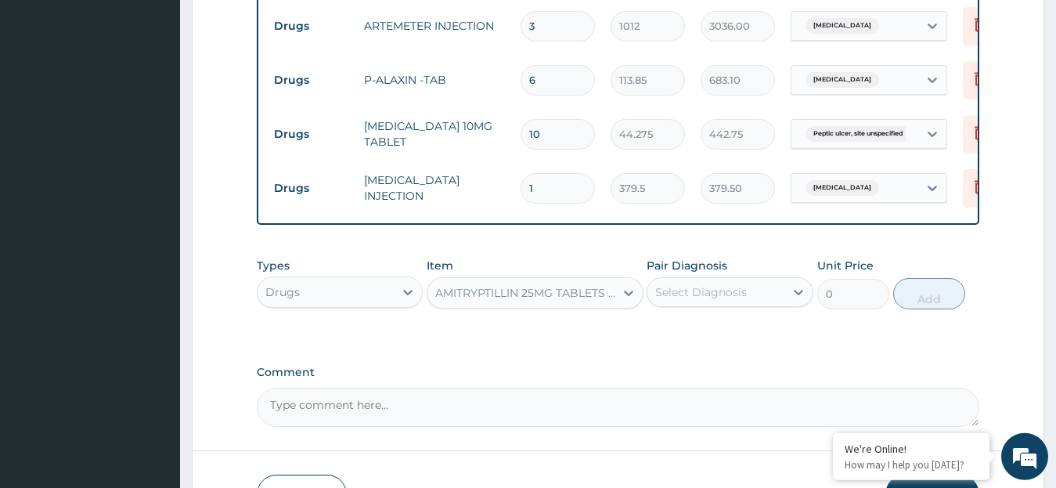
type input "50.6"
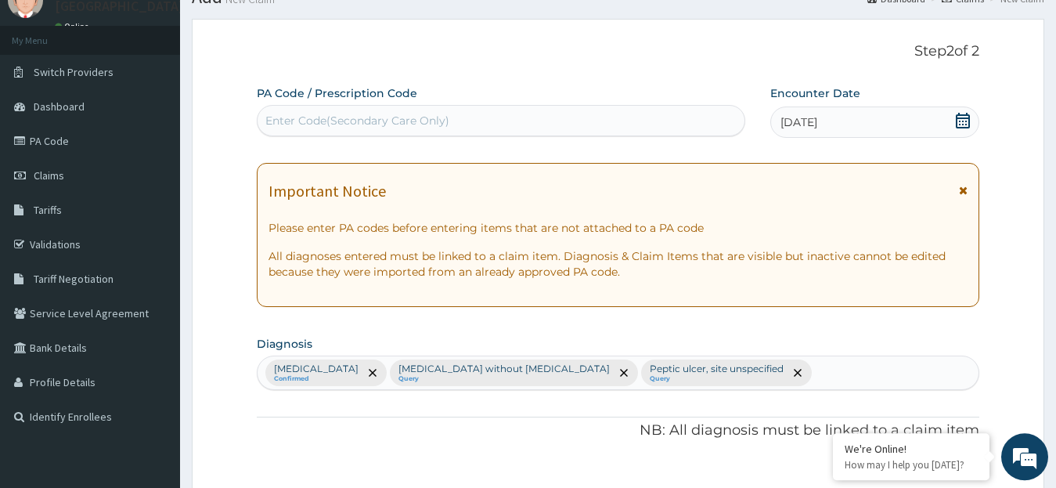
scroll to position [57, 0]
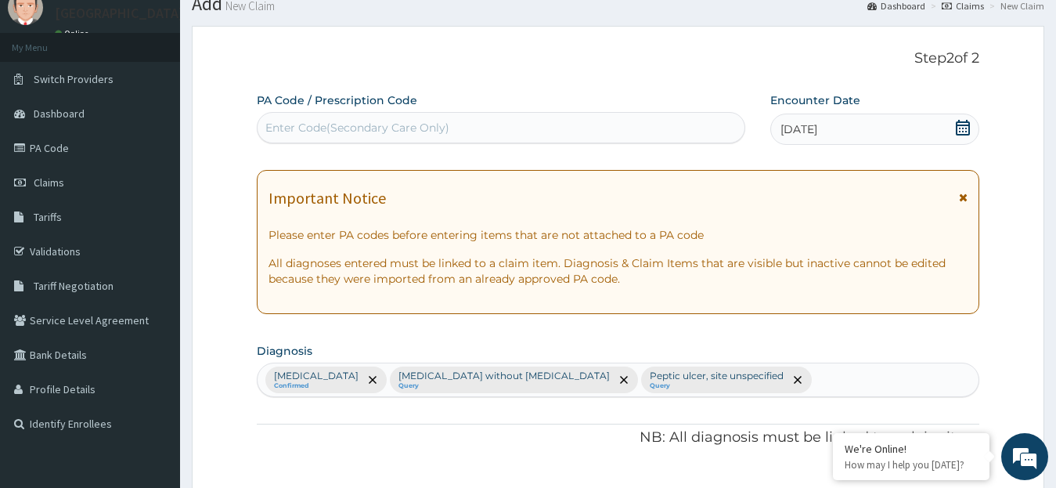
click at [772, 376] on div "Malaria, unspecified Confirmed Sepsis without septic shock Query Peptic ulcer, …" at bounding box center [618, 379] width 722 height 33
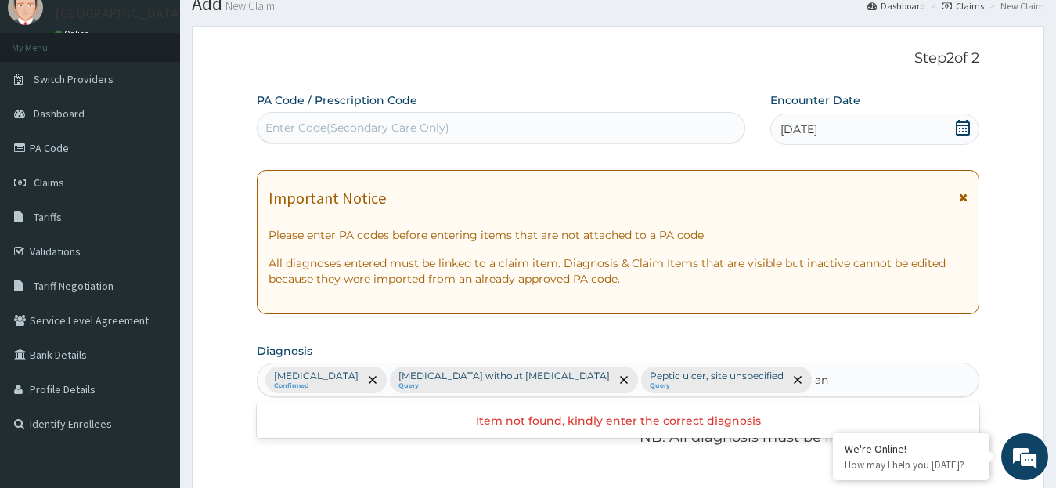
type input "ani"
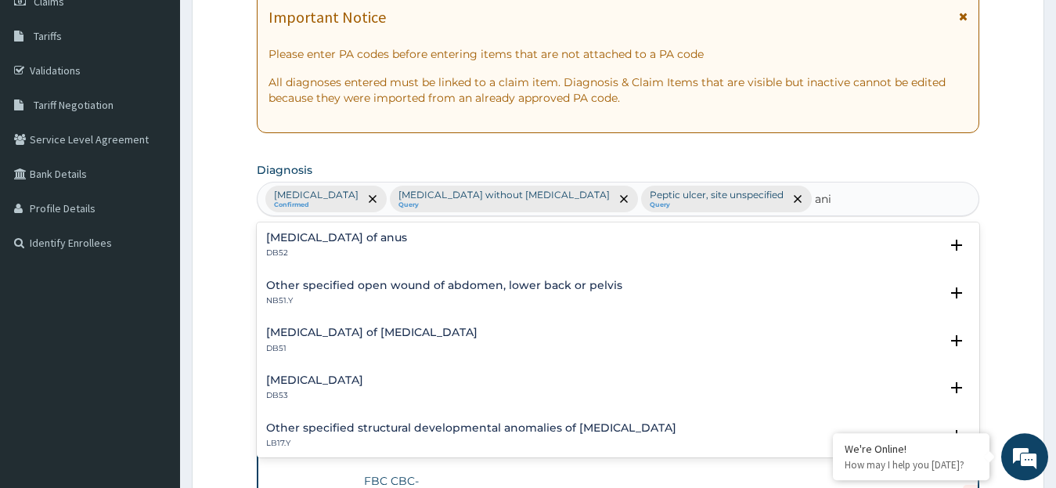
scroll to position [243, 0]
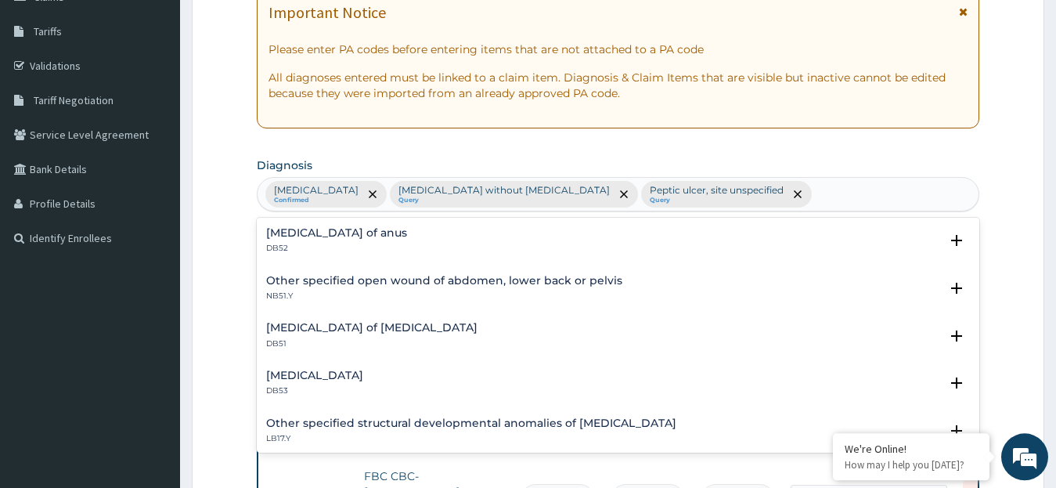
click at [815, 192] on div "Malaria, unspecified Confirmed Sepsis without septic shock Query Peptic ulcer, …" at bounding box center [618, 194] width 722 height 33
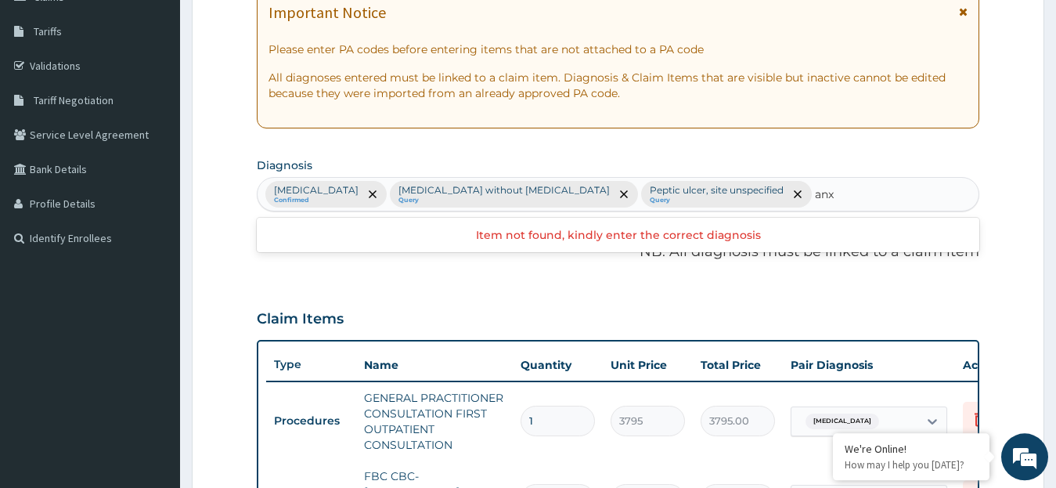
type input "anx"
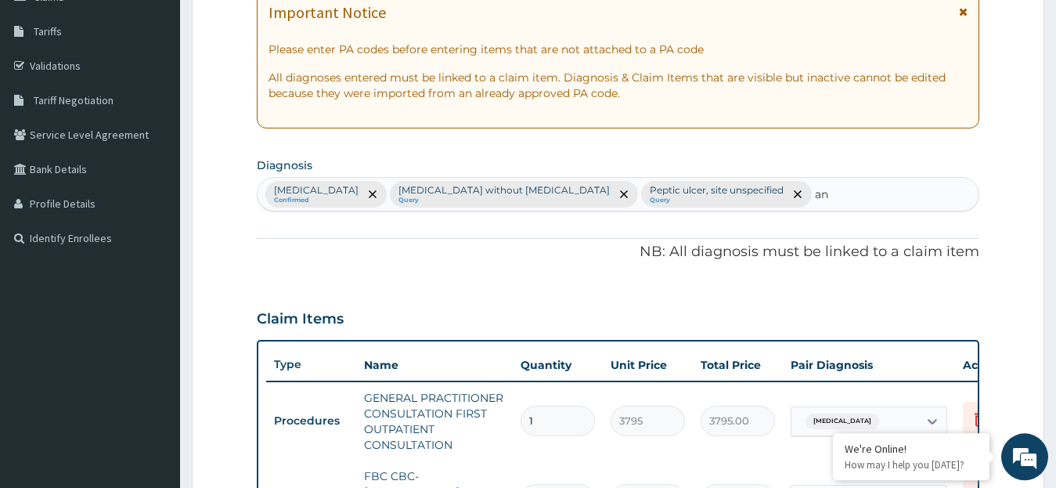
type input "a"
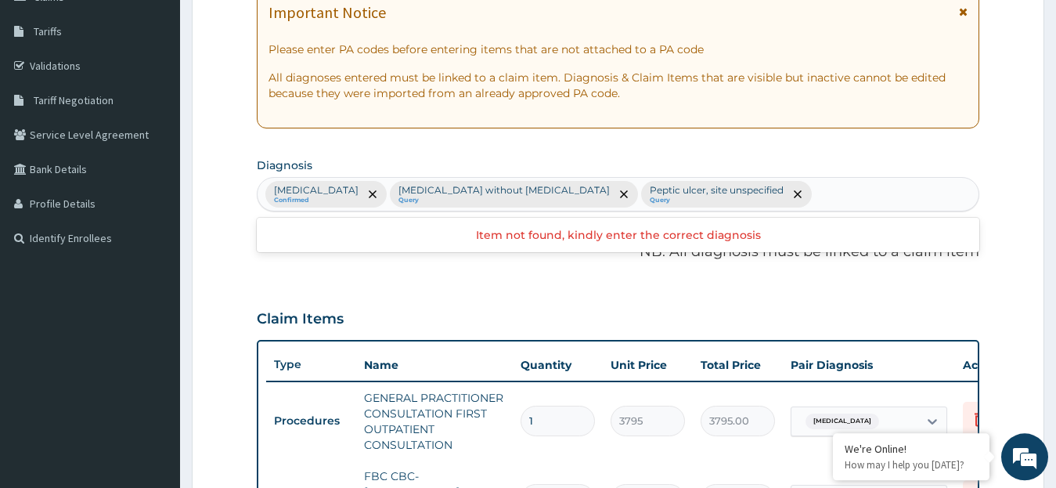
type input "s"
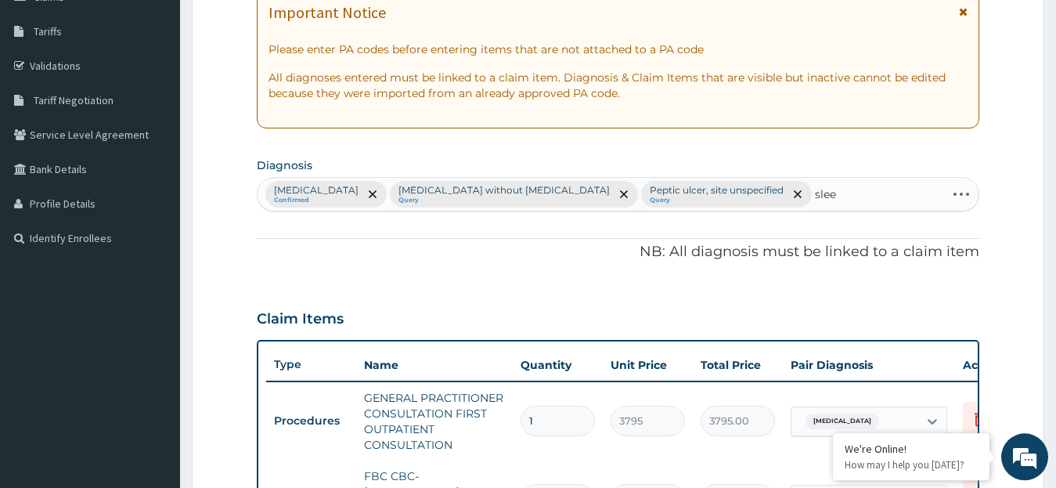
type input "sleep"
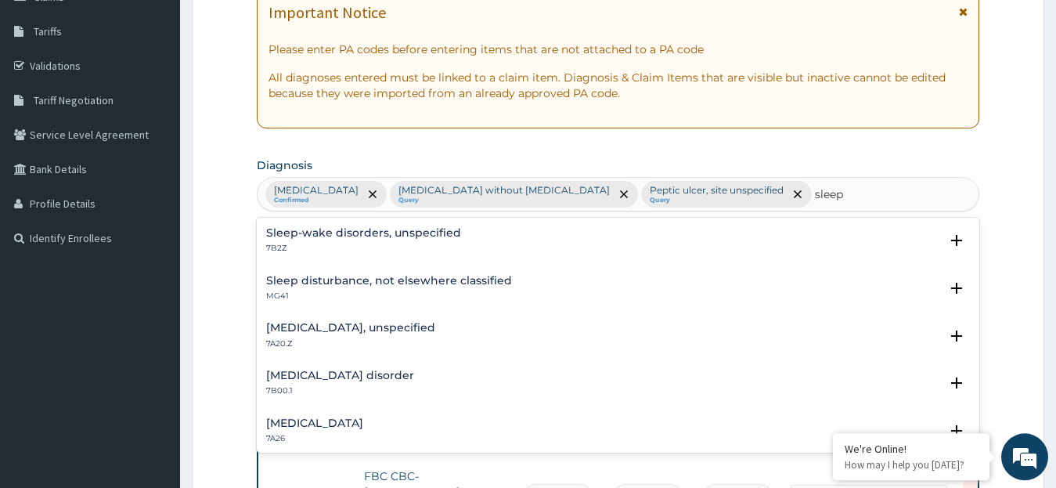
click at [340, 223] on div "Sleep-wake disorders, unspecified 7B2Z Select Status Query Query covers suspect…" at bounding box center [618, 245] width 723 height 48
click at [340, 236] on h4 "Sleep-wake disorders, unspecified" at bounding box center [363, 233] width 195 height 12
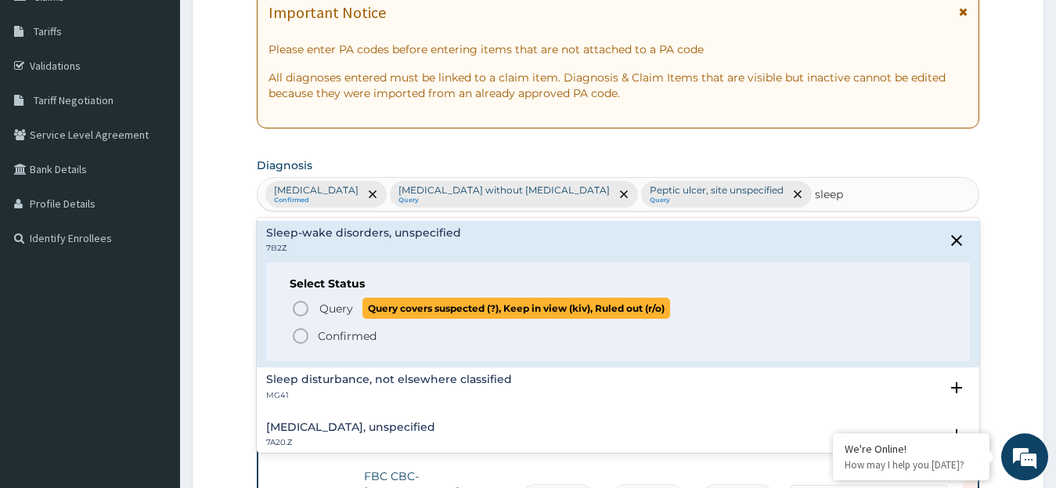
click at [295, 306] on icon "status option query" at bounding box center [300, 308] width 19 height 19
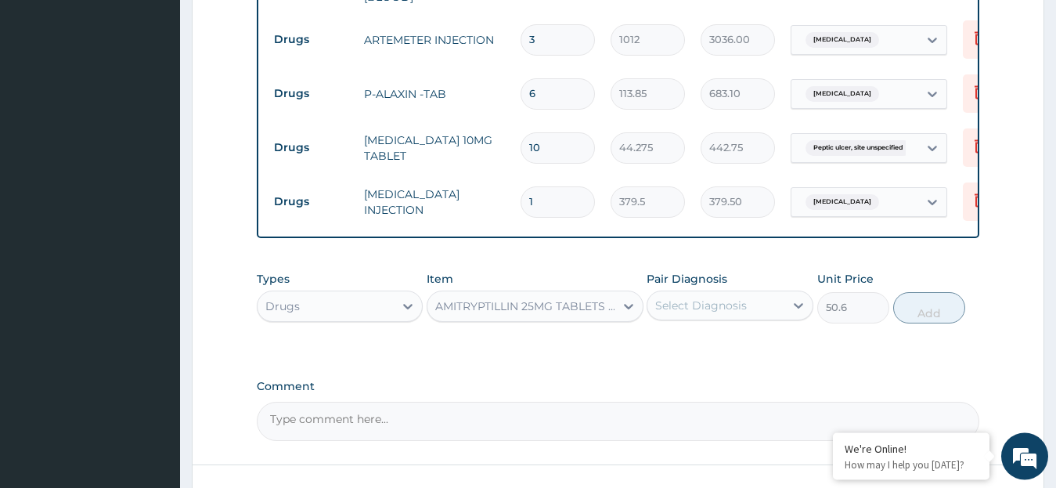
scroll to position [805, 0]
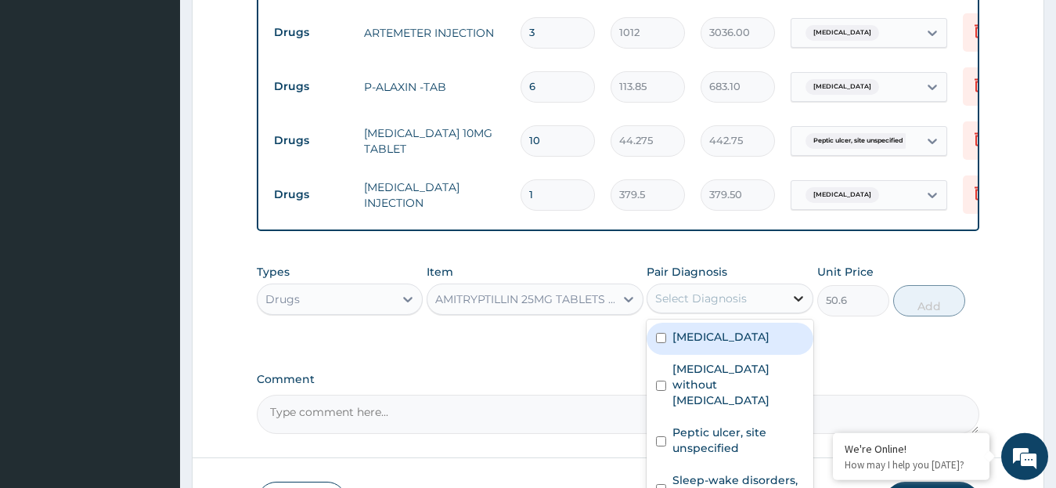
click at [795, 297] on icon at bounding box center [798, 299] width 9 height 5
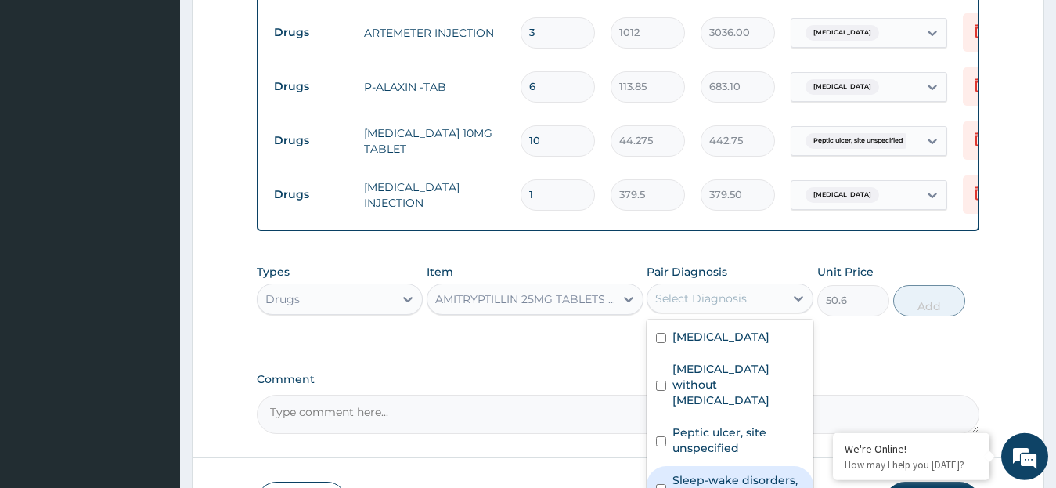
click at [665, 484] on input "checkbox" at bounding box center [661, 489] width 10 height 10
checkbox input "true"
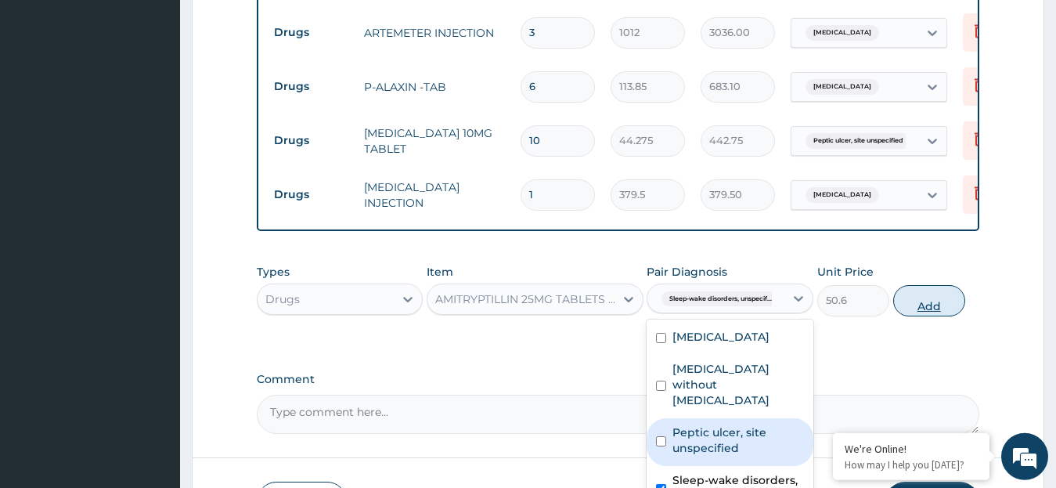
click at [929, 285] on button "Add" at bounding box center [929, 300] width 72 height 31
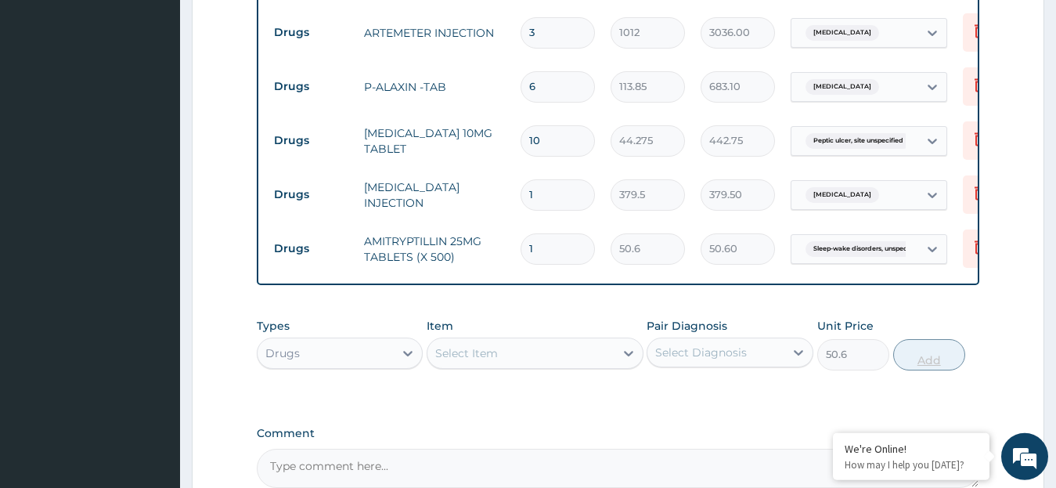
type input "0"
type input "0.00"
type input "4"
type input "202.40"
type input "4"
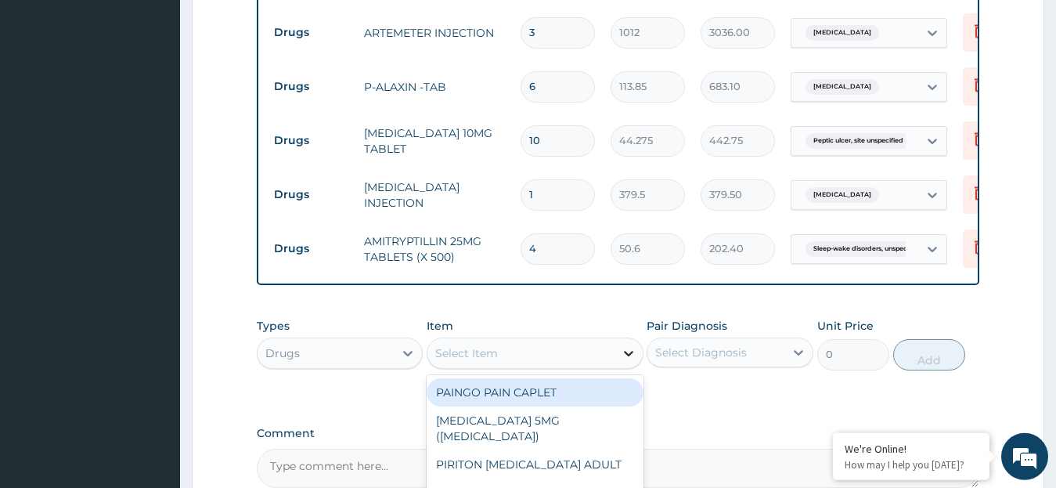
click at [628, 345] on icon at bounding box center [629, 353] width 16 height 16
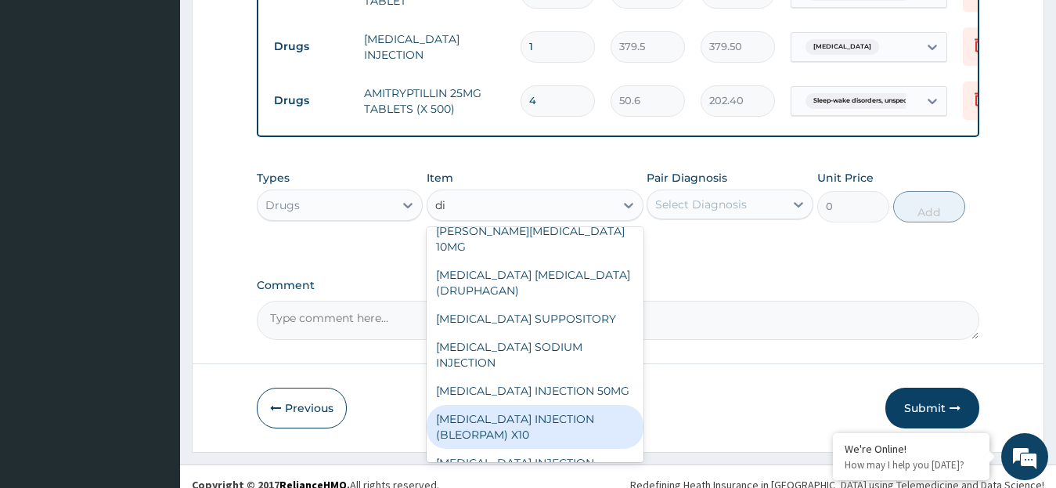
scroll to position [42, 0]
type input "di"
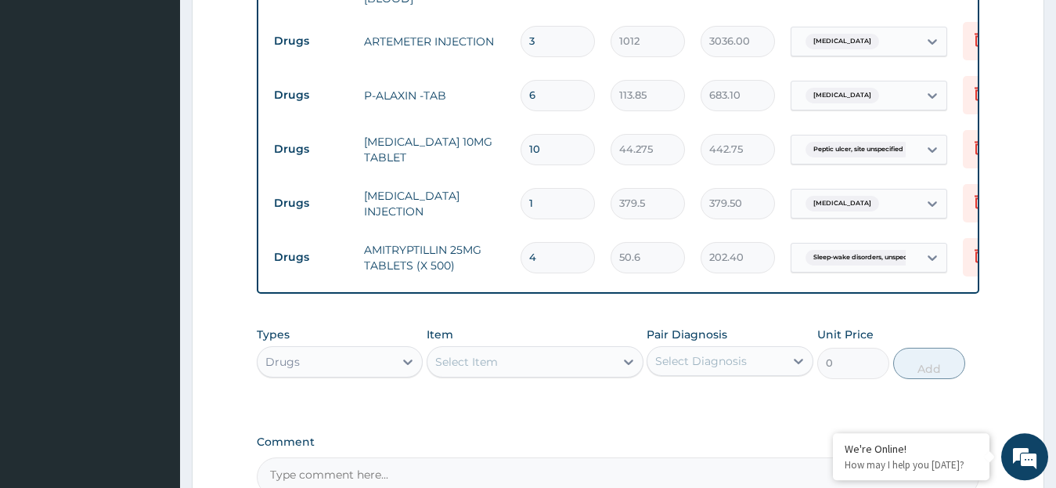
scroll to position [952, 0]
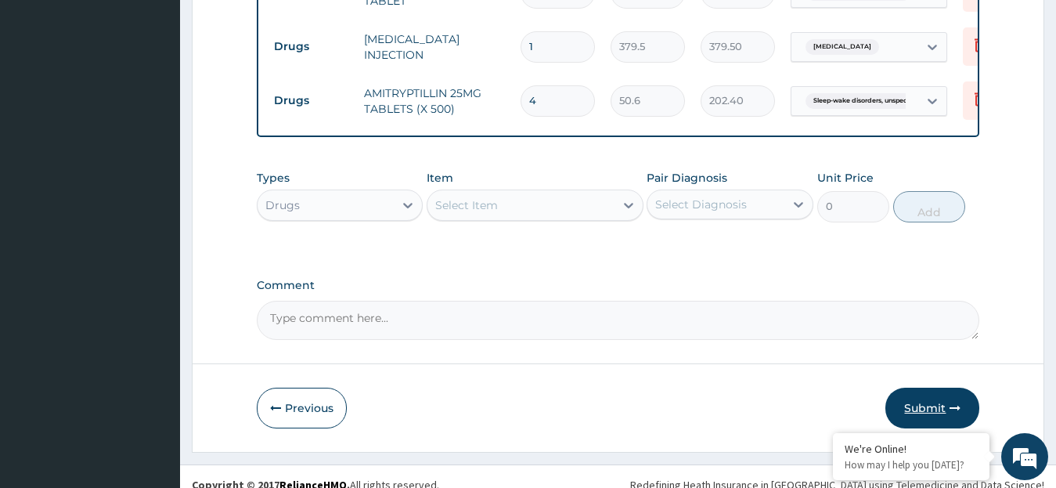
click at [934, 391] on button "Submit" at bounding box center [932, 407] width 94 height 41
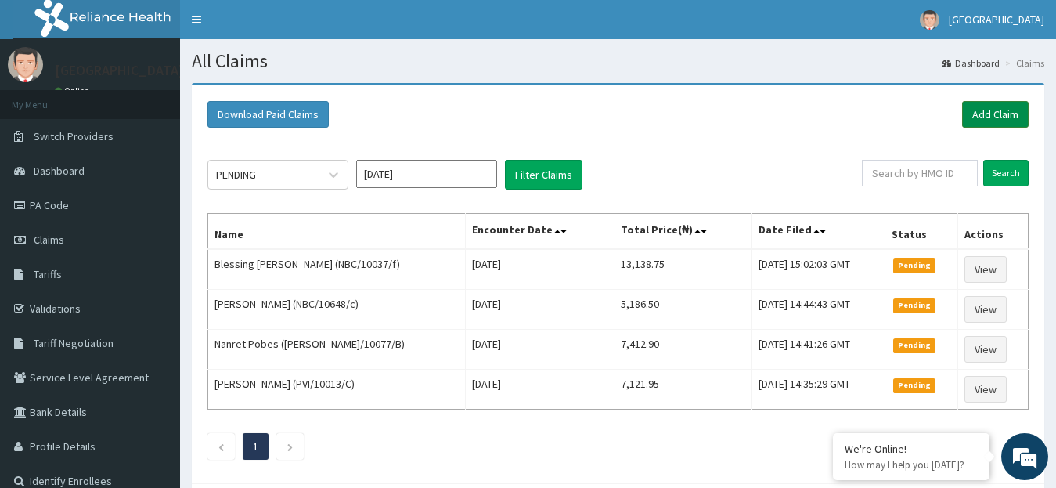
click at [988, 114] on link "Add Claim" at bounding box center [995, 114] width 67 height 27
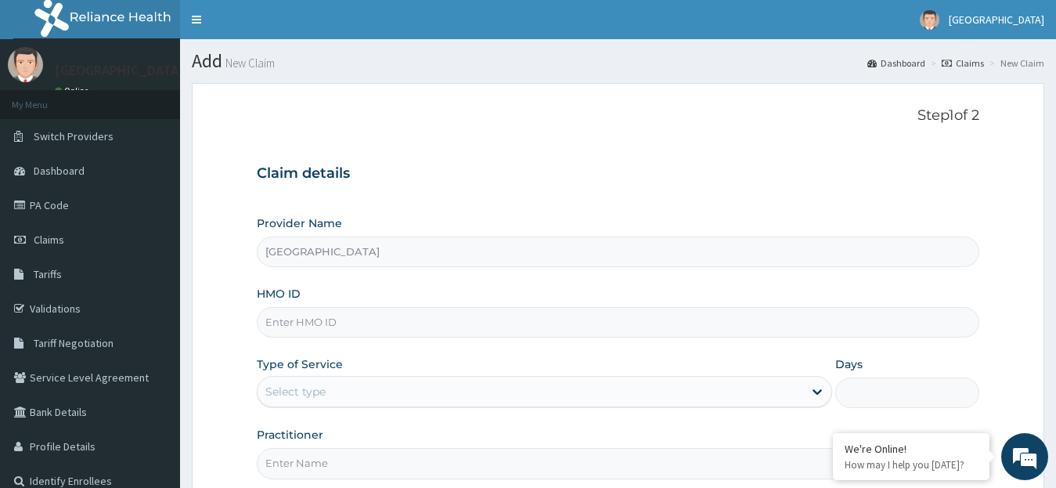
type input "[GEOGRAPHIC_DATA]"
click at [315, 329] on input "HMO ID" at bounding box center [618, 322] width 723 height 31
paste input "NBC/10648/B"
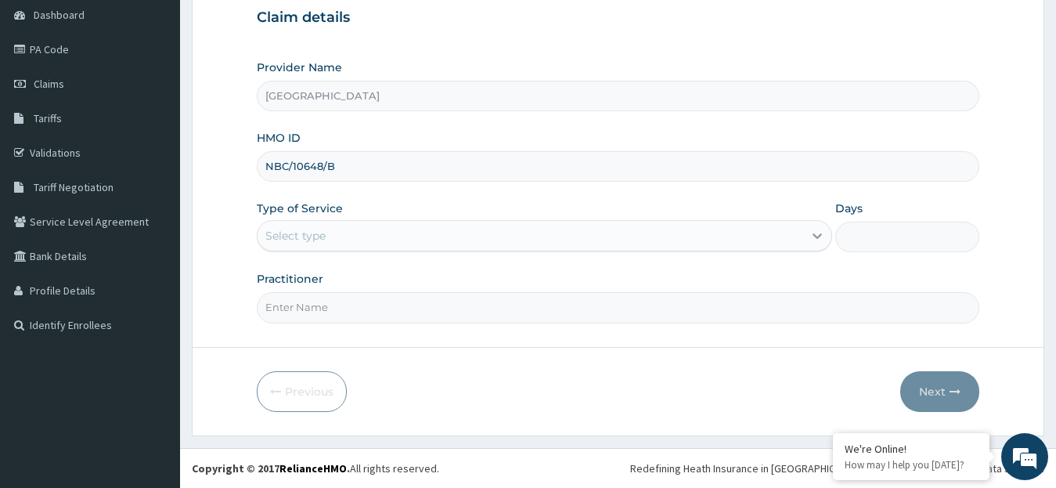
type input "NBC/10648/B"
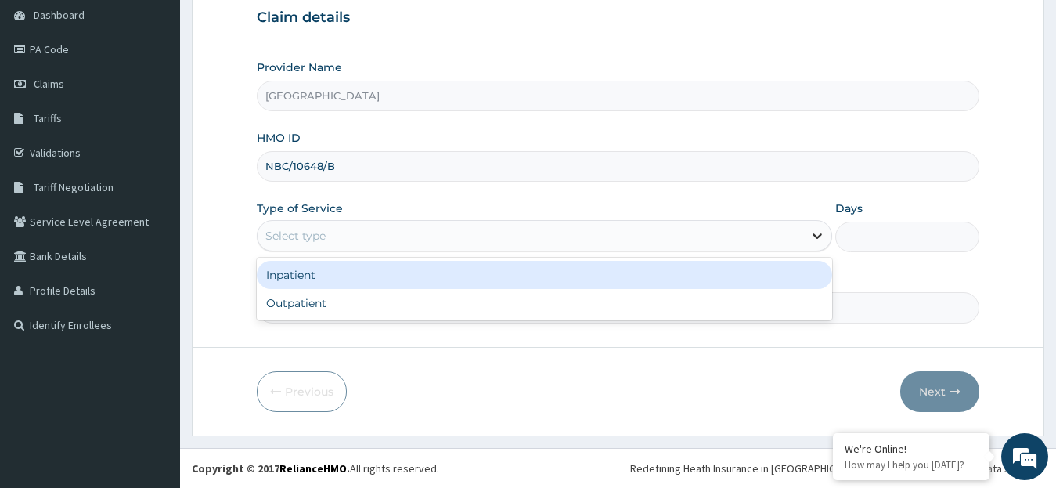
click at [820, 237] on icon at bounding box center [817, 236] width 16 height 16
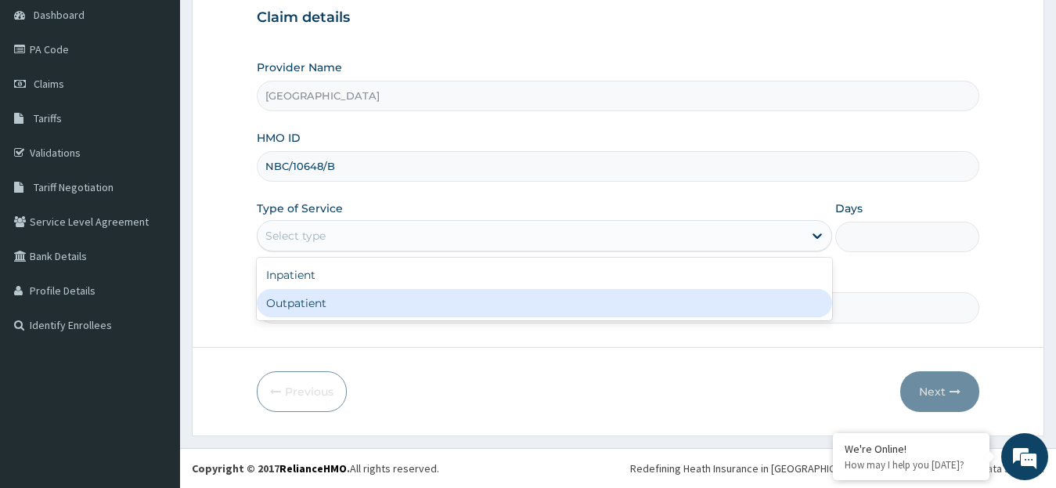
click at [753, 295] on div "Outpatient" at bounding box center [545, 303] width 576 height 28
type input "1"
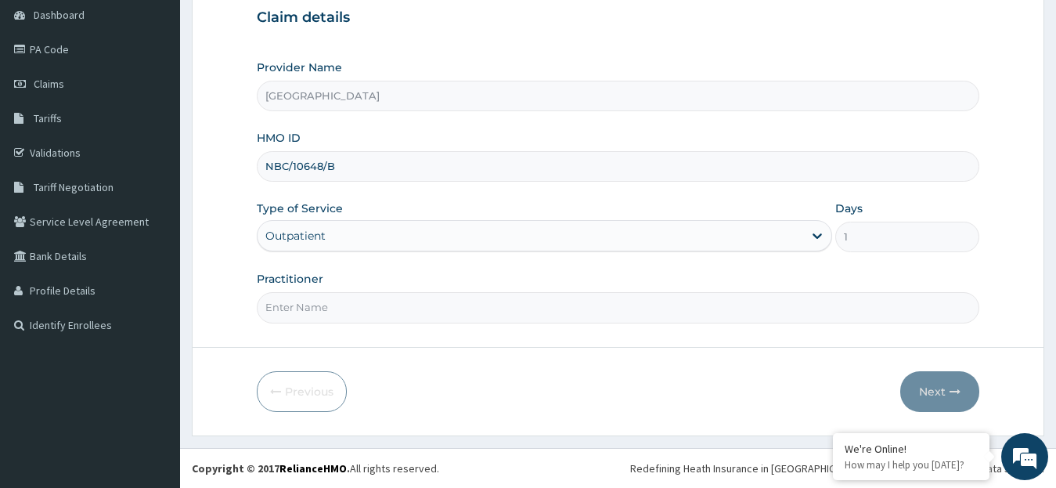
click at [467, 312] on input "Practitioner" at bounding box center [618, 307] width 723 height 31
type input "DR. [GEOGRAPHIC_DATA]"
click at [943, 392] on button "Next" at bounding box center [939, 391] width 79 height 41
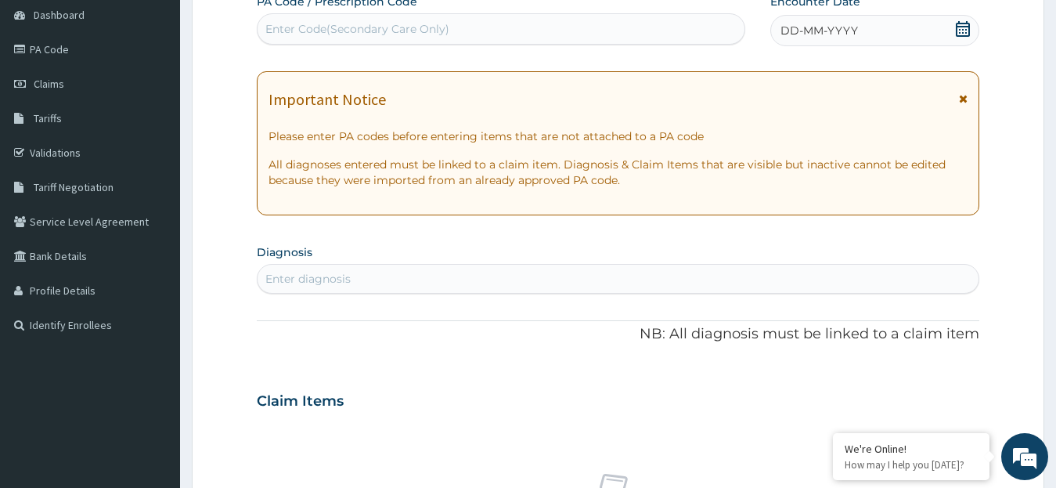
click at [963, 24] on icon at bounding box center [963, 29] width 14 height 16
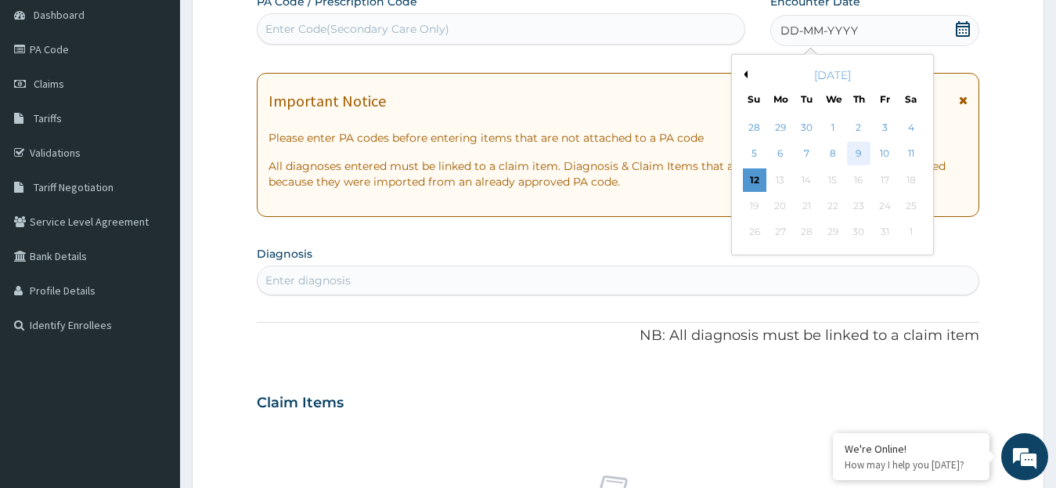
click at [859, 154] on div "9" at bounding box center [858, 153] width 23 height 23
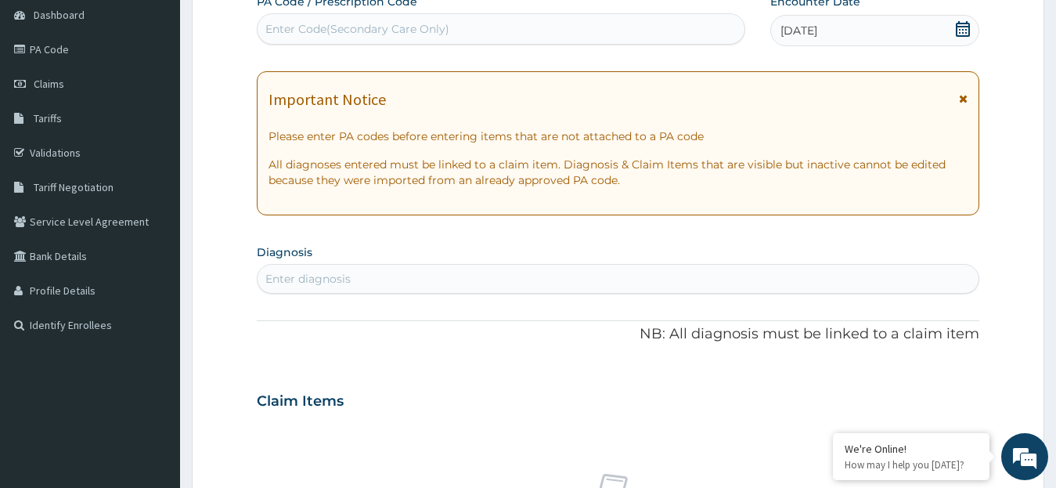
click at [447, 283] on div "Enter diagnosis" at bounding box center [618, 278] width 722 height 25
type input "t"
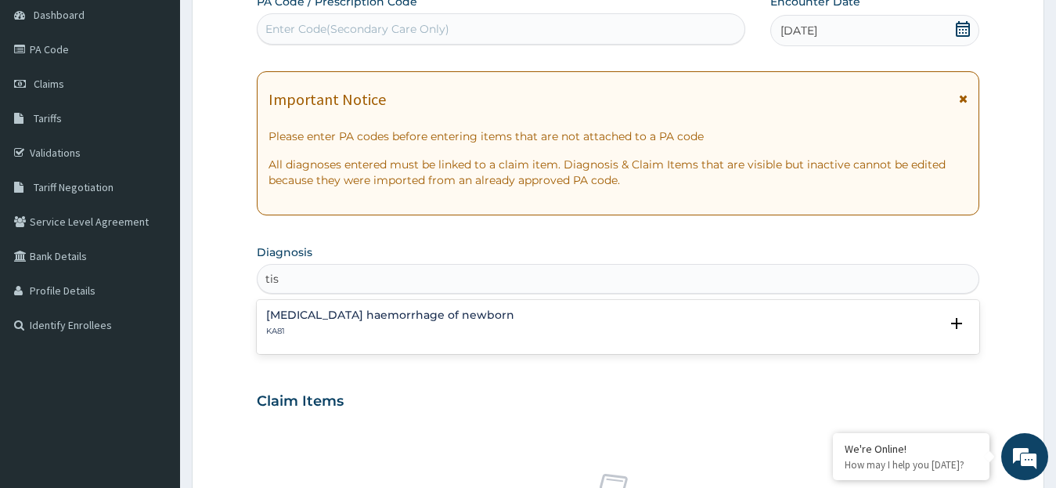
type input "tis"
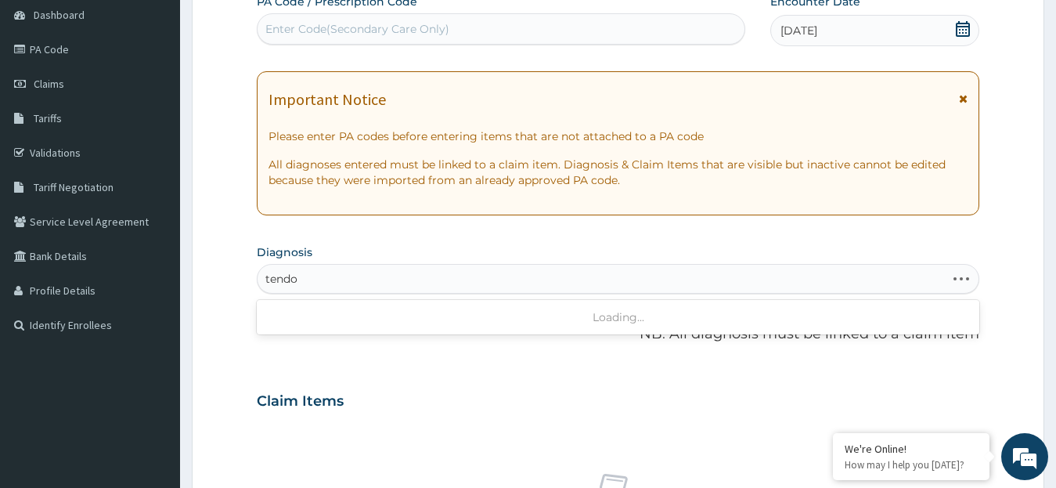
type input "tendon"
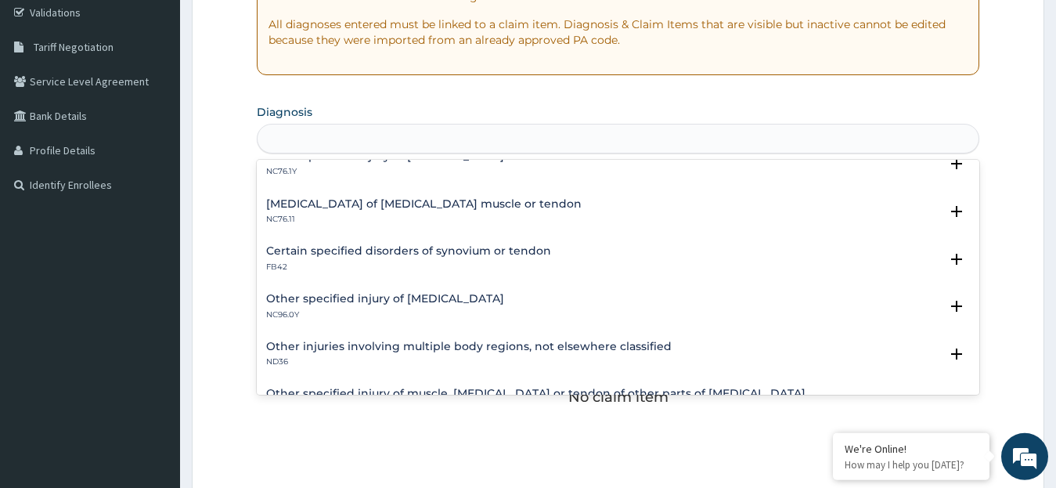
scroll to position [0, 0]
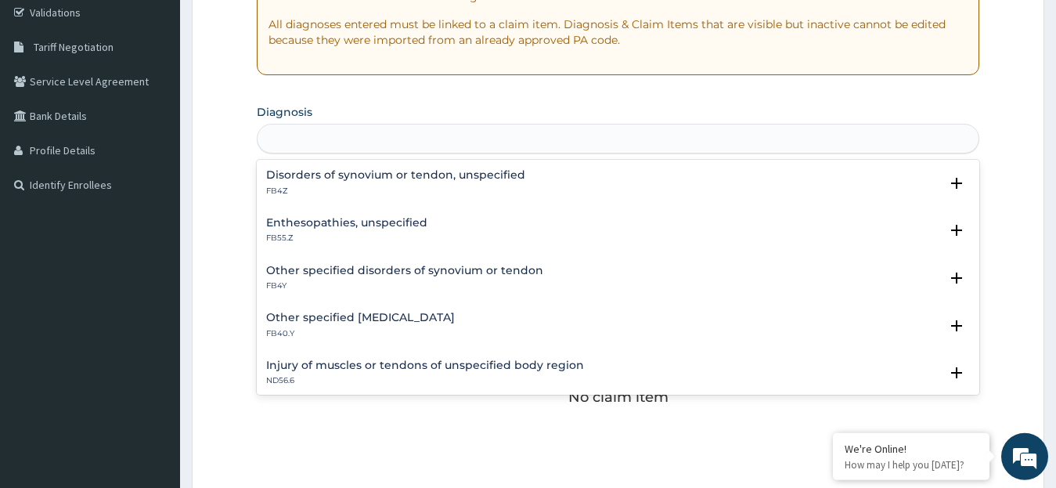
click at [969, 149] on div "tendon" at bounding box center [618, 138] width 722 height 25
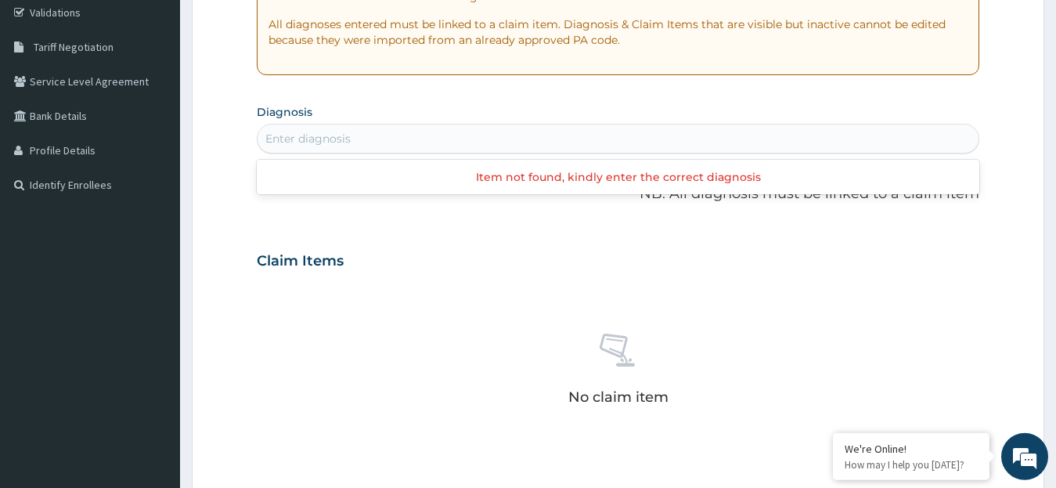
click at [969, 149] on div "Enter diagnosis" at bounding box center [618, 138] width 722 height 25
type input "t"
type input "[MEDICAL_DATA]"
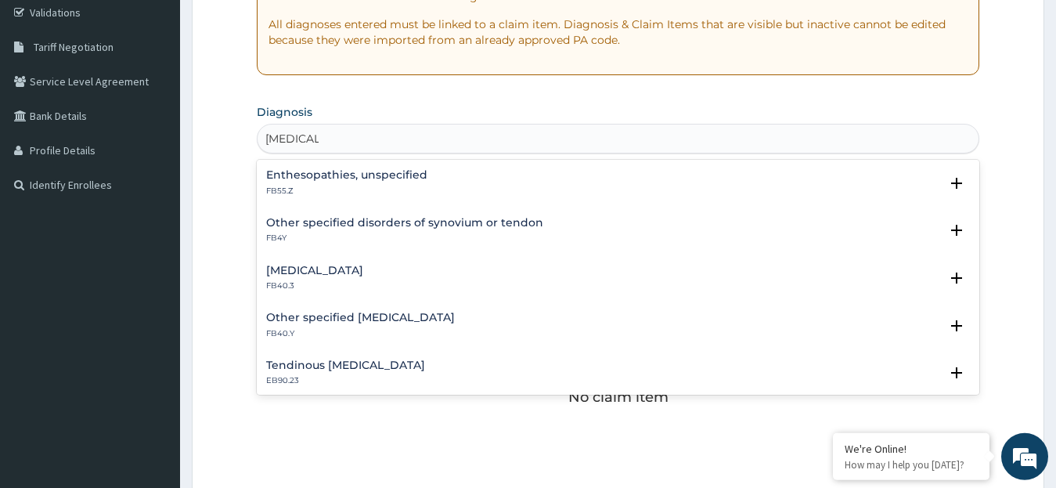
click at [370, 271] on div "[MEDICAL_DATA] FB40.3" at bounding box center [618, 278] width 704 height 27
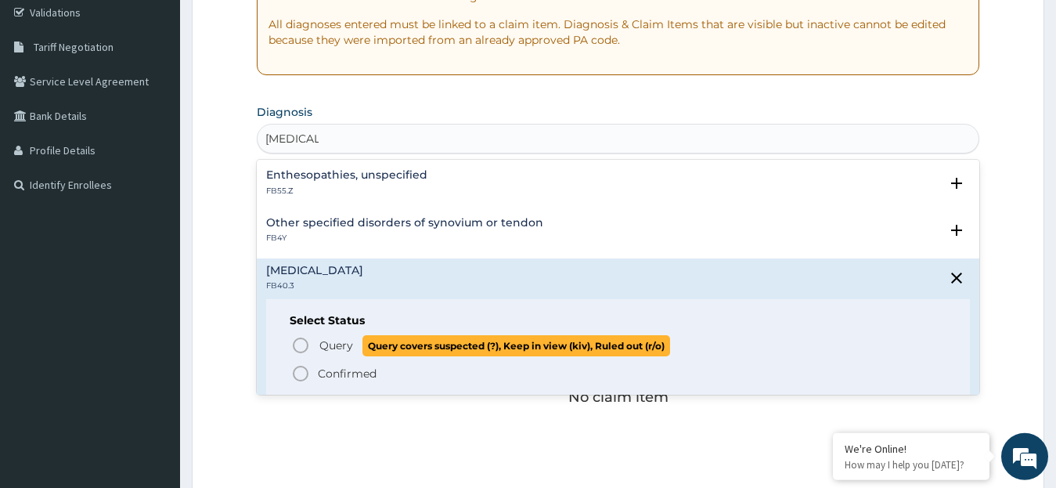
click at [305, 339] on circle "status option query" at bounding box center [300, 345] width 14 height 14
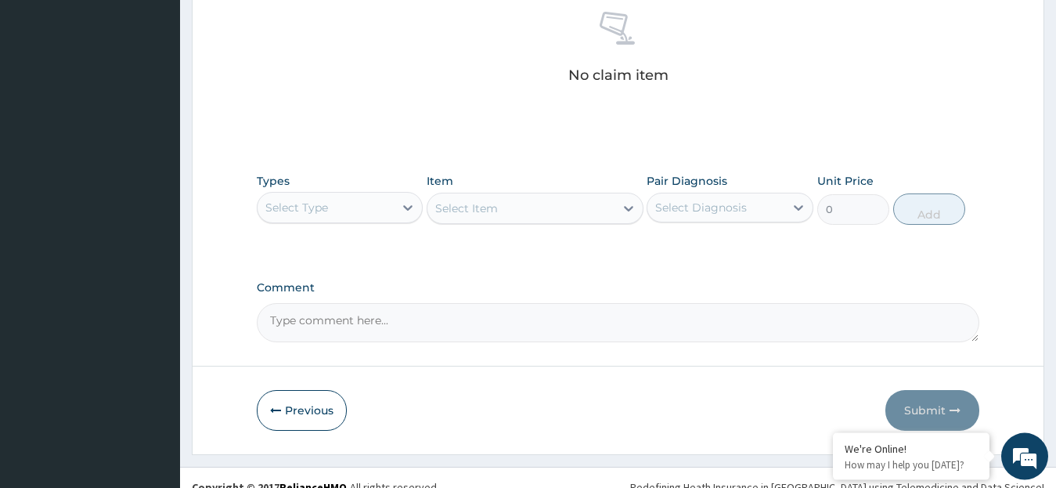
scroll to position [641, 0]
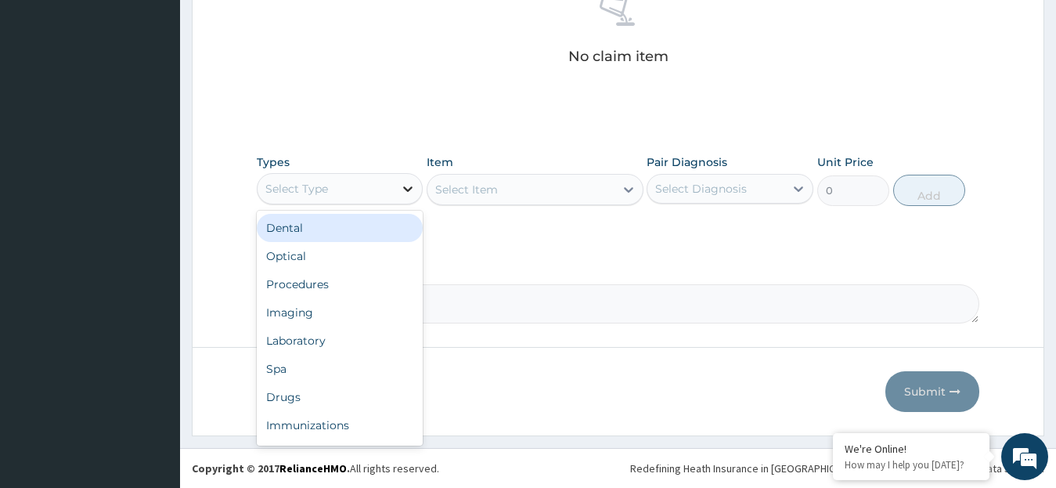
click at [405, 188] on icon at bounding box center [407, 188] width 9 height 5
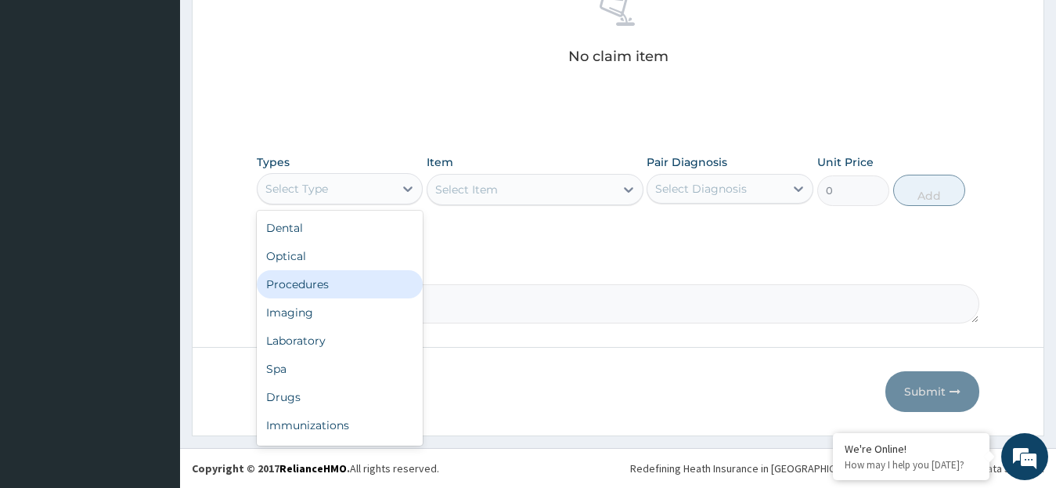
click at [340, 291] on div "Procedures" at bounding box center [340, 284] width 167 height 28
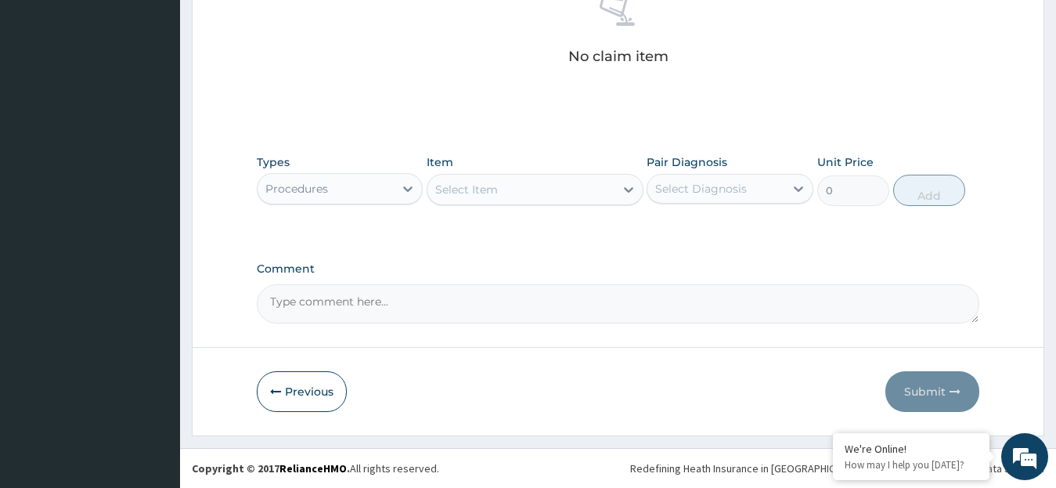
click at [626, 190] on icon at bounding box center [628, 189] width 9 height 5
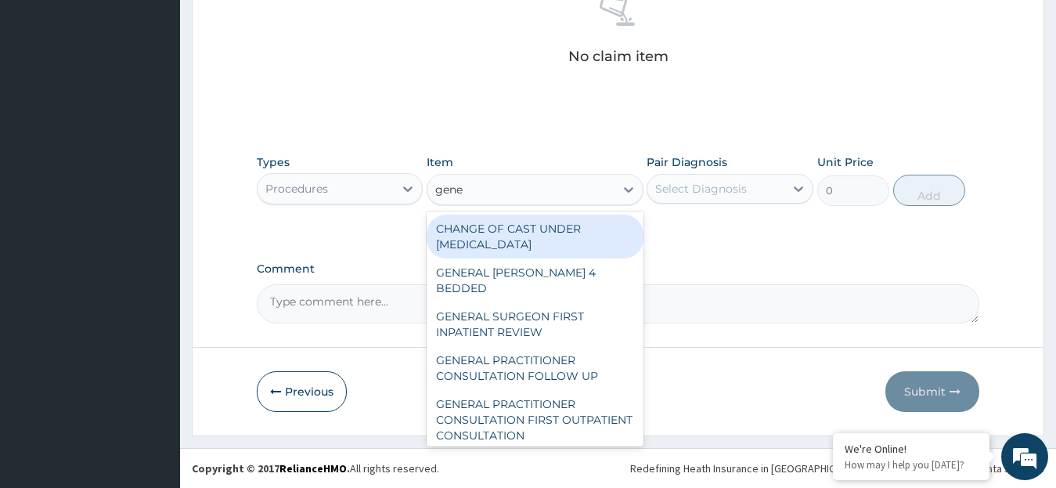
type input "gener"
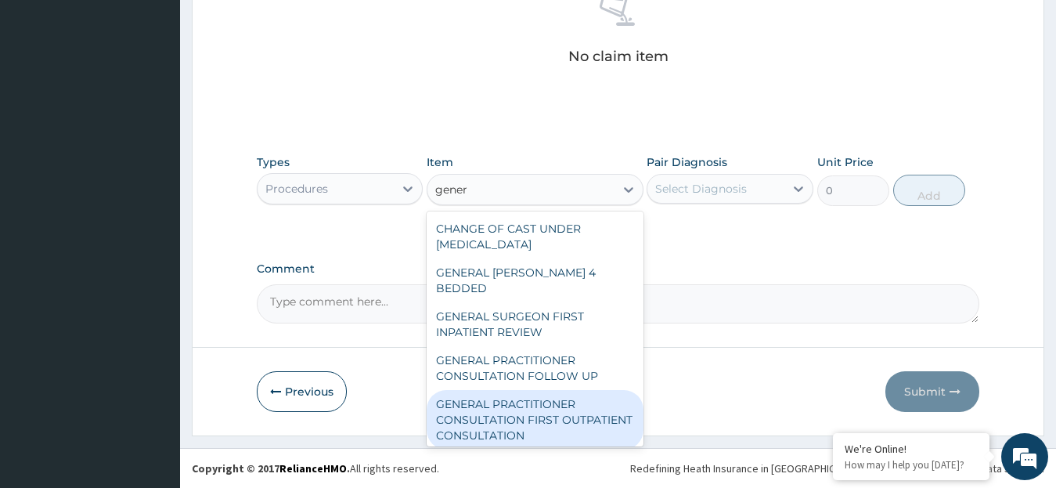
click at [529, 390] on div "GENERAL PRACTITIONER CONSULTATION FIRST OUTPATIENT CONSULTATION" at bounding box center [535, 419] width 217 height 59
type input "3795"
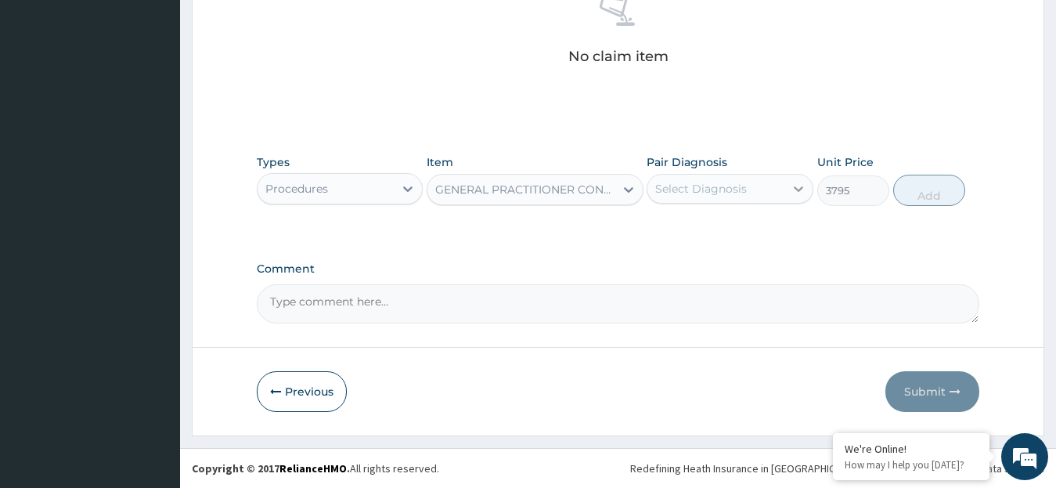
click at [796, 187] on icon at bounding box center [798, 189] width 16 height 16
click at [723, 225] on label "[MEDICAL_DATA]" at bounding box center [720, 227] width 97 height 16
checkbox input "true"
click at [913, 202] on button "Add" at bounding box center [929, 190] width 72 height 31
type input "0"
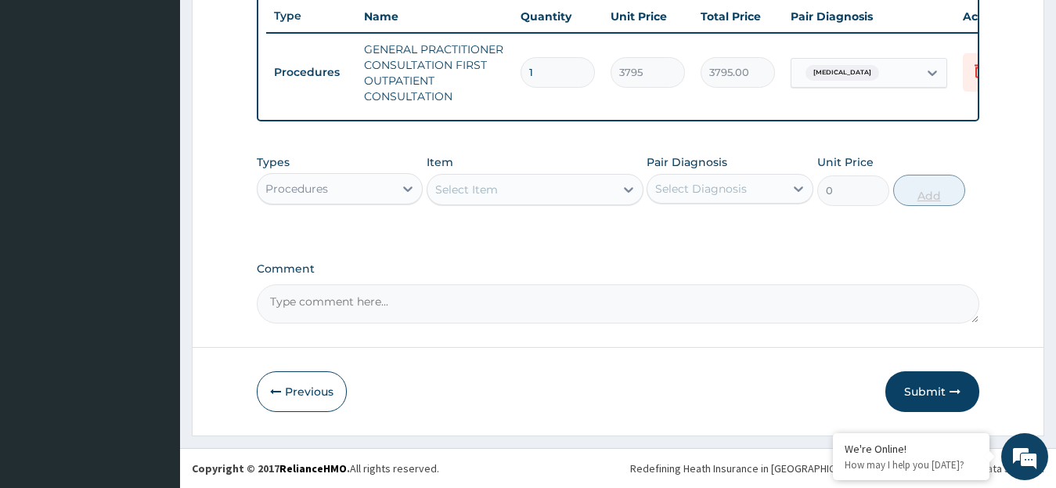
scroll to position [604, 0]
click at [628, 189] on icon at bounding box center [629, 190] width 16 height 16
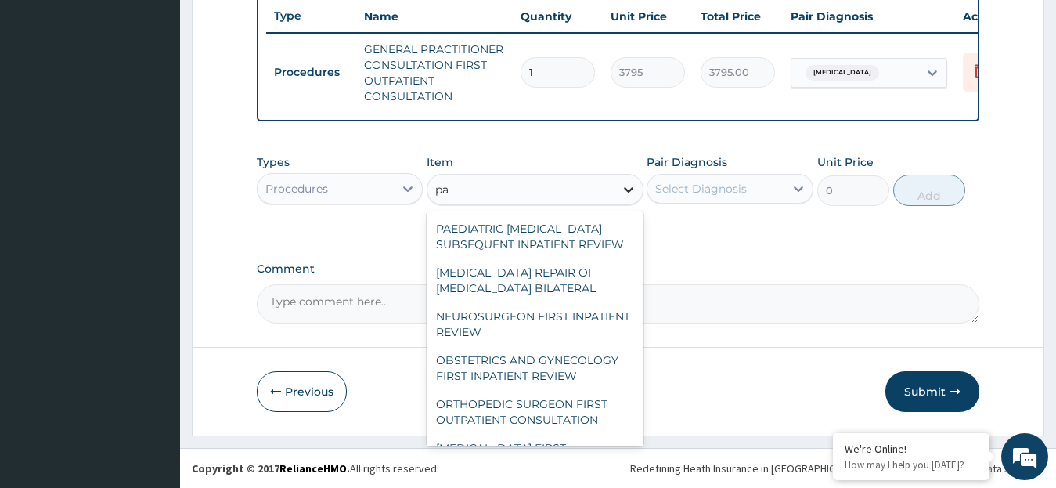
type input "p"
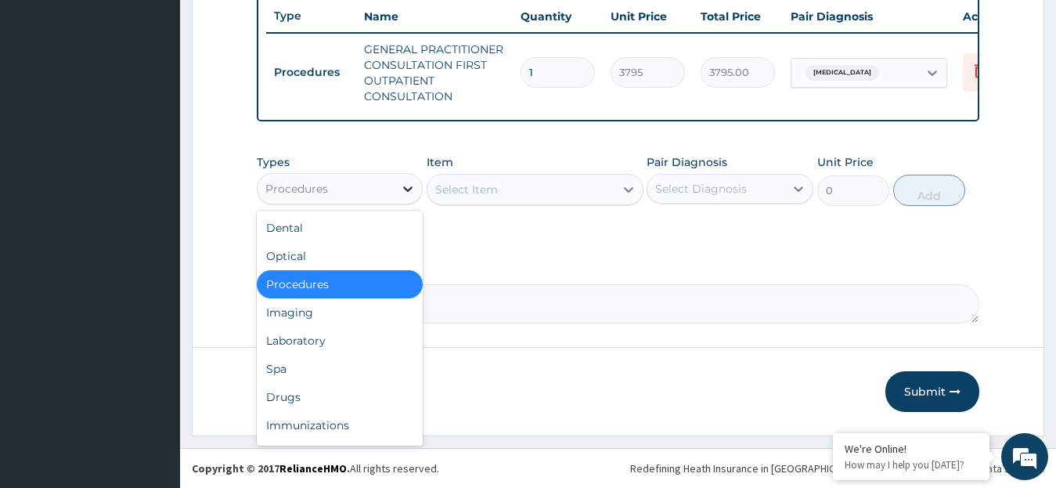
click at [408, 182] on icon at bounding box center [408, 189] width 16 height 16
click at [370, 388] on div "Drugs" at bounding box center [340, 397] width 167 height 28
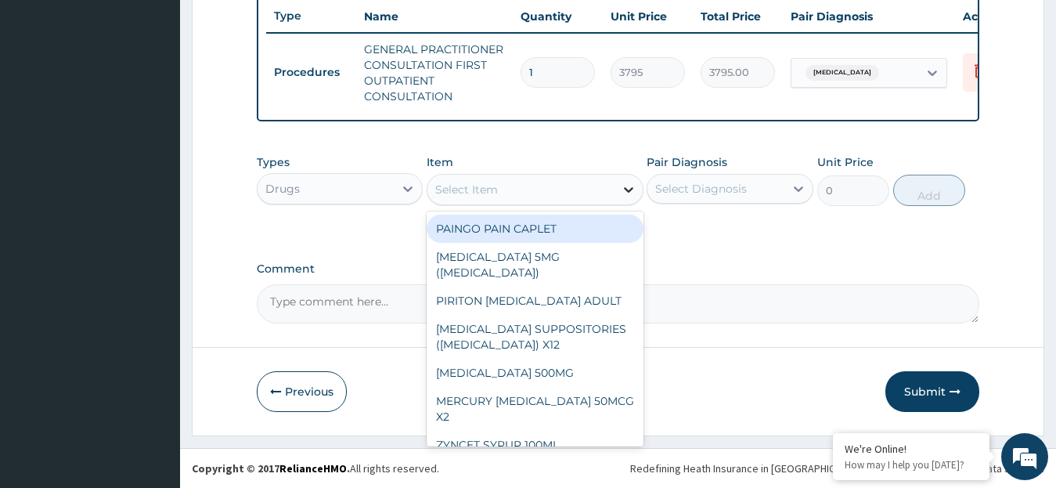
click at [628, 186] on icon at bounding box center [629, 190] width 16 height 16
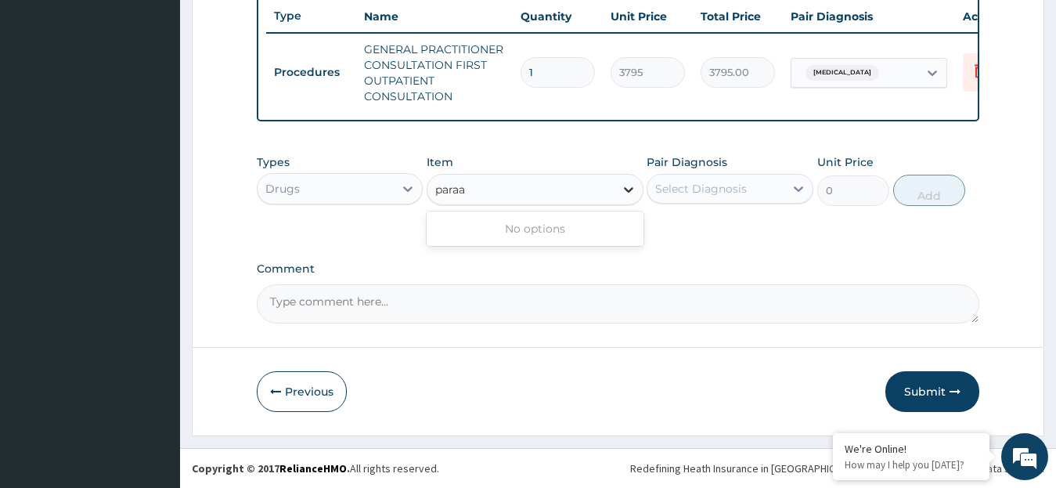
type input "para"
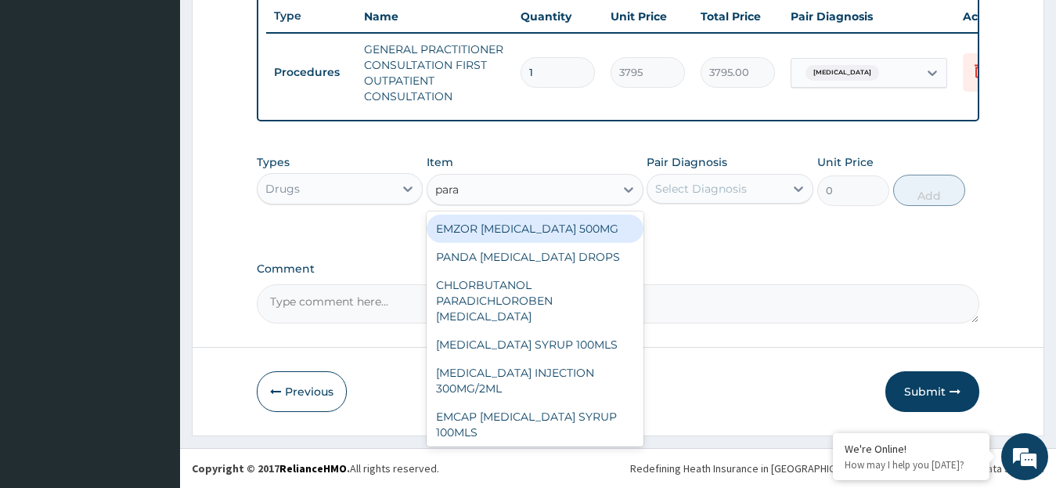
click at [607, 224] on div "EMZOR PARACETAMOL 500MG" at bounding box center [535, 228] width 217 height 28
type input "25.3"
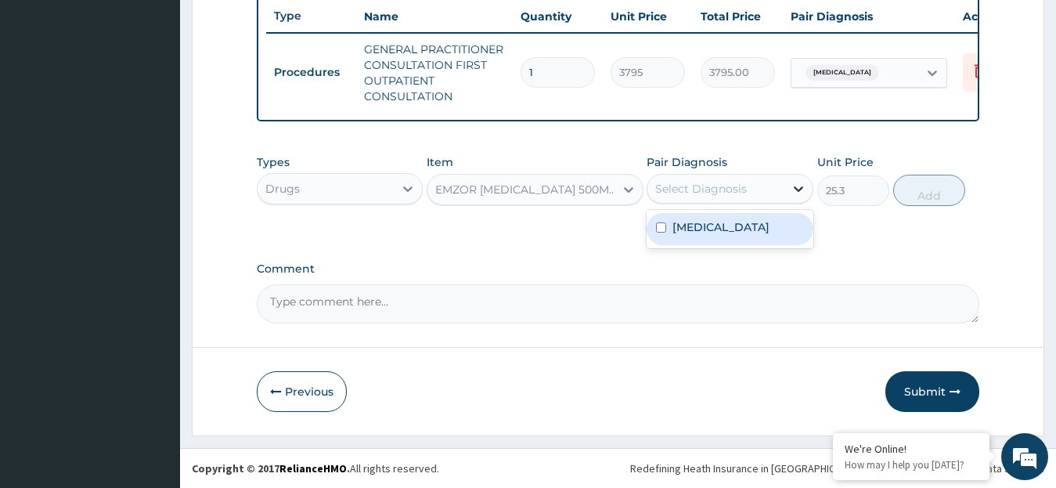
click at [798, 190] on icon at bounding box center [798, 188] width 9 height 5
click at [723, 236] on div "Calcific tendinitis" at bounding box center [729, 229] width 167 height 32
checkbox input "true"
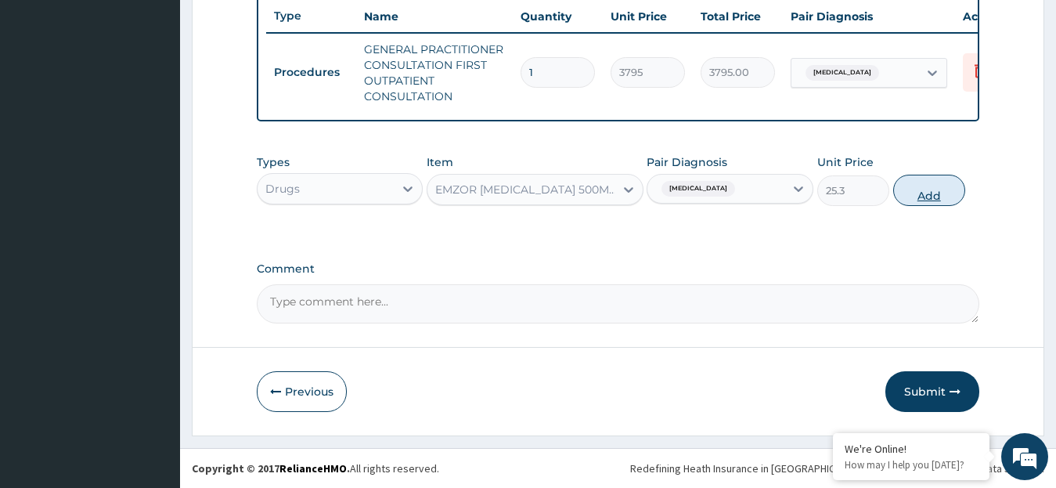
click at [940, 193] on button "Add" at bounding box center [929, 190] width 72 height 31
type input "0"
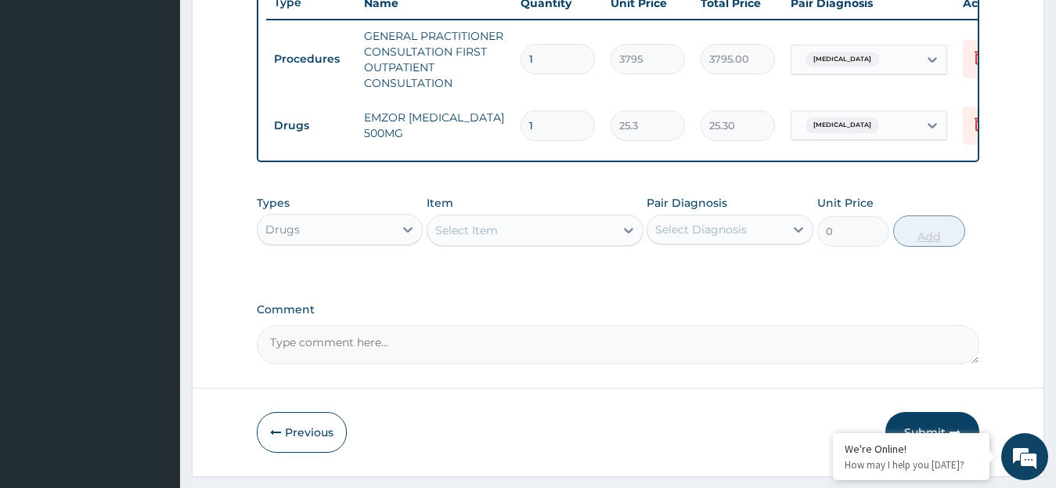
type input "18"
type input "455.40"
type input "18"
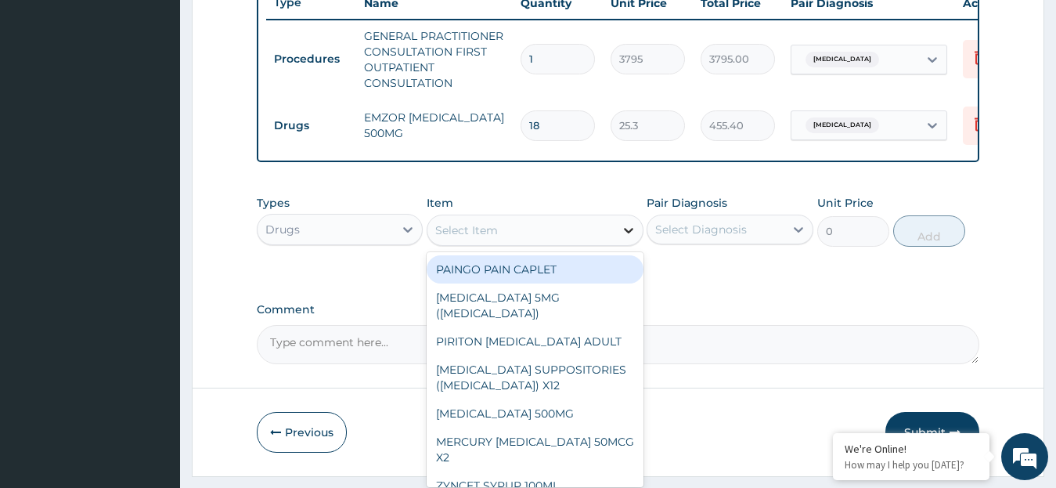
click at [629, 238] on icon at bounding box center [629, 230] width 16 height 16
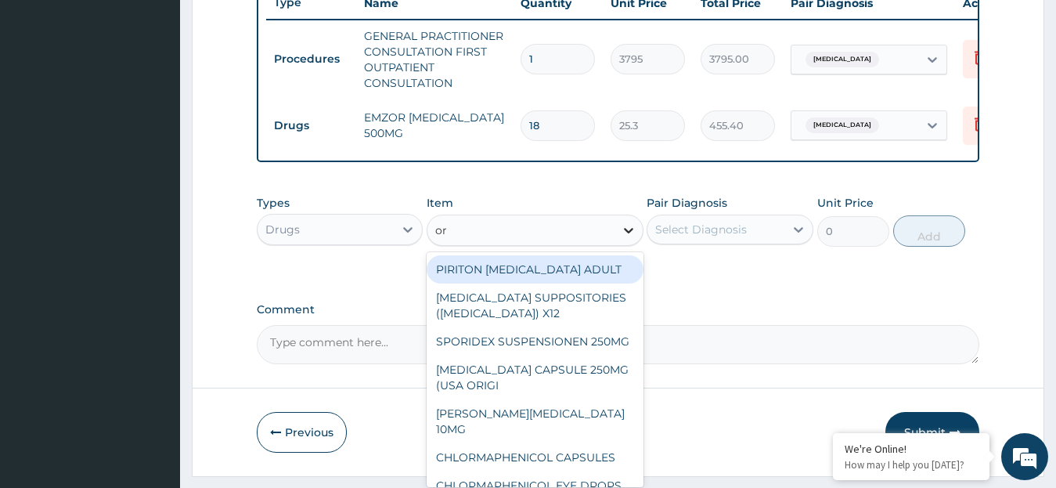
type input "orp"
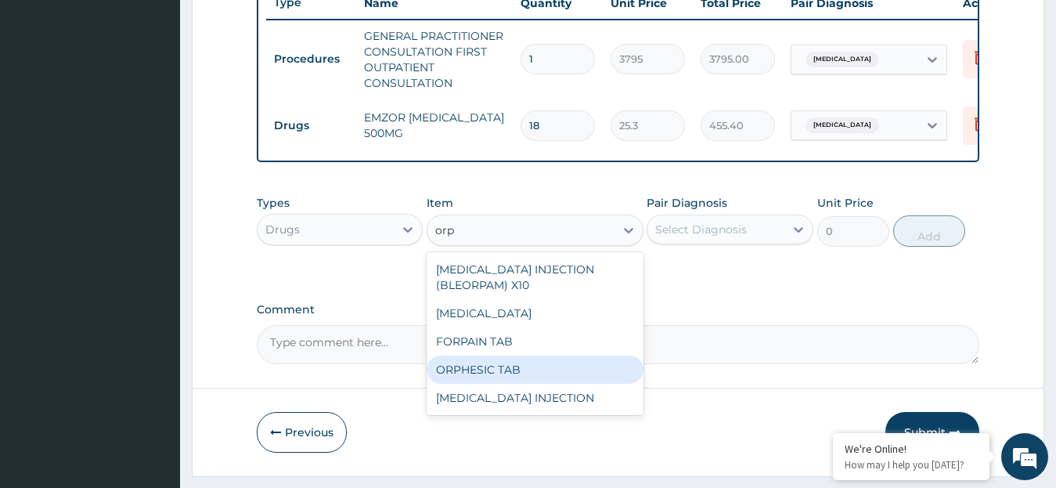
click at [545, 381] on div "ORPHESIC TAB" at bounding box center [535, 369] width 217 height 28
type input "113.85"
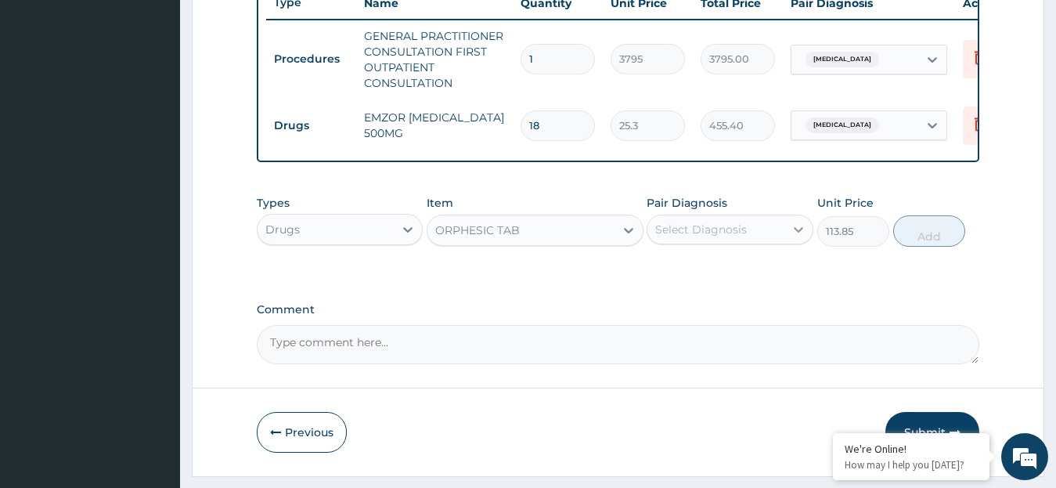
click at [801, 237] on icon at bounding box center [798, 229] width 16 height 16
click at [766, 286] on div "Calcific tendinitis" at bounding box center [729, 270] width 167 height 32
checkbox input "true"
click at [930, 247] on button "Add" at bounding box center [929, 230] width 72 height 31
type input "0"
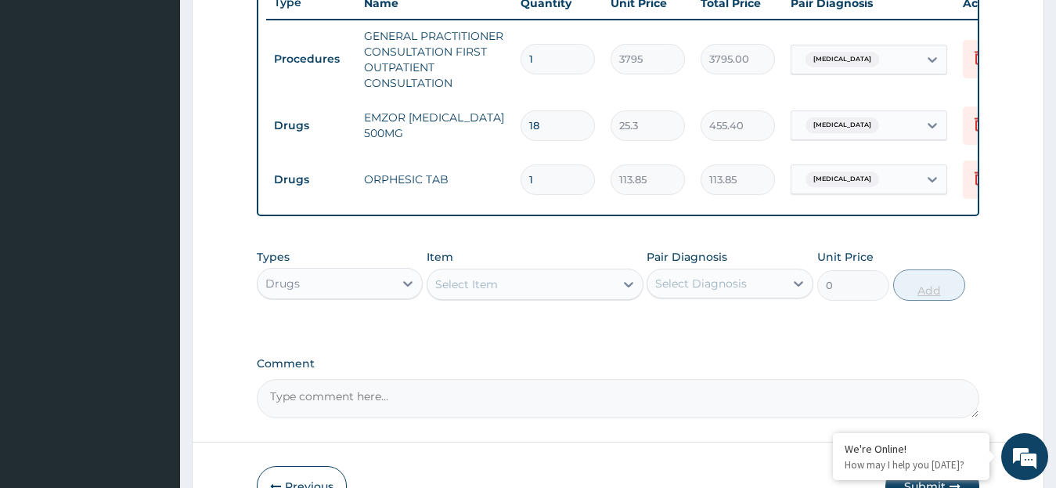
type input "10"
type input "1138.50"
type input "10"
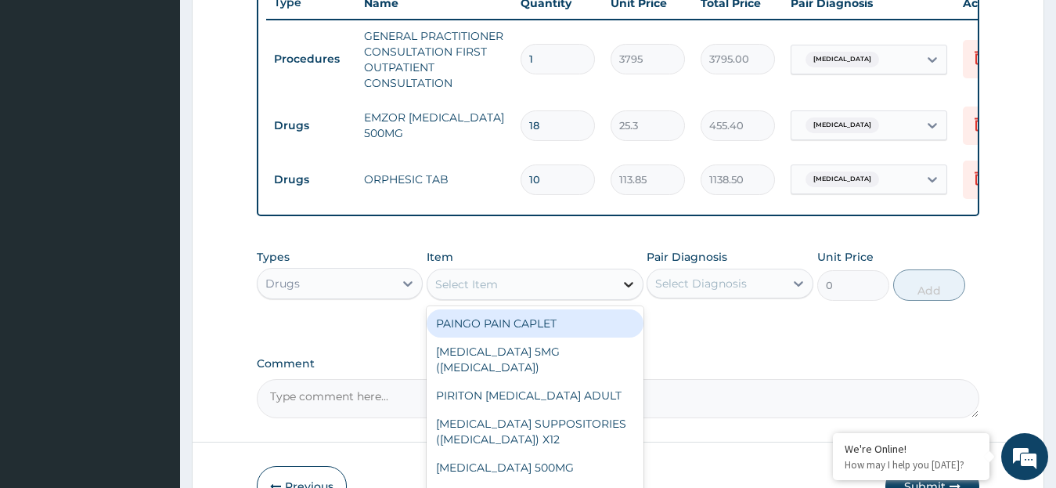
click at [624, 292] on icon at bounding box center [629, 284] width 16 height 16
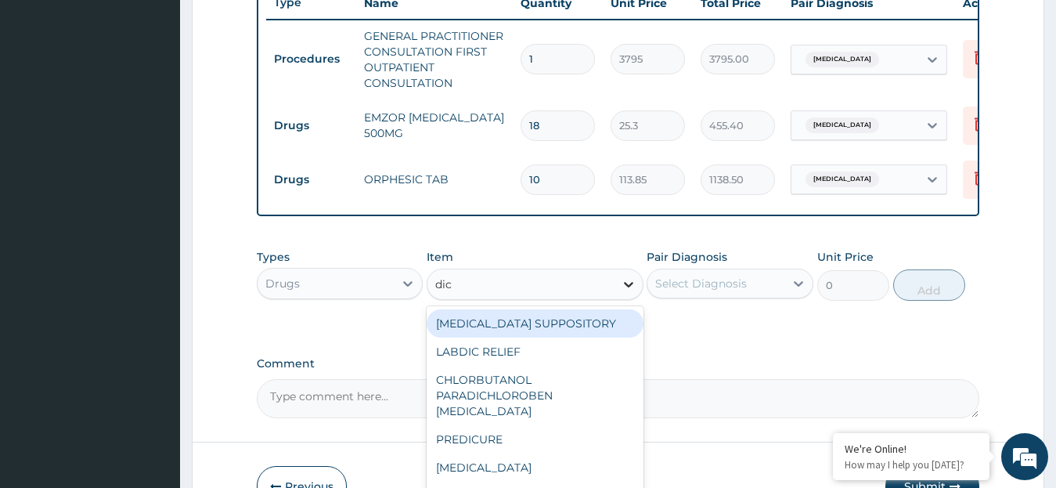
type input "dicl"
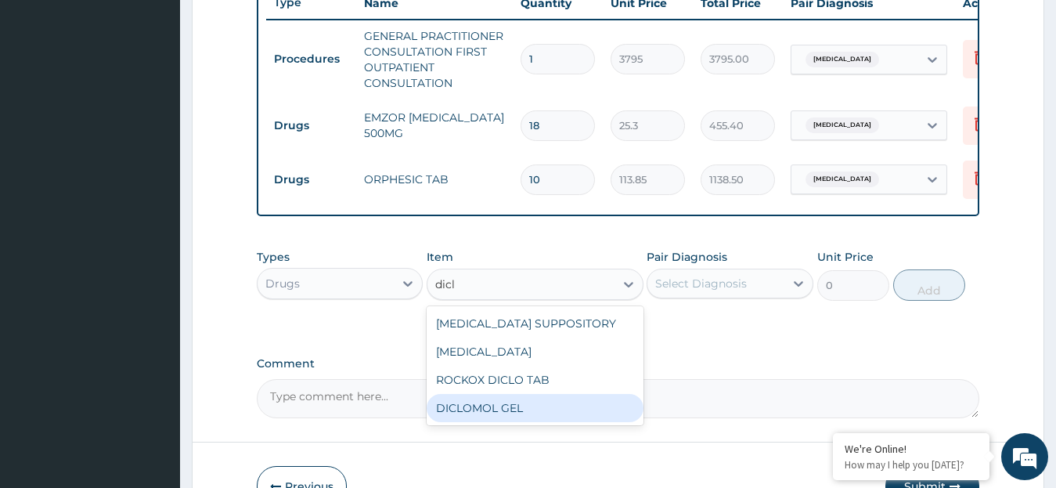
click at [592, 422] on div "DICLOMOL GEL" at bounding box center [535, 408] width 217 height 28
type input "885.5"
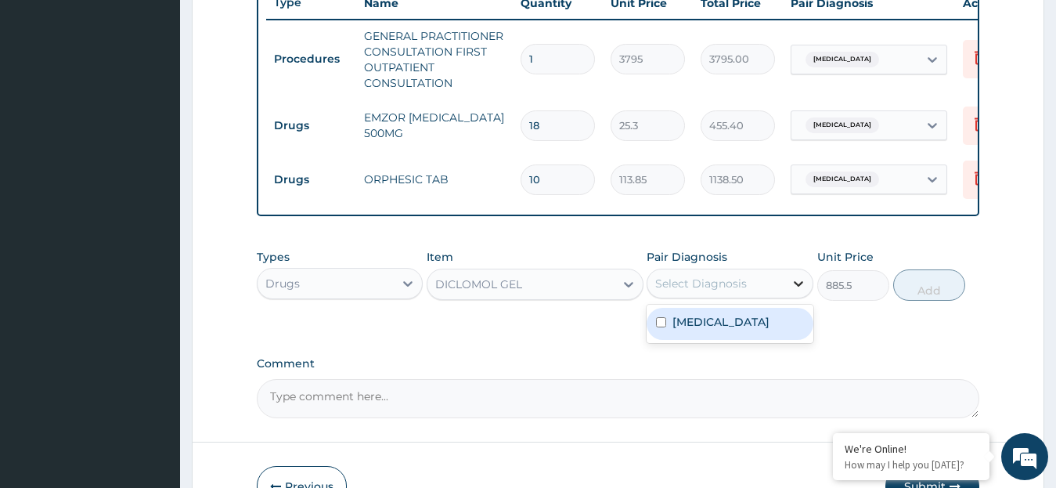
click at [797, 291] on icon at bounding box center [798, 283] width 16 height 16
click at [742, 329] on label "Calcific tendinitis" at bounding box center [720, 322] width 97 height 16
checkbox input "true"
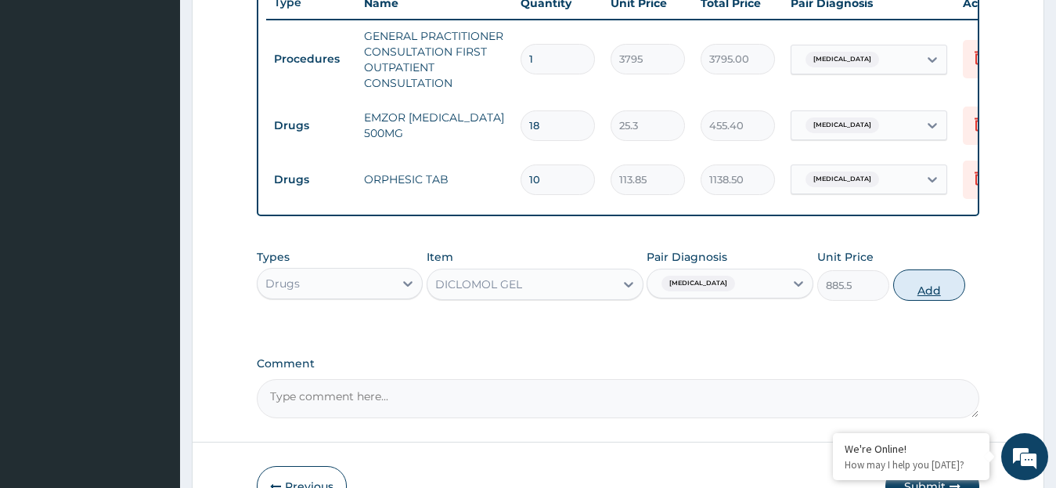
click at [933, 301] on button "Add" at bounding box center [929, 284] width 72 height 31
type input "0"
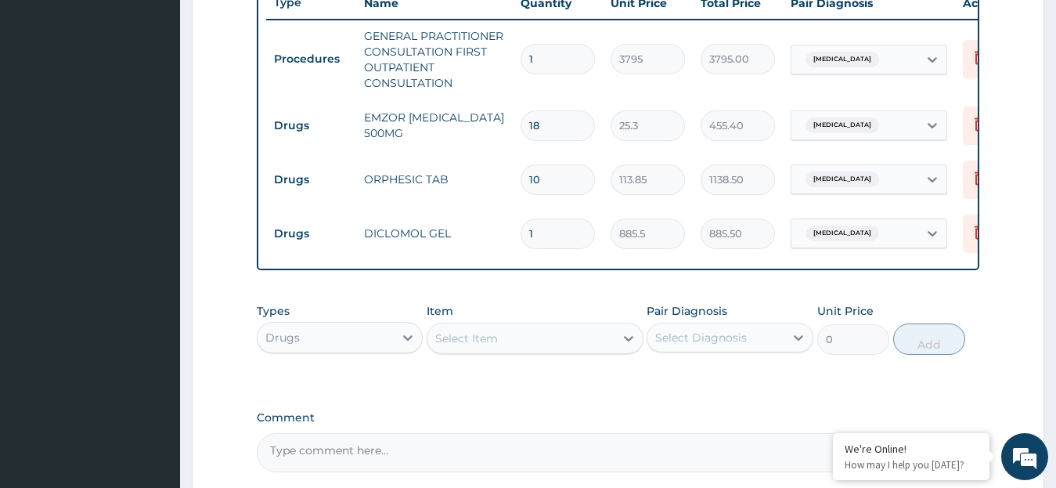
scroll to position [766, 0]
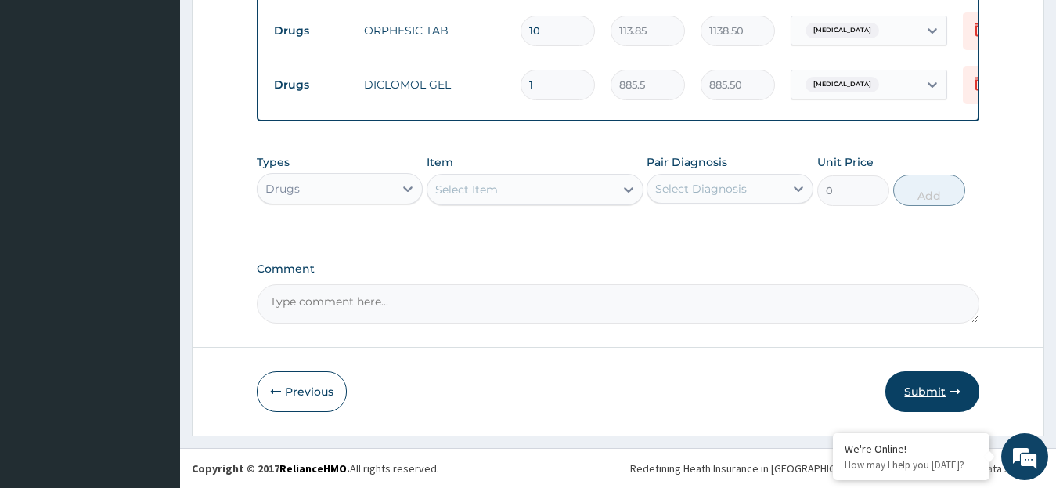
click at [923, 393] on button "Submit" at bounding box center [932, 391] width 94 height 41
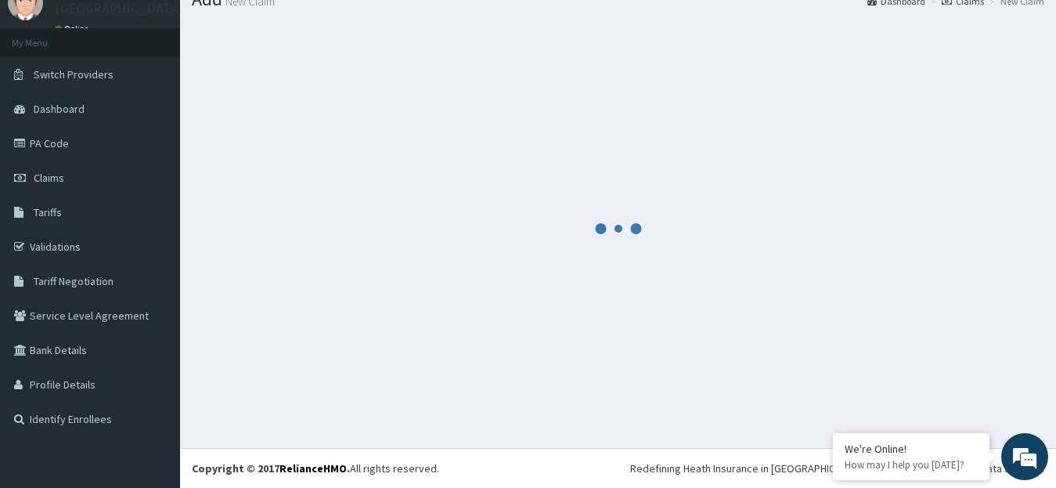
scroll to position [62, 0]
